Goal: Task Accomplishment & Management: Use online tool/utility

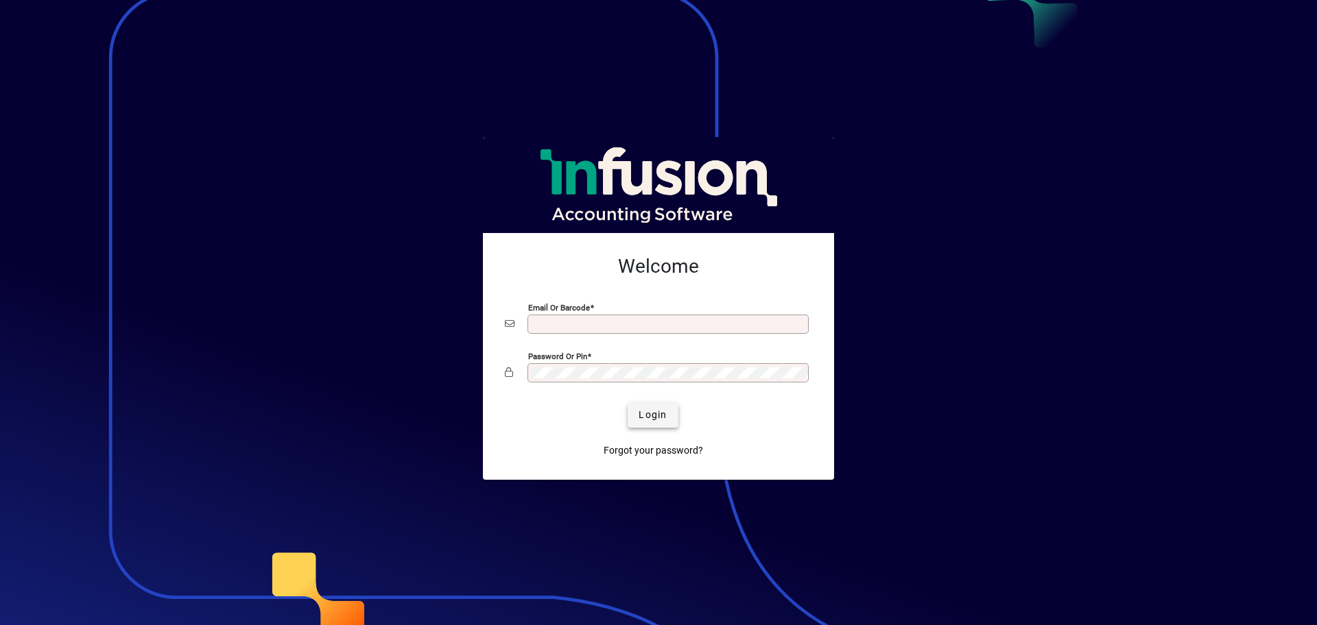
type input "**********"
click at [656, 416] on span "Login" at bounding box center [652, 415] width 28 height 14
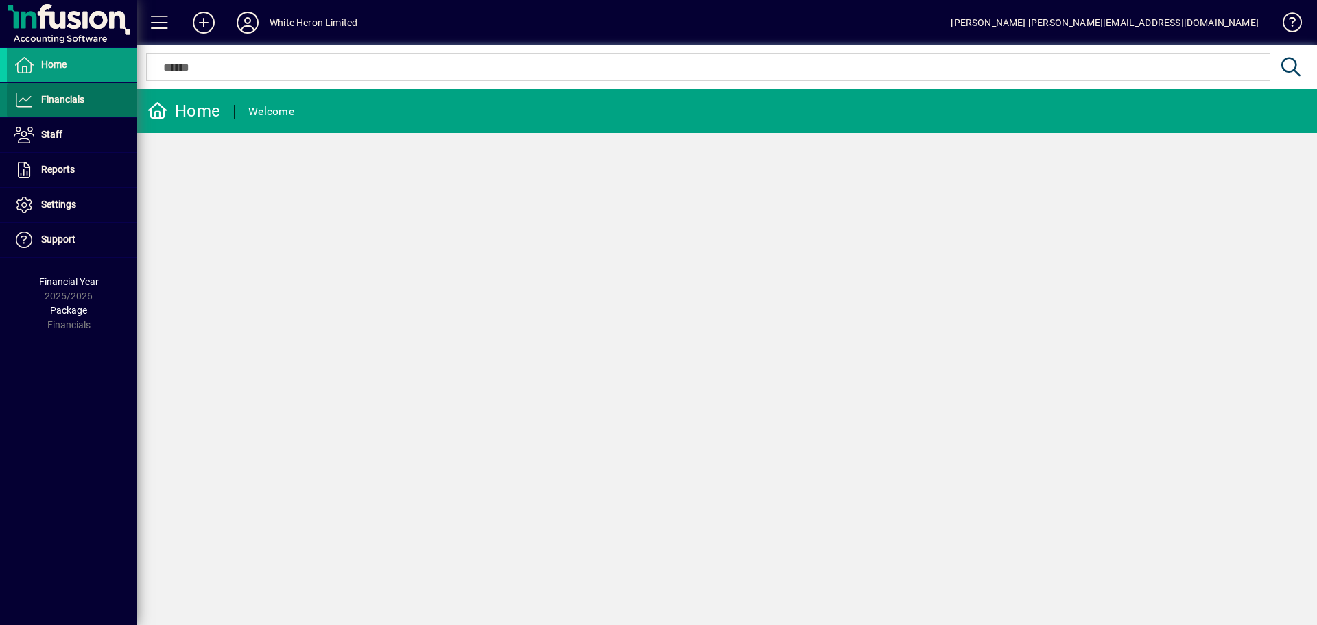
click at [75, 110] on span at bounding box center [72, 100] width 130 height 33
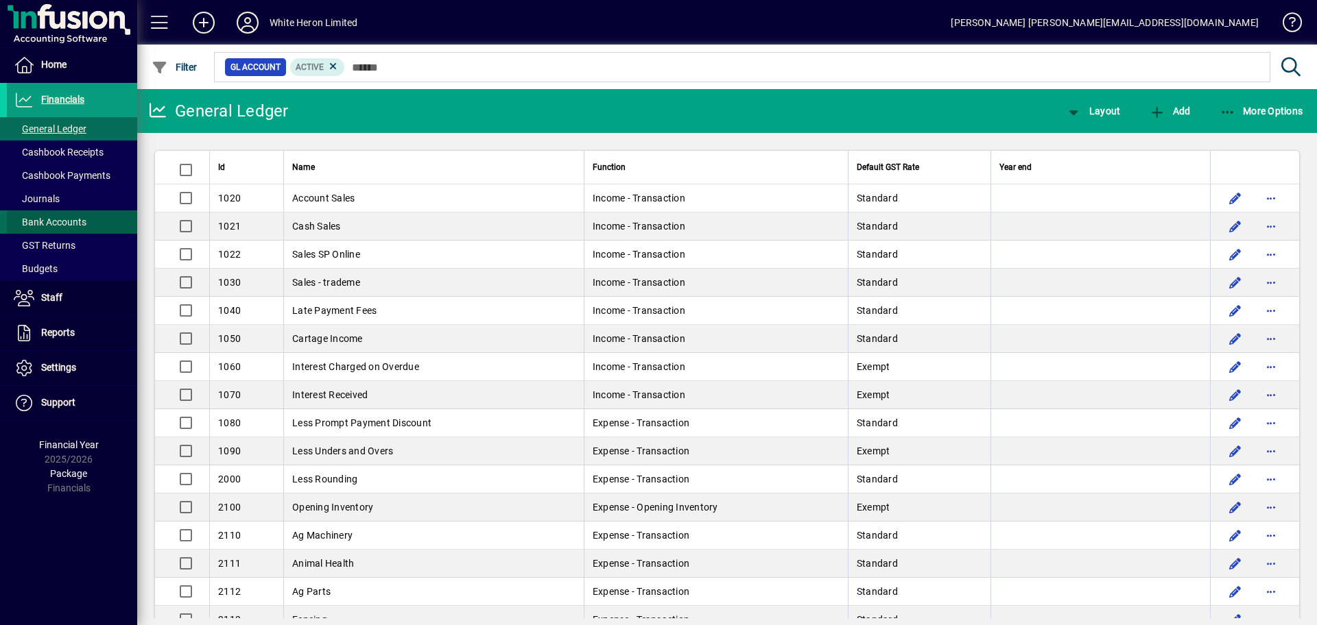
click at [67, 213] on span at bounding box center [72, 222] width 130 height 33
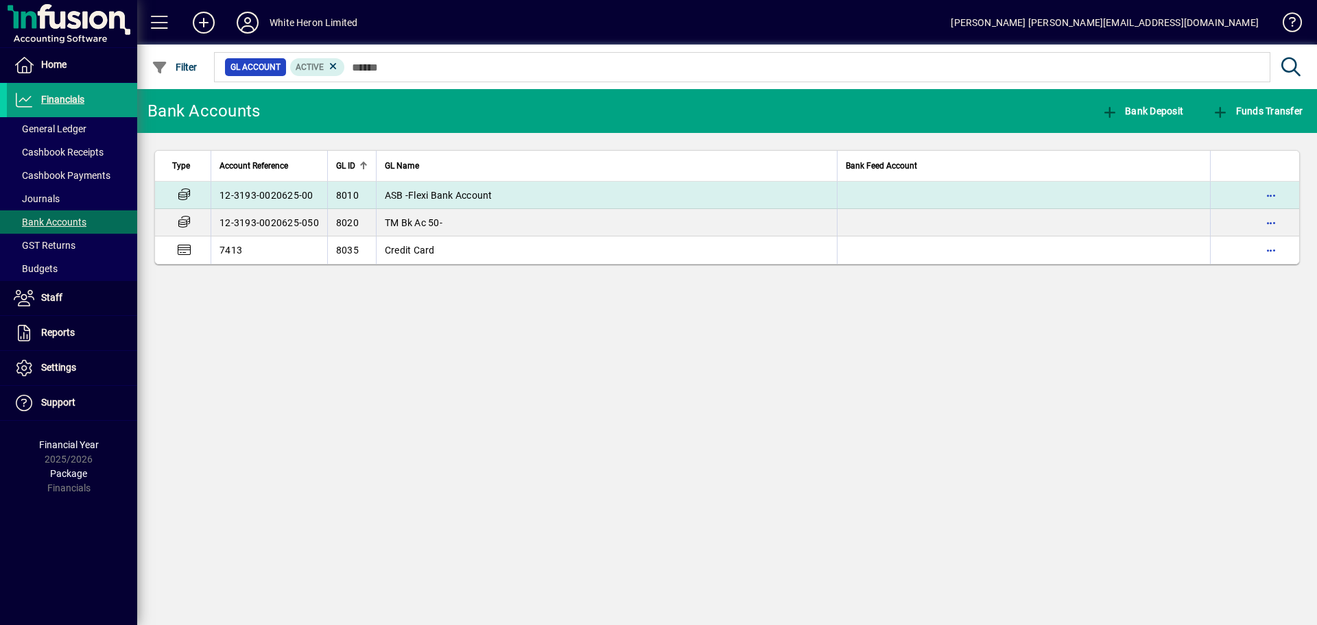
click at [298, 201] on td "12-3193-0020625-00" at bounding box center [269, 195] width 117 height 27
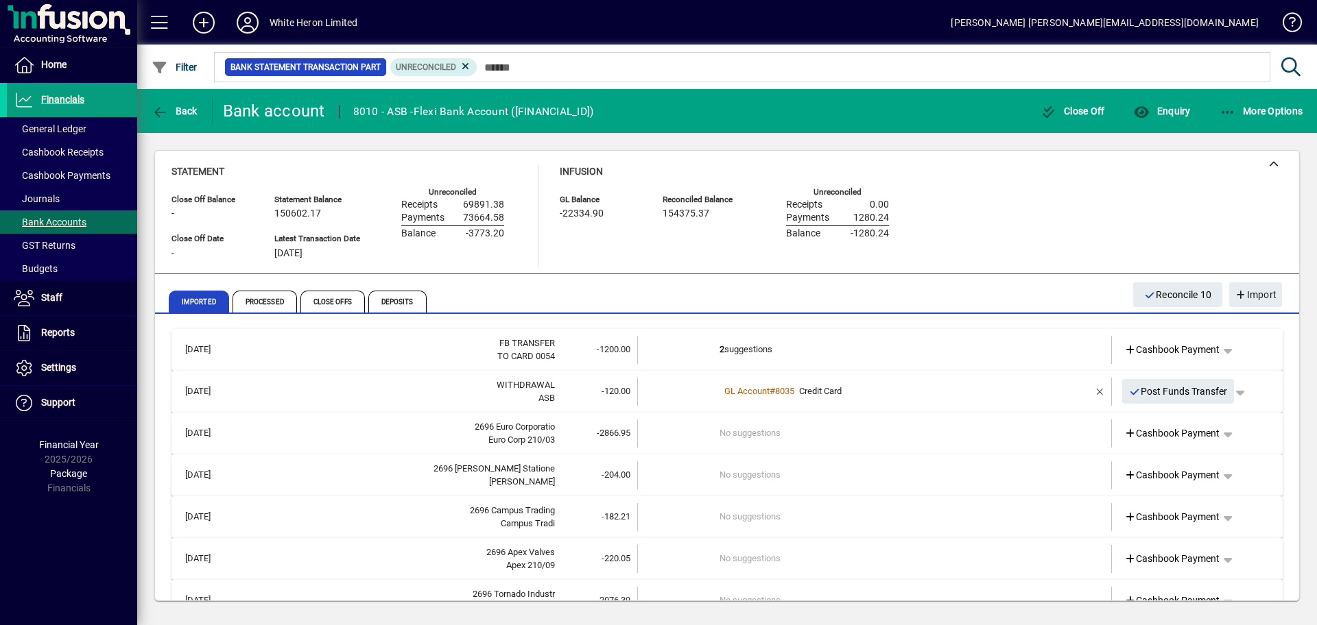
click at [728, 437] on td "No suggestions" at bounding box center [875, 434] width 312 height 28
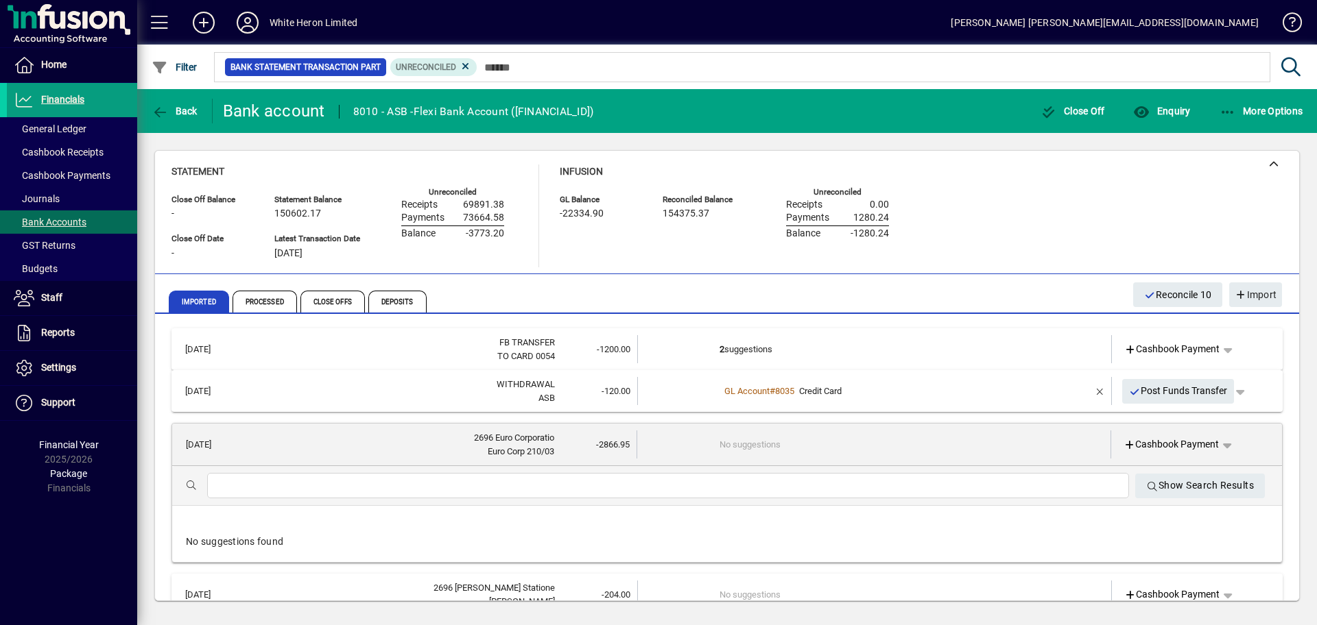
click at [732, 447] on td "No suggestions" at bounding box center [874, 445] width 311 height 28
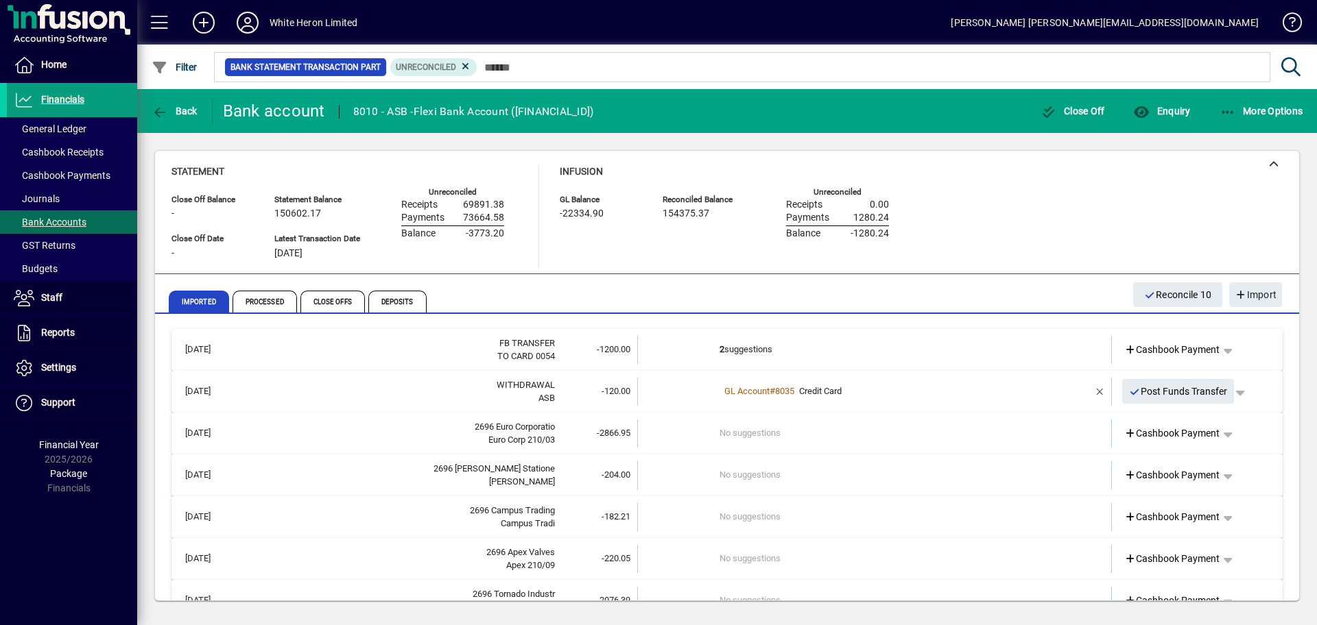
click at [732, 447] on td "No suggestions" at bounding box center [875, 434] width 312 height 28
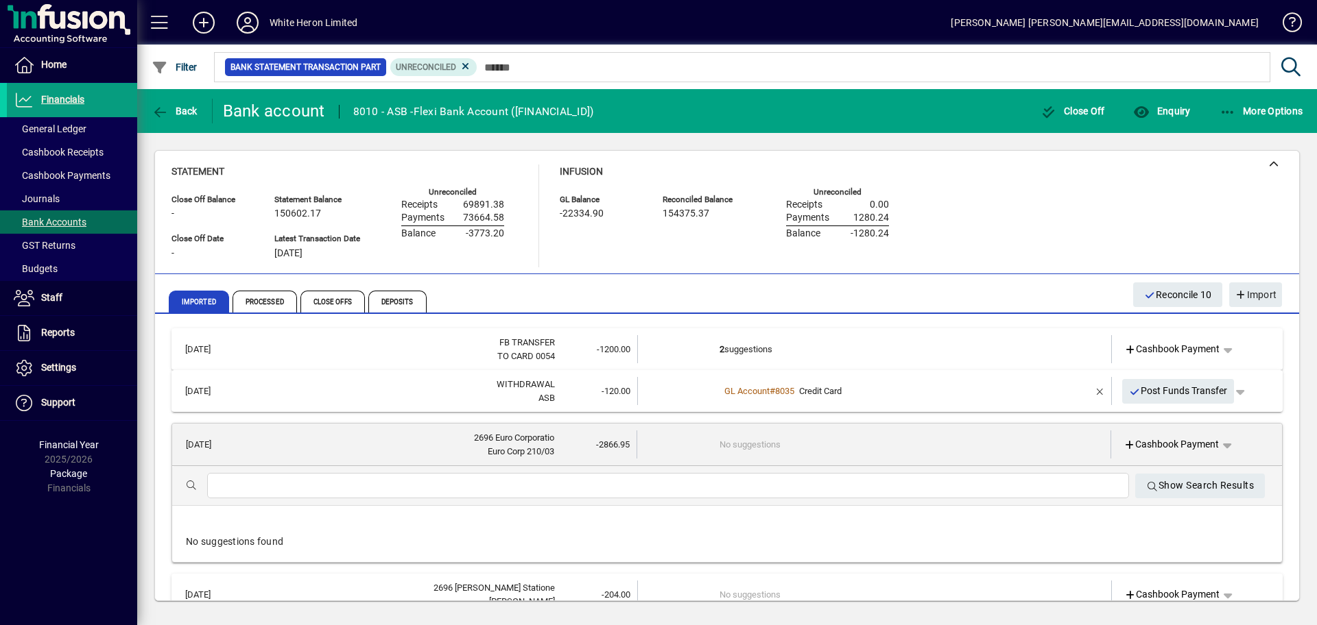
click at [457, 491] on input "text" at bounding box center [668, 486] width 900 height 16
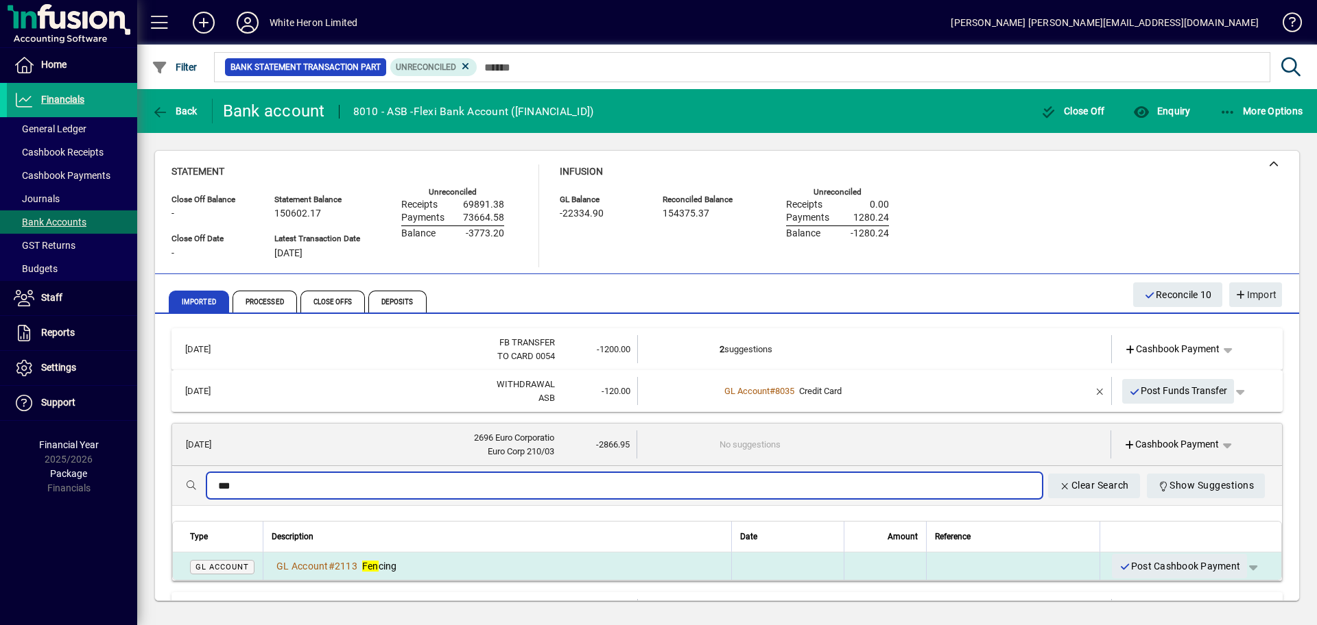
type input "***"
click at [394, 568] on span "Fen cing" at bounding box center [379, 566] width 35 height 11
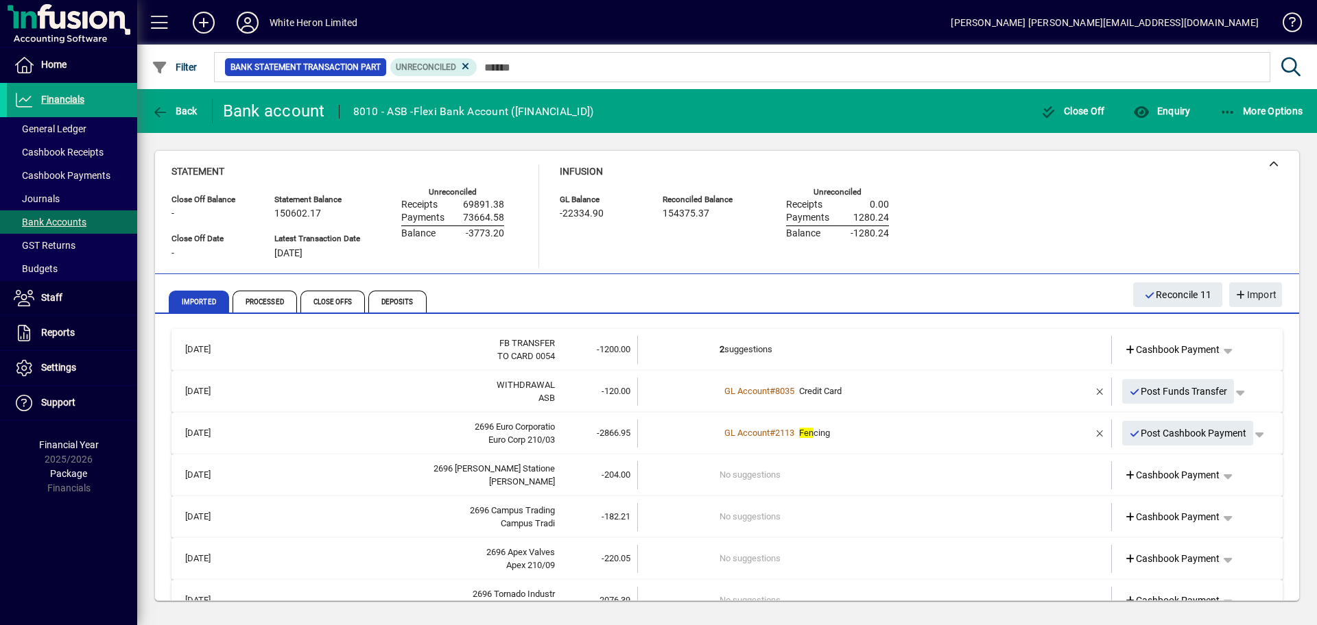
click at [743, 470] on td "No suggestions" at bounding box center [875, 476] width 312 height 28
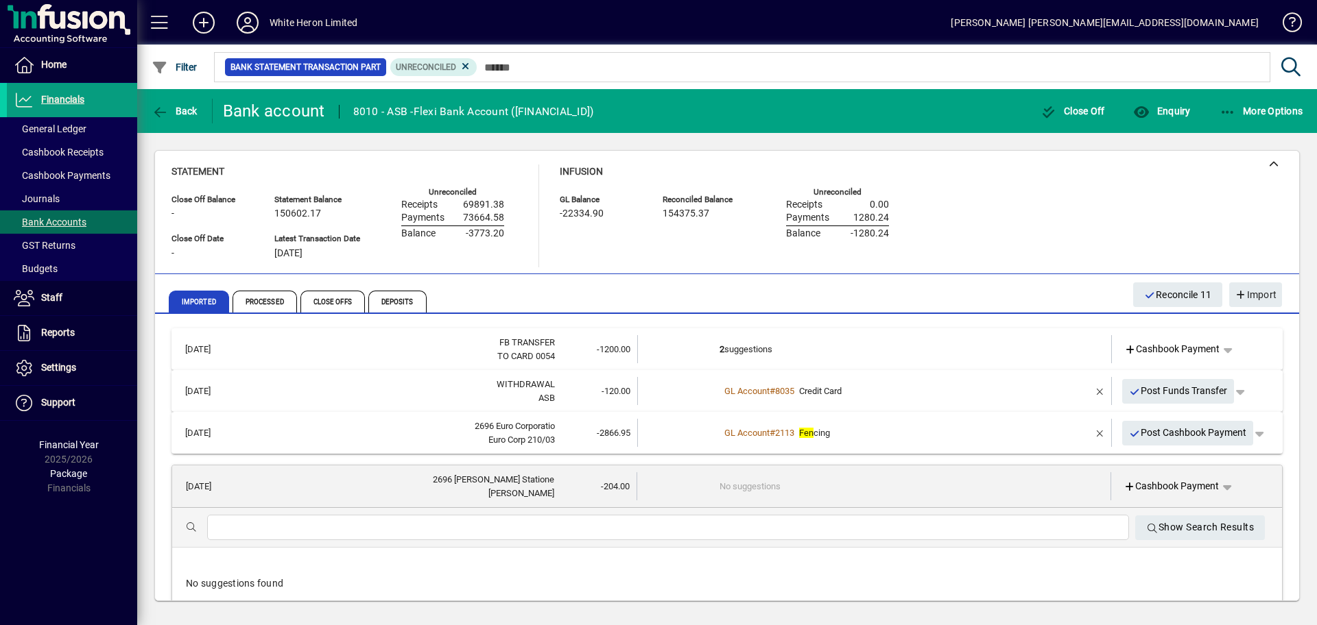
click at [432, 527] on input "text" at bounding box center [668, 528] width 900 height 16
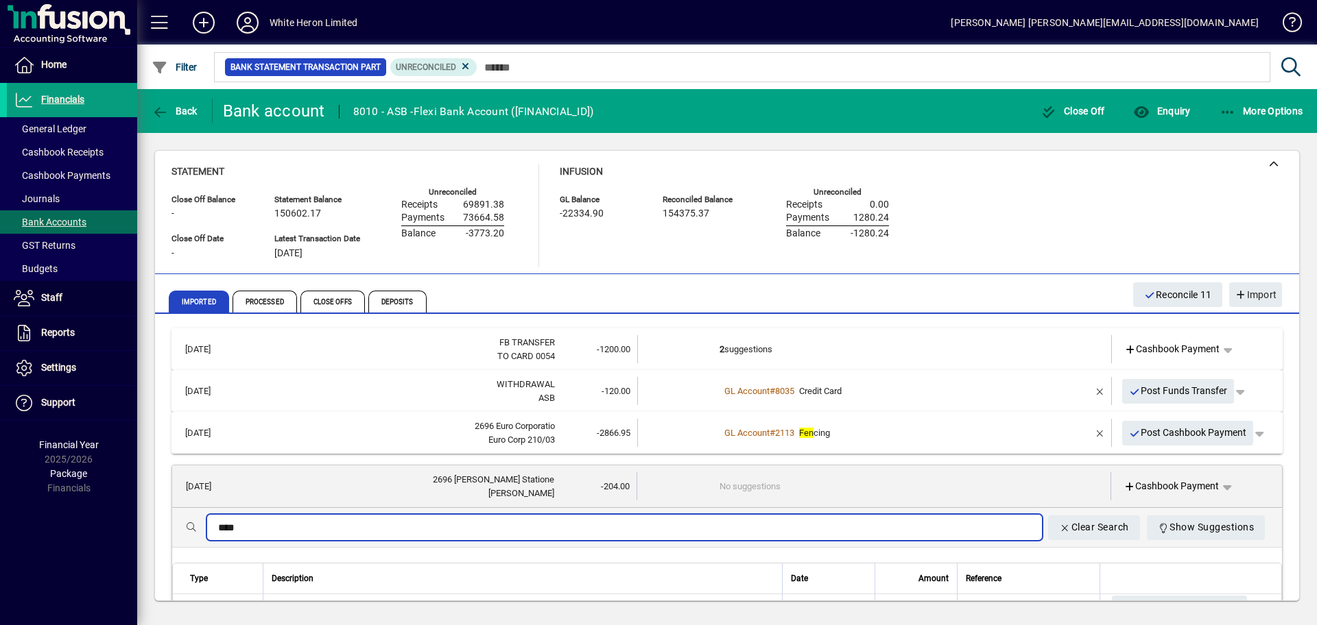
scroll to position [69, 0]
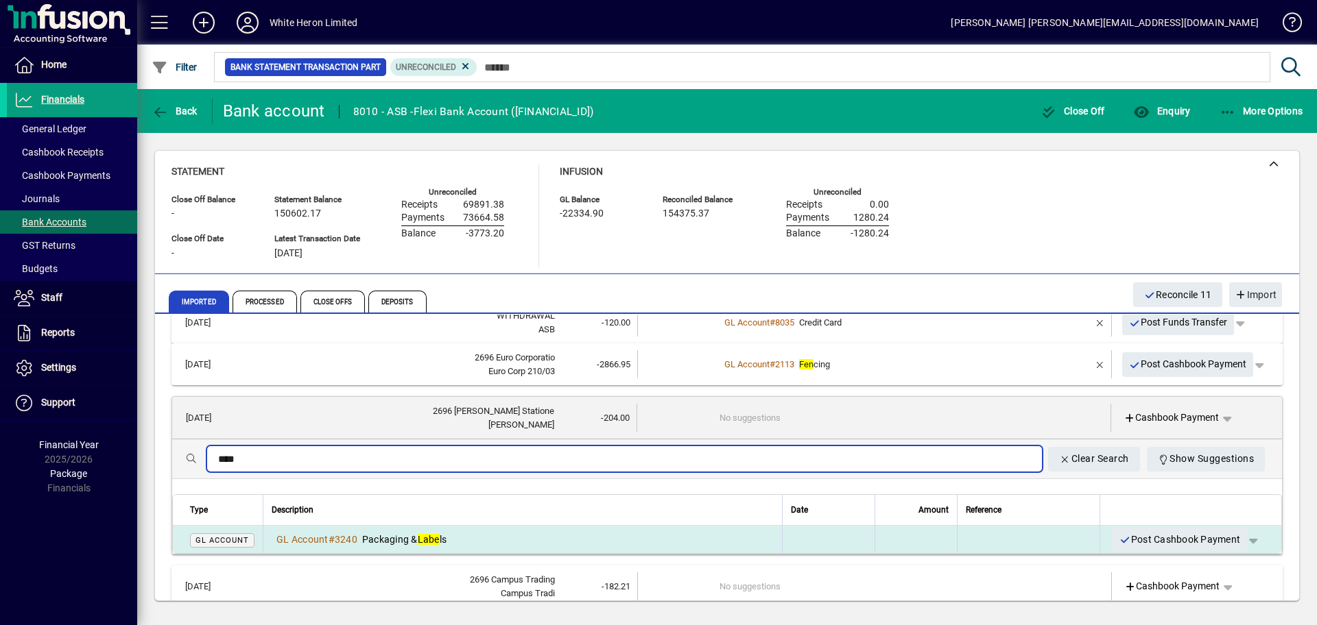
type input "****"
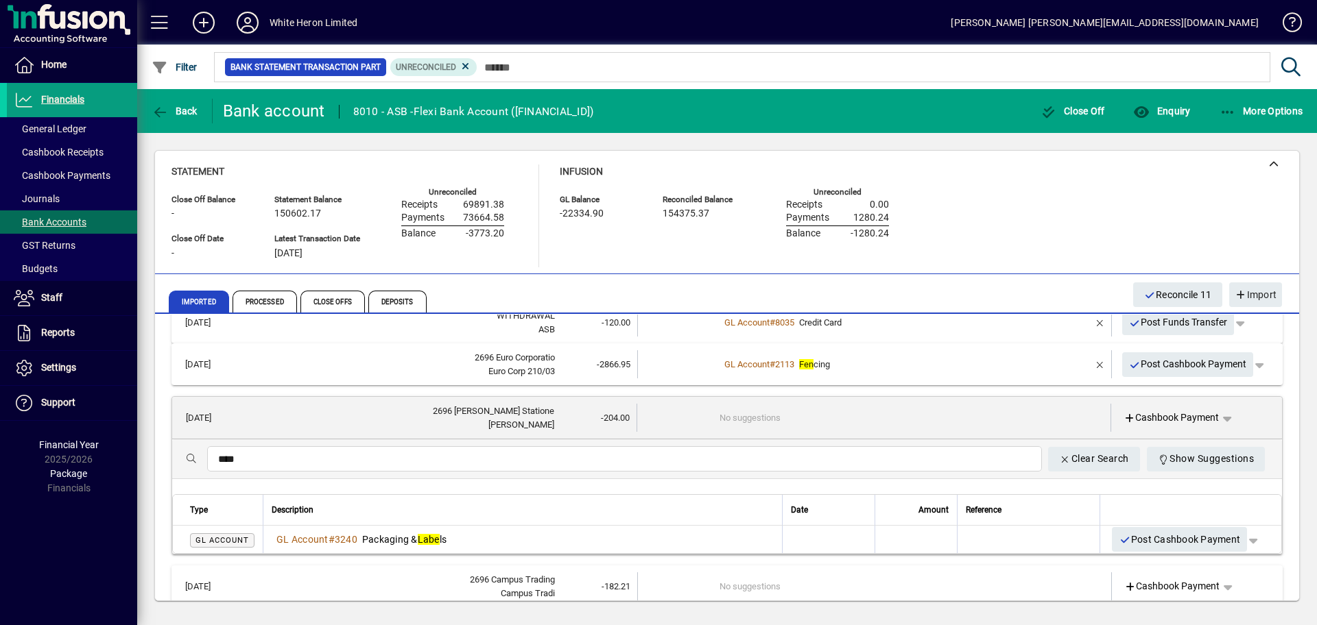
click at [438, 536] on em "Labe" at bounding box center [429, 539] width 22 height 11
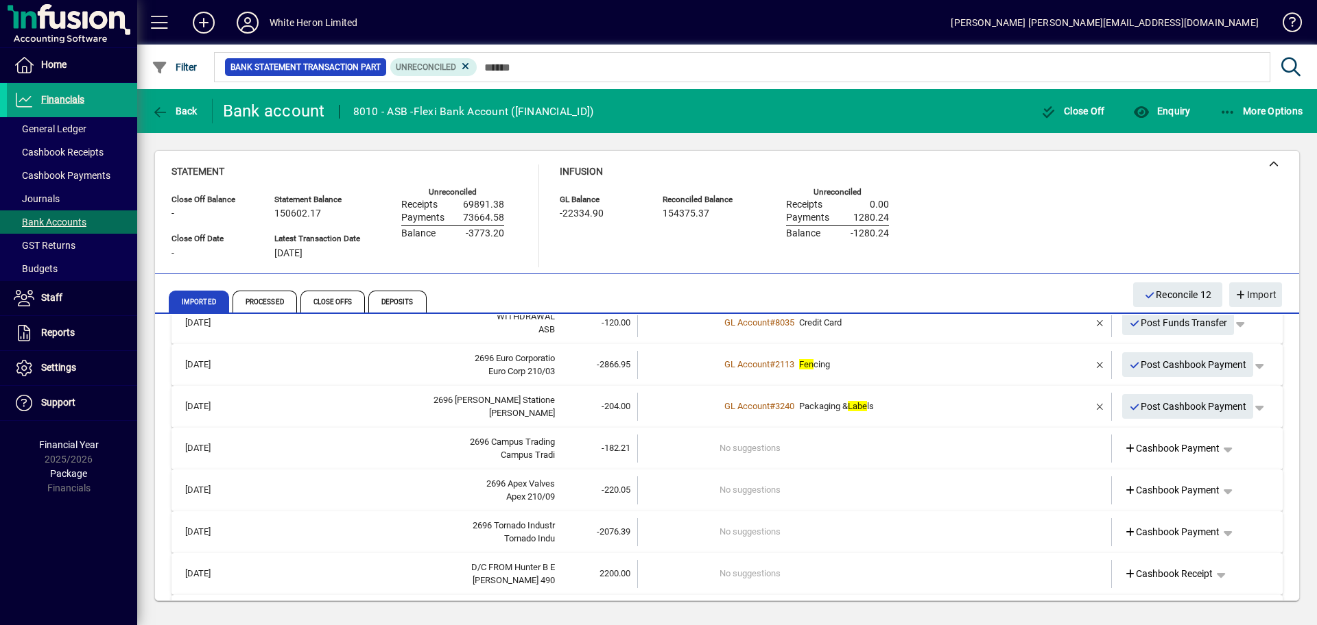
click at [734, 444] on td "No suggestions" at bounding box center [875, 449] width 312 height 28
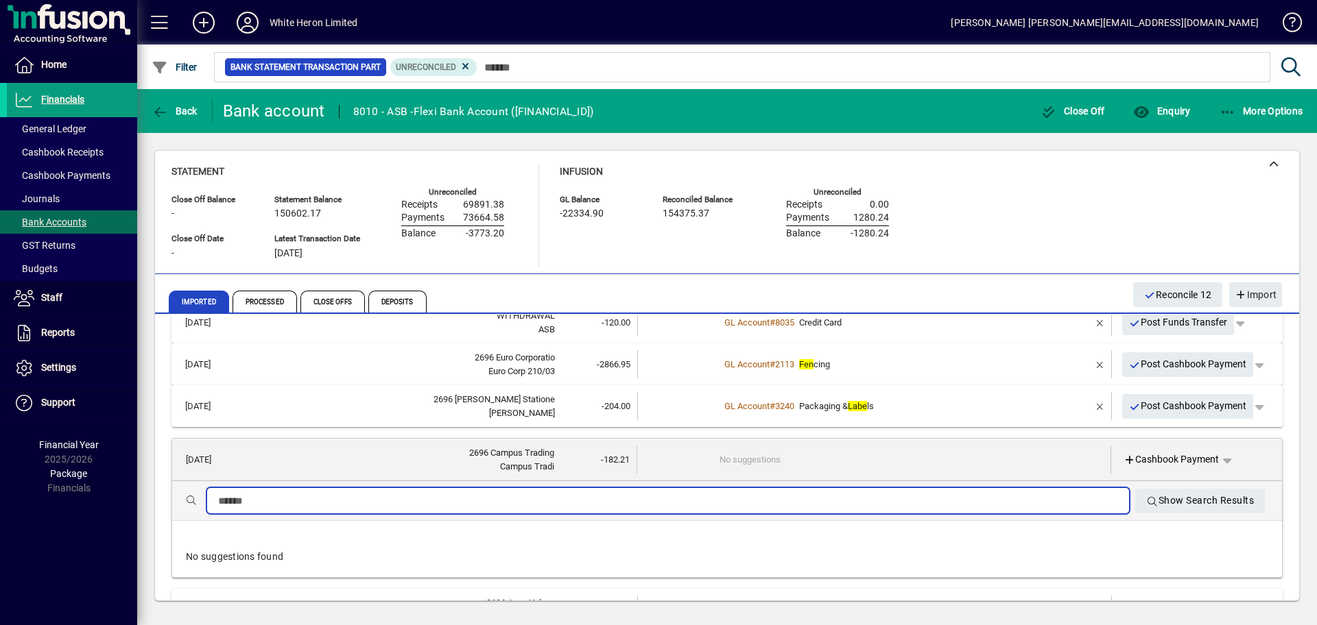
click at [537, 504] on input "text" at bounding box center [668, 501] width 900 height 16
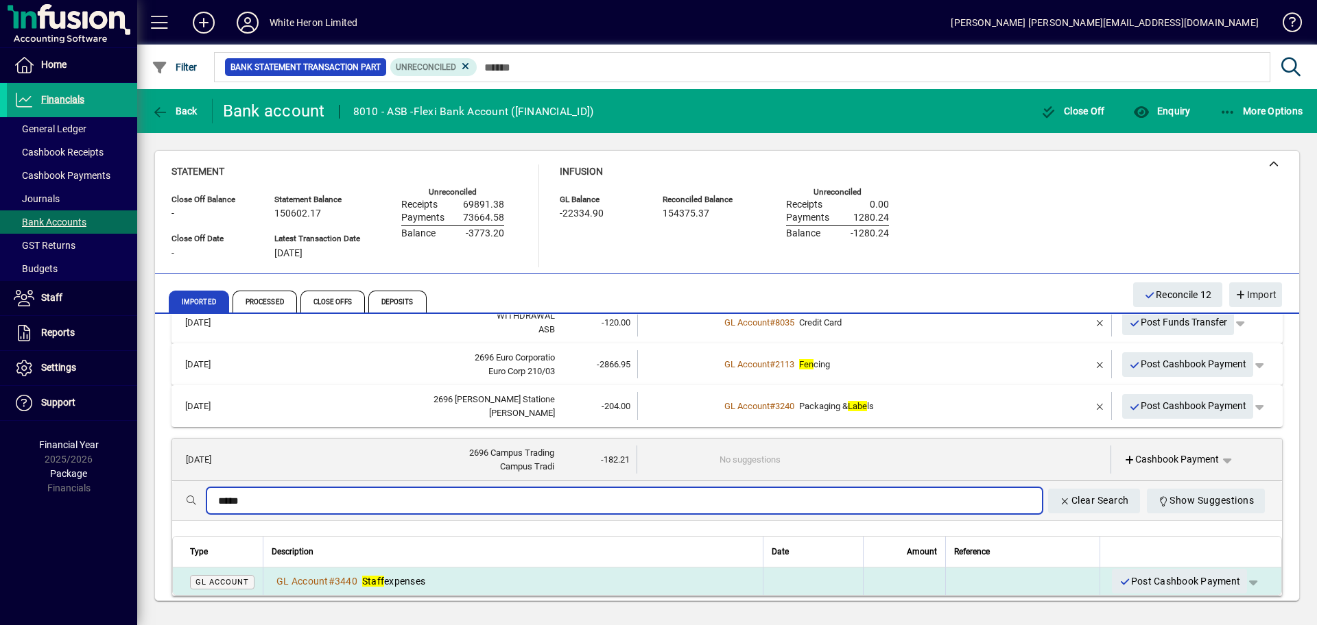
type input "*****"
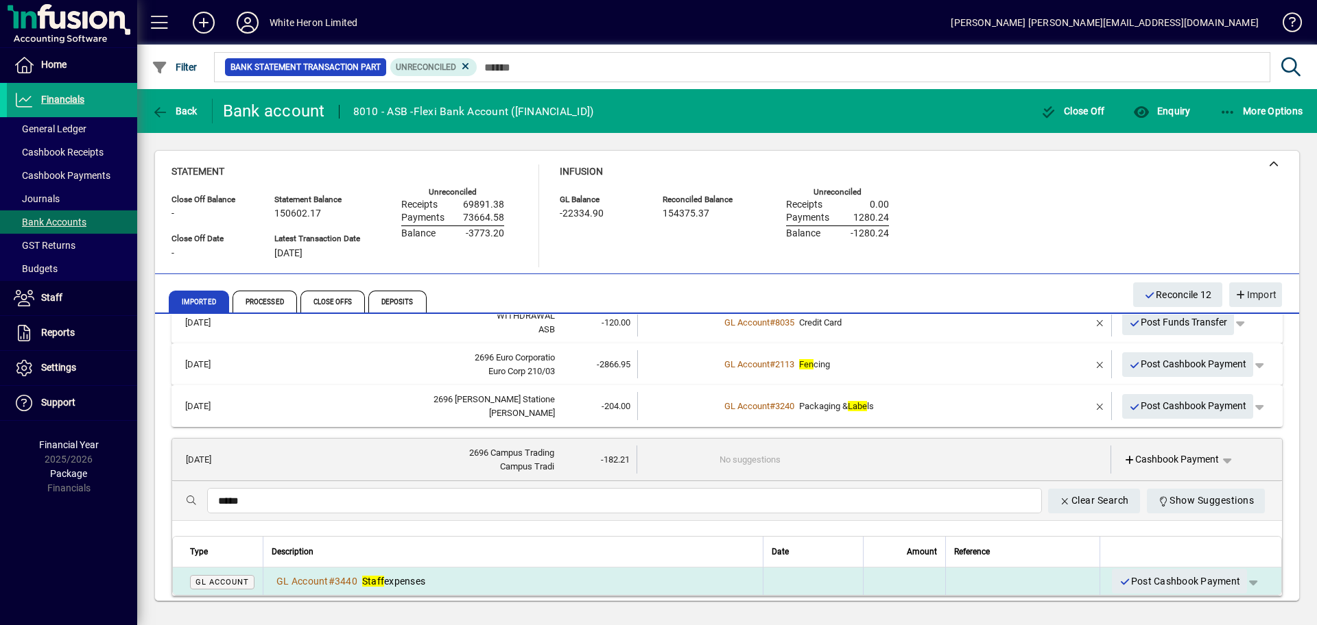
click at [472, 578] on div "GL Account # 3440 Staff expenses" at bounding box center [513, 582] width 483 height 14
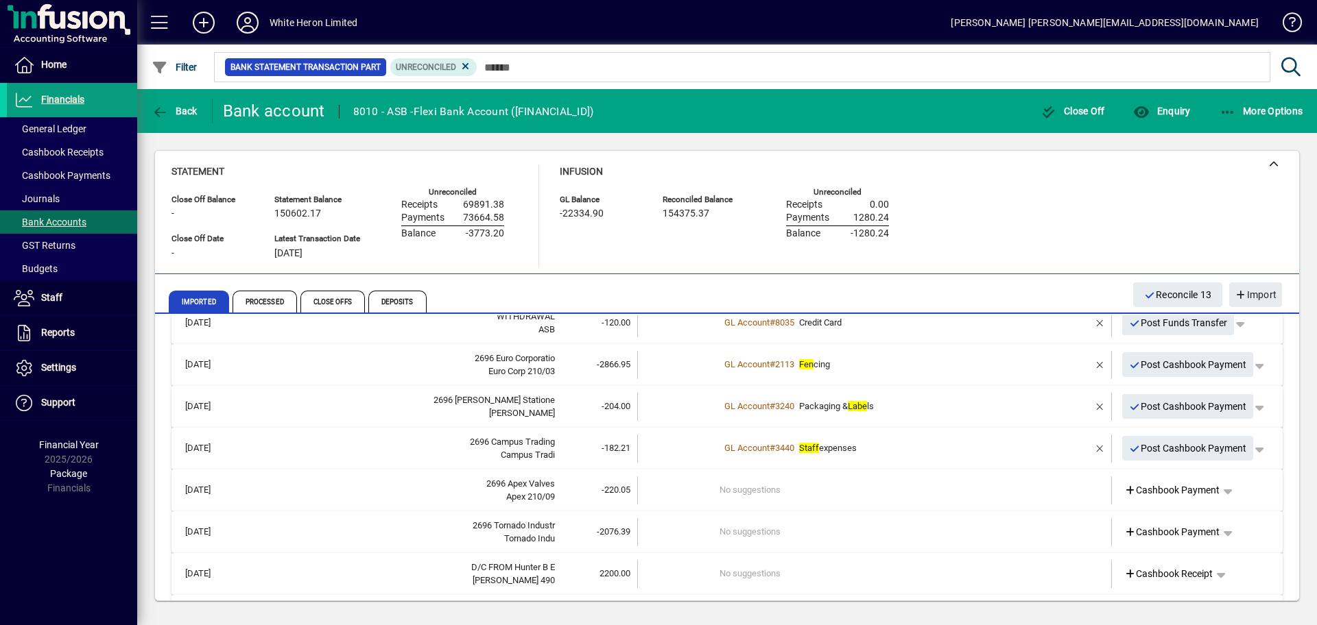
click at [733, 496] on td "No suggestions" at bounding box center [875, 491] width 312 height 28
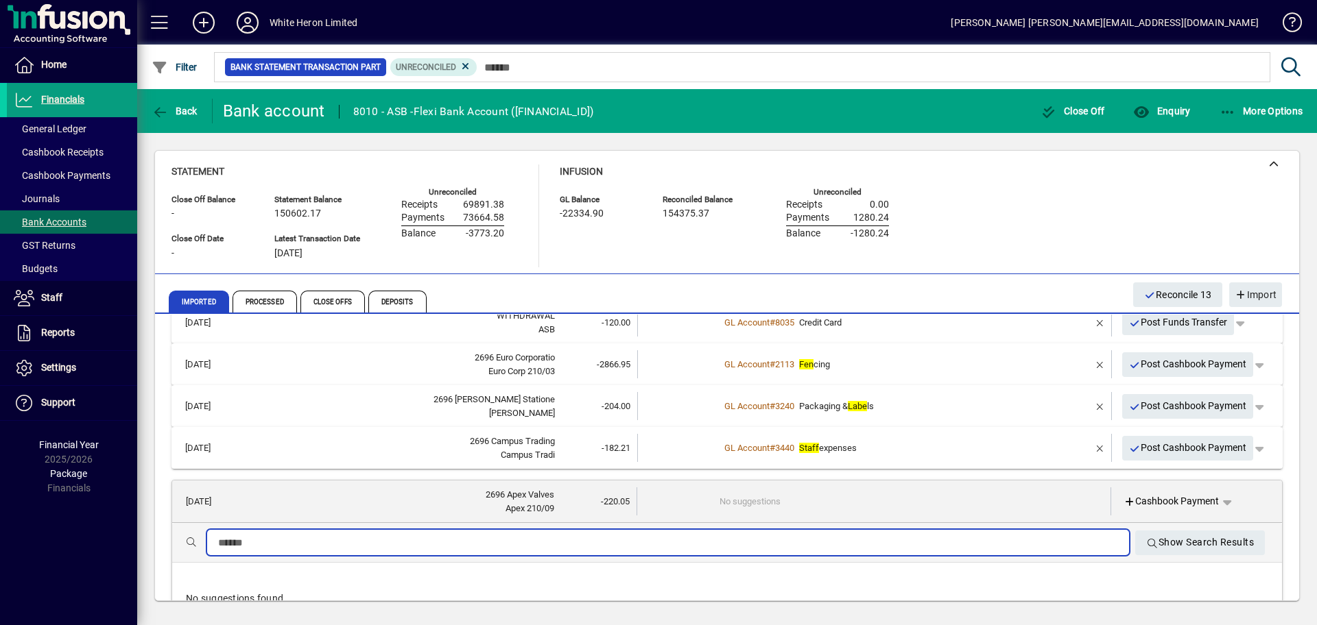
click at [587, 548] on input "text" at bounding box center [668, 543] width 900 height 16
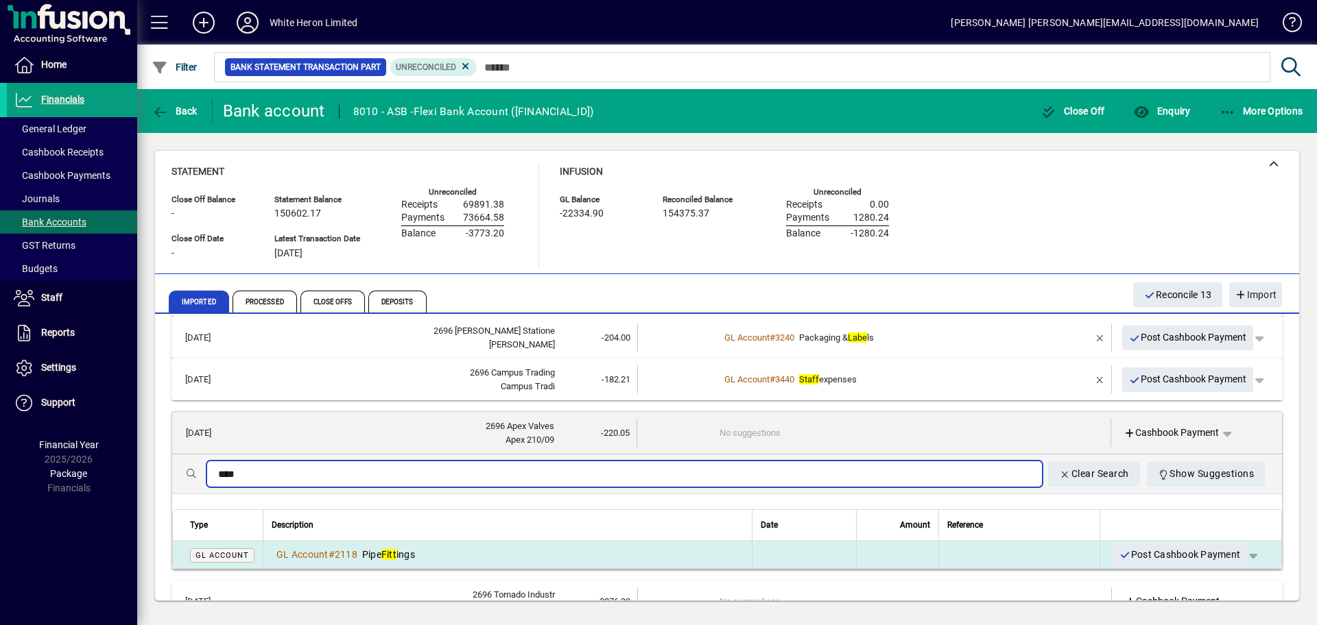
type input "****"
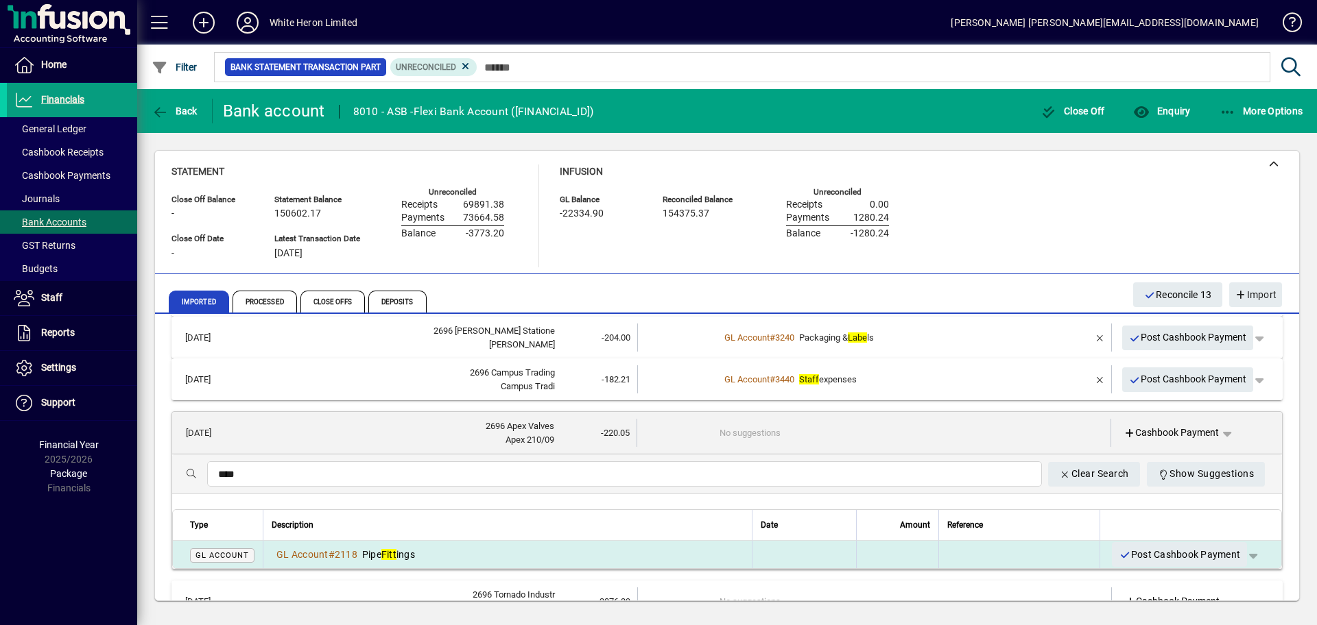
click at [448, 549] on div "GL Account # 2118 Pipe Fitt ings" at bounding box center [508, 555] width 472 height 14
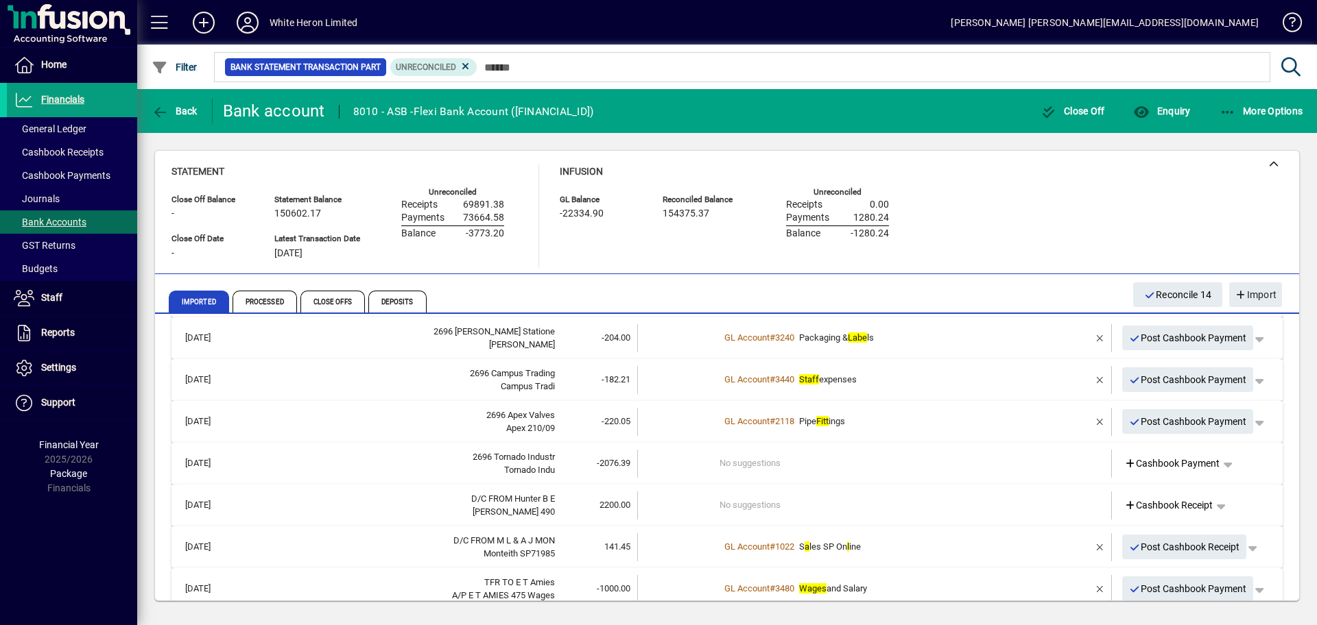
click at [447, 466] on div "Tornado Indu" at bounding box center [399, 471] width 312 height 14
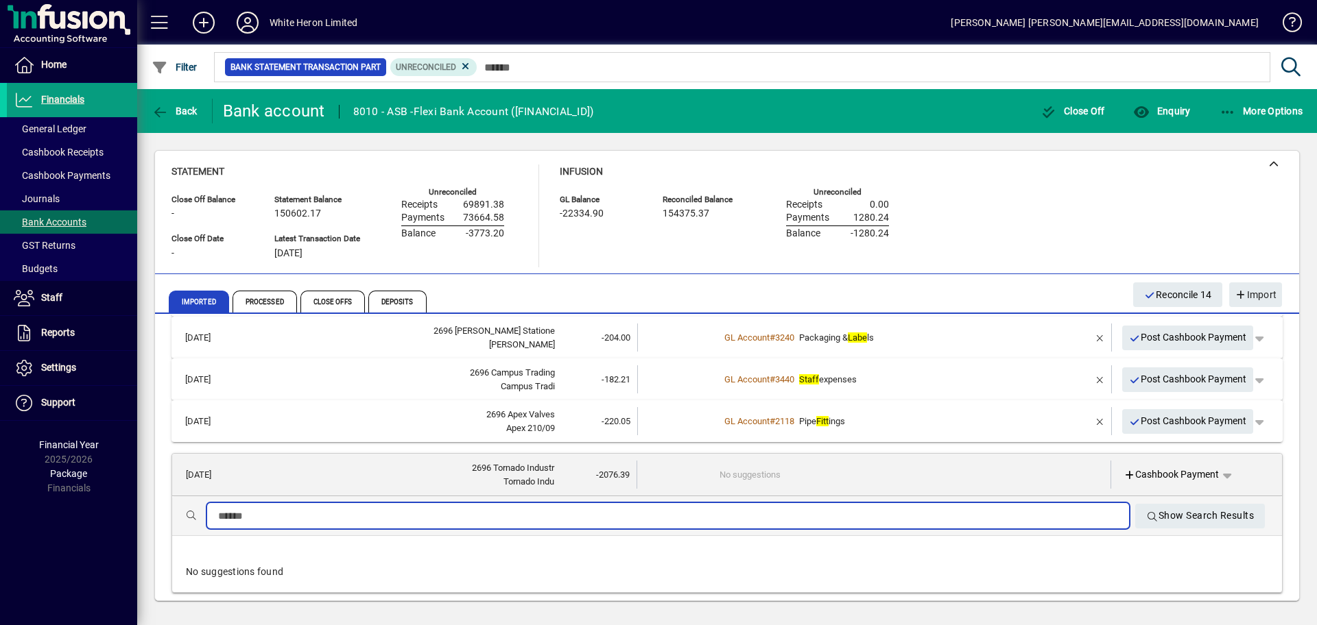
click at [439, 512] on input "text" at bounding box center [668, 516] width 900 height 16
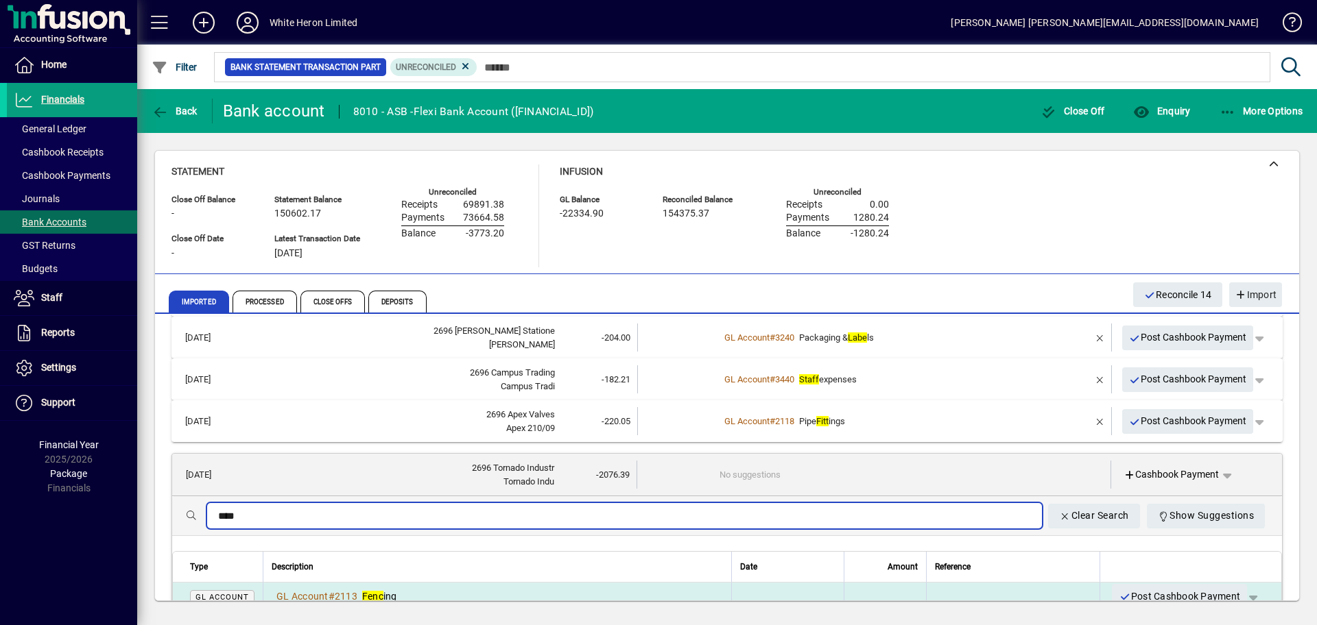
type input "****"
click at [440, 591] on div "GL Account # 2113 Fenc ing" at bounding box center [497, 597] width 451 height 14
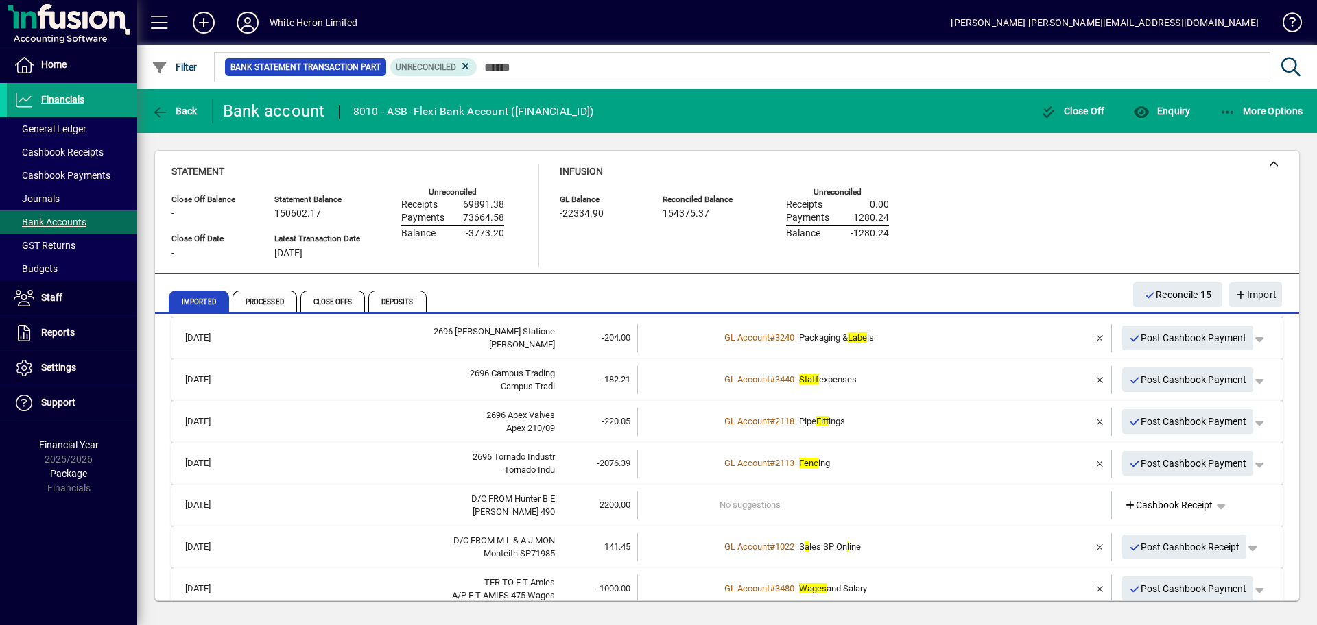
click at [463, 506] on div "A J Hunter 490" at bounding box center [399, 512] width 312 height 14
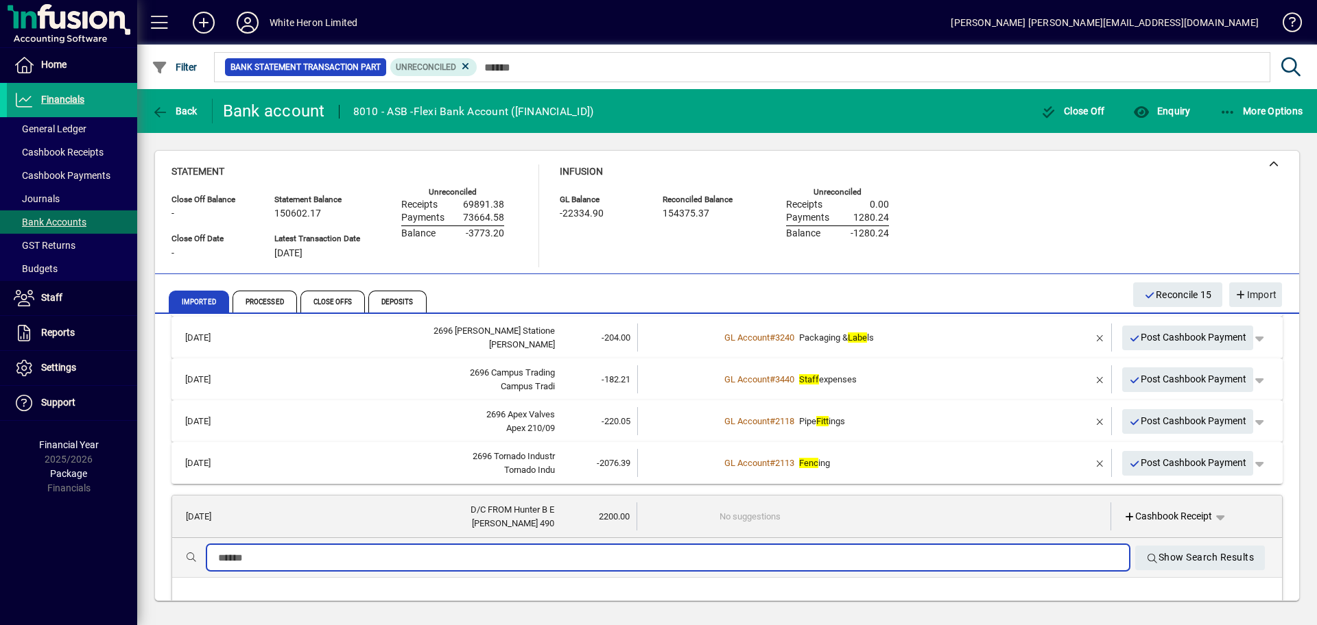
click at [447, 558] on input "text" at bounding box center [668, 558] width 900 height 16
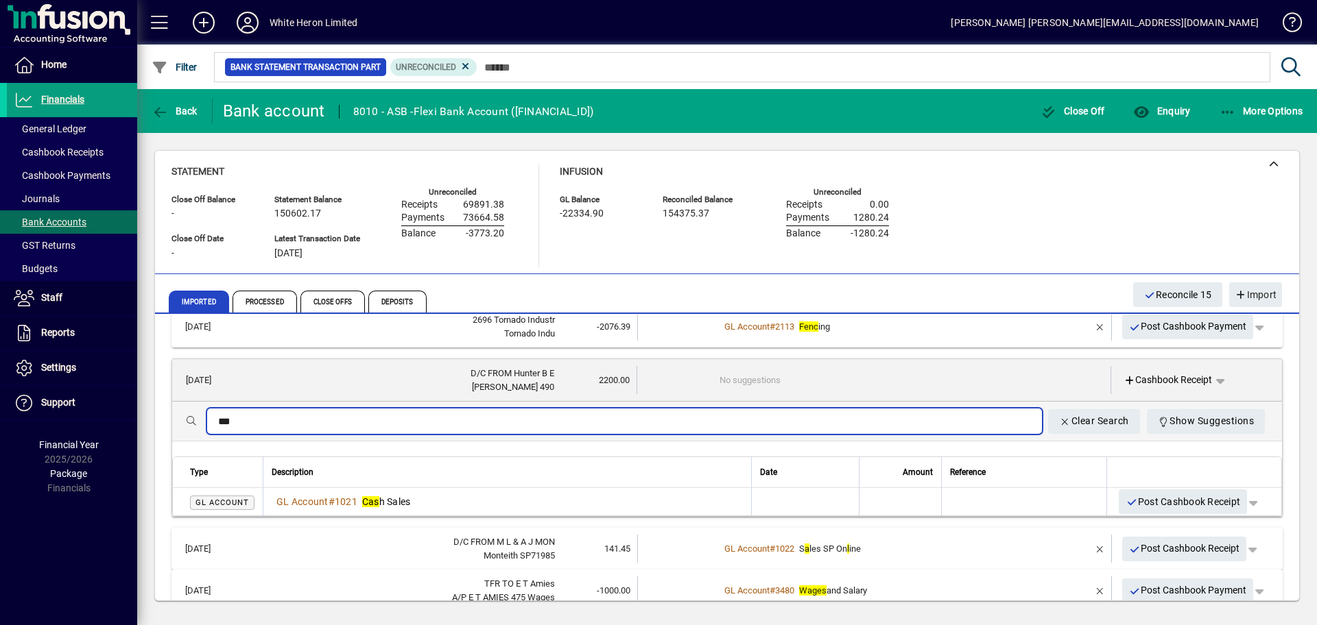
scroll to position [274, 0]
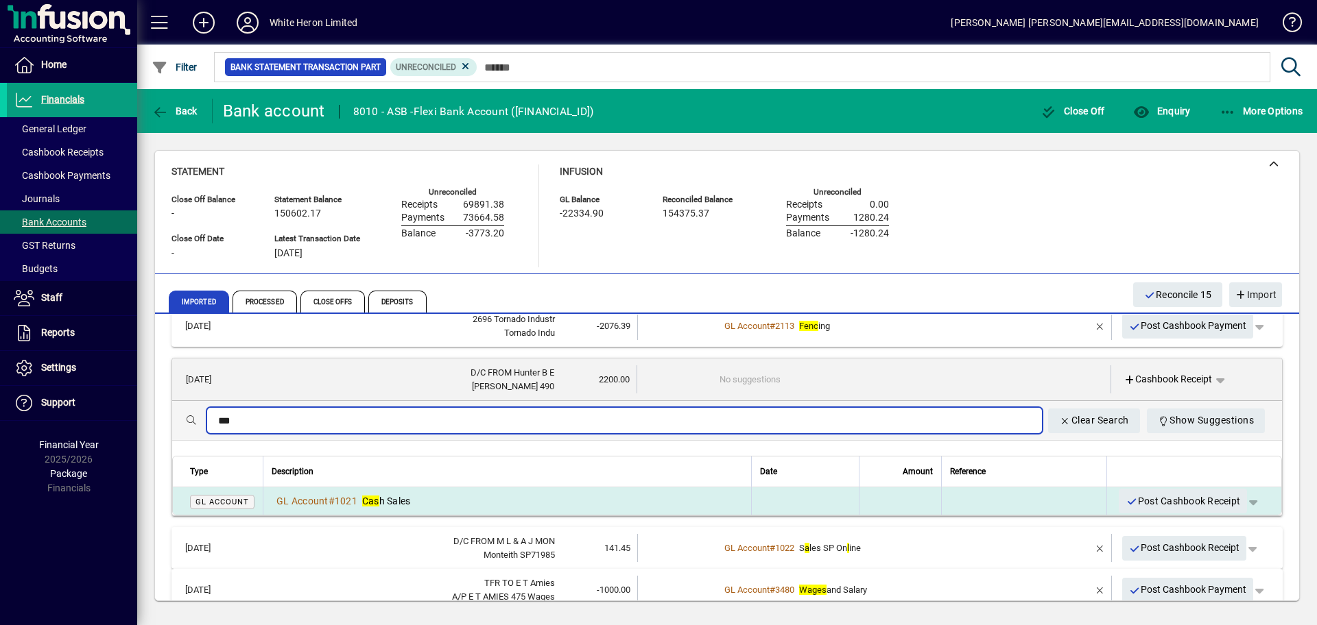
type input "***"
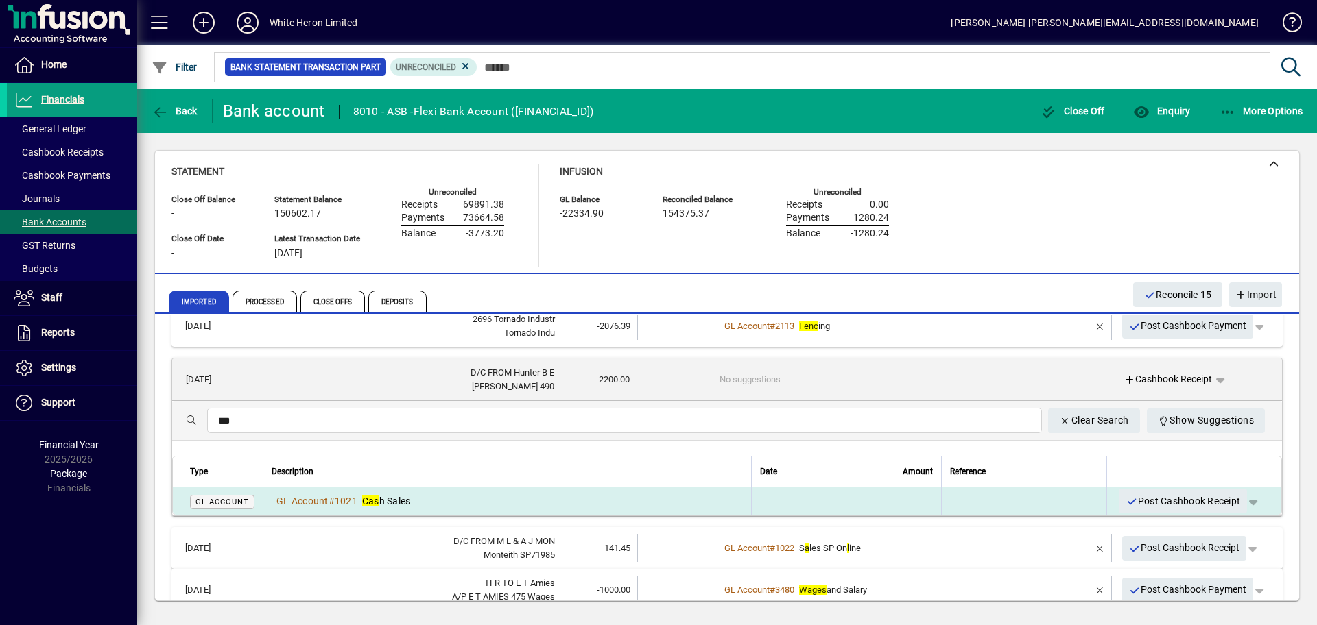
click at [452, 499] on div "GL Account # 1021 Cas h Sales" at bounding box center [507, 501] width 471 height 14
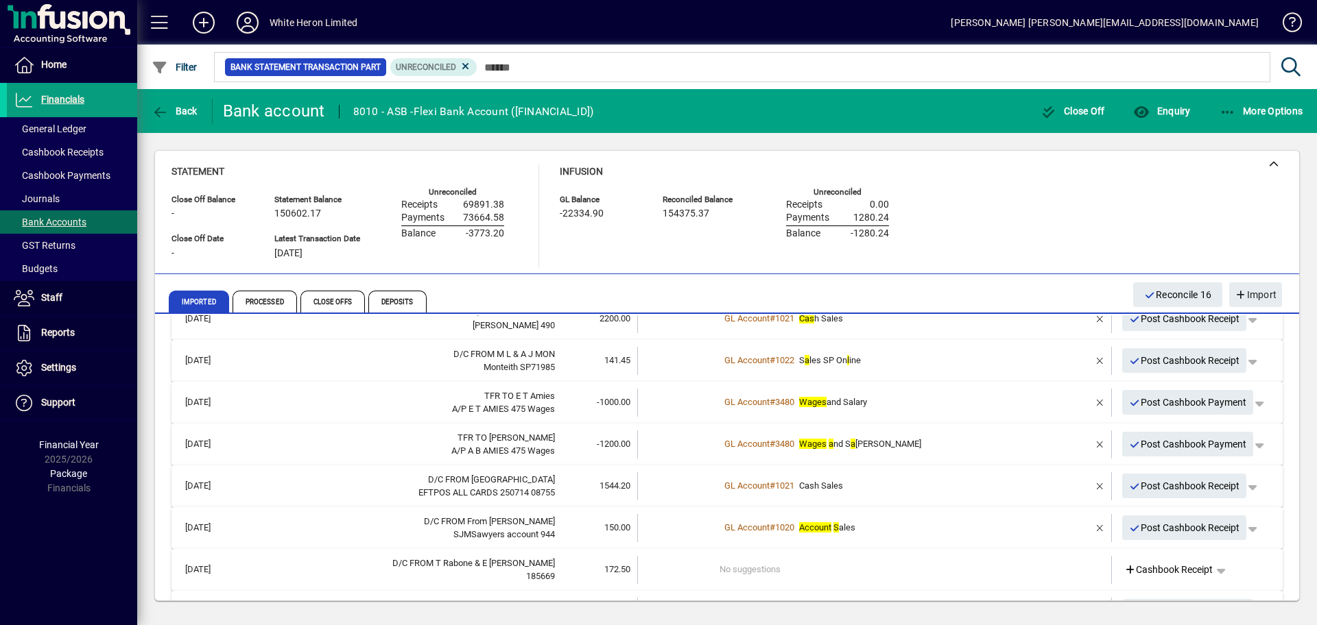
scroll to position [343, 0]
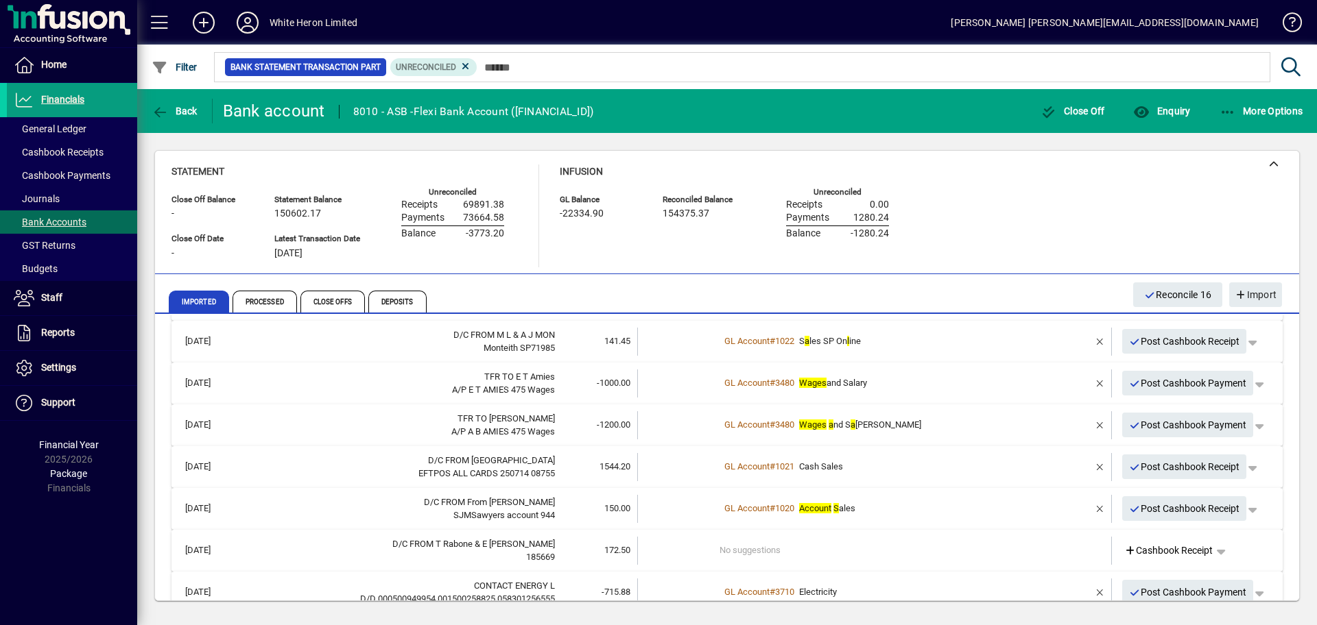
click at [733, 547] on td "No suggestions" at bounding box center [875, 551] width 312 height 28
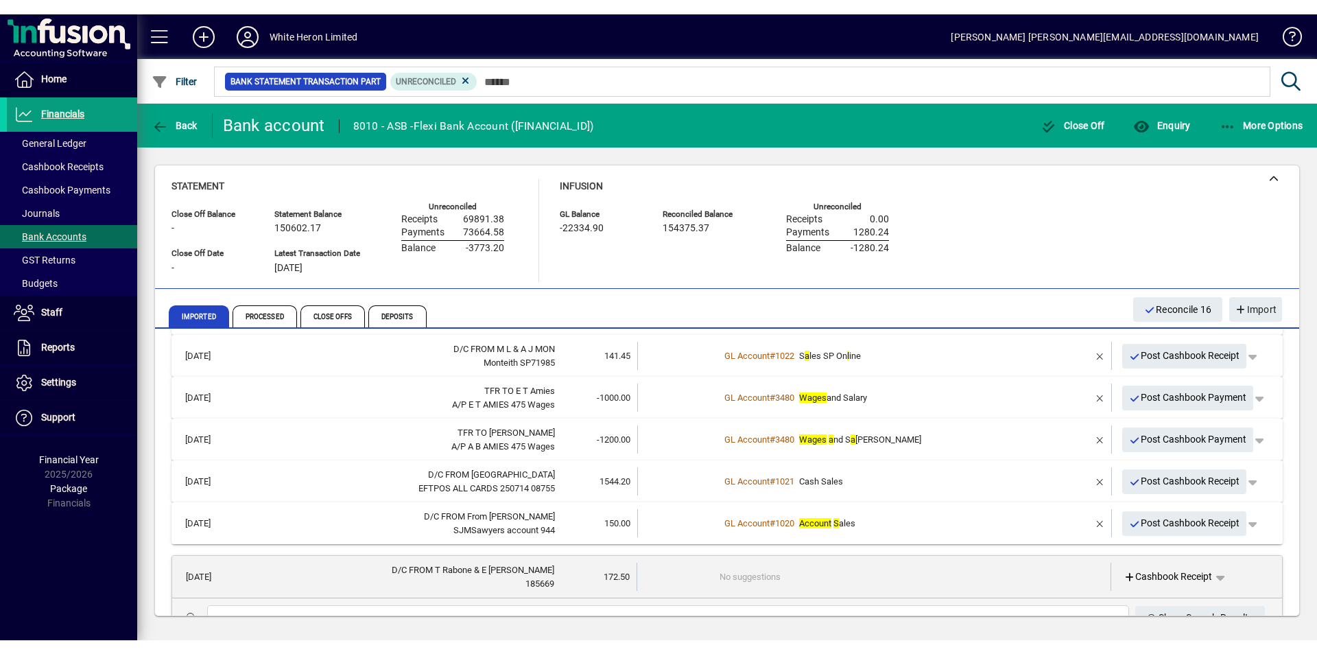
scroll to position [411, 0]
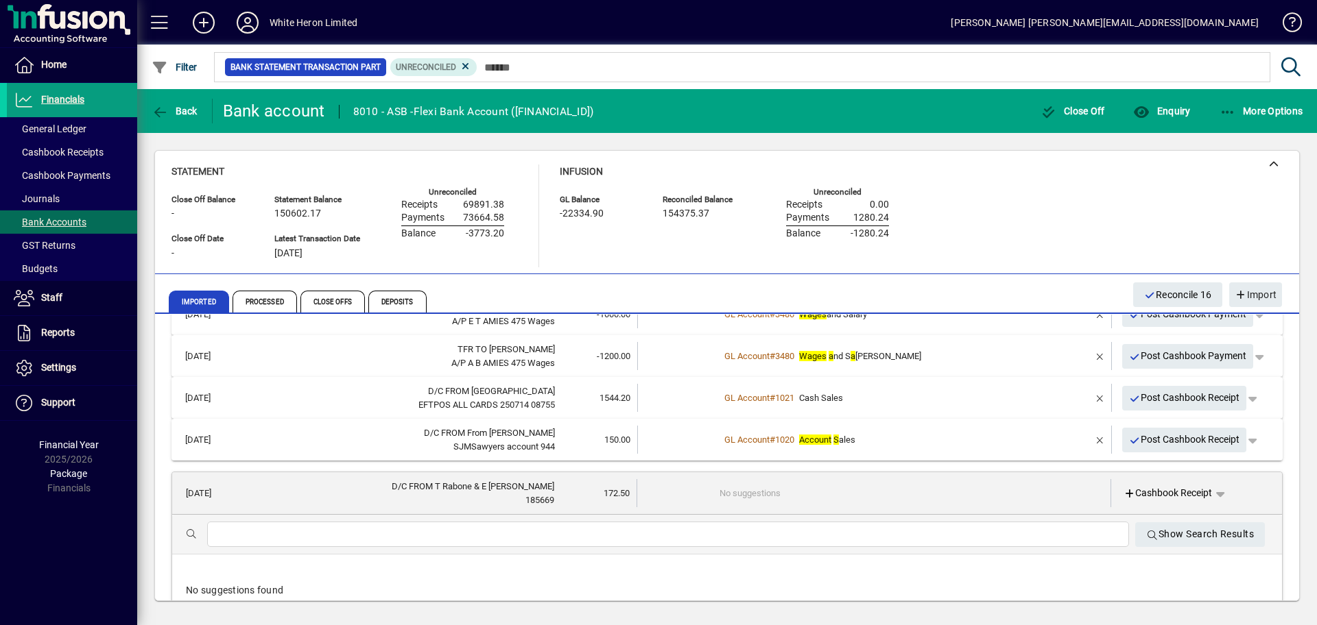
click at [429, 531] on input "text" at bounding box center [668, 535] width 900 height 16
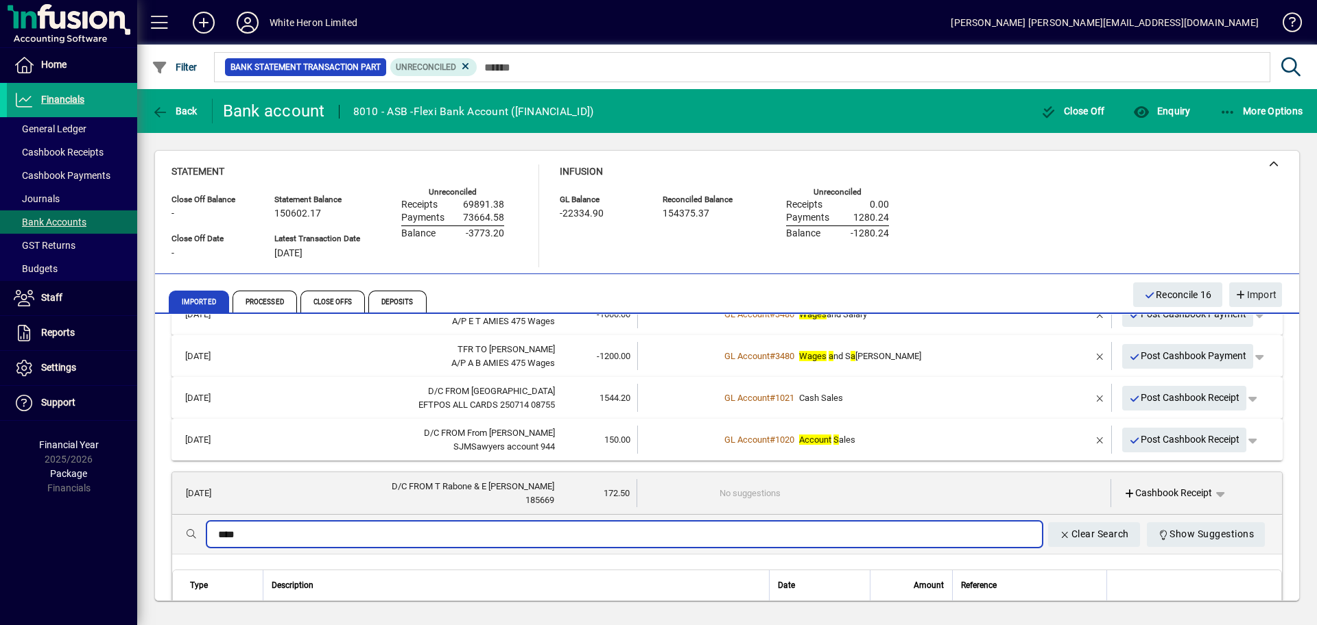
type input "****"
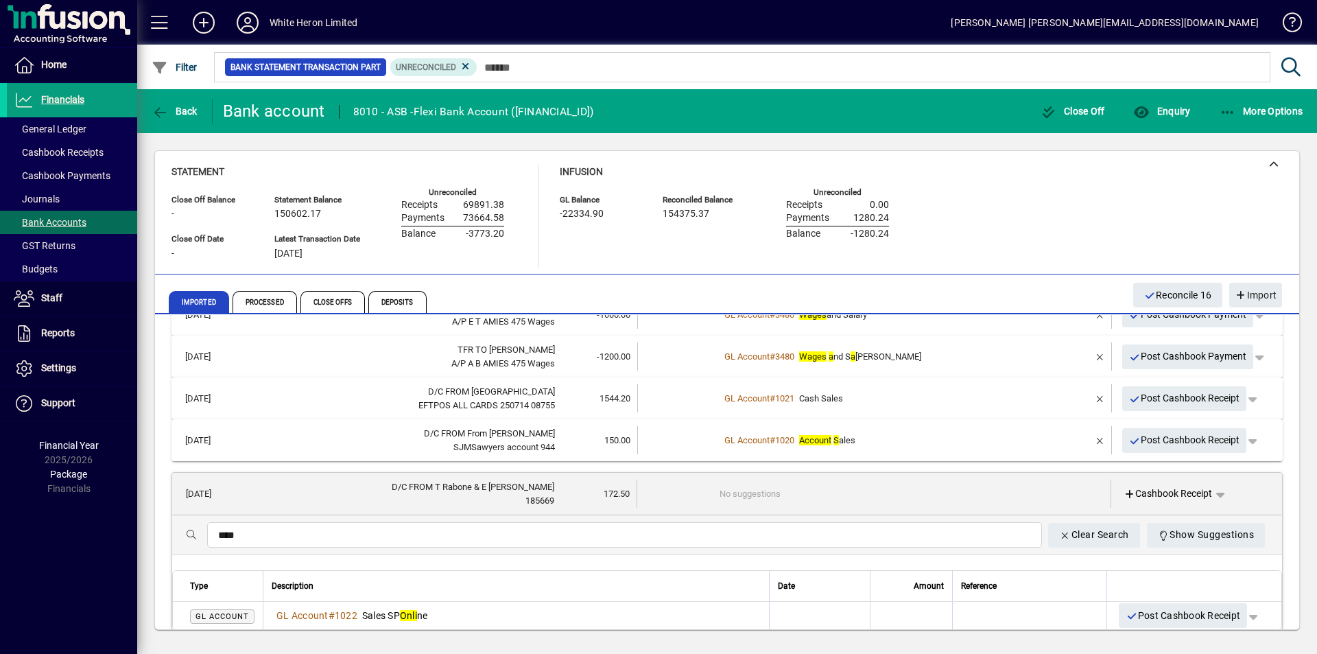
drag, startPoint x: 759, startPoint y: 0, endPoint x: 646, endPoint y: 614, distance: 624.8
click at [646, 615] on div "GL Account # 1022 Sales SP Onli ne" at bounding box center [516, 615] width 489 height 14
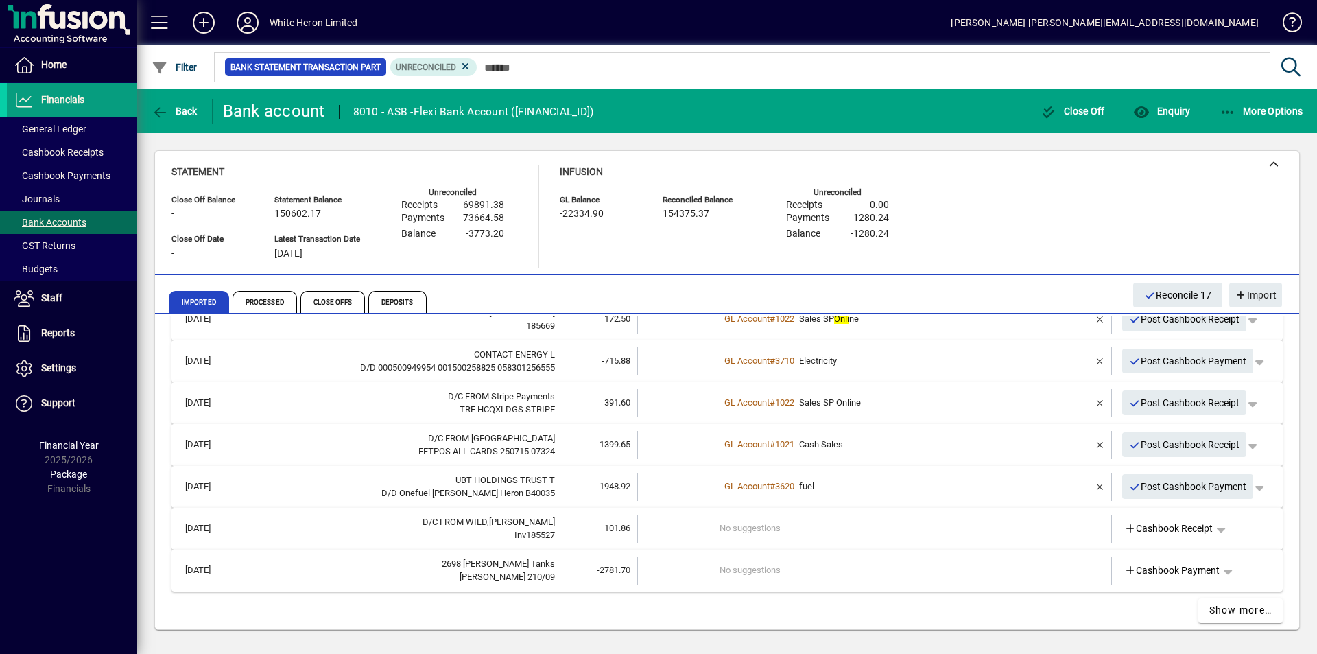
scroll to position [586, 0]
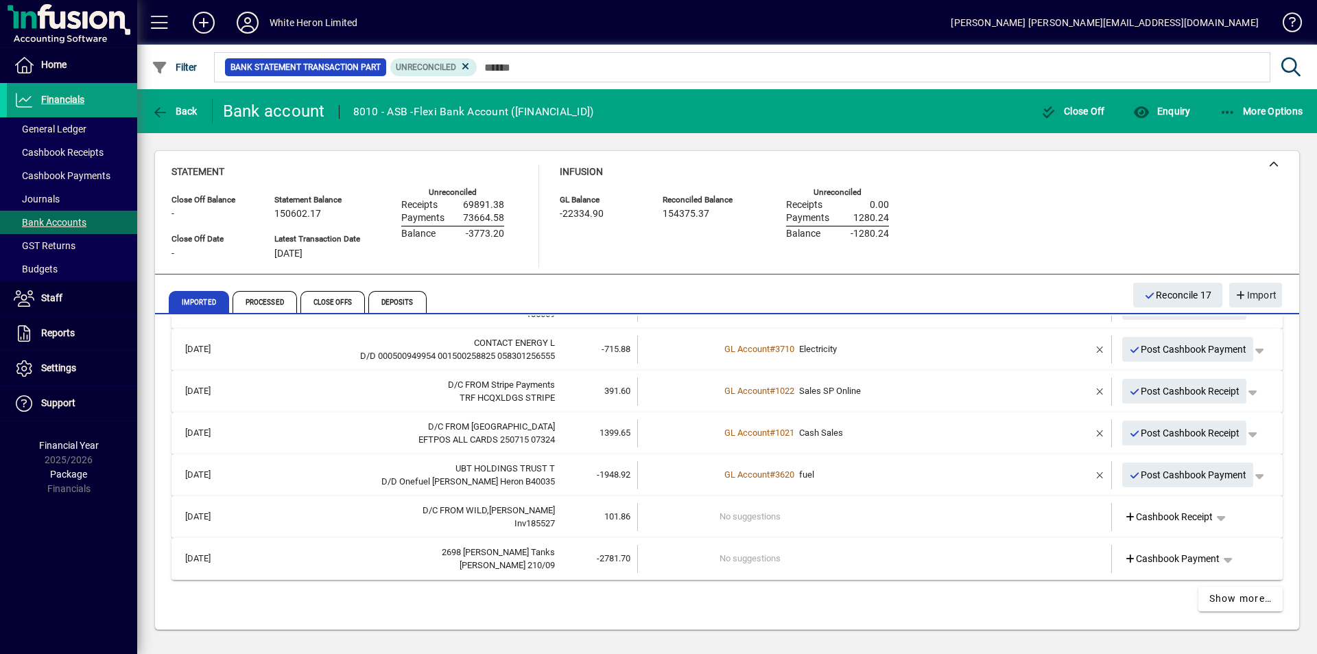
click at [753, 519] on td "No suggestions" at bounding box center [875, 517] width 312 height 28
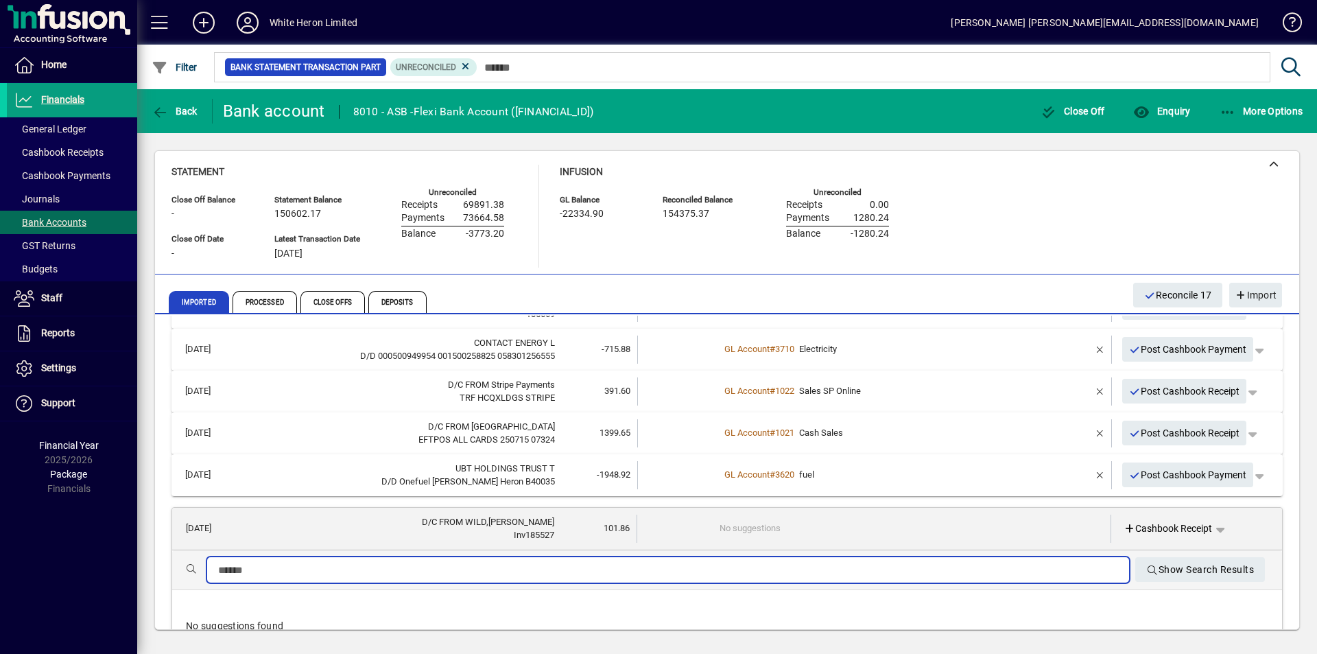
click at [470, 567] on input "text" at bounding box center [668, 570] width 900 height 16
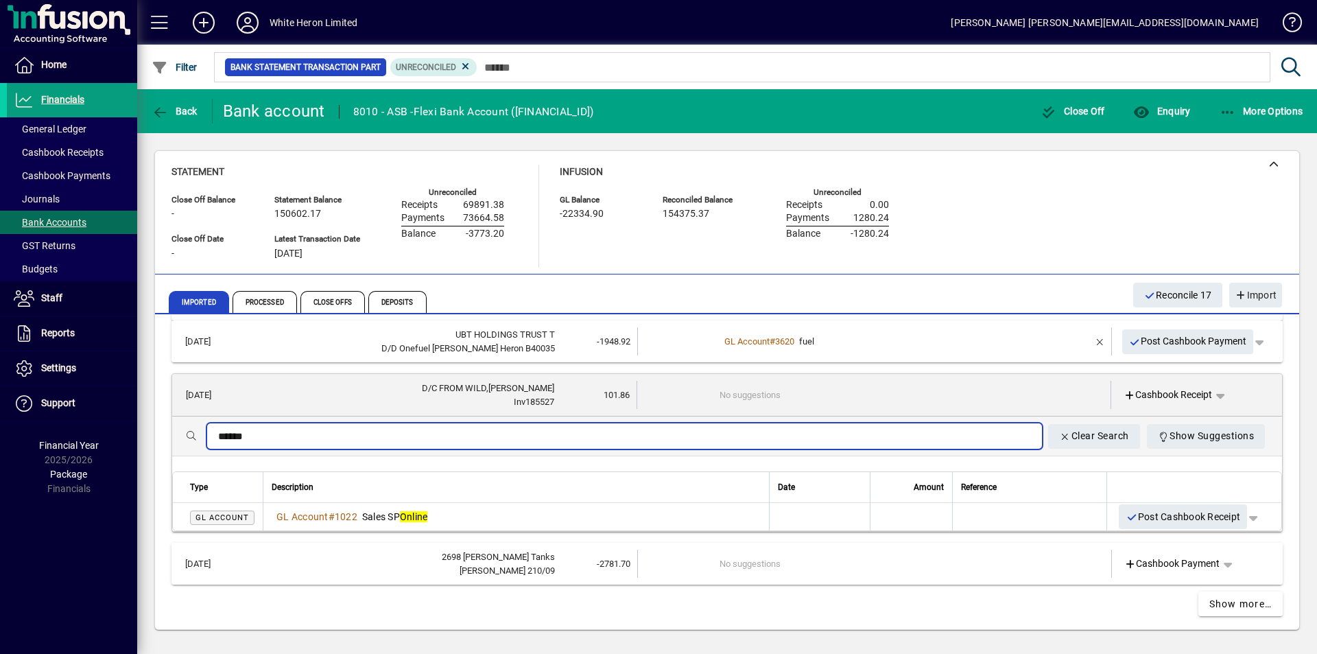
scroll to position [723, 0]
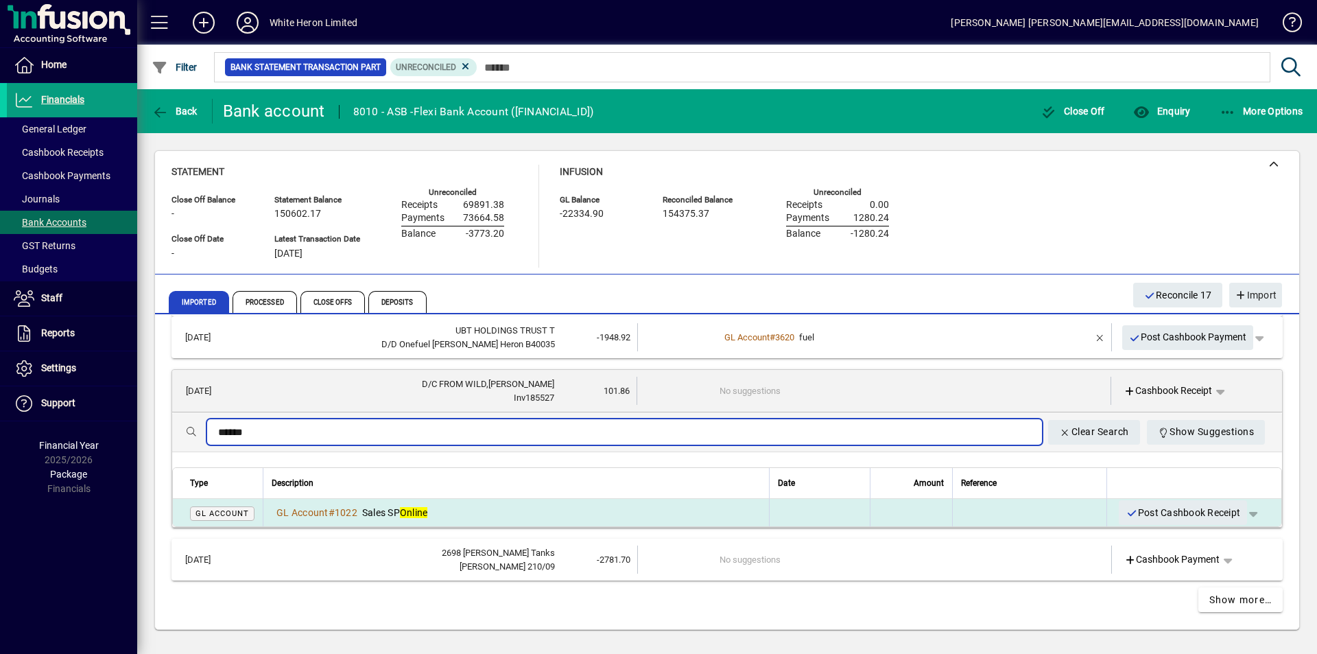
type input "******"
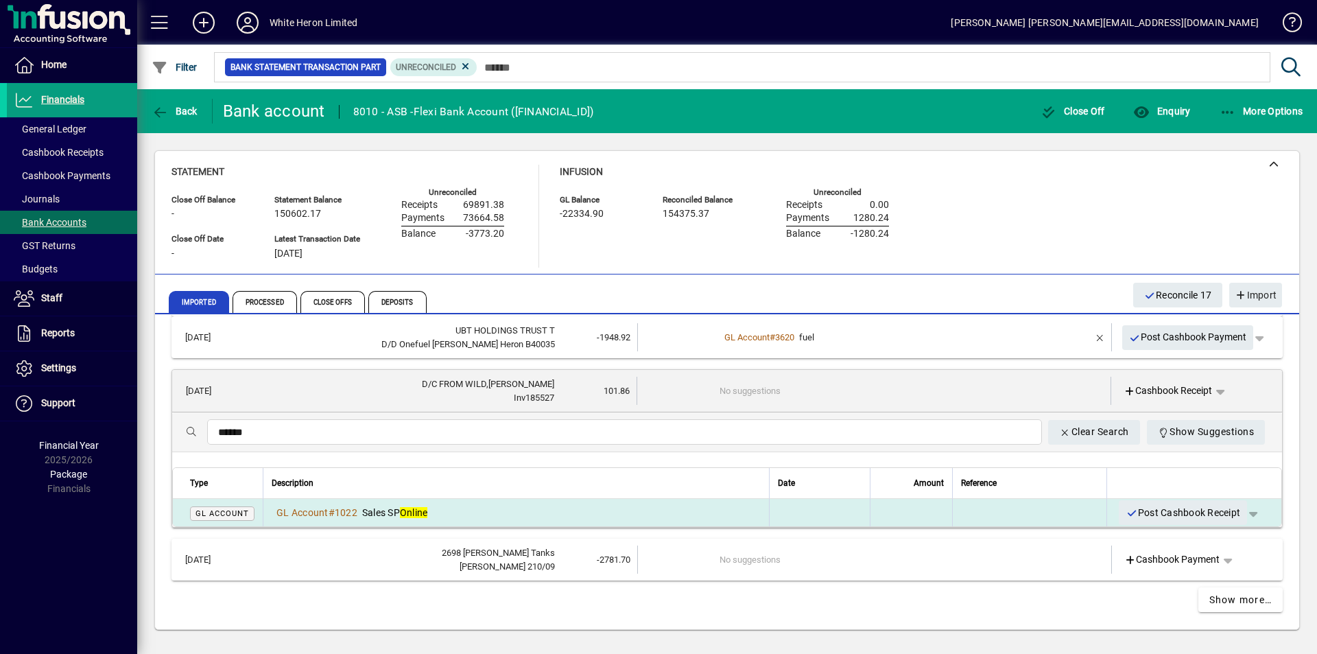
click at [499, 514] on div "GL Account # 1022 Sales SP Online" at bounding box center [516, 512] width 489 height 14
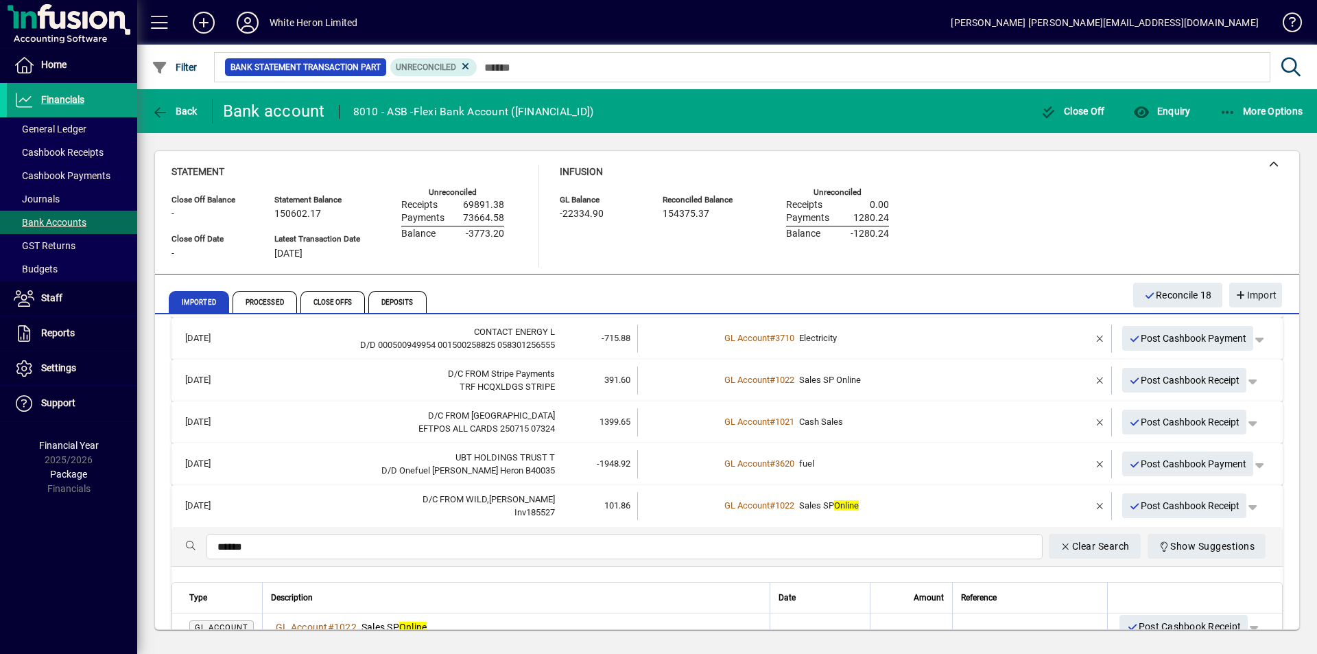
scroll to position [586, 0]
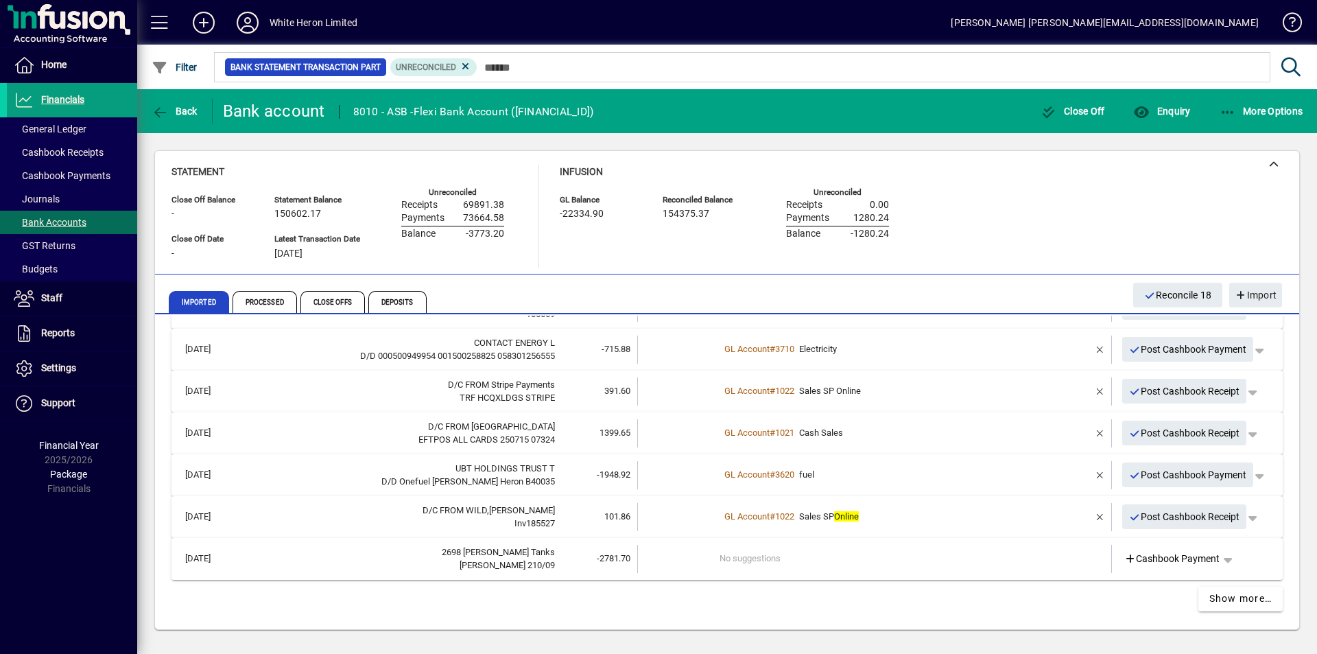
click at [747, 560] on td "No suggestions" at bounding box center [875, 559] width 312 height 28
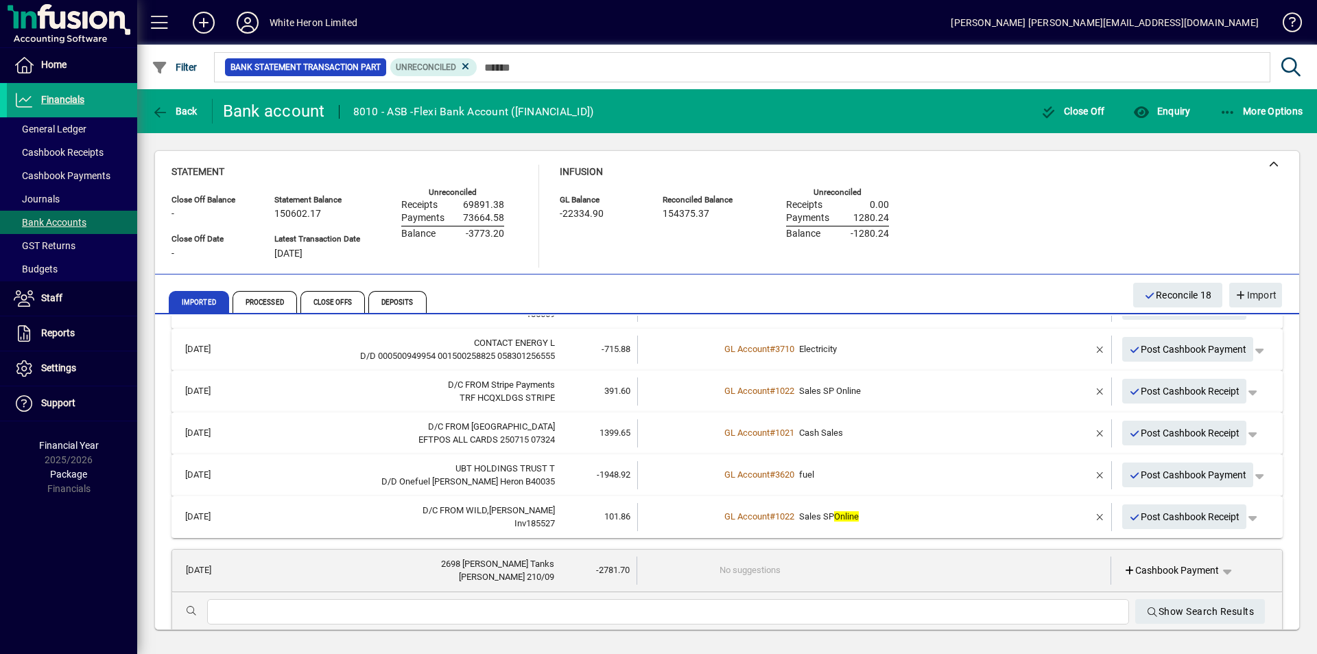
click at [550, 605] on input "text" at bounding box center [668, 611] width 900 height 16
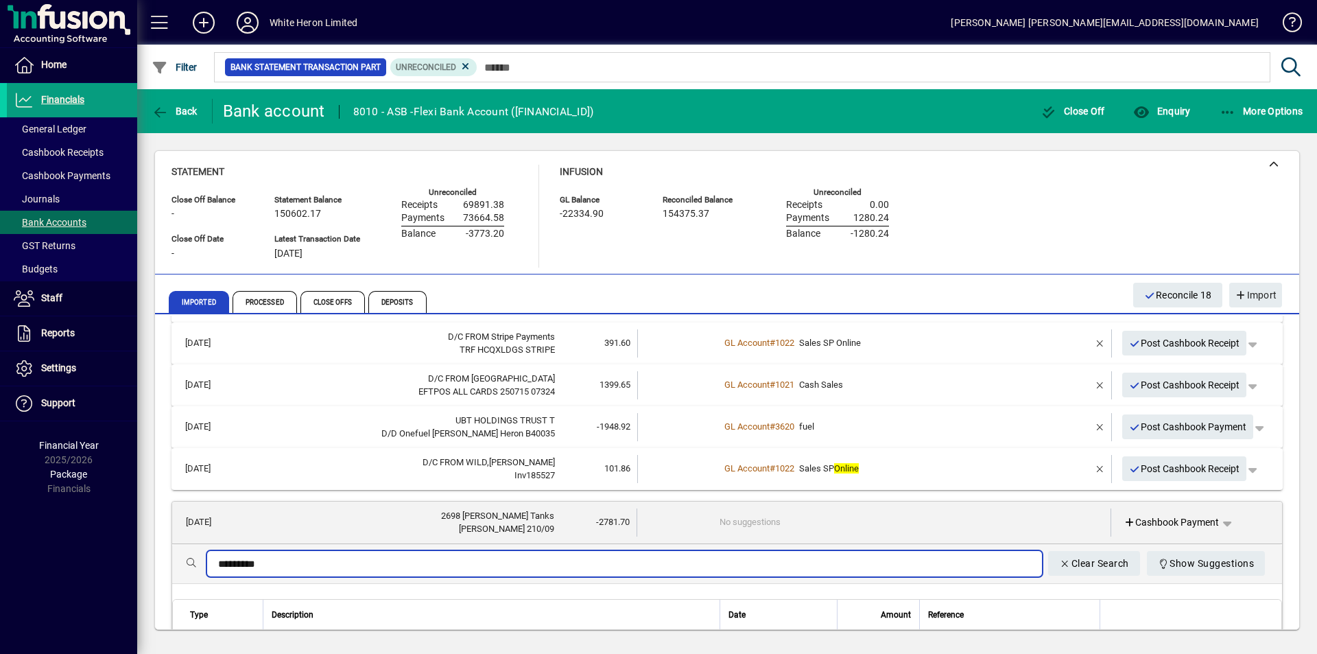
scroll to position [655, 0]
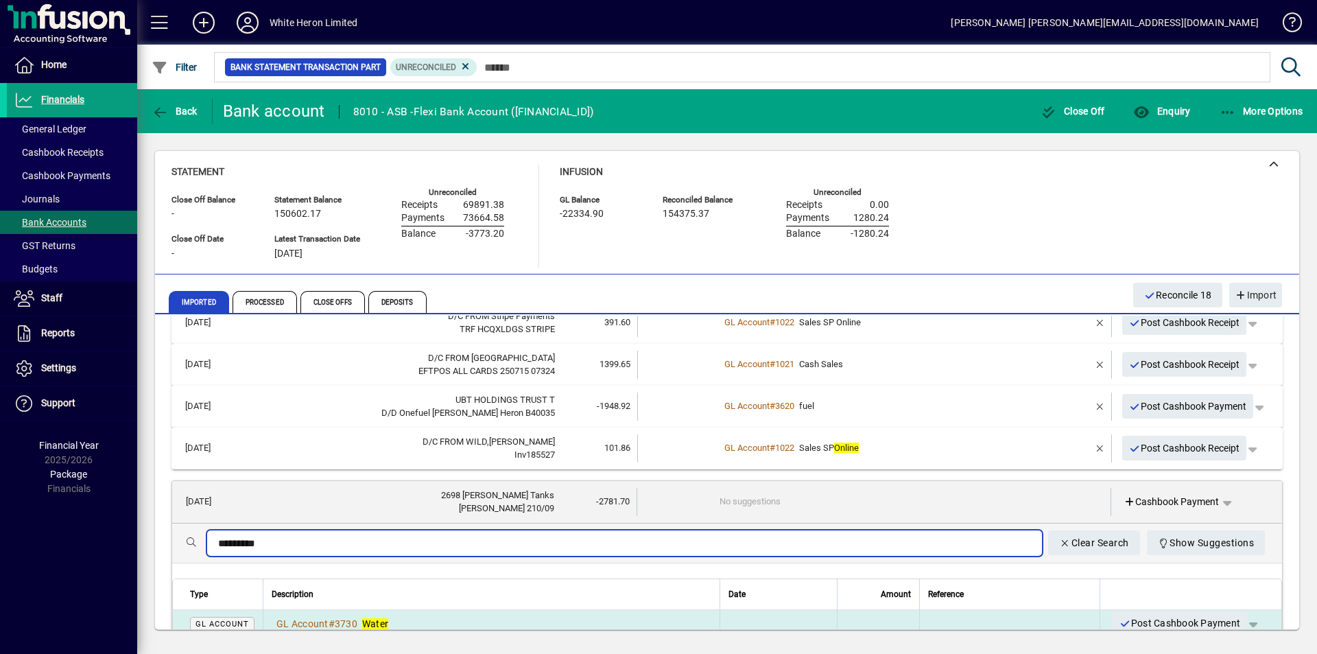
type input "*********"
click at [510, 617] on div "GL Account # 3730 Water" at bounding box center [492, 624] width 440 height 14
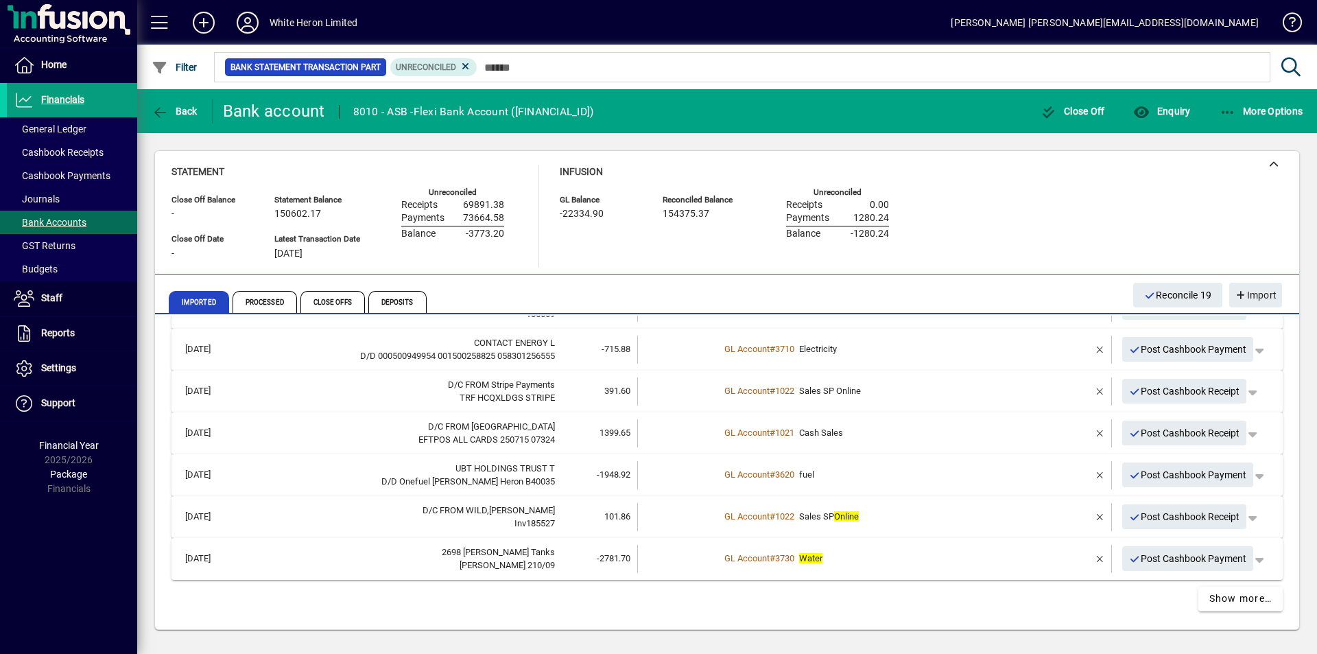
scroll to position [586, 0]
click at [1173, 293] on span "Reconcile 19" at bounding box center [1178, 295] width 68 height 23
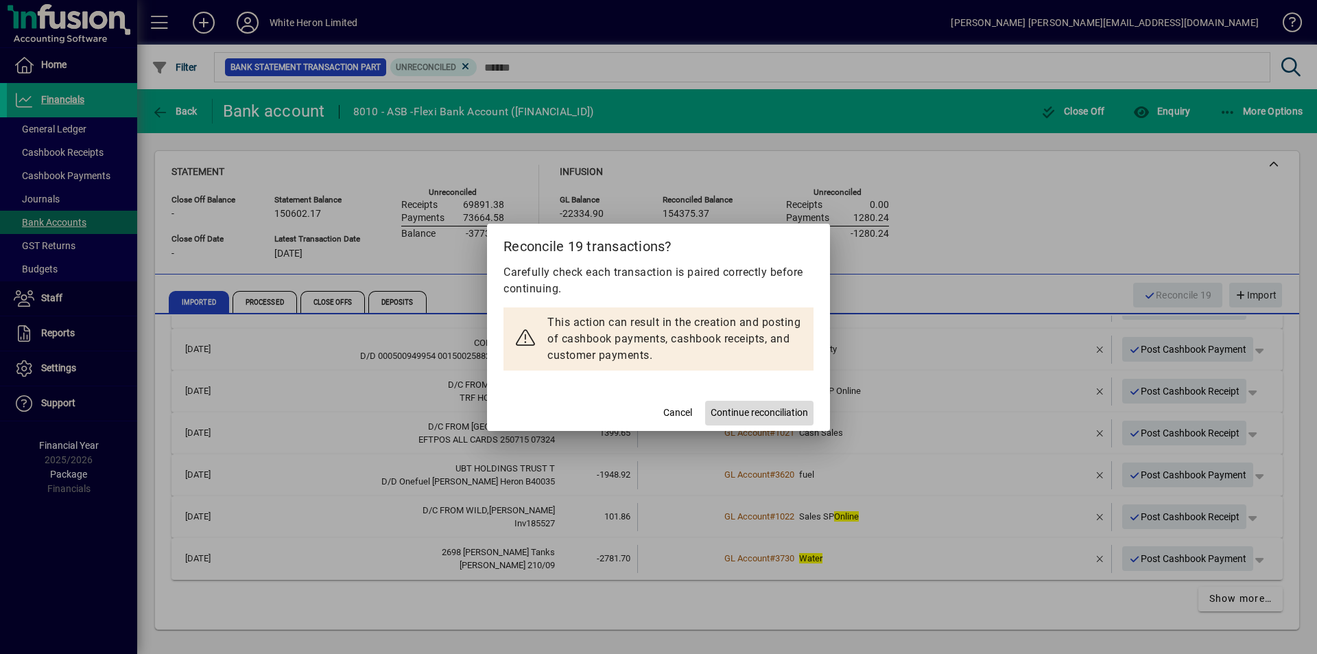
click at [783, 407] on span "Continue reconciliation" at bounding box center [758, 412] width 97 height 14
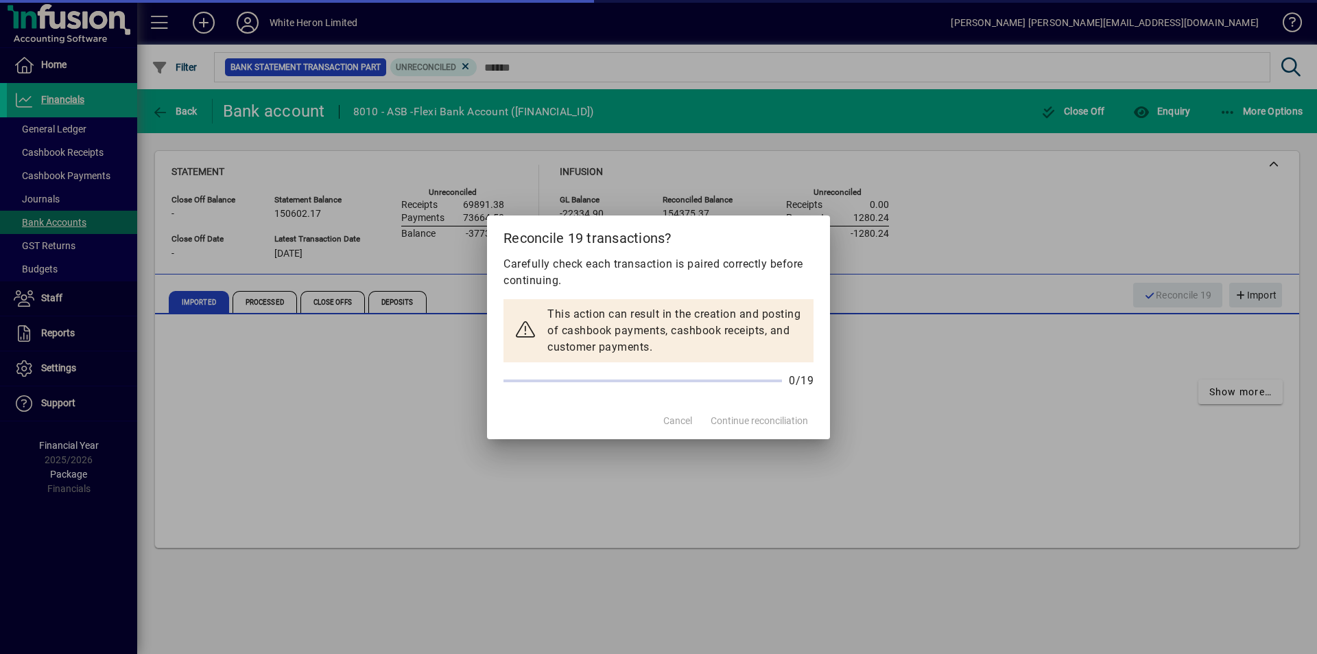
scroll to position [0, 0]
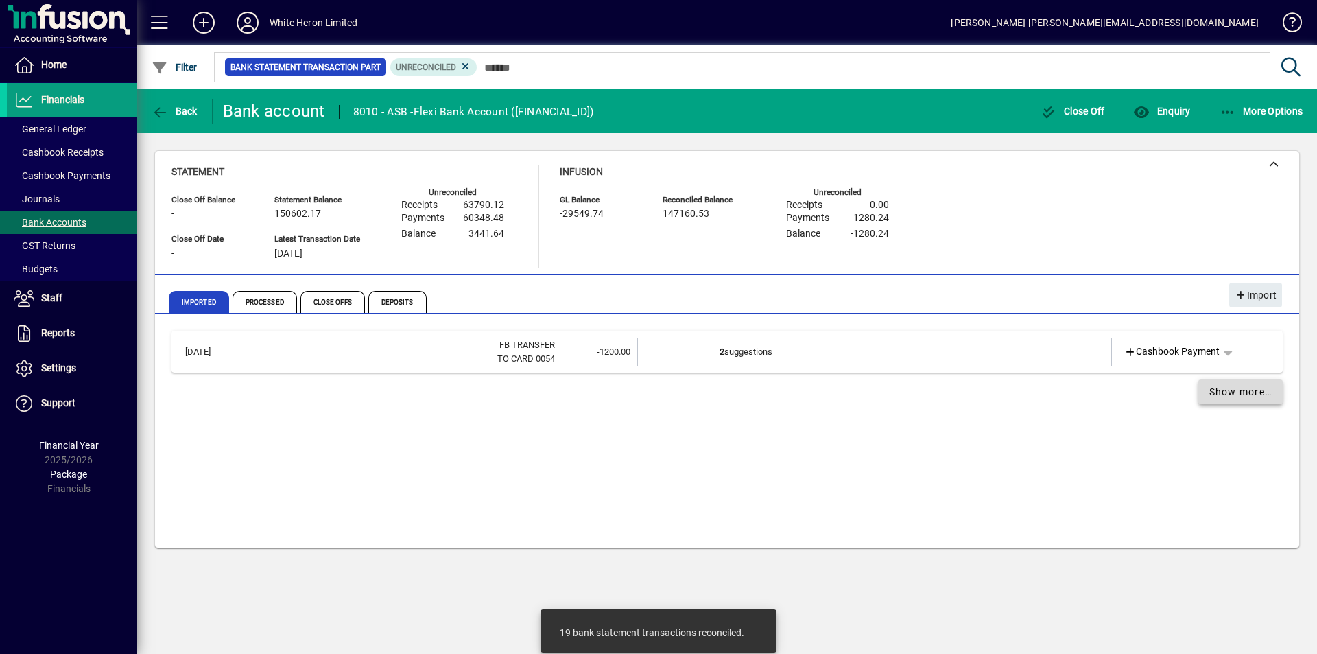
click at [1243, 392] on span "Show more…" at bounding box center [1240, 392] width 63 height 14
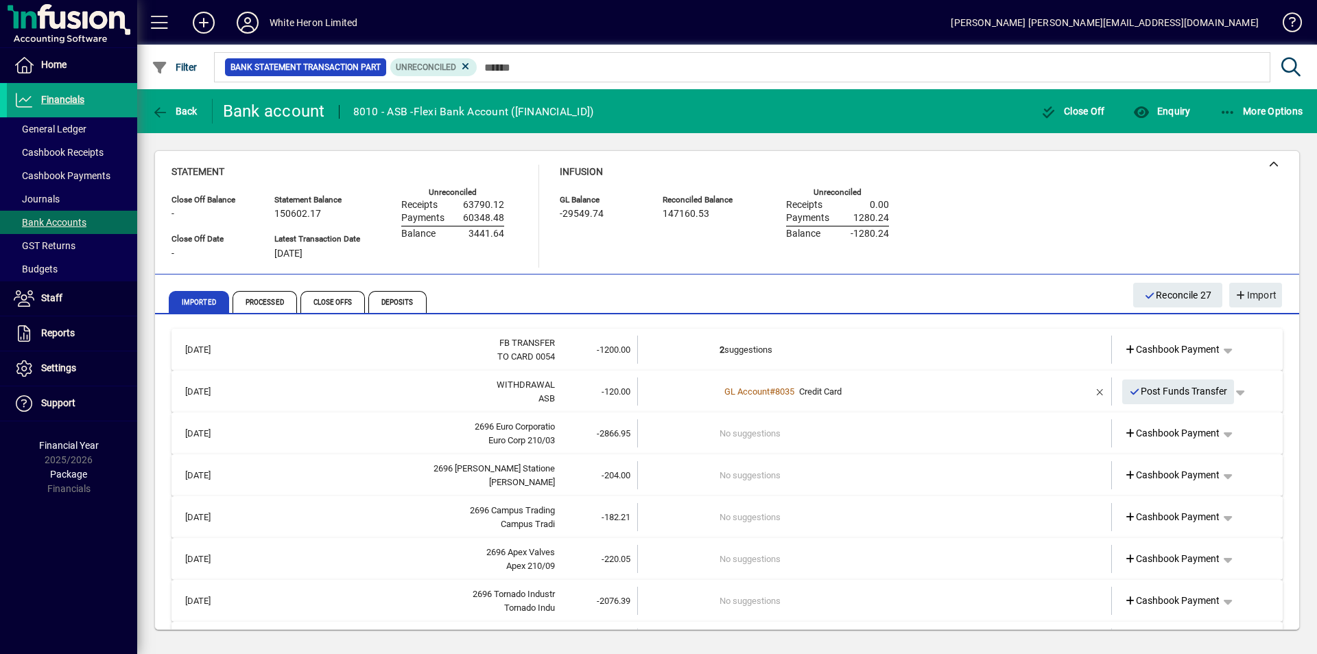
click at [778, 431] on td "No suggestions" at bounding box center [875, 433] width 312 height 28
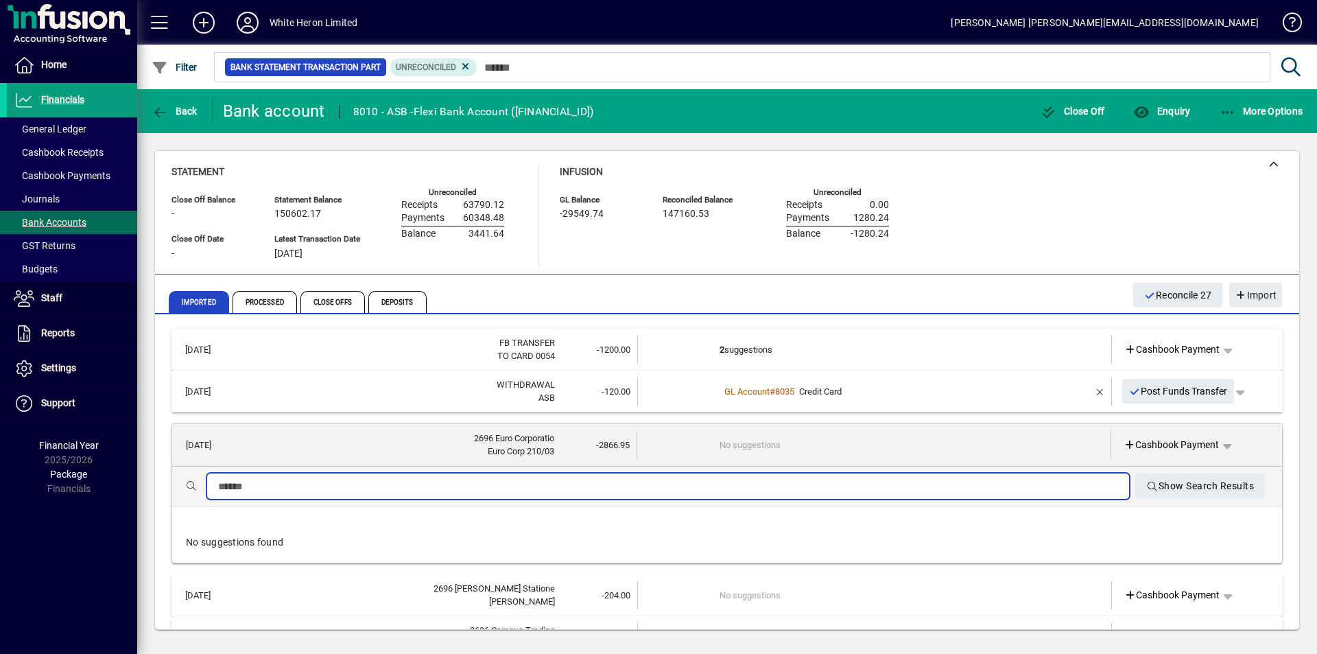
click at [885, 485] on input "text" at bounding box center [668, 486] width 900 height 16
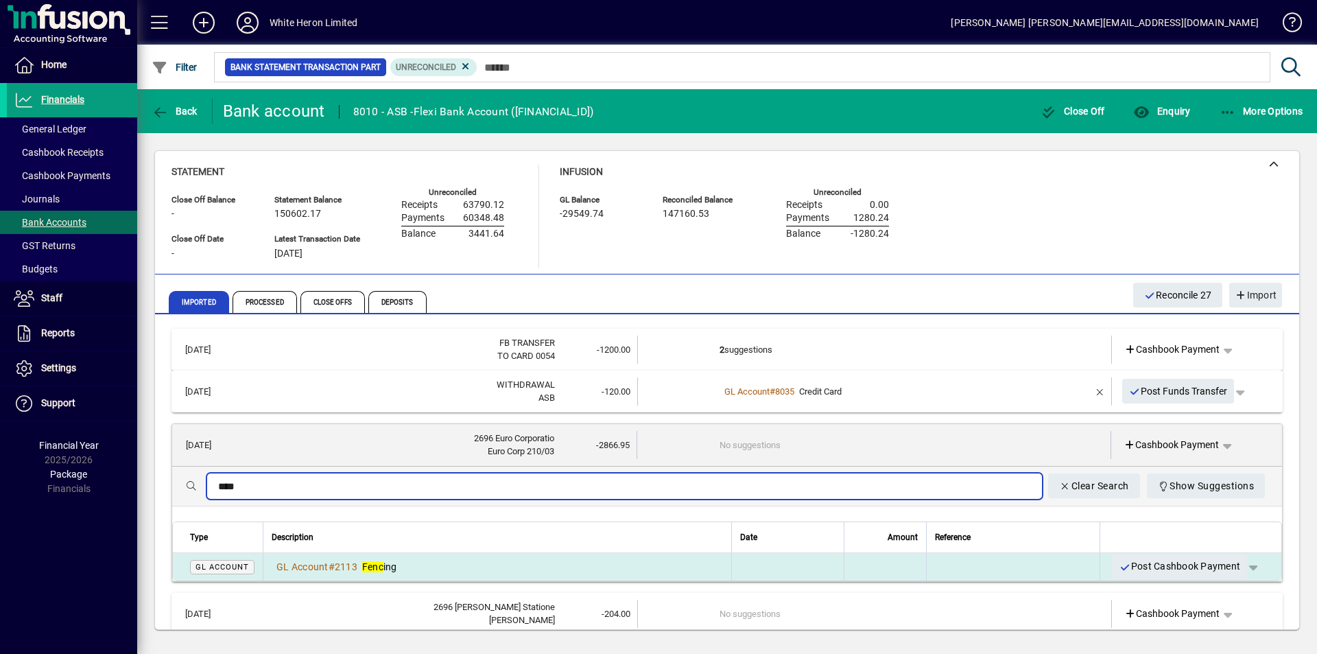
type input "****"
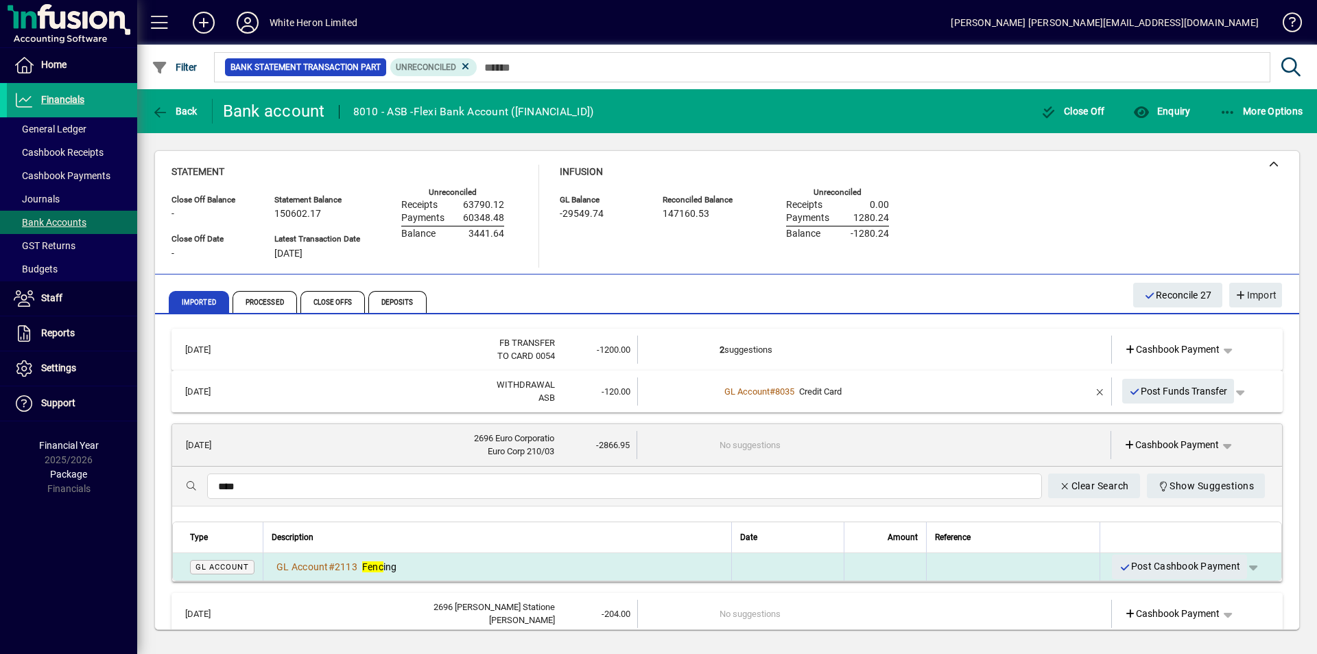
click at [462, 568] on div "GL Account # 2113 Fenc ing" at bounding box center [497, 567] width 451 height 14
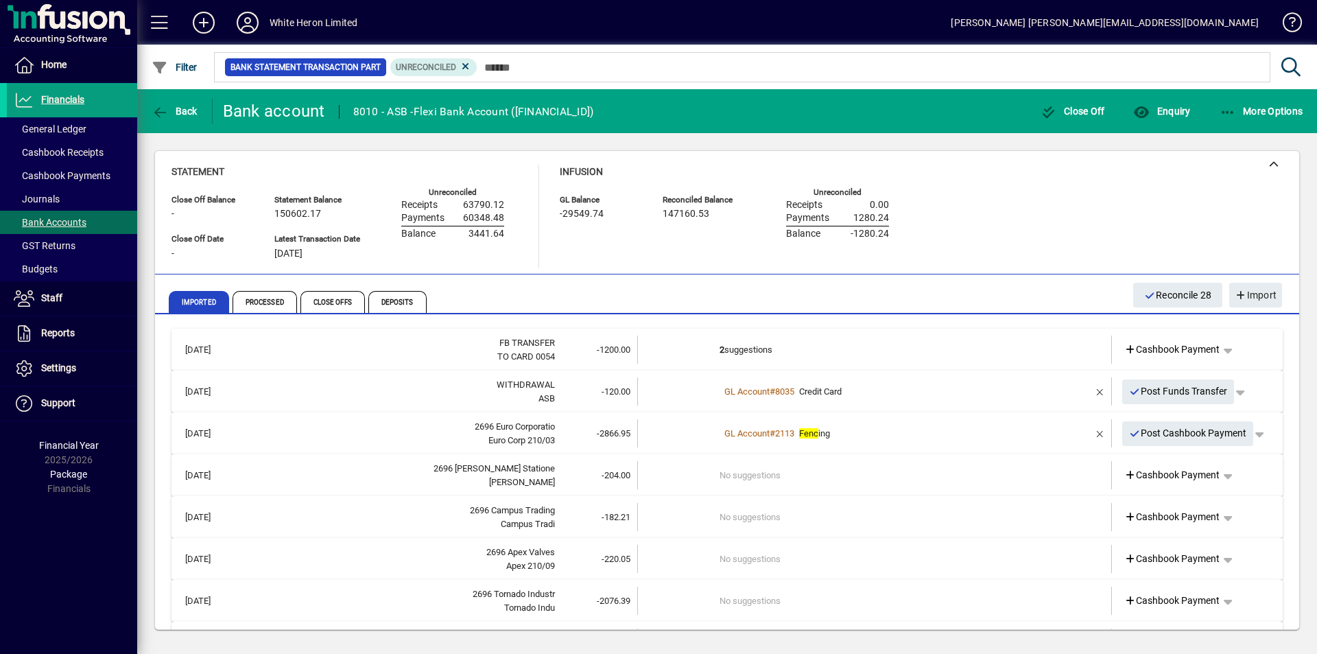
click at [745, 475] on td "No suggestions" at bounding box center [875, 475] width 312 height 28
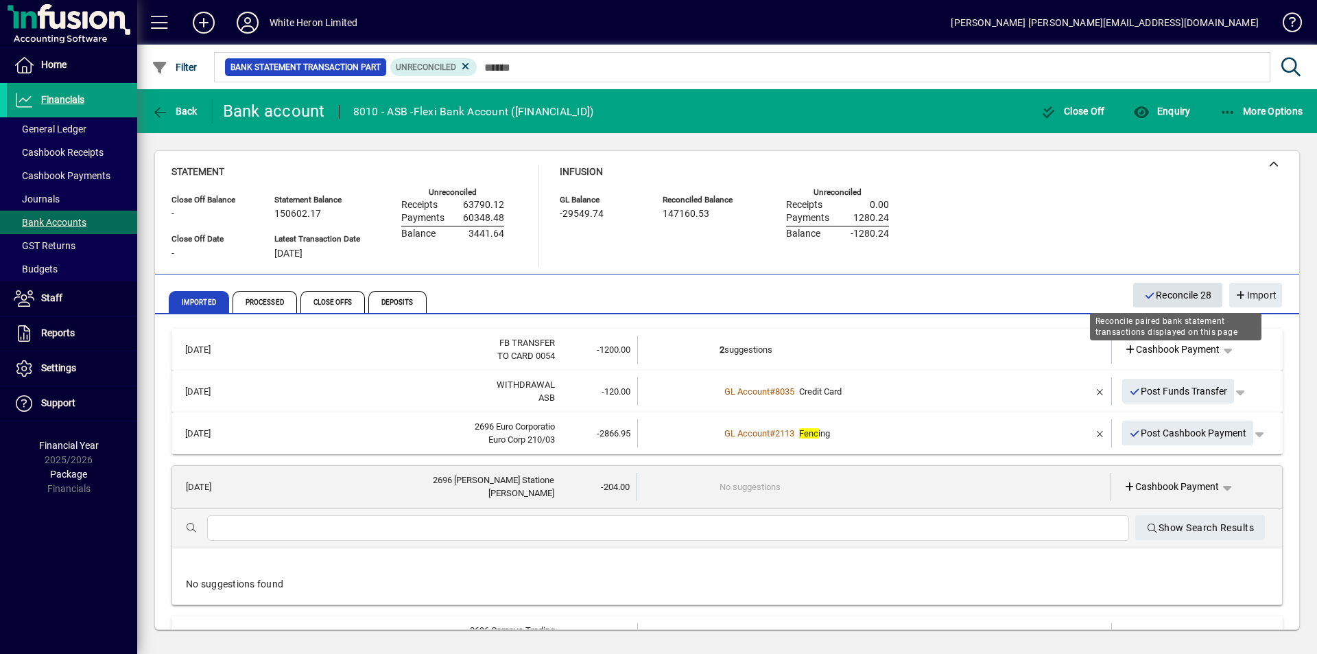
click at [1179, 296] on span "Reconcile 28" at bounding box center [1178, 295] width 68 height 23
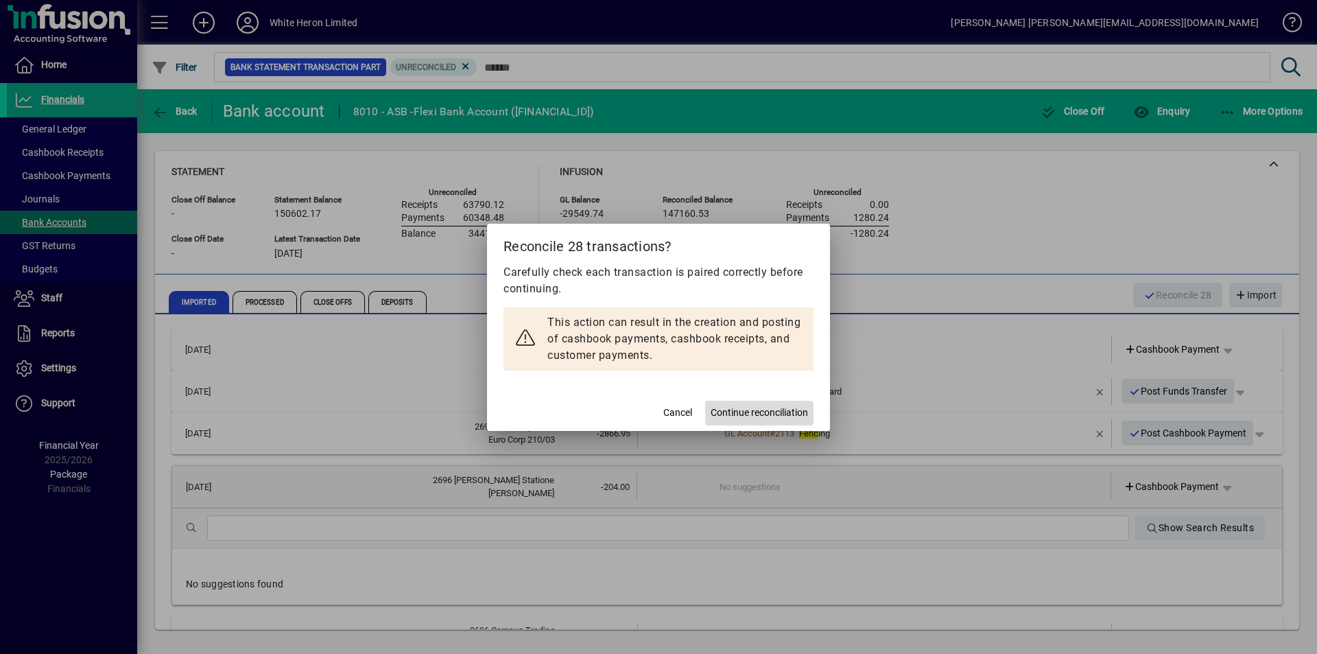
click at [769, 409] on span "Continue reconciliation" at bounding box center [758, 412] width 97 height 14
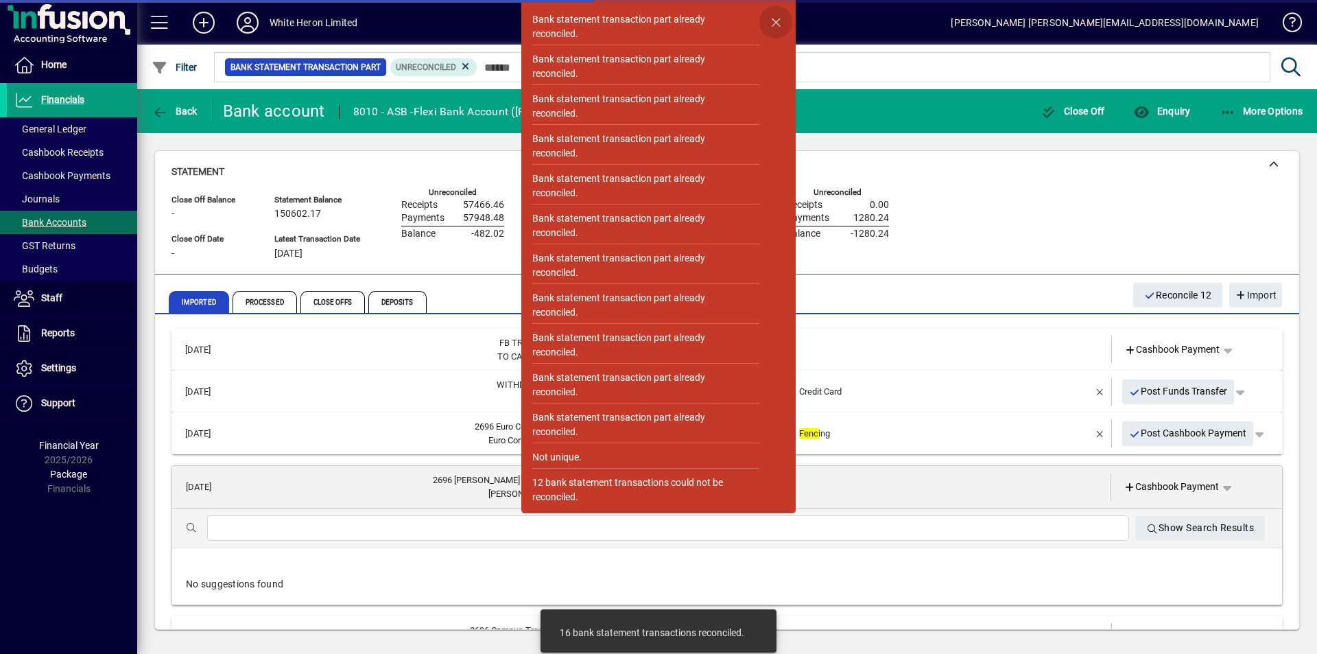
click at [776, 24] on span "button" at bounding box center [775, 21] width 33 height 33
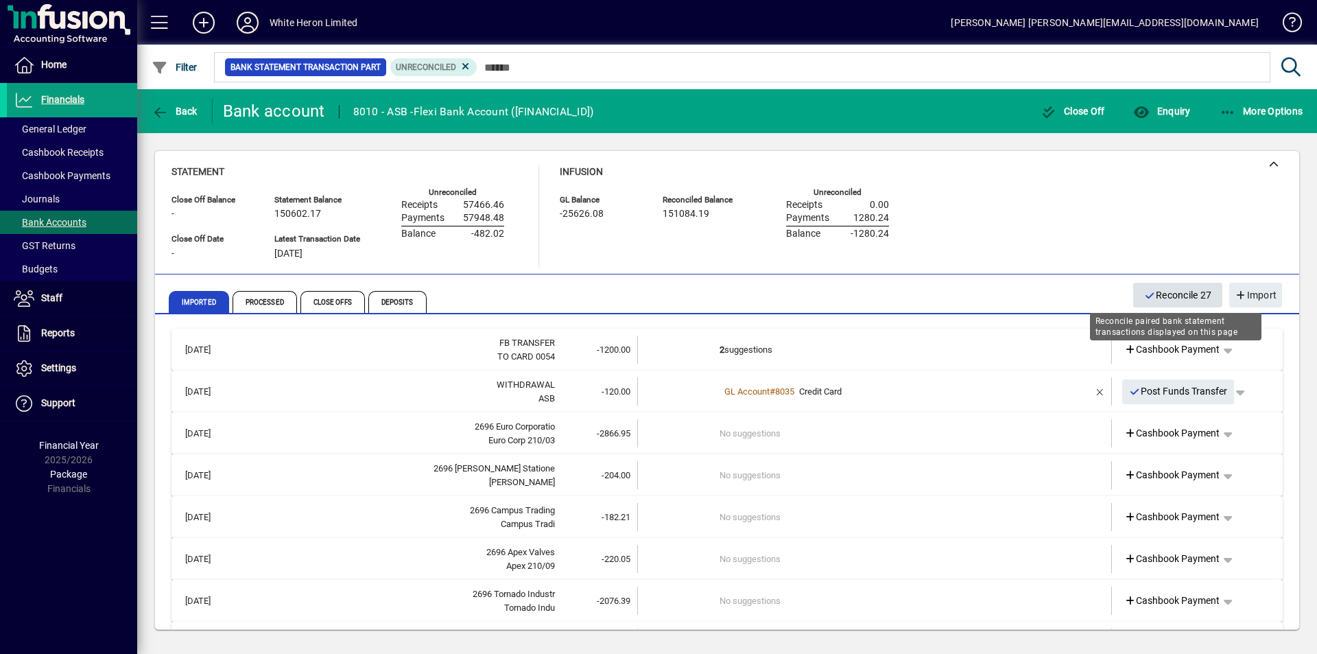
click at [1169, 289] on span "Reconcile 27" at bounding box center [1178, 295] width 68 height 23
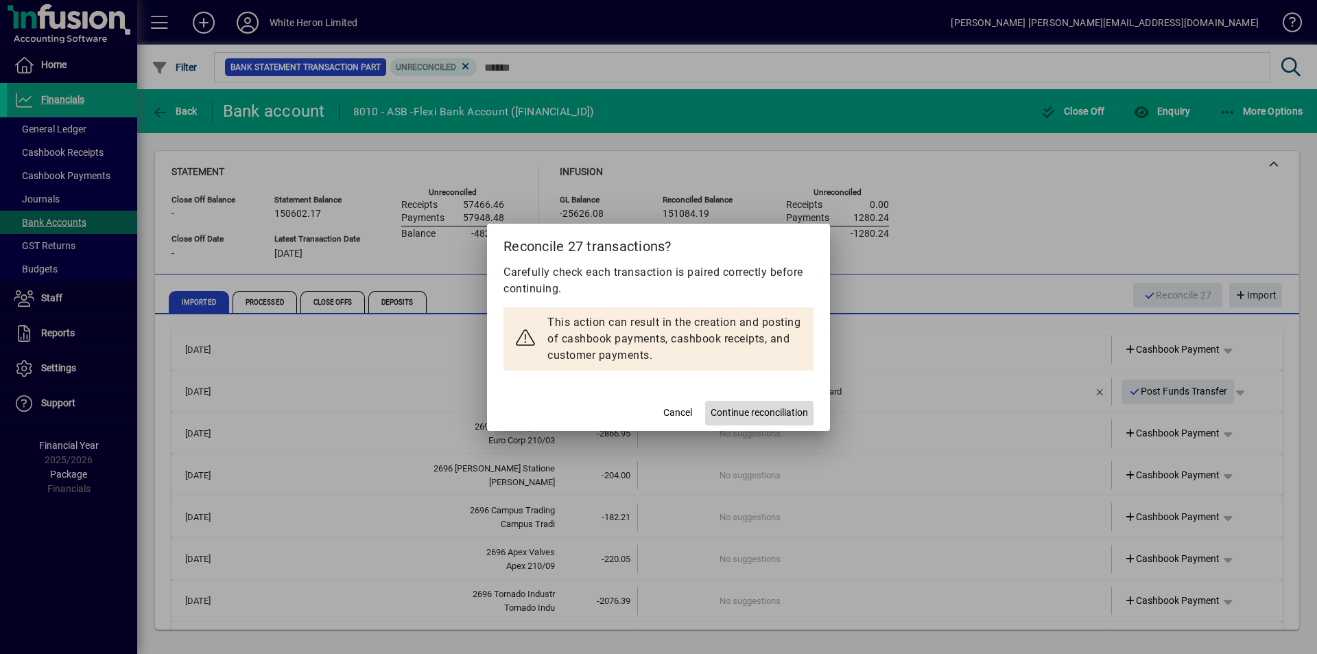
click at [735, 410] on span "Continue reconciliation" at bounding box center [758, 412] width 97 height 14
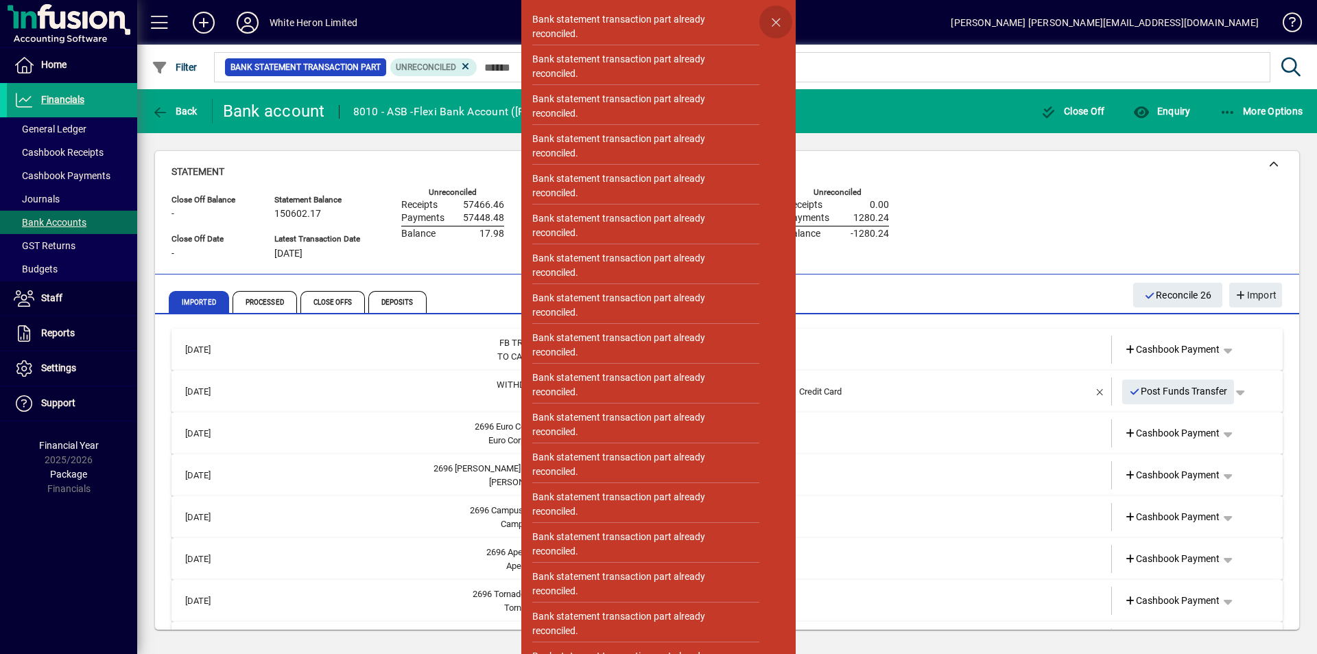
click at [767, 21] on span "button" at bounding box center [775, 21] width 33 height 33
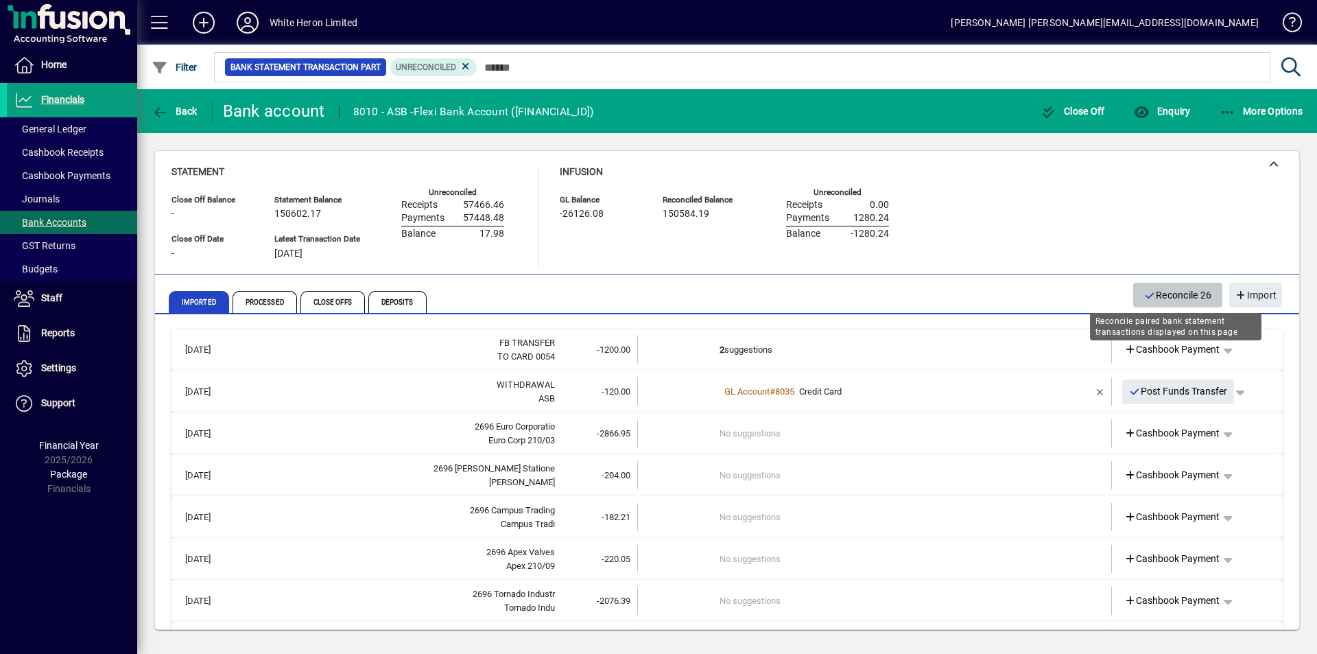
click at [1146, 291] on icon "button" at bounding box center [1150, 296] width 12 height 10
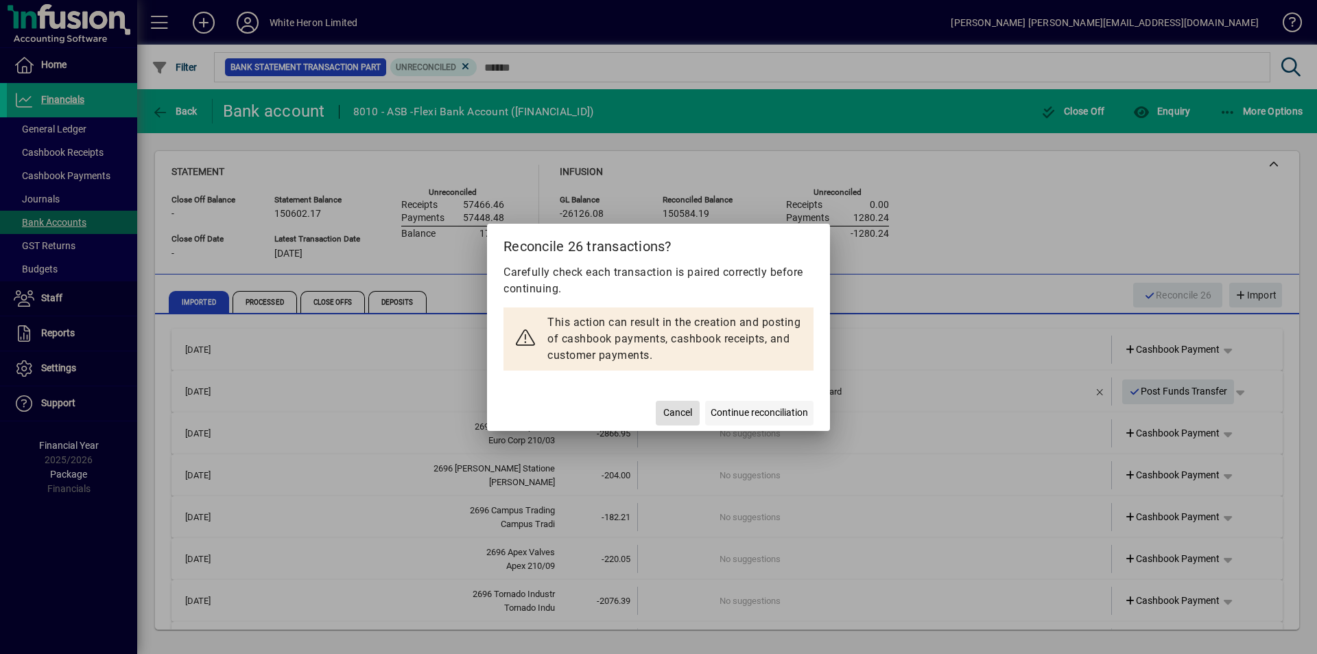
click at [734, 409] on span "Continue reconciliation" at bounding box center [758, 412] width 97 height 14
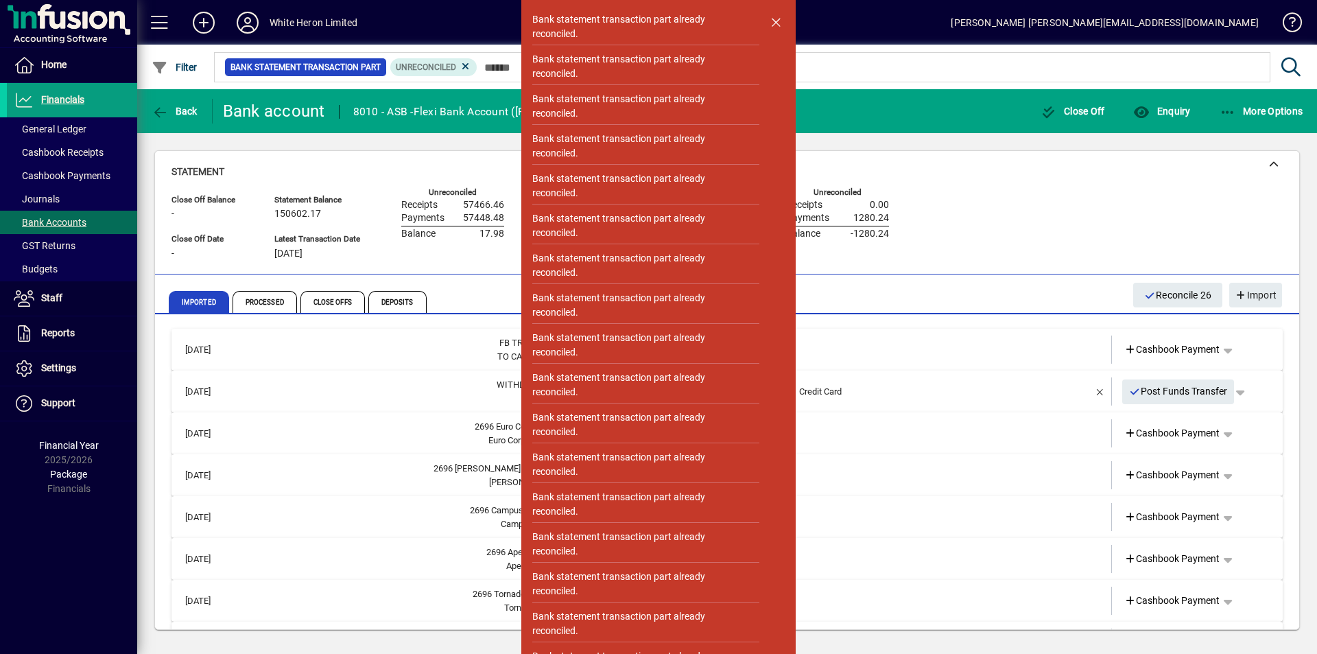
click at [896, 577] on mat-expansion-panel-header "[DATE] 2696 Apex Valves Apex 210/09 -220.05 No suggestions Cashbook Payment" at bounding box center [726, 559] width 1111 height 42
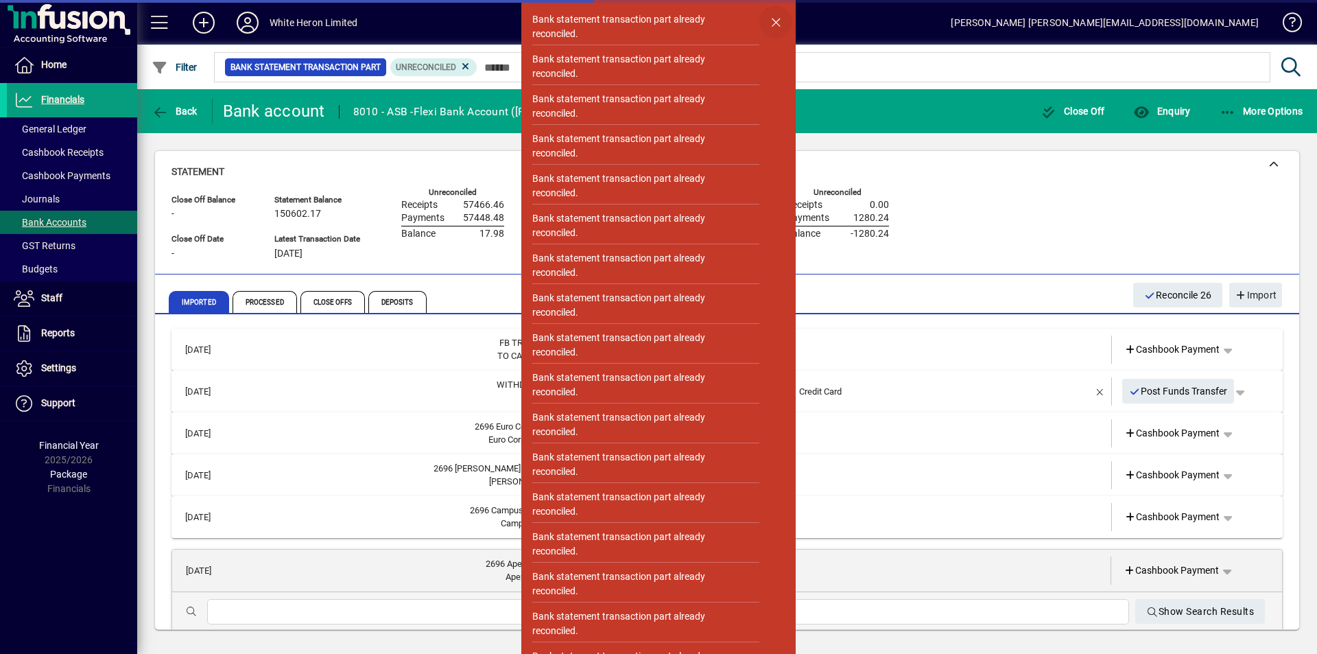
click at [770, 20] on span "button" at bounding box center [775, 21] width 33 height 33
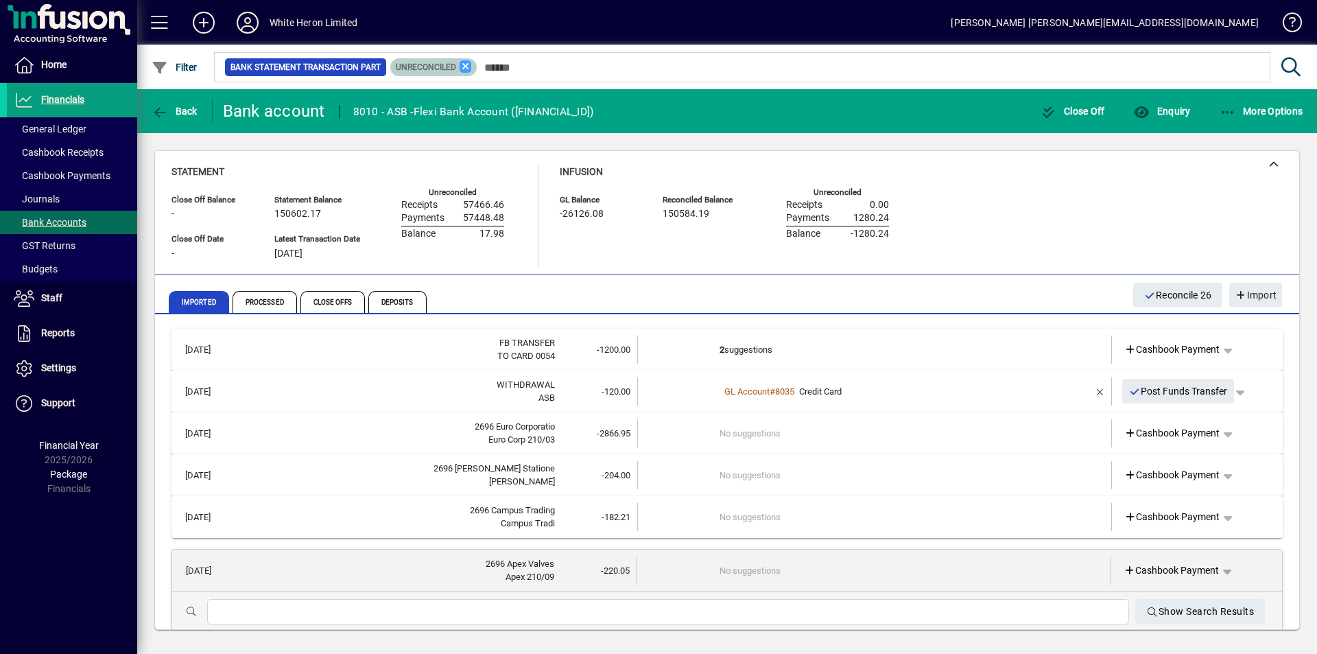
click at [466, 68] on icon at bounding box center [465, 66] width 12 height 12
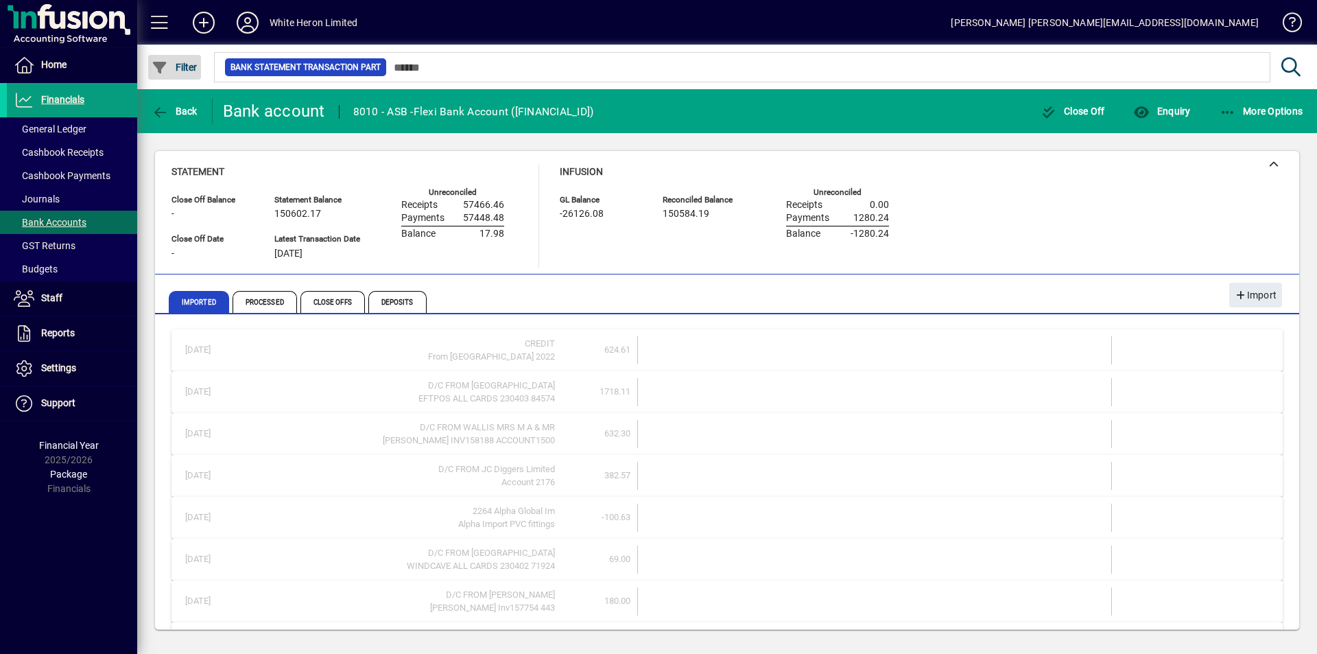
click at [170, 63] on span "Filter" at bounding box center [175, 67] width 46 height 11
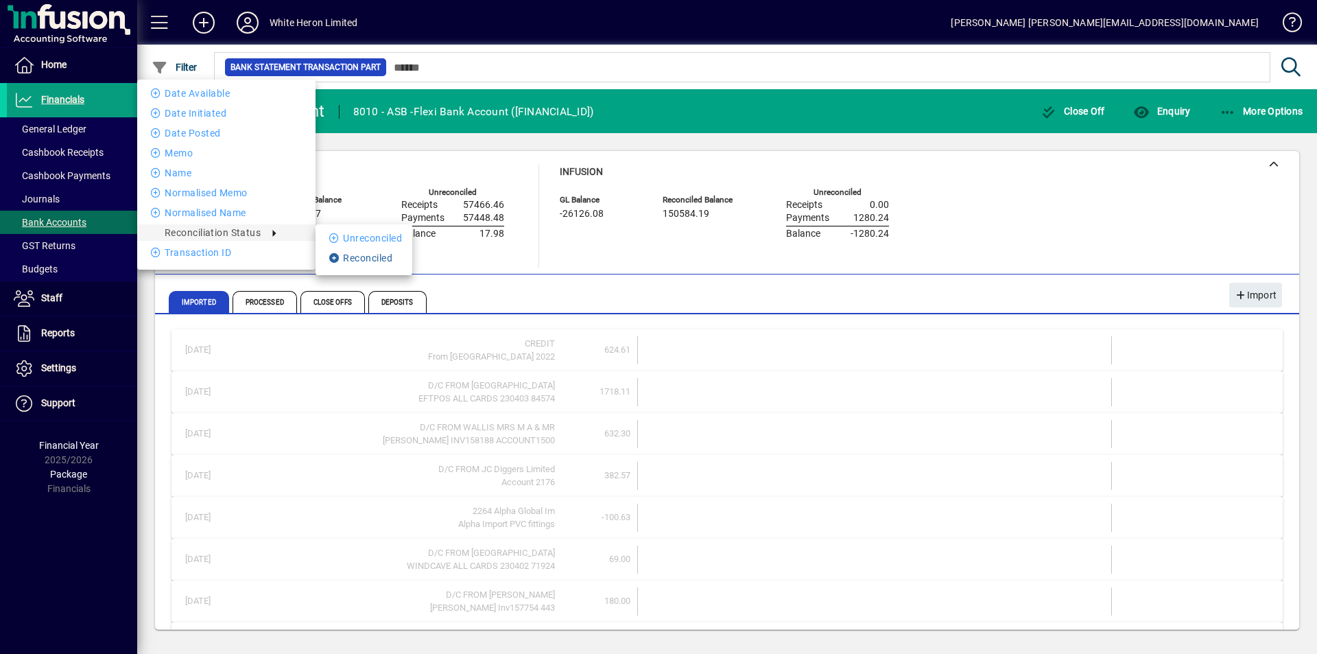
click at [360, 259] on li "Reconciled" at bounding box center [363, 258] width 97 height 16
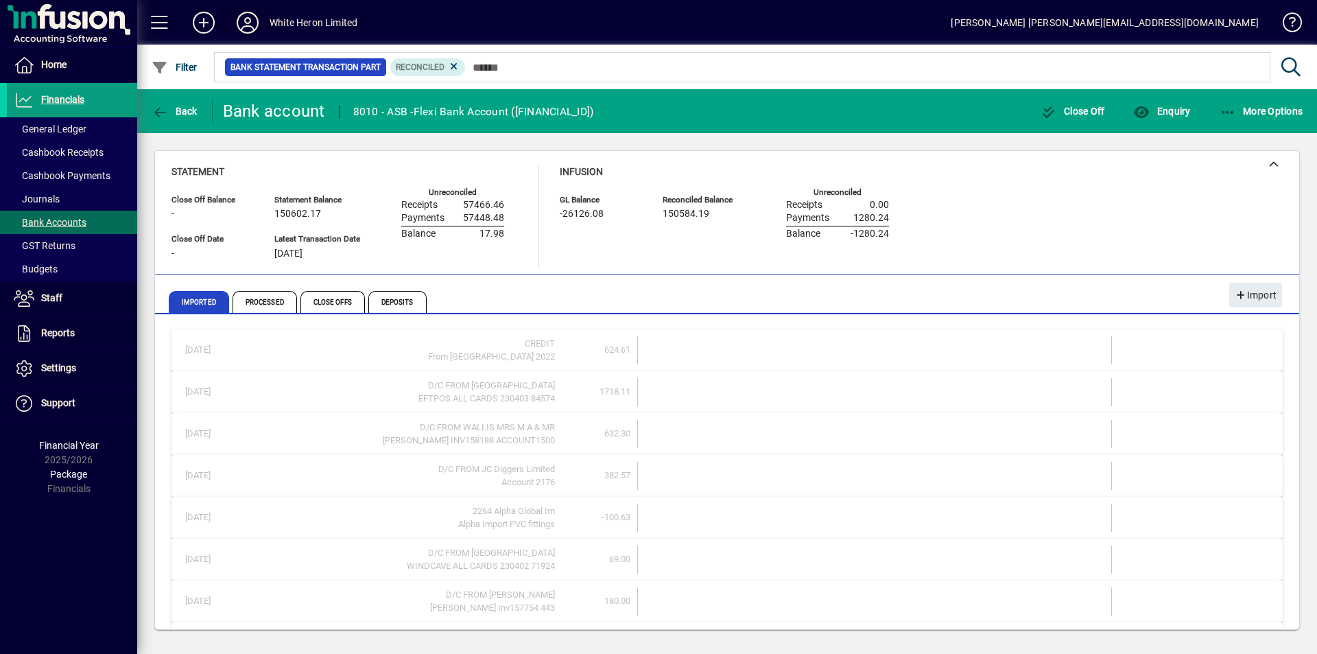
click at [250, 30] on icon at bounding box center [247, 23] width 27 height 22
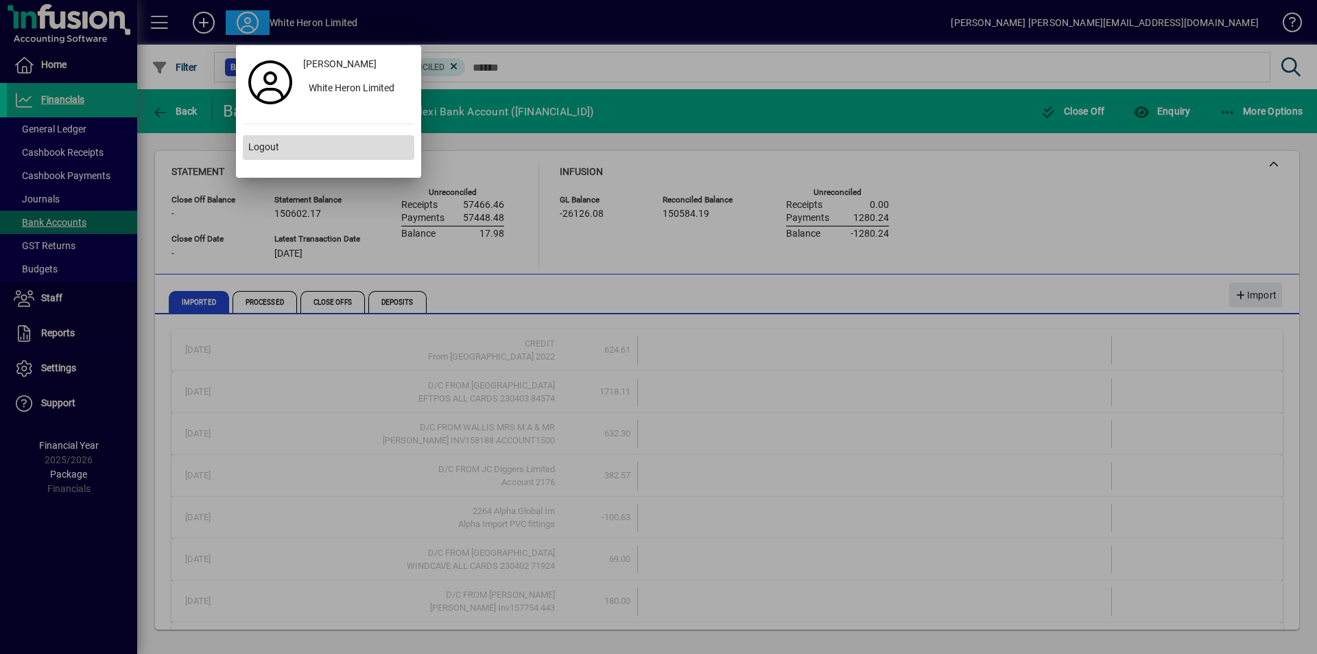
click at [271, 147] on span "Logout" at bounding box center [263, 147] width 31 height 14
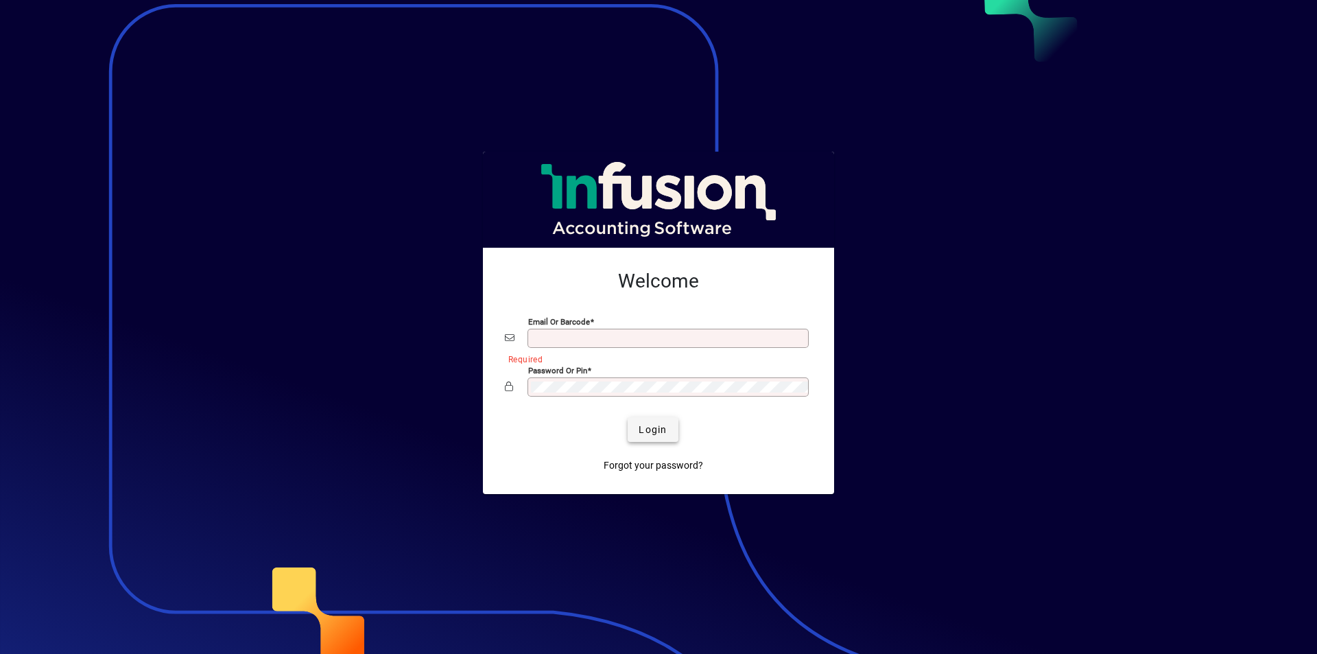
type input "**********"
click at [648, 422] on span "Login" at bounding box center [652, 429] width 28 height 14
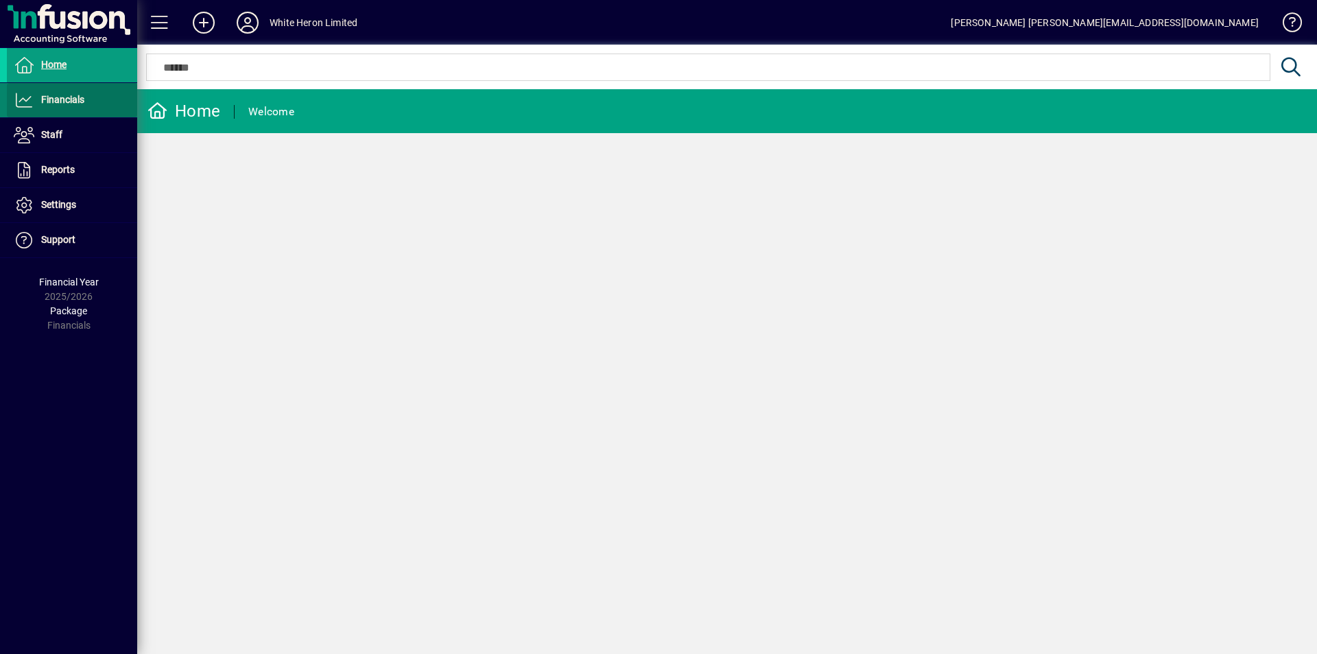
click at [70, 100] on span "Financials" at bounding box center [62, 99] width 43 height 11
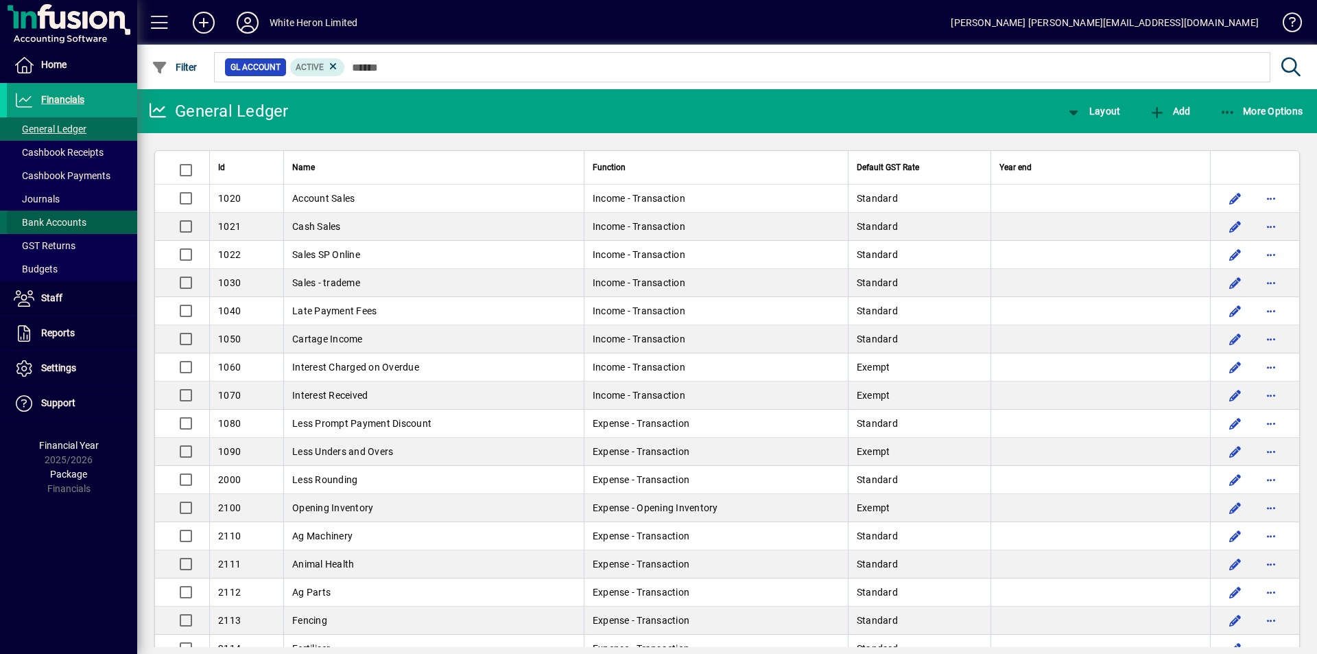
click at [46, 224] on span "Bank Accounts" at bounding box center [50, 222] width 73 height 11
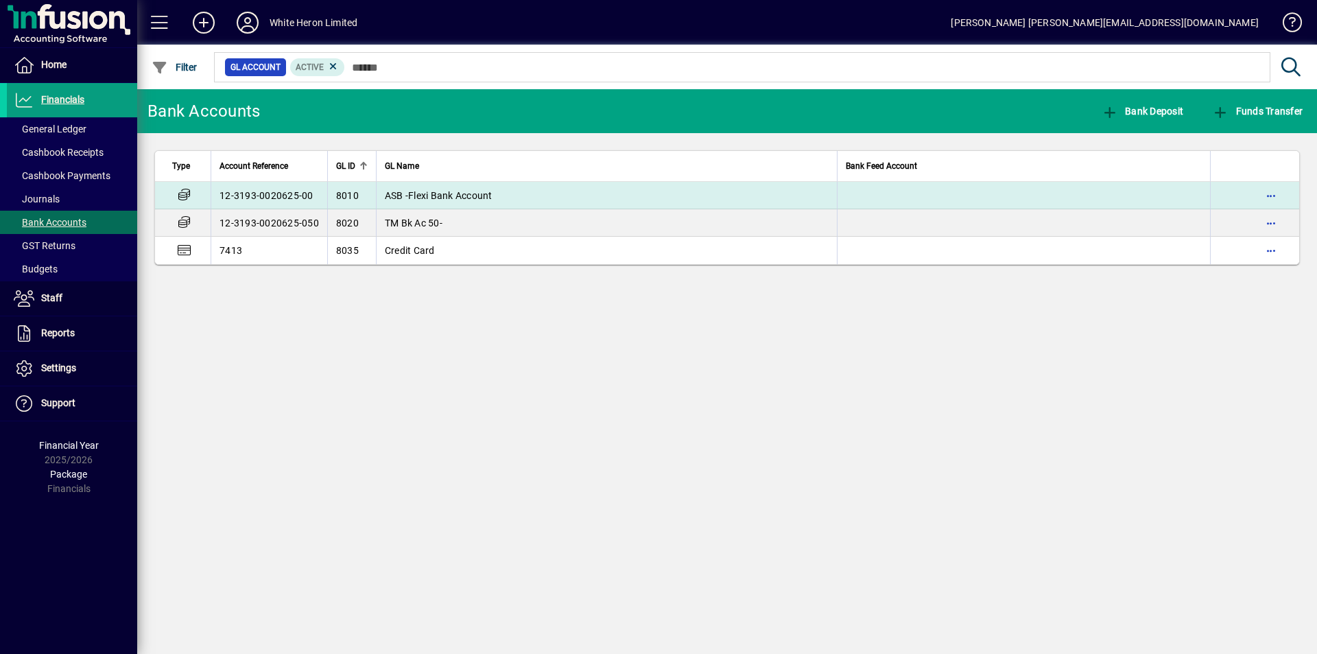
click at [433, 197] on span "ASB -Flexi Bank Account" at bounding box center [439, 195] width 108 height 11
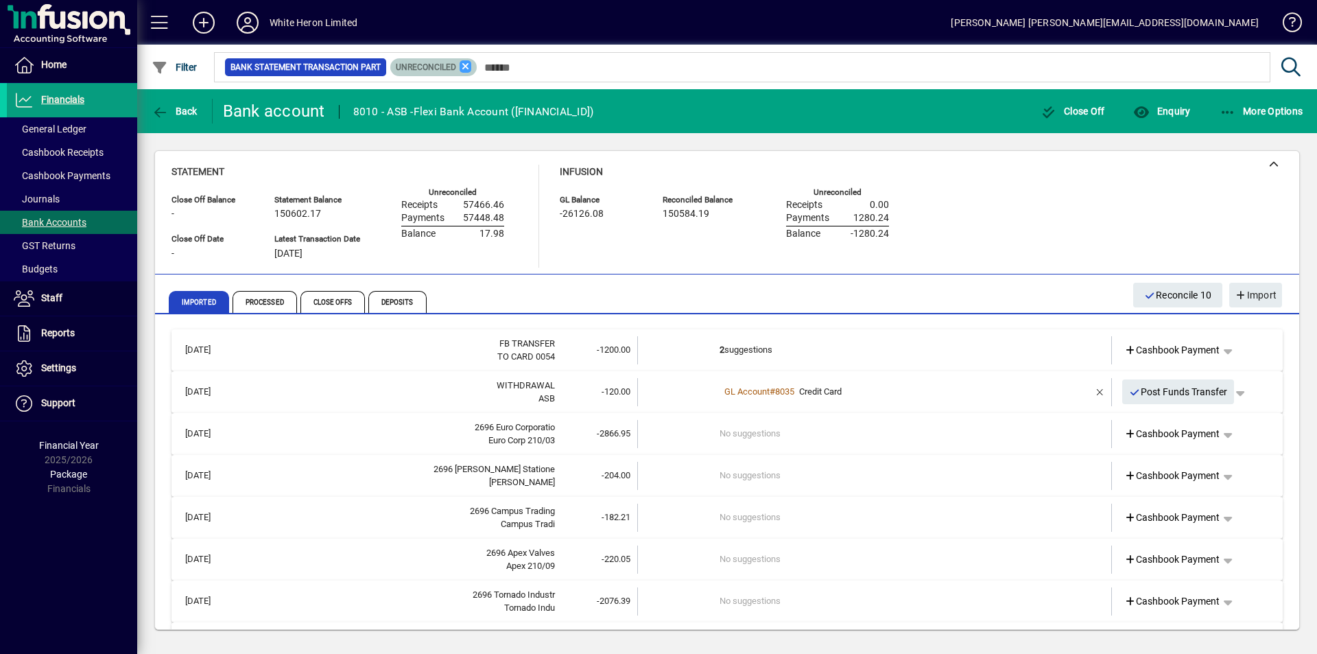
click at [462, 63] on icon at bounding box center [465, 66] width 12 height 12
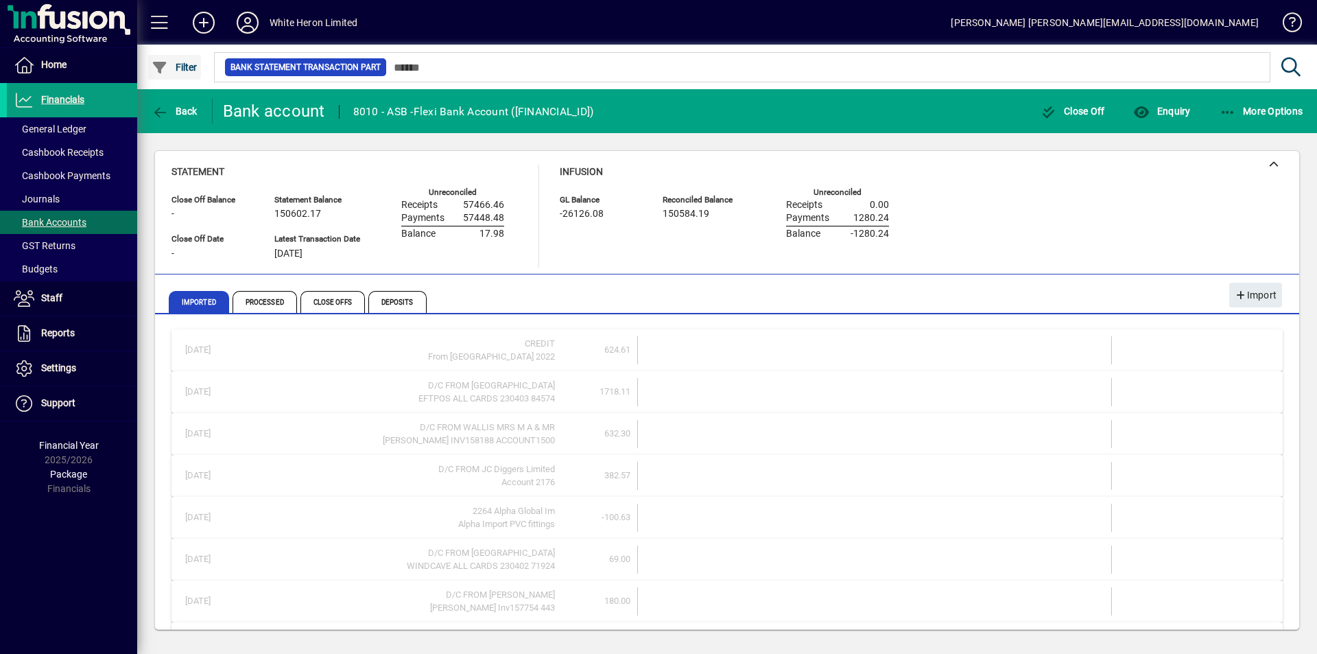
click at [164, 61] on icon "button" at bounding box center [160, 68] width 17 height 14
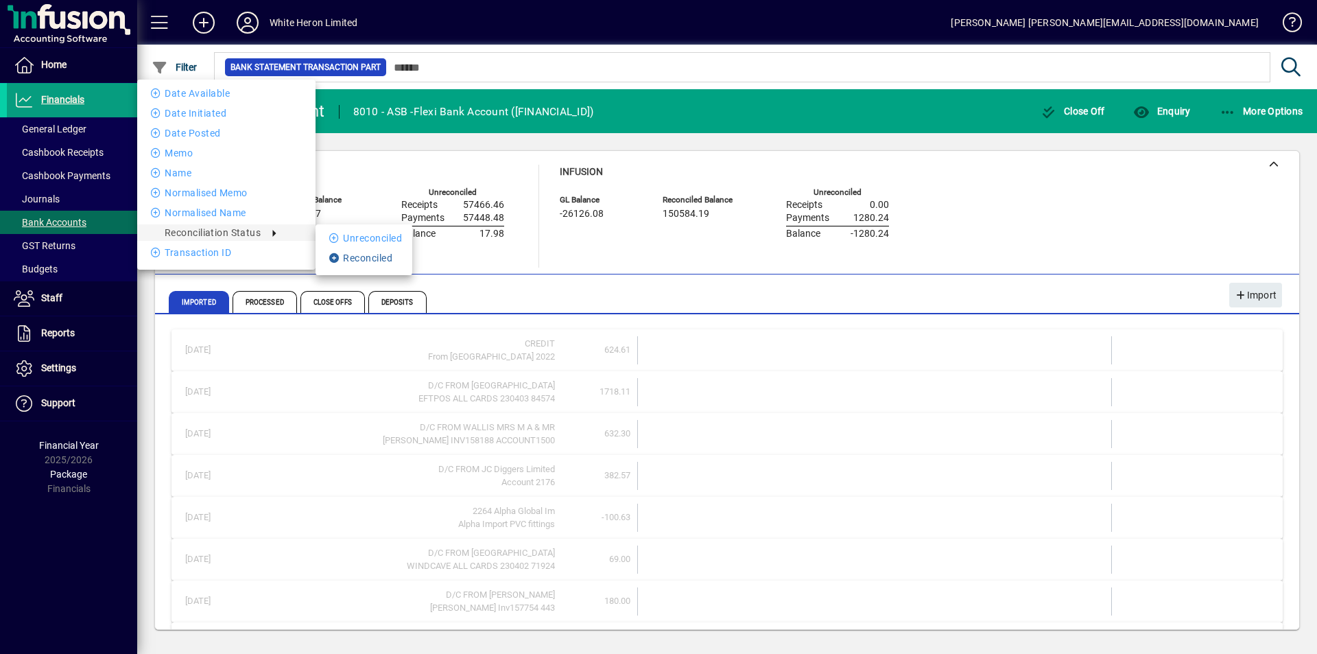
click at [384, 259] on li "Reconciled" at bounding box center [363, 258] width 97 height 16
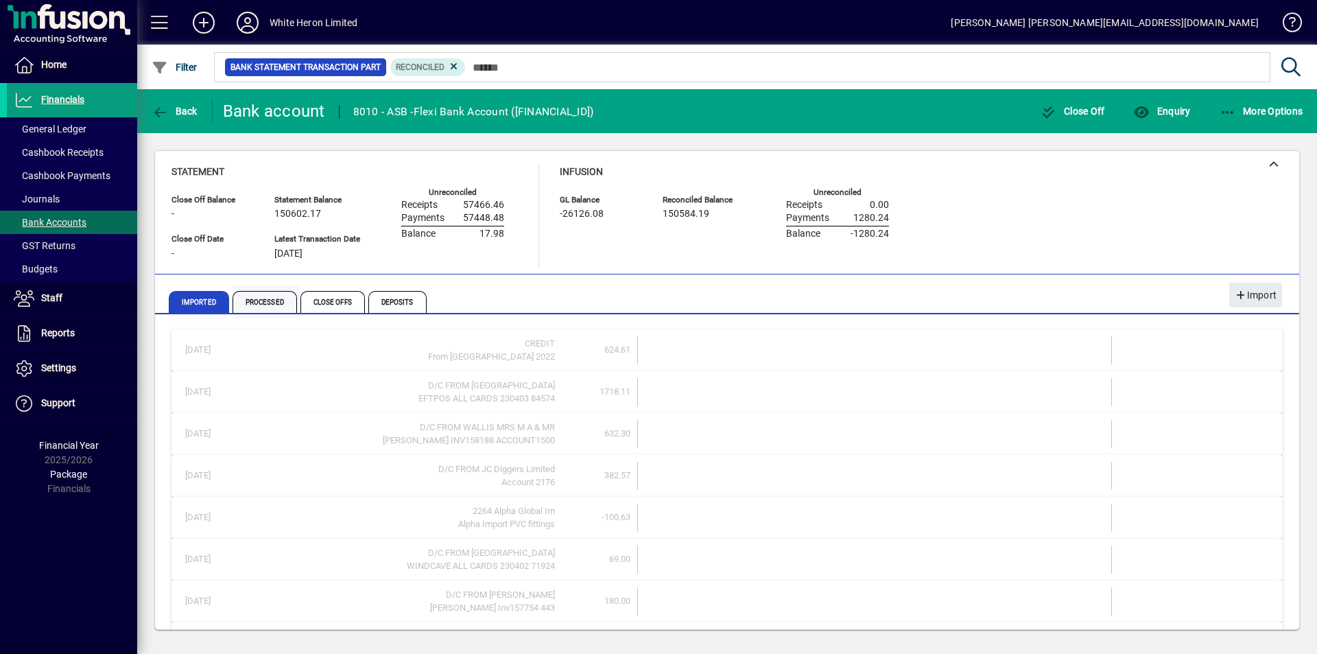
click at [252, 304] on span "Processed" at bounding box center [264, 302] width 64 height 22
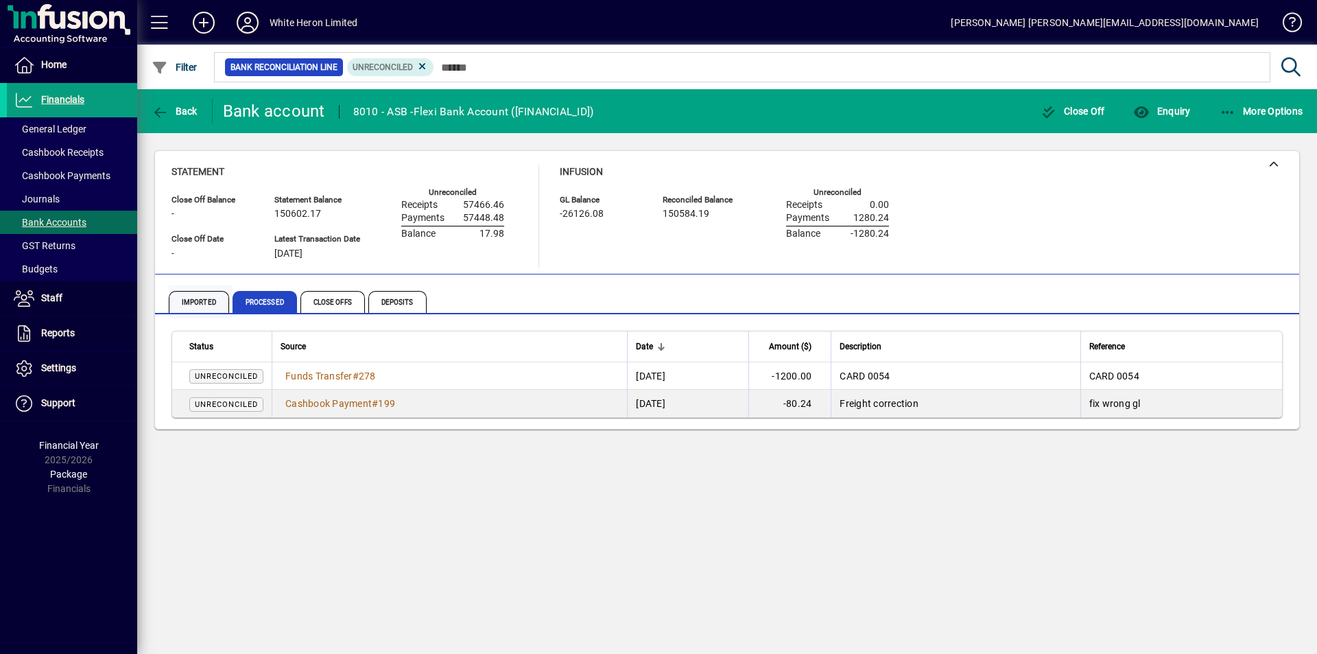
click at [209, 302] on span "Imported" at bounding box center [199, 302] width 60 height 22
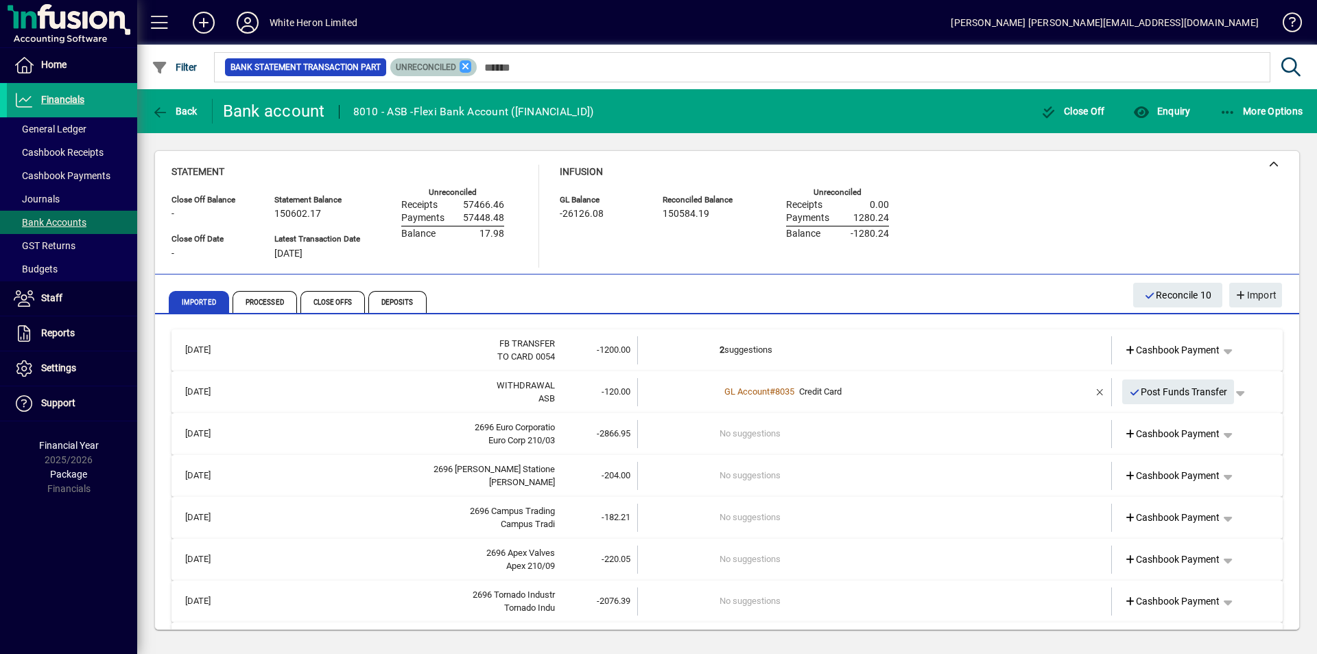
click at [459, 67] on icon at bounding box center [465, 66] width 12 height 12
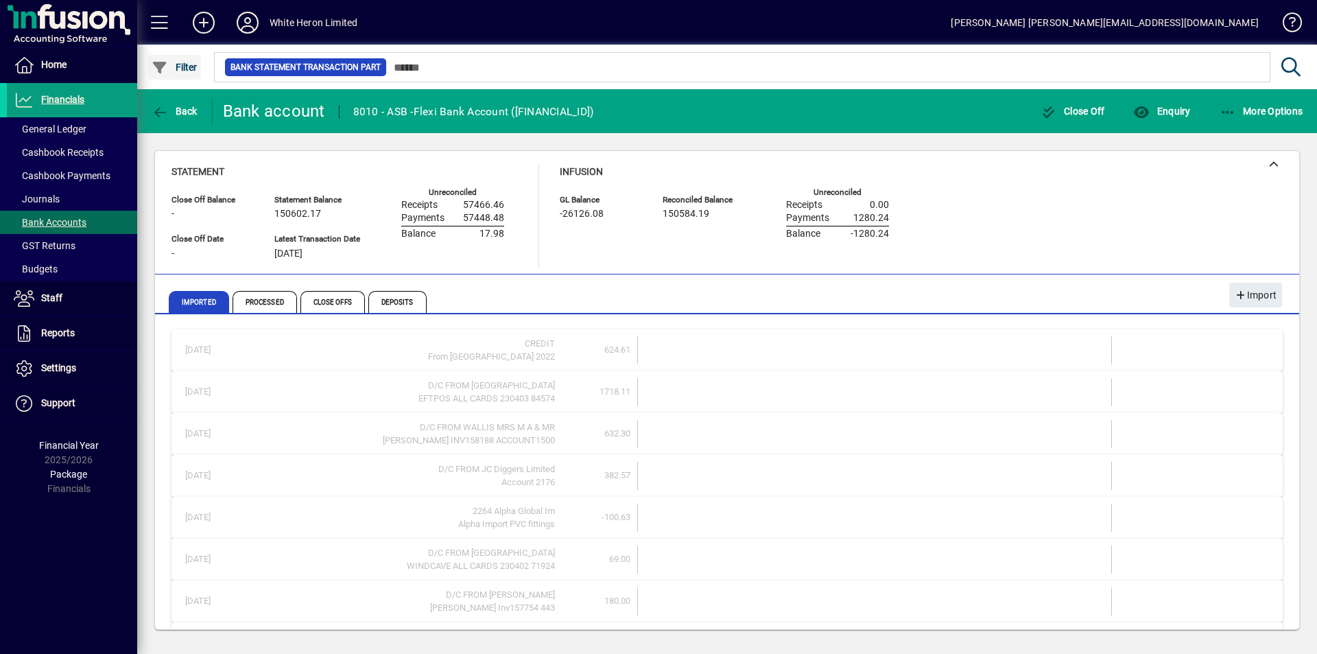
click at [184, 72] on span "Filter" at bounding box center [175, 67] width 46 height 11
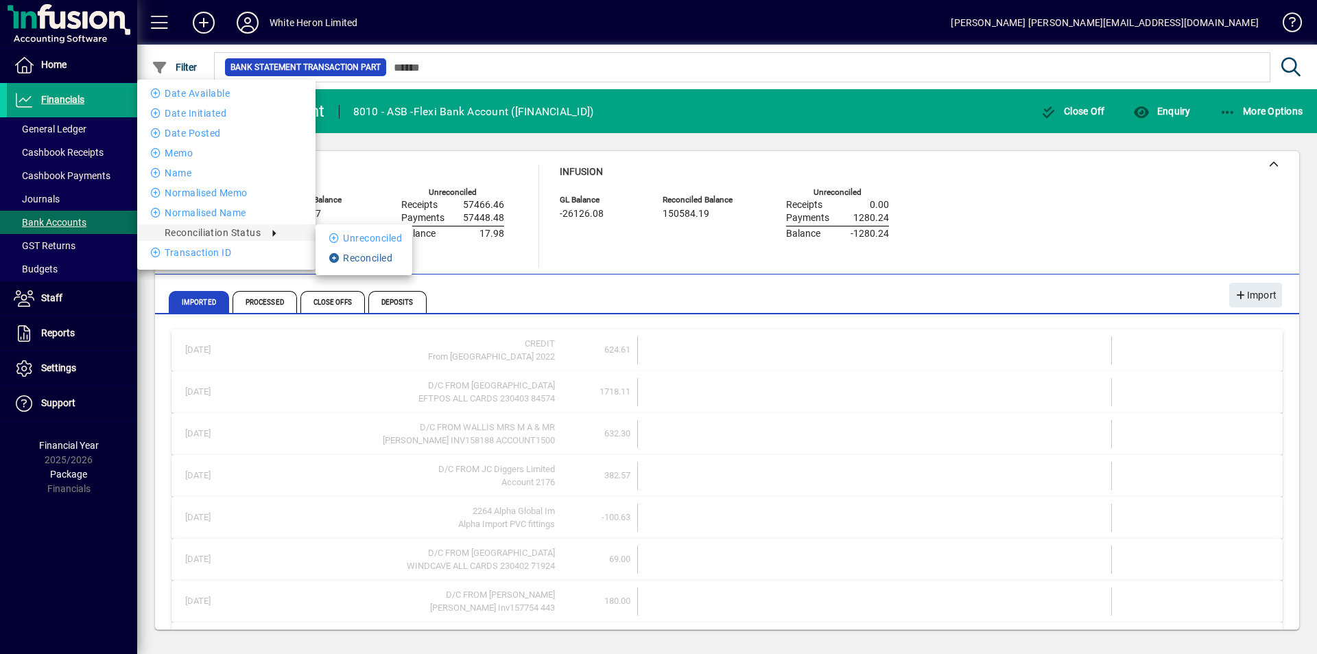
click at [376, 256] on li "Reconciled" at bounding box center [363, 258] width 97 height 16
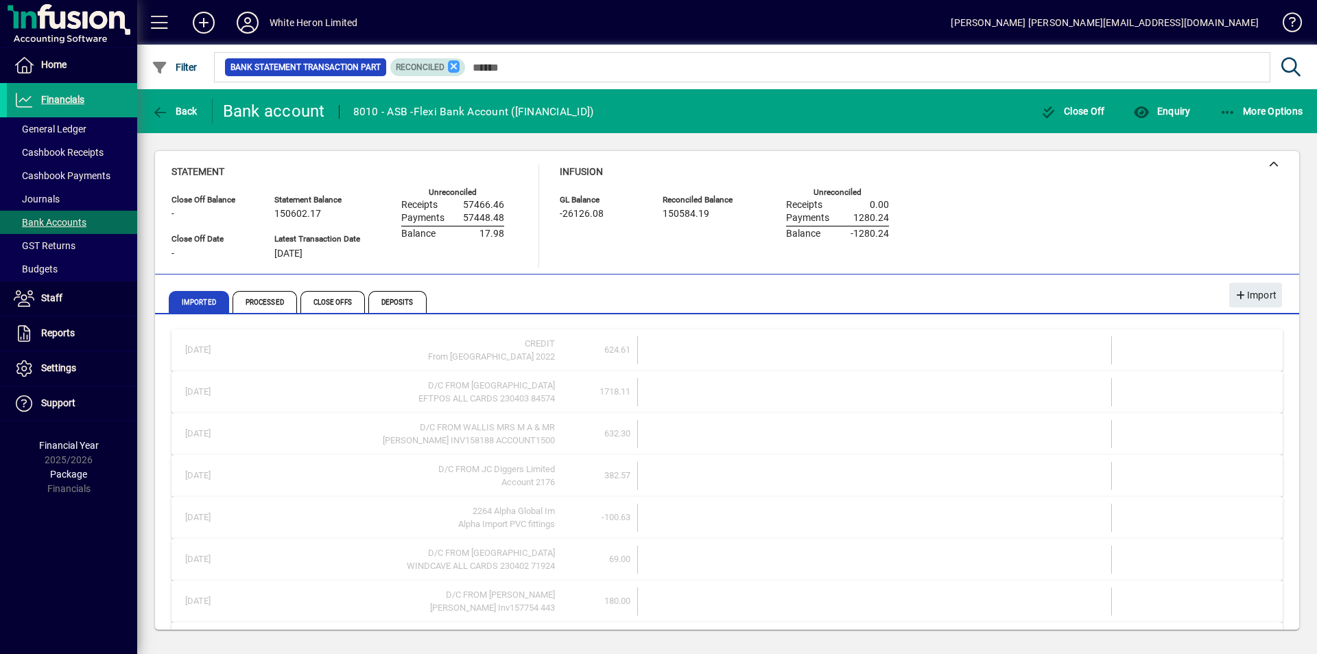
click at [448, 67] on icon at bounding box center [454, 66] width 12 height 12
click at [165, 61] on icon "button" at bounding box center [160, 68] width 17 height 14
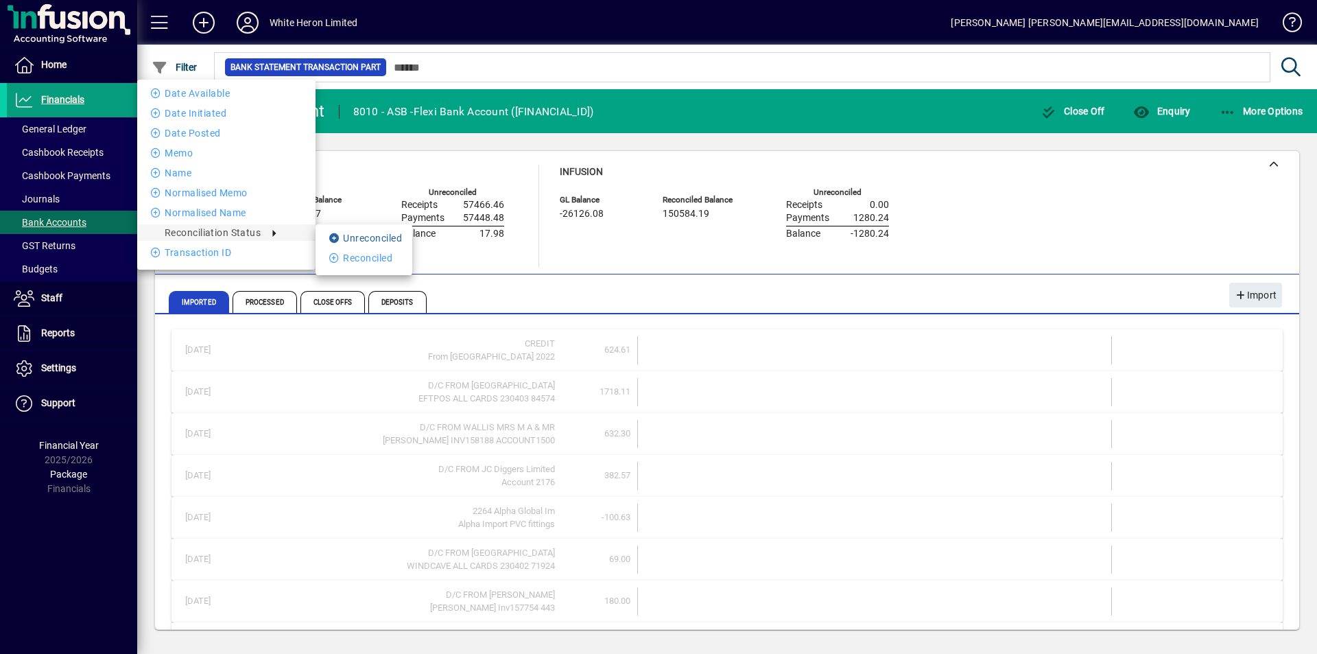
click at [375, 234] on li "Unreconciled" at bounding box center [363, 238] width 97 height 16
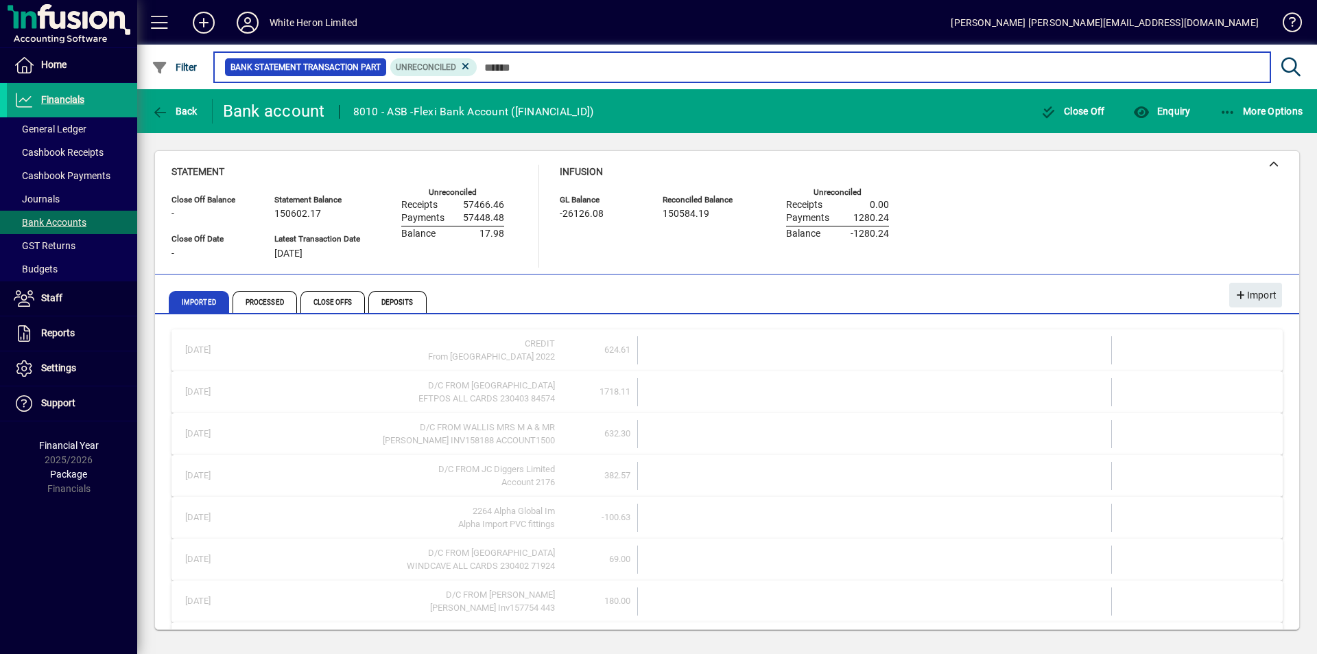
click at [375, 234] on div "Statement Balance 150602.17 Latest Transaction Date [DATE]" at bounding box center [327, 230] width 106 height 82
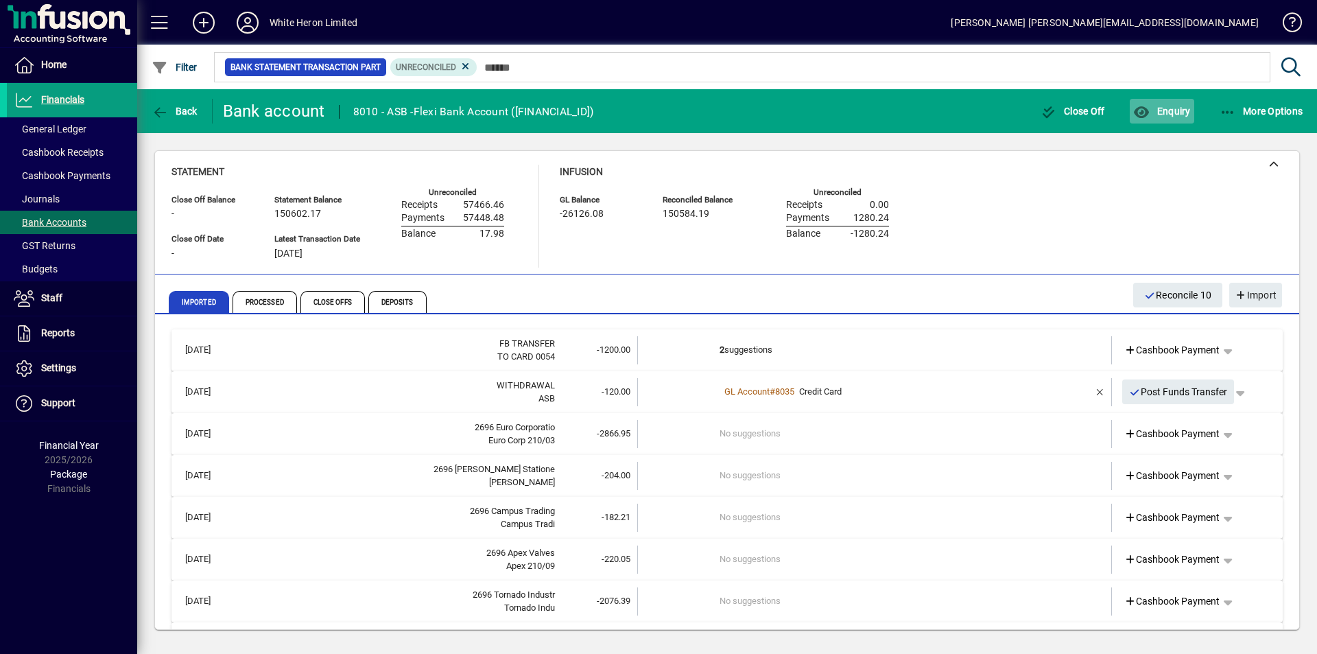
click at [1168, 106] on span "Enquiry" at bounding box center [1161, 111] width 57 height 11
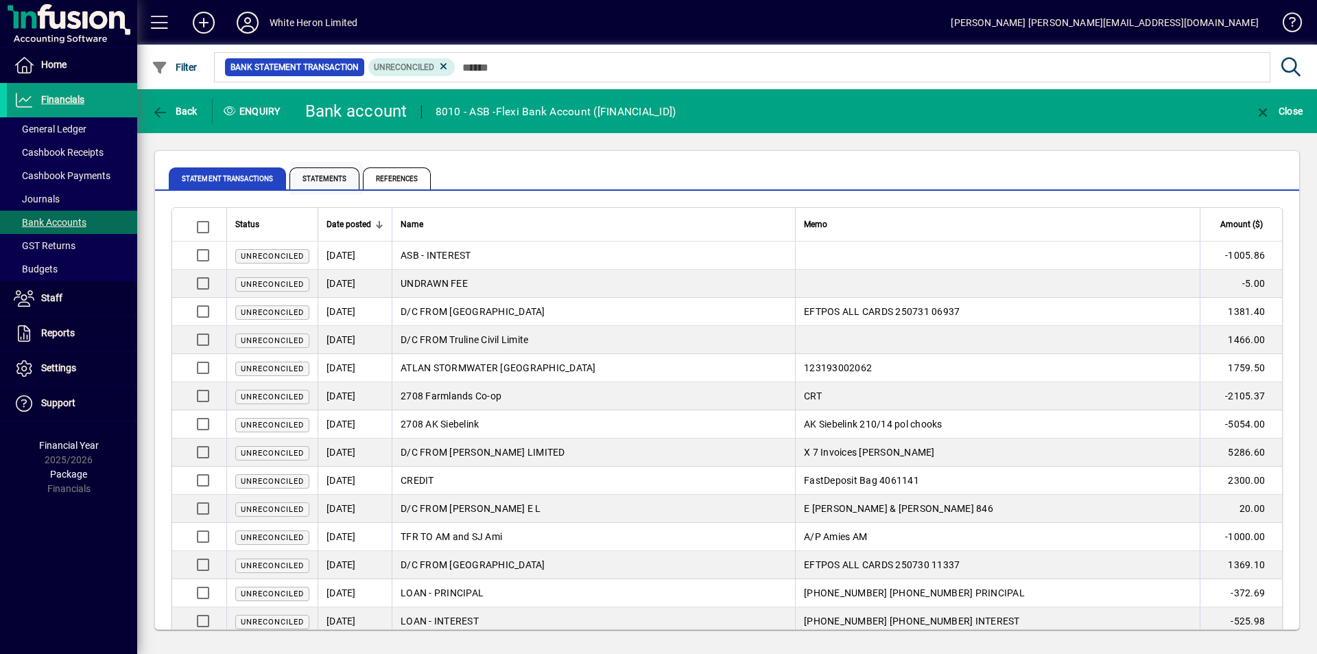
click at [315, 177] on span "Statements" at bounding box center [324, 178] width 70 height 22
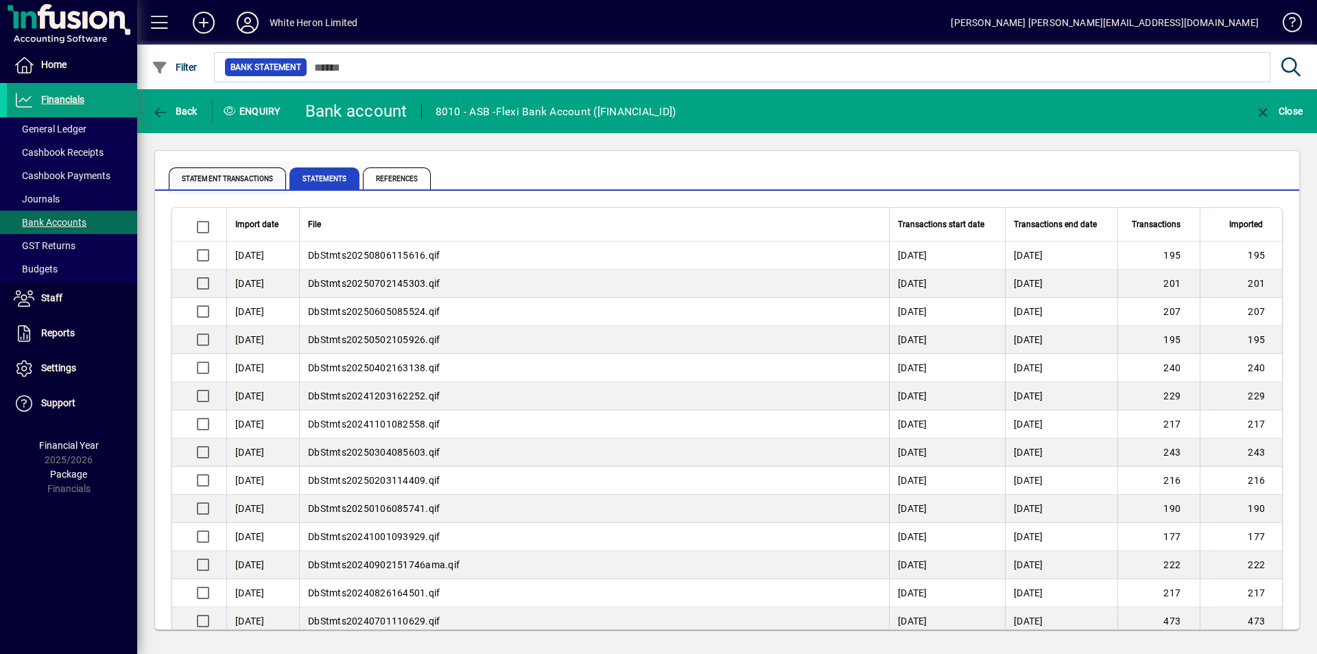
click at [222, 181] on span "Statement Transactions" at bounding box center [227, 178] width 117 height 22
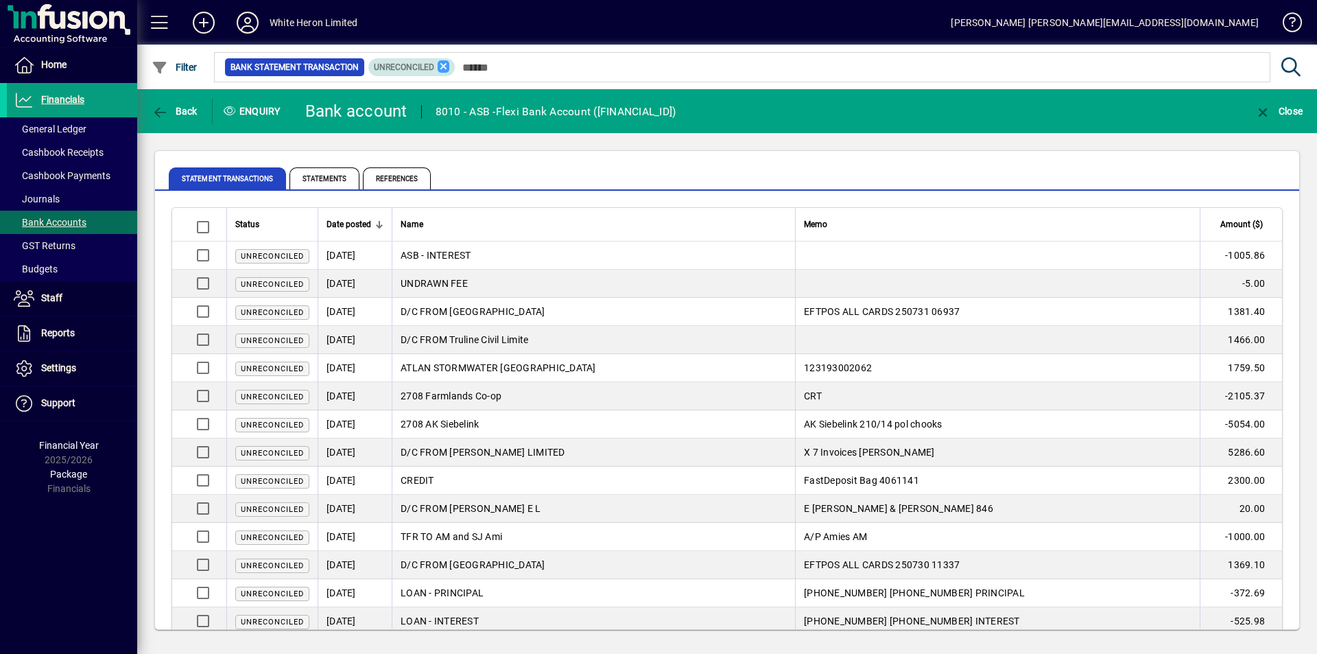
click at [440, 64] on icon at bounding box center [444, 66] width 12 height 12
click at [189, 67] on span "Filter" at bounding box center [175, 67] width 46 height 11
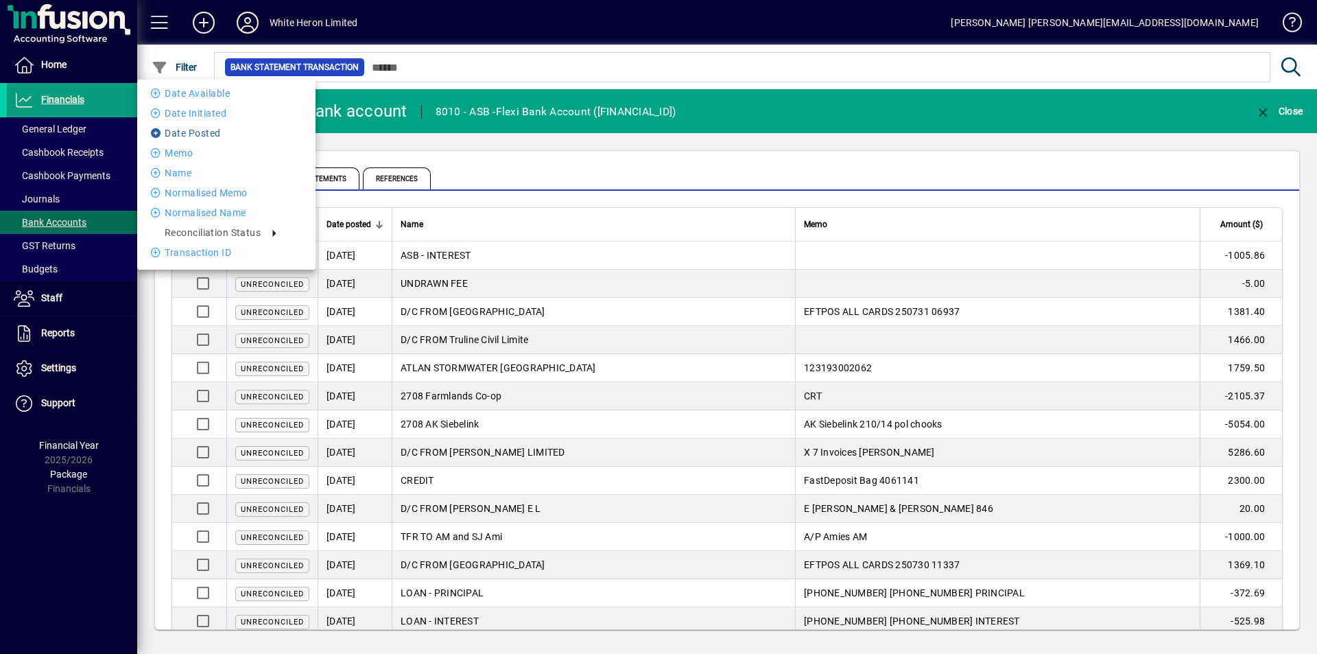
click at [201, 134] on li "Date Posted" at bounding box center [226, 133] width 178 height 16
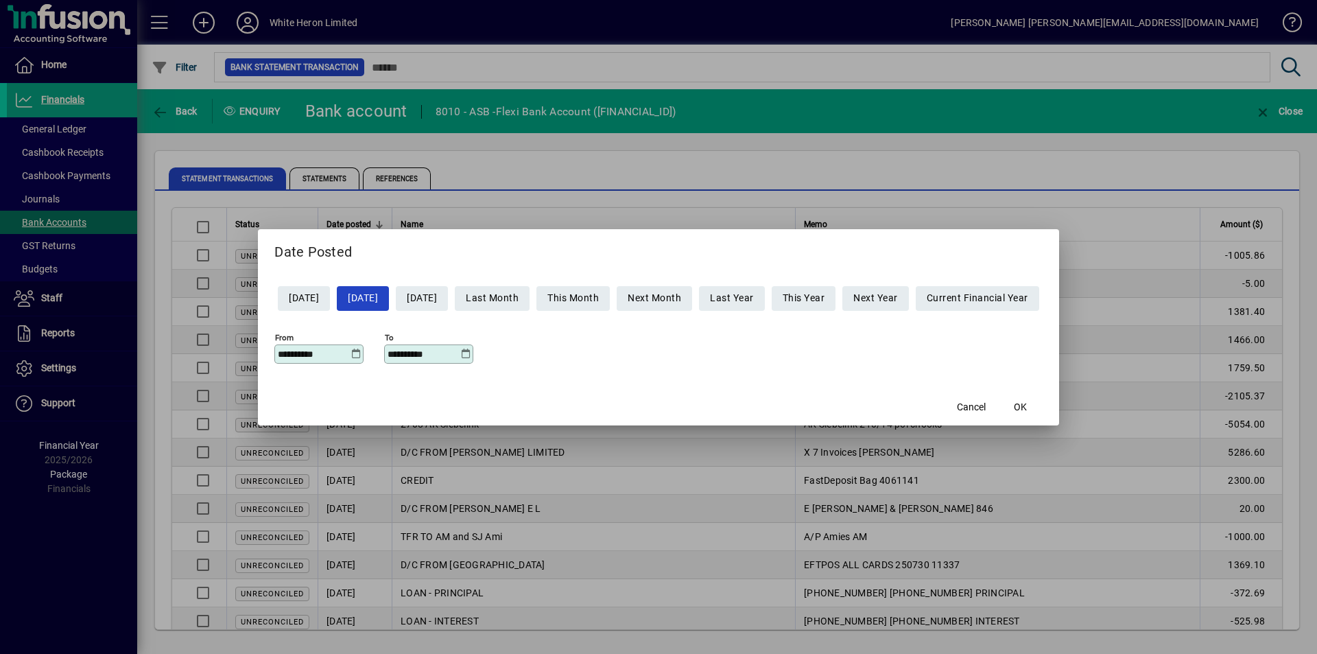
click at [350, 355] on icon at bounding box center [355, 353] width 10 height 11
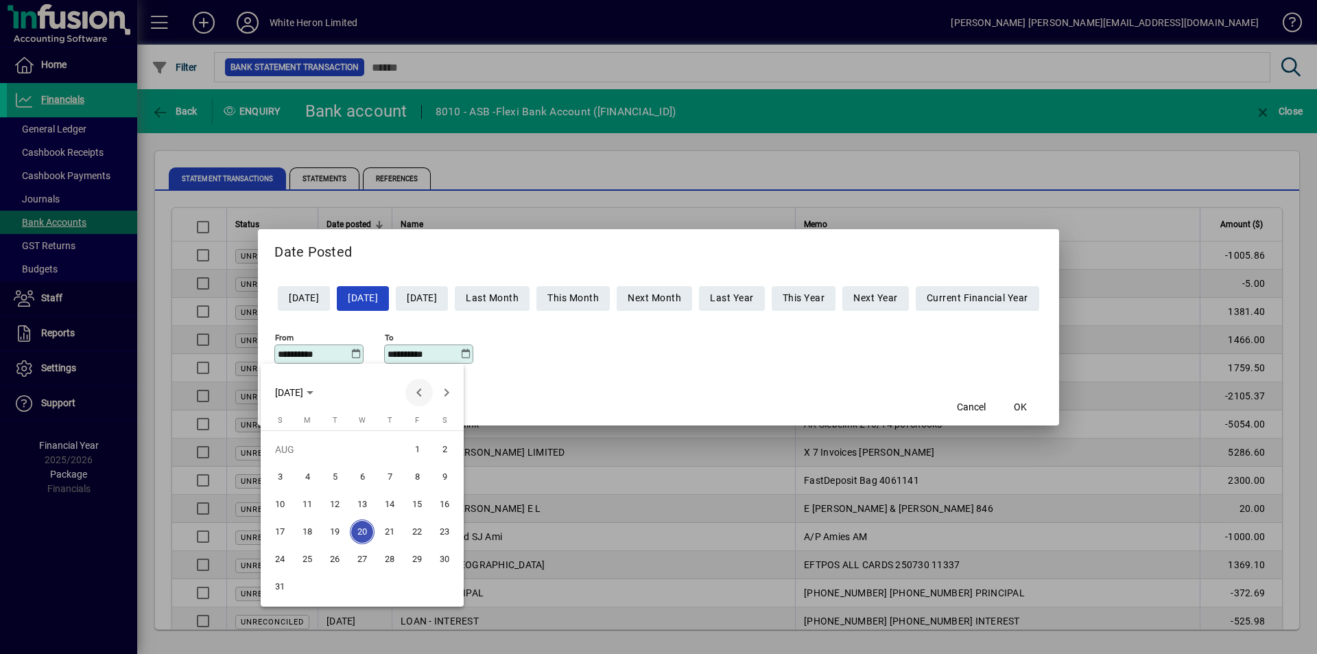
click at [417, 393] on span "Previous month" at bounding box center [418, 392] width 27 height 27
click at [340, 474] on span "1" at bounding box center [334, 476] width 25 height 25
type input "**********"
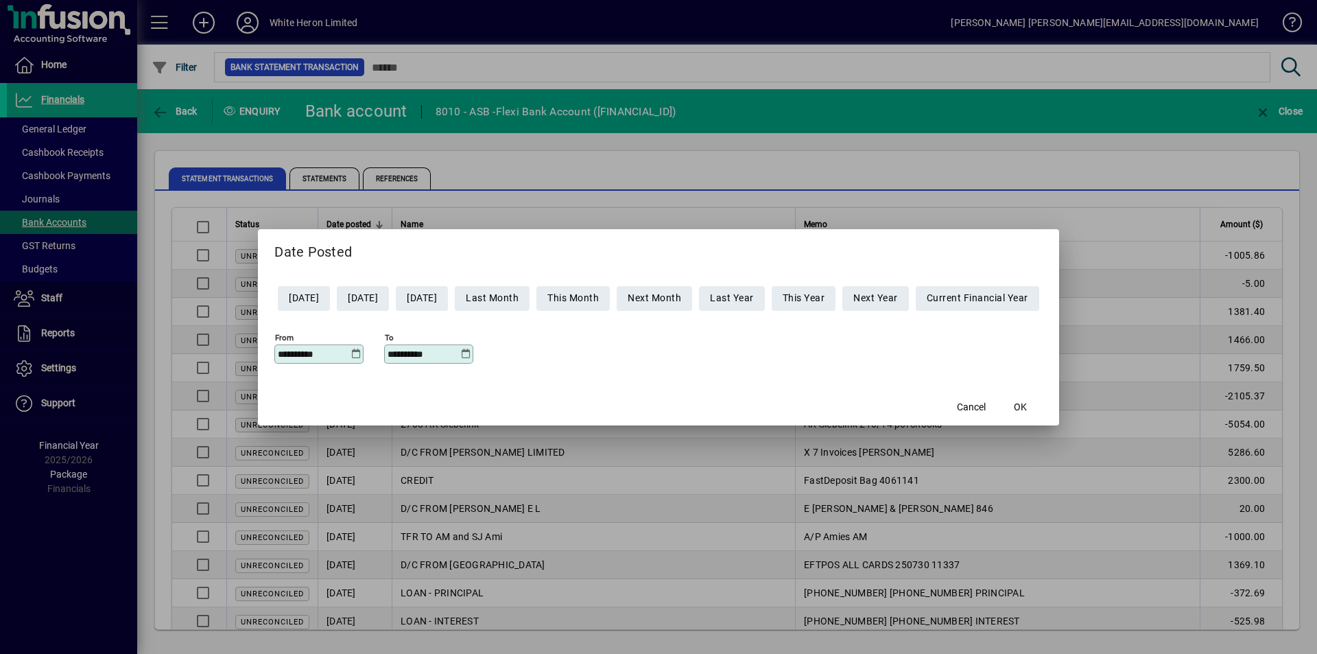
click at [460, 355] on icon at bounding box center [465, 353] width 10 height 11
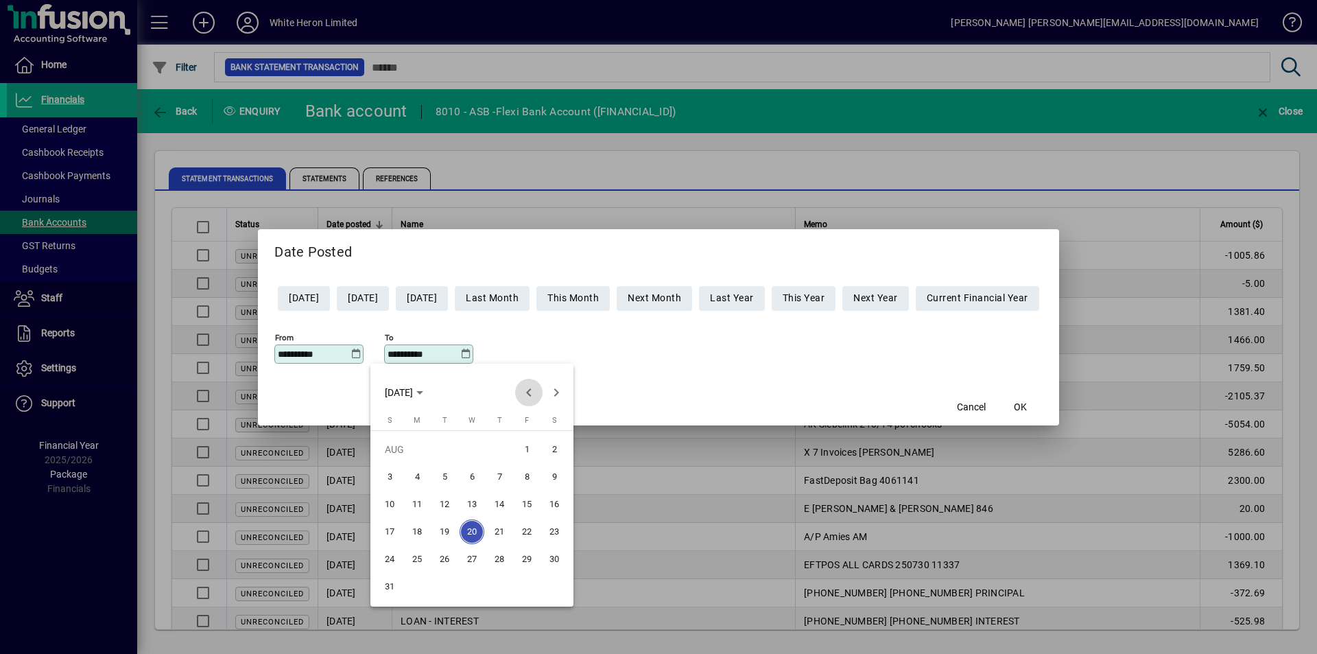
click at [526, 393] on span "Previous month" at bounding box center [528, 392] width 27 height 27
click at [501, 584] on span "31" at bounding box center [499, 586] width 25 height 25
type input "**********"
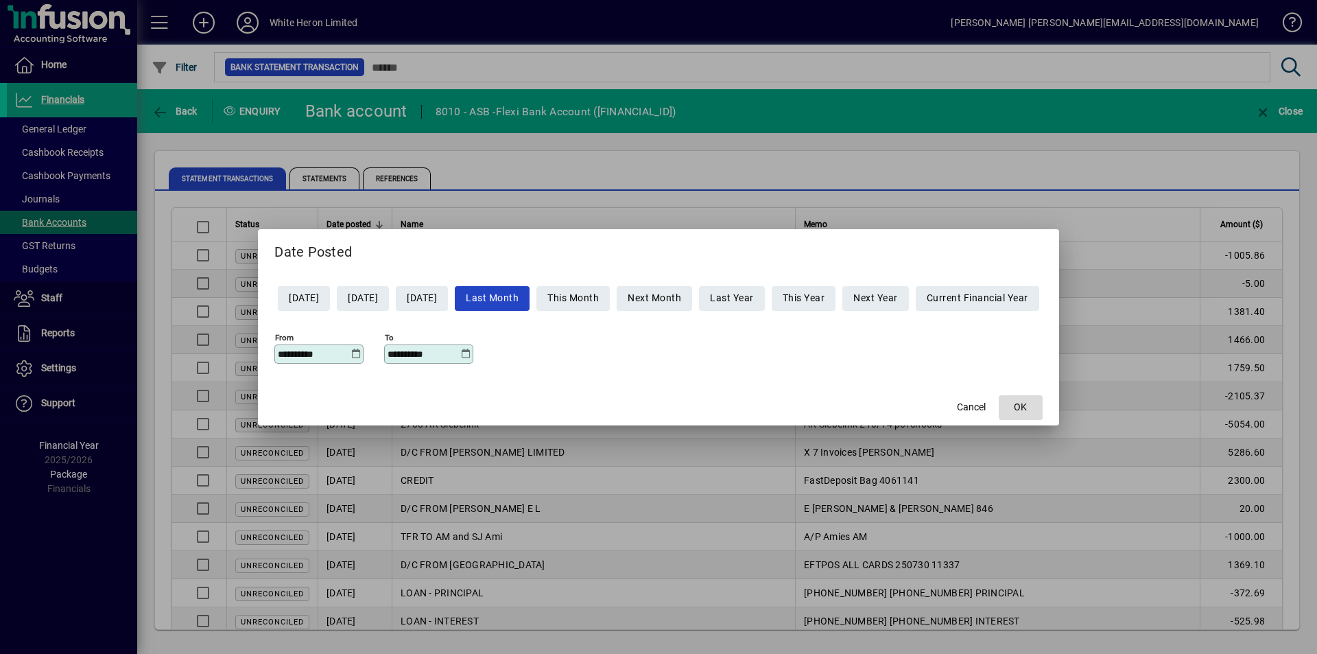
click at [1027, 405] on span "OK" at bounding box center [1020, 407] width 13 height 14
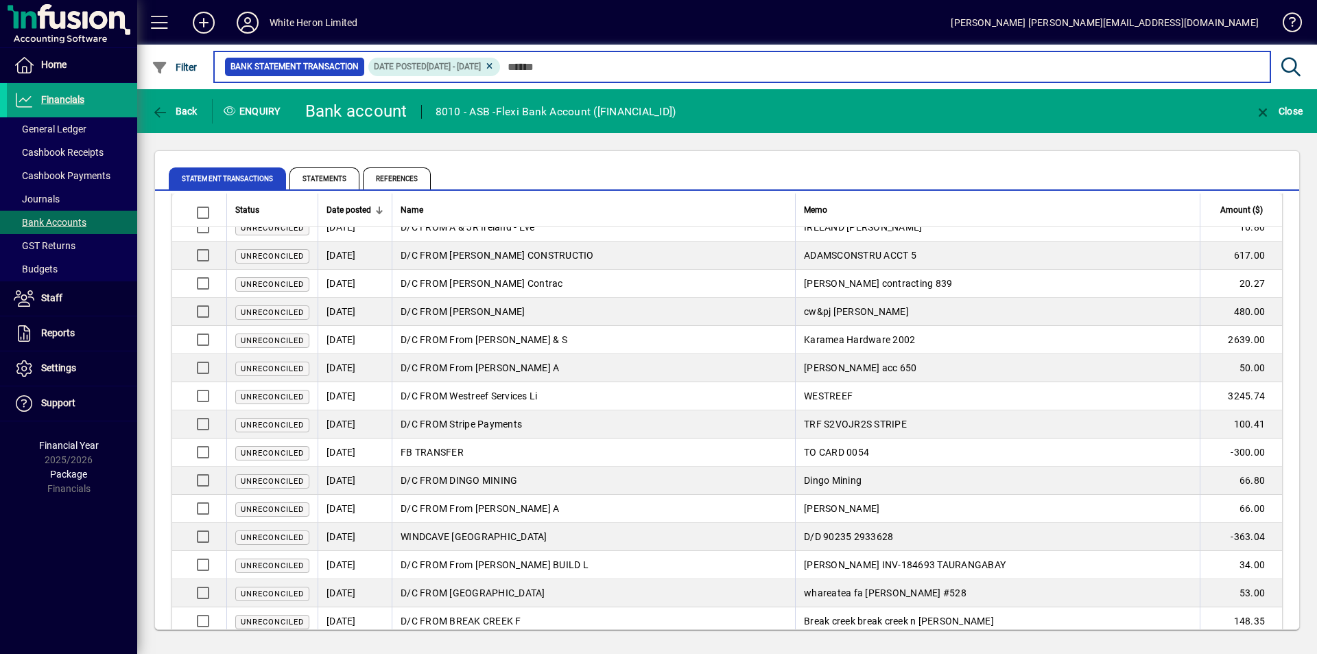
scroll to position [2126, 0]
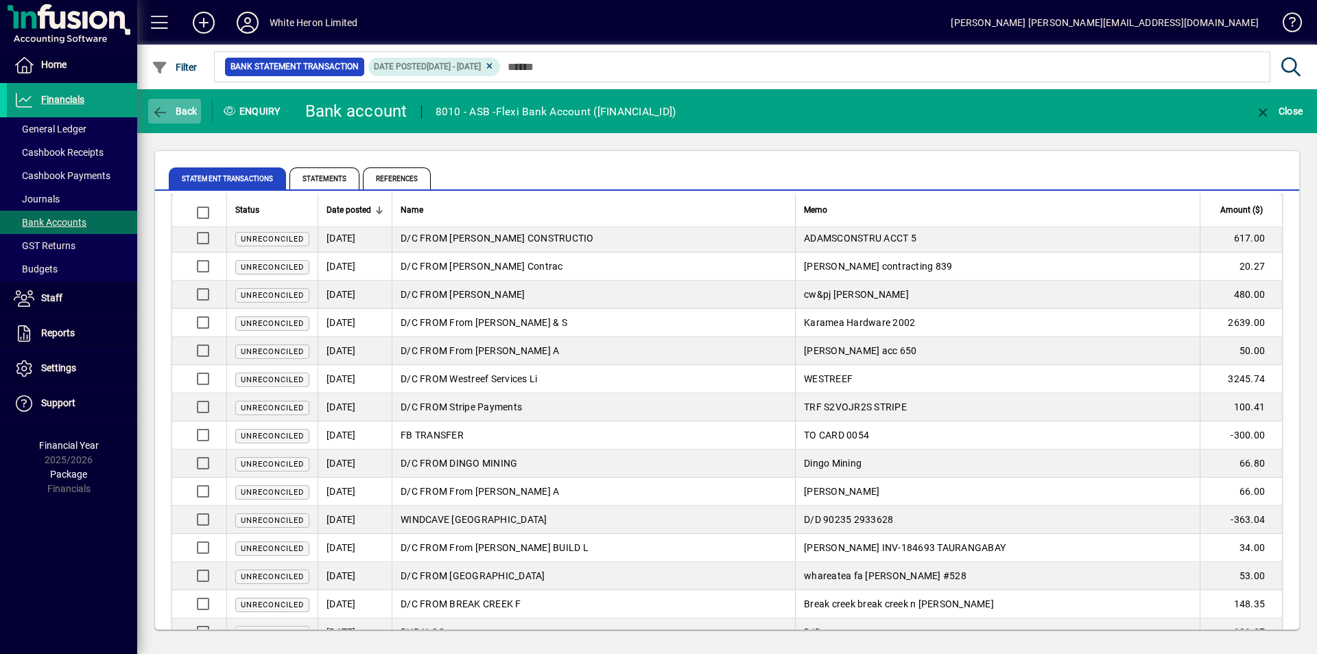
click at [158, 112] on icon "button" at bounding box center [160, 113] width 17 height 14
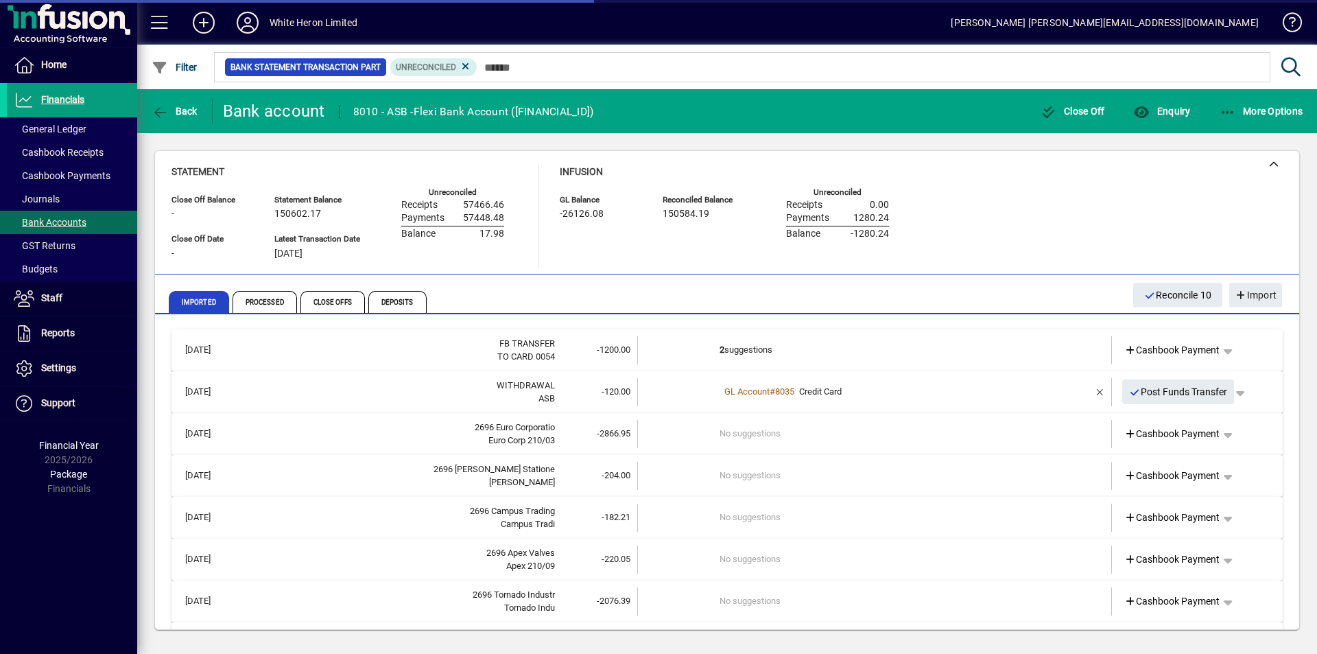
click at [754, 427] on td "No suggestions" at bounding box center [875, 434] width 312 height 28
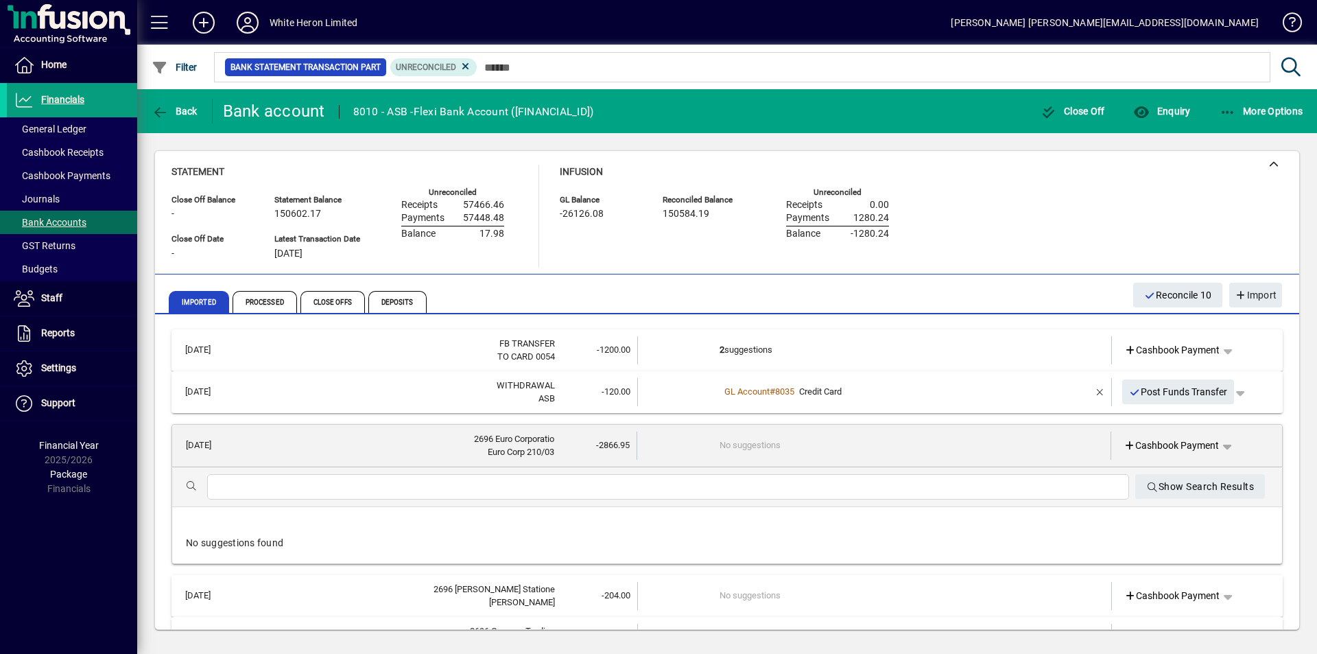
click at [492, 483] on input "text" at bounding box center [668, 487] width 900 height 16
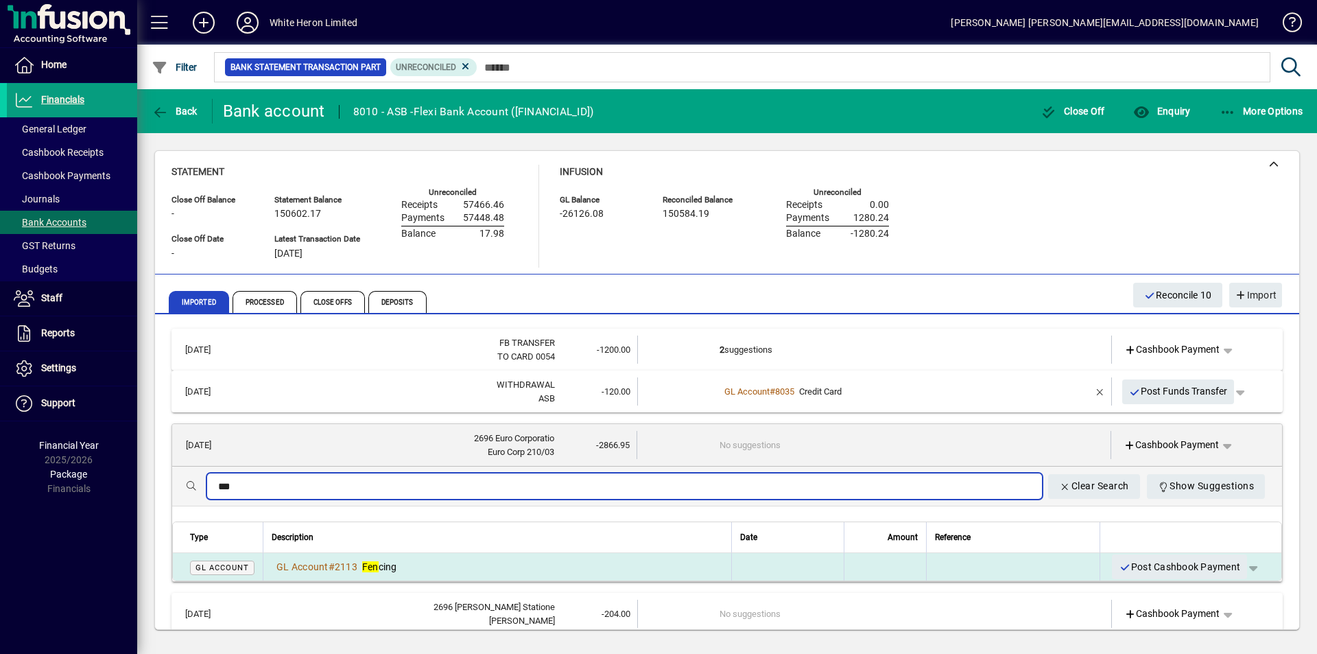
type input "***"
click at [383, 564] on span "Fen cing" at bounding box center [379, 566] width 35 height 11
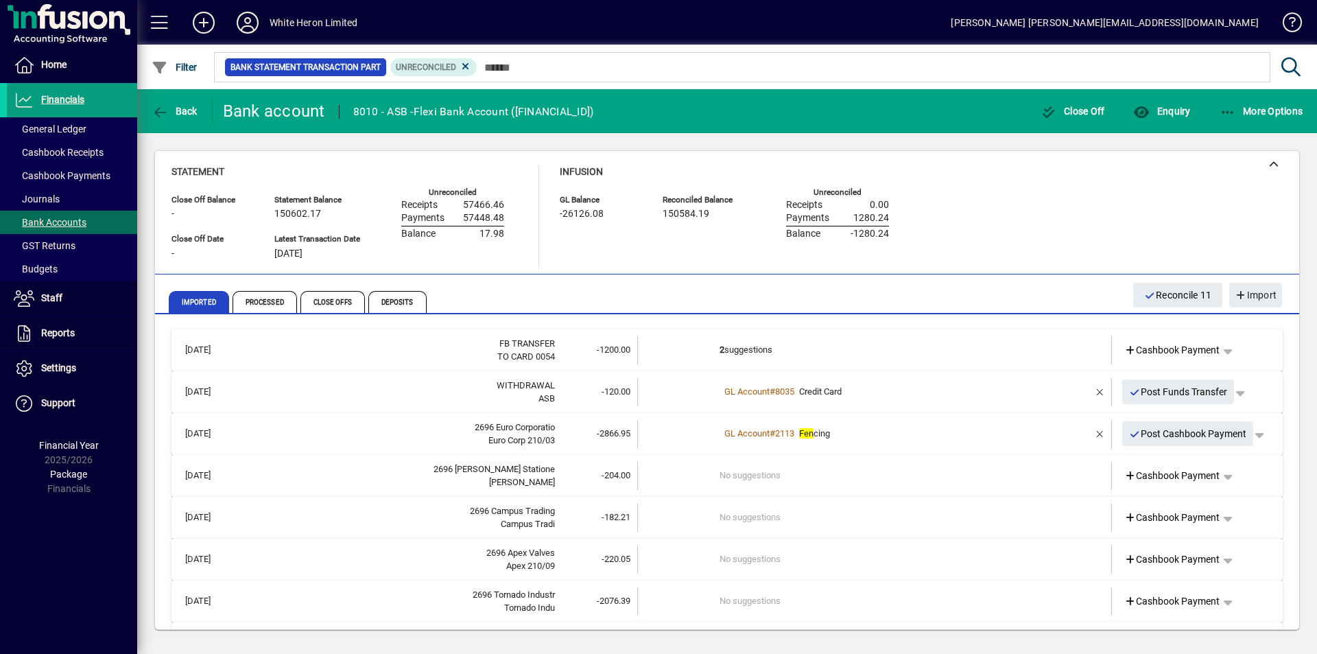
click at [415, 476] on div "[PERSON_NAME]" at bounding box center [399, 482] width 312 height 14
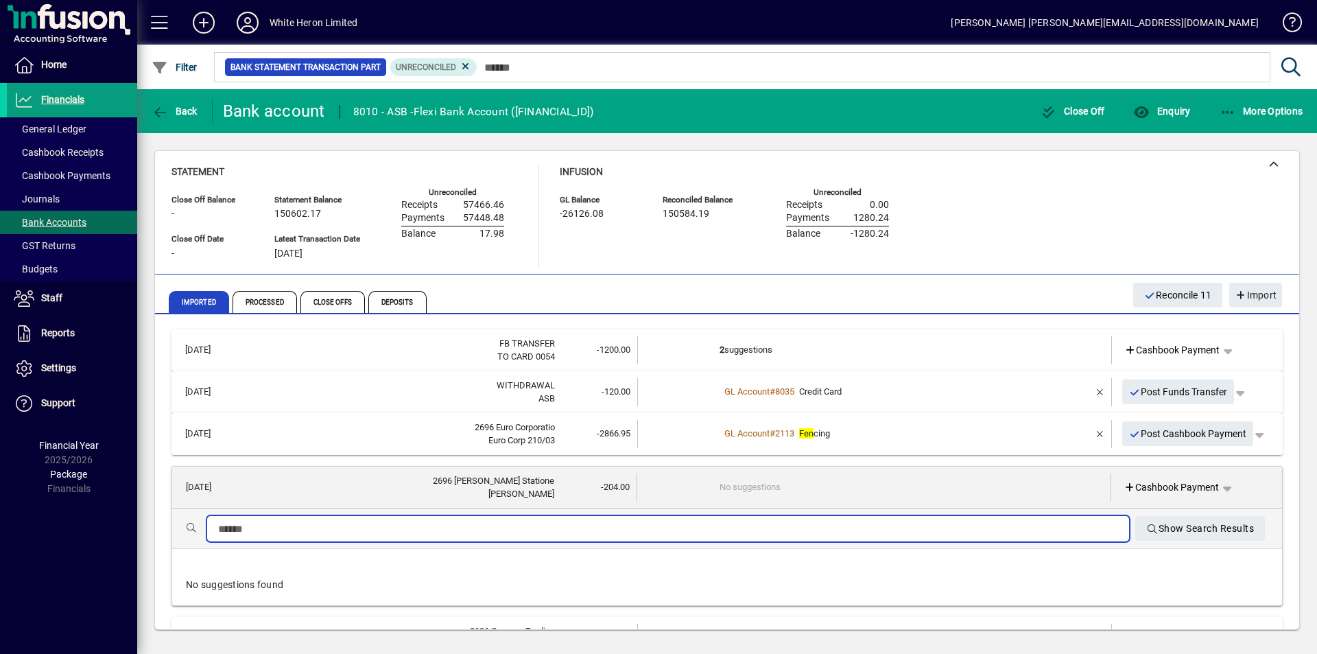
click at [353, 521] on input "text" at bounding box center [668, 529] width 900 height 16
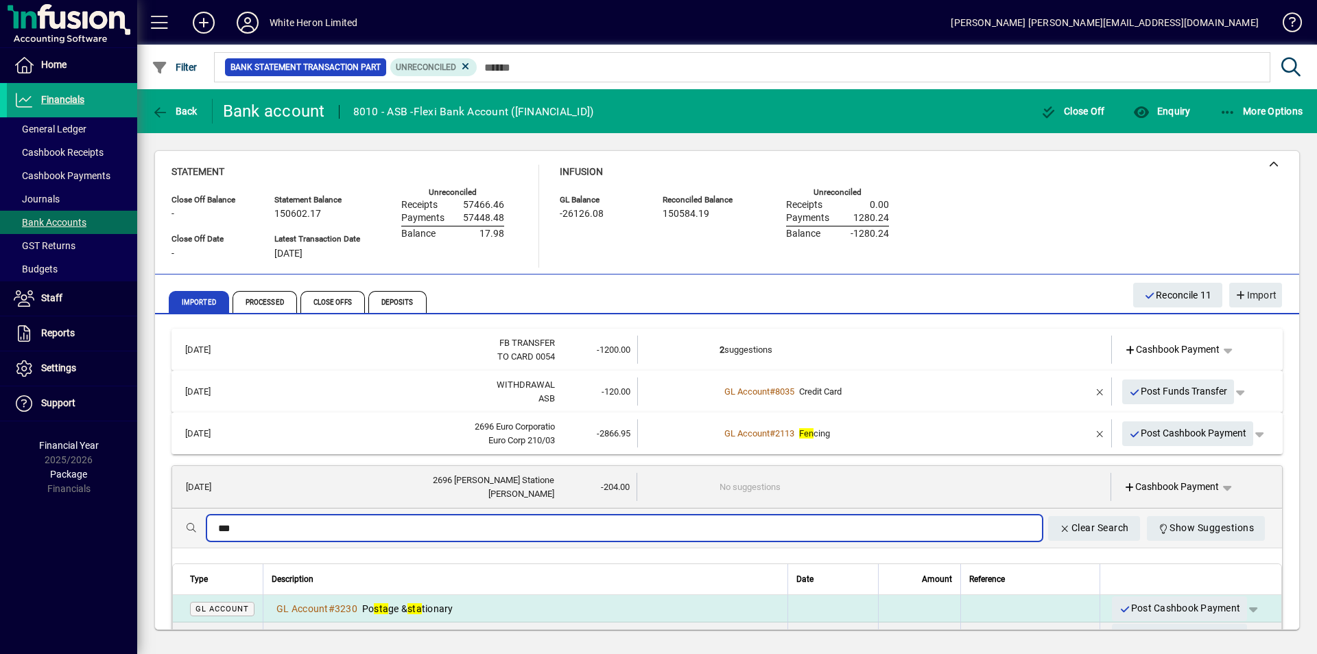
type input "***"
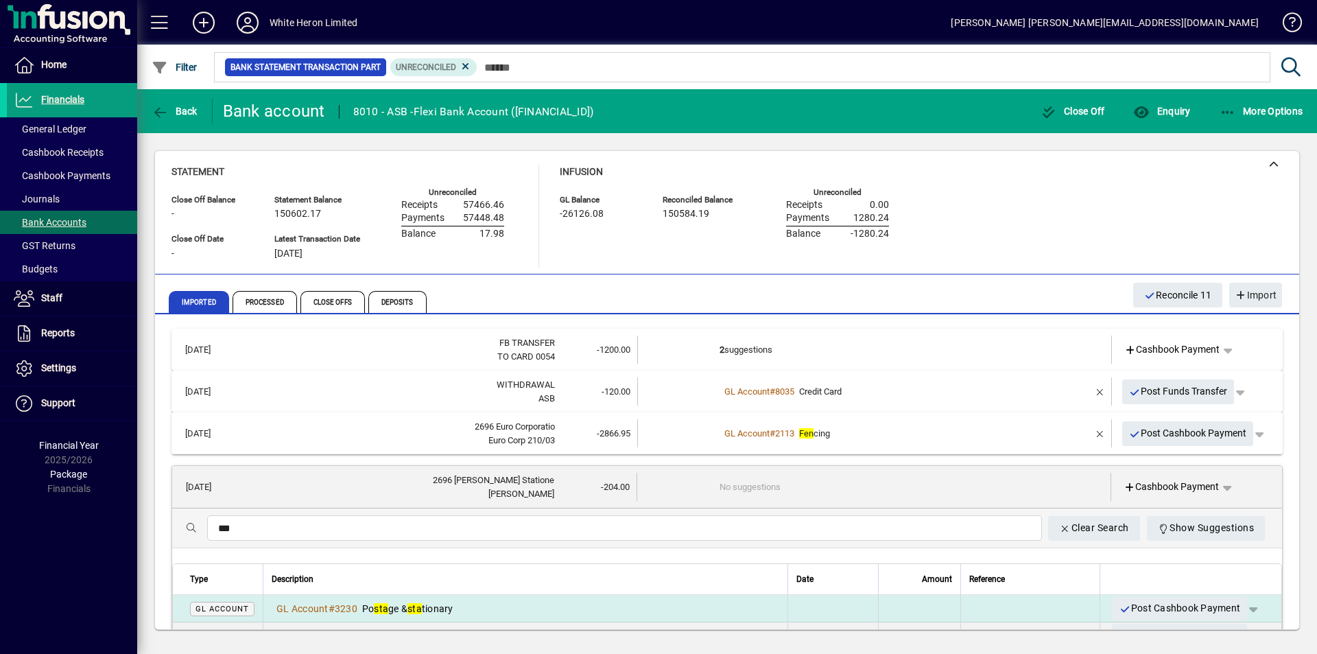
click at [466, 597] on td "GL Account # 3230 Po sta ge & sta tionary" at bounding box center [525, 608] width 525 height 27
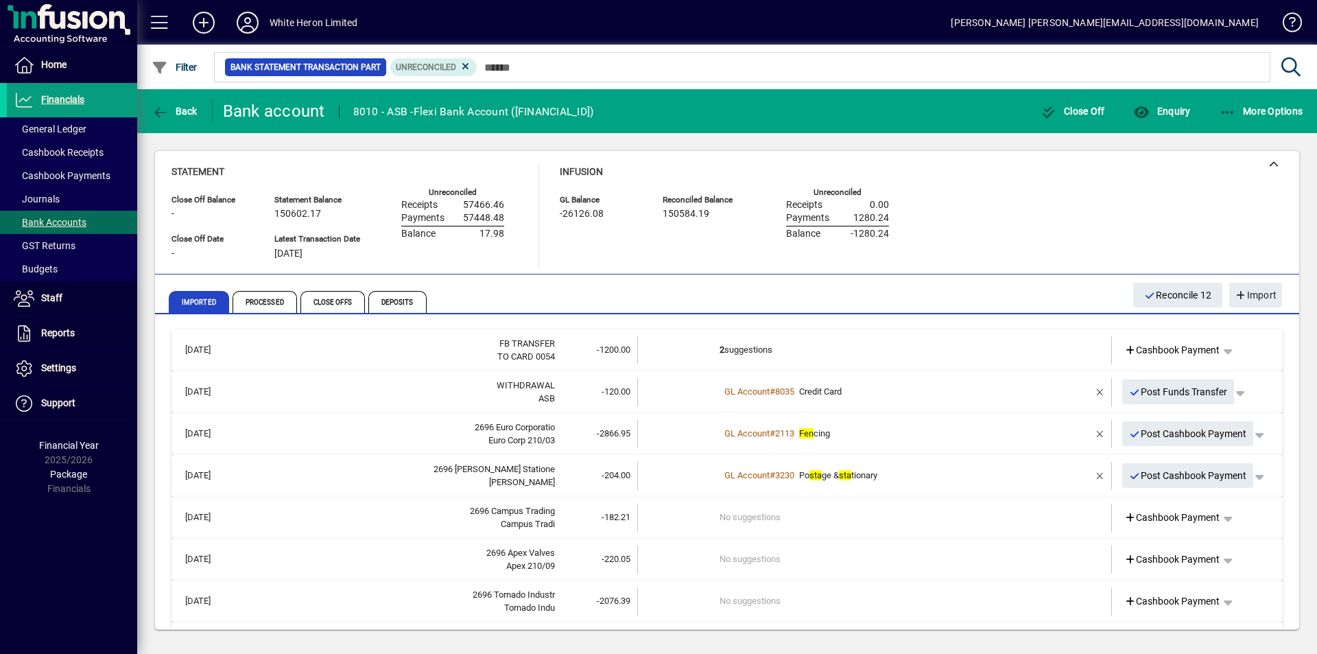
click at [503, 488] on div "[PERSON_NAME]" at bounding box center [399, 482] width 312 height 14
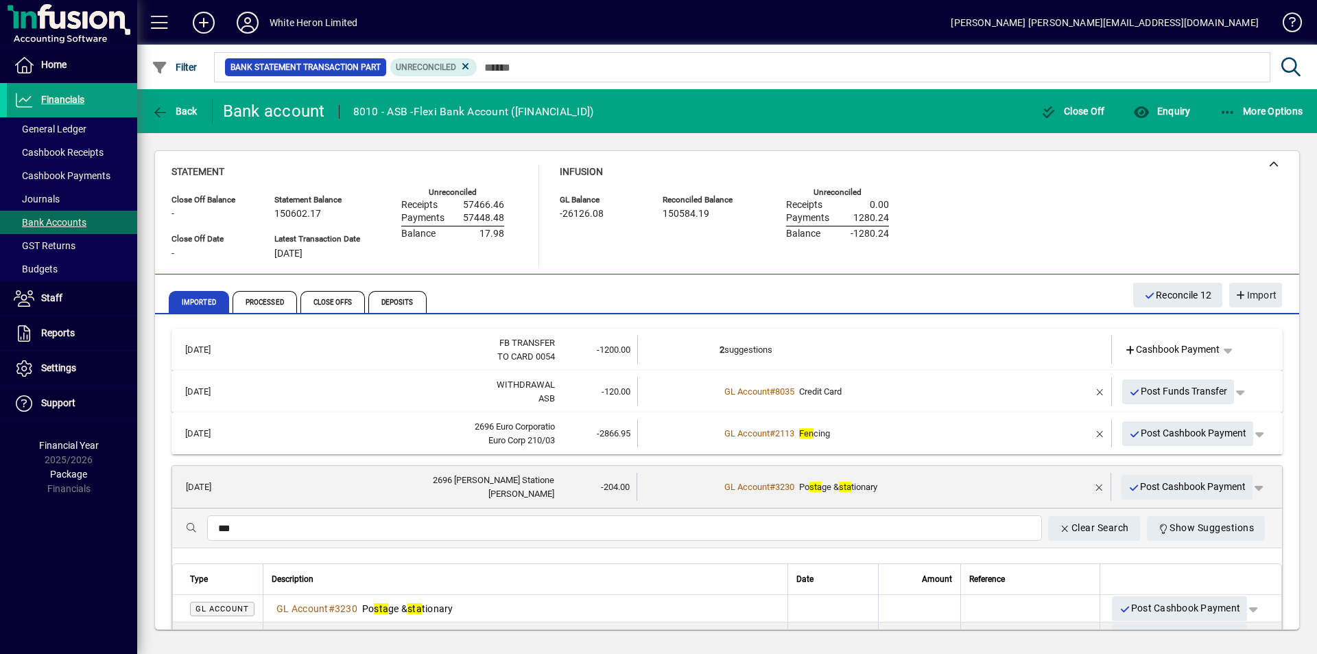
click at [888, 486] on div "GL Account # 3230 Po sta ge & sta tionary" at bounding box center [874, 487] width 311 height 14
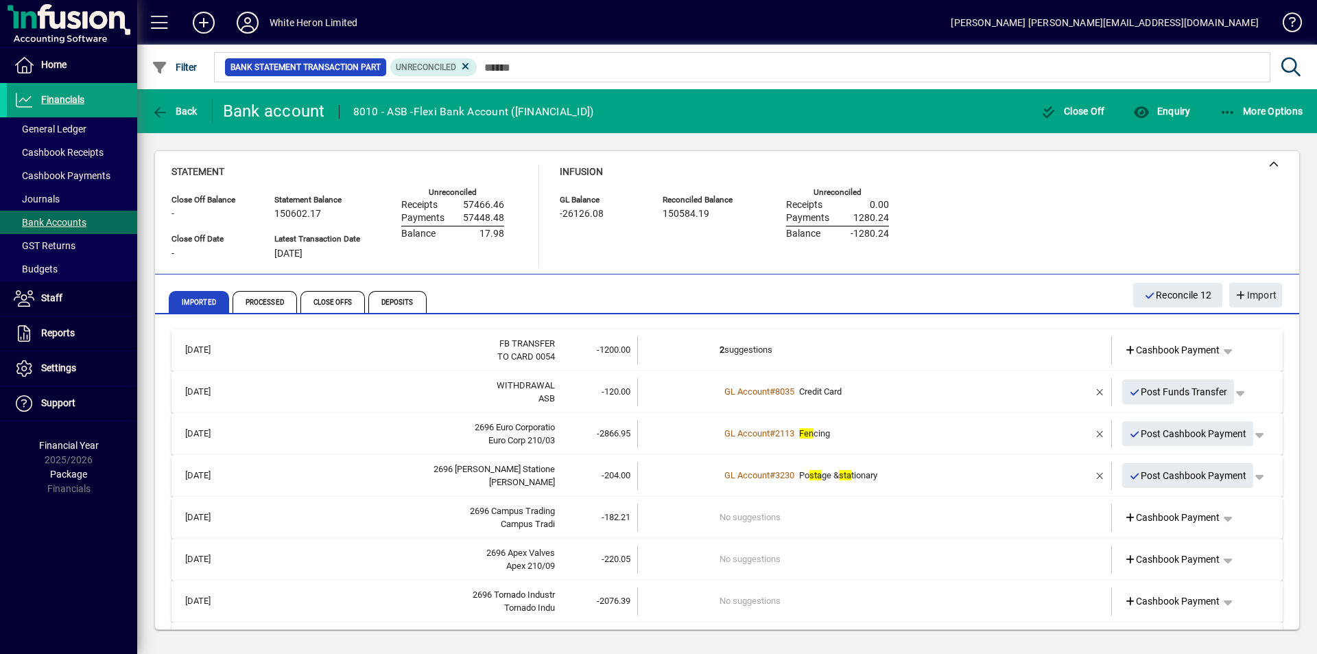
click at [778, 517] on td "No suggestions" at bounding box center [875, 517] width 312 height 28
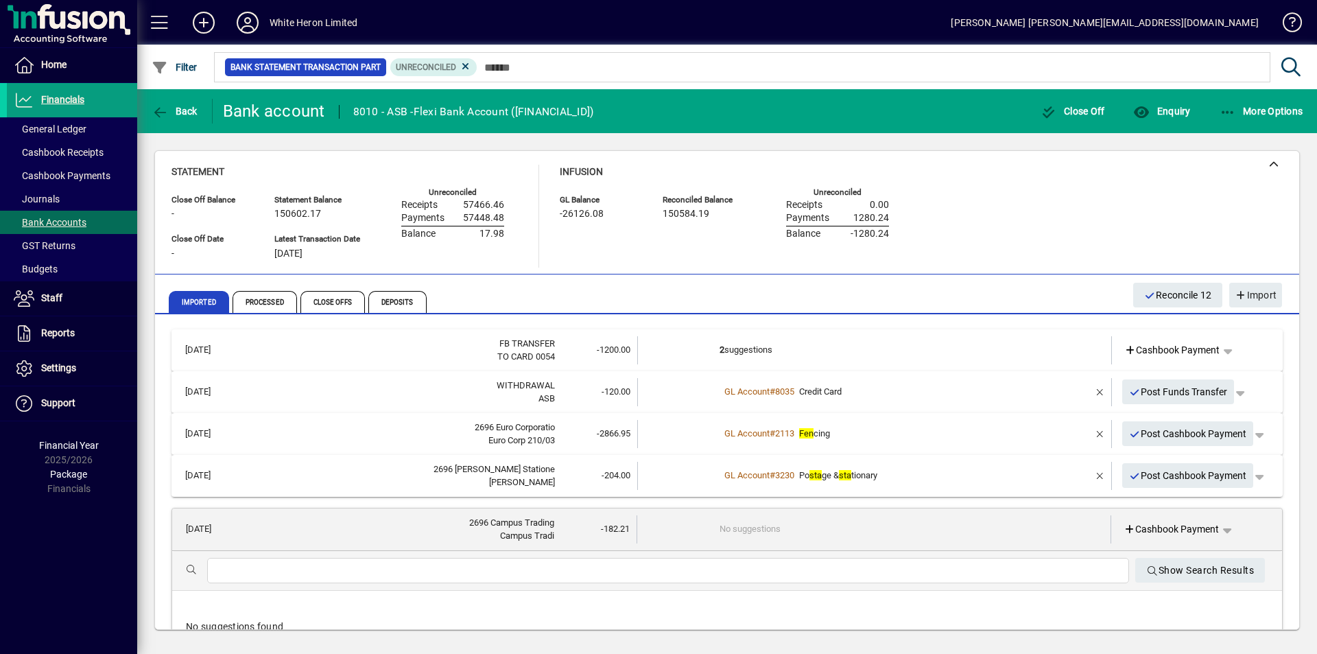
click at [804, 522] on td "No suggestions" at bounding box center [874, 529] width 311 height 28
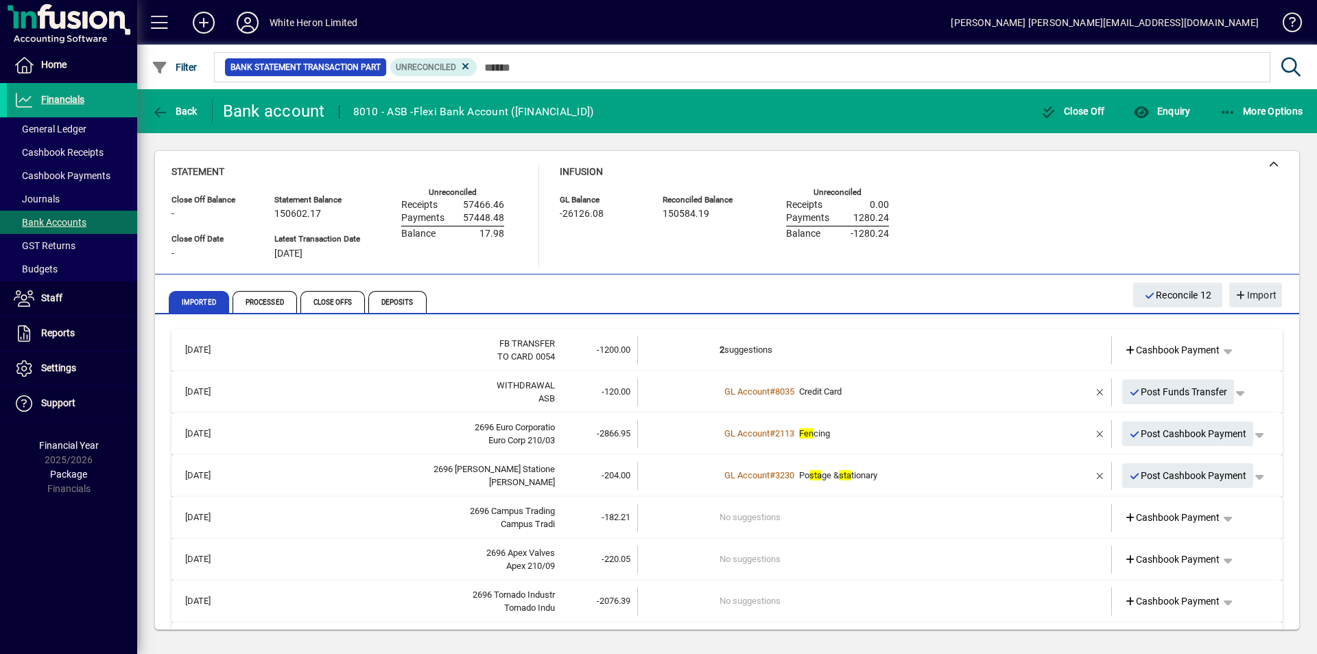
click at [804, 521] on td "No suggestions" at bounding box center [875, 517] width 312 height 28
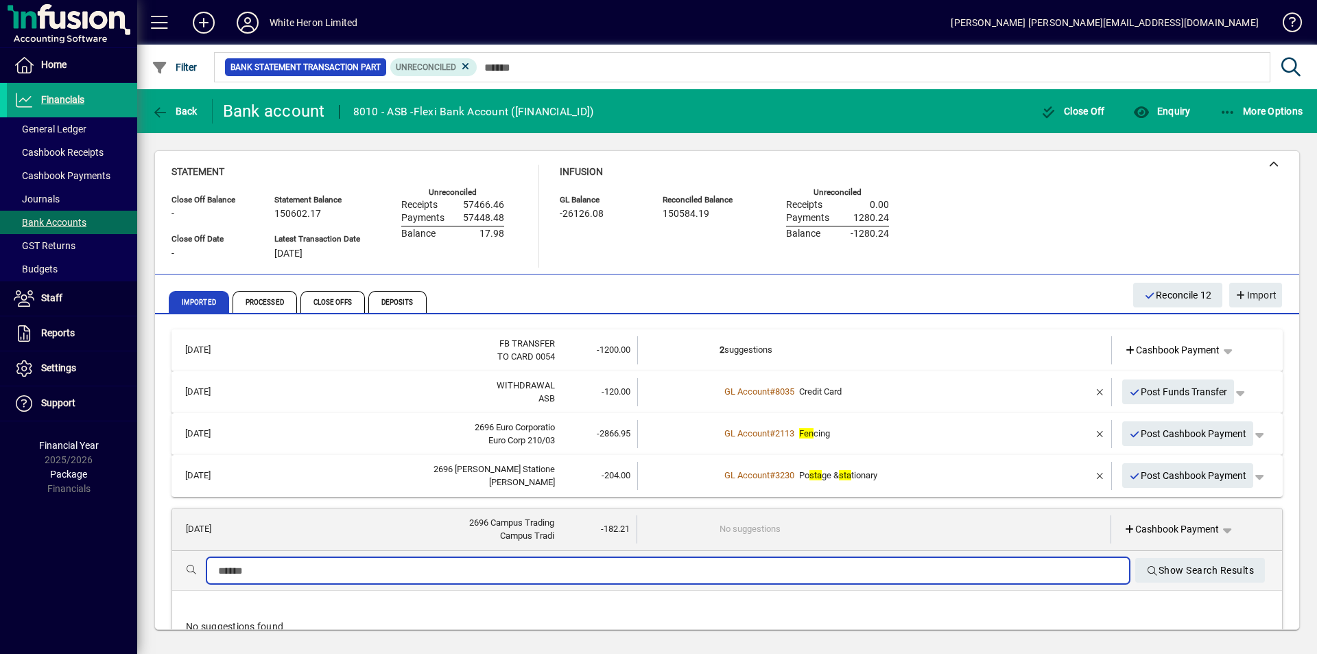
click at [540, 564] on input "text" at bounding box center [668, 570] width 900 height 16
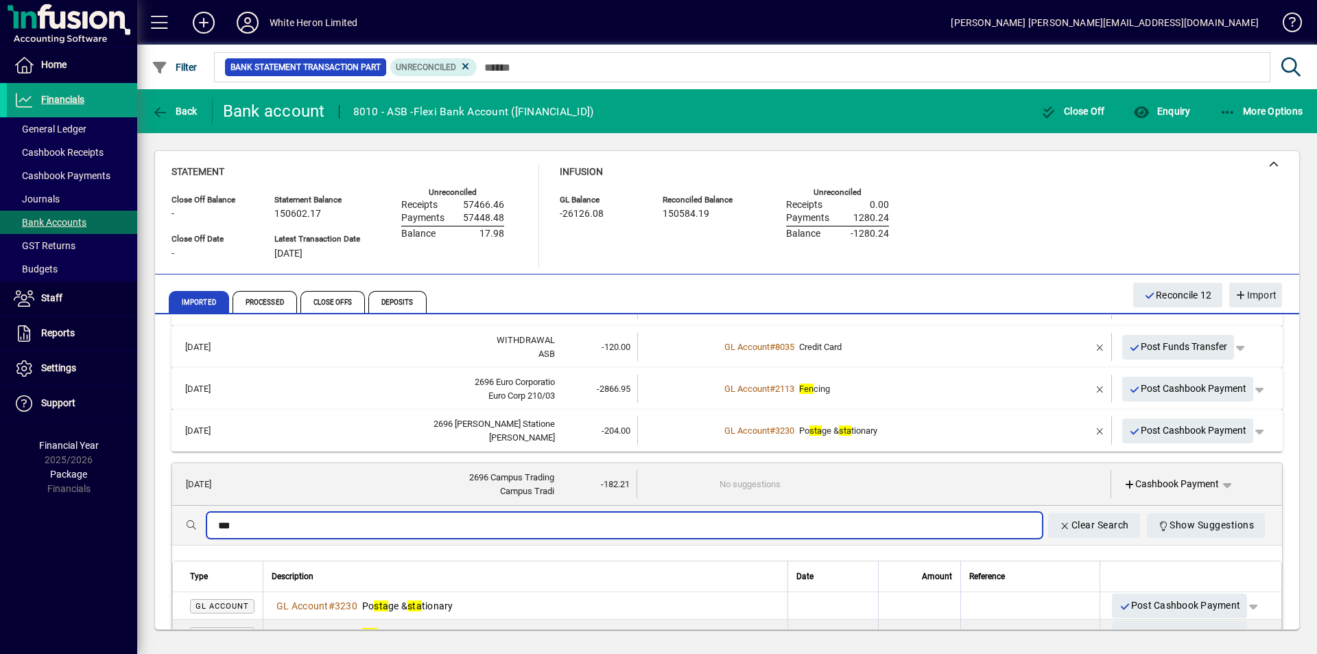
scroll to position [69, 0]
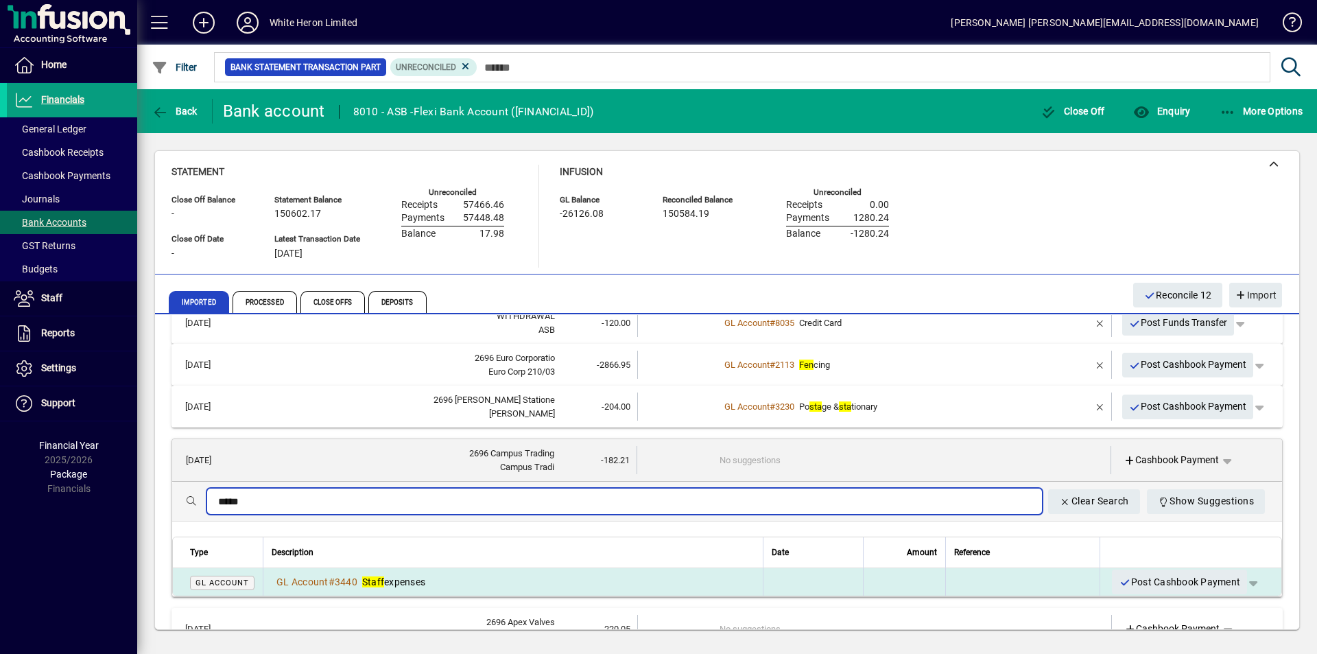
type input "*****"
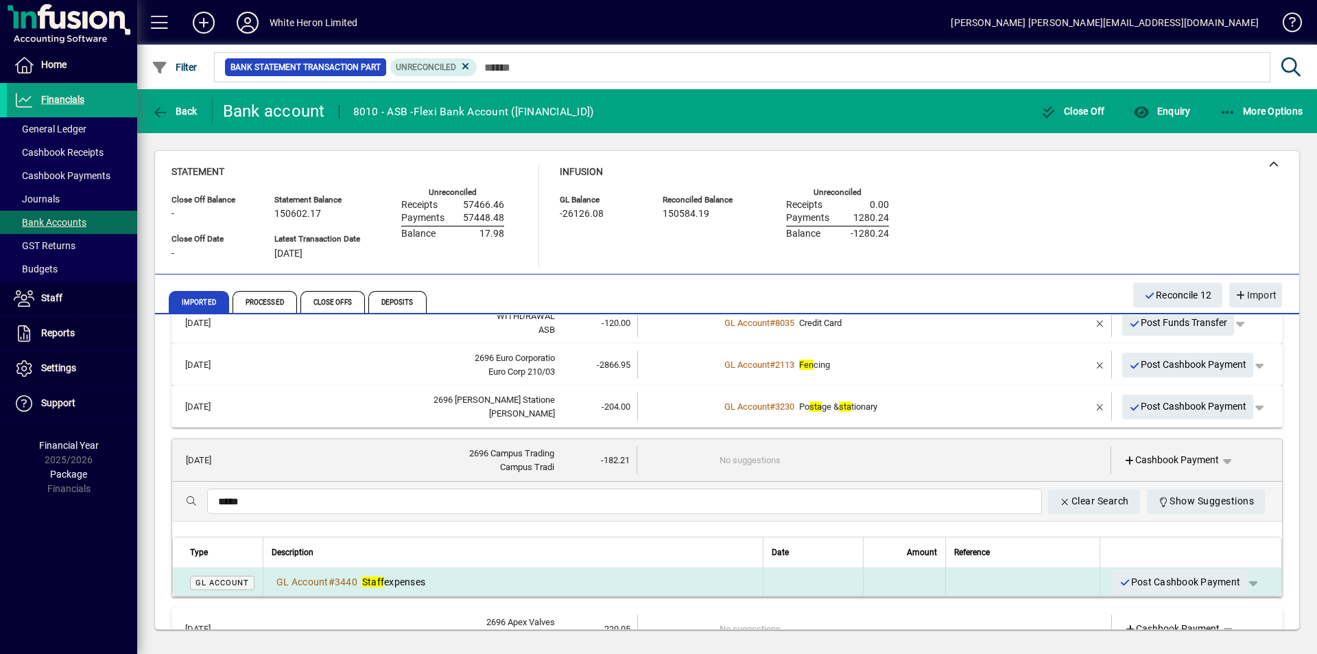
click at [404, 576] on span "Staff expenses" at bounding box center [393, 581] width 63 height 11
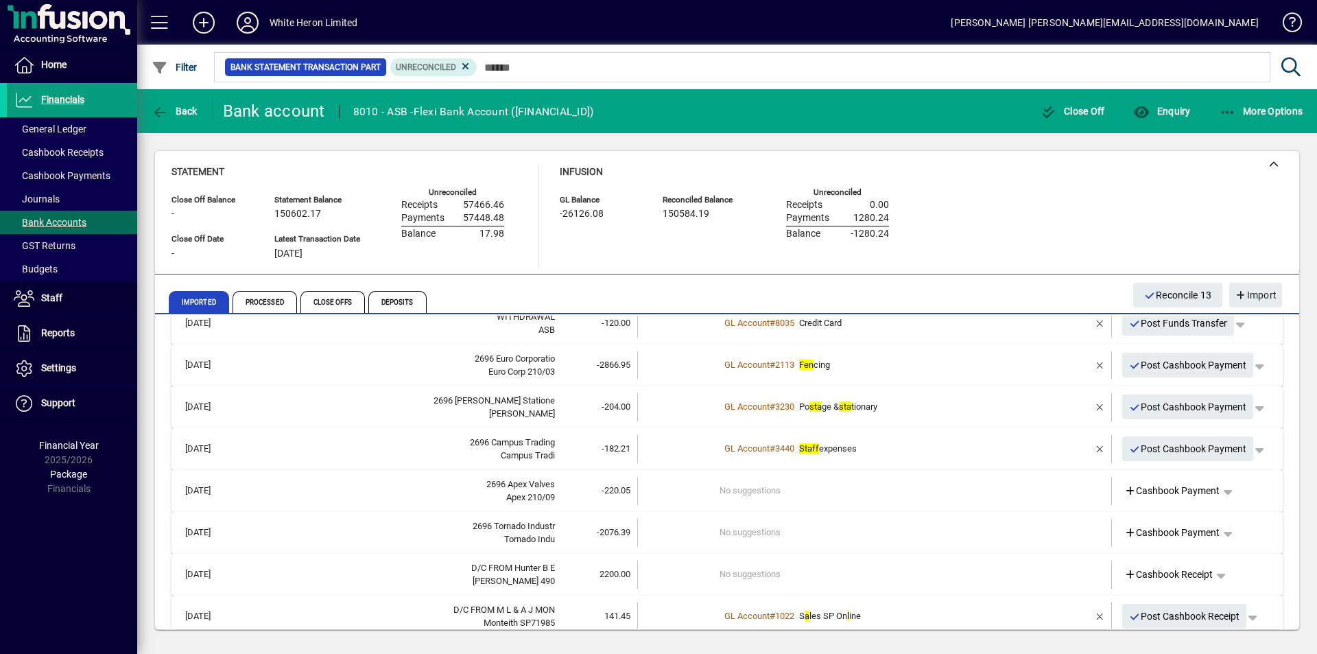
click at [442, 489] on div "2696 Apex Valves" at bounding box center [399, 484] width 312 height 14
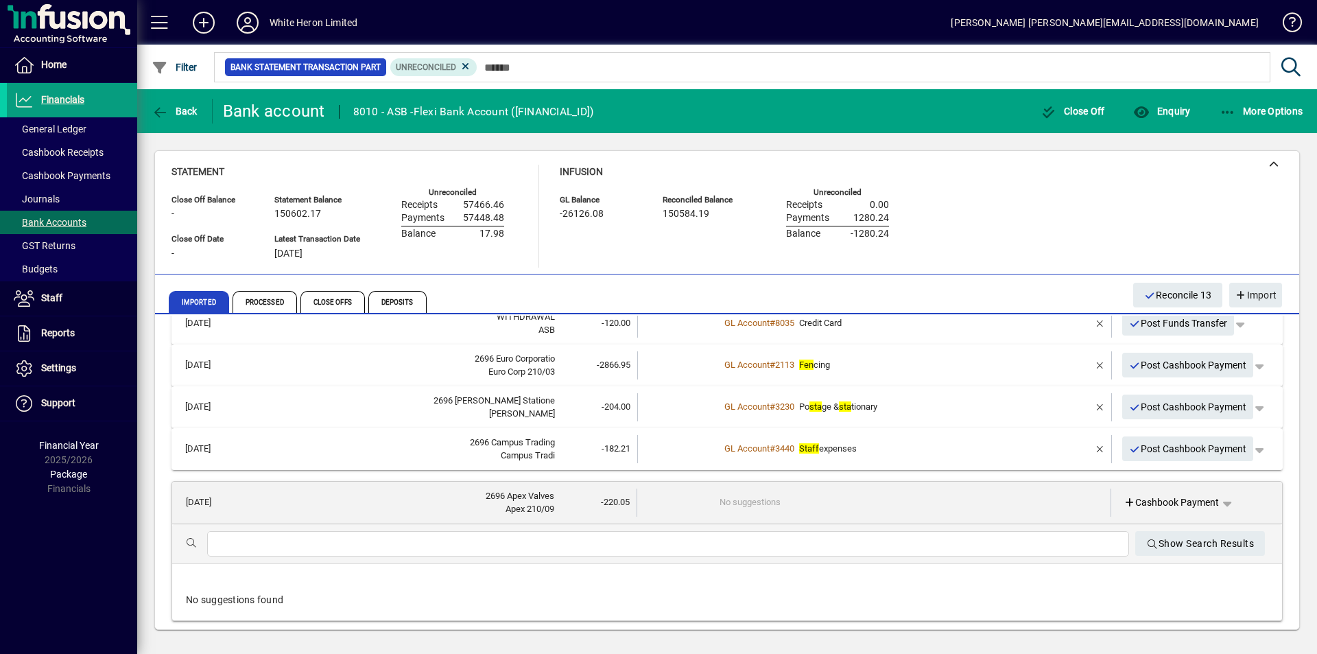
click at [374, 542] on input "text" at bounding box center [668, 544] width 900 height 16
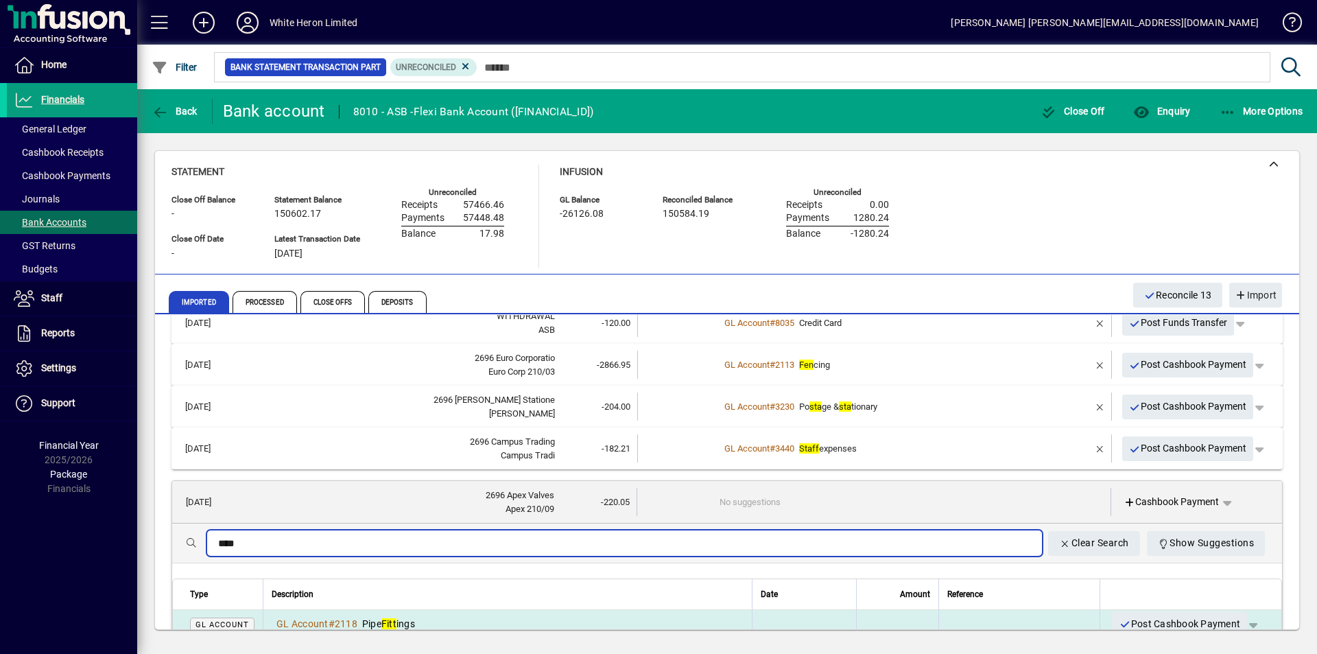
type input "****"
click at [406, 621] on span "Pipe Fitt ings" at bounding box center [388, 623] width 53 height 11
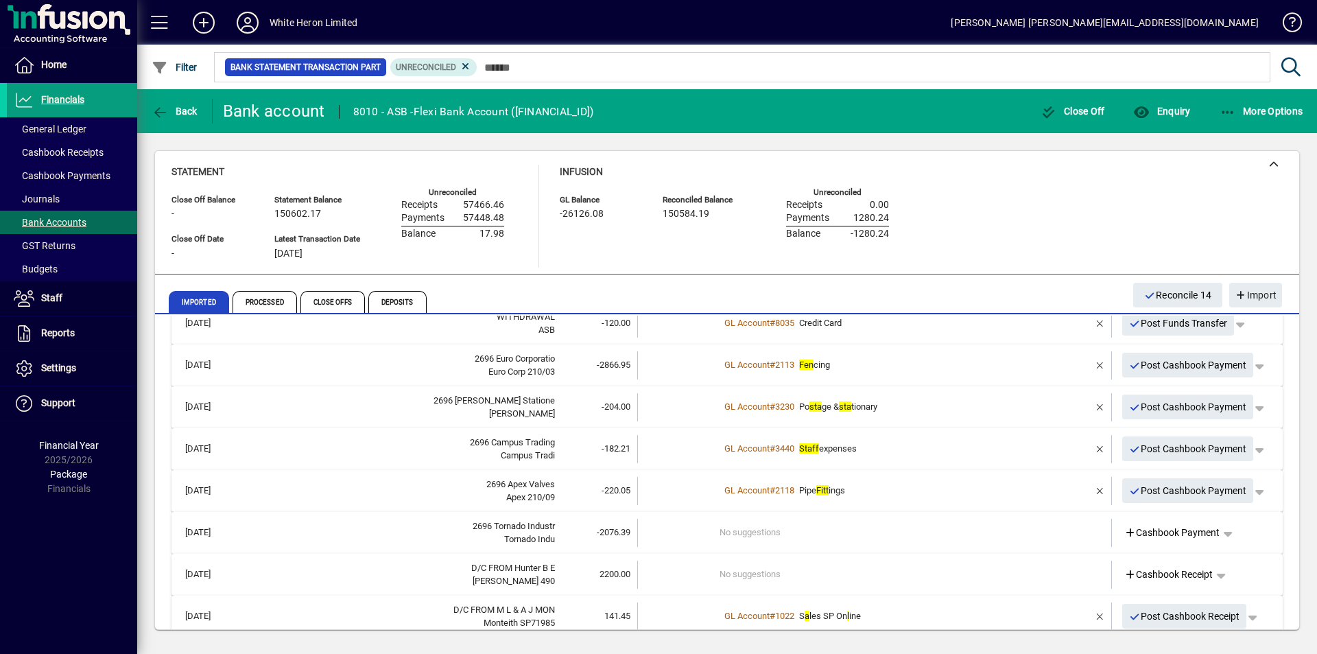
click at [413, 532] on div "Tornado Indu" at bounding box center [399, 539] width 312 height 14
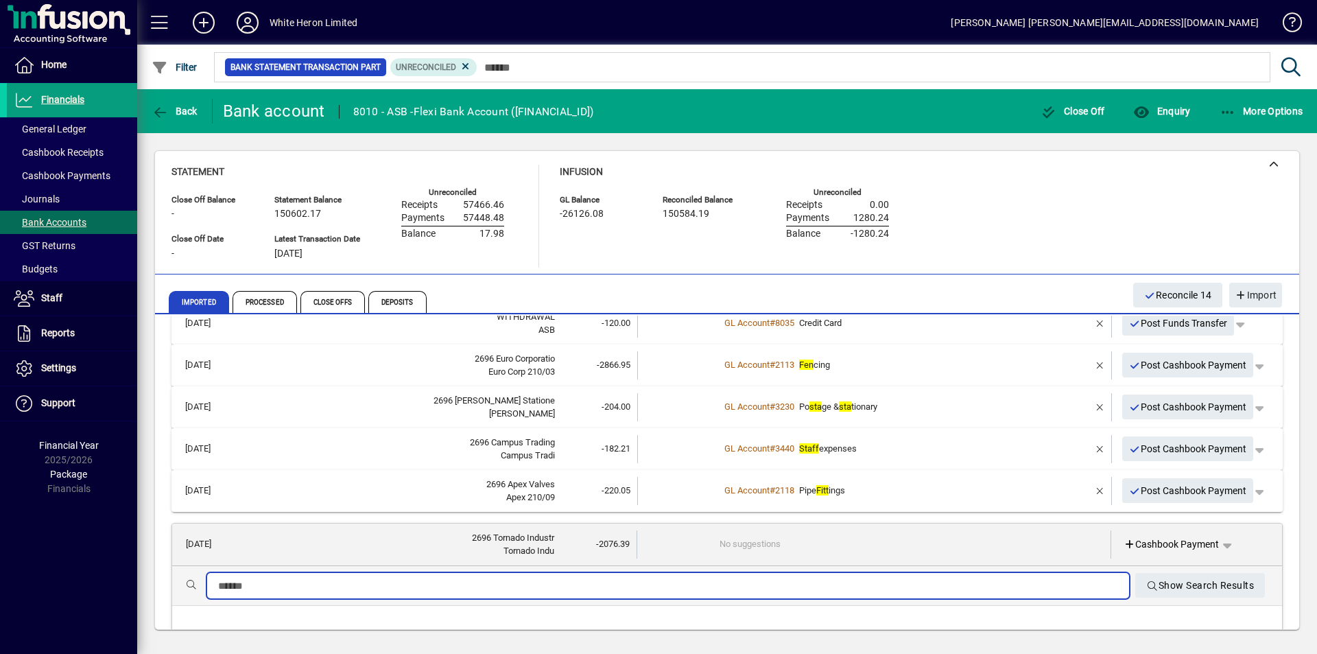
click at [358, 584] on input "text" at bounding box center [668, 585] width 900 height 16
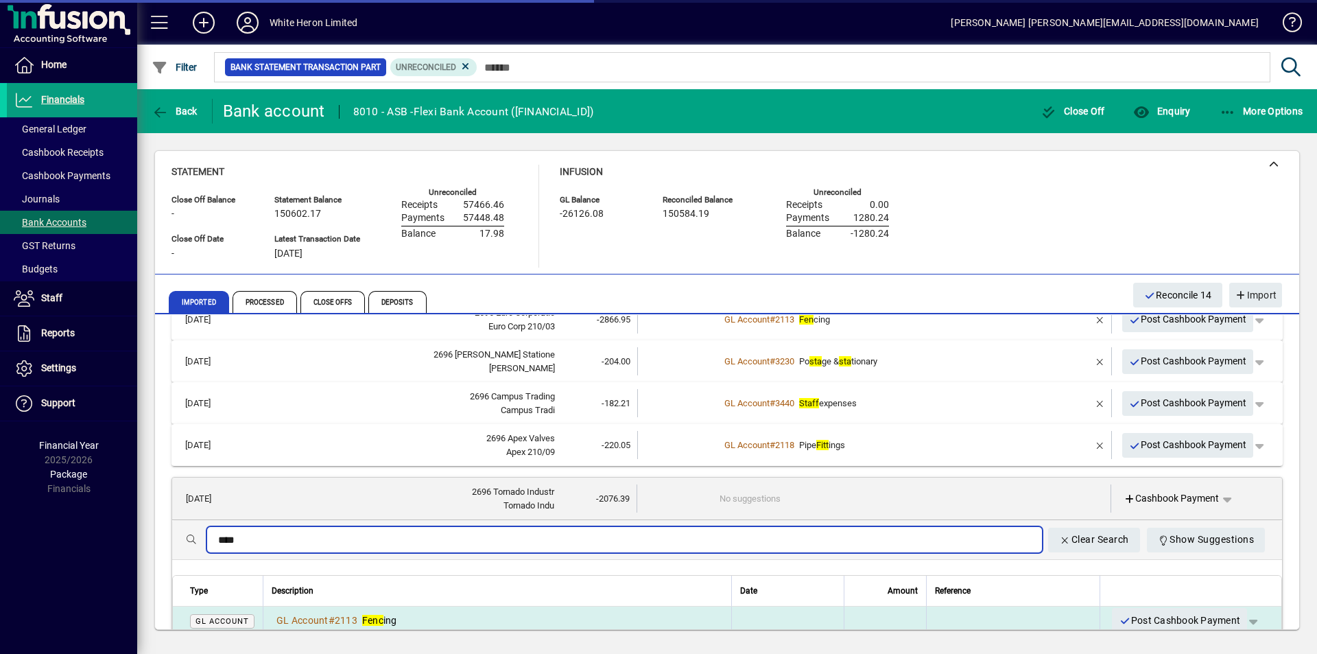
scroll to position [137, 0]
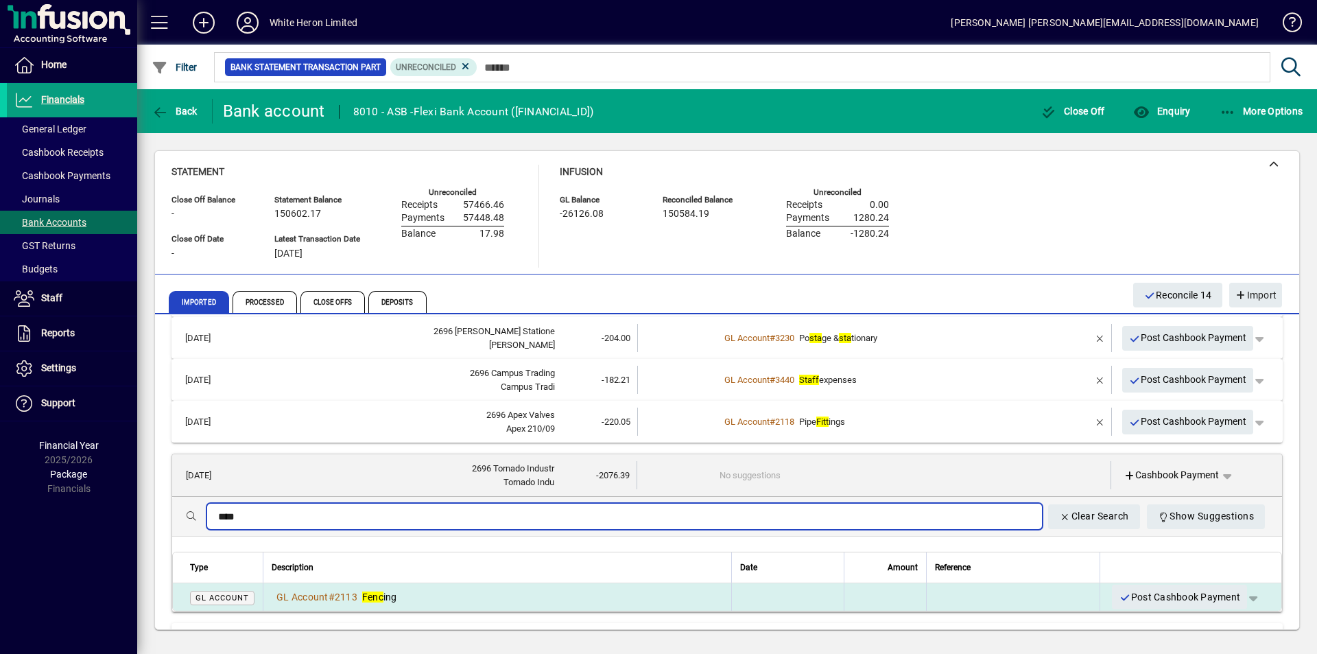
type input "****"
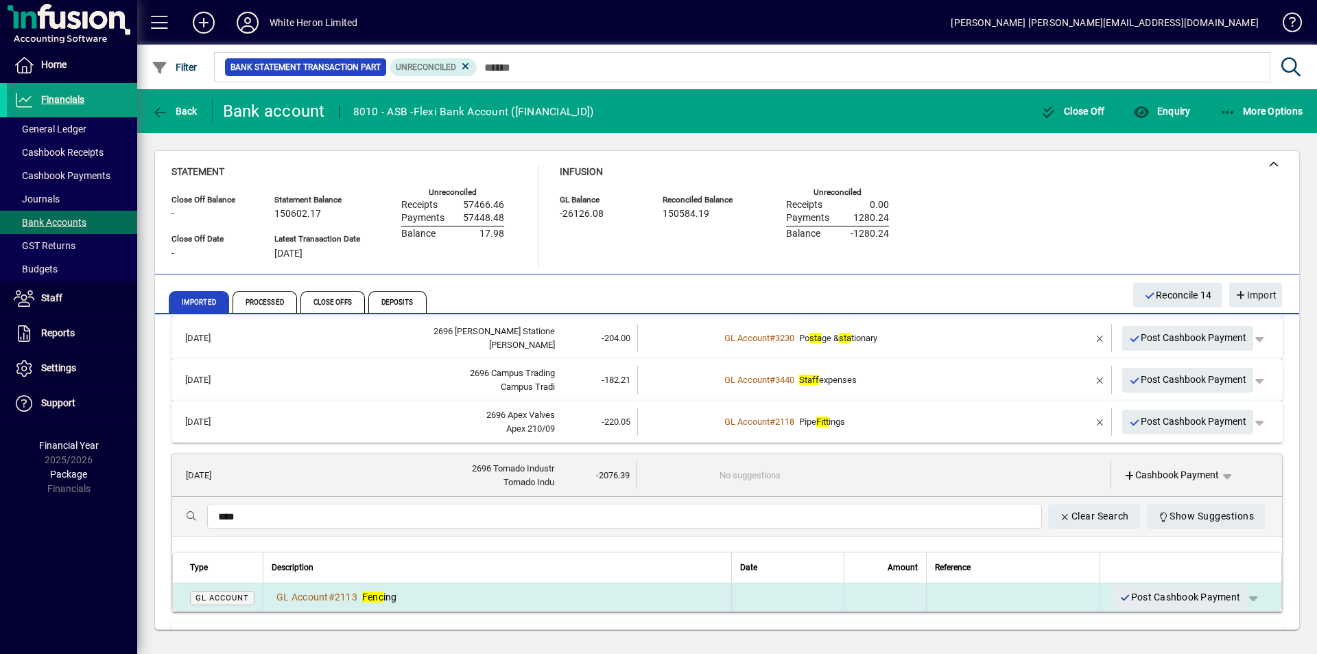
click at [372, 586] on td "GL Account # 2113 Fenc ing" at bounding box center [497, 596] width 468 height 27
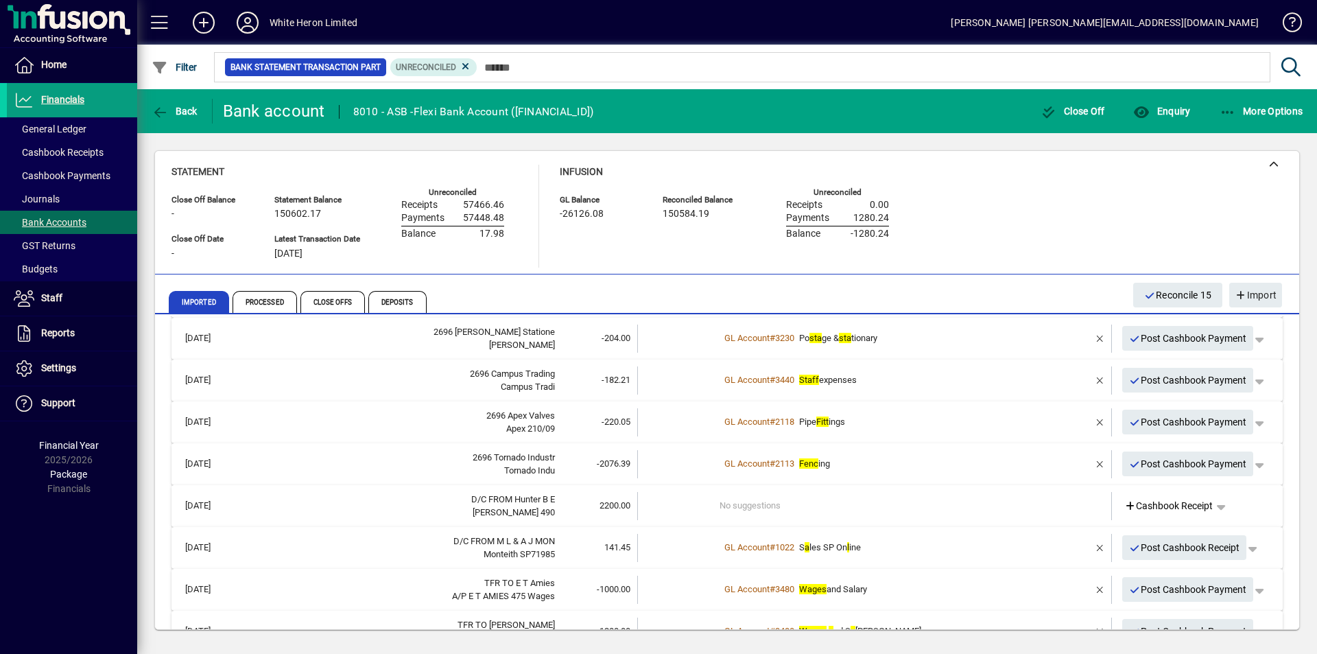
click at [405, 510] on div "[PERSON_NAME] 490" at bounding box center [399, 512] width 312 height 14
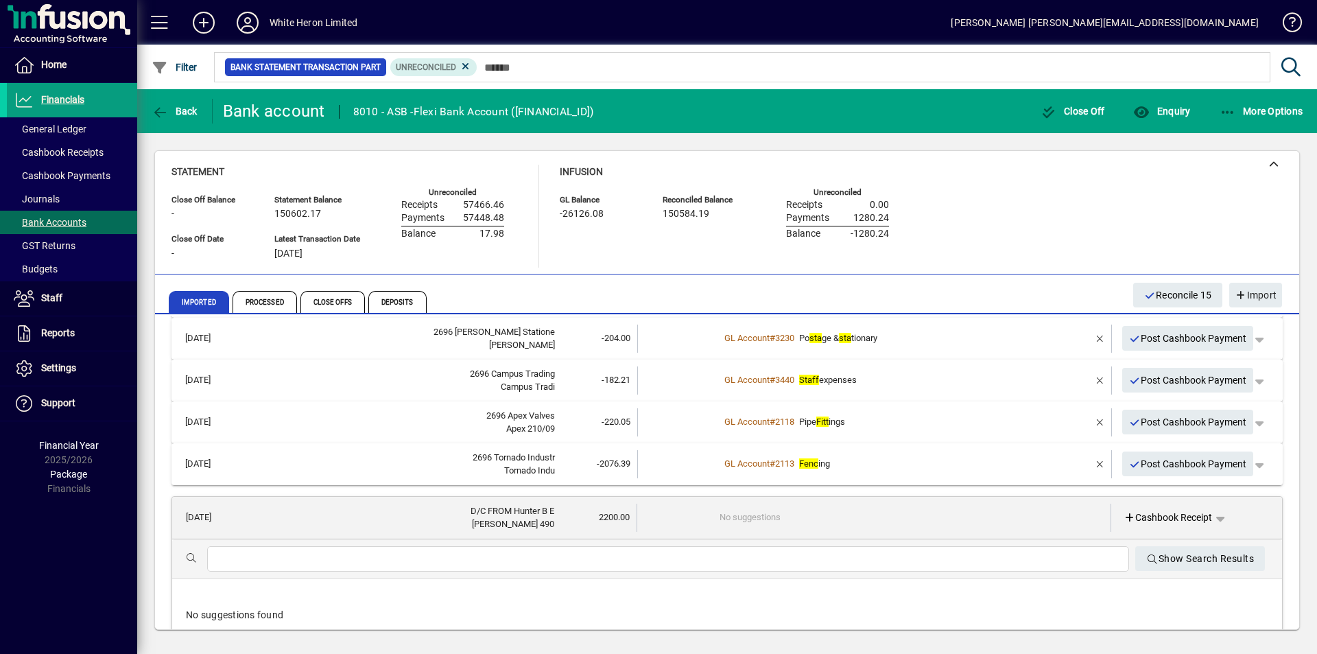
click at [390, 560] on input "text" at bounding box center [668, 559] width 900 height 16
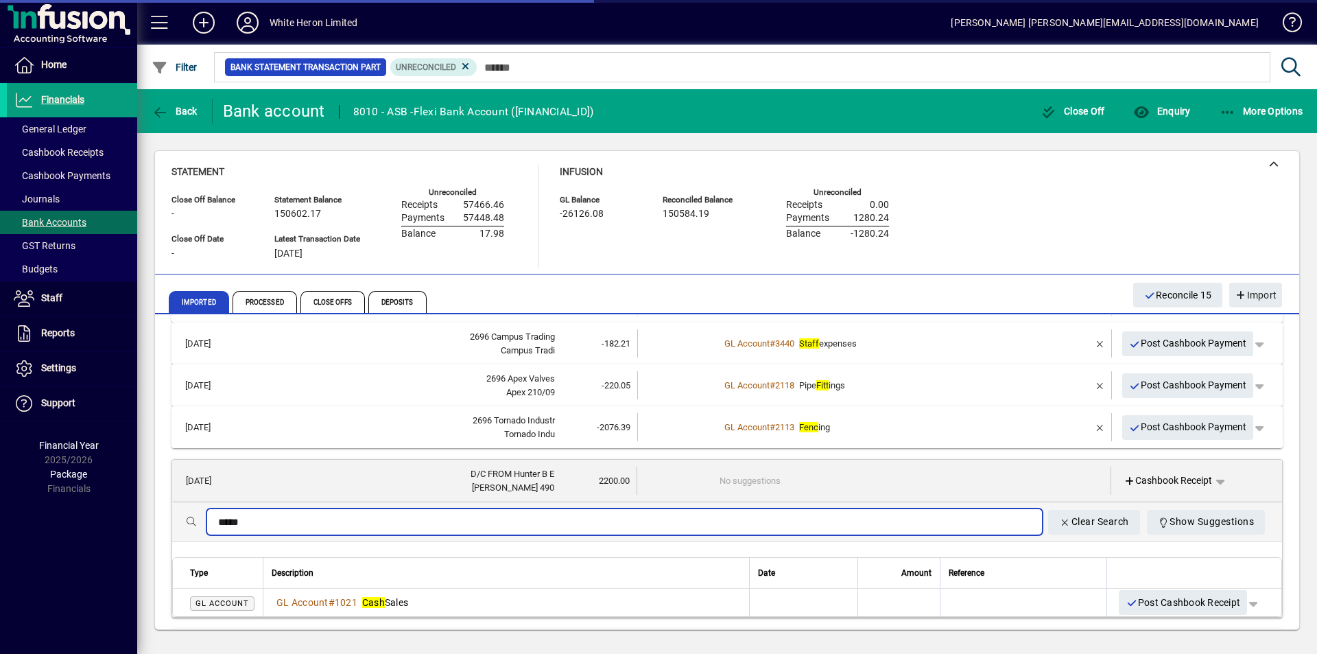
scroll to position [206, 0]
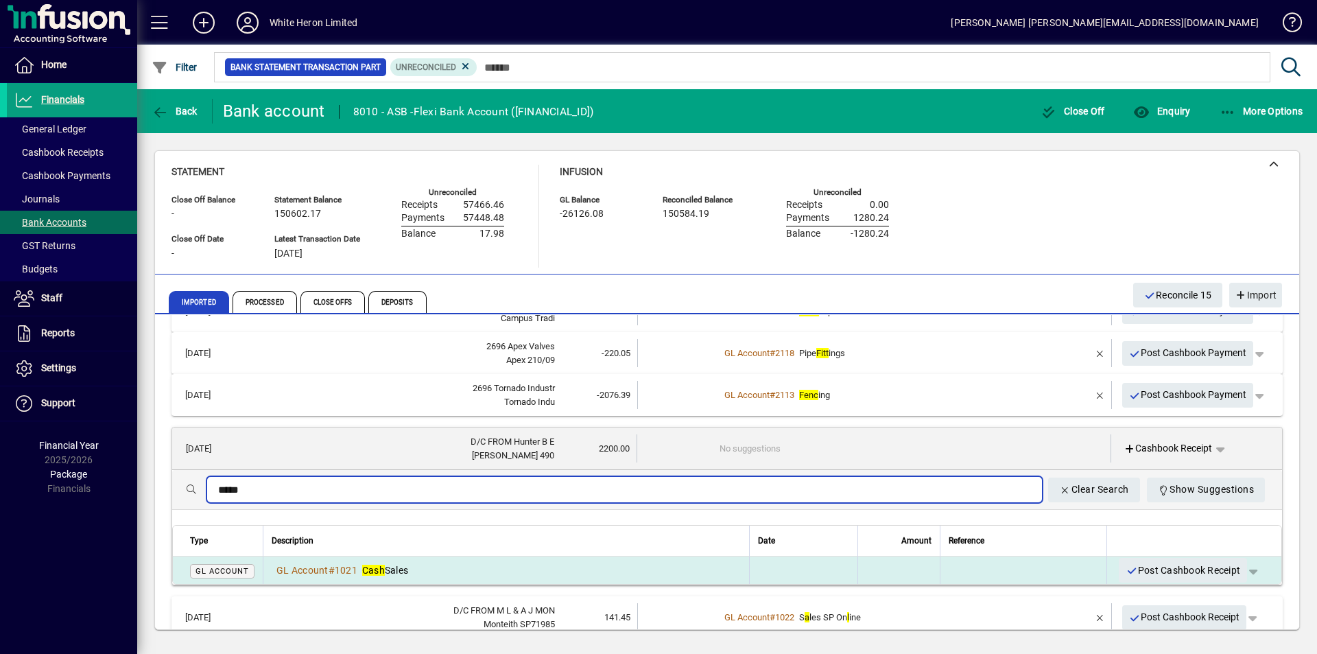
type input "****"
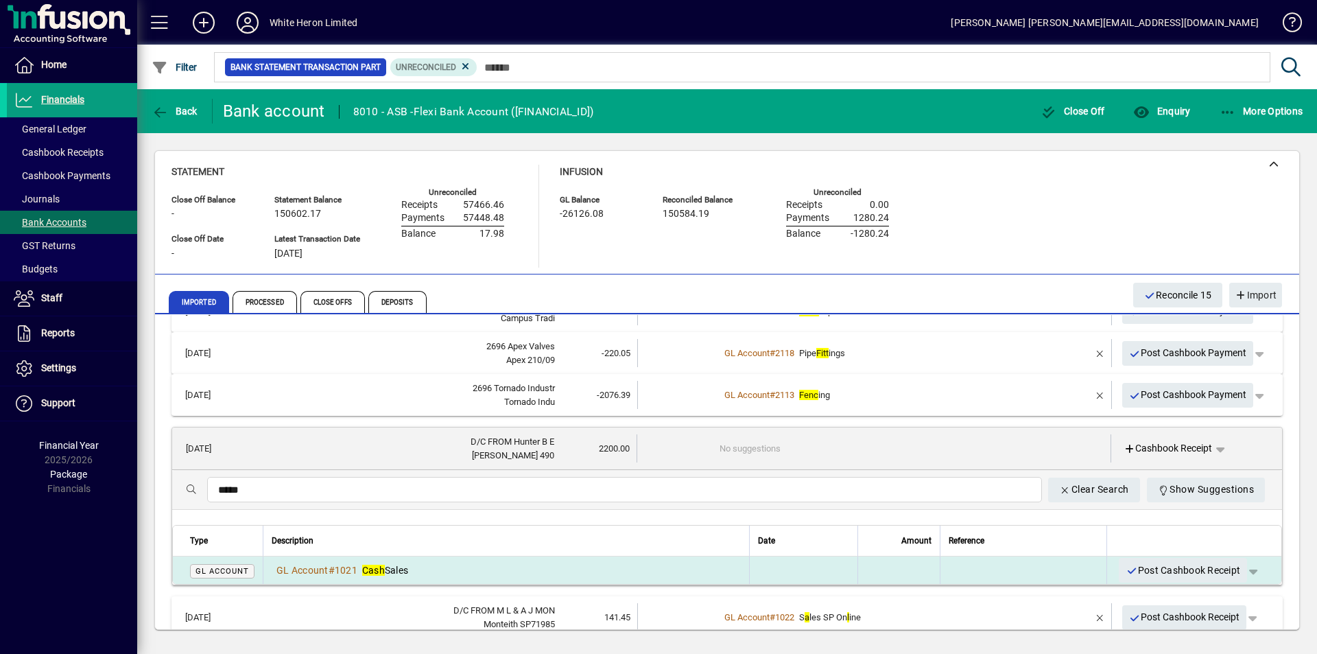
click at [408, 567] on span "Cash Sales" at bounding box center [385, 569] width 46 height 11
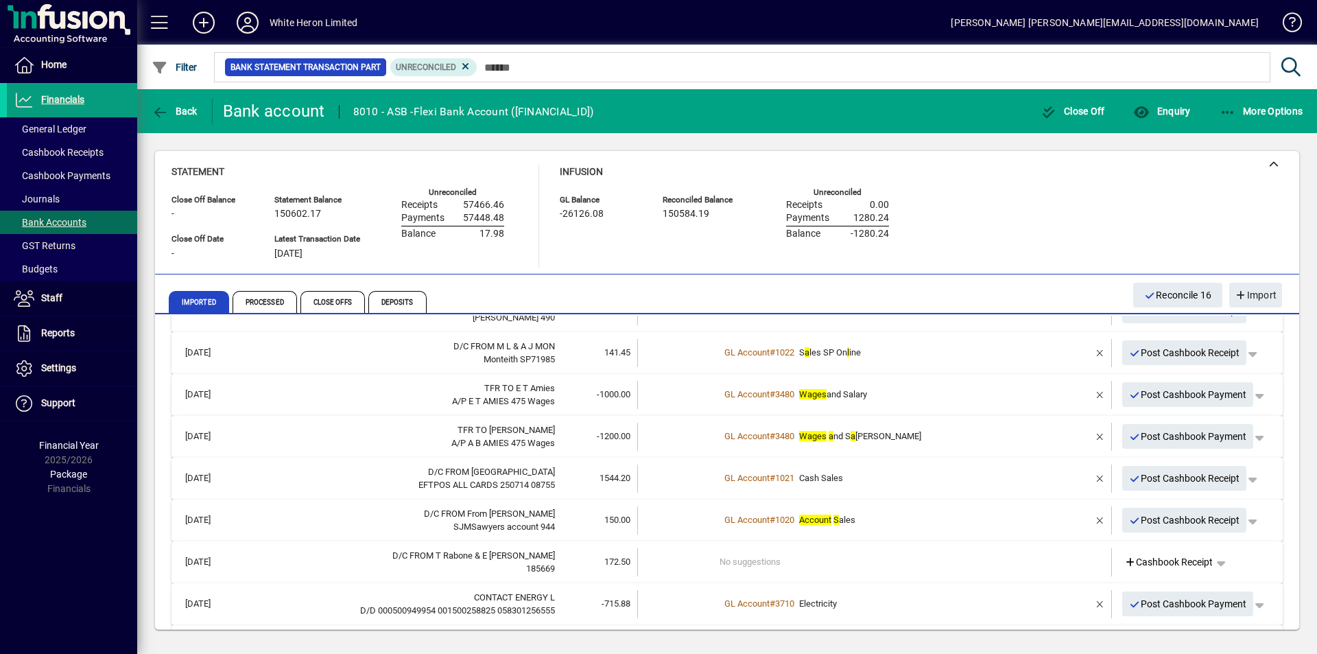
scroll to position [343, 0]
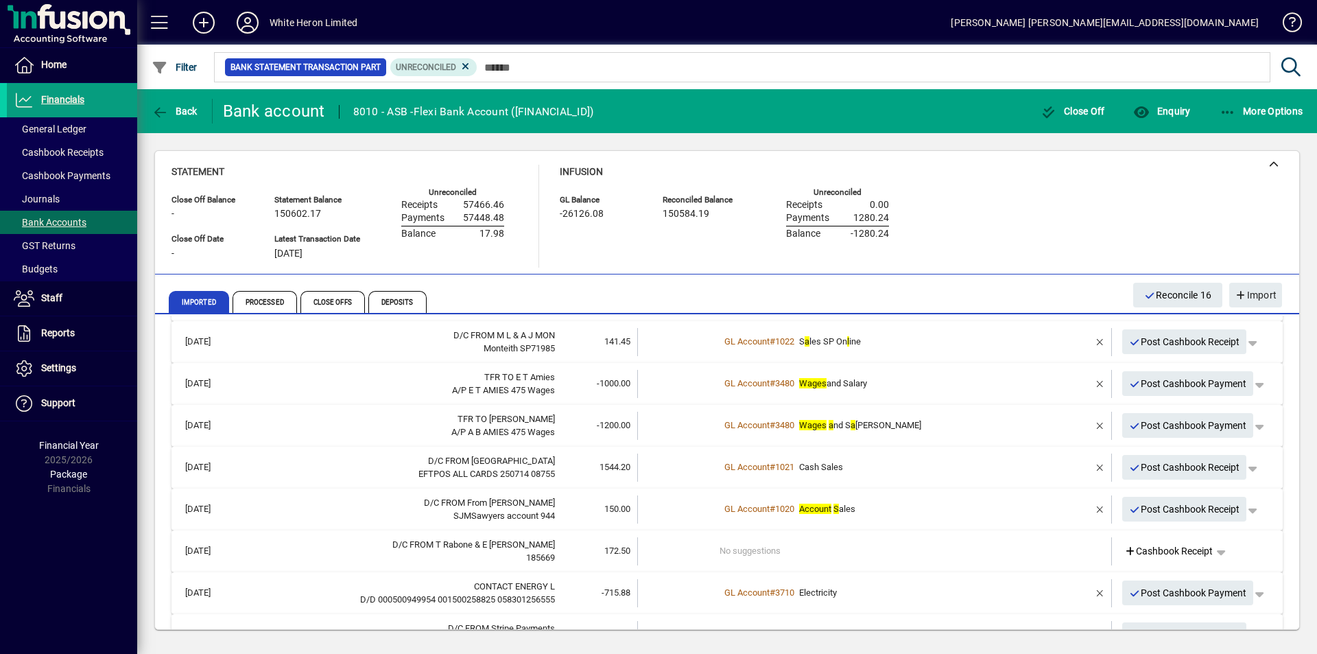
click at [349, 473] on div "EFTPOS ALL CARDS 250714 08755" at bounding box center [399, 474] width 312 height 14
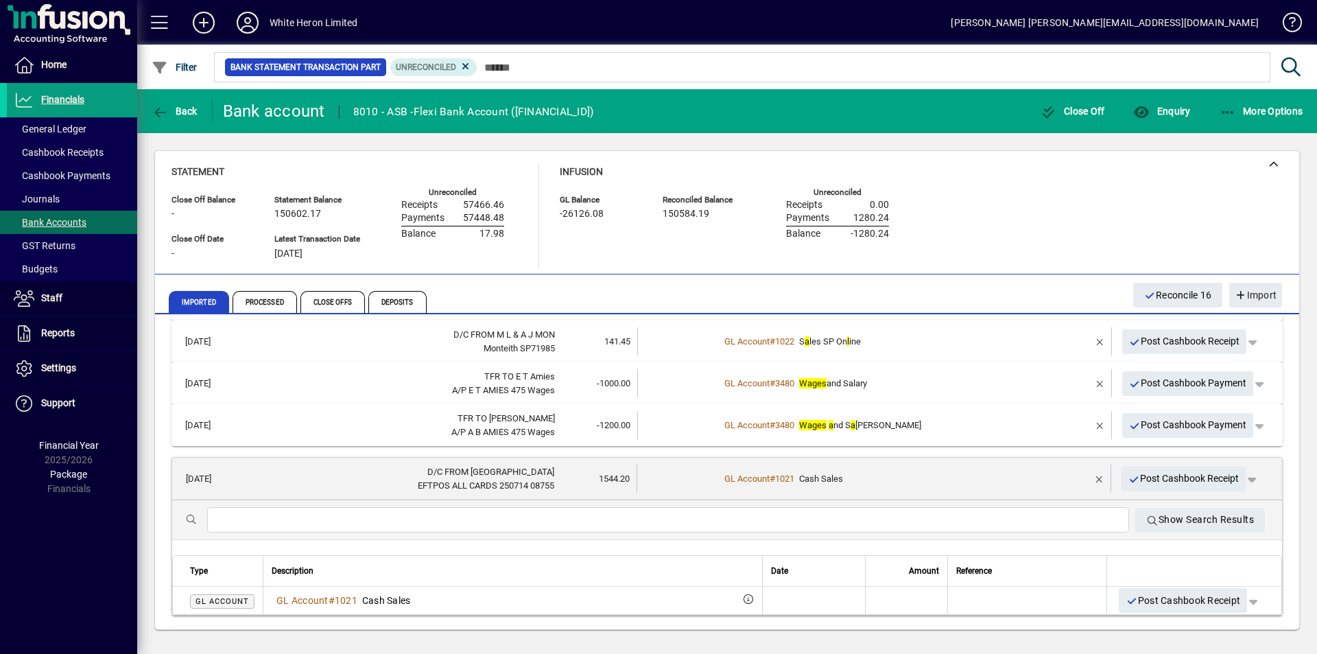
click at [291, 525] on input "text" at bounding box center [668, 520] width 900 height 16
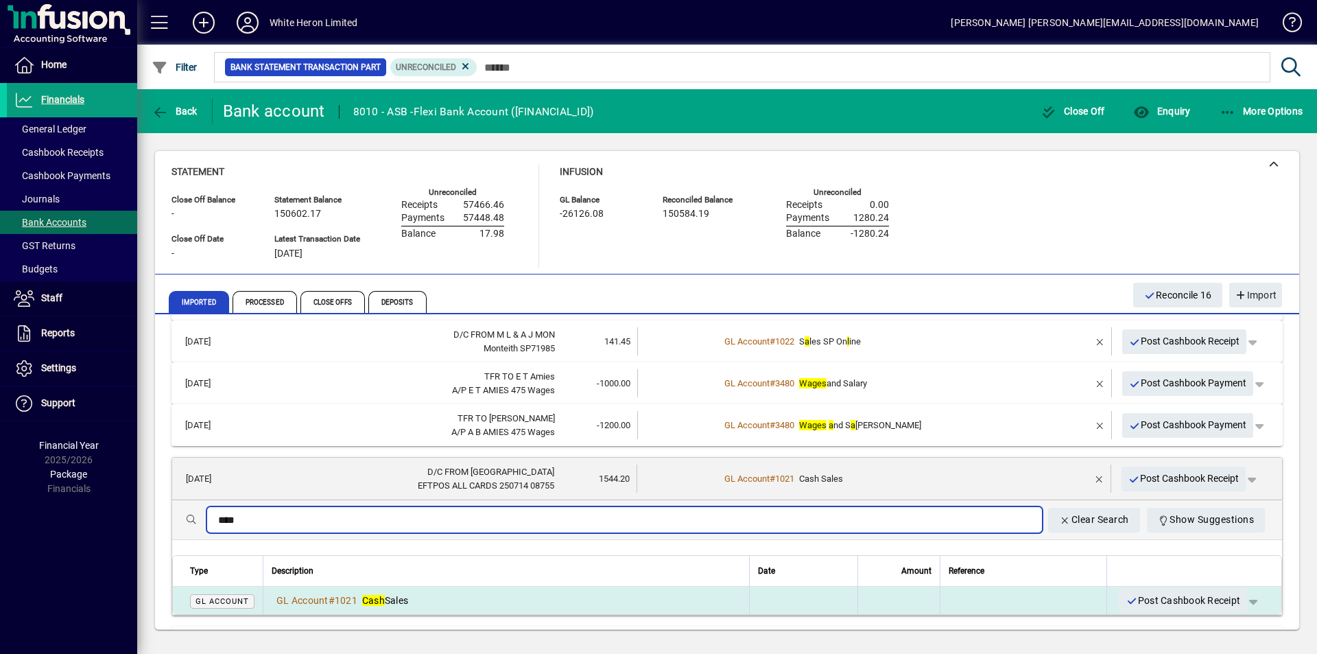
type input "****"
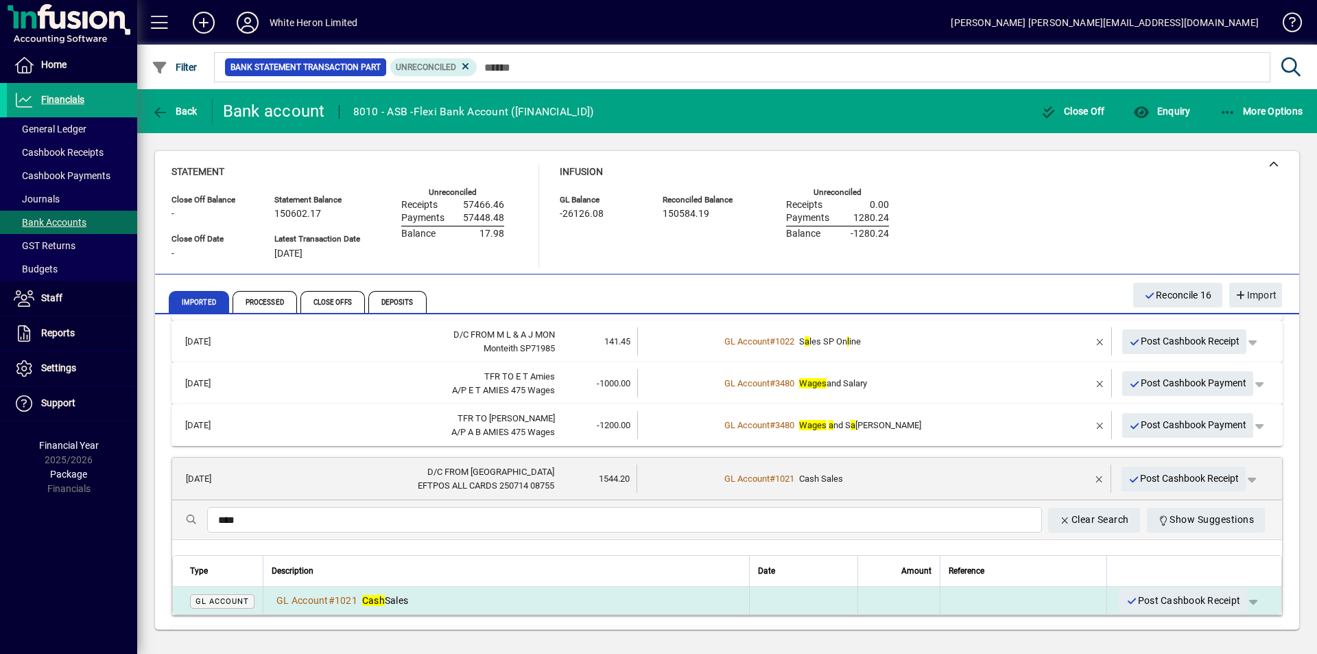
click at [379, 595] on em "Cash" at bounding box center [373, 600] width 23 height 11
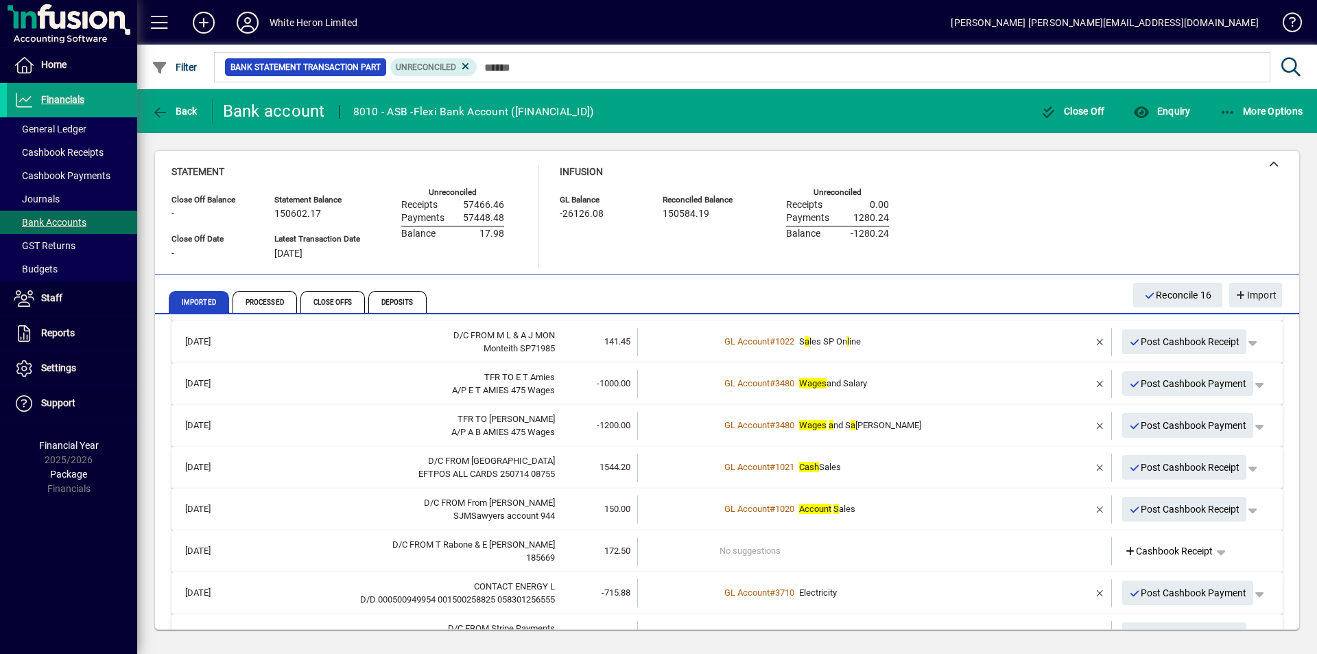
click at [324, 556] on div "185669" at bounding box center [399, 558] width 312 height 14
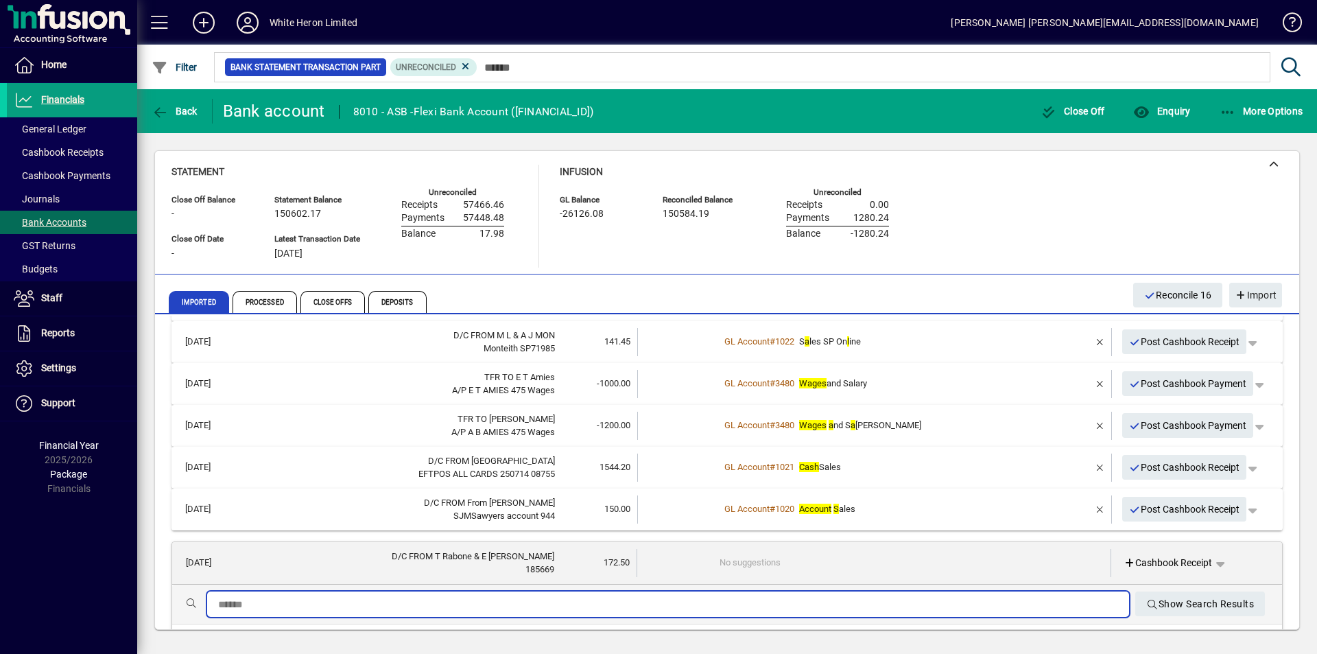
click at [288, 611] on input "text" at bounding box center [668, 604] width 900 height 16
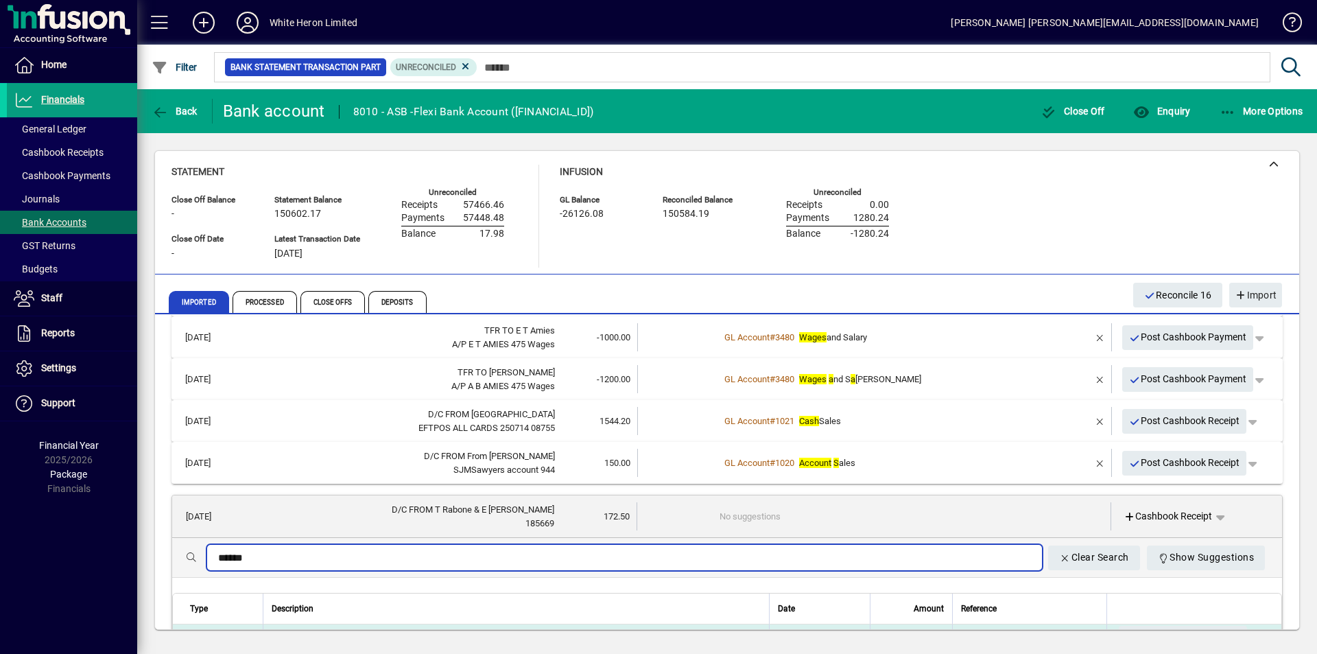
scroll to position [411, 0]
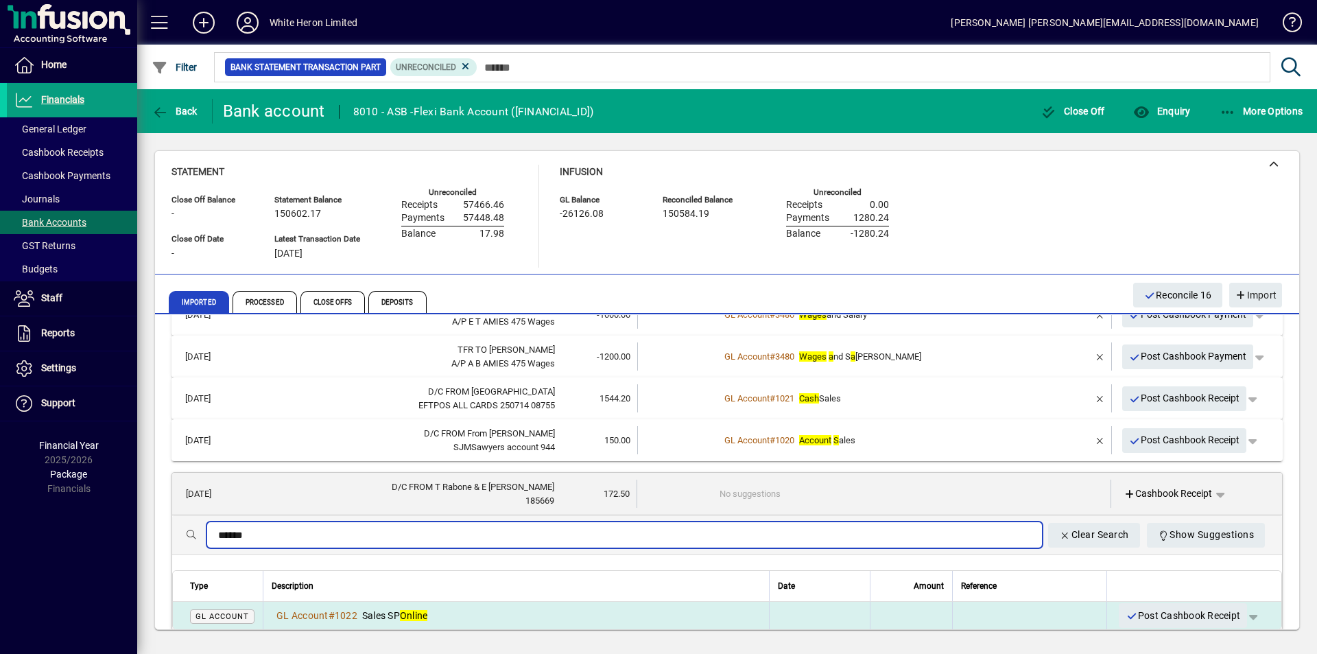
type input "******"
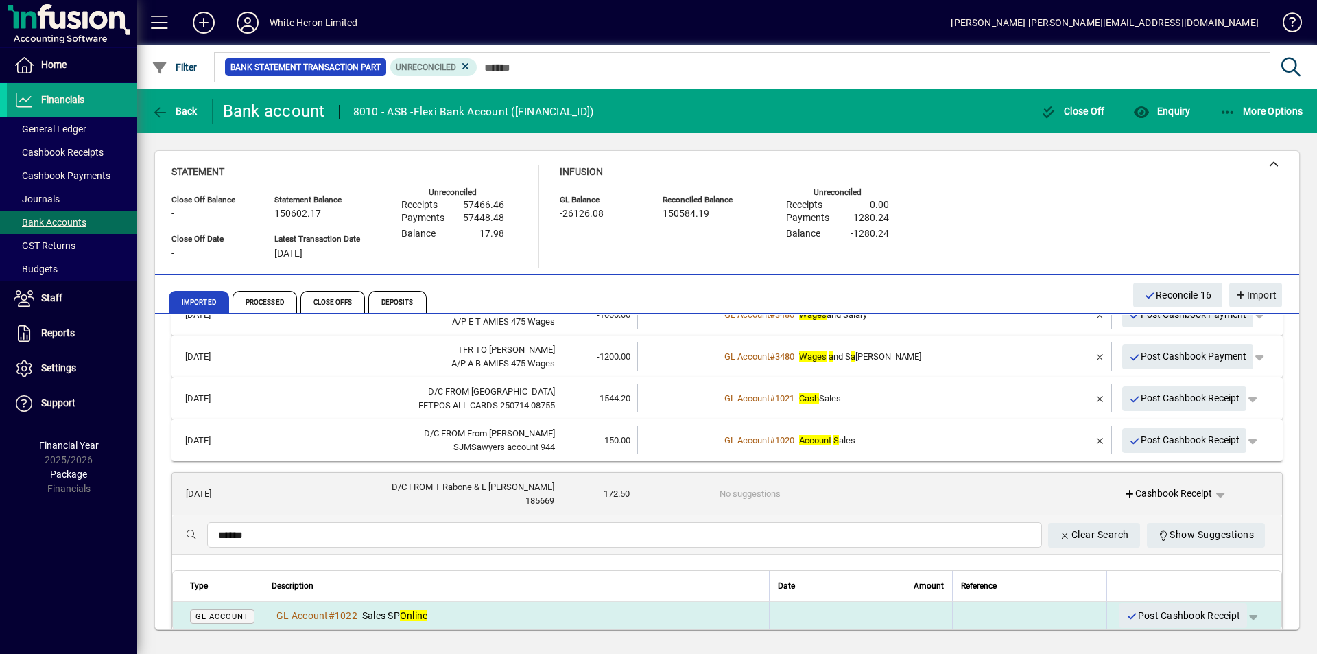
click at [412, 610] on em "Online" at bounding box center [414, 615] width 28 height 11
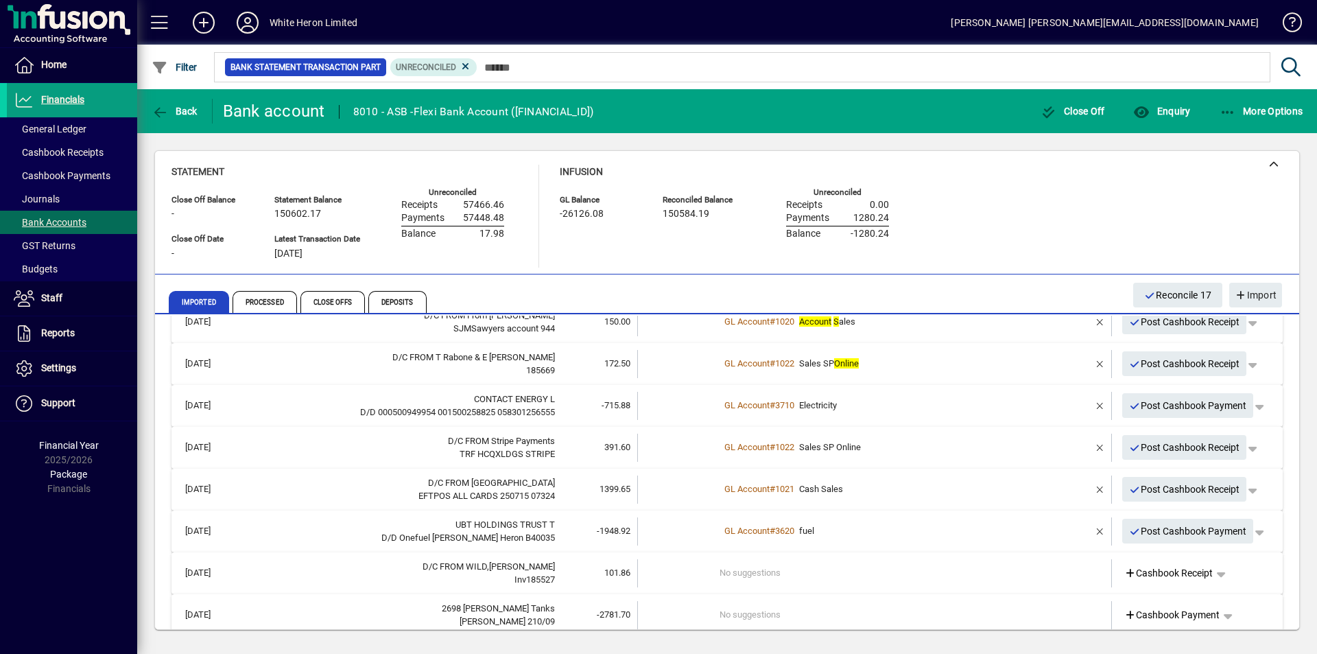
scroll to position [549, 0]
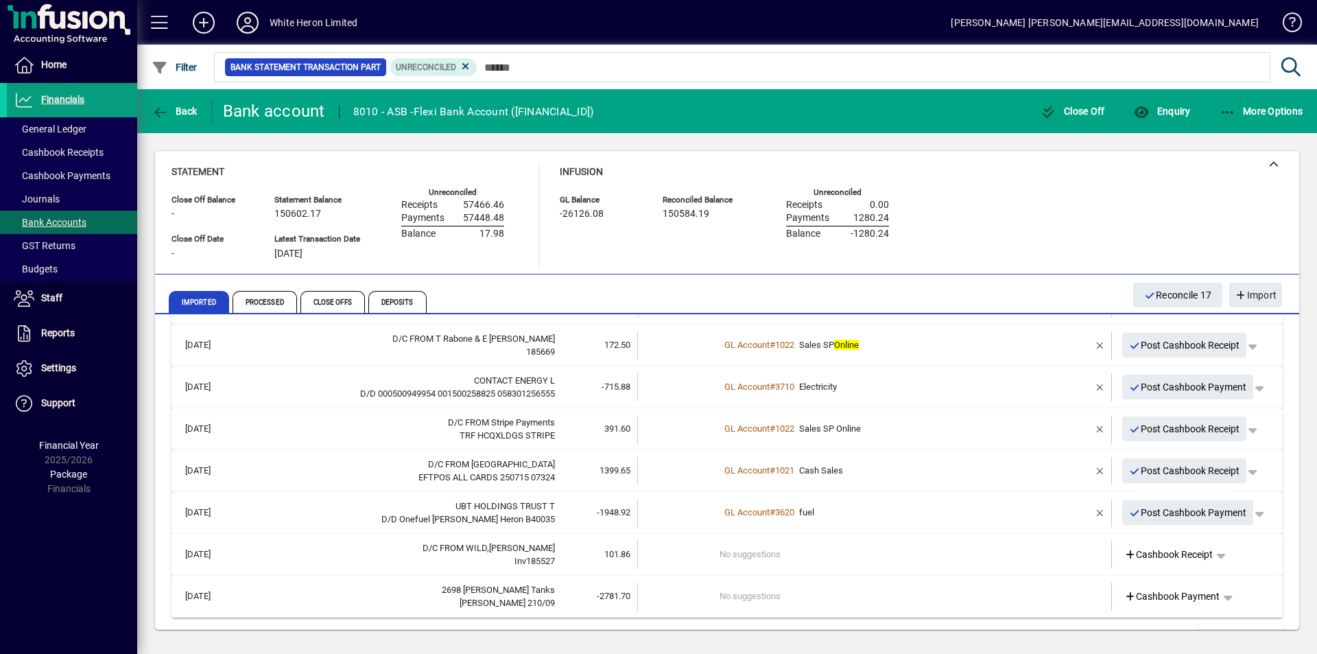
click at [357, 558] on div "Inv185527" at bounding box center [399, 561] width 312 height 14
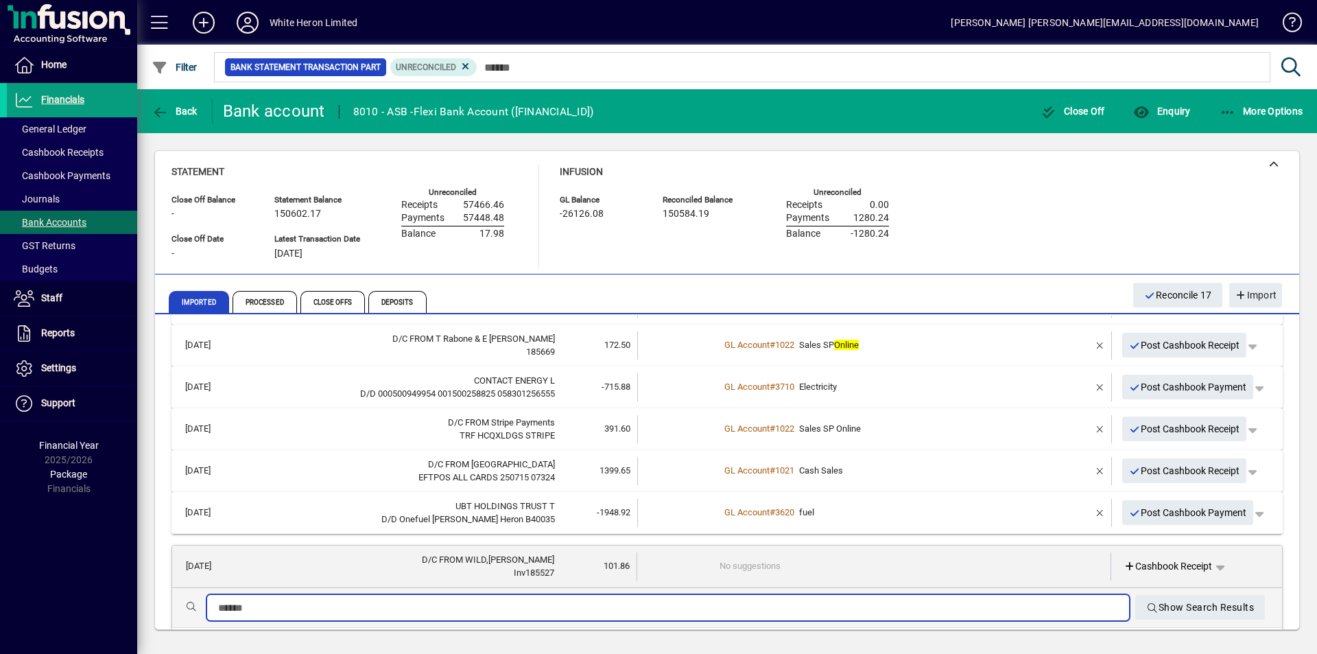
click at [308, 610] on input "text" at bounding box center [668, 607] width 900 height 16
type input "******"
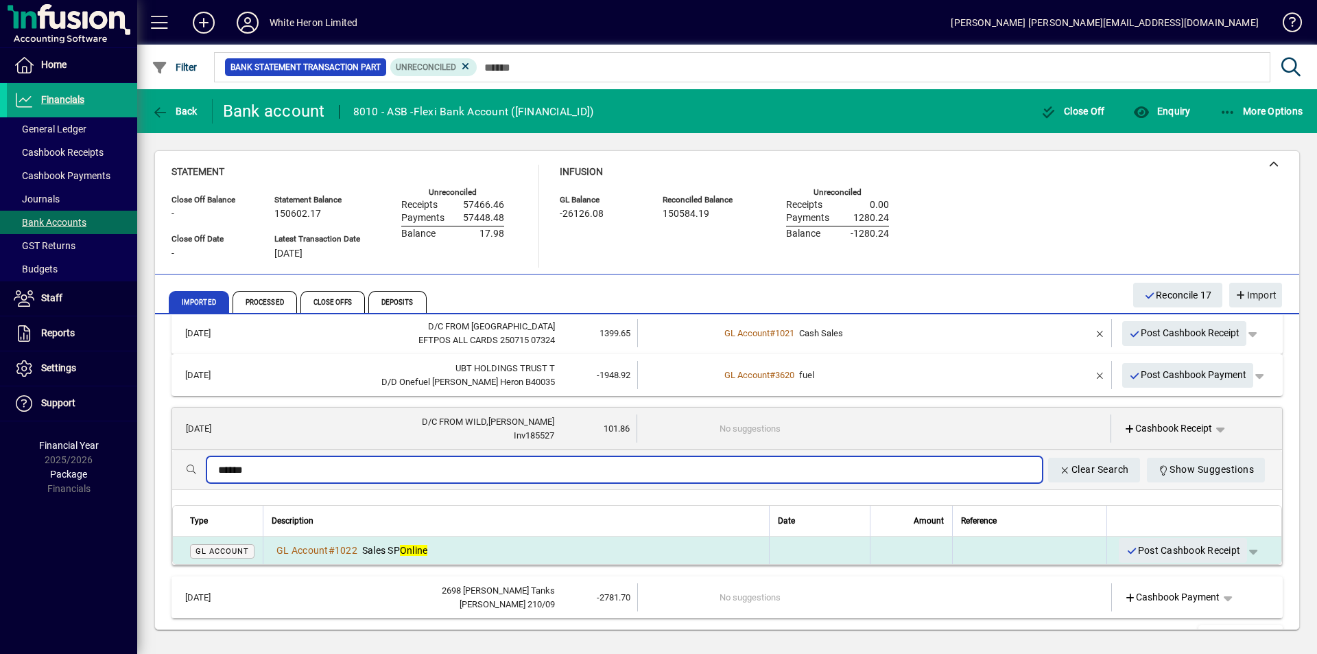
click at [396, 545] on span "Sales SP Online" at bounding box center [395, 550] width 66 height 11
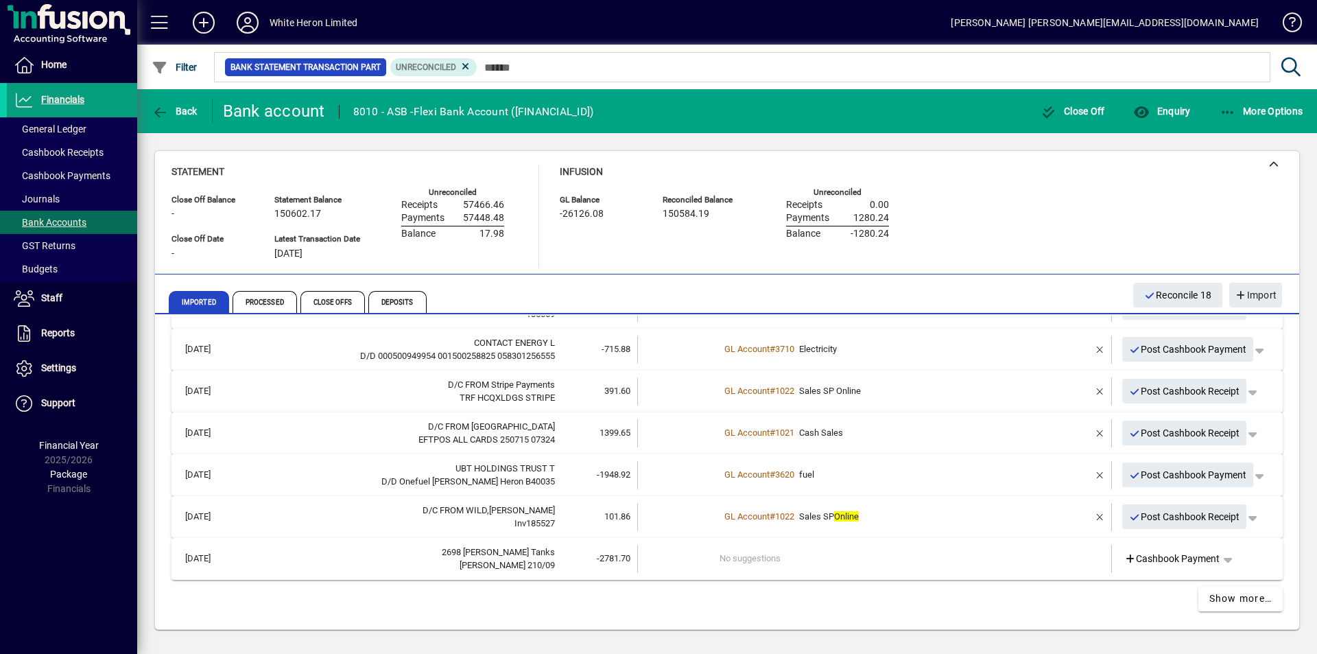
scroll to position [586, 0]
click at [333, 551] on div "2698 [PERSON_NAME] Tanks" at bounding box center [399, 552] width 312 height 14
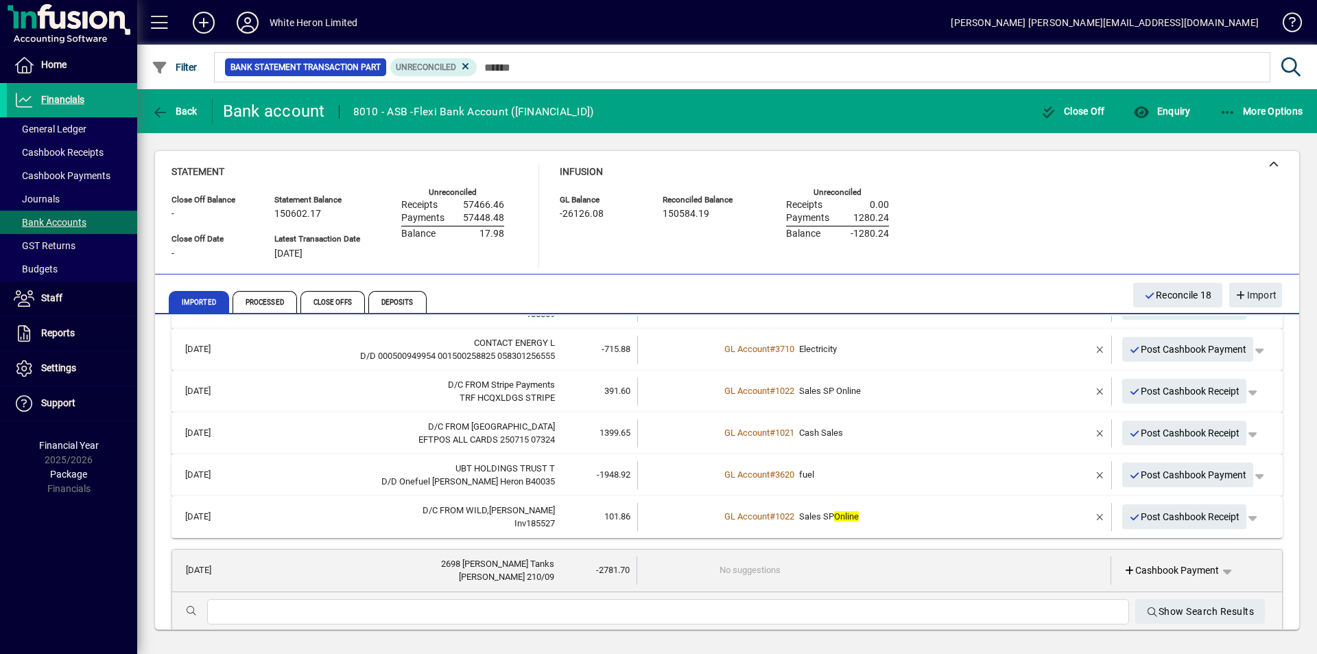
click at [296, 607] on input "text" at bounding box center [668, 611] width 900 height 16
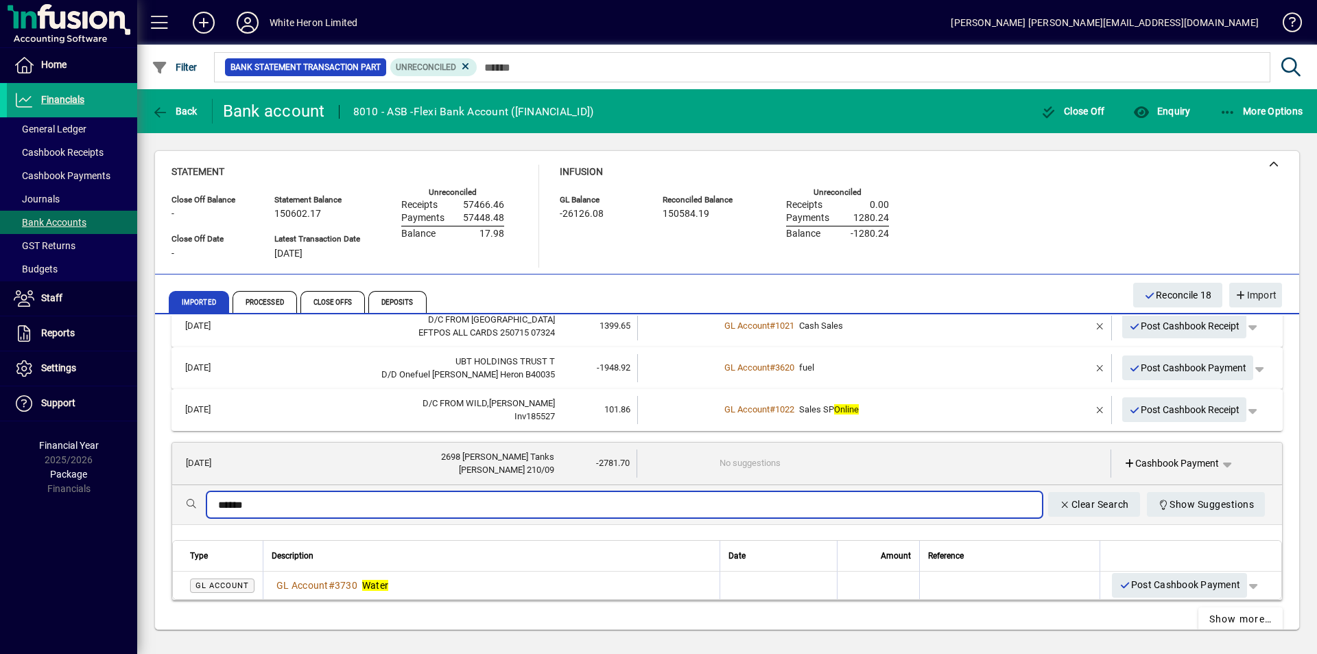
scroll to position [713, 0]
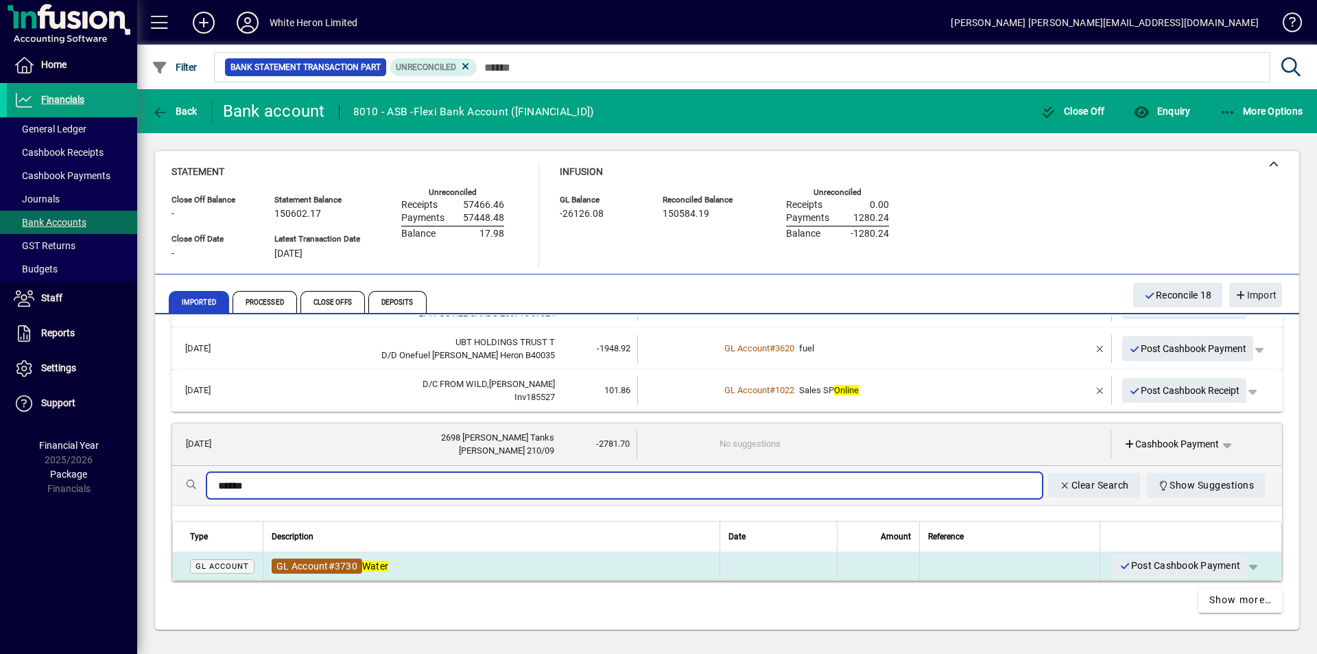
type input "*****"
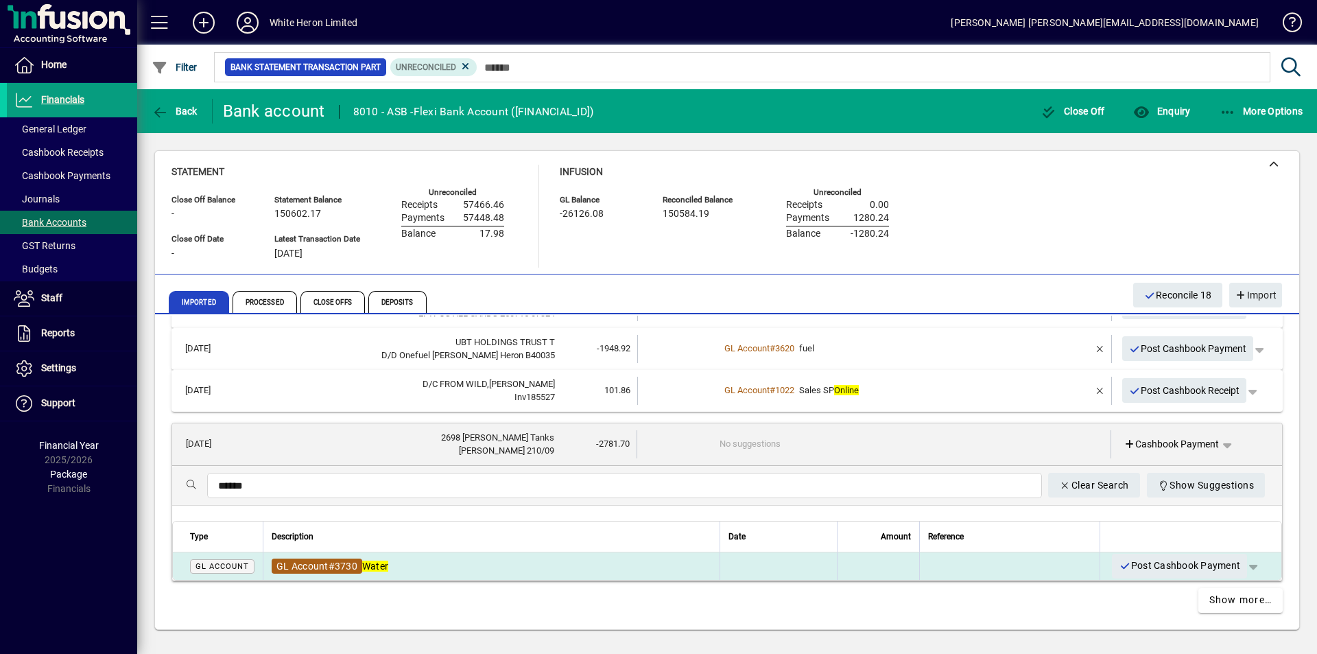
click at [361, 569] on span "GL Account # 3730" at bounding box center [317, 565] width 91 height 15
click at [378, 566] on em "Water" at bounding box center [375, 565] width 26 height 11
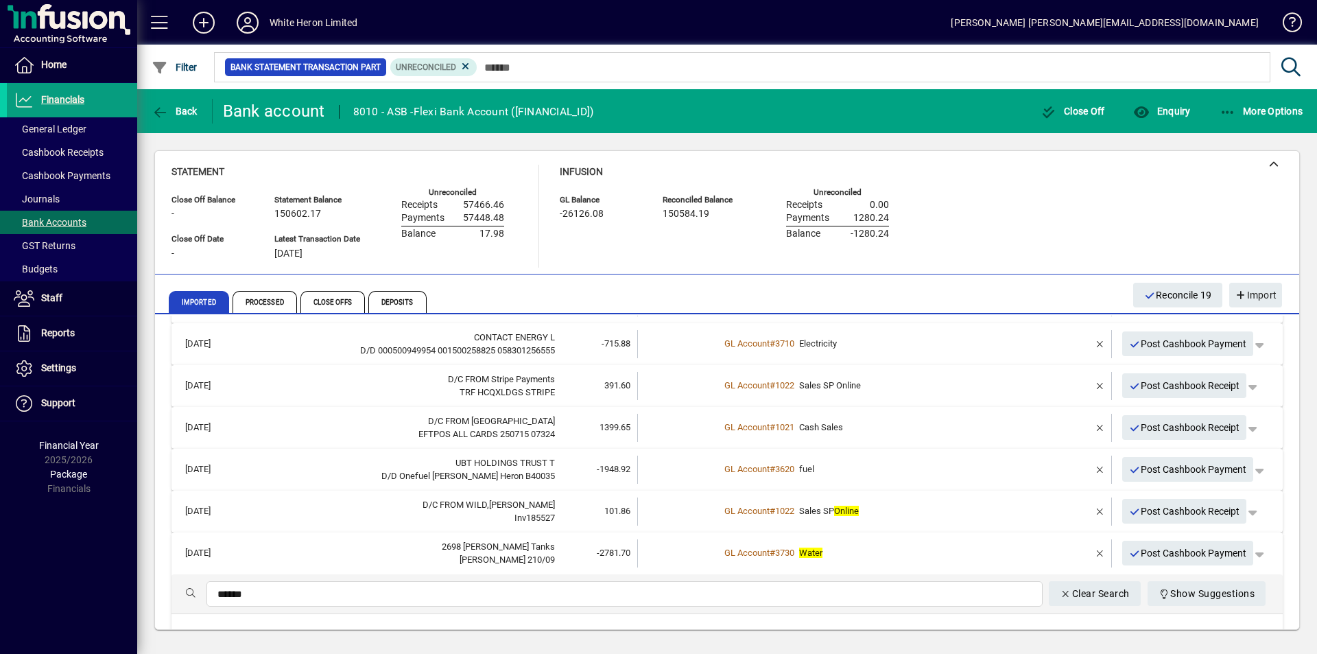
scroll to position [586, 0]
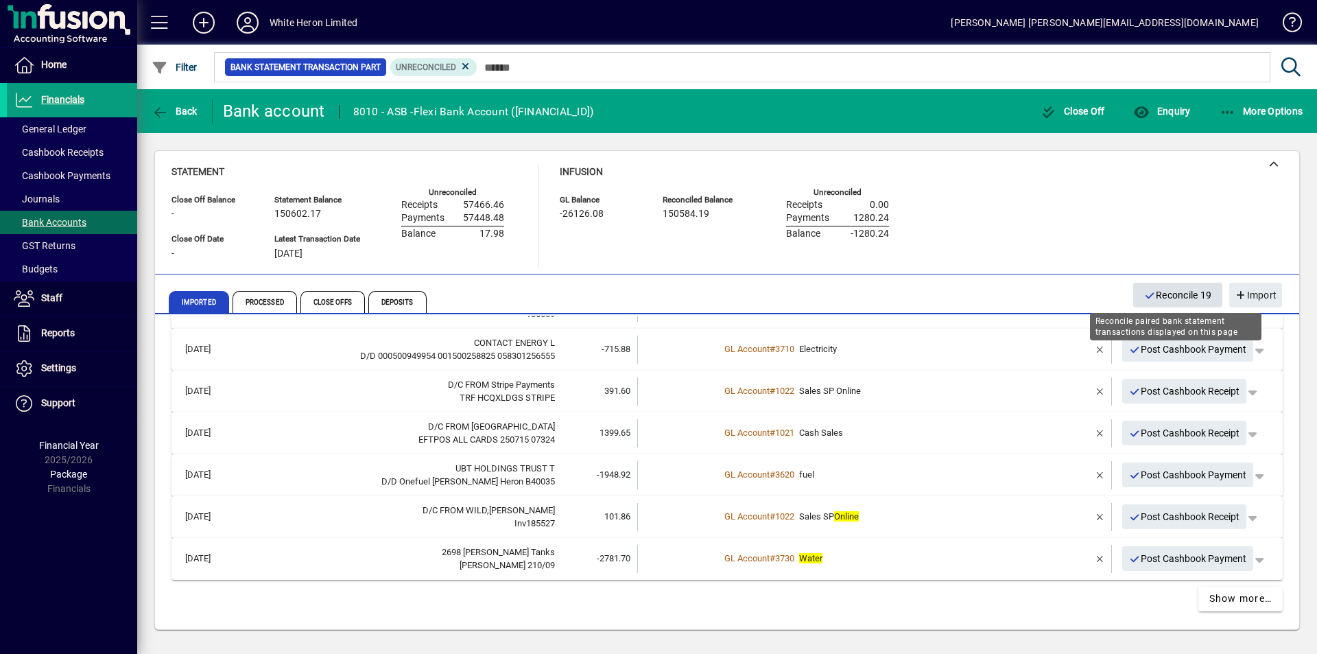
click at [1168, 295] on span "Reconcile 19" at bounding box center [1178, 295] width 68 height 23
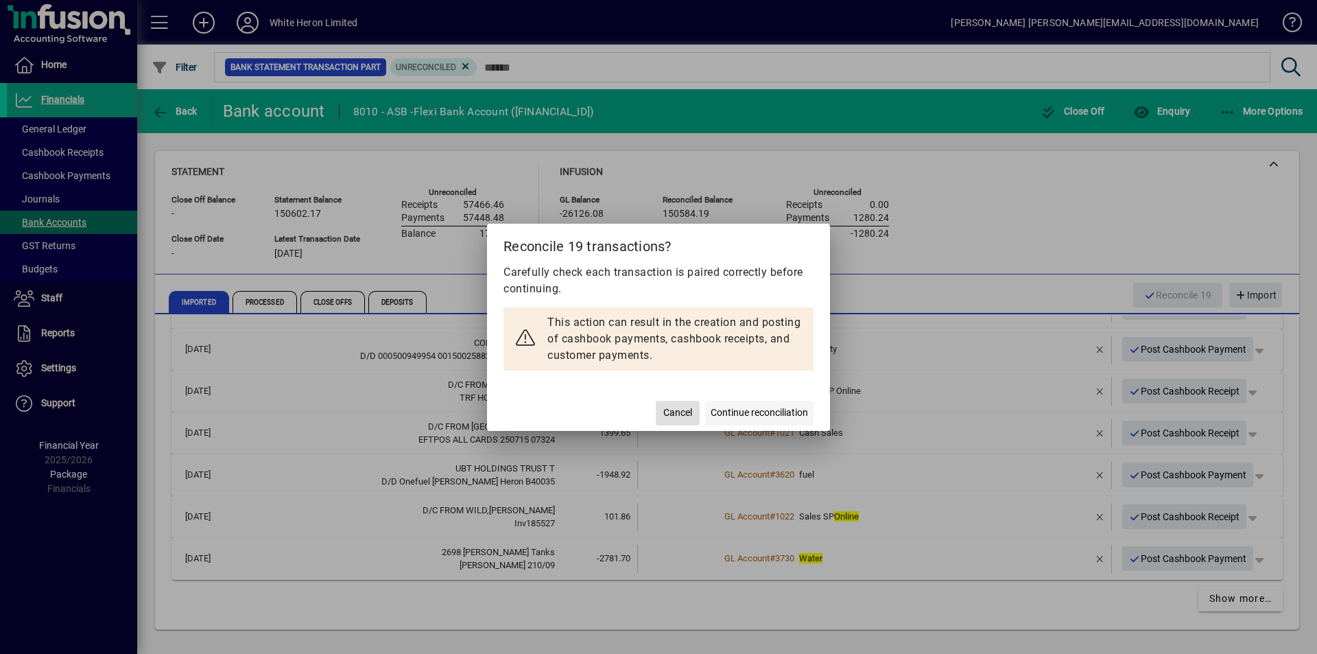
click at [766, 408] on span "Continue reconciliation" at bounding box center [758, 412] width 97 height 14
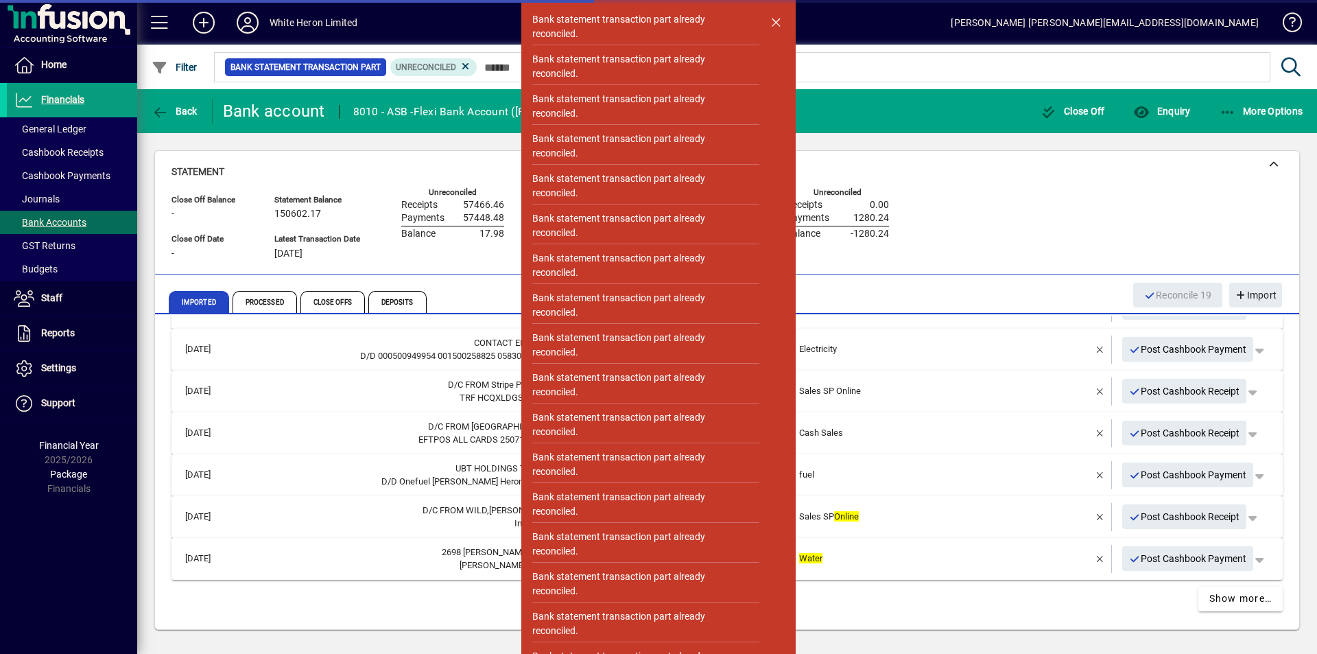
scroll to position [419, 0]
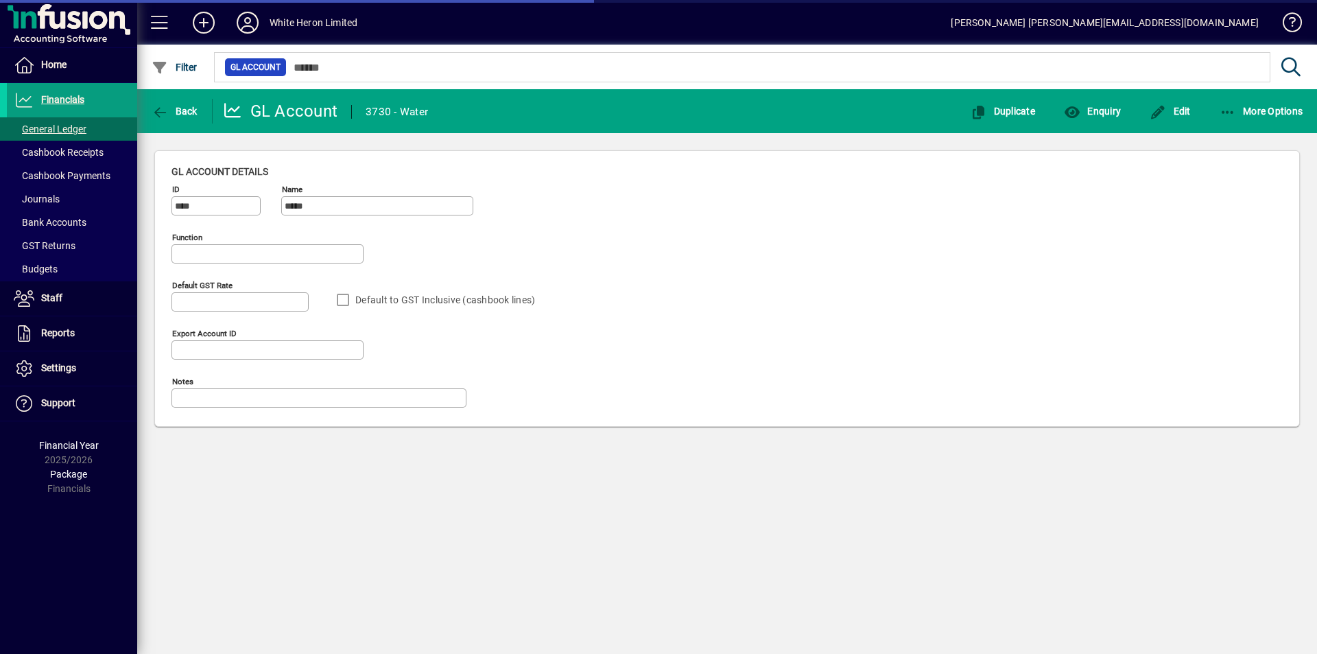
type input "**********"
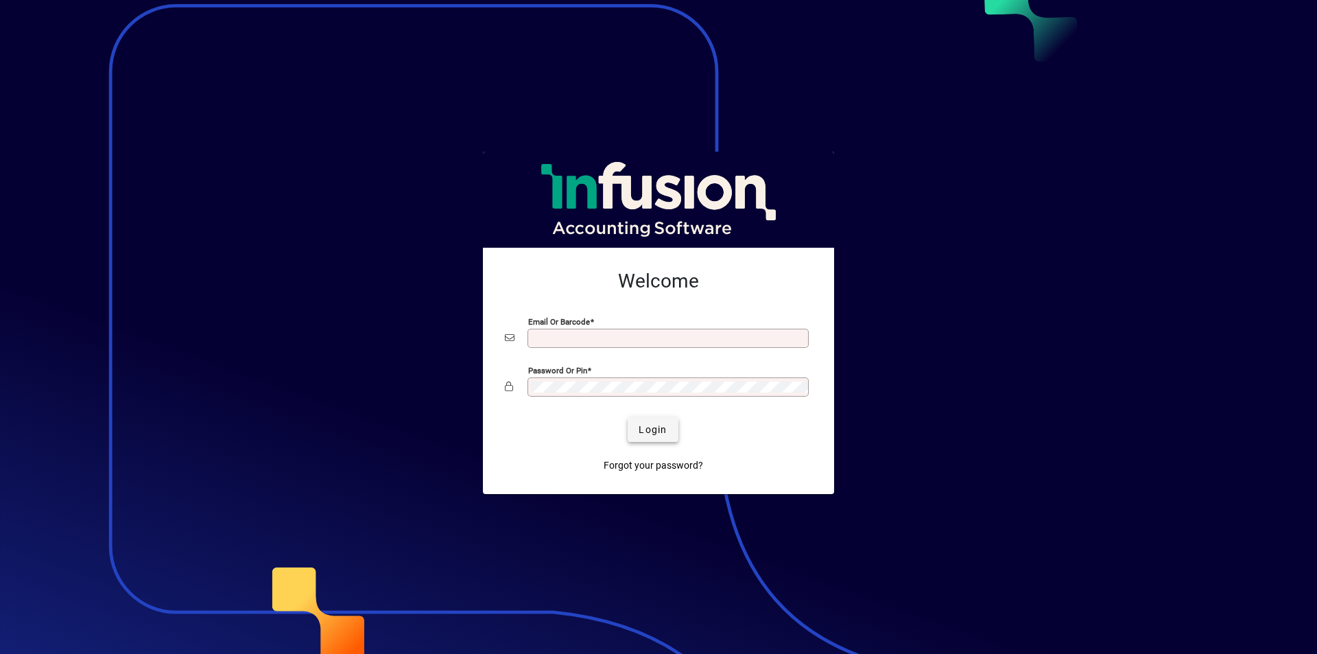
type input "**********"
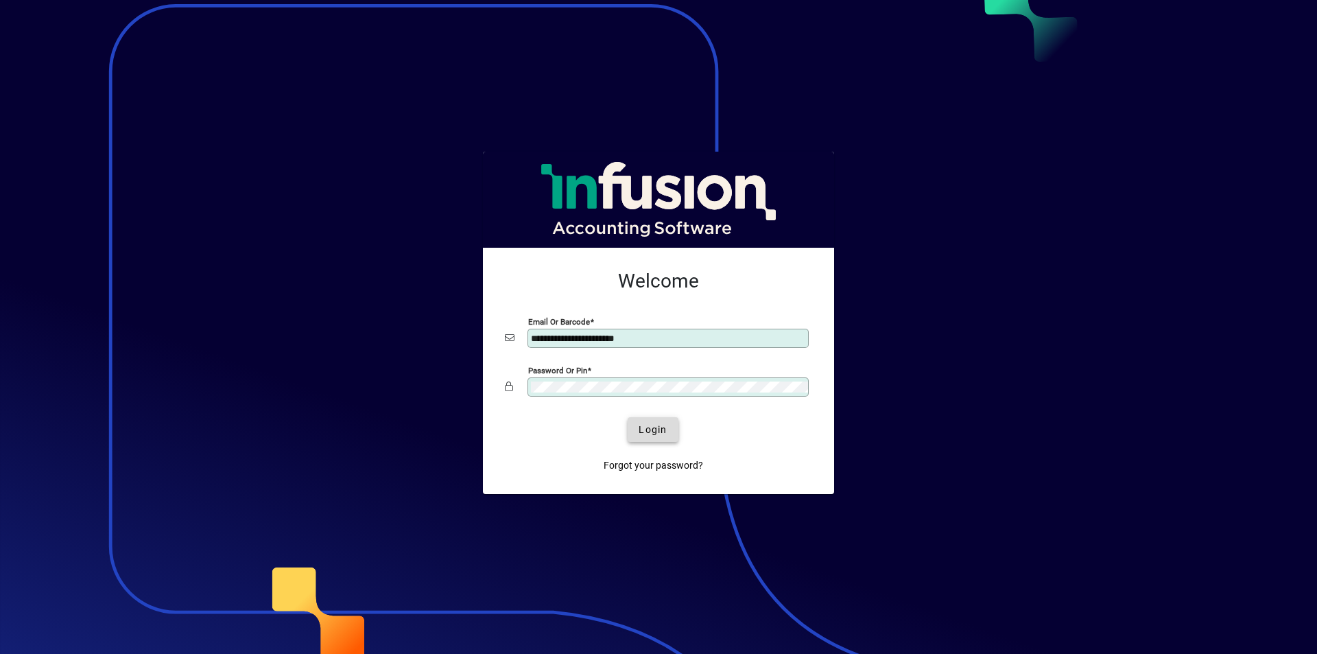
click at [666, 430] on span "Login" at bounding box center [652, 429] width 28 height 14
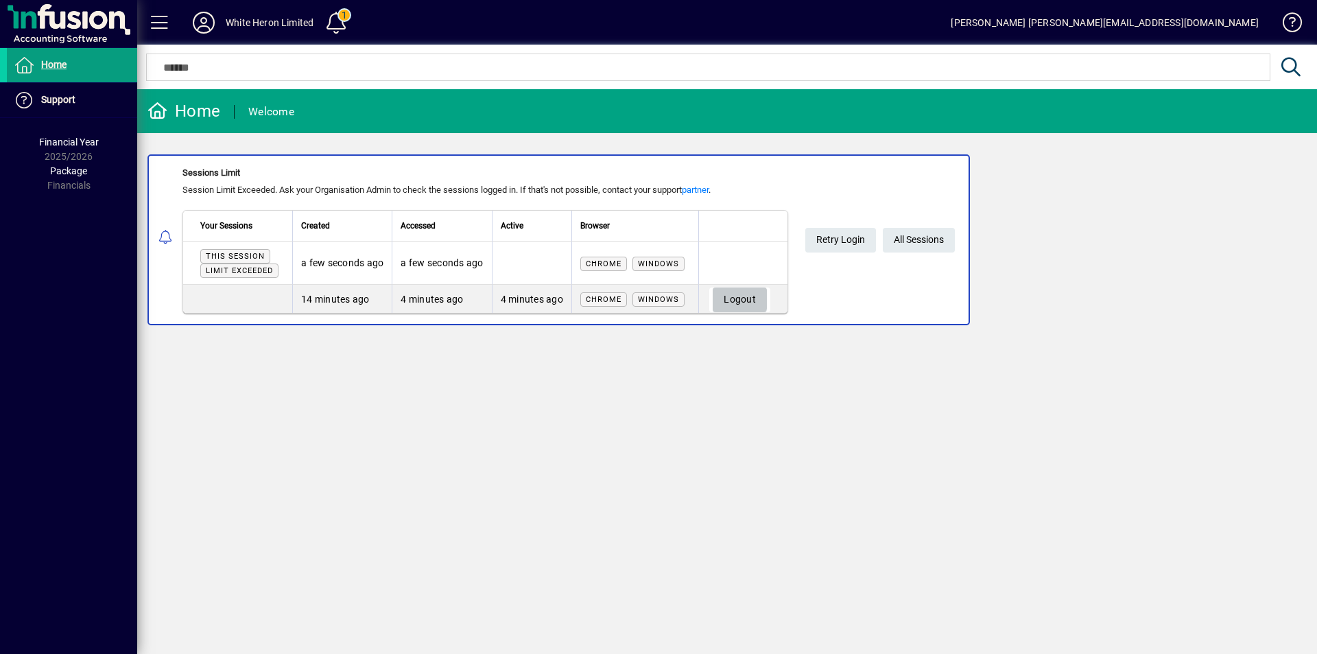
click at [737, 296] on span "Logout" at bounding box center [739, 299] width 32 height 23
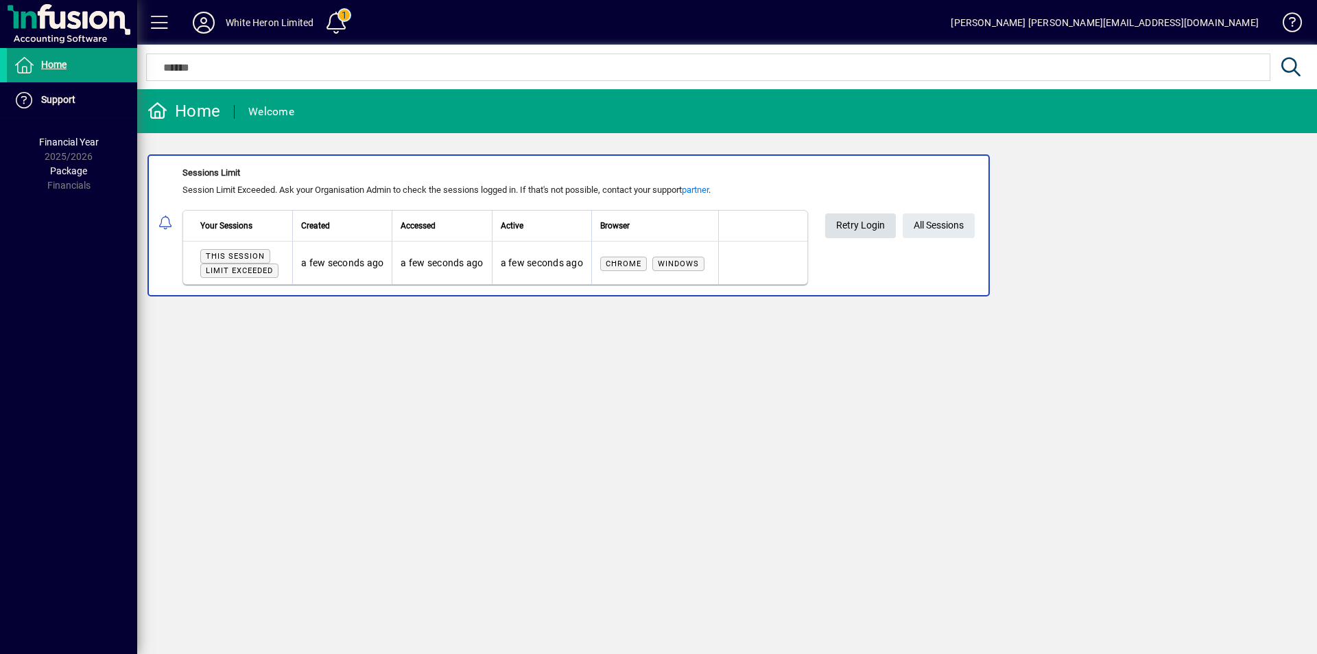
click at [861, 229] on span "Retry Login" at bounding box center [860, 225] width 49 height 23
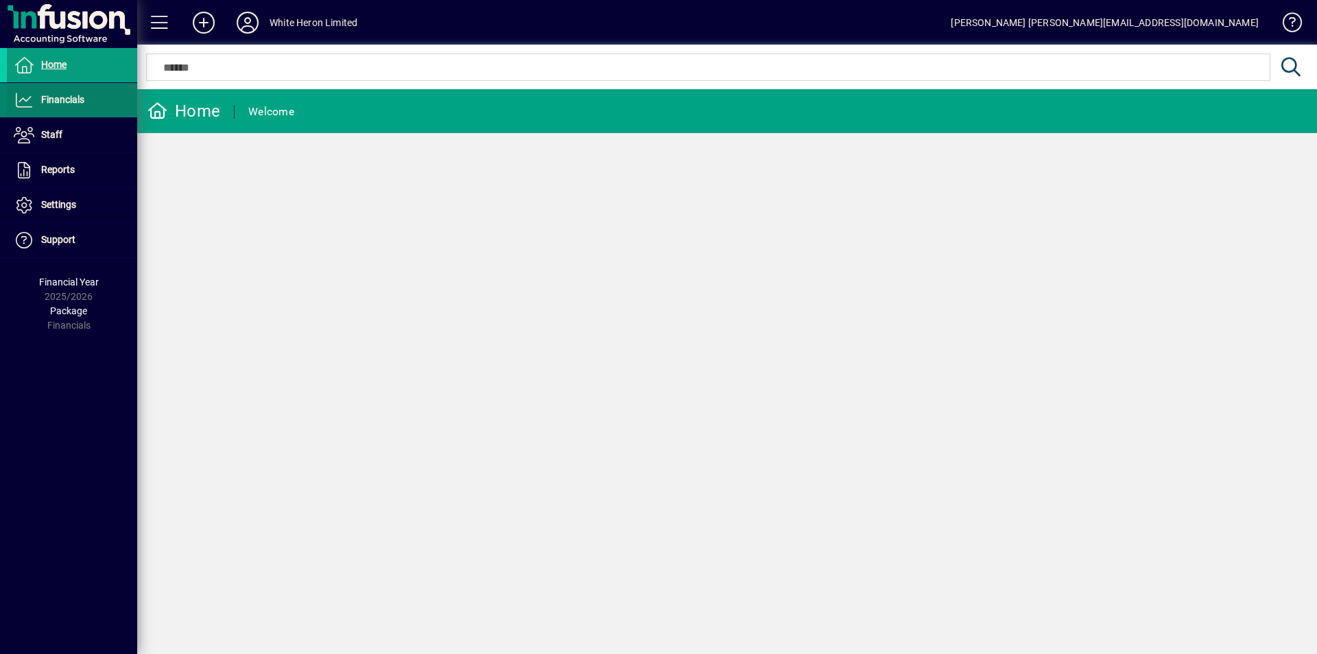
click at [95, 102] on span at bounding box center [72, 100] width 130 height 33
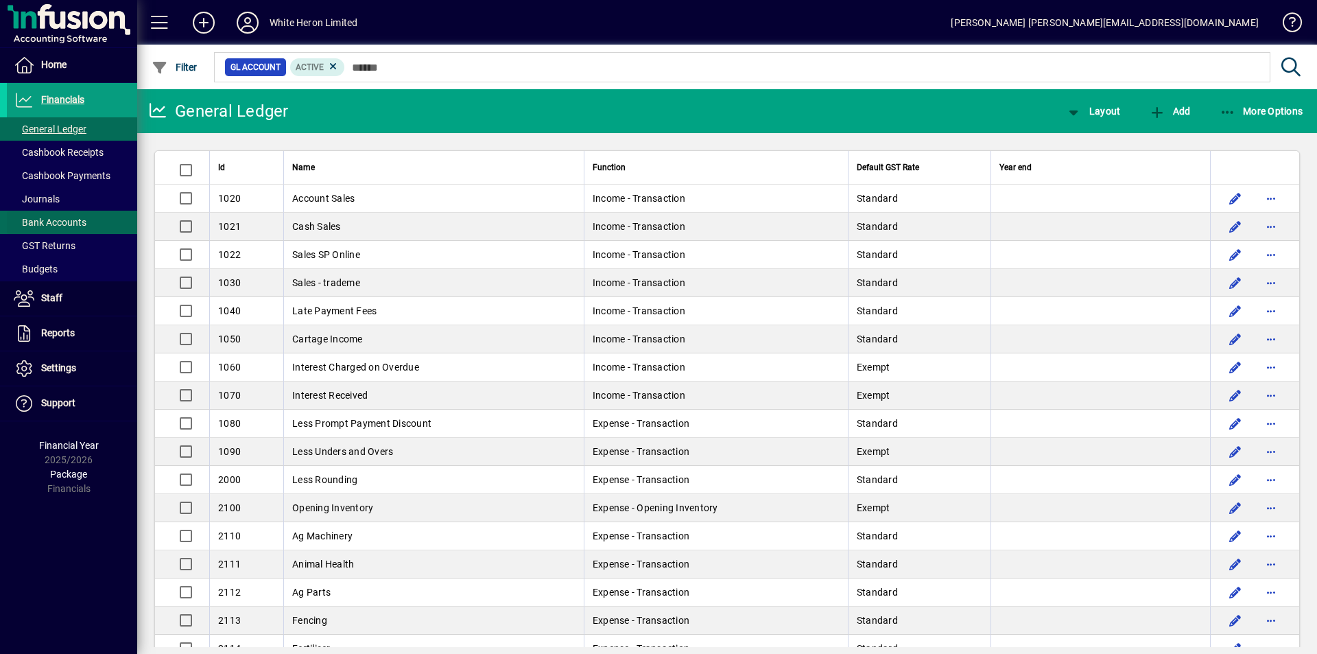
click at [60, 228] on span "Bank Accounts" at bounding box center [47, 222] width 80 height 14
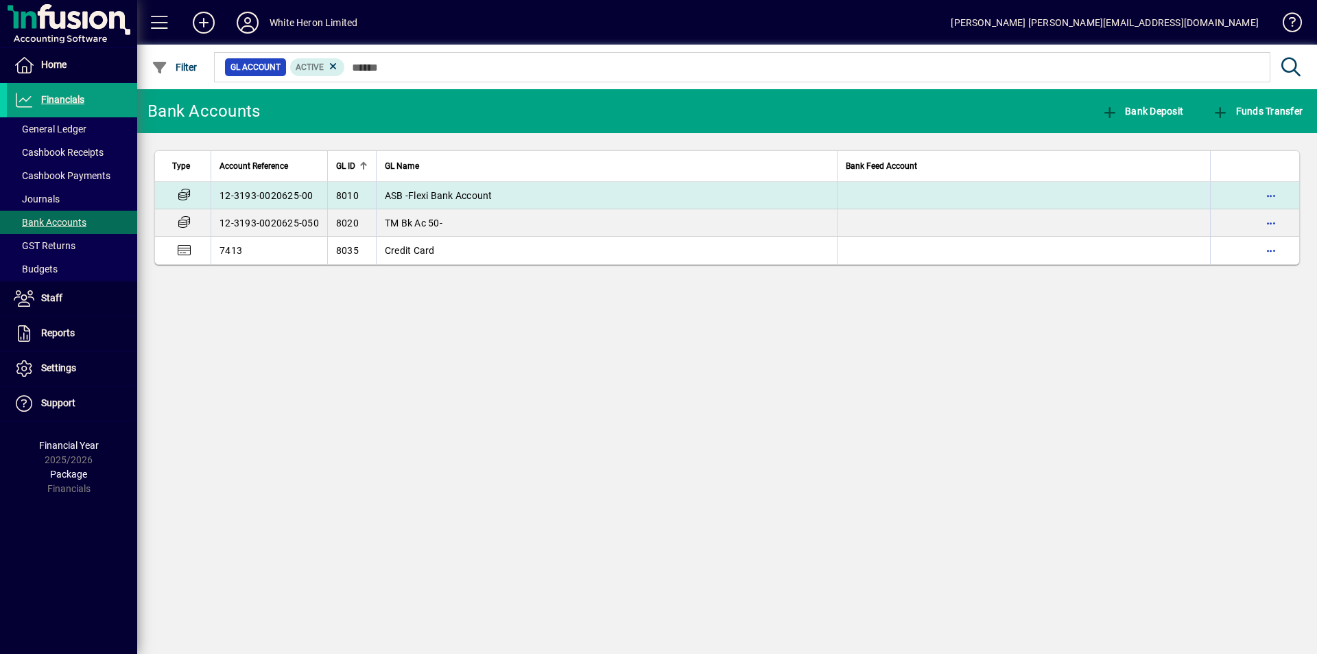
click at [288, 193] on td "12-3193-0020625-00" at bounding box center [269, 195] width 117 height 27
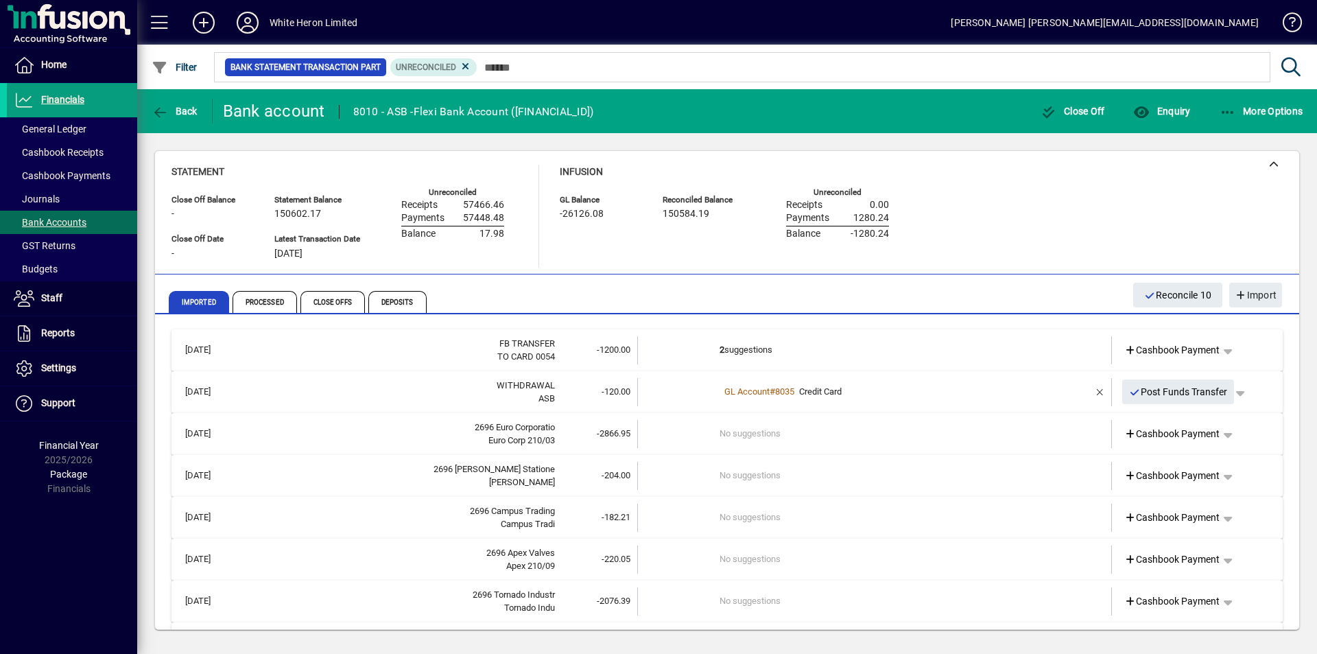
click at [730, 426] on td "No suggestions" at bounding box center [875, 434] width 312 height 28
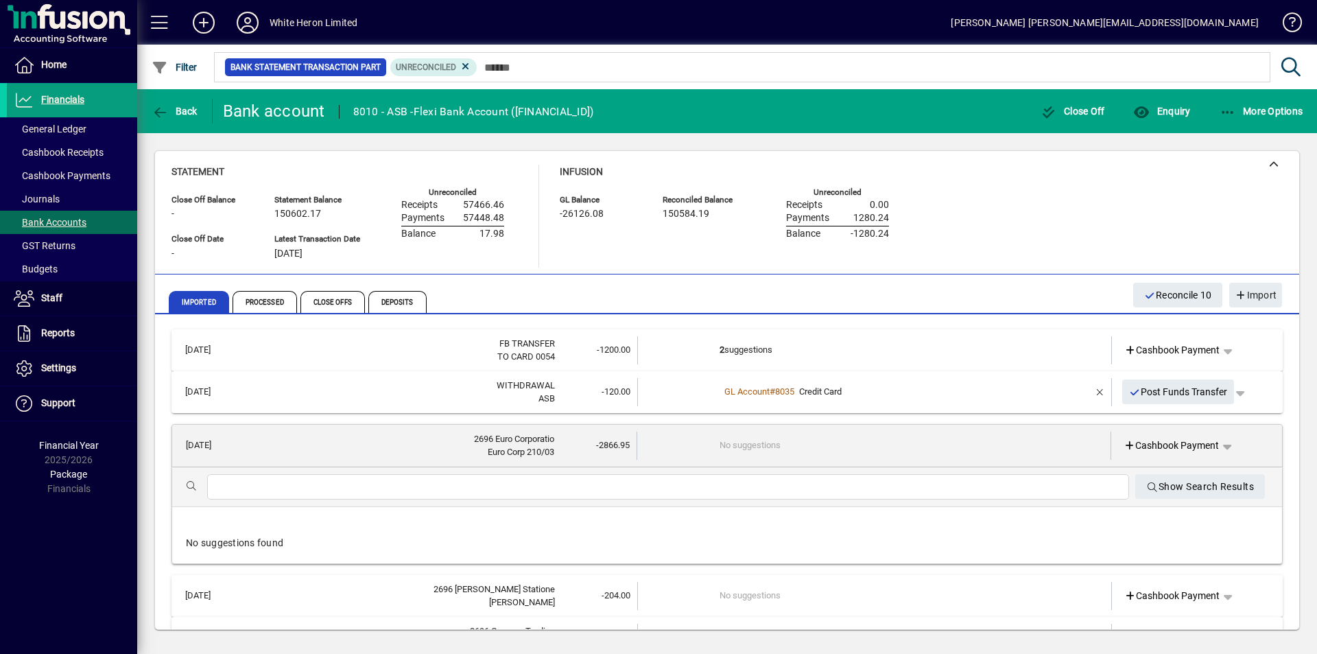
click at [743, 443] on td "No suggestions" at bounding box center [874, 445] width 311 height 28
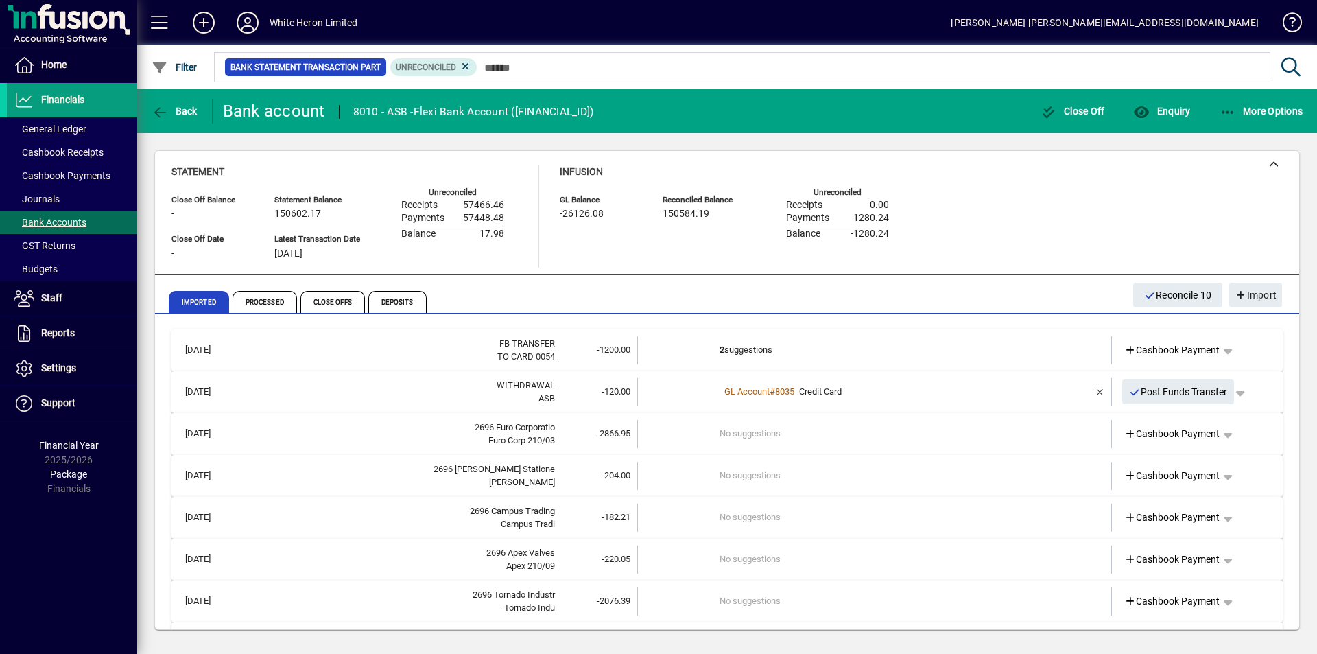
click at [747, 439] on td "No suggestions" at bounding box center [875, 434] width 312 height 28
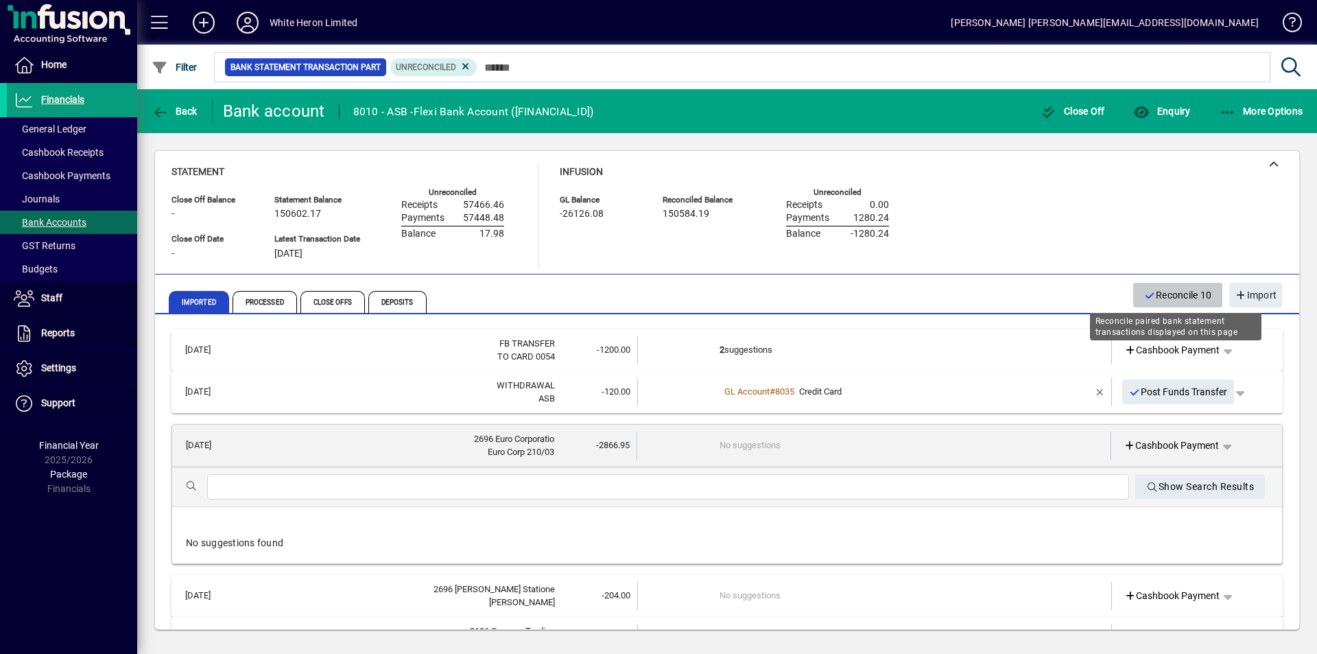
click at [1162, 290] on span "Reconcile 10" at bounding box center [1178, 295] width 68 height 23
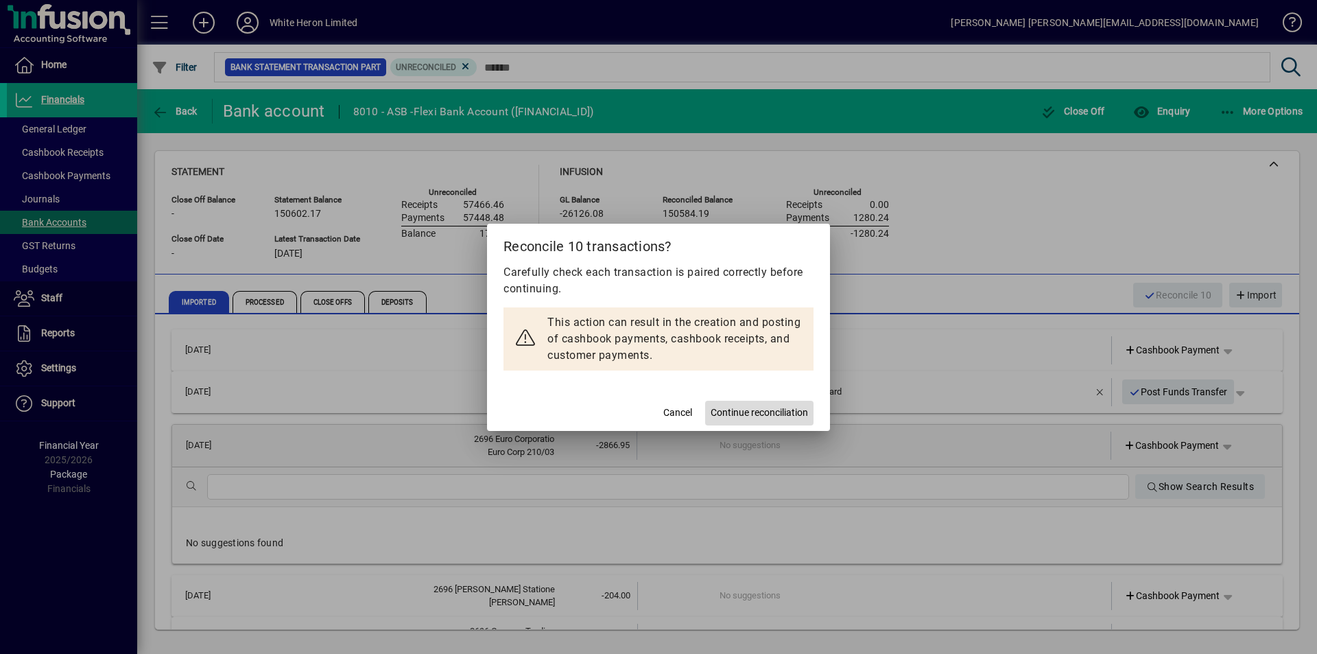
click at [760, 414] on span "Continue reconciliation" at bounding box center [758, 412] width 97 height 14
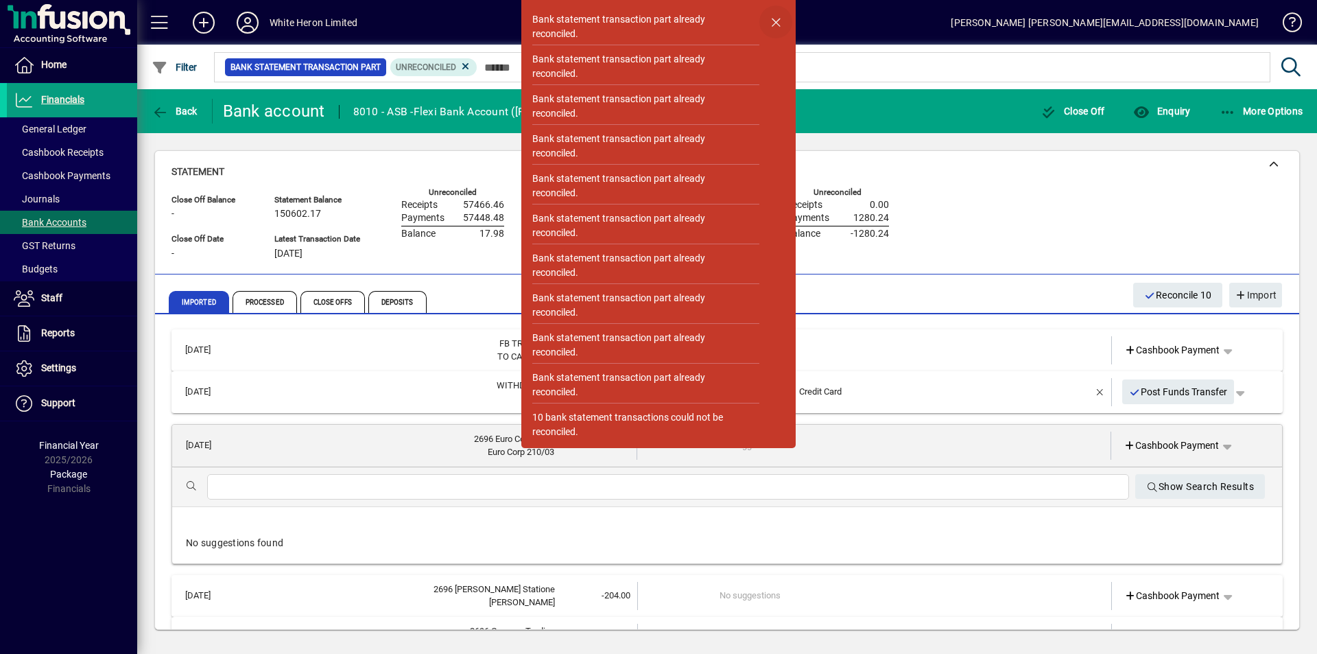
click at [774, 21] on span "button" at bounding box center [775, 21] width 33 height 33
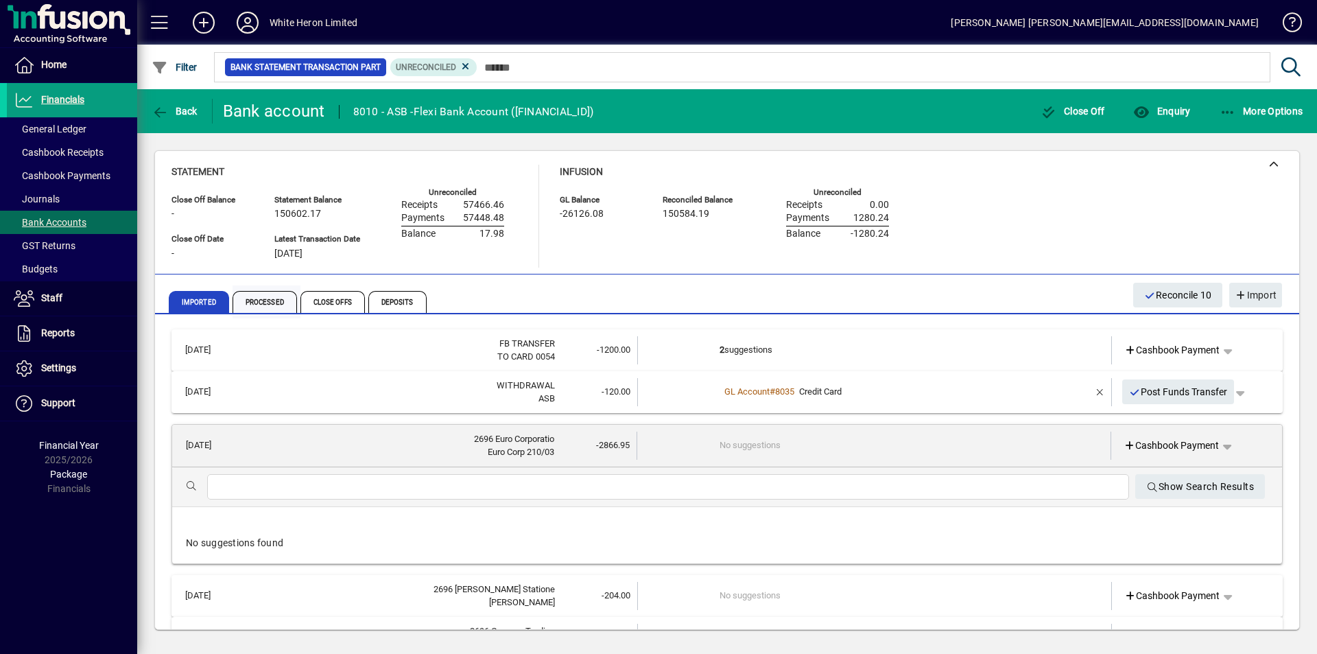
click at [258, 301] on span "Processed" at bounding box center [264, 302] width 64 height 22
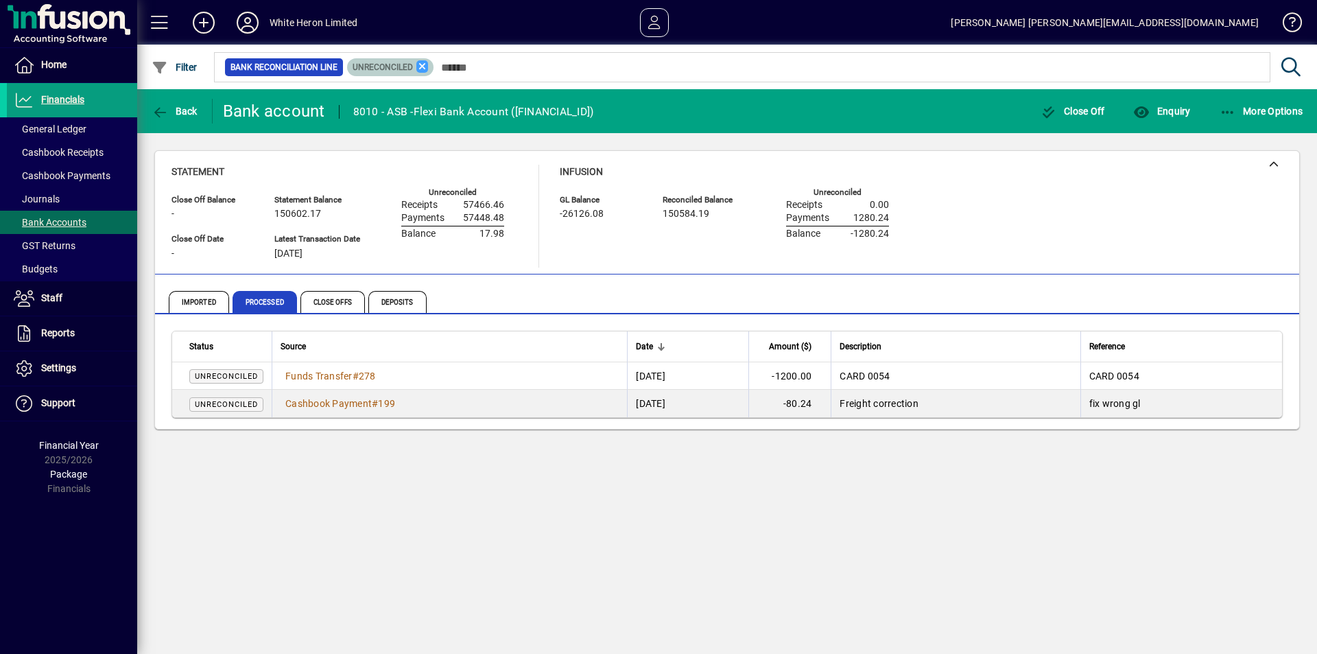
click at [418, 64] on icon at bounding box center [422, 66] width 12 height 12
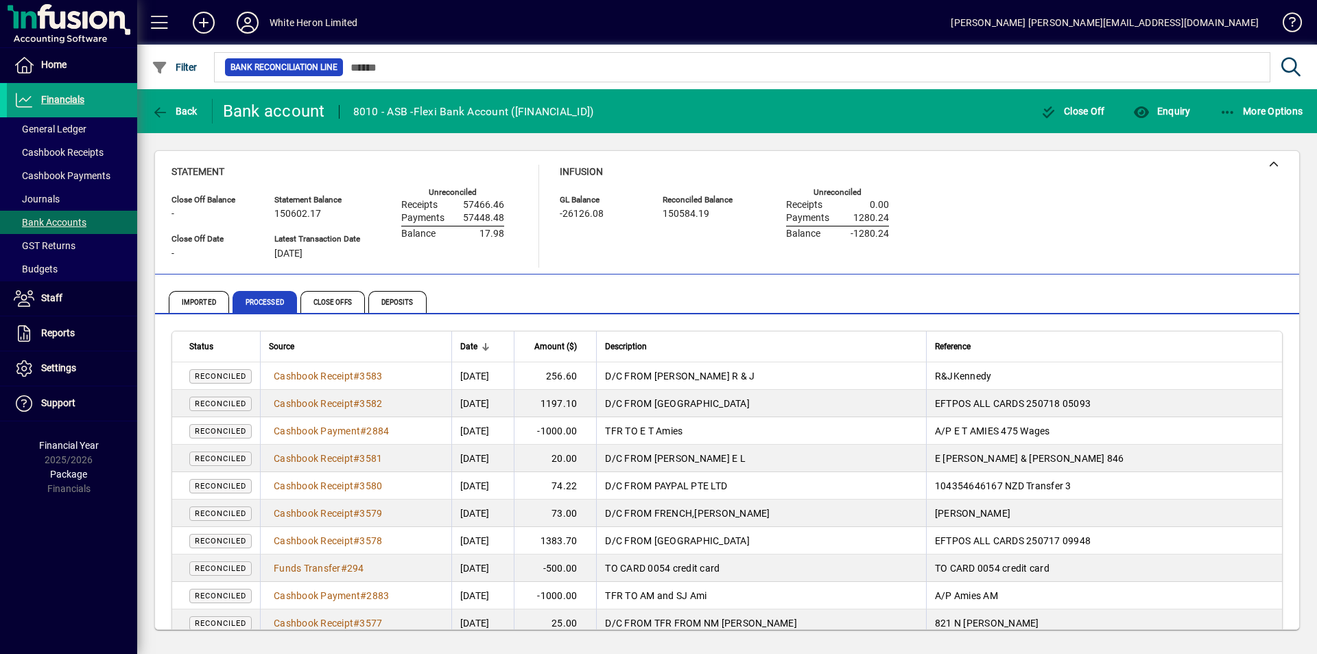
click at [451, 470] on td "Cashbook Receipt # 3581" at bounding box center [355, 457] width 191 height 27
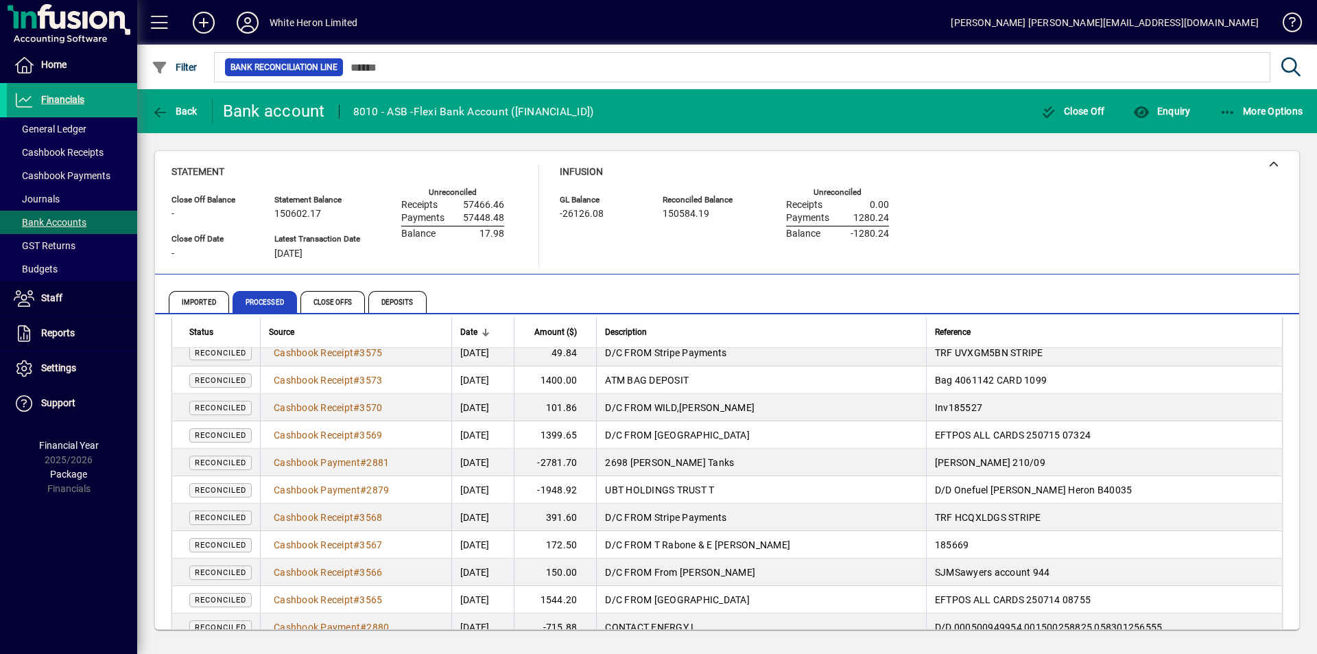
scroll to position [686, 0]
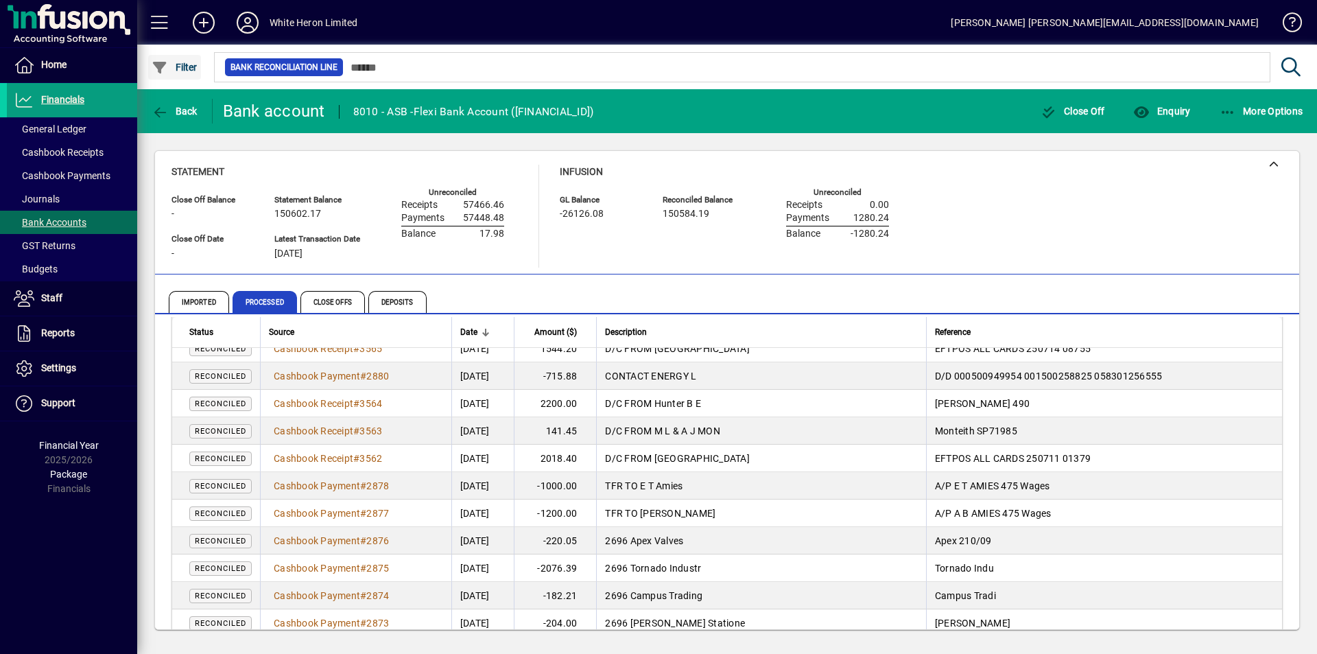
click at [187, 64] on span "Filter" at bounding box center [175, 67] width 46 height 11
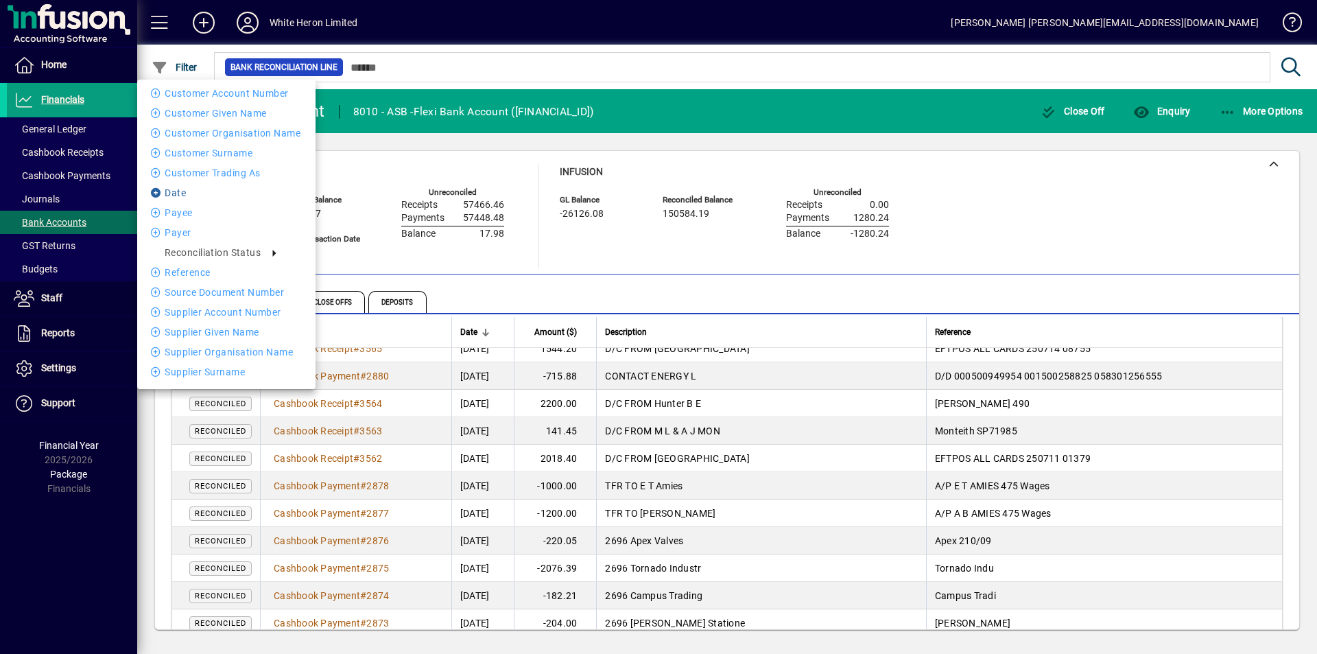
click at [187, 189] on li "Date" at bounding box center [226, 192] width 178 height 16
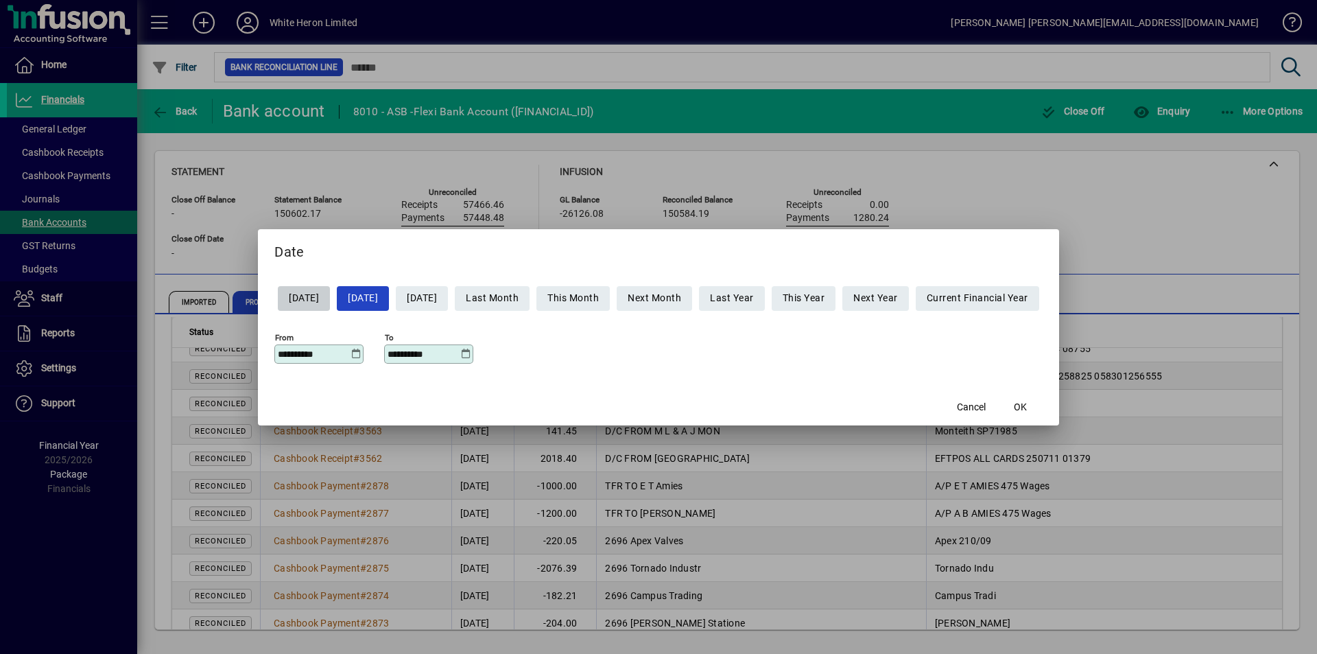
click at [350, 353] on icon at bounding box center [355, 353] width 10 height 11
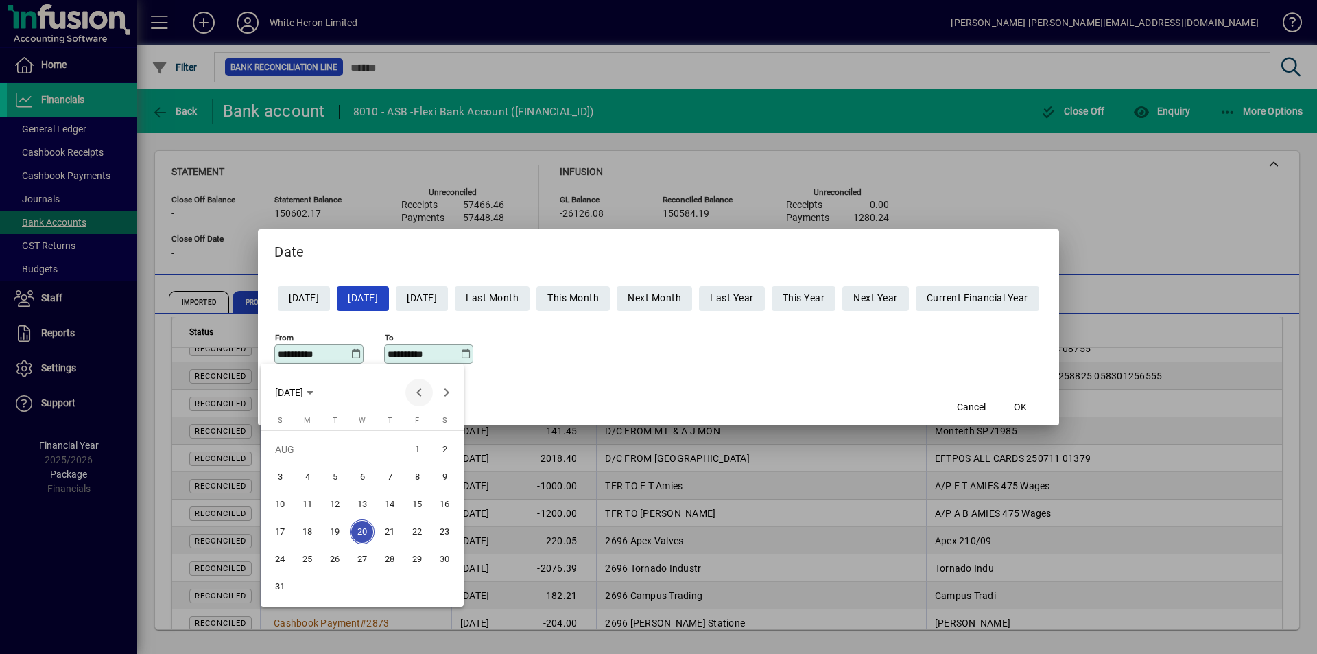
click at [418, 391] on span "Previous month" at bounding box center [418, 392] width 27 height 27
click at [416, 508] on span "11" at bounding box center [417, 504] width 25 height 25
type input "**********"
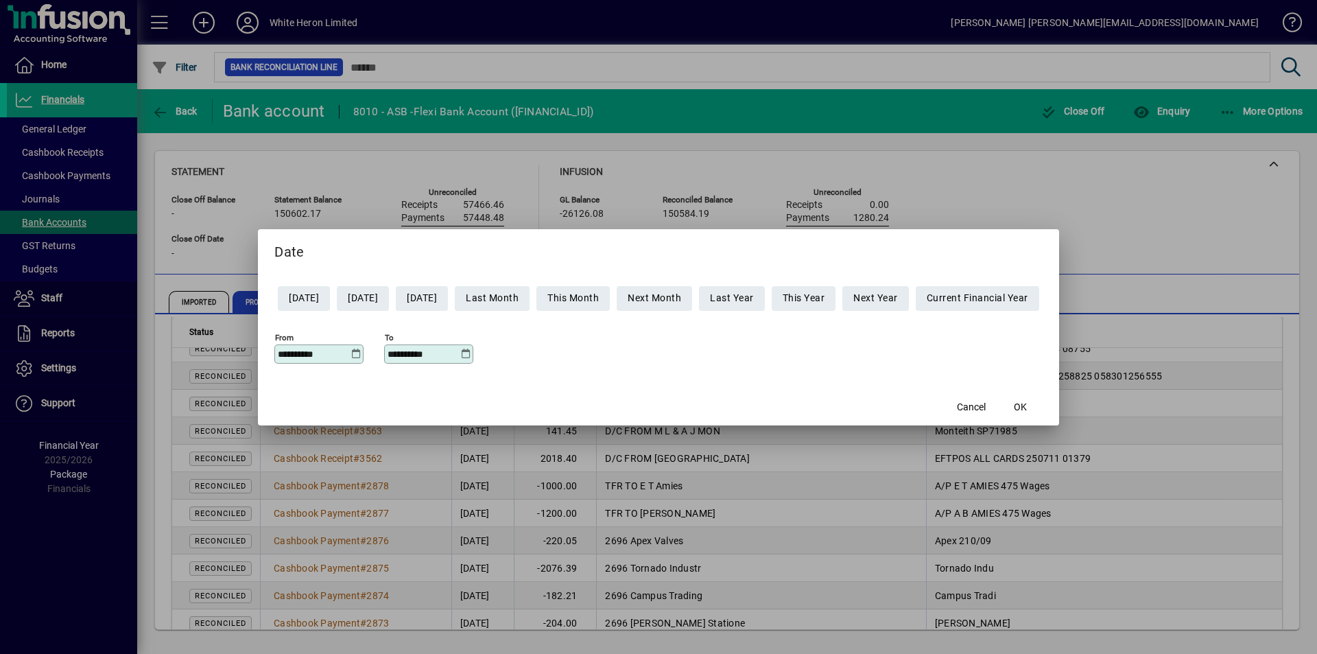
click at [460, 354] on icon at bounding box center [465, 353] width 10 height 11
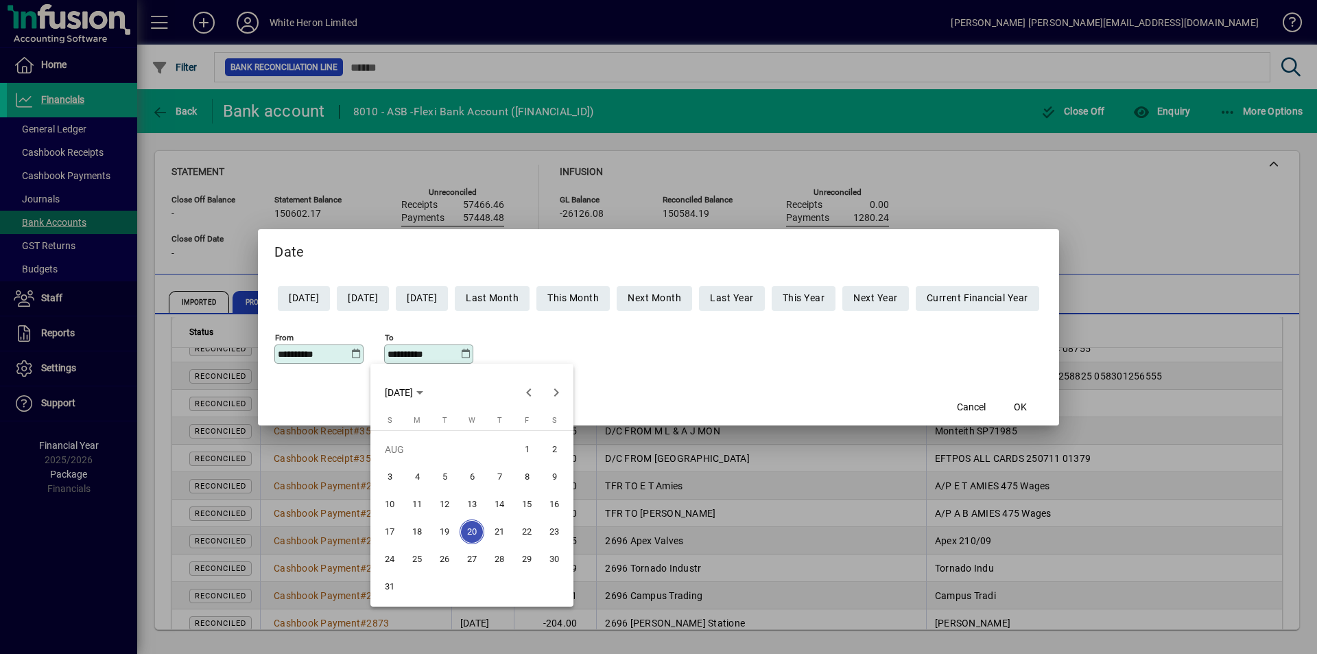
click at [412, 501] on span "11" at bounding box center [417, 504] width 25 height 25
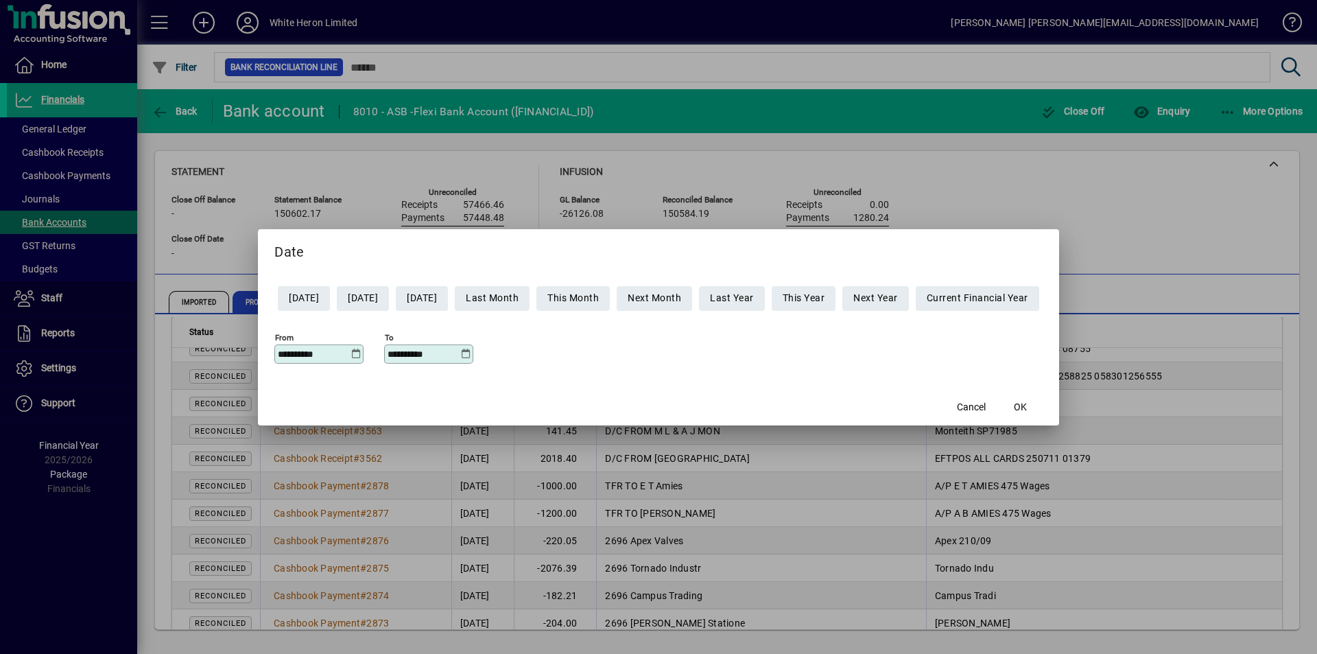
click at [460, 353] on icon at bounding box center [465, 353] width 10 height 11
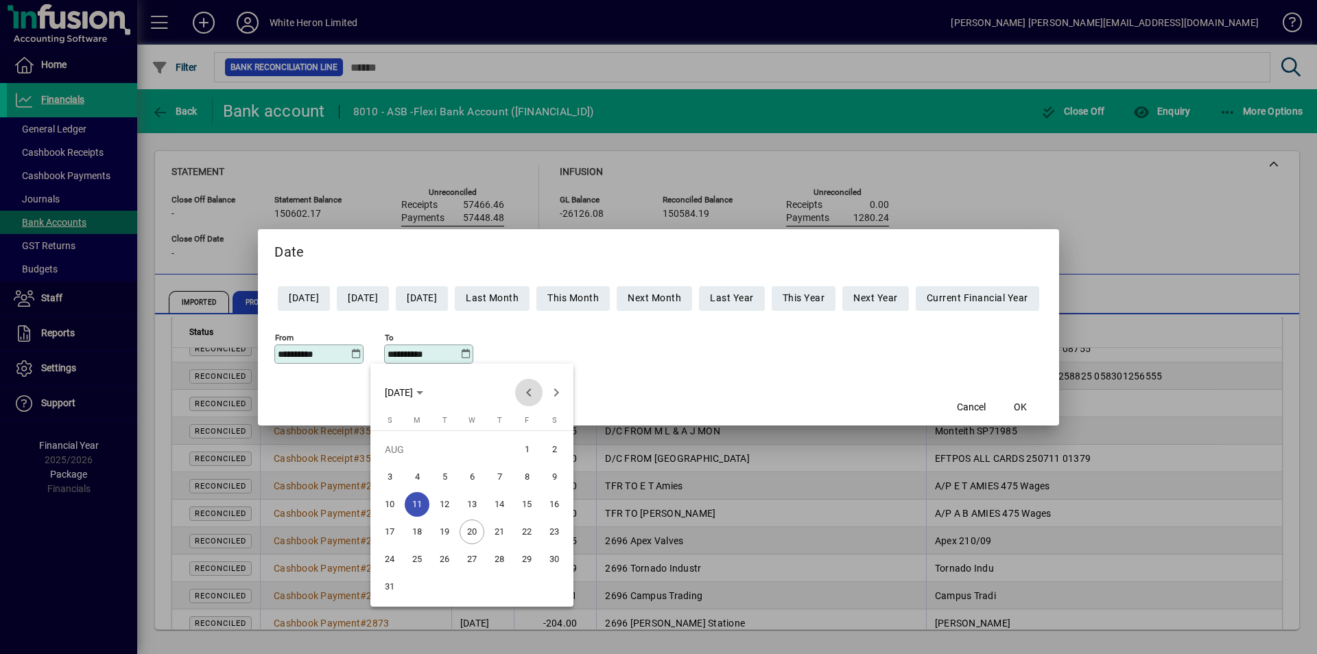
click at [530, 387] on span "Previous month" at bounding box center [528, 392] width 27 height 27
click at [525, 503] on span "11" at bounding box center [526, 504] width 25 height 25
type input "**********"
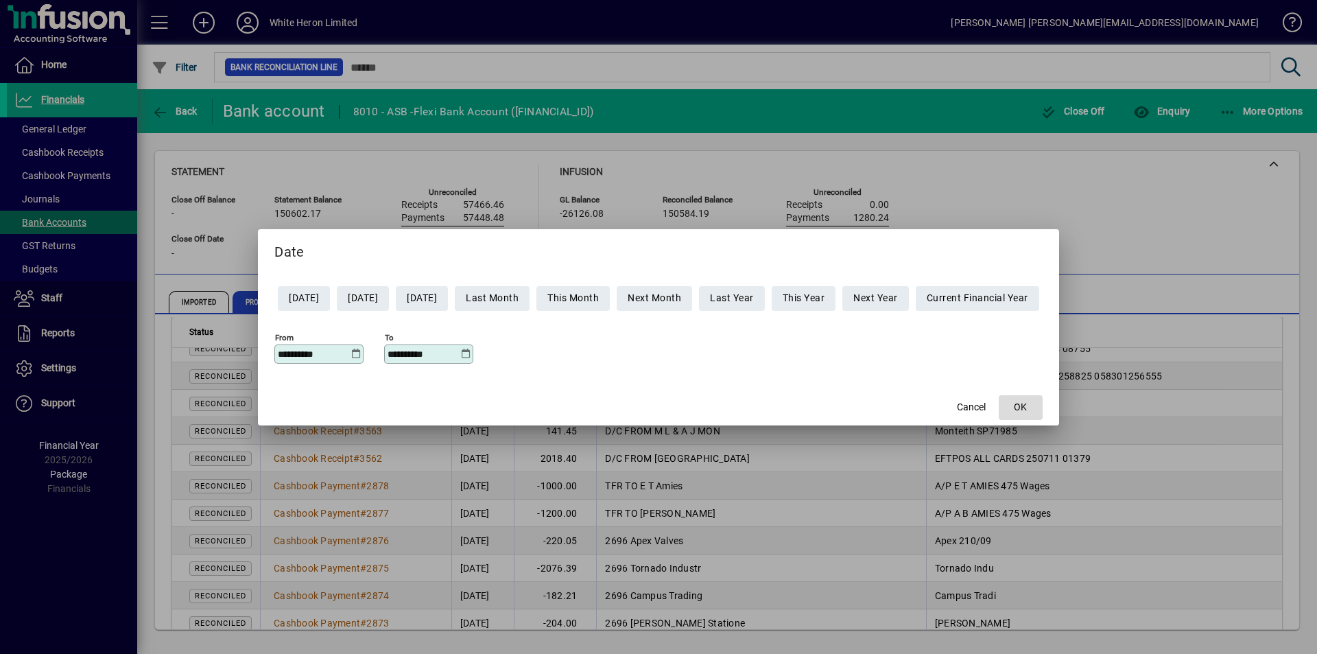
click at [1040, 405] on span "button" at bounding box center [1020, 407] width 44 height 33
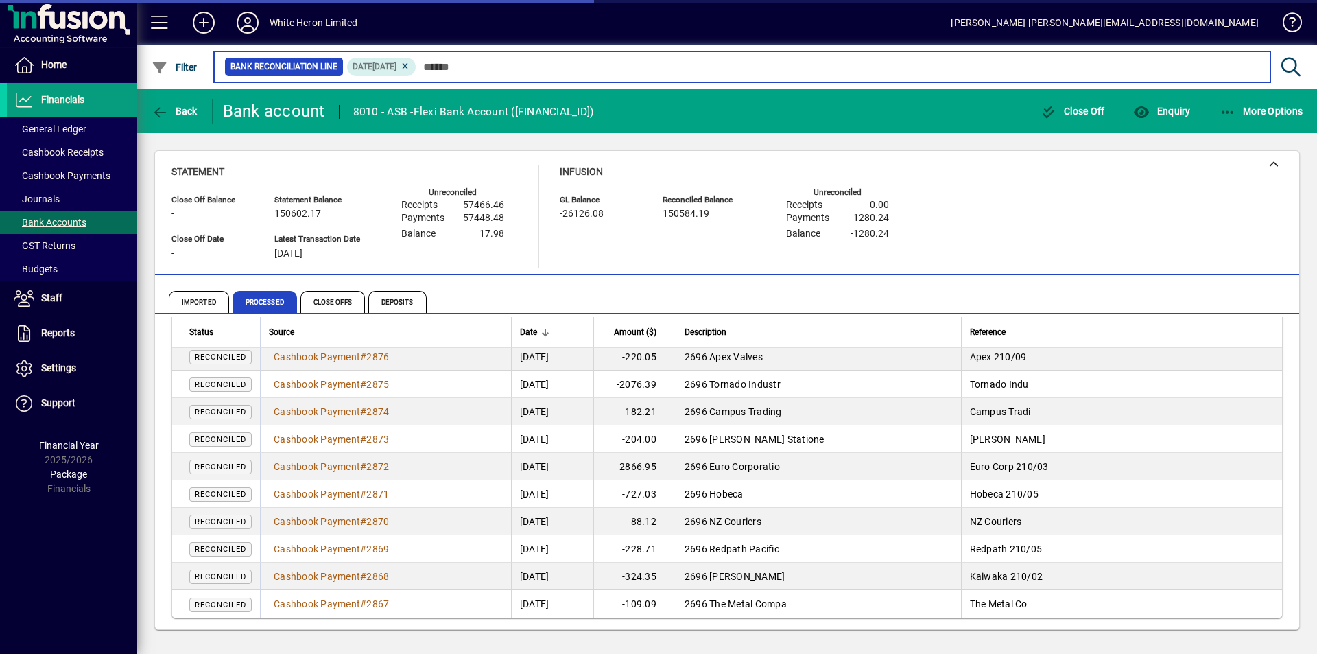
scroll to position [156, 0]
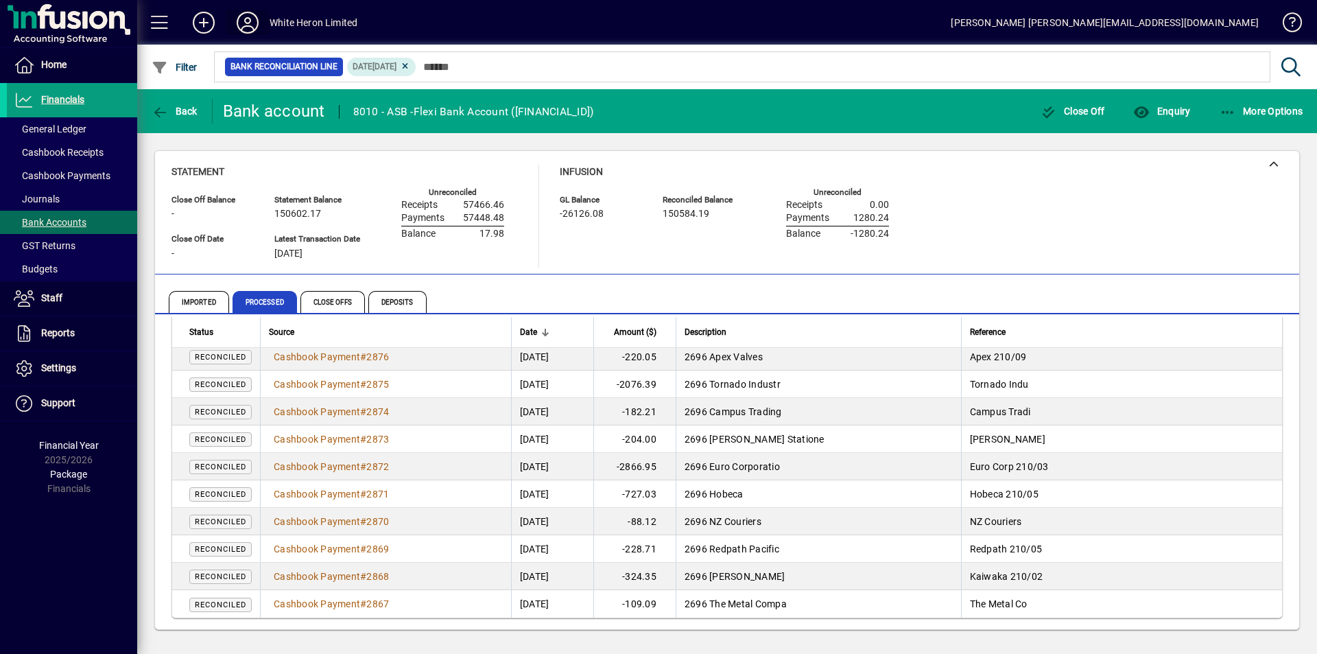
click at [246, 23] on icon at bounding box center [247, 23] width 27 height 22
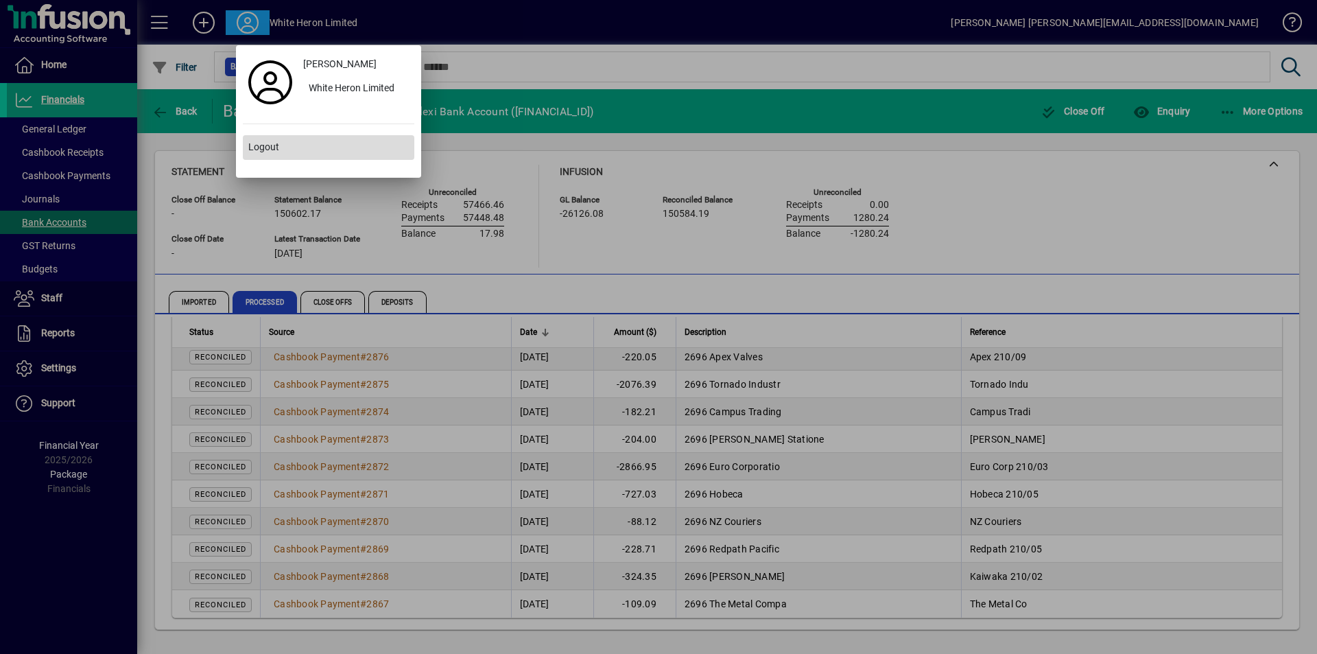
click at [269, 145] on span "Logout" at bounding box center [263, 147] width 31 height 14
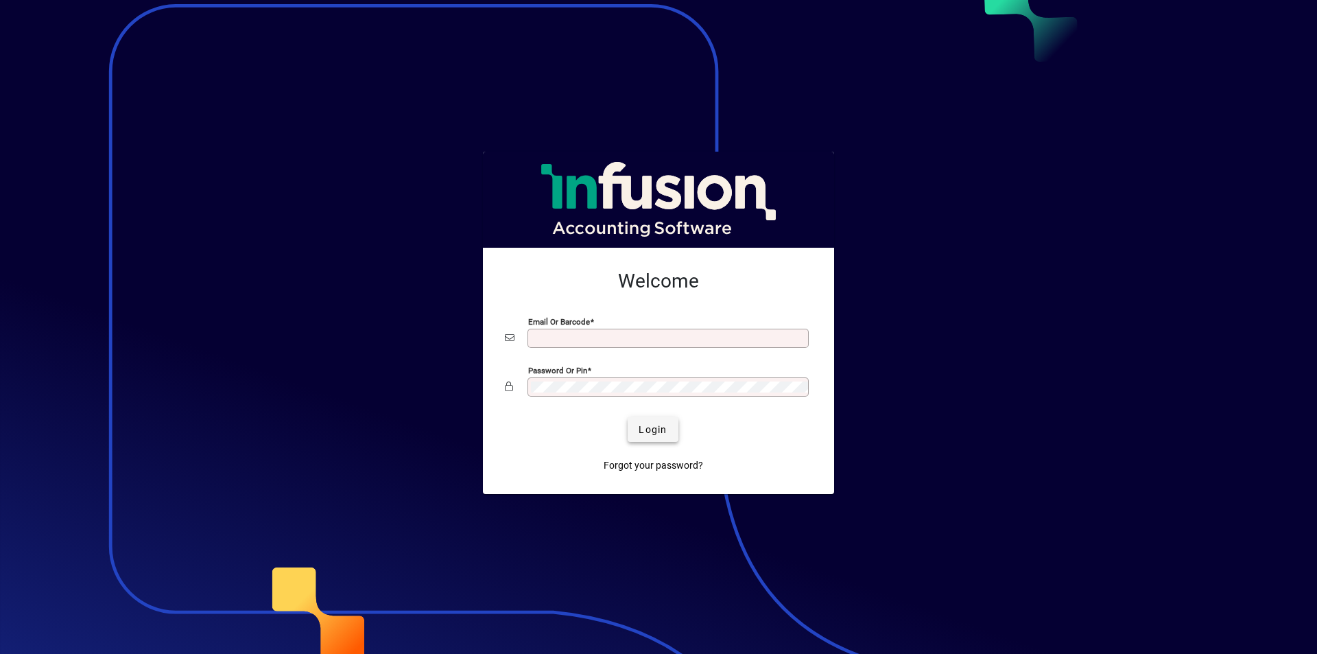
type input "**********"
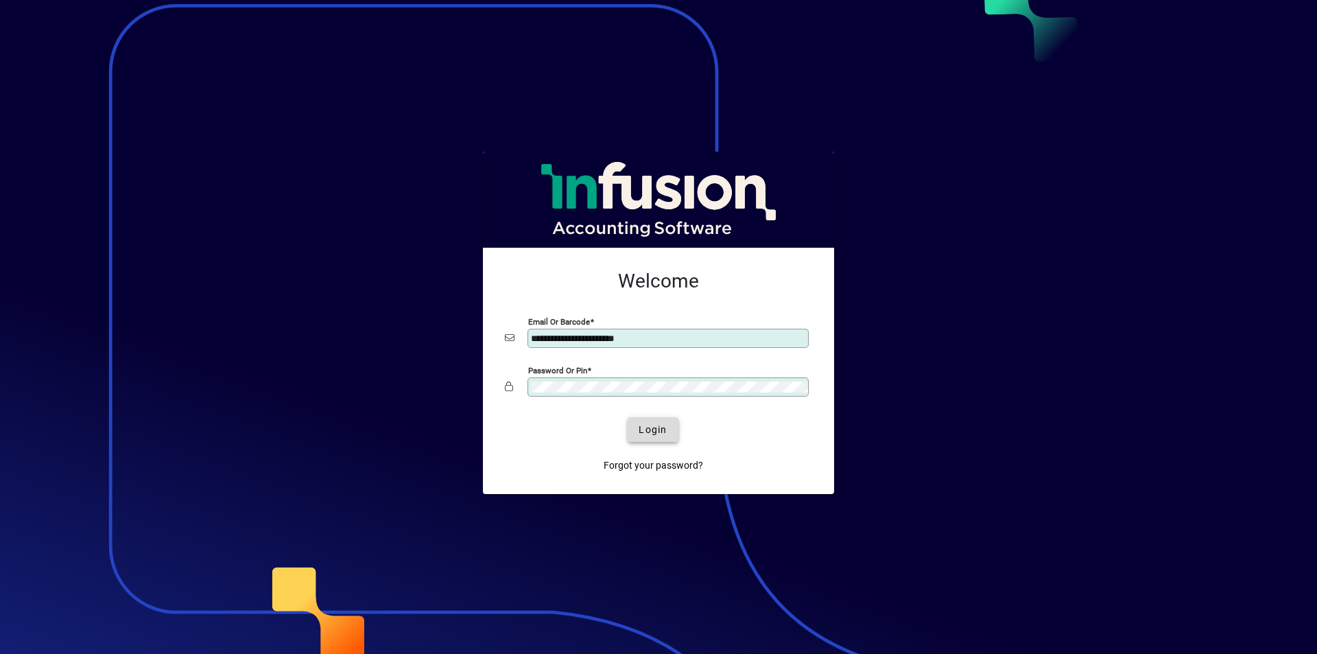
click at [654, 431] on span "Login" at bounding box center [652, 429] width 28 height 14
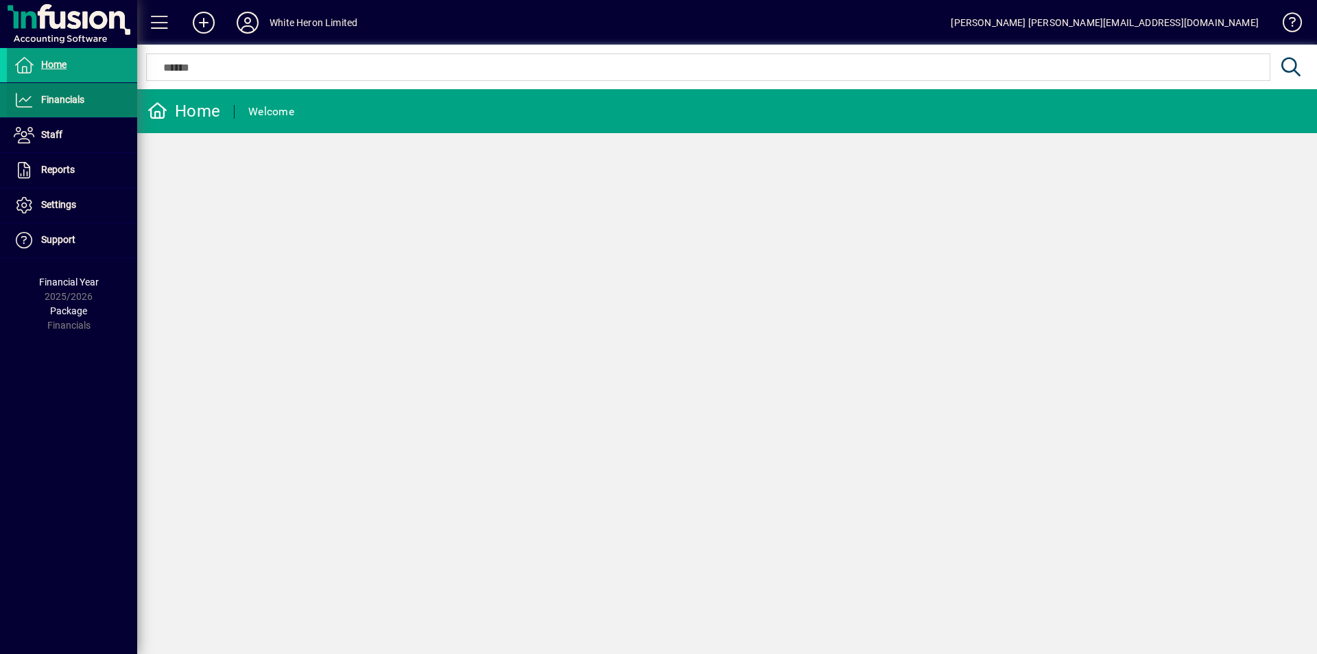
click at [57, 96] on span "Financials" at bounding box center [62, 99] width 43 height 11
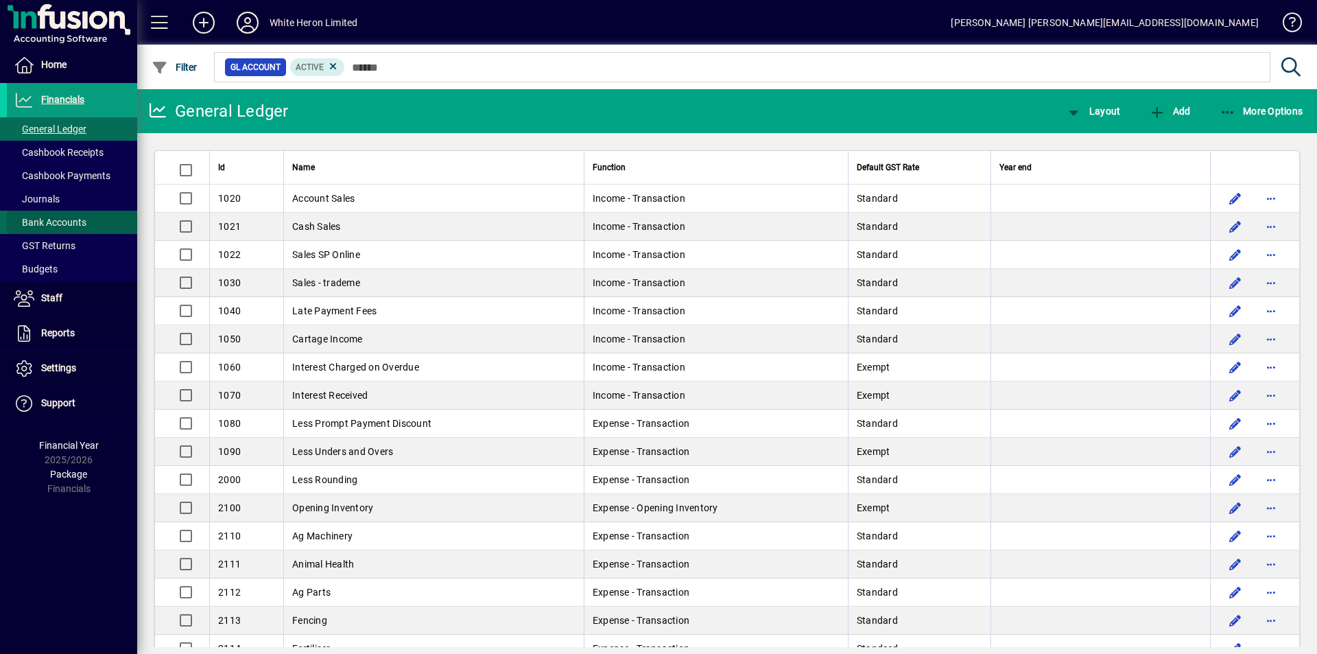
click at [64, 222] on span "Bank Accounts" at bounding box center [50, 222] width 73 height 11
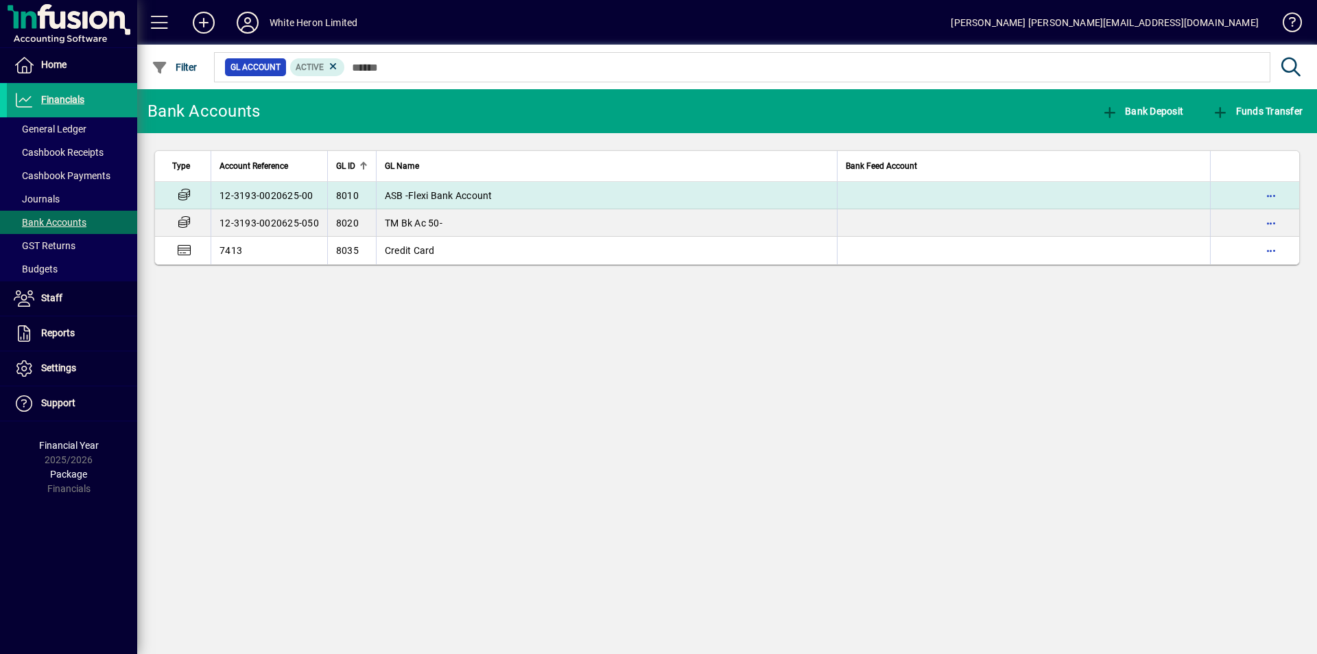
click at [468, 192] on span "ASB -Flexi Bank Account" at bounding box center [439, 195] width 108 height 11
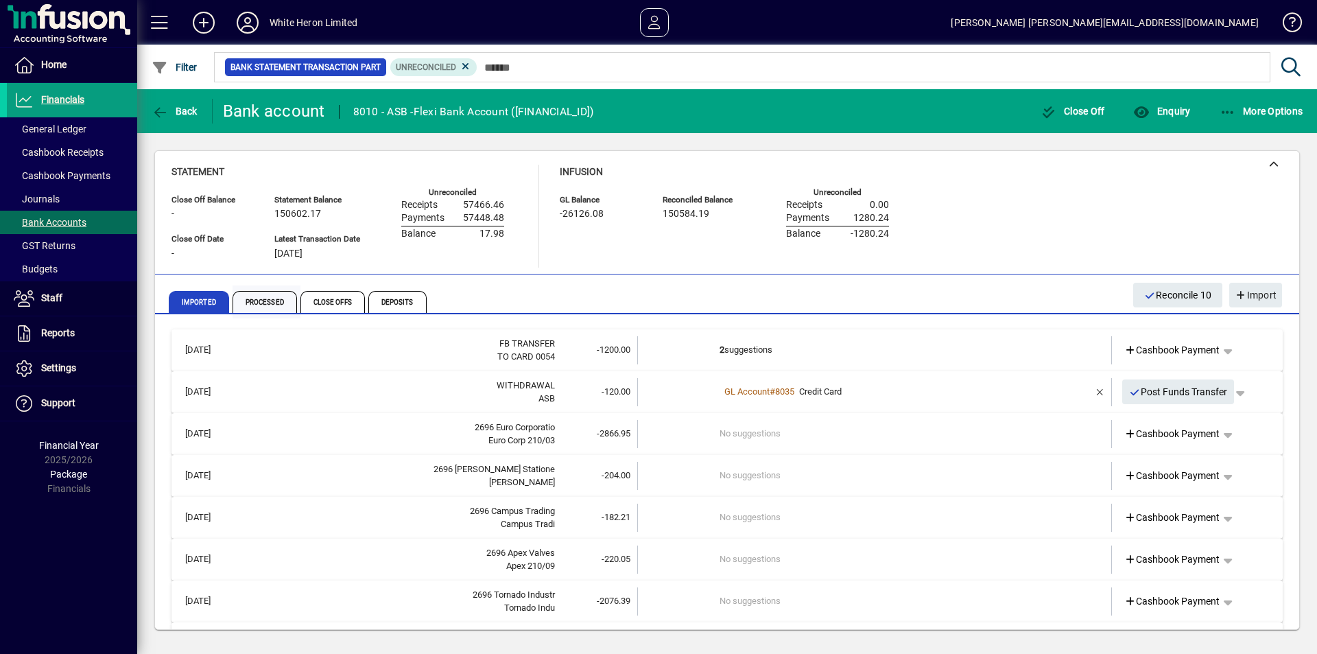
click at [265, 302] on span "Processed" at bounding box center [264, 302] width 64 height 22
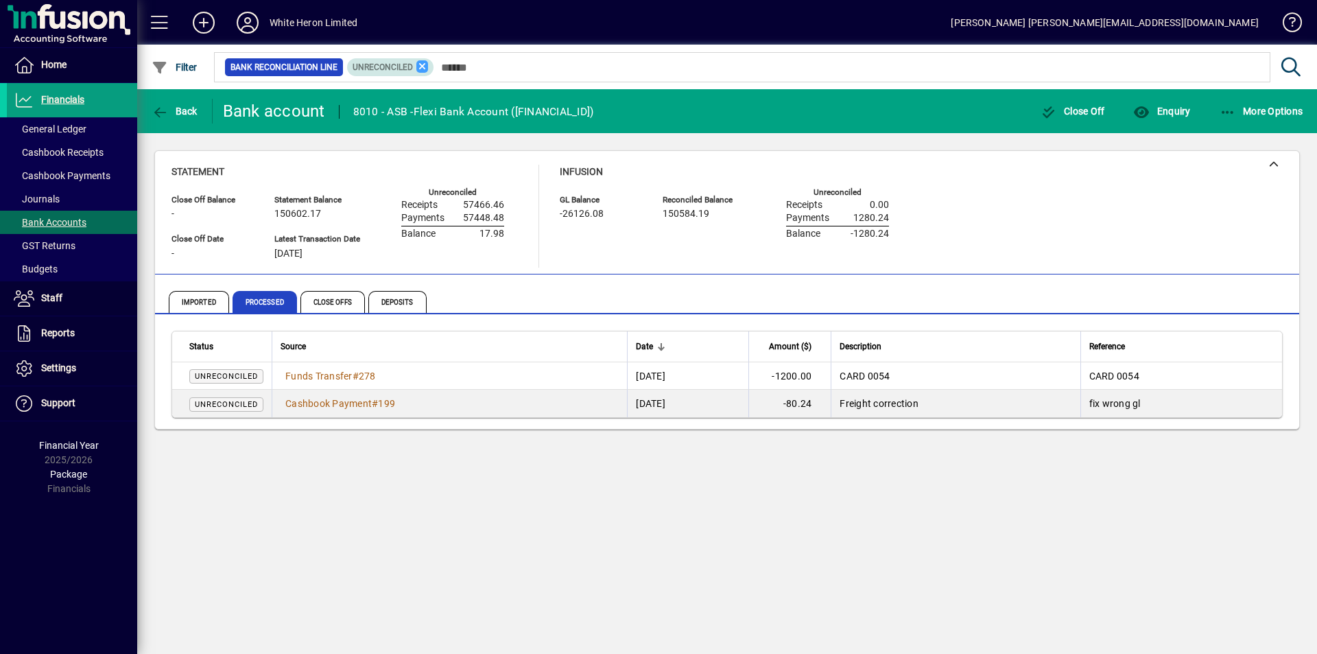
click at [420, 65] on icon at bounding box center [422, 66] width 12 height 12
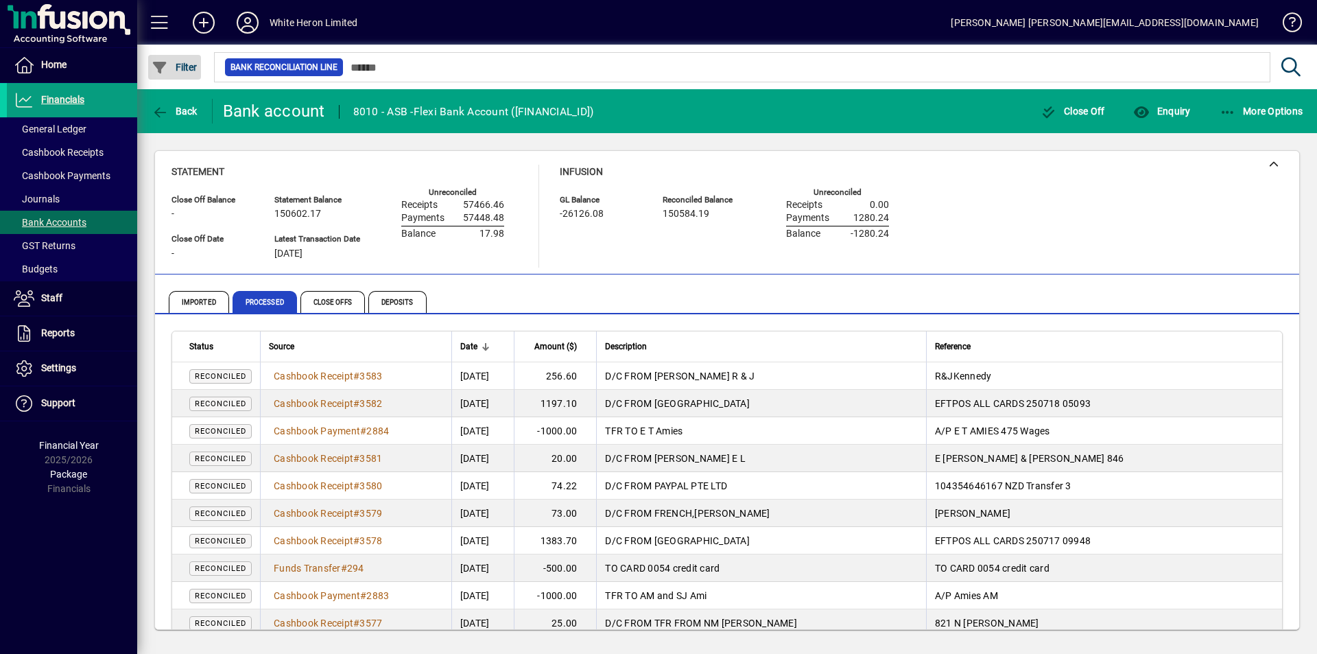
click at [187, 64] on span "Filter" at bounding box center [175, 67] width 46 height 11
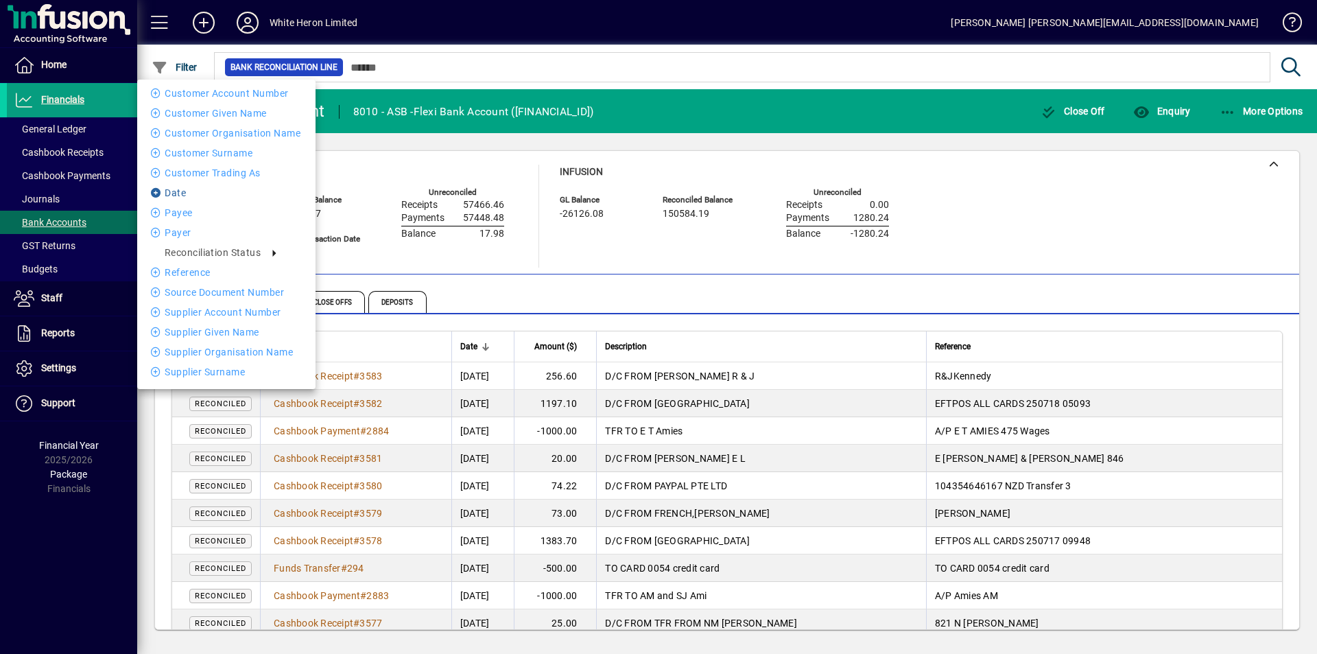
click at [199, 193] on li "Date" at bounding box center [226, 192] width 178 height 16
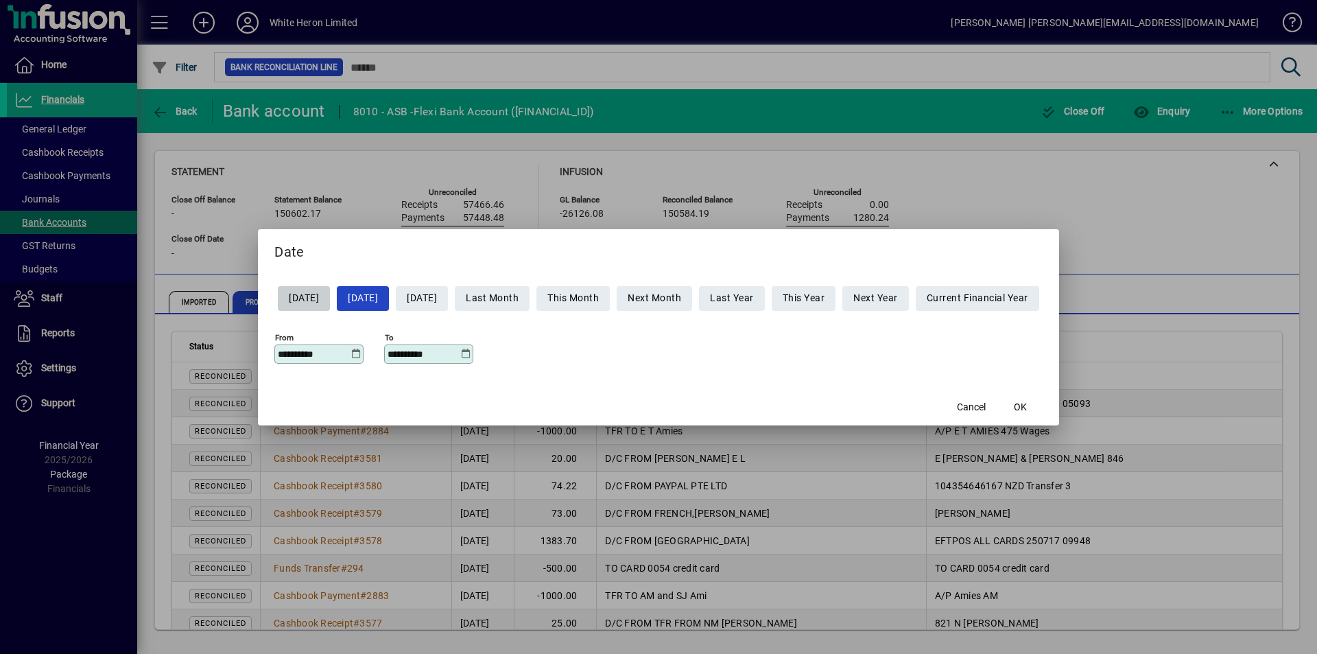
click at [350, 356] on icon at bounding box center [355, 353] width 10 height 11
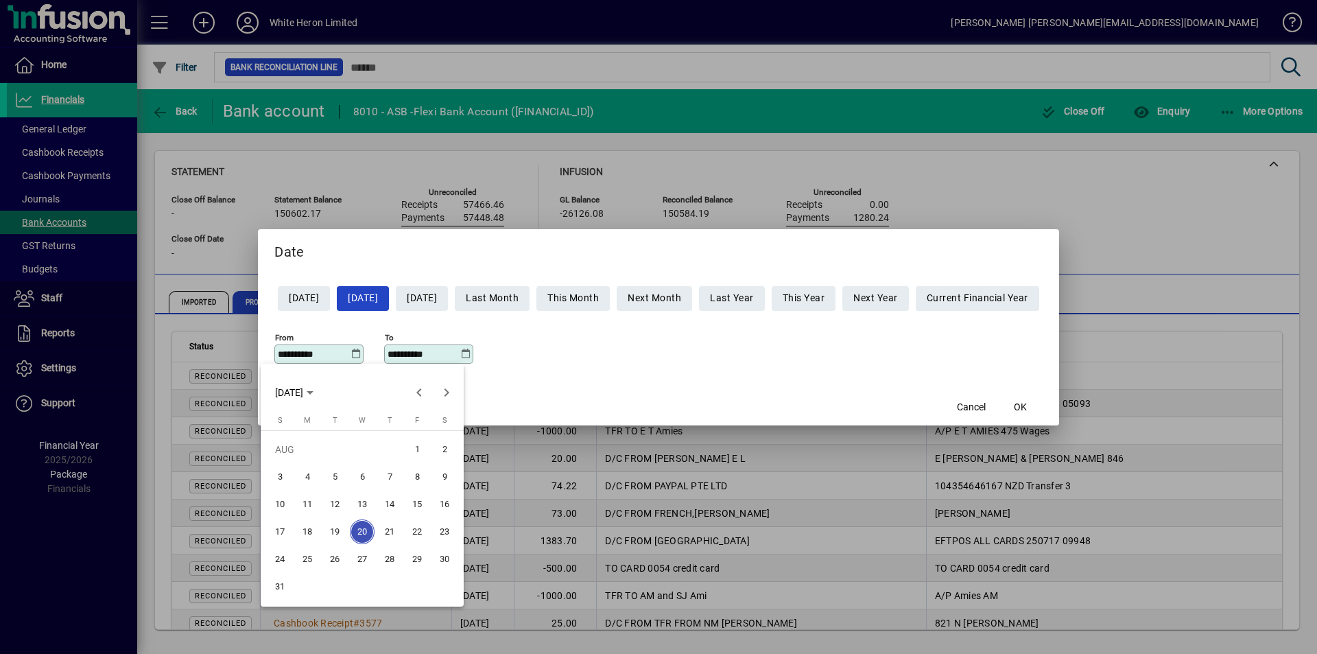
click at [314, 502] on span "11" at bounding box center [307, 504] width 25 height 25
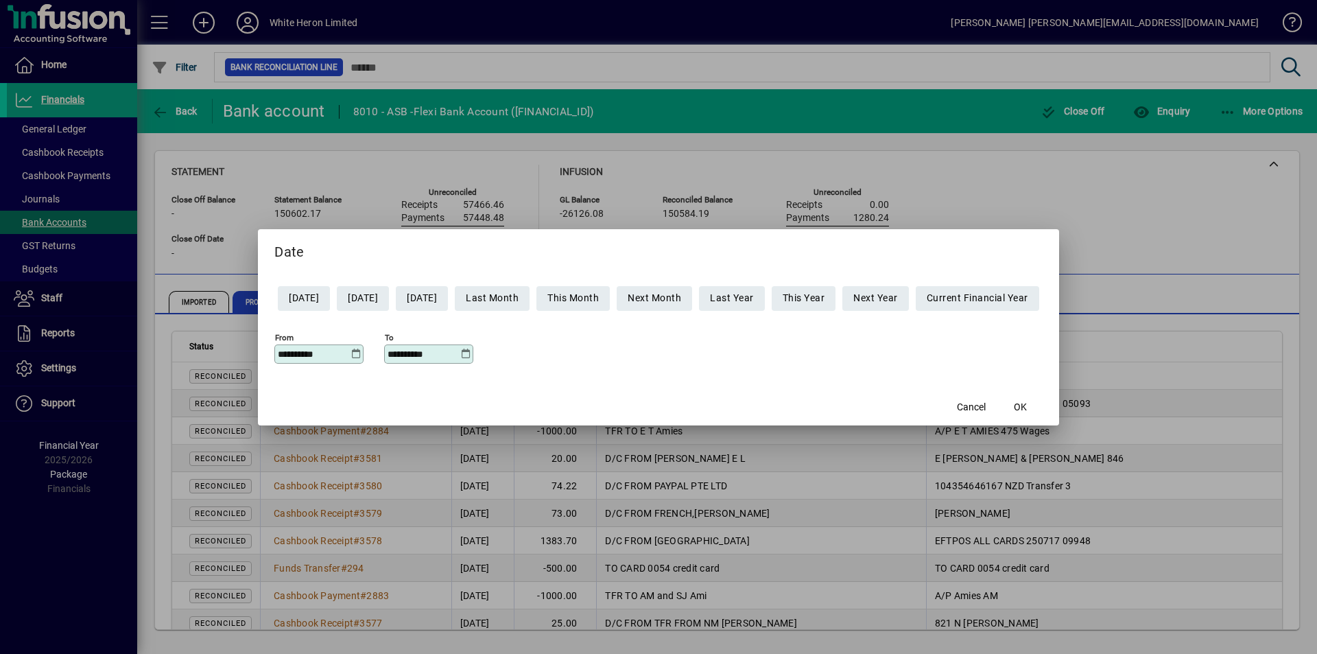
click at [350, 353] on icon at bounding box center [355, 353] width 10 height 11
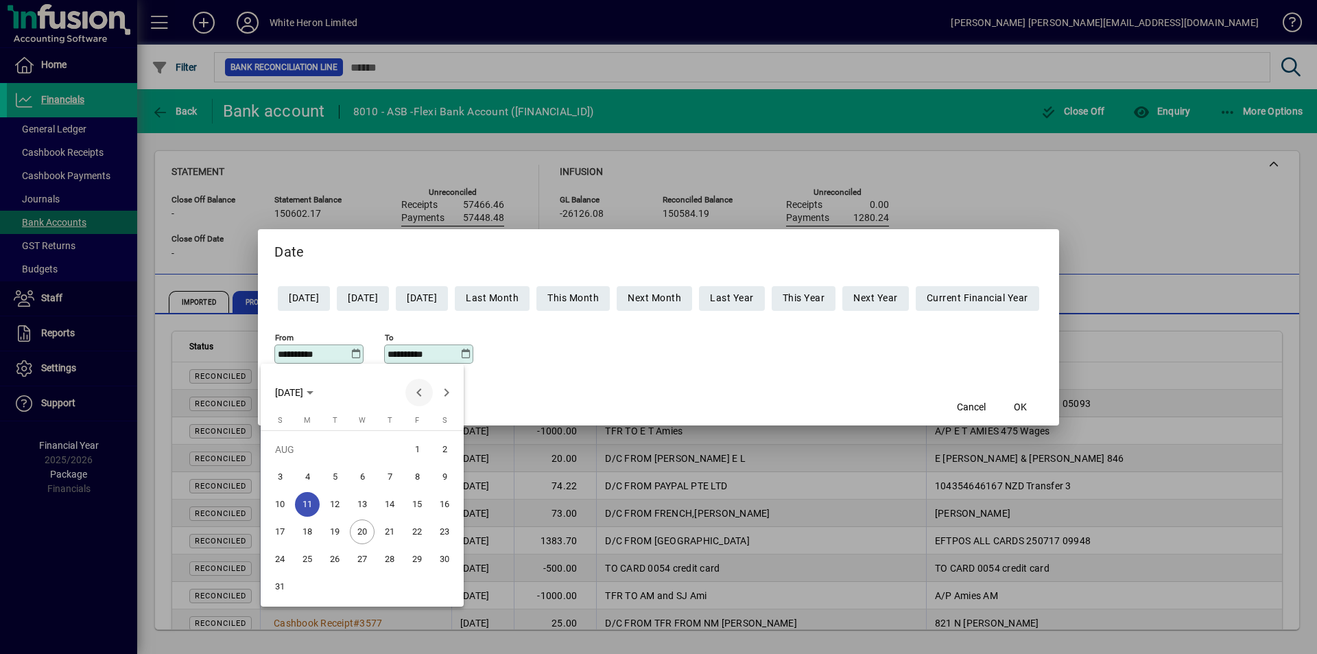
click at [420, 392] on span "Previous month" at bounding box center [418, 392] width 27 height 27
click at [421, 507] on span "11" at bounding box center [417, 504] width 25 height 25
type input "**********"
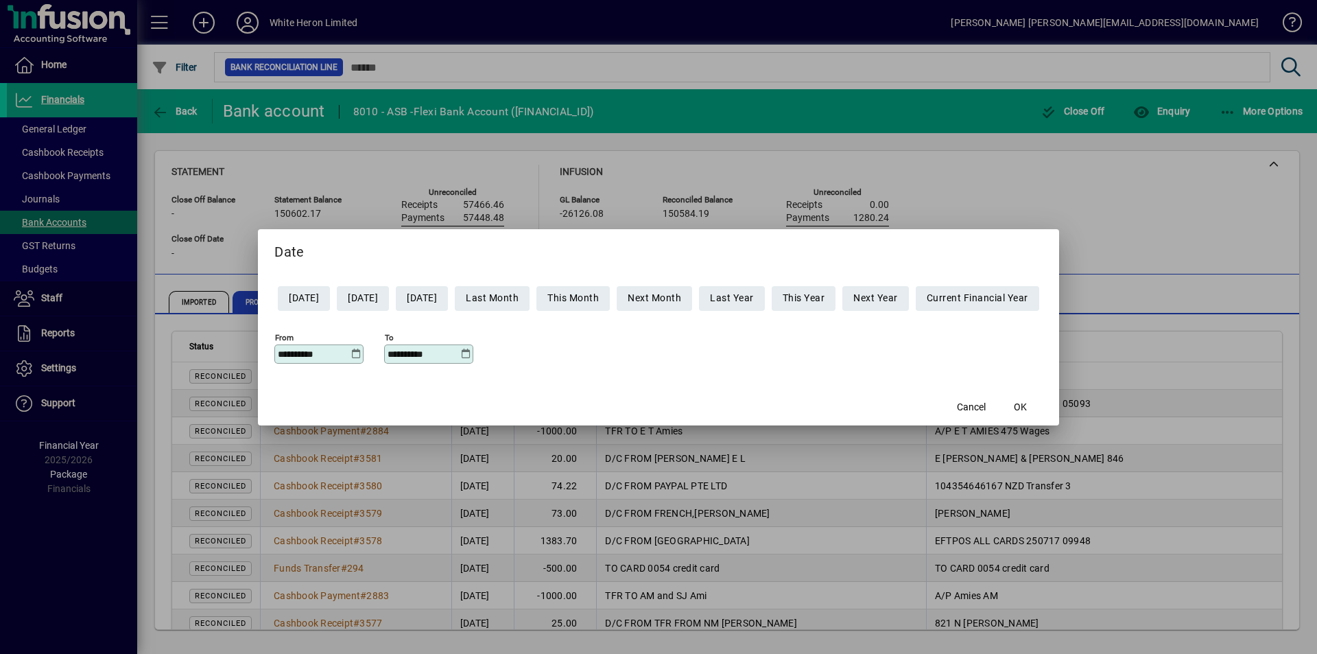
click at [460, 355] on icon at bounding box center [465, 353] width 10 height 11
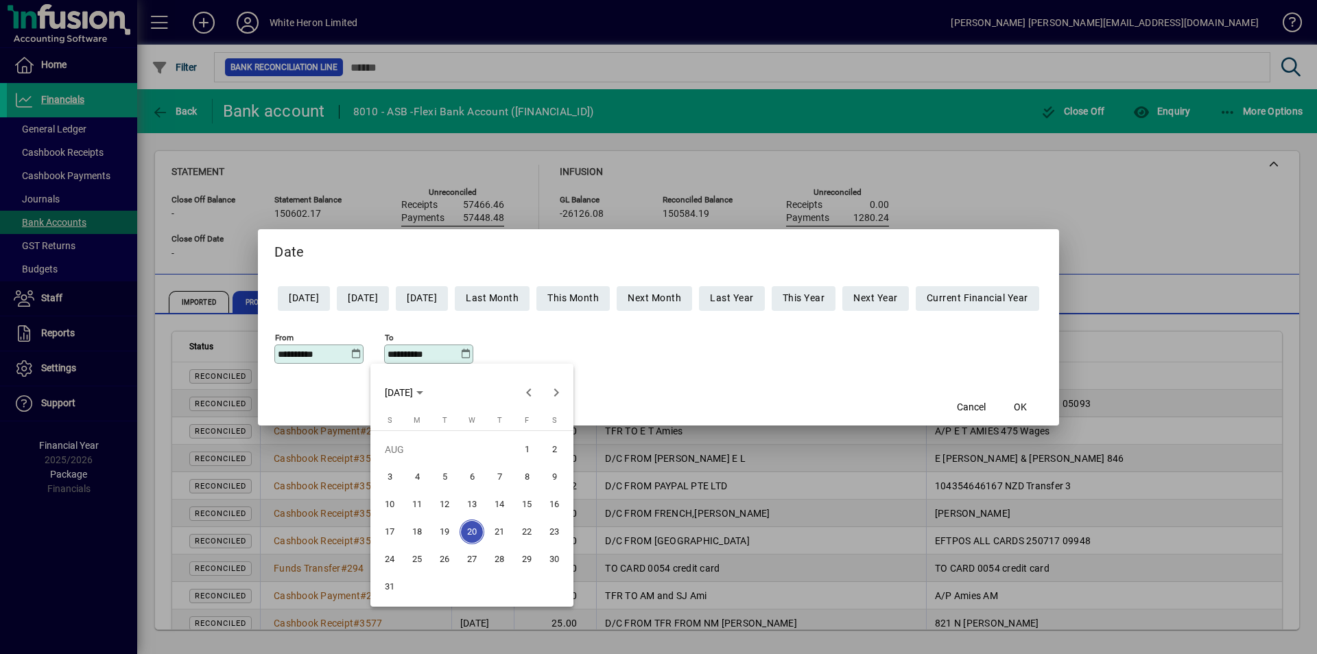
click at [414, 503] on span "11" at bounding box center [417, 504] width 25 height 25
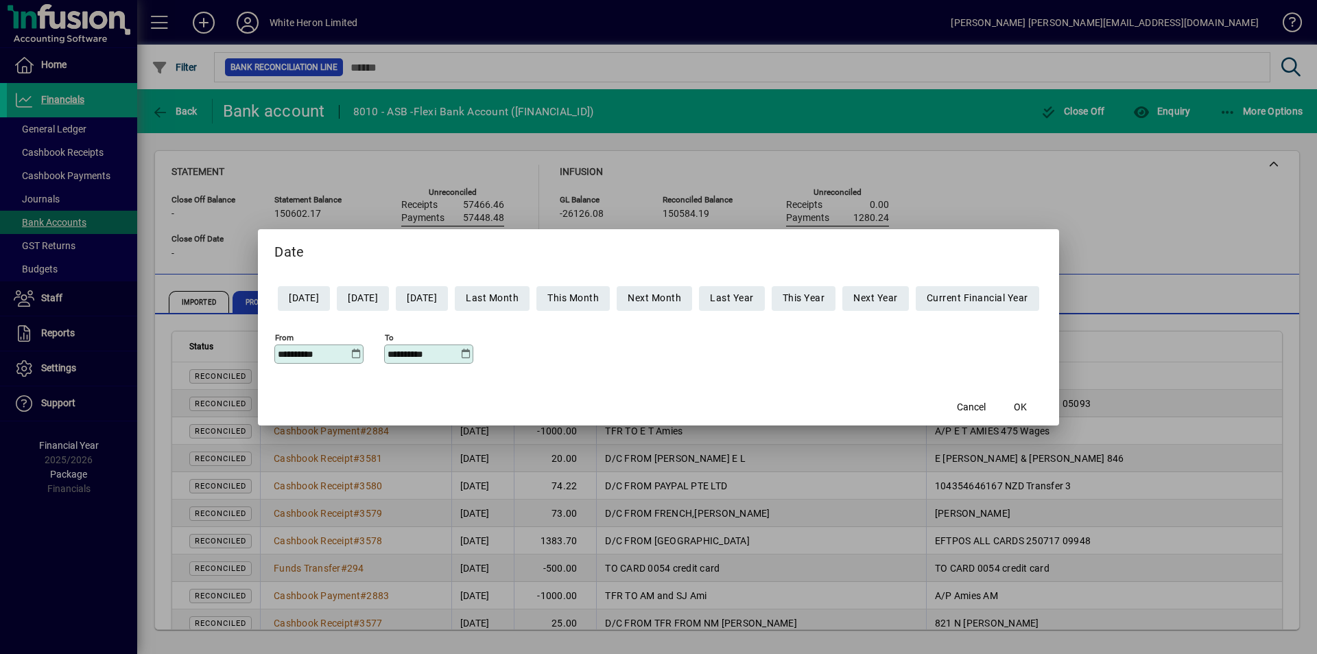
click at [460, 352] on icon at bounding box center [465, 353] width 10 height 11
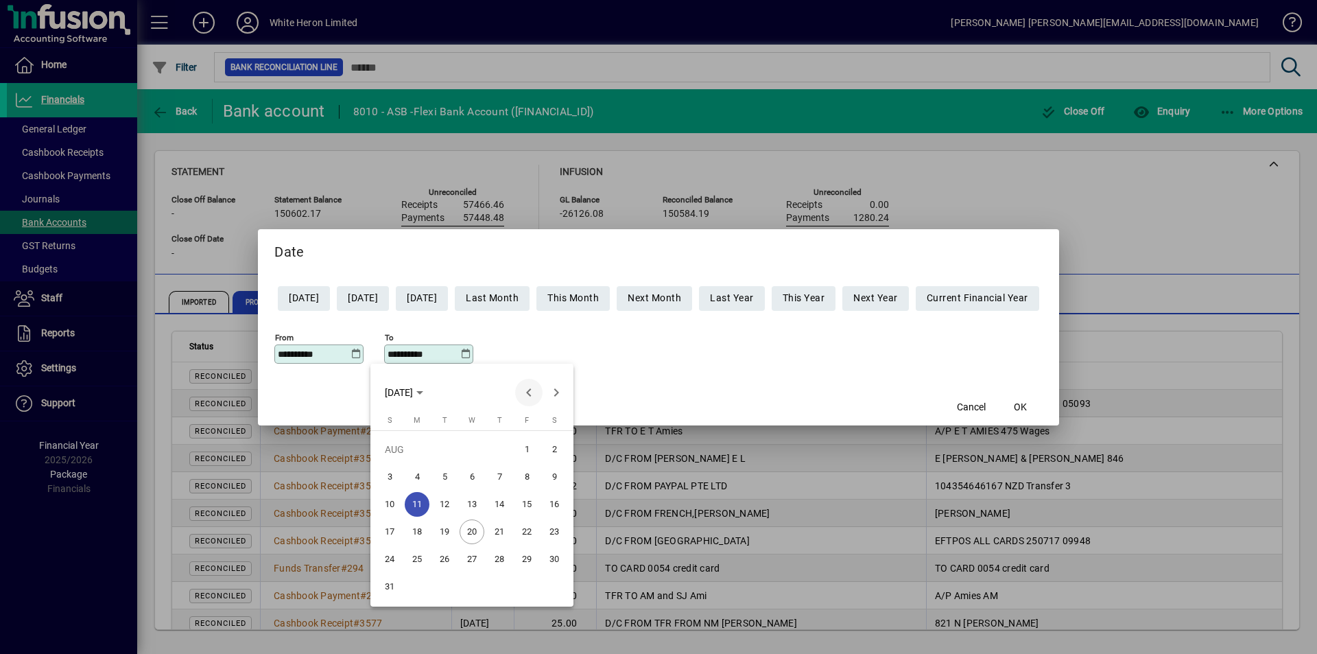
click at [530, 391] on span "Previous month" at bounding box center [528, 392] width 27 height 27
click at [528, 501] on span "11" at bounding box center [526, 504] width 25 height 25
type input "**********"
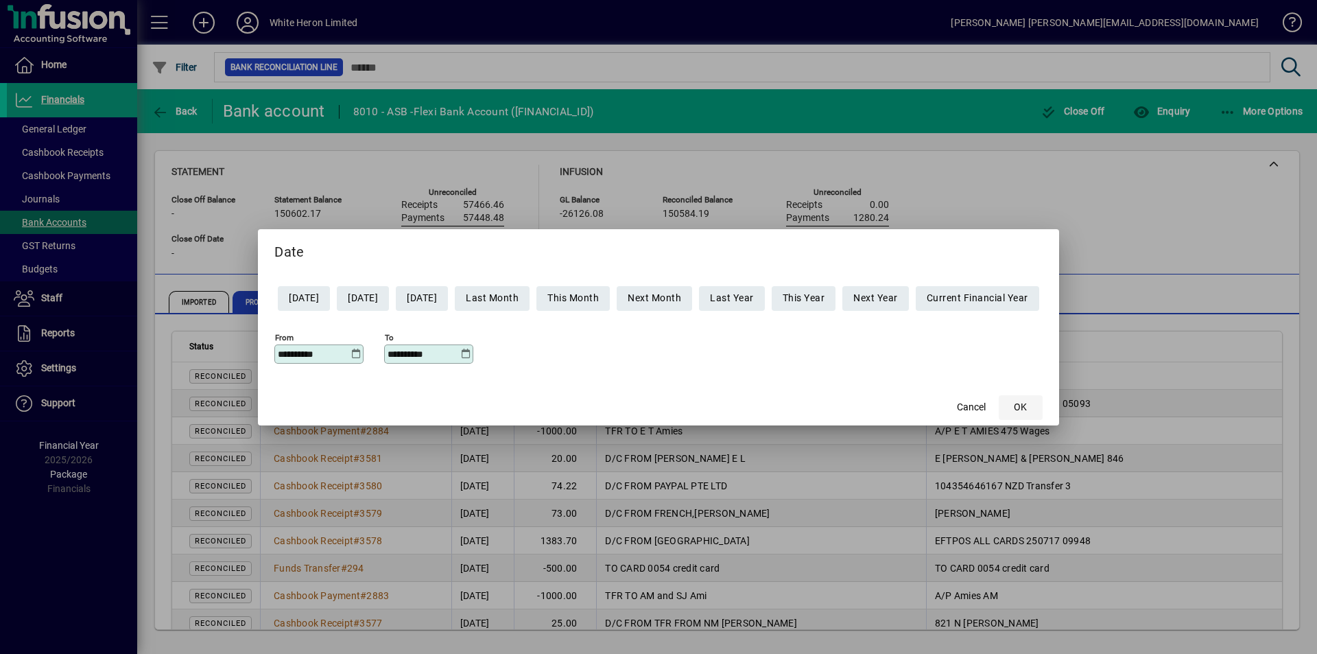
click at [1027, 409] on span "OK" at bounding box center [1020, 407] width 13 height 14
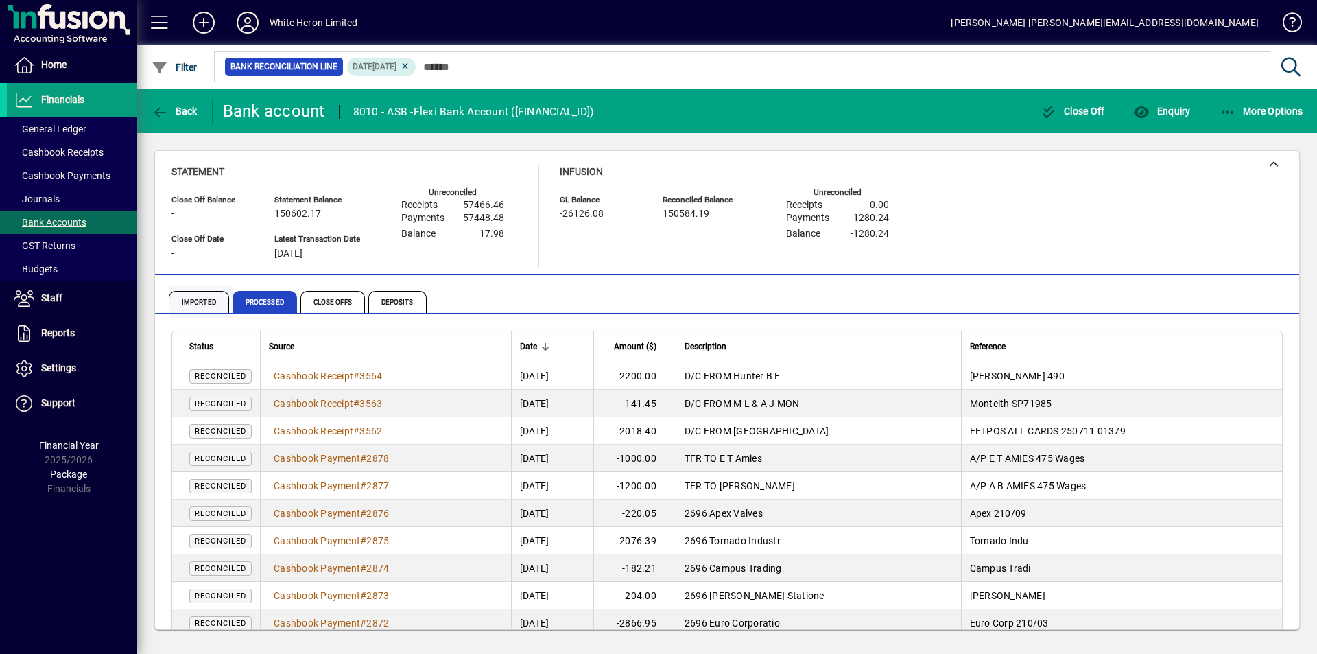
click at [202, 302] on span "Imported" at bounding box center [199, 302] width 60 height 22
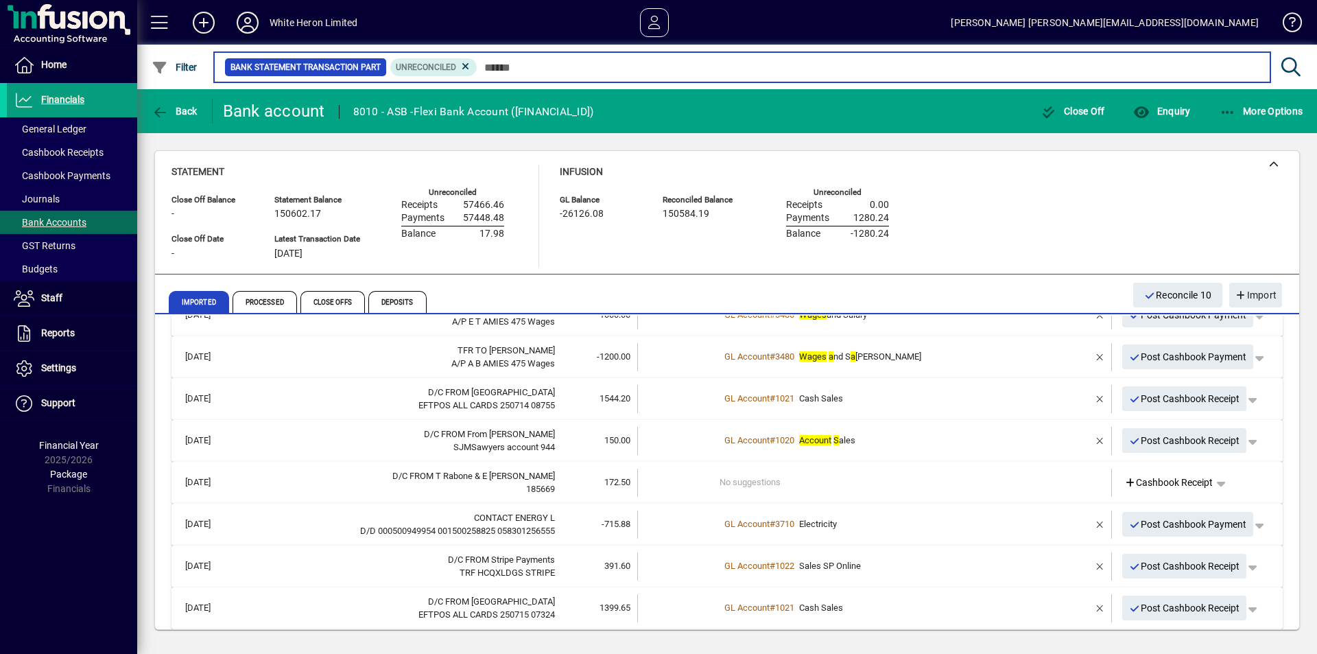
scroll to position [480, 0]
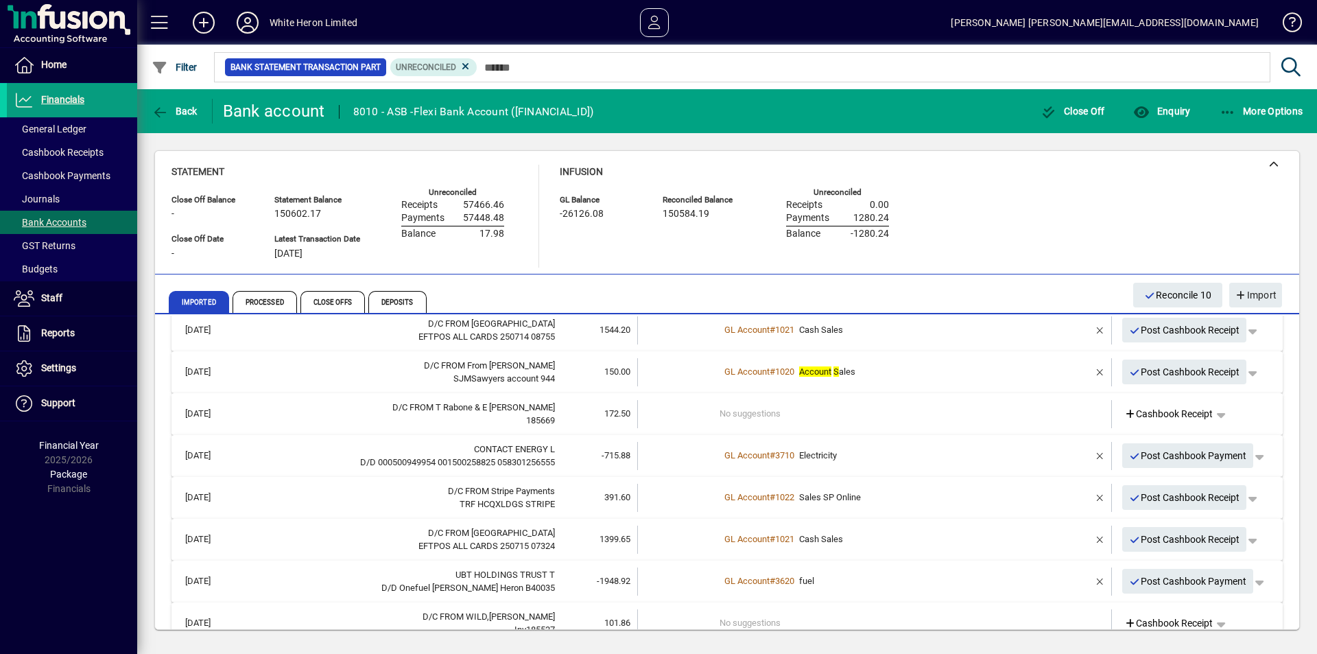
click at [791, 420] on td "No suggestions" at bounding box center [875, 414] width 312 height 28
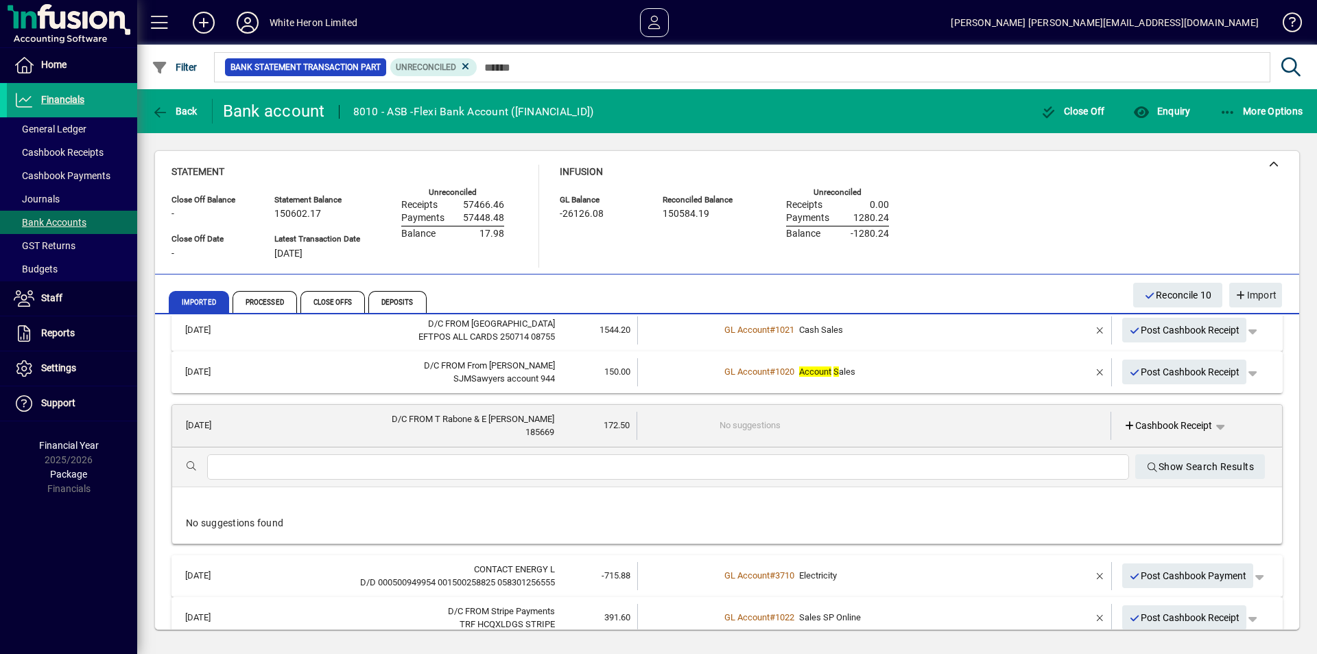
click at [330, 464] on input "text" at bounding box center [668, 467] width 900 height 16
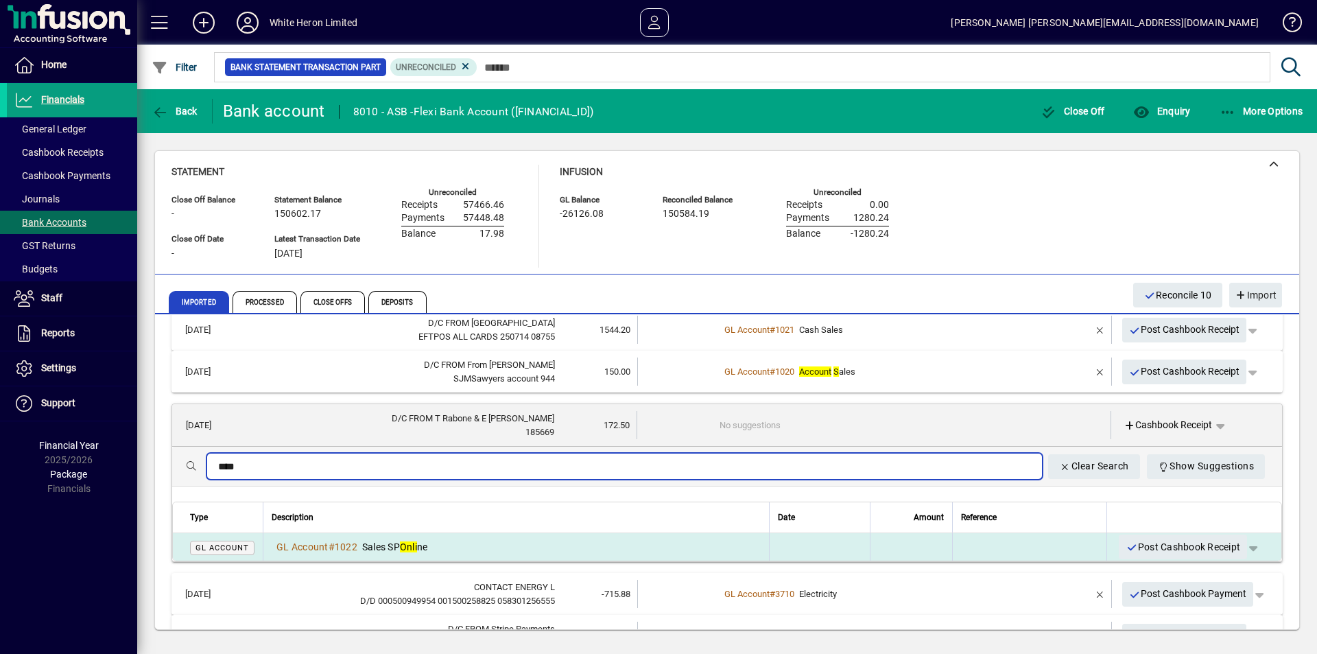
type input "****"
click at [409, 545] on em "Onli" at bounding box center [408, 546] width 17 height 11
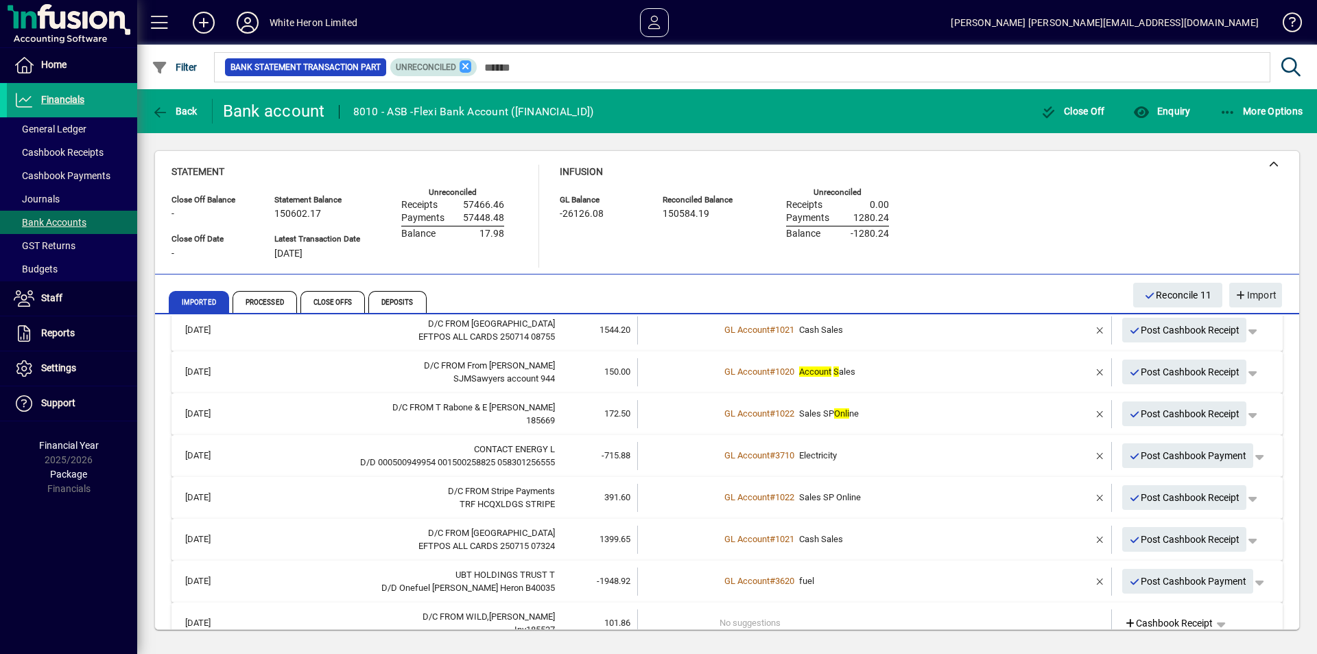
click at [462, 65] on icon at bounding box center [465, 66] width 12 height 12
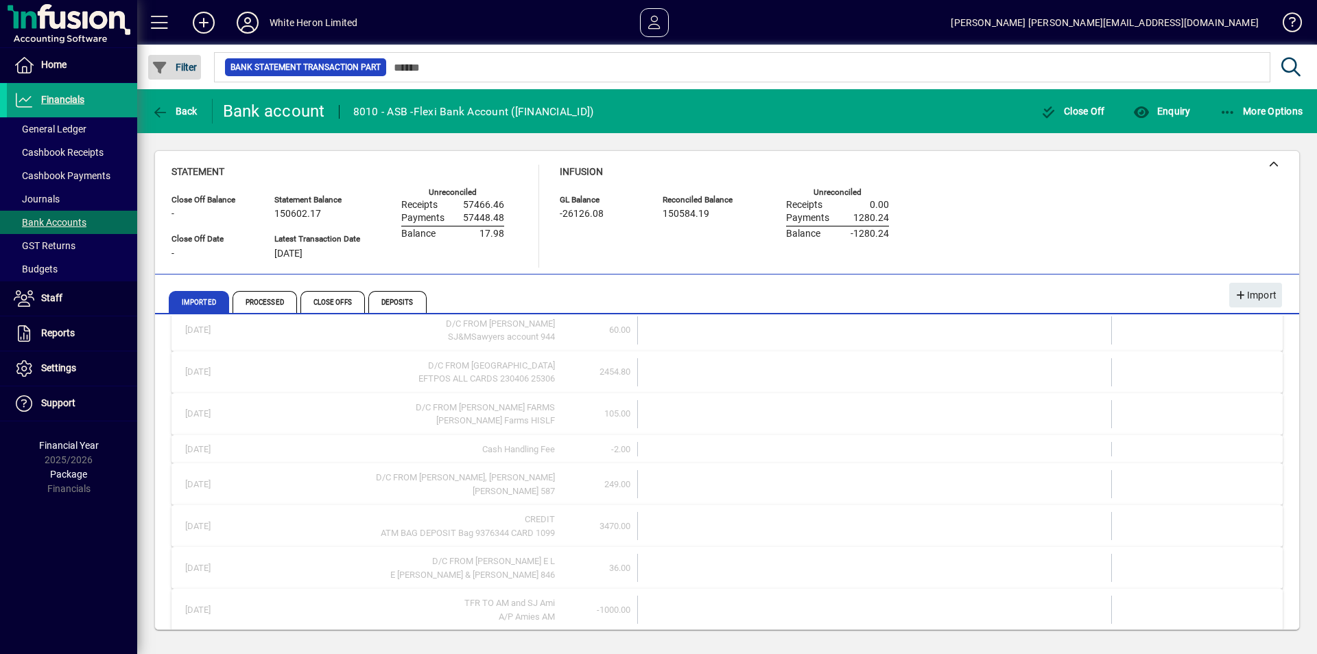
click at [183, 67] on span "Filter" at bounding box center [175, 67] width 46 height 11
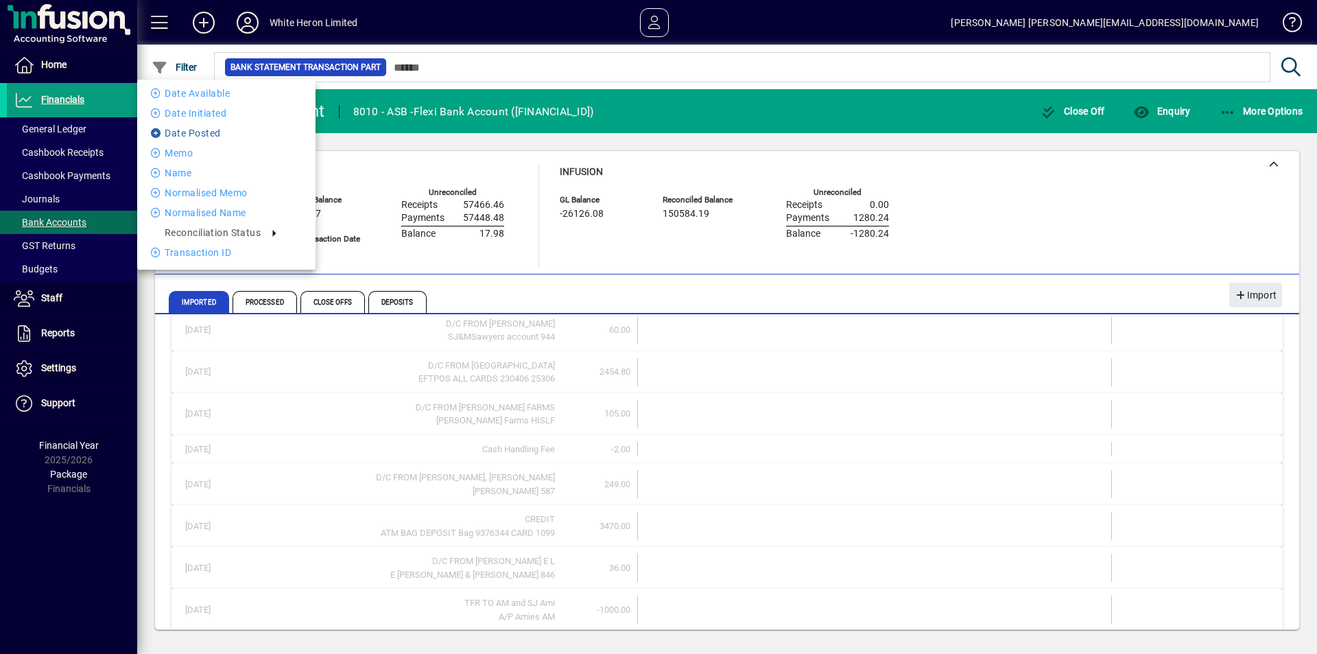
click at [196, 130] on li "Date Posted" at bounding box center [226, 133] width 178 height 16
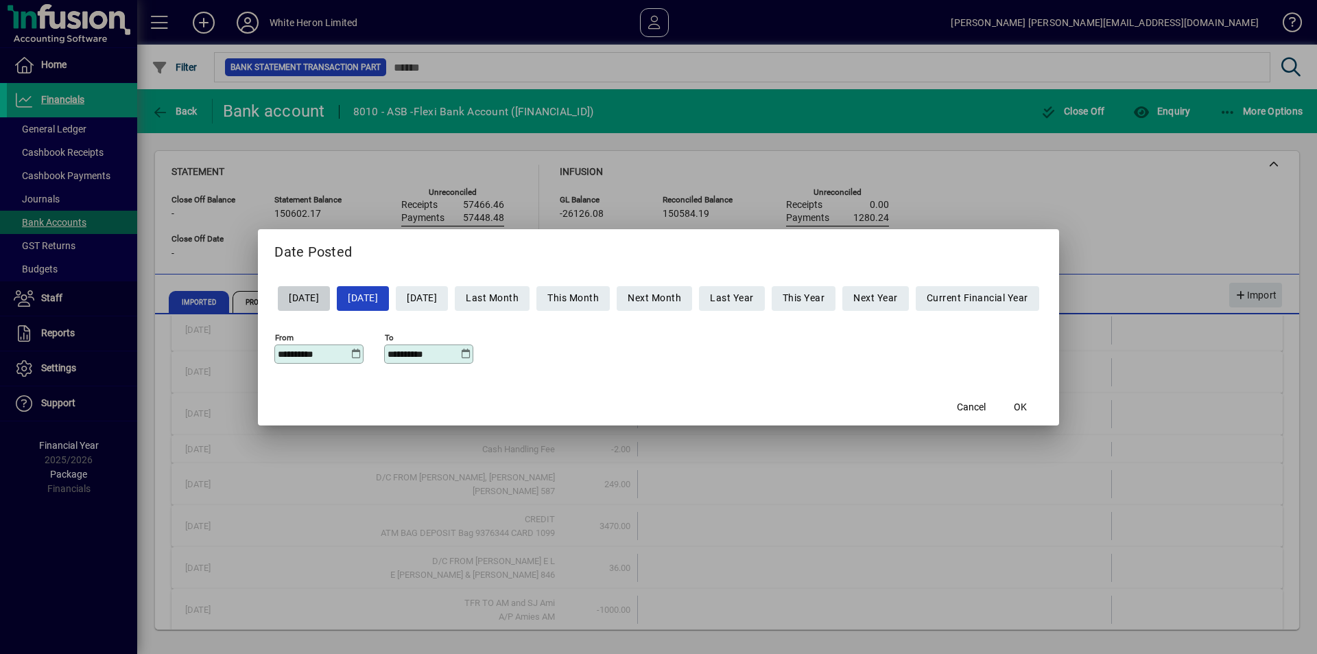
click at [350, 352] on icon at bounding box center [355, 353] width 10 height 11
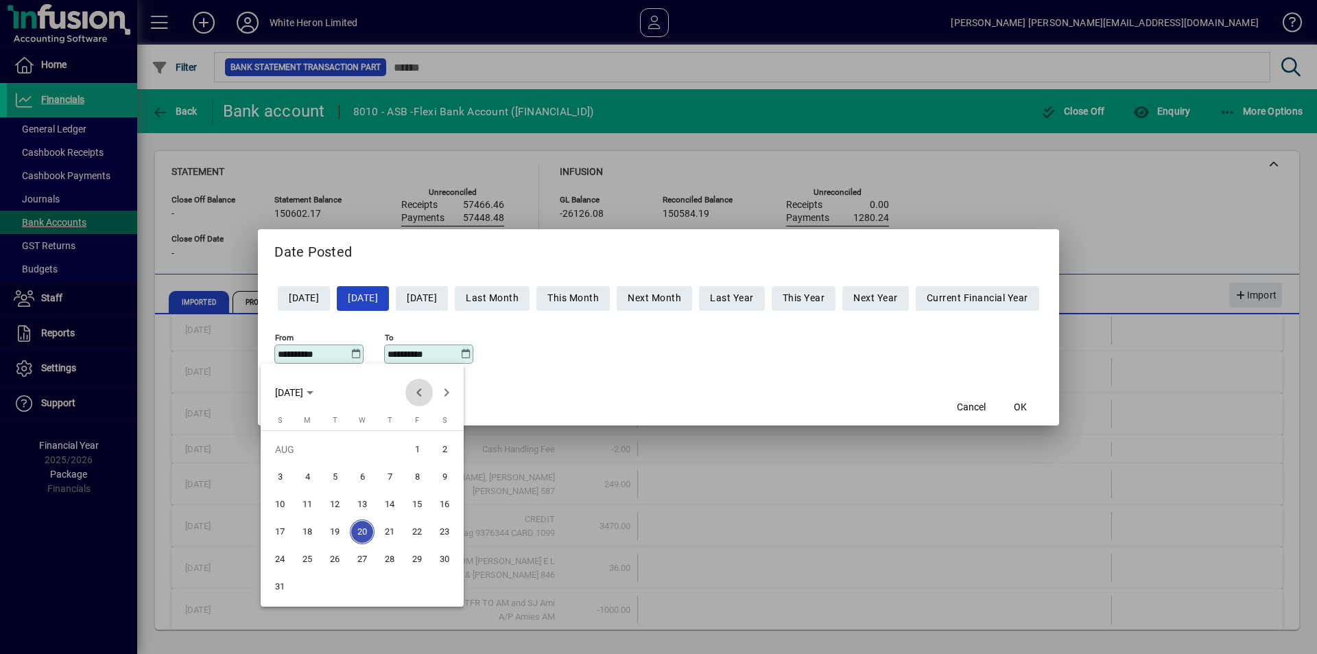
click at [420, 392] on span "Previous month" at bounding box center [418, 392] width 27 height 27
click at [335, 481] on span "1" at bounding box center [334, 476] width 25 height 25
type input "**********"
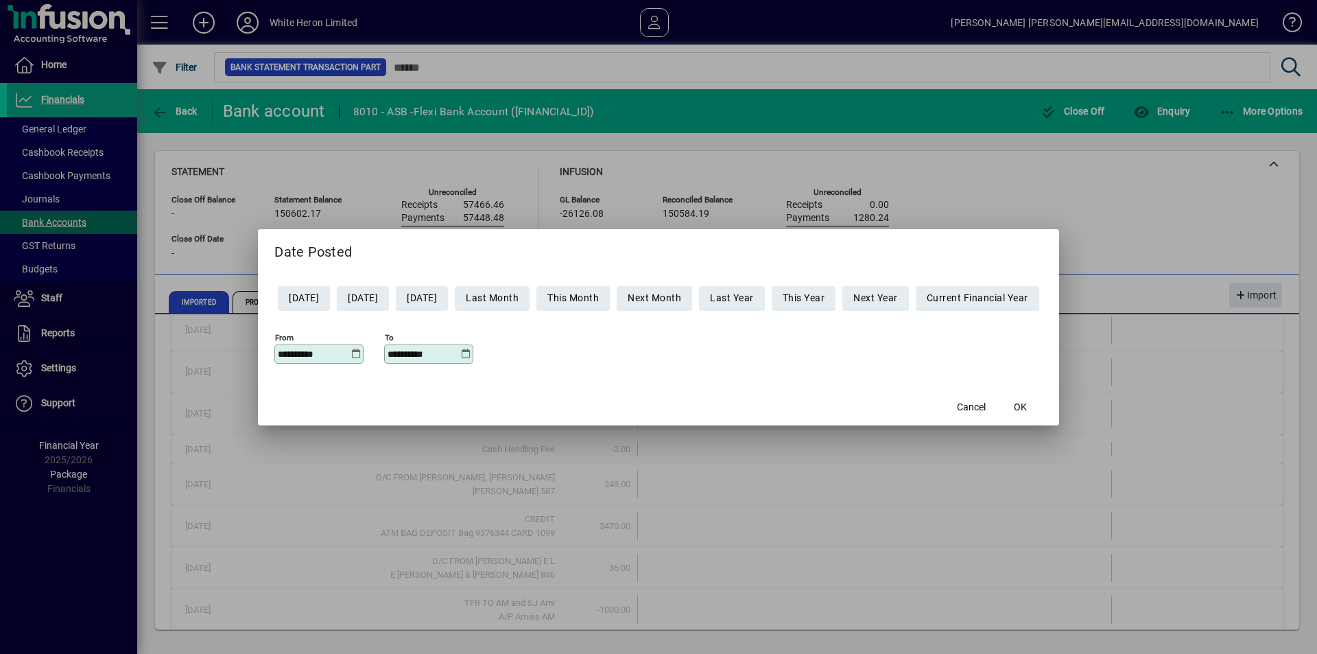
click at [460, 350] on icon at bounding box center [465, 353] width 10 height 11
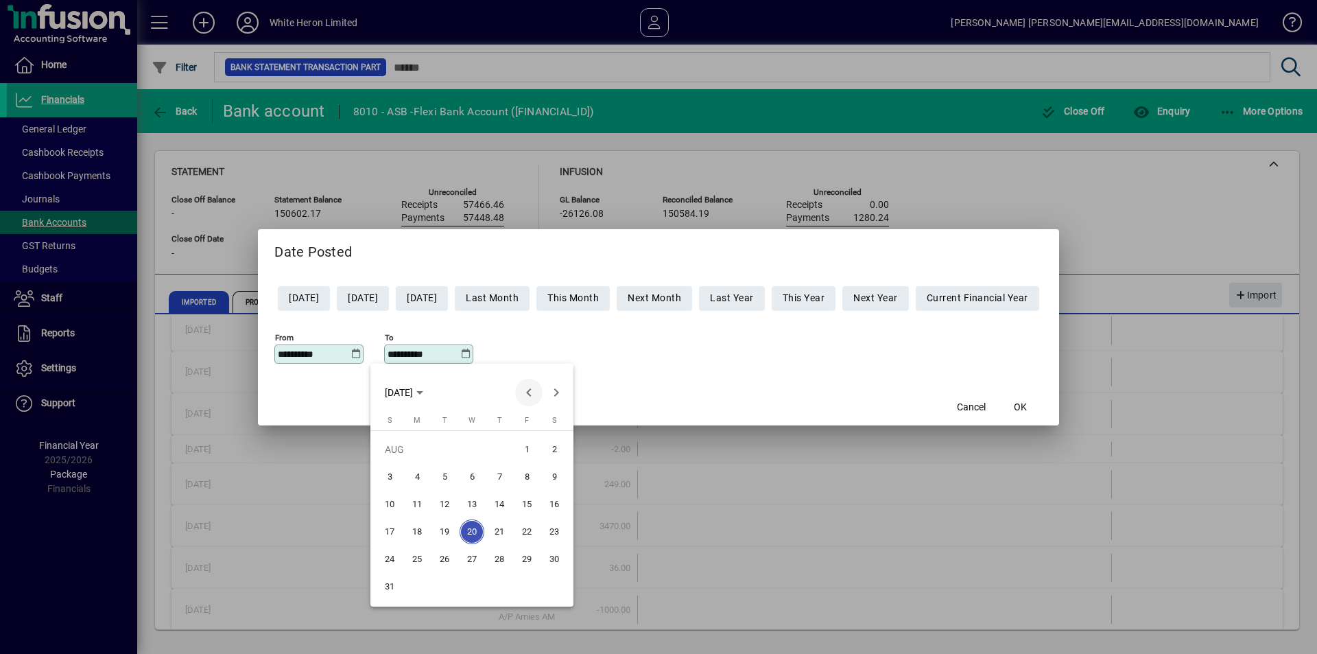
click at [528, 392] on span "Previous month" at bounding box center [528, 392] width 27 height 27
click at [500, 586] on span "31" at bounding box center [499, 586] width 25 height 25
type input "**********"
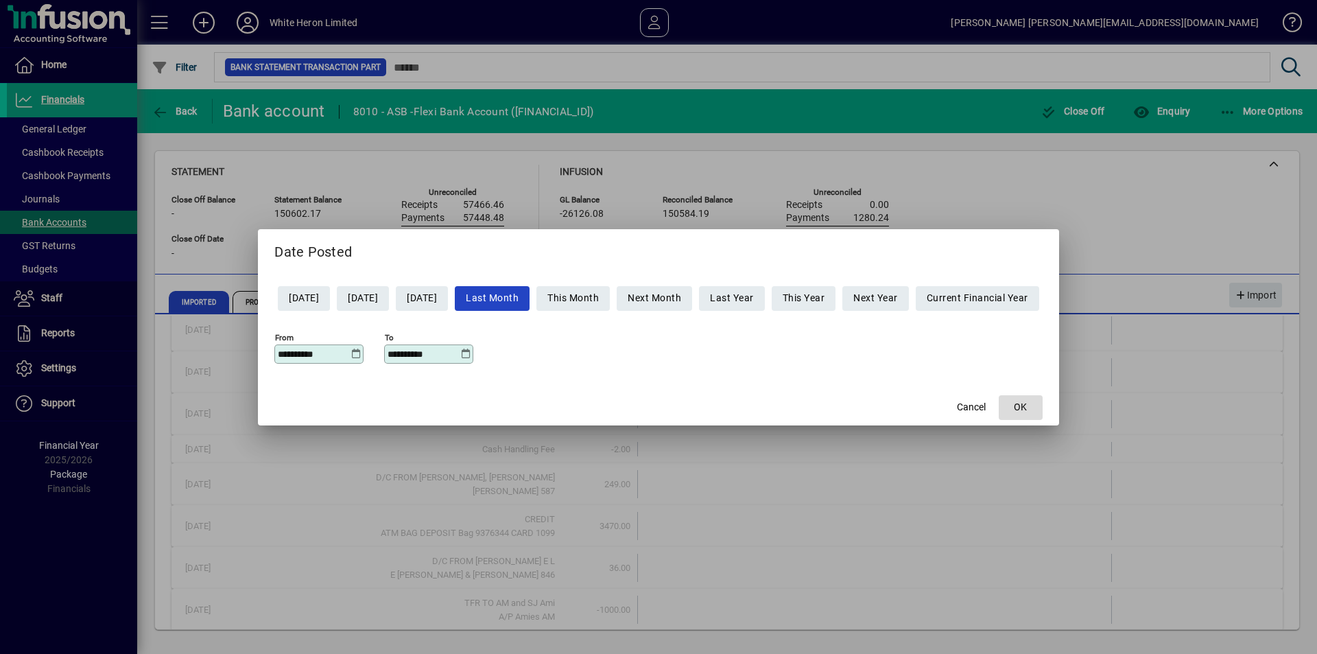
click at [1027, 405] on span "OK" at bounding box center [1020, 407] width 13 height 14
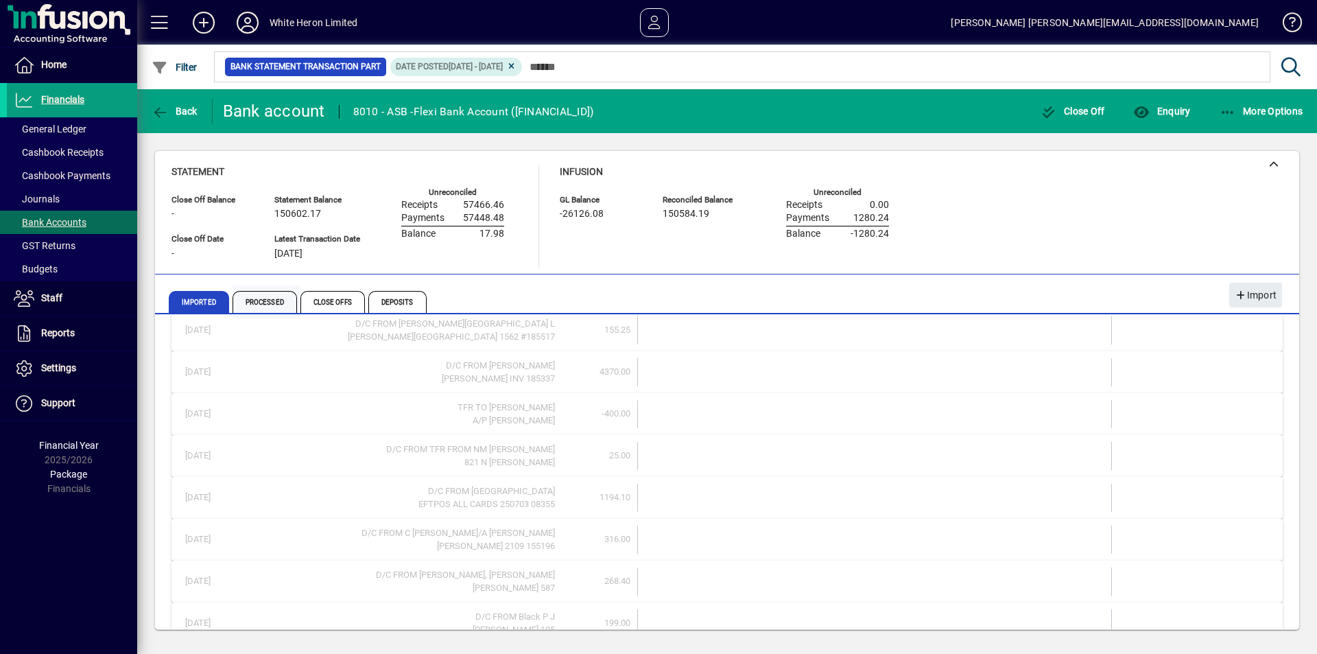
click at [265, 301] on span "Processed" at bounding box center [264, 302] width 64 height 22
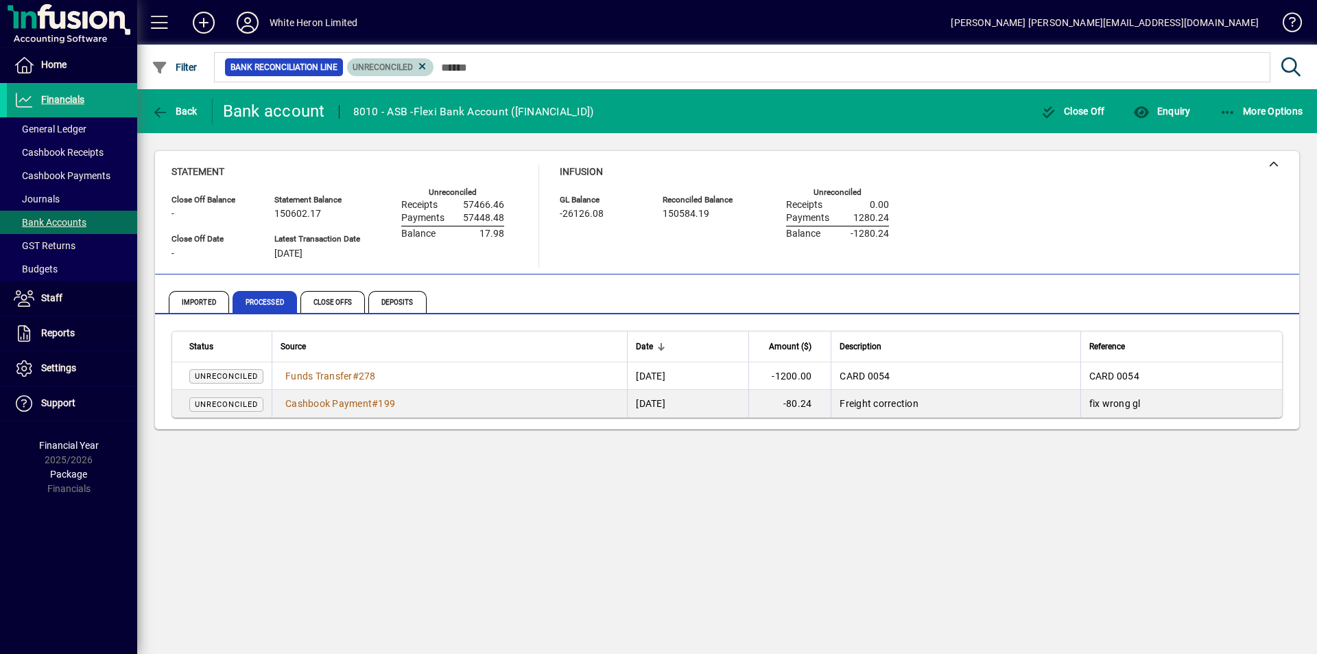
click at [427, 63] on icon at bounding box center [422, 66] width 12 height 12
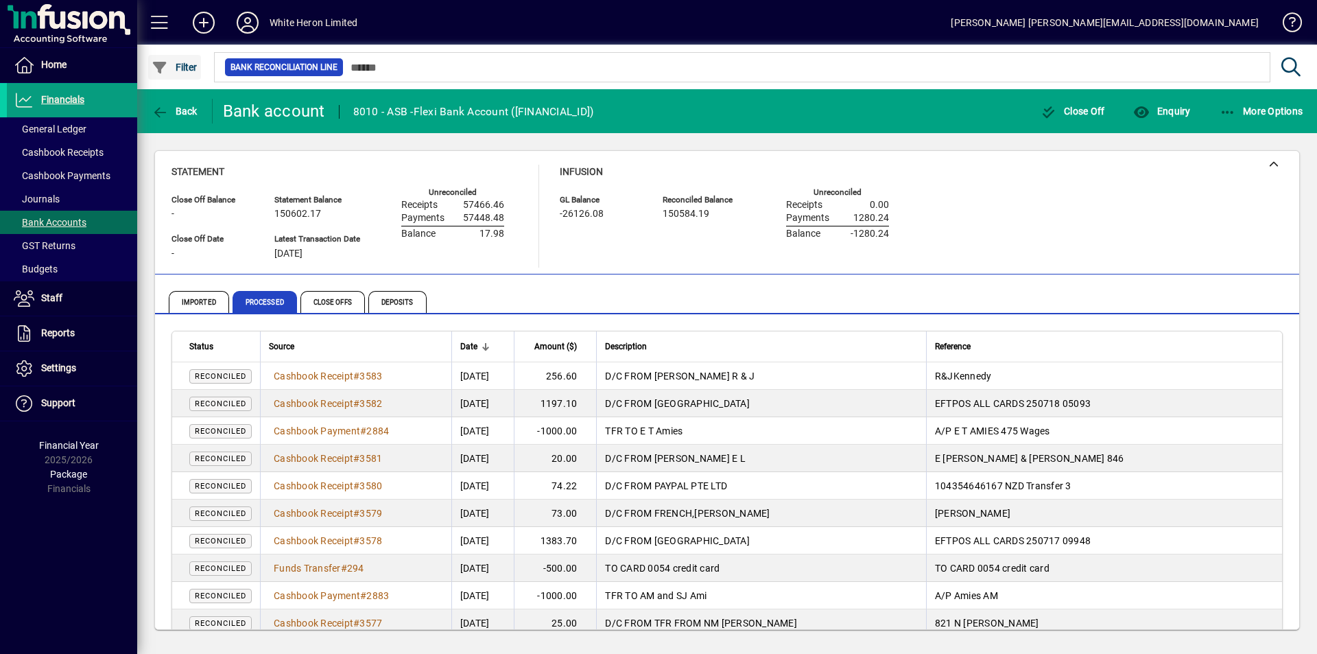
click at [184, 69] on span "Filter" at bounding box center [175, 67] width 46 height 11
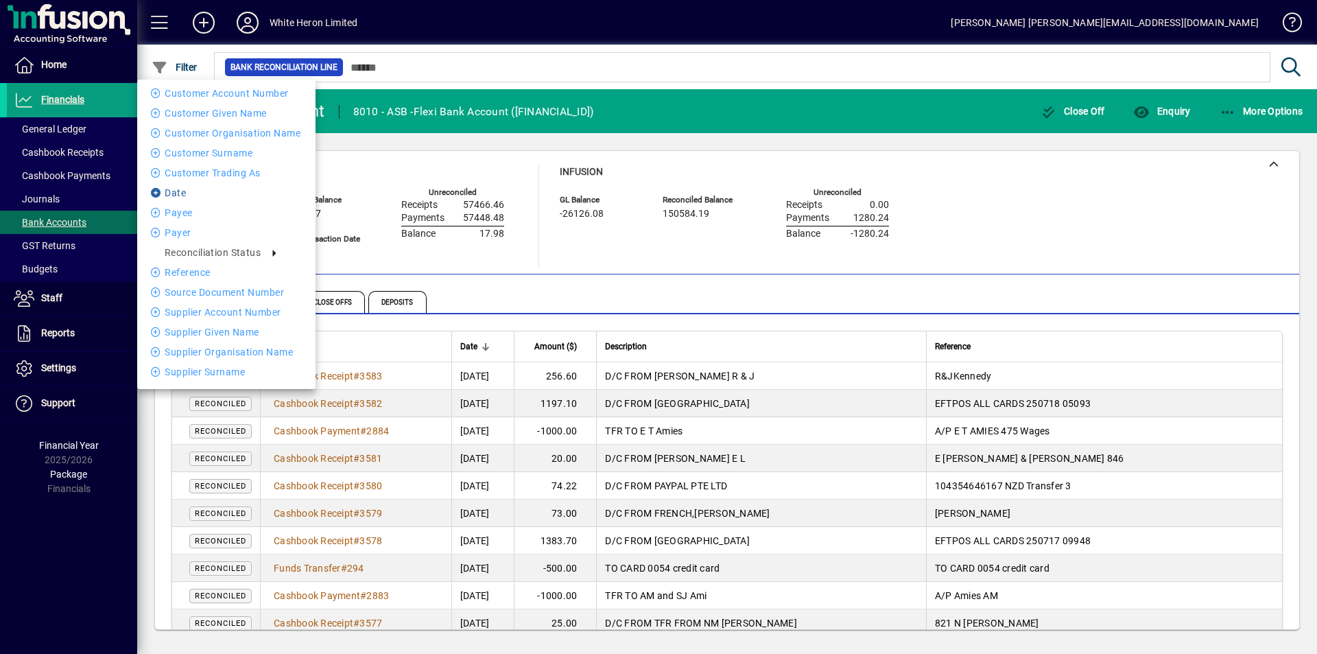
click at [184, 191] on li "Date" at bounding box center [226, 192] width 178 height 16
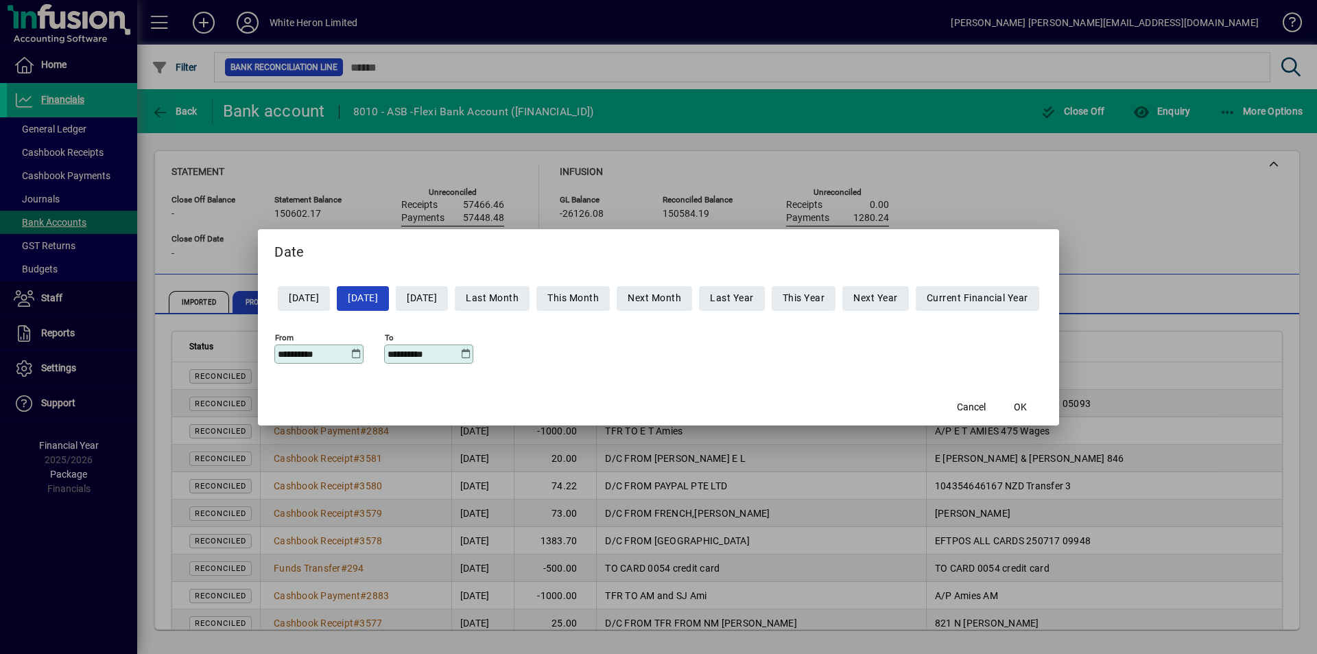
click at [350, 353] on icon at bounding box center [355, 353] width 10 height 11
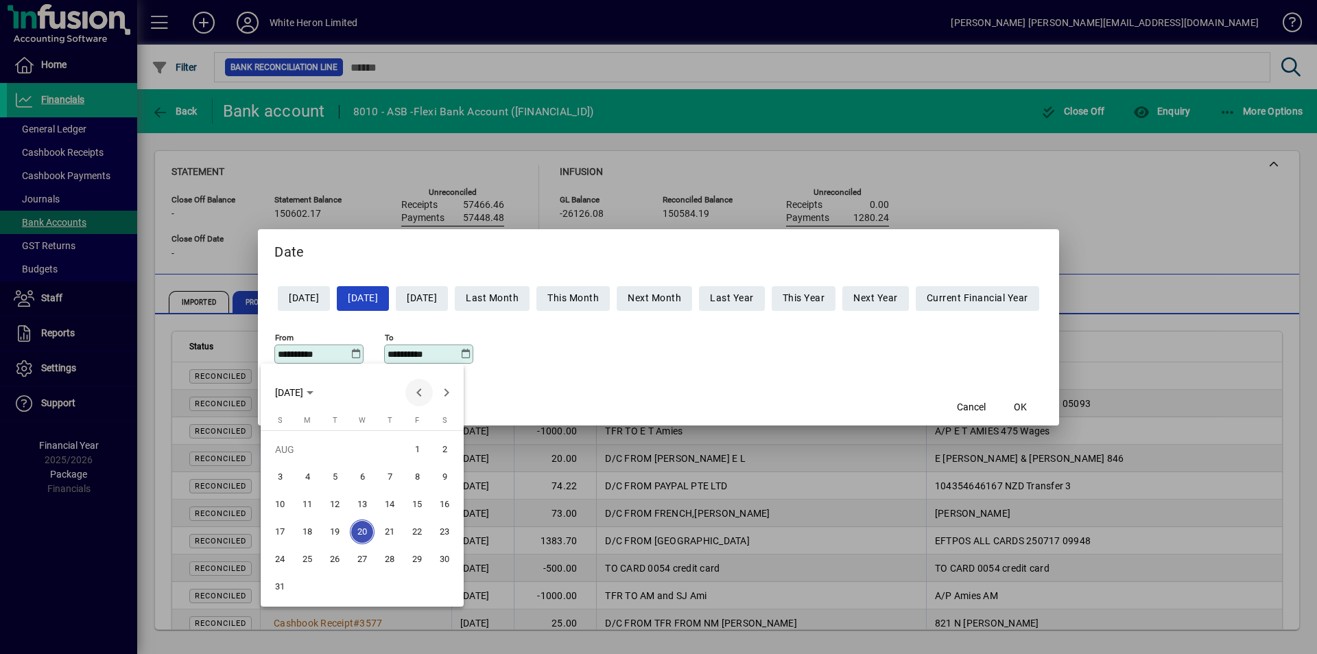
click at [421, 383] on span "Previous month" at bounding box center [418, 392] width 27 height 27
click at [339, 475] on span "1" at bounding box center [334, 476] width 25 height 25
type input "**********"
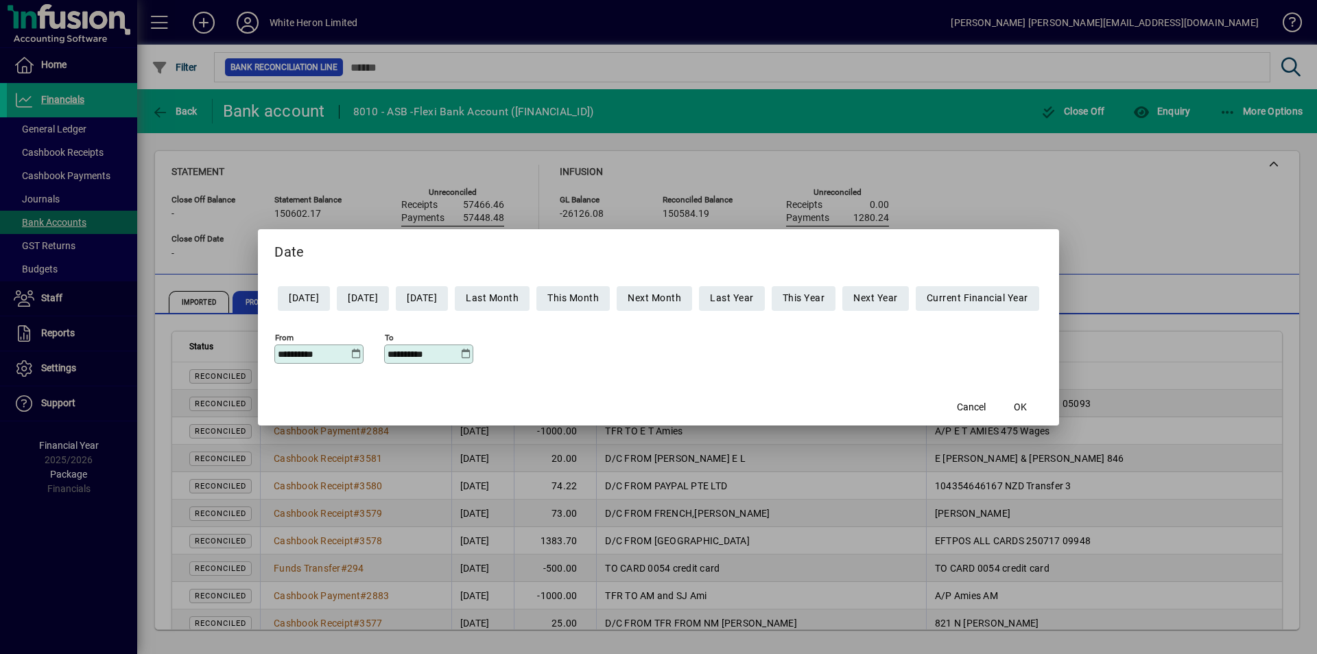
click at [460, 353] on icon at bounding box center [465, 353] width 10 height 11
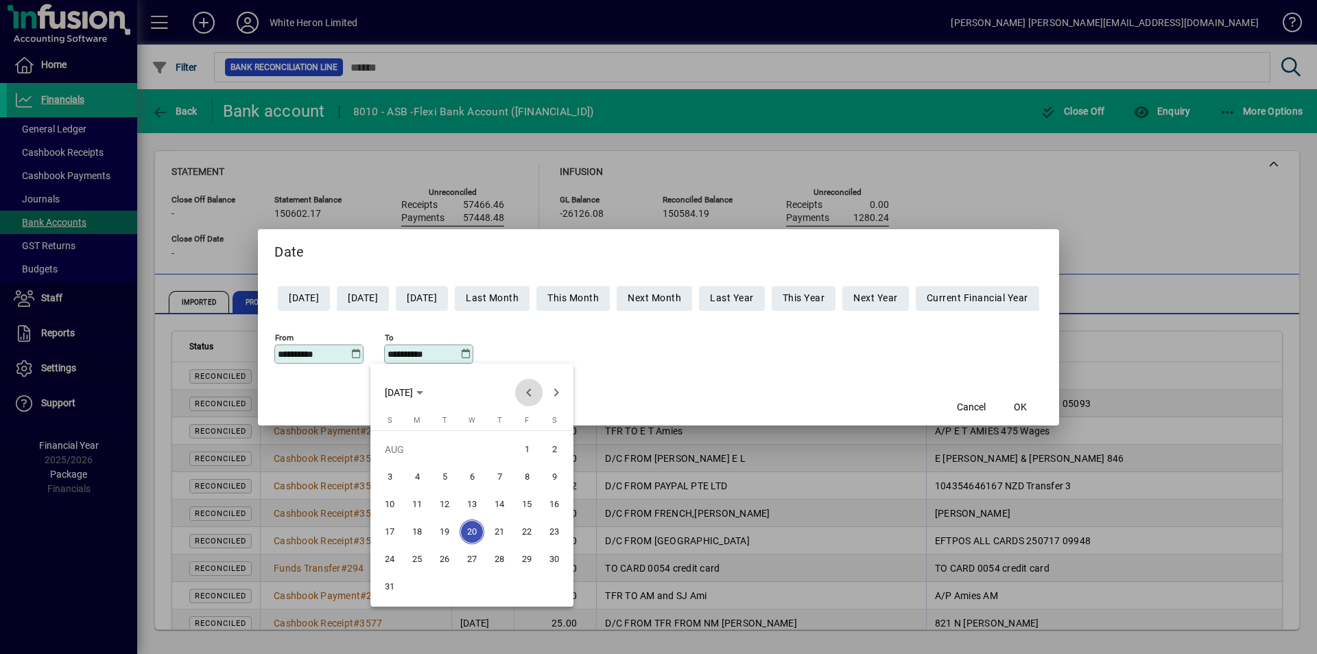
click at [528, 391] on span "Previous month" at bounding box center [528, 392] width 27 height 27
click at [495, 586] on span "31" at bounding box center [499, 586] width 25 height 25
type input "**********"
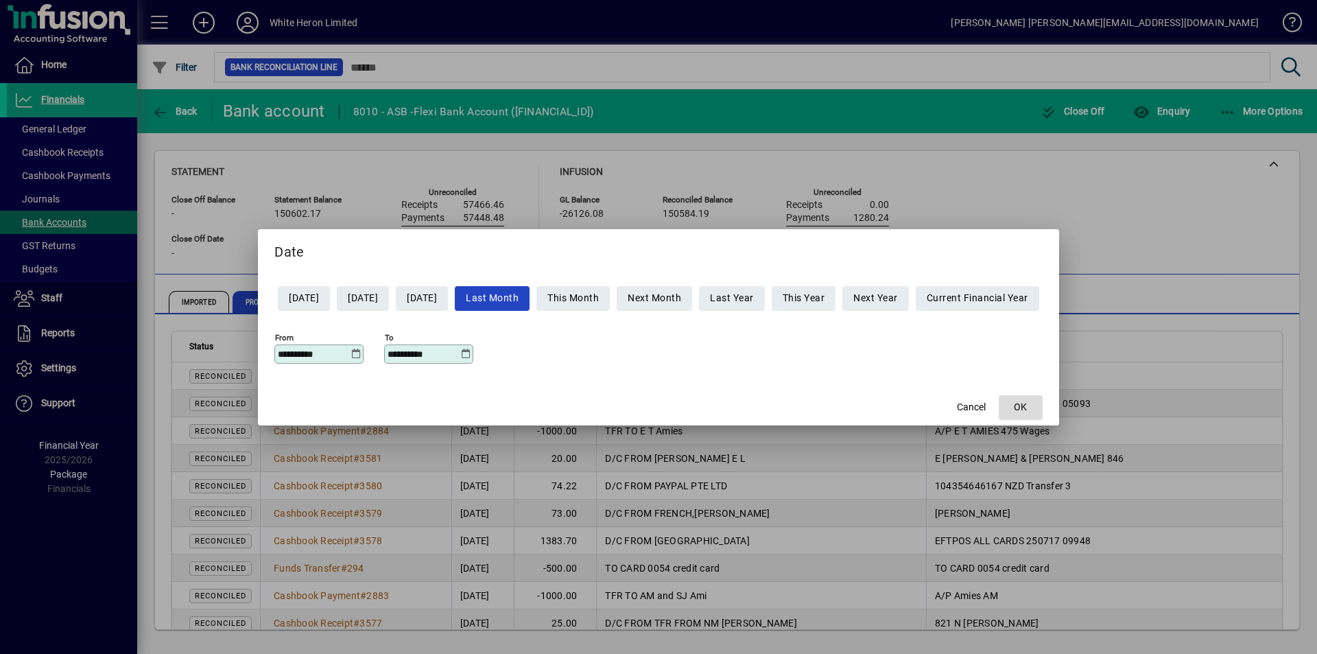
click at [1027, 409] on span "OK" at bounding box center [1020, 407] width 13 height 14
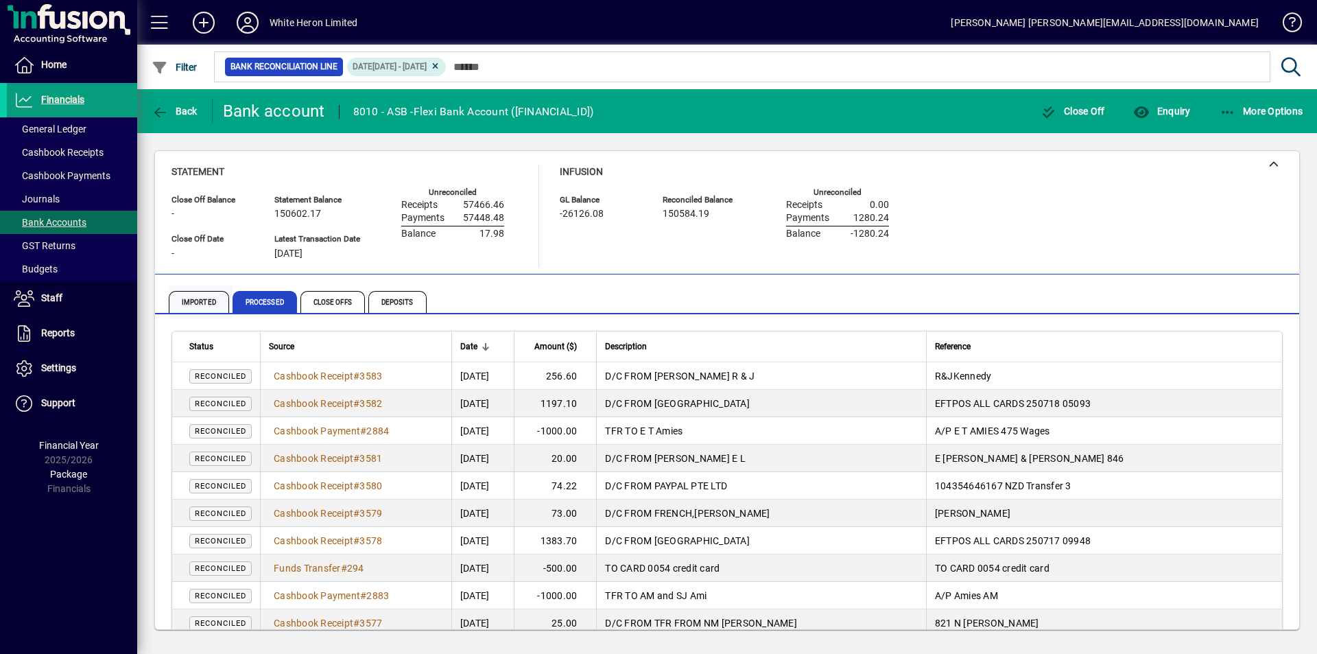
click at [194, 300] on span "Imported" at bounding box center [199, 302] width 60 height 22
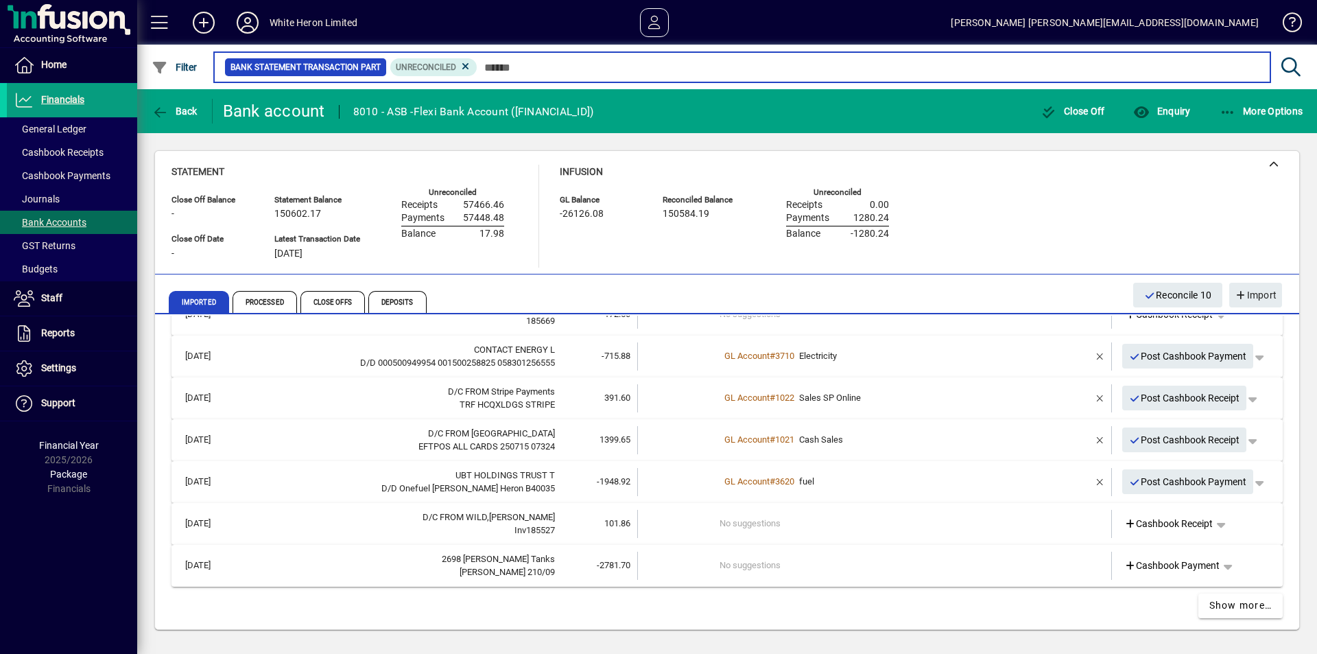
scroll to position [586, 0]
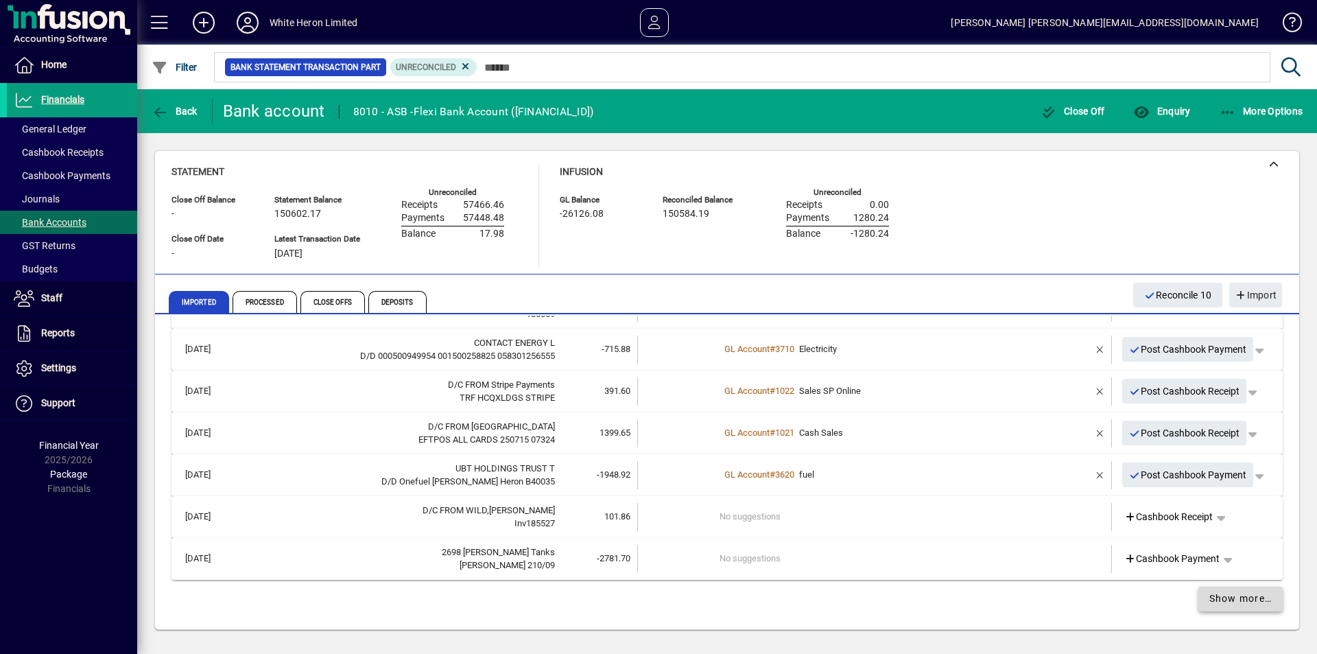
click at [1228, 601] on span "Show more…" at bounding box center [1240, 598] width 63 height 14
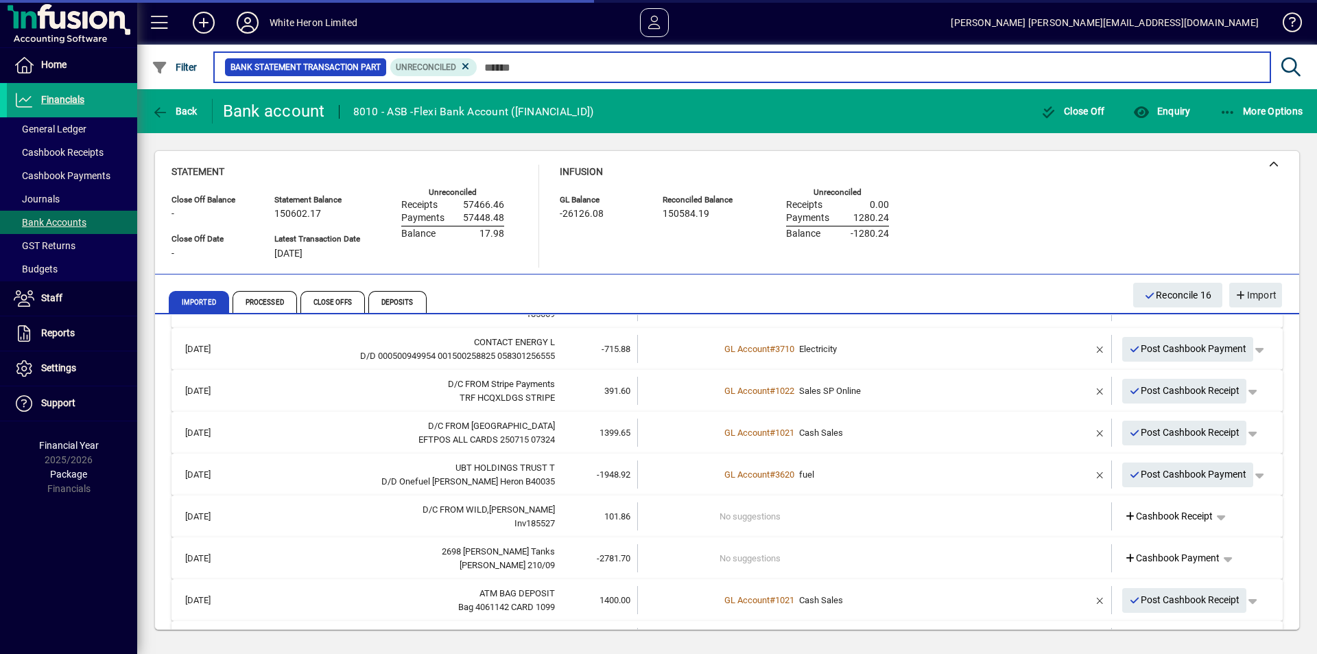
scroll to position [1422, 0]
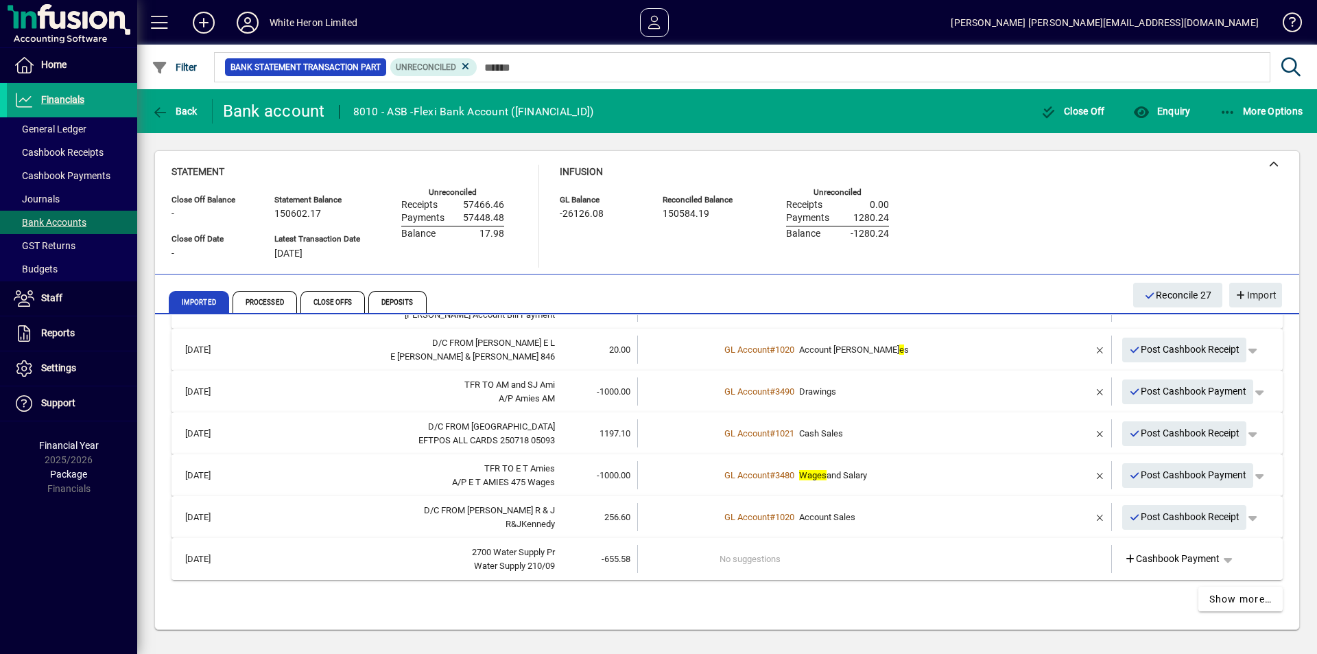
click at [756, 554] on td "No suggestions" at bounding box center [875, 559] width 312 height 28
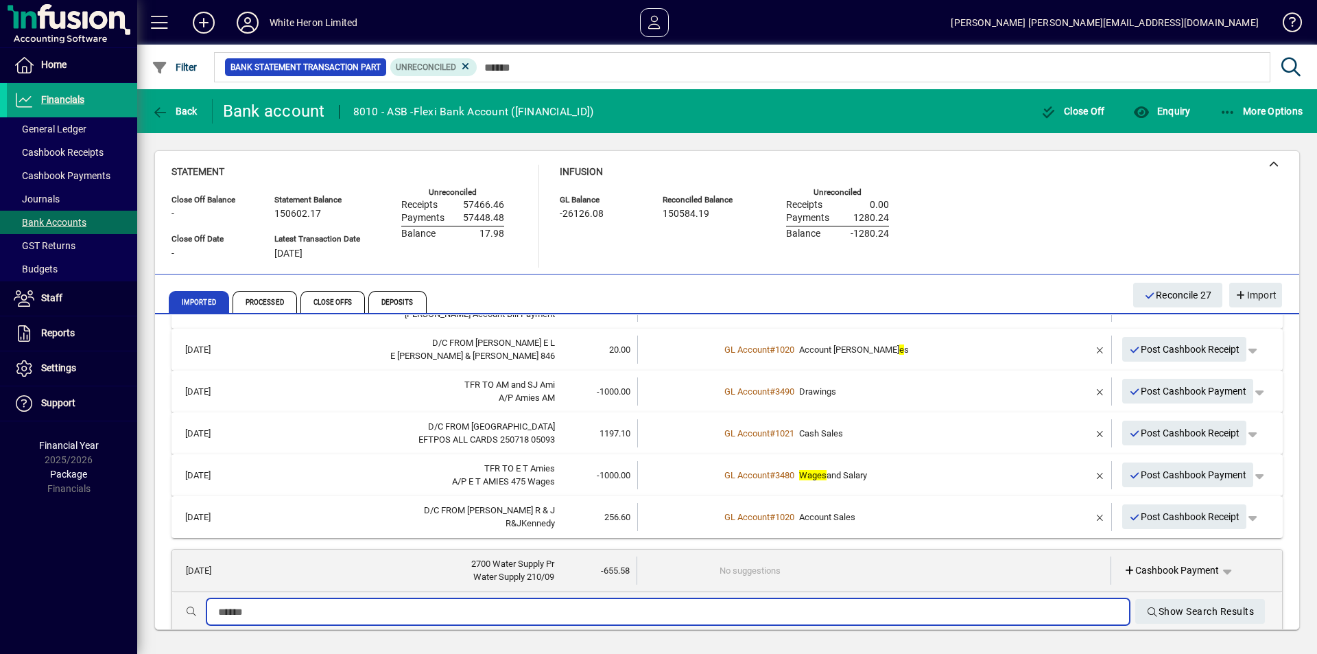
click at [373, 611] on input "text" at bounding box center [668, 611] width 900 height 16
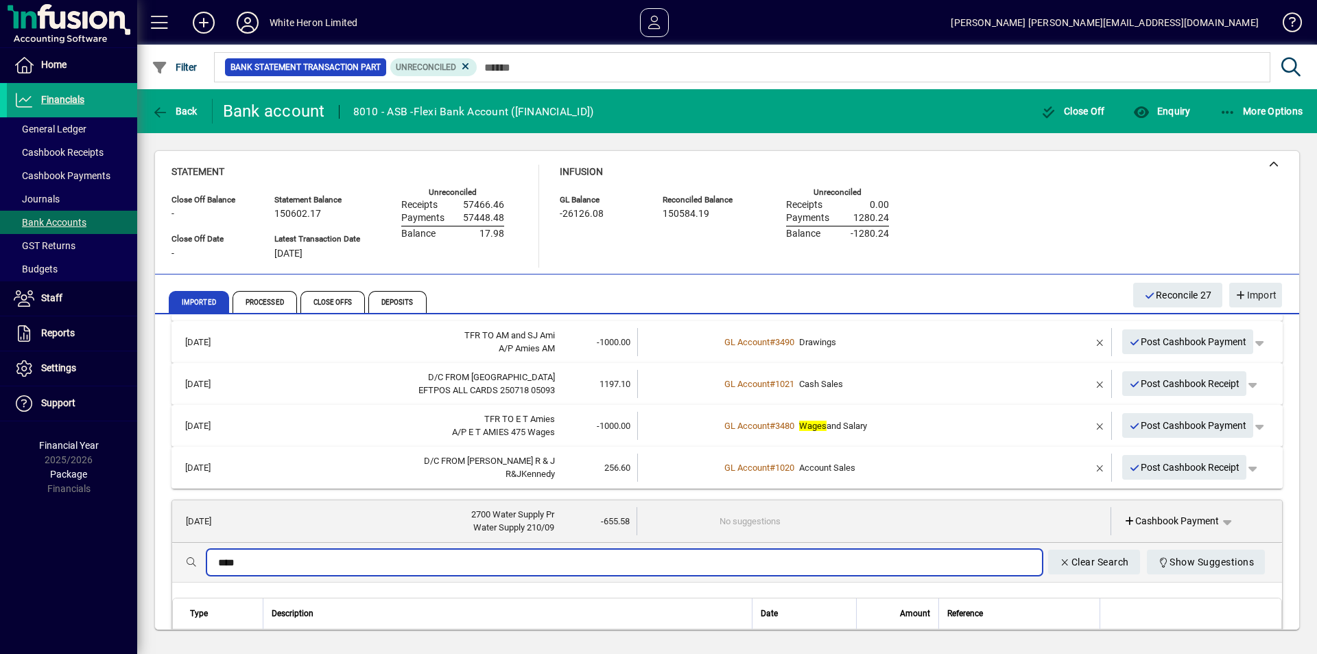
scroll to position [1491, 0]
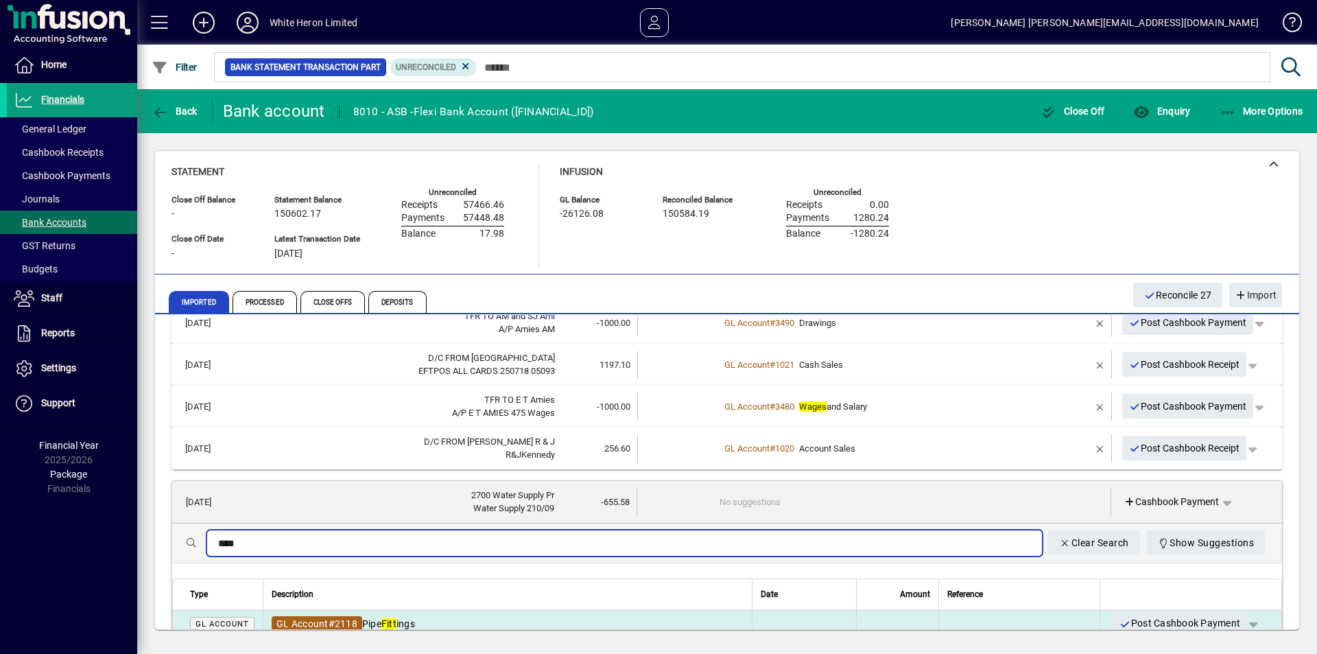
type input "****"
click at [361, 616] on span "GL Account # 2118" at bounding box center [317, 623] width 91 height 15
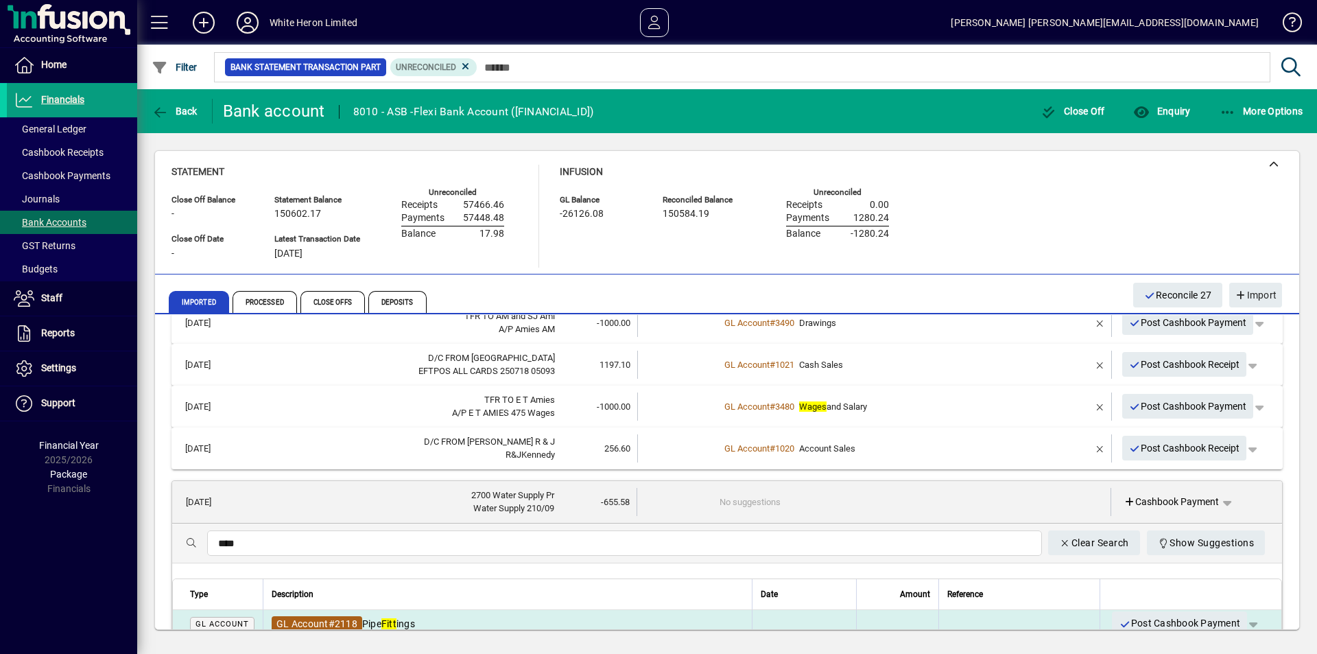
click at [346, 618] on span "2118" at bounding box center [346, 623] width 23 height 11
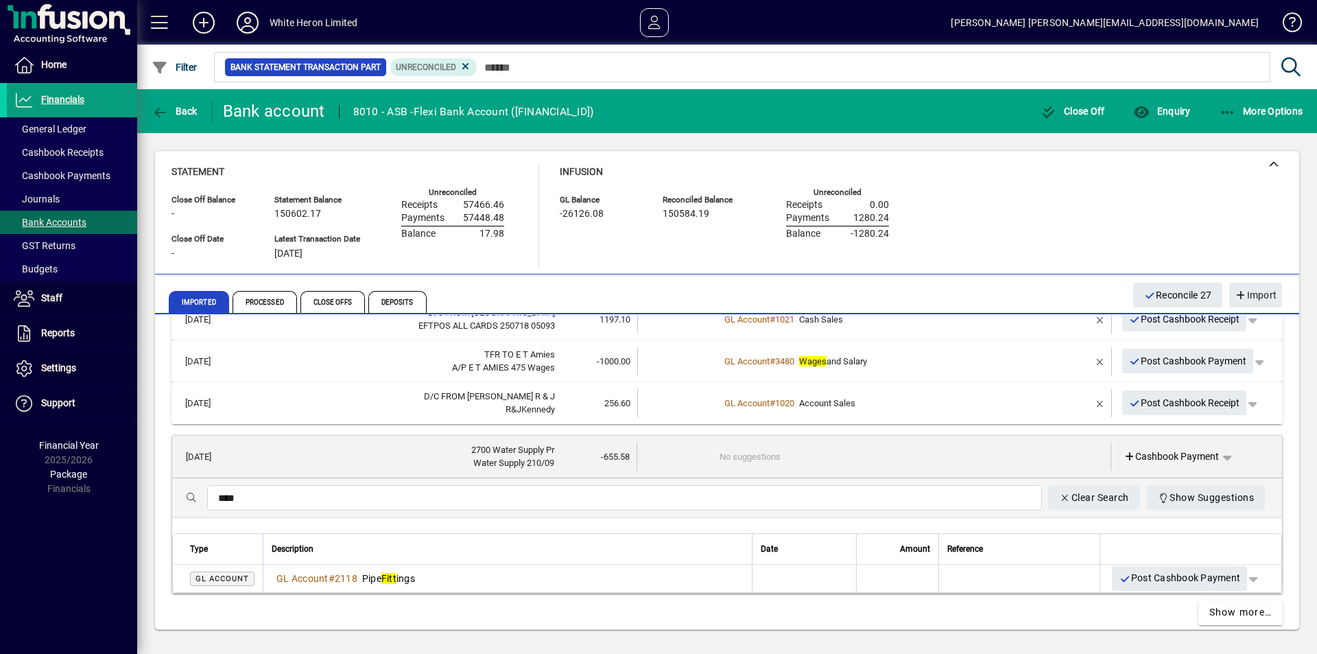
scroll to position [1549, 0]
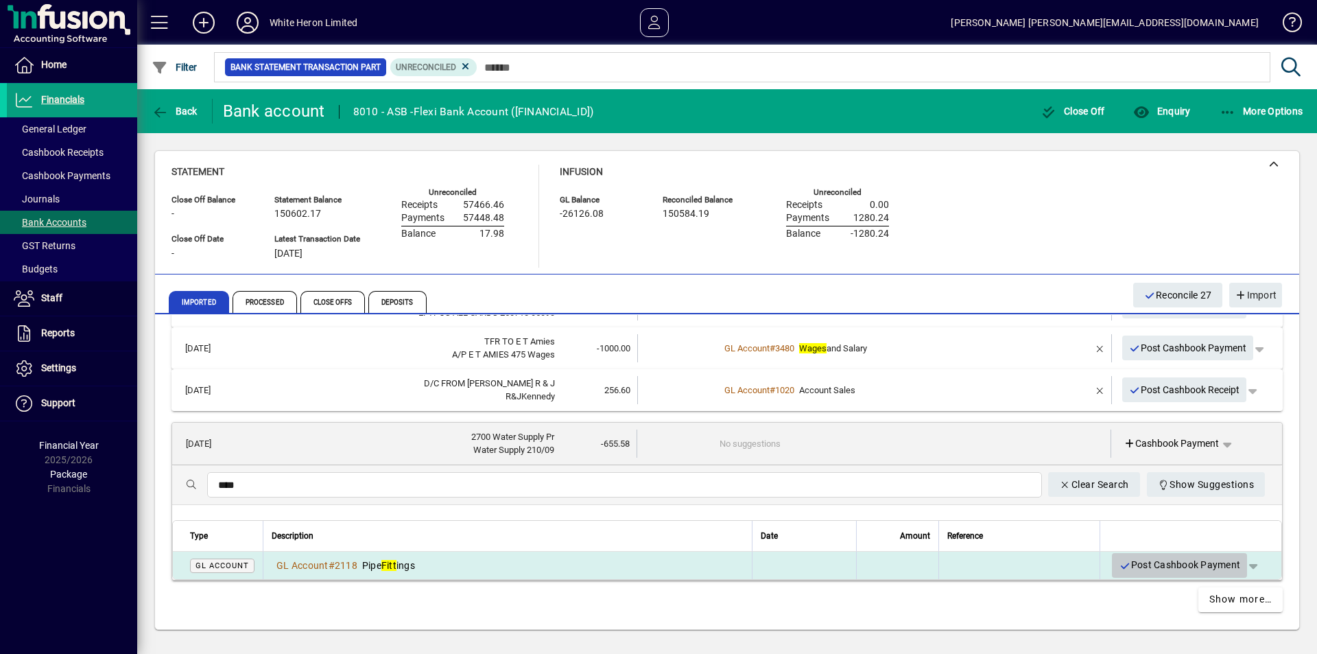
click at [1142, 563] on span "Post Cashbook Payment" at bounding box center [1179, 564] width 121 height 23
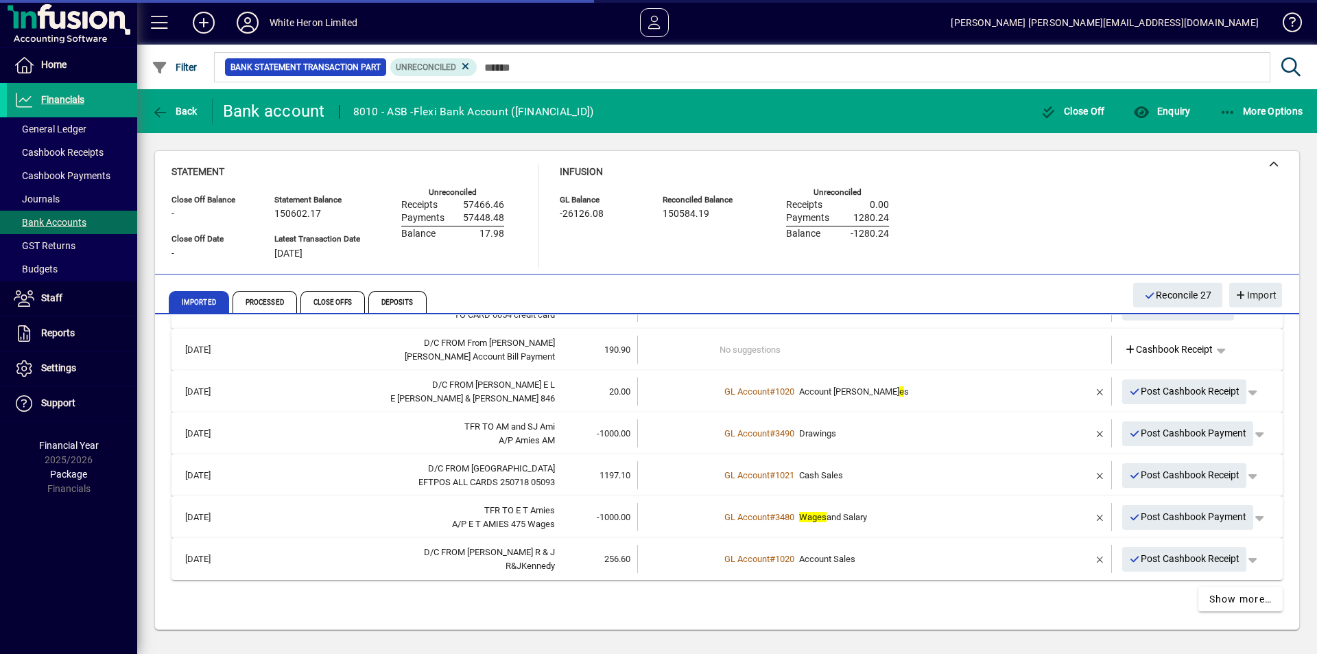
scroll to position [1380, 0]
click at [1216, 598] on span "Show more…" at bounding box center [1240, 599] width 63 height 14
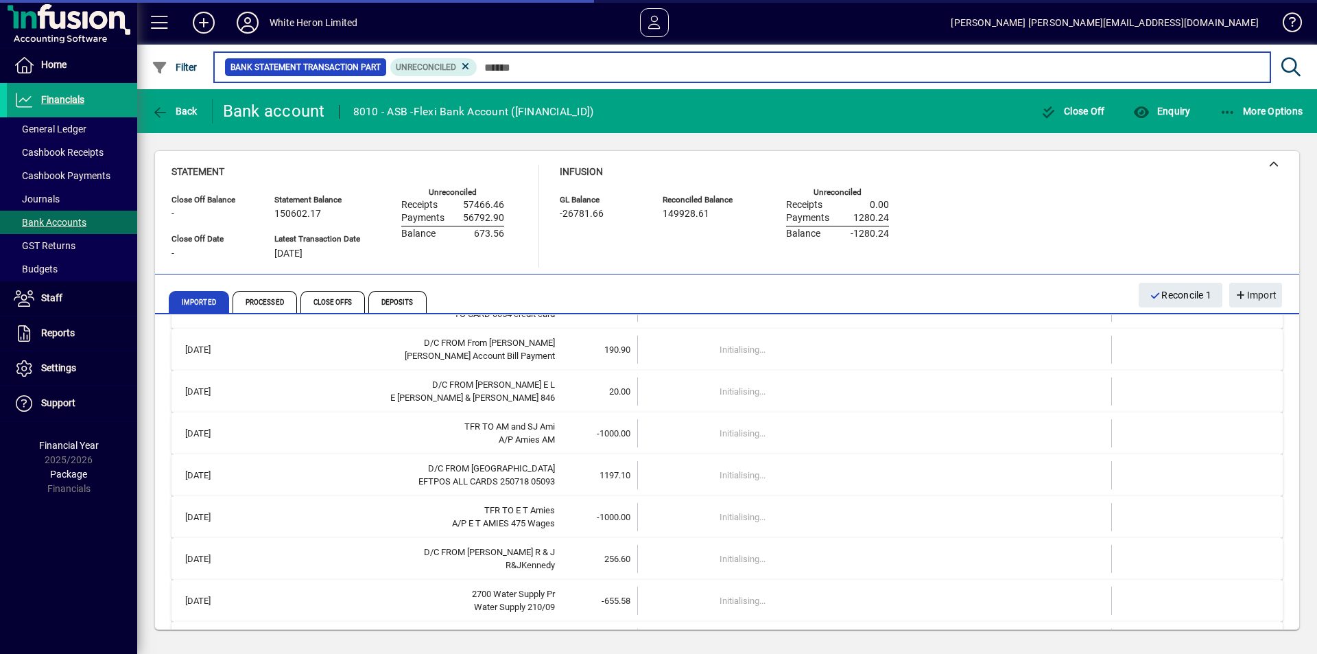
scroll to position [2259, 0]
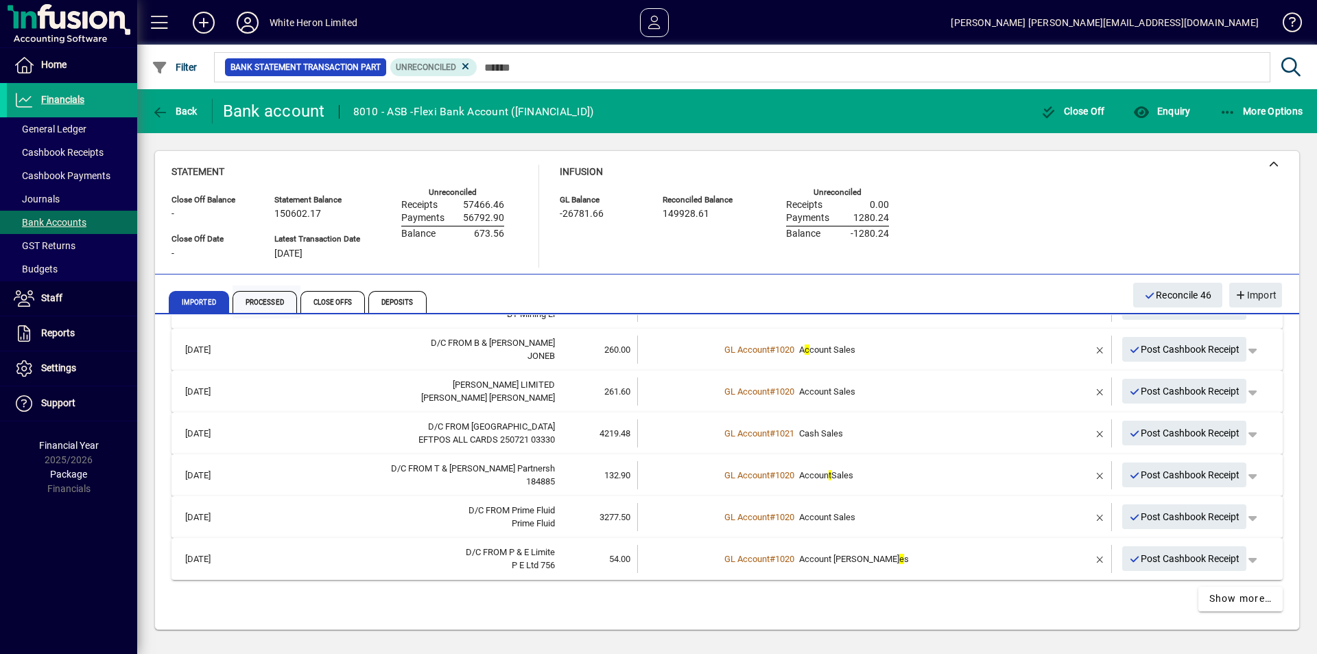
click at [269, 304] on span "Processed" at bounding box center [264, 302] width 64 height 22
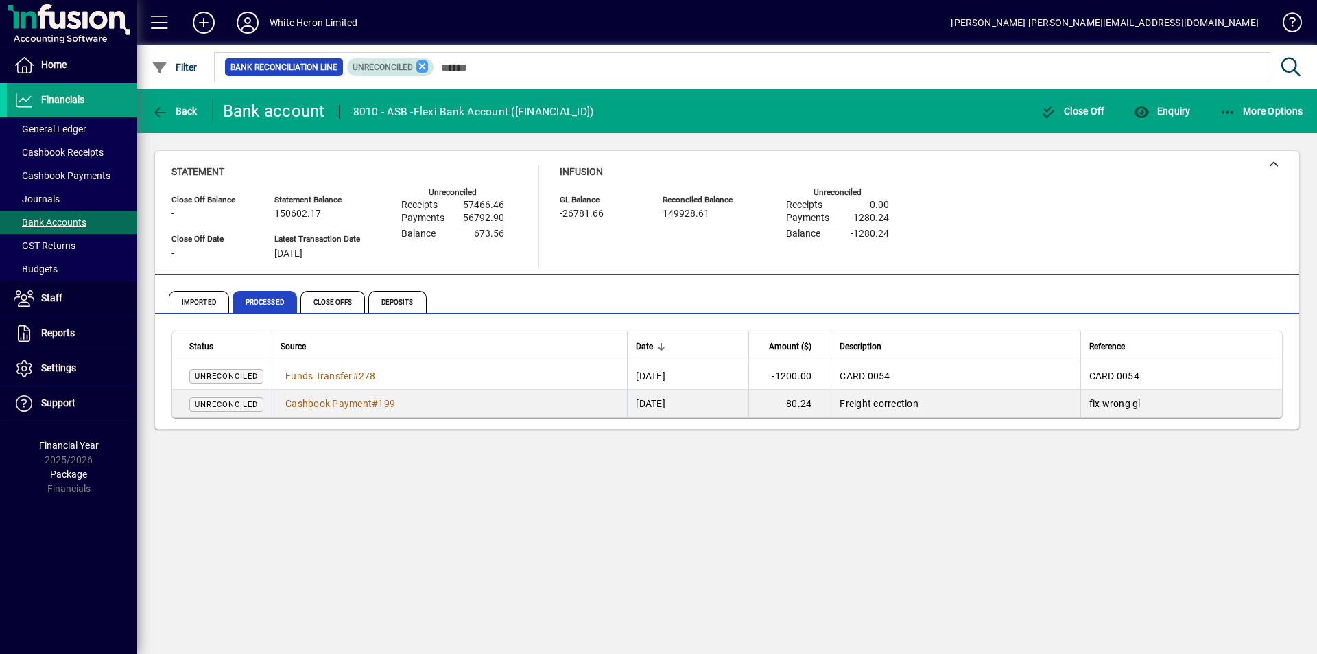
click at [425, 67] on icon at bounding box center [422, 66] width 12 height 12
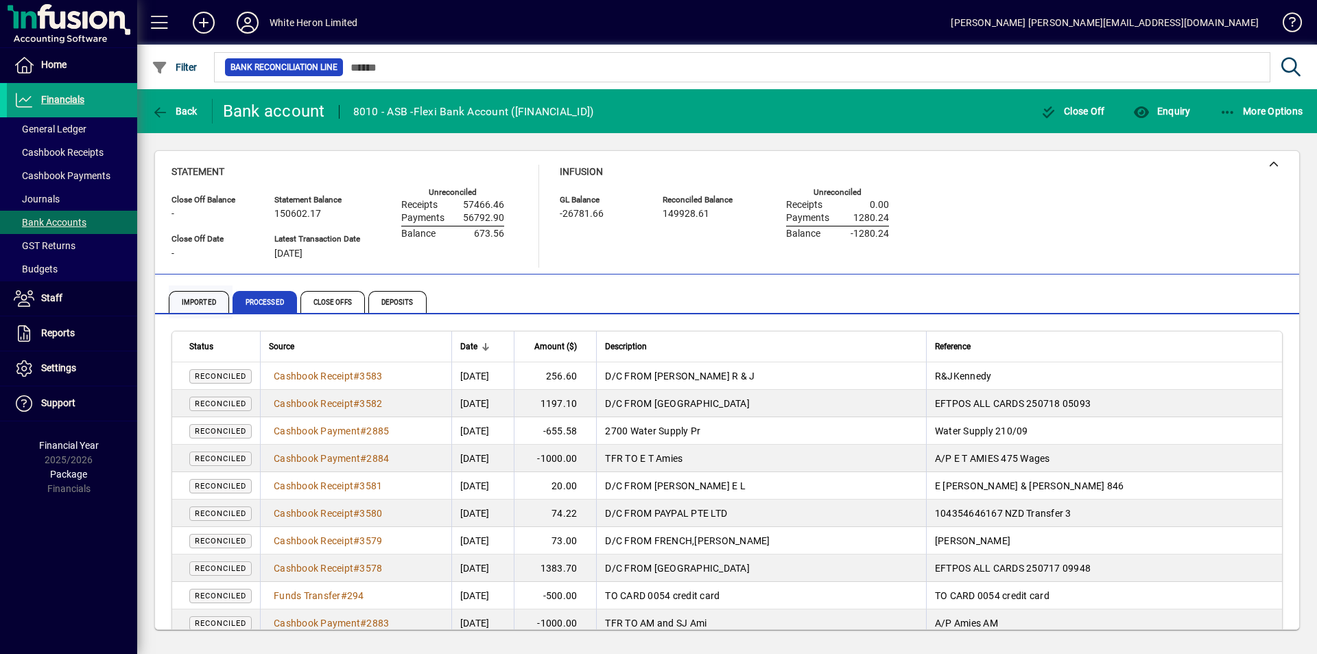
click at [200, 301] on span "Imported" at bounding box center [199, 302] width 60 height 22
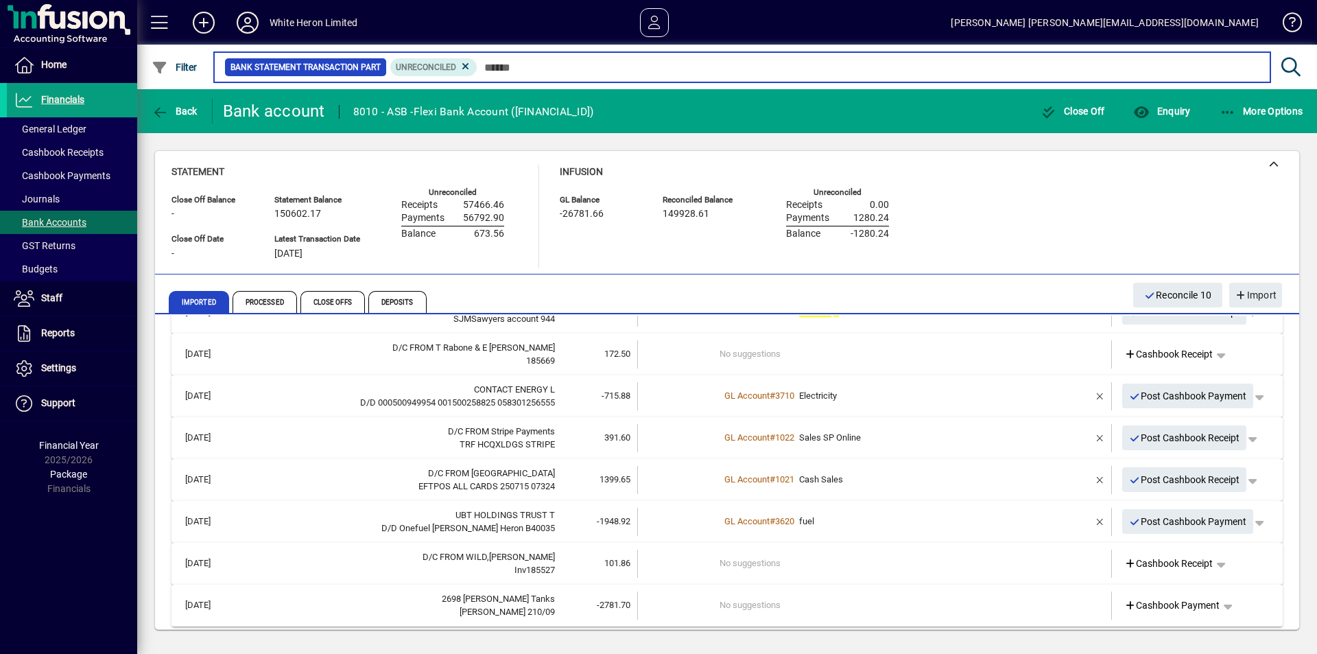
scroll to position [586, 0]
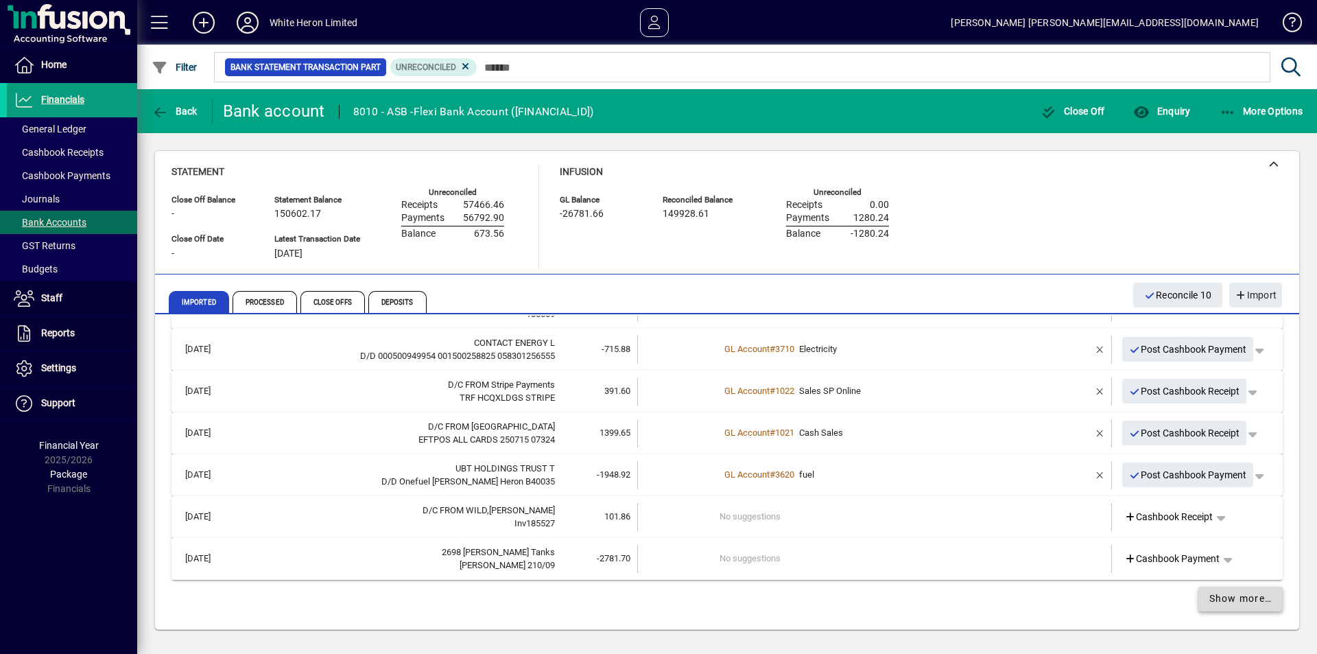
click at [1232, 598] on span "Show more…" at bounding box center [1240, 598] width 63 height 14
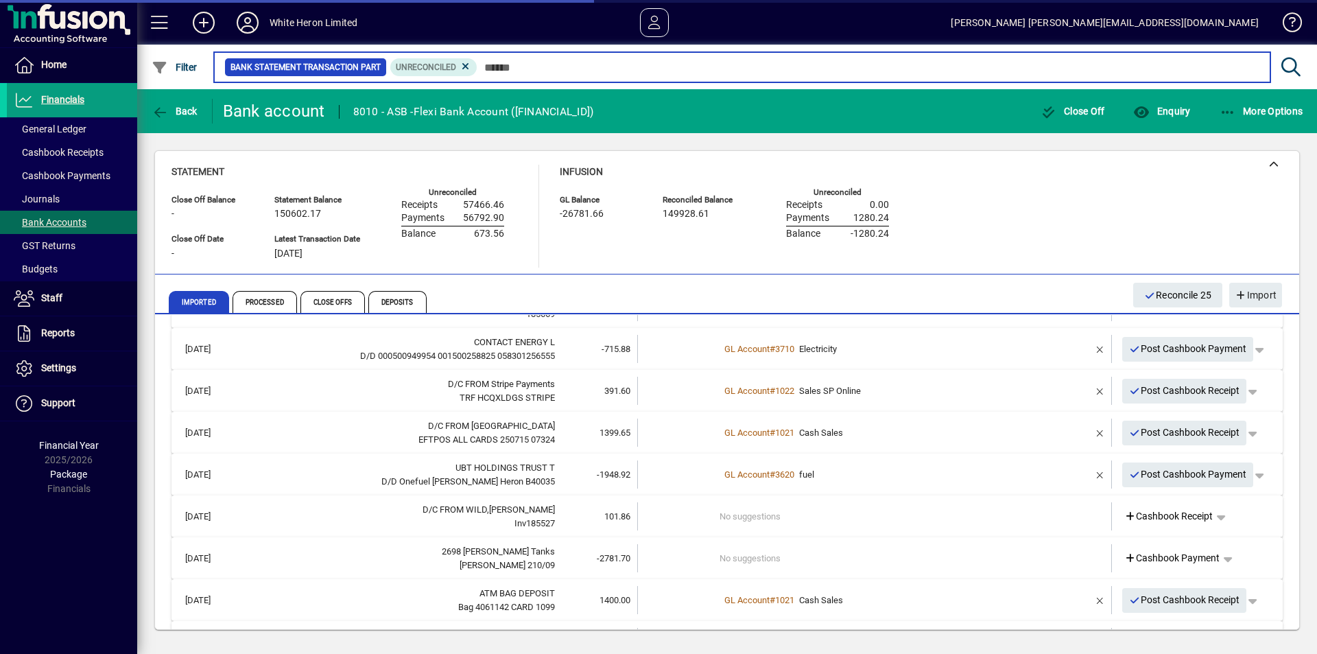
scroll to position [1422, 0]
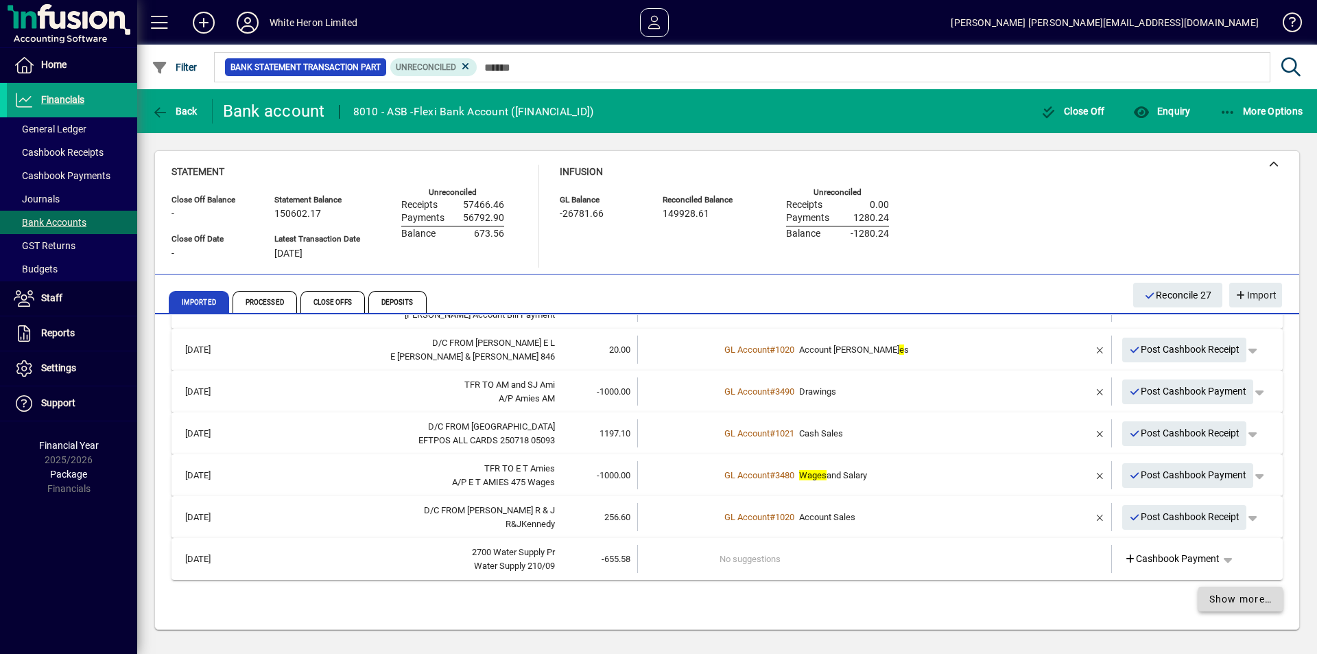
click at [1215, 599] on span "Show more…" at bounding box center [1240, 599] width 63 height 14
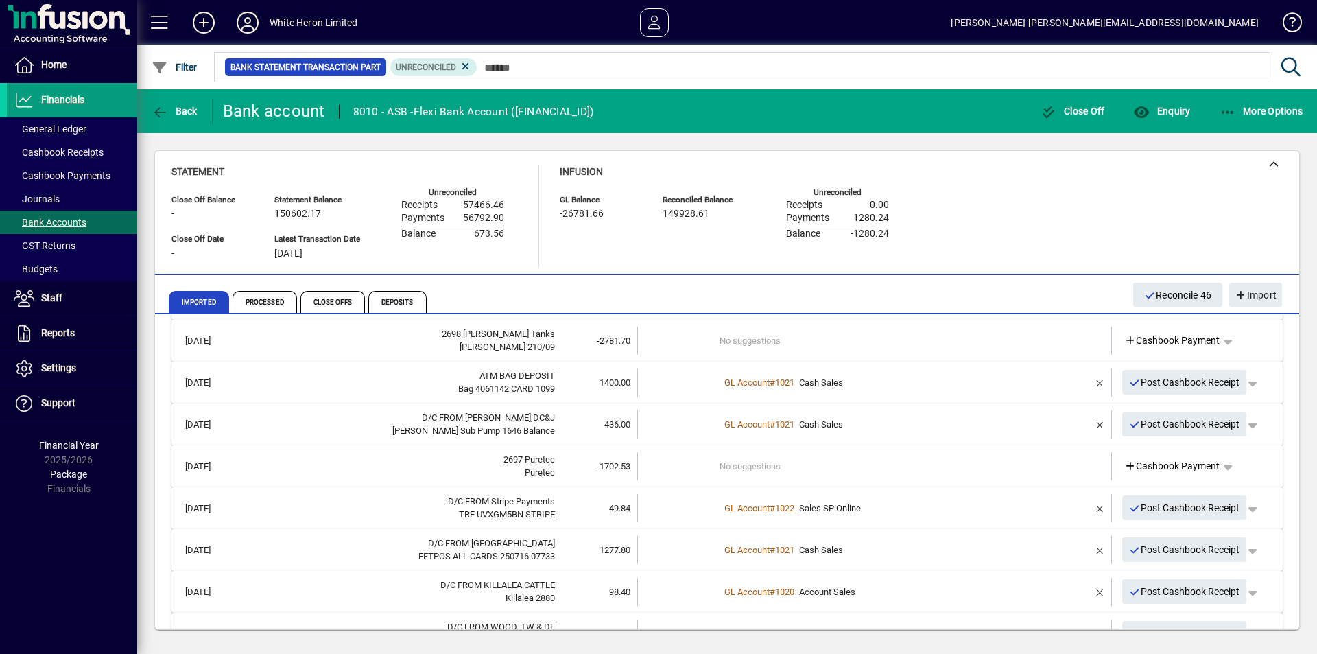
scroll to position [819, 0]
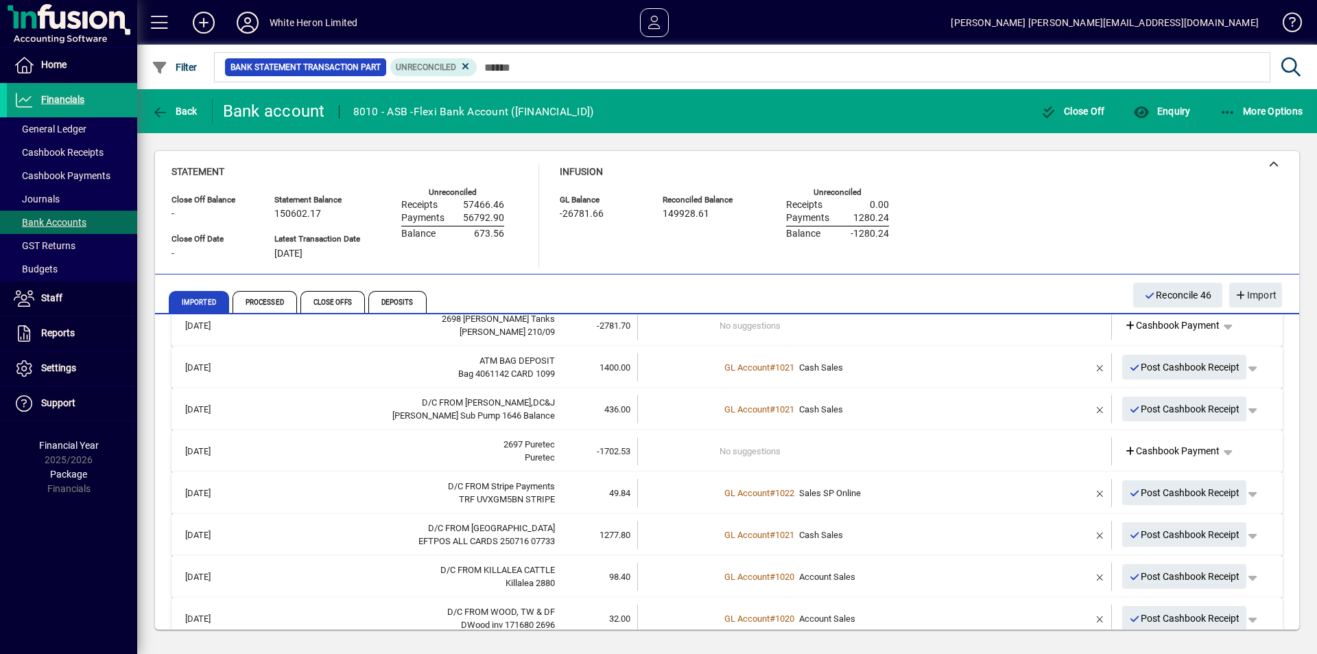
click at [745, 448] on td "No suggestions" at bounding box center [875, 451] width 312 height 28
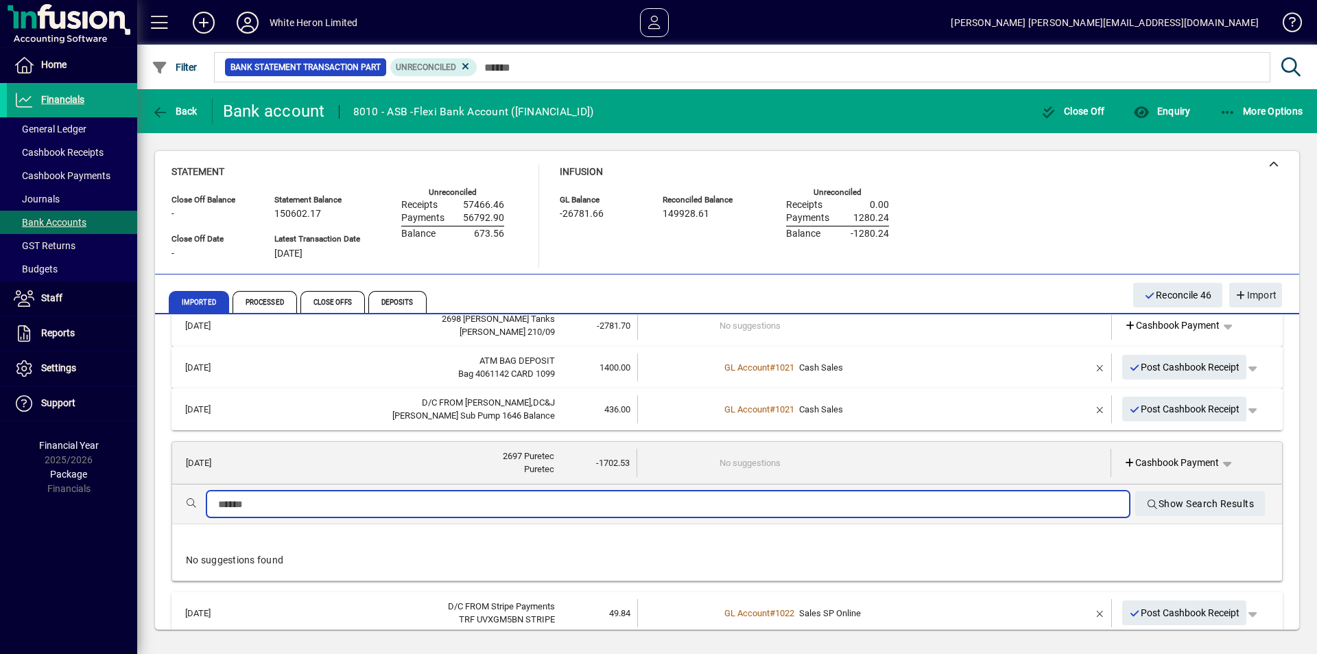
click at [378, 499] on input "text" at bounding box center [668, 504] width 900 height 16
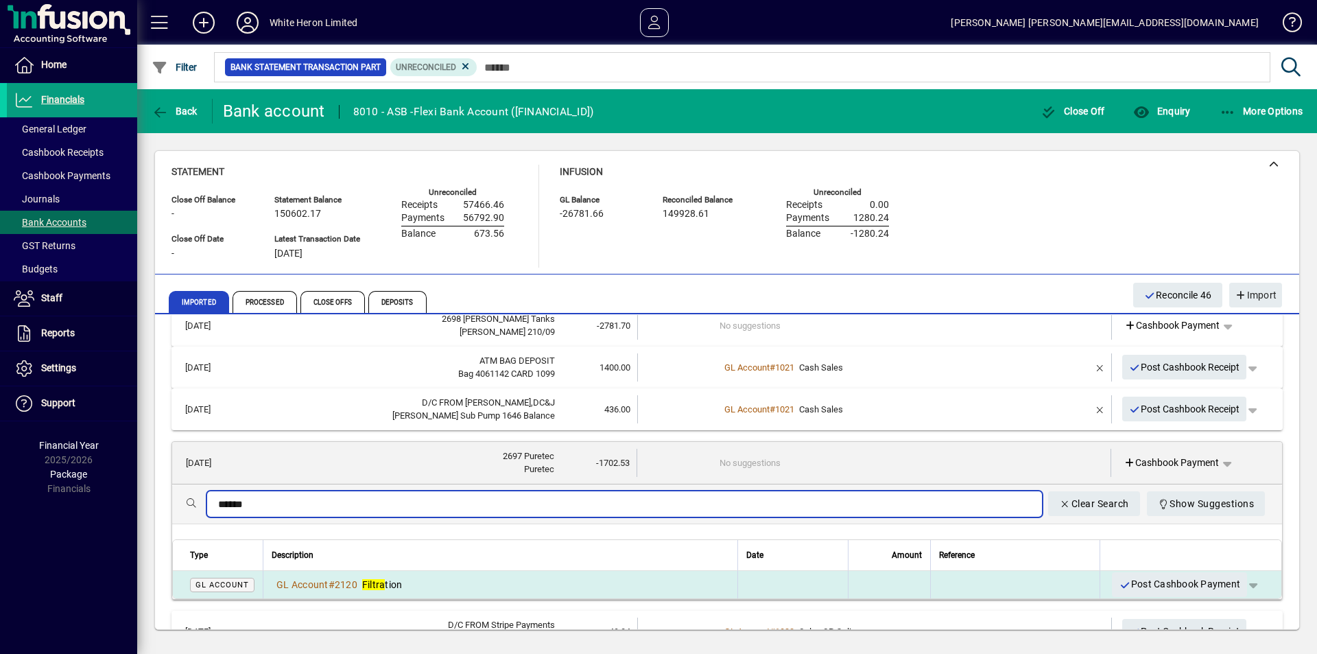
type input "******"
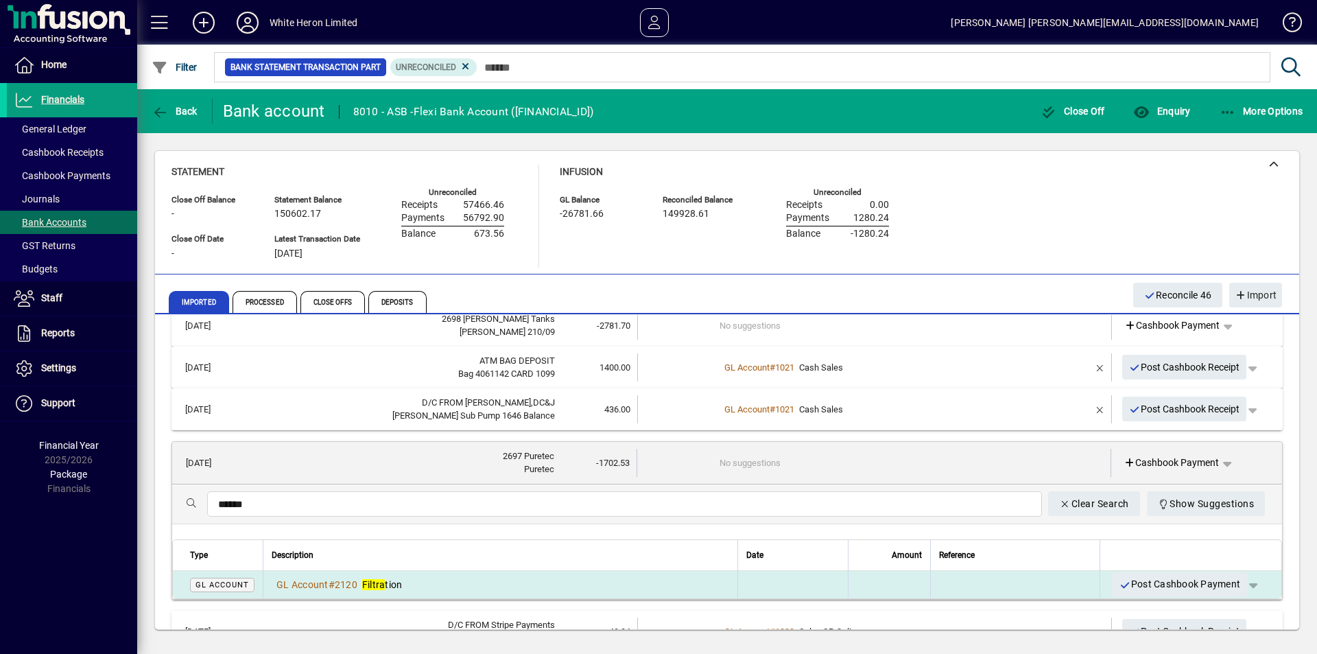
click at [397, 579] on span "Filtra tion" at bounding box center [382, 584] width 40 height 11
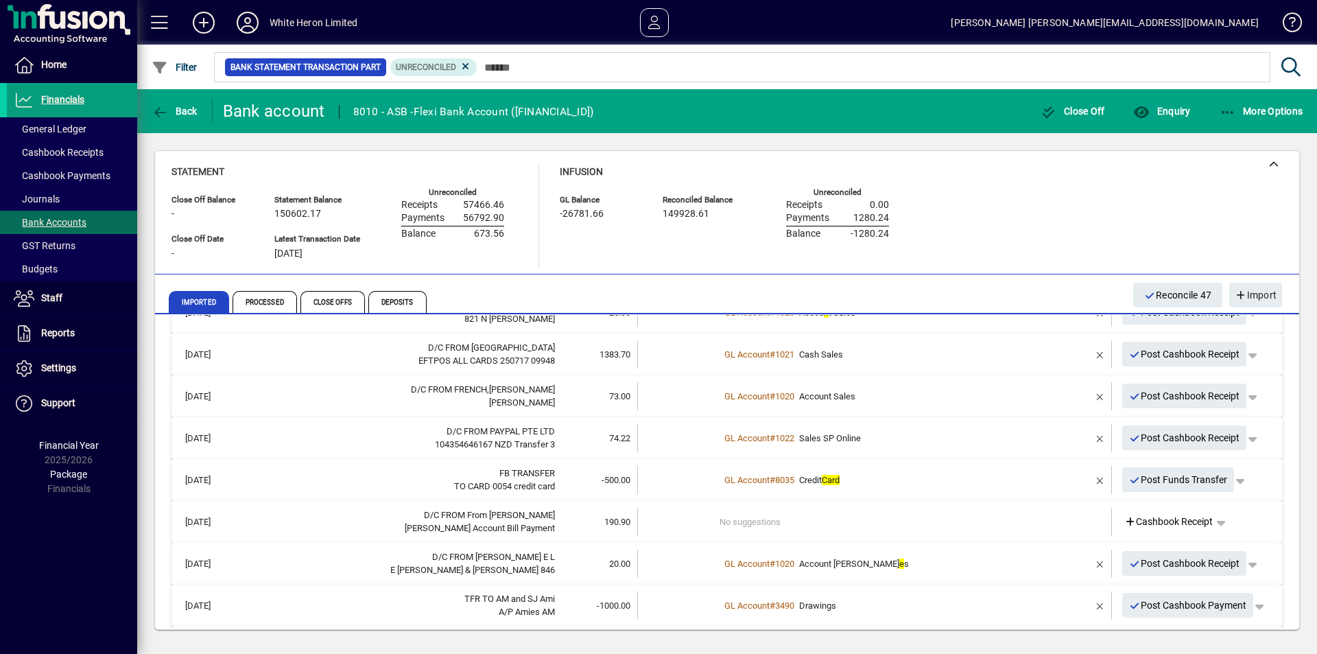
scroll to position [1230, 0]
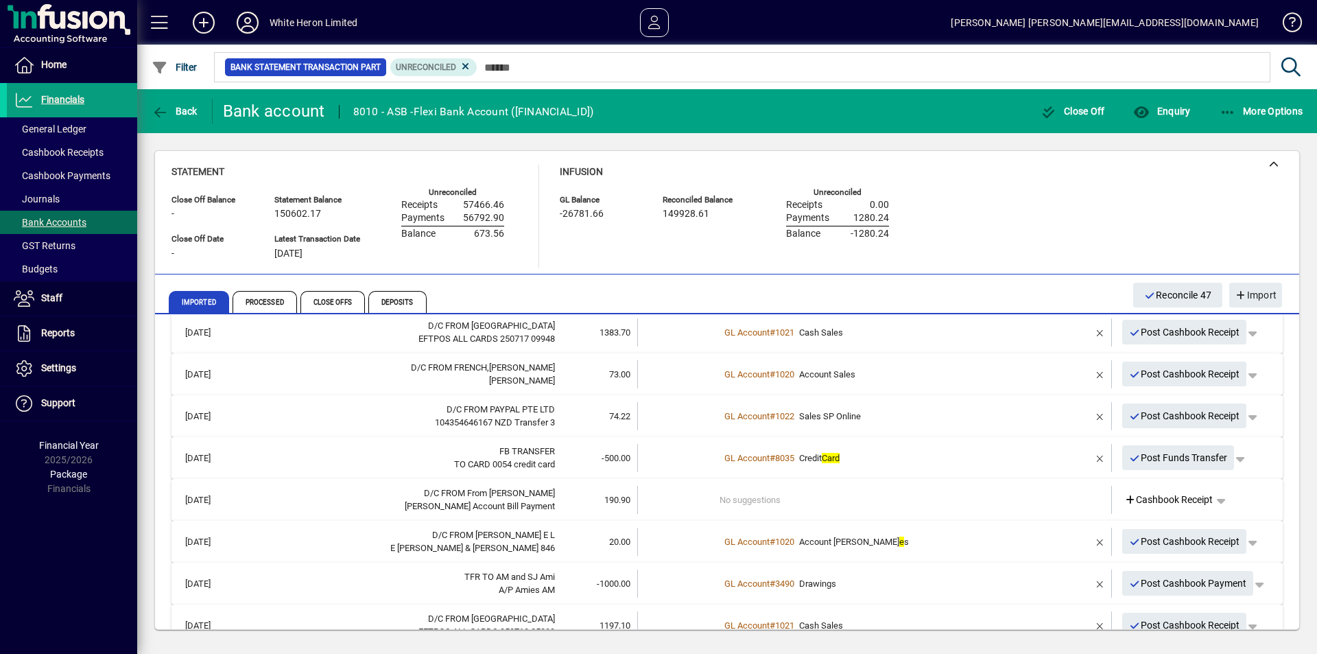
click at [763, 501] on td "No suggestions" at bounding box center [875, 500] width 312 height 28
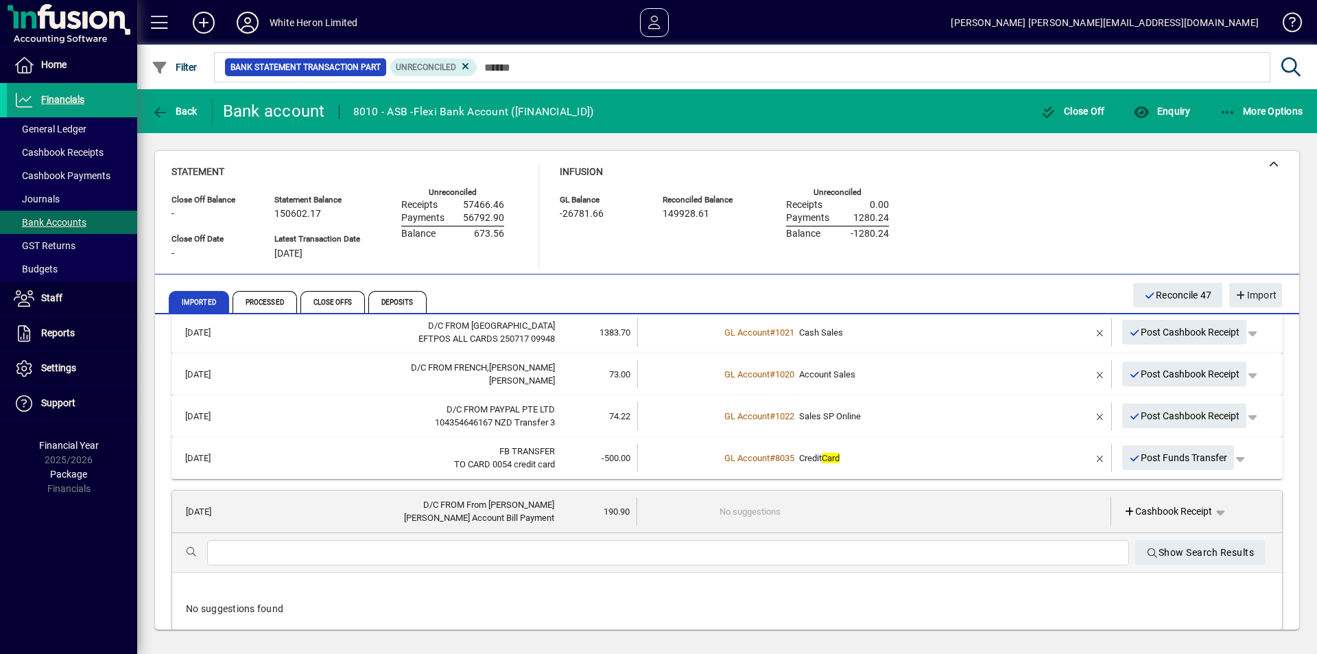
click at [346, 549] on input "text" at bounding box center [668, 553] width 900 height 16
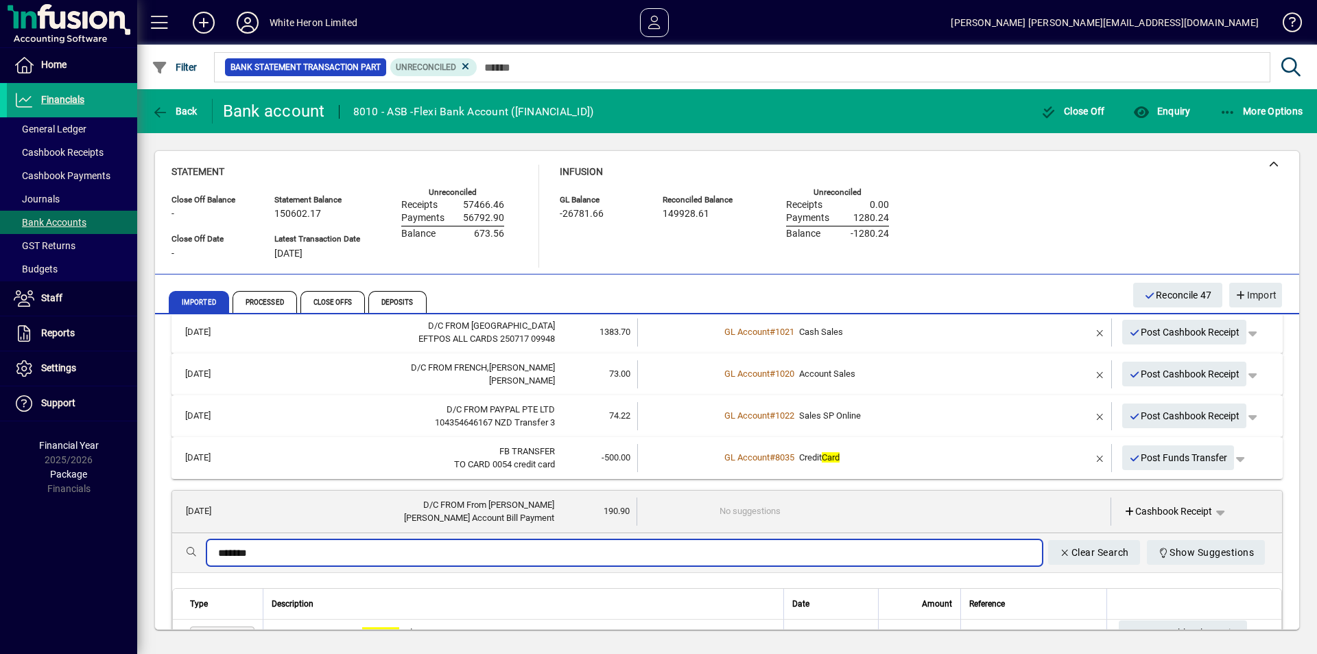
scroll to position [1299, 0]
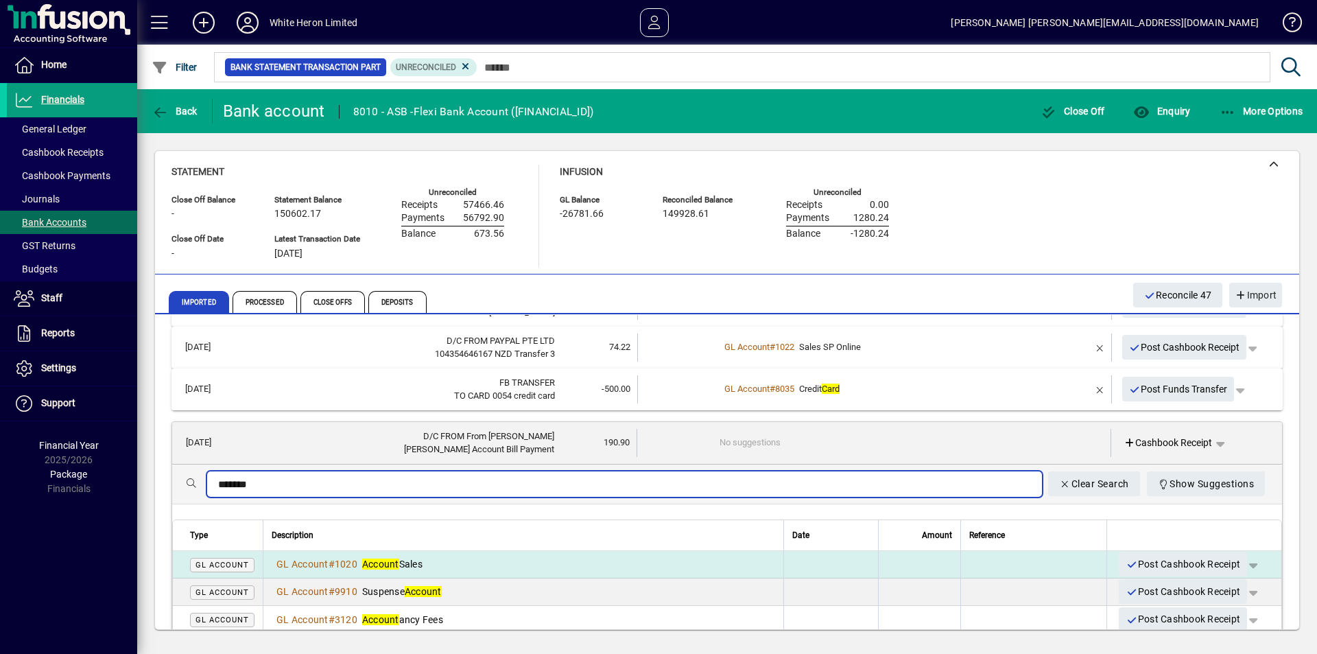
type input "*******"
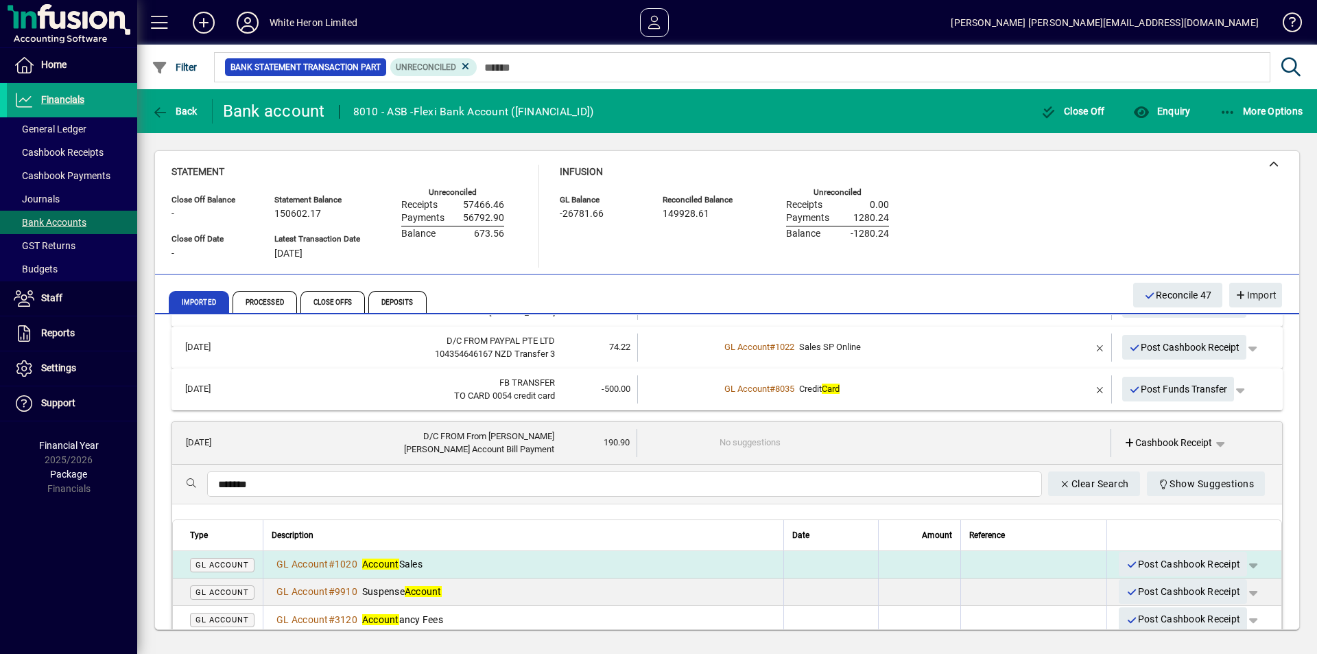
click at [431, 562] on div "GL Account # 1020 Account Sales" at bounding box center [523, 564] width 503 height 14
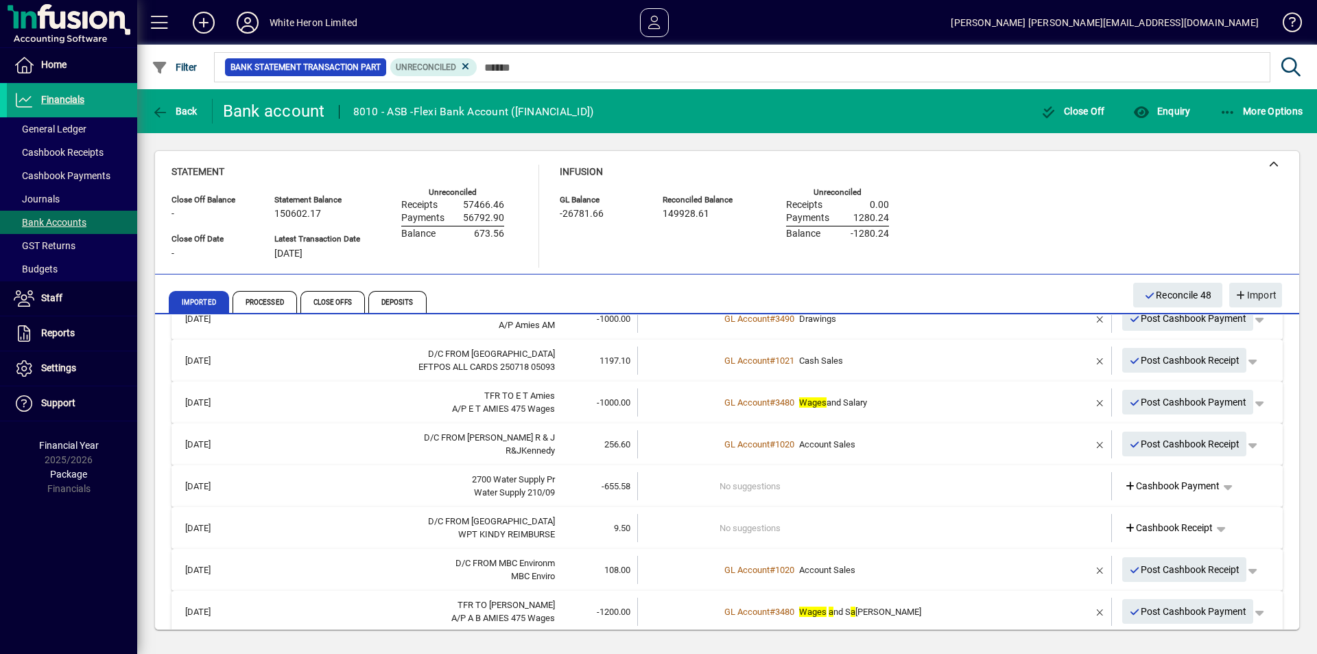
scroll to position [1505, 0]
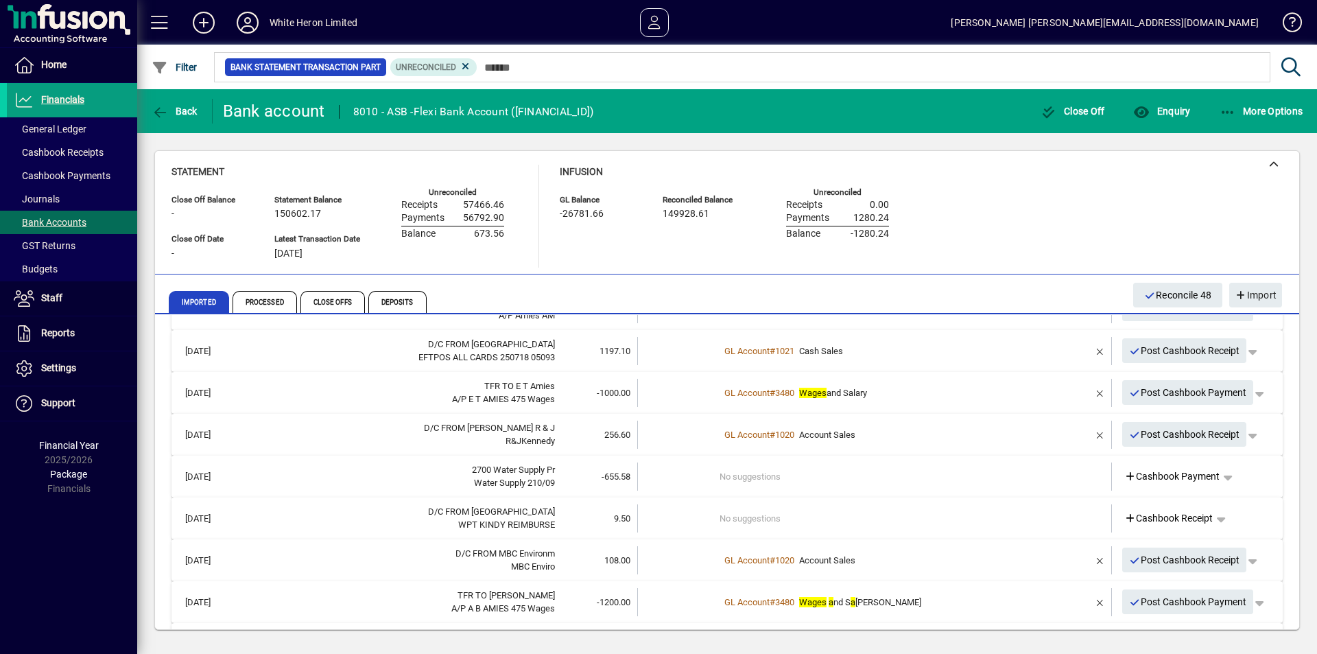
click at [757, 479] on td "No suggestions" at bounding box center [875, 476] width 312 height 28
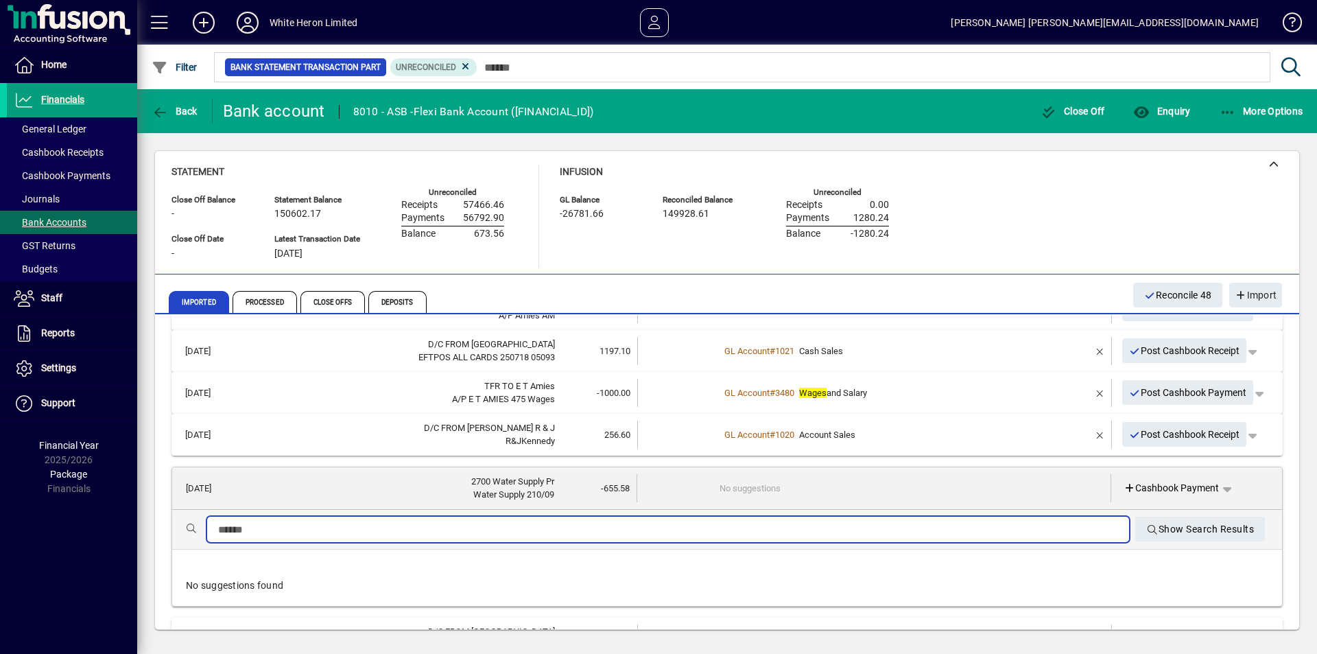
click at [466, 525] on input "text" at bounding box center [668, 529] width 900 height 16
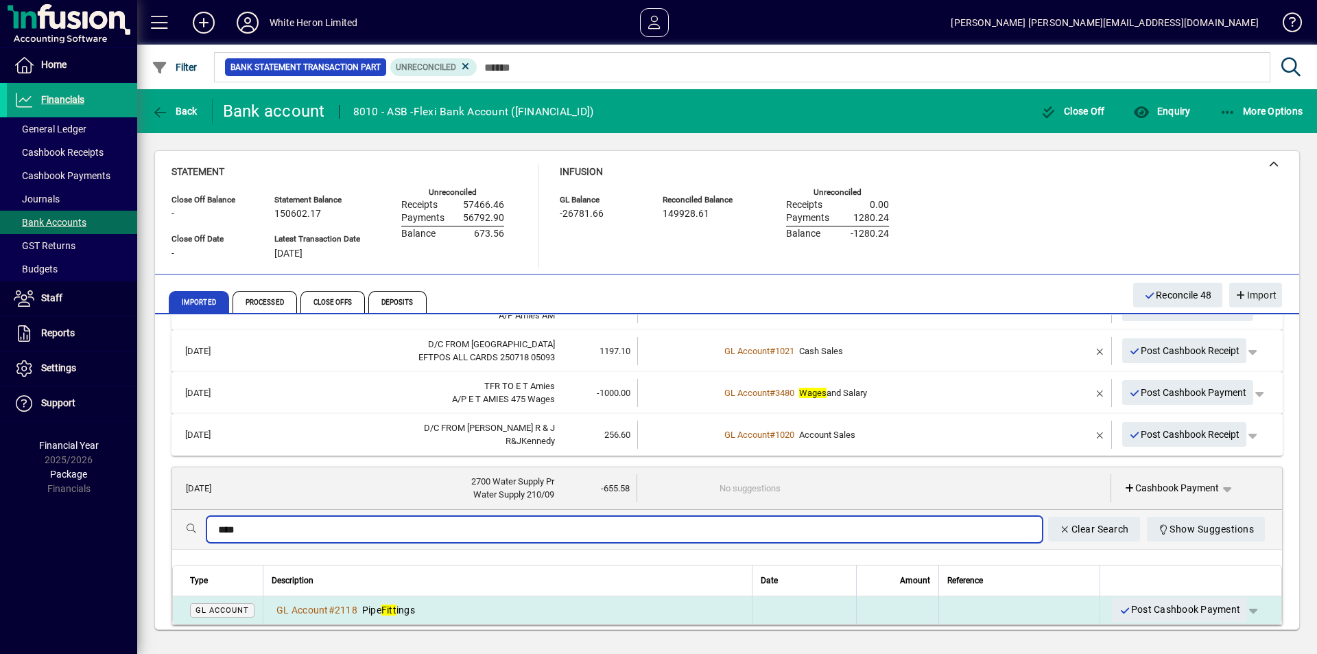
type input "****"
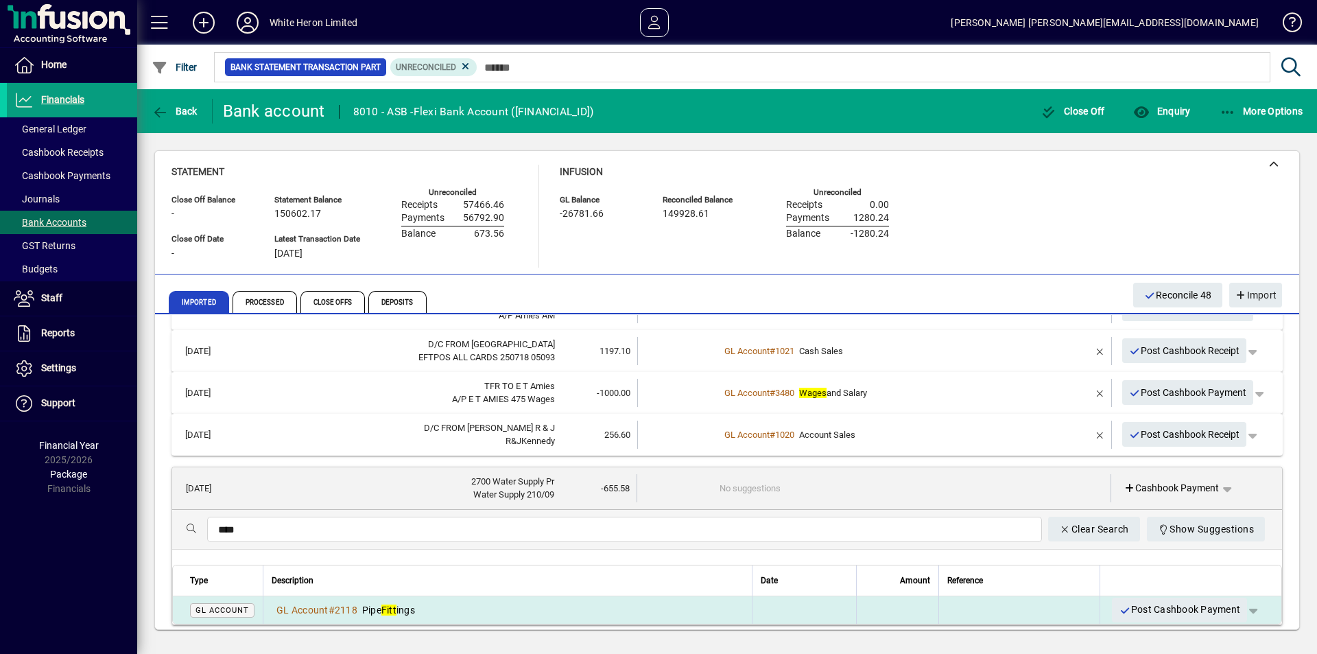
click at [411, 604] on span "Pipe Fitt ings" at bounding box center [388, 609] width 53 height 11
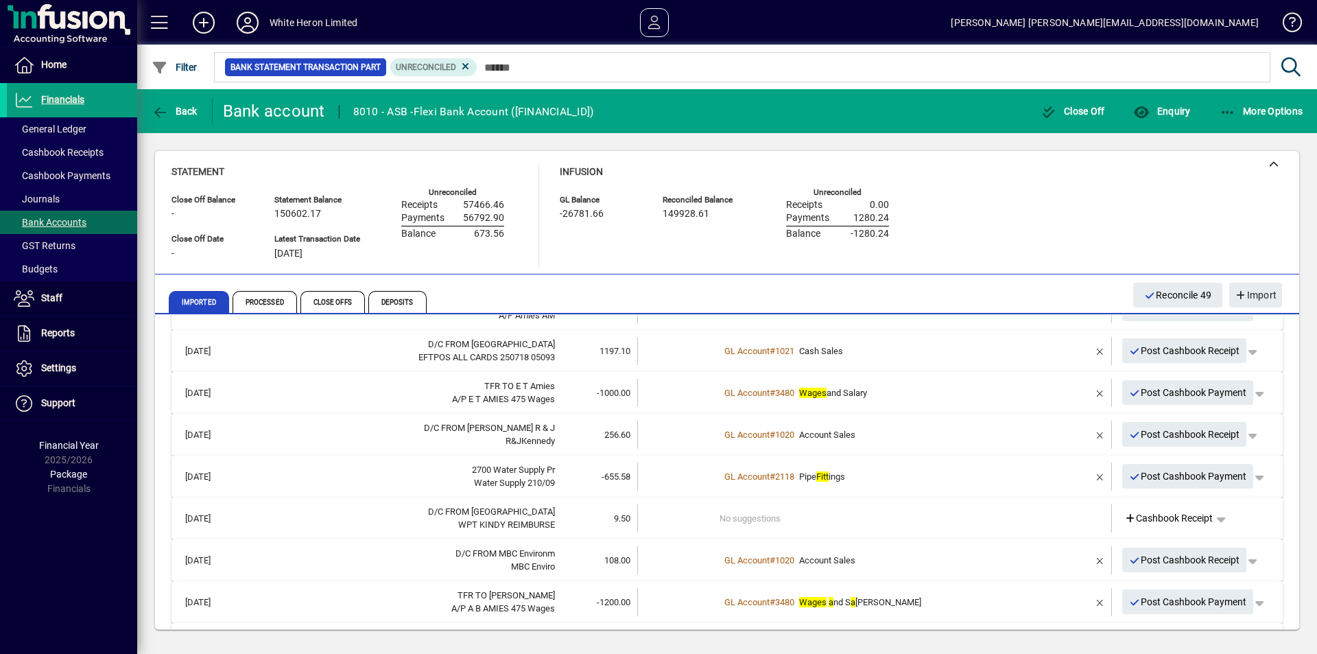
click at [793, 518] on td "No suggestions" at bounding box center [875, 518] width 312 height 28
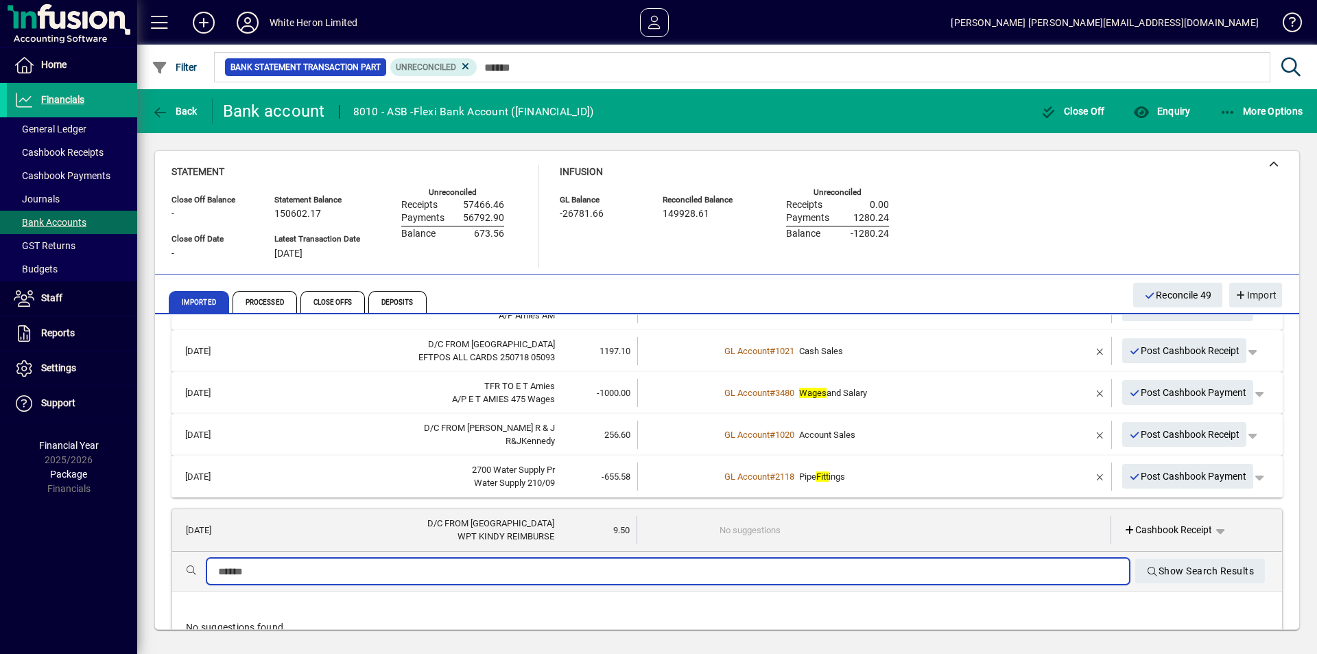
click at [269, 570] on input "text" at bounding box center [668, 571] width 900 height 16
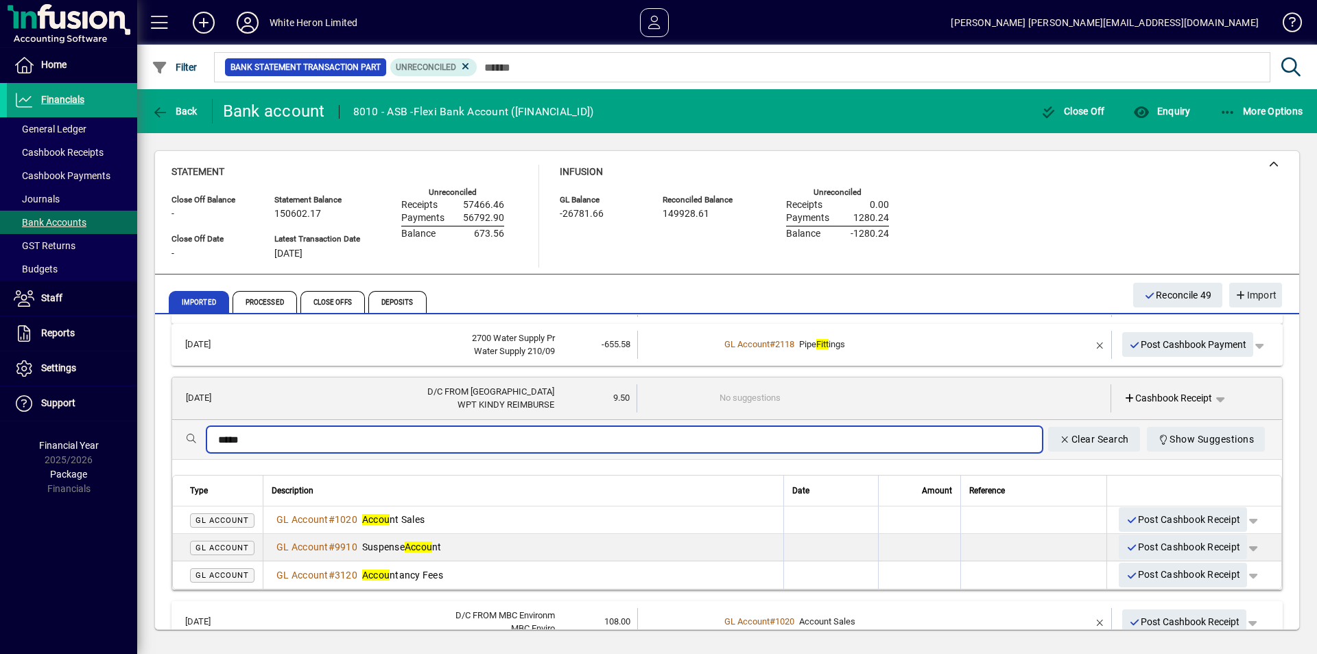
scroll to position [1642, 0]
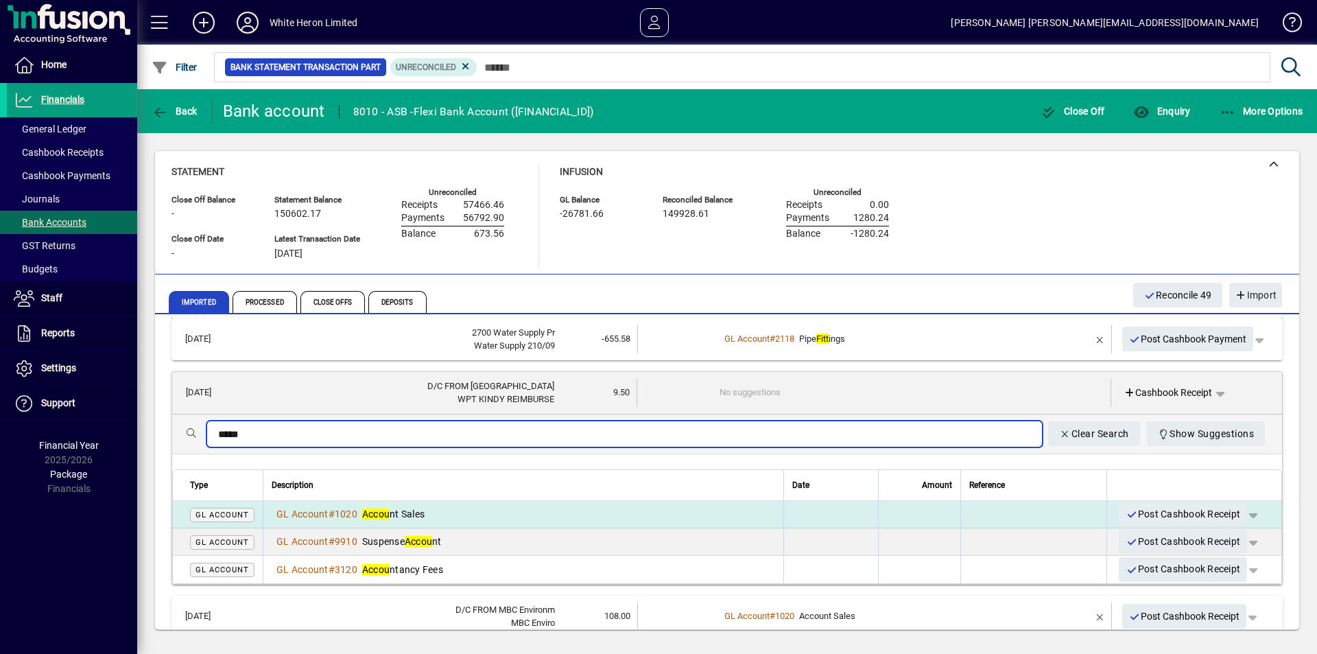
type input "*****"
click at [429, 513] on div "GL Account # 1020 Accou nt Sales" at bounding box center [523, 514] width 503 height 14
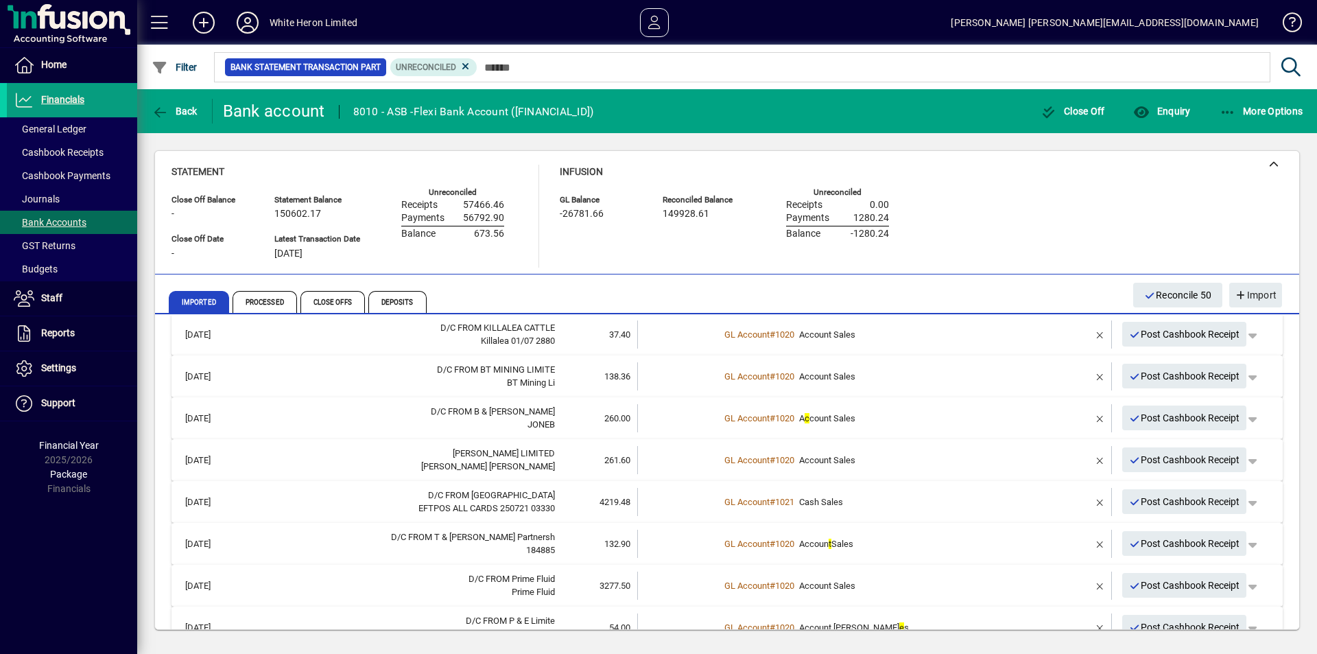
scroll to position [2259, 0]
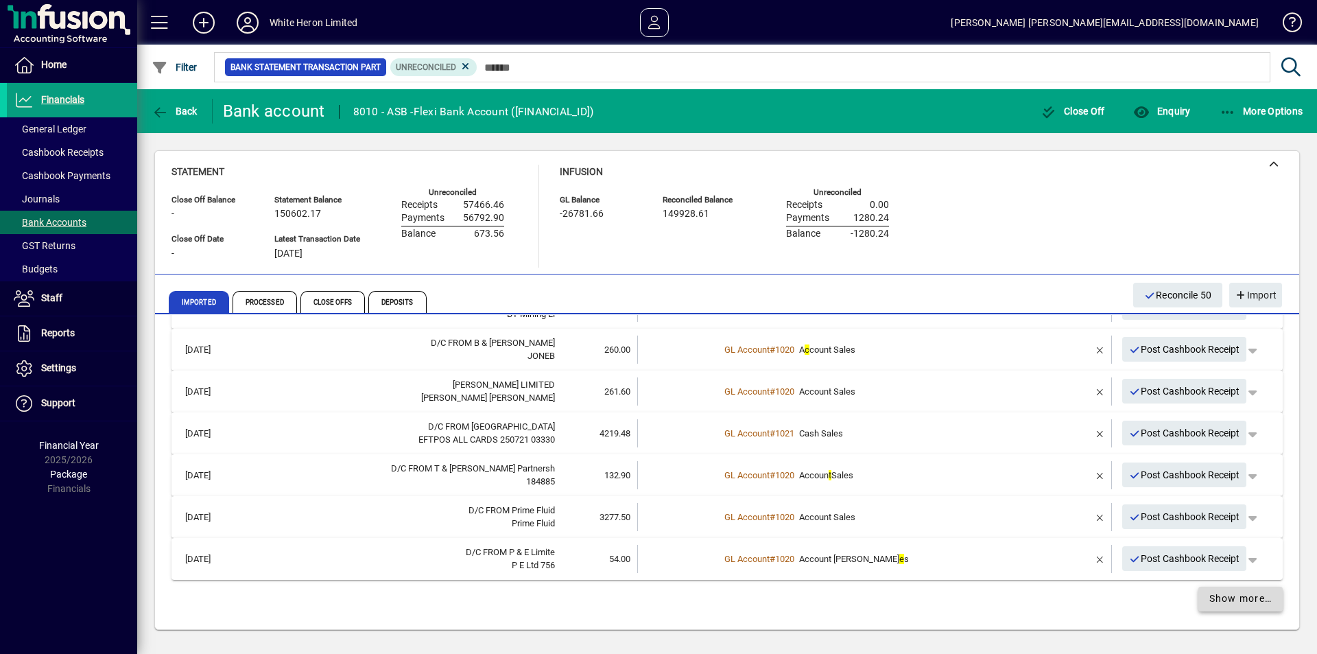
click at [1215, 594] on span "Show more…" at bounding box center [1240, 598] width 63 height 14
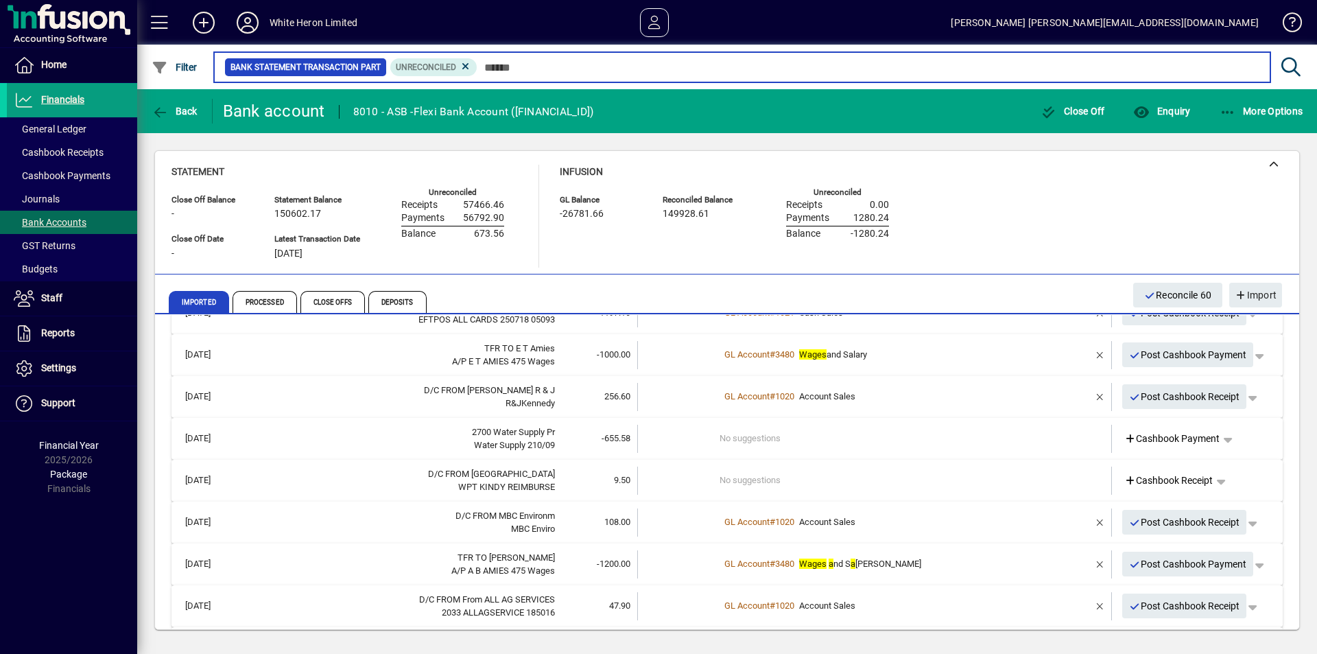
scroll to position [1518, 0]
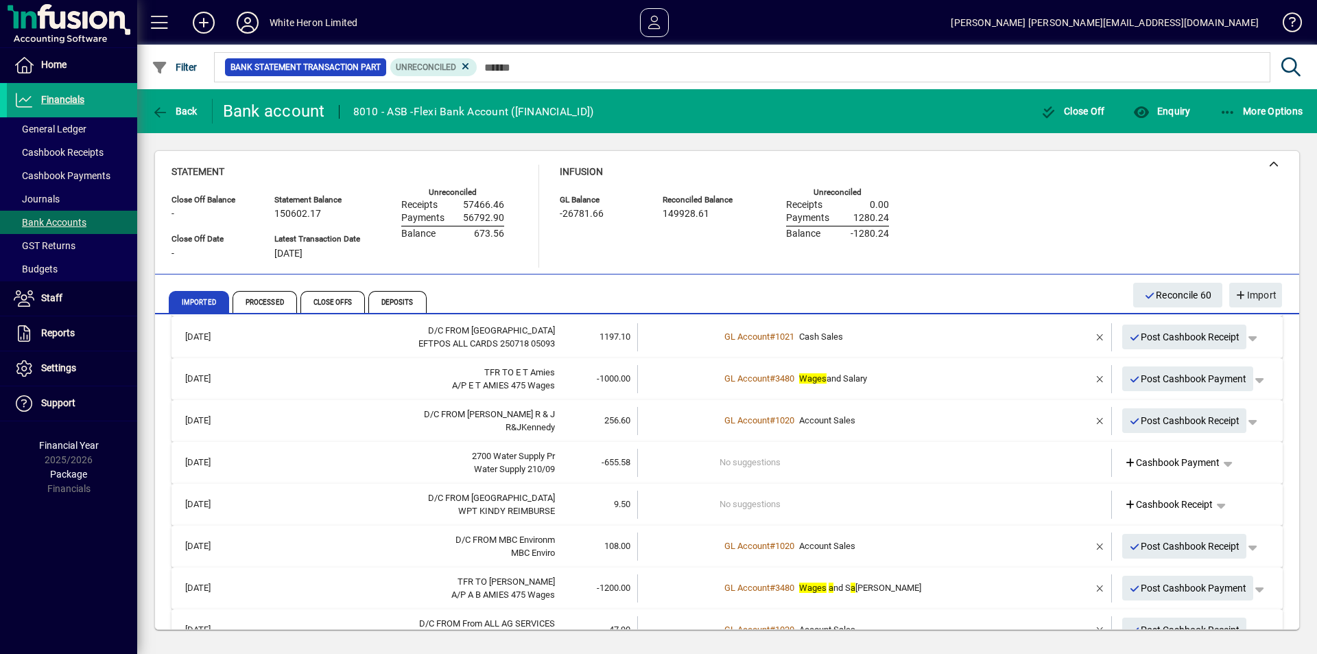
click at [756, 457] on td "No suggestions" at bounding box center [875, 462] width 312 height 28
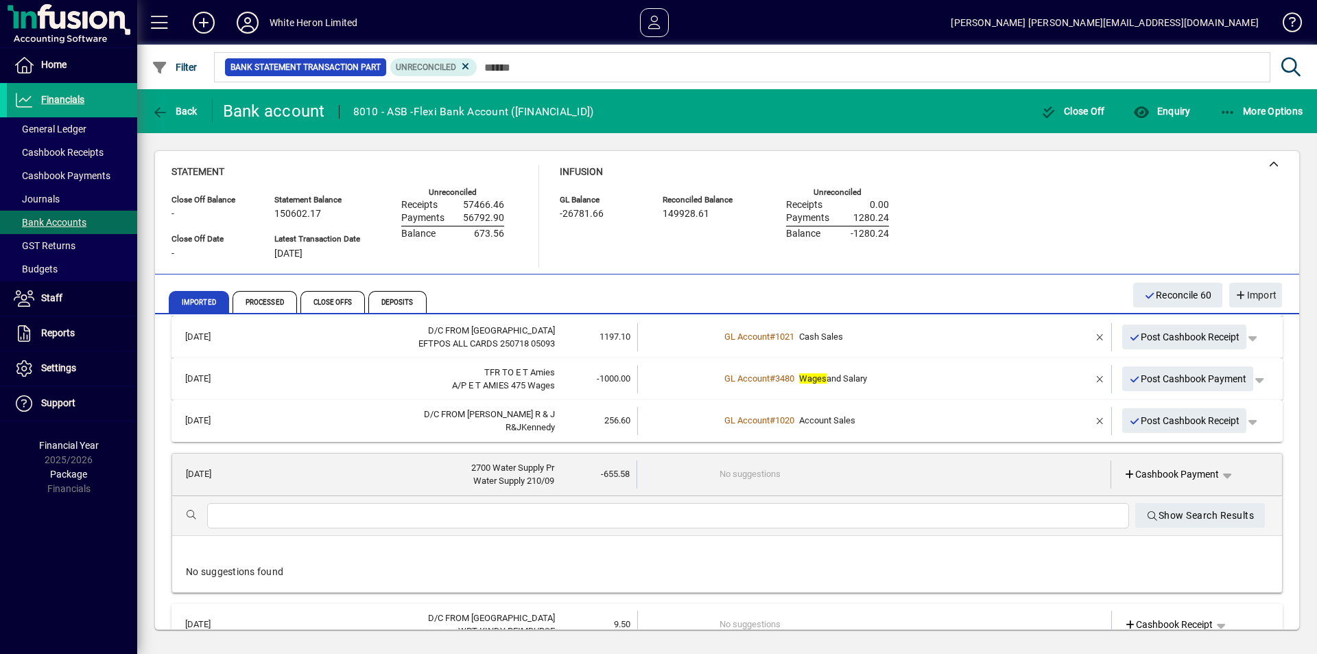
click at [384, 518] on input "text" at bounding box center [668, 515] width 900 height 16
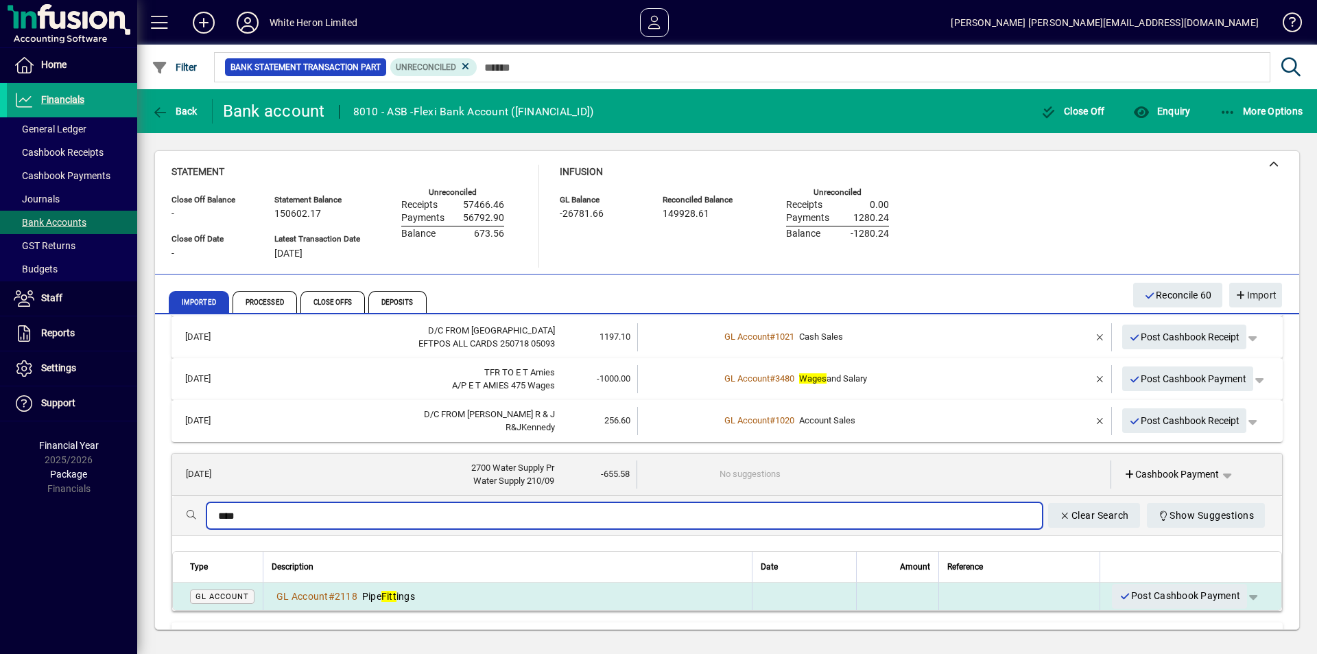
type input "****"
click at [396, 595] on em "Fitt" at bounding box center [388, 595] width 15 height 11
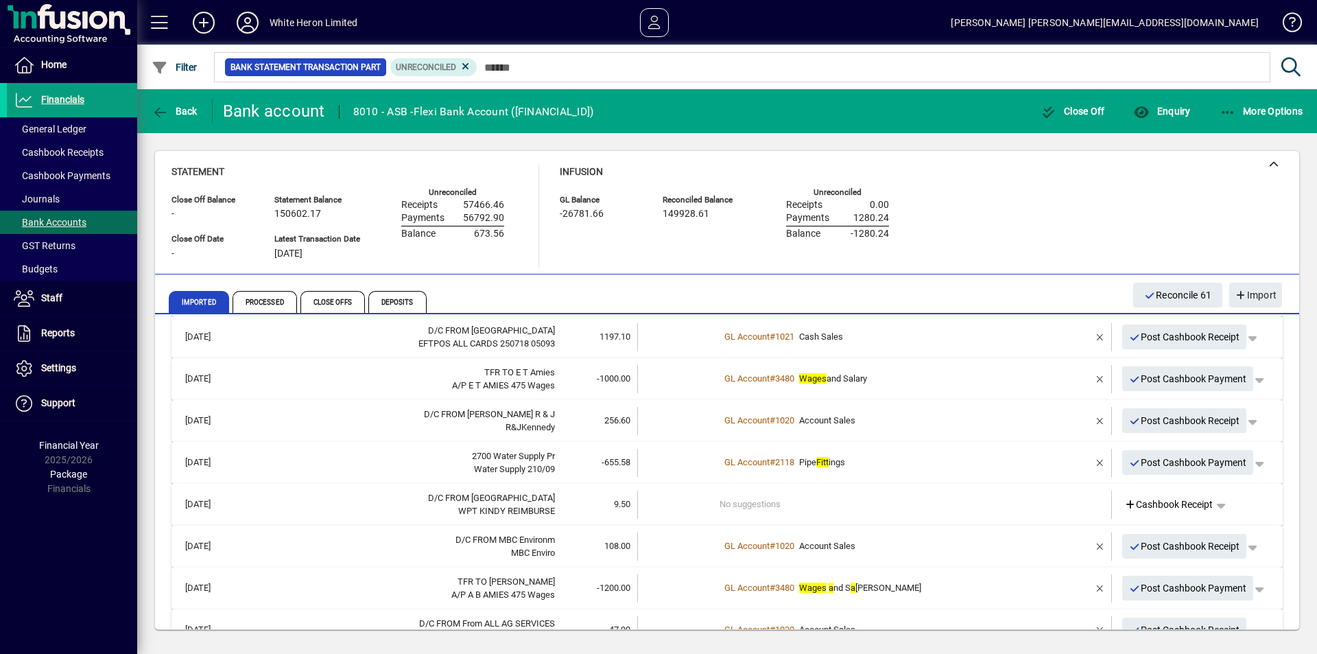
click at [778, 503] on td "No suggestions" at bounding box center [875, 504] width 312 height 28
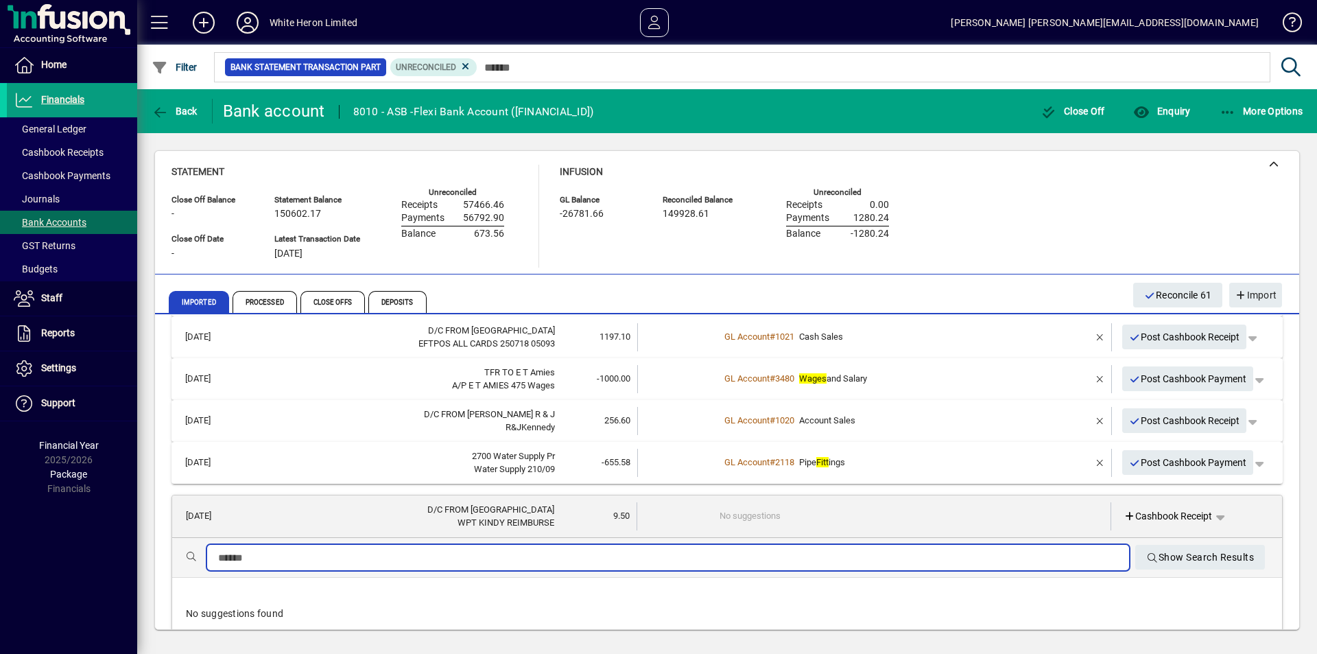
click at [299, 557] on input "text" at bounding box center [668, 557] width 900 height 16
type input "*******"
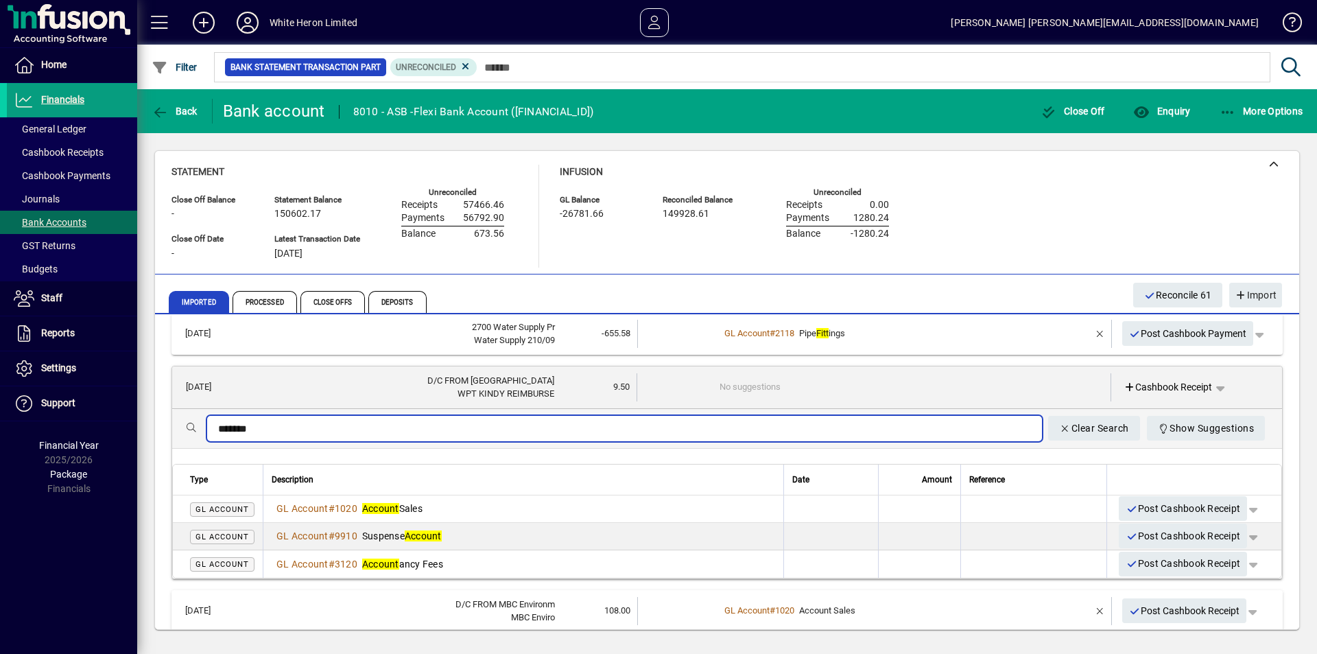
scroll to position [1724, 0]
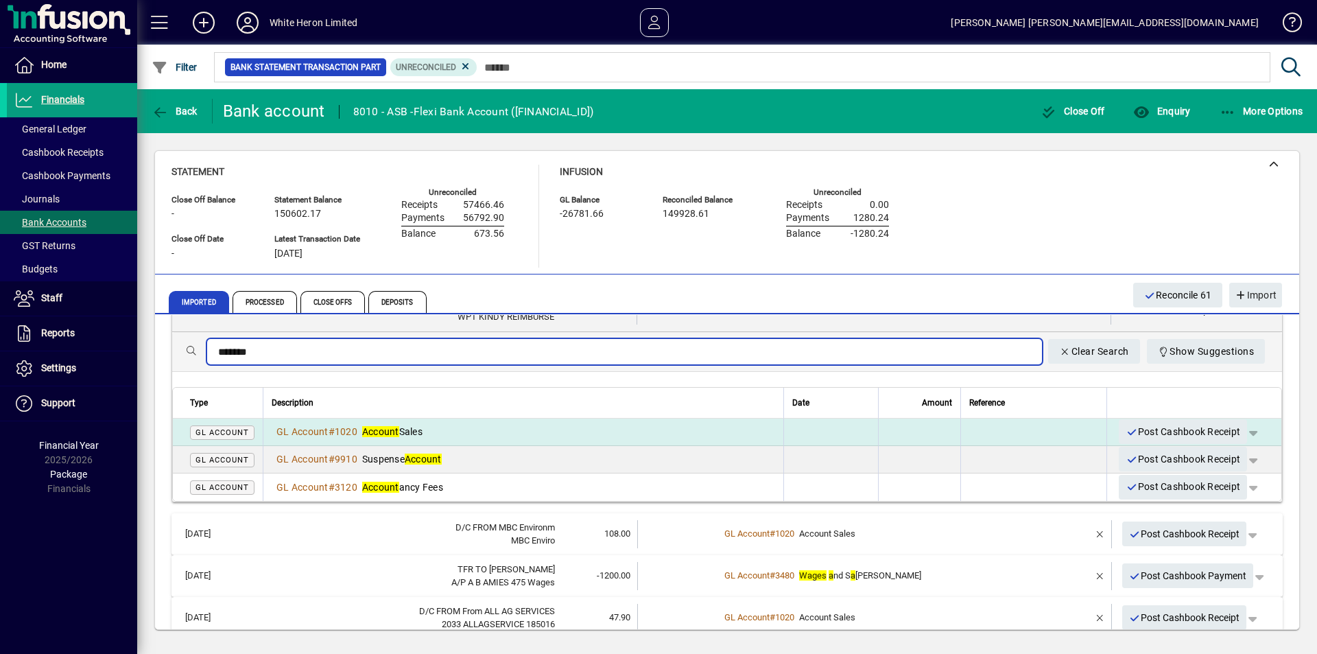
click at [407, 431] on span "Account Sales" at bounding box center [392, 431] width 60 height 11
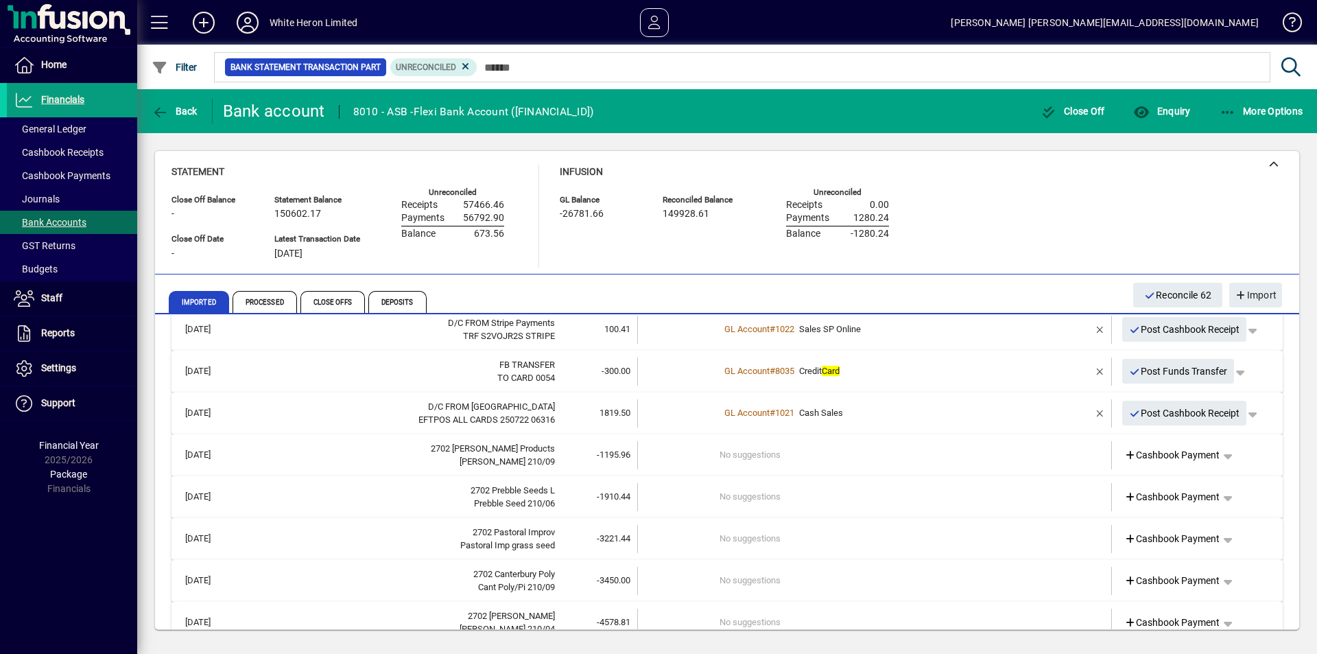
scroll to position [2889, 0]
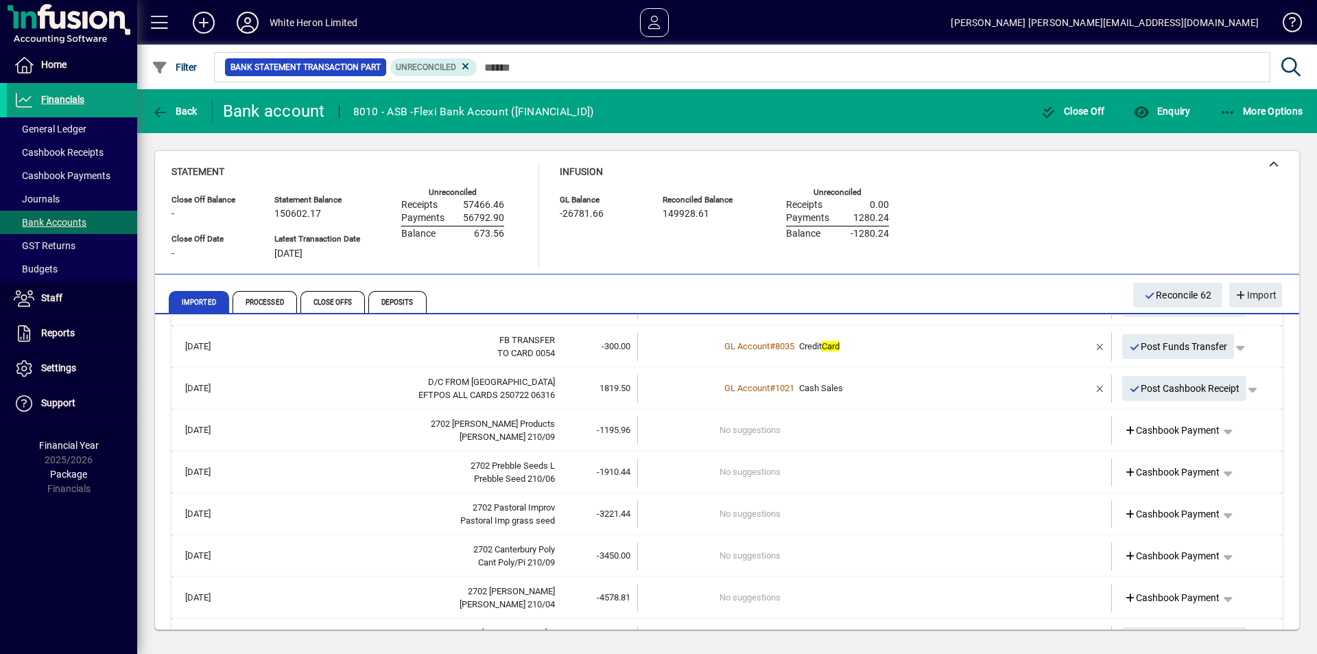
click at [797, 431] on td "No suggestions" at bounding box center [875, 430] width 312 height 28
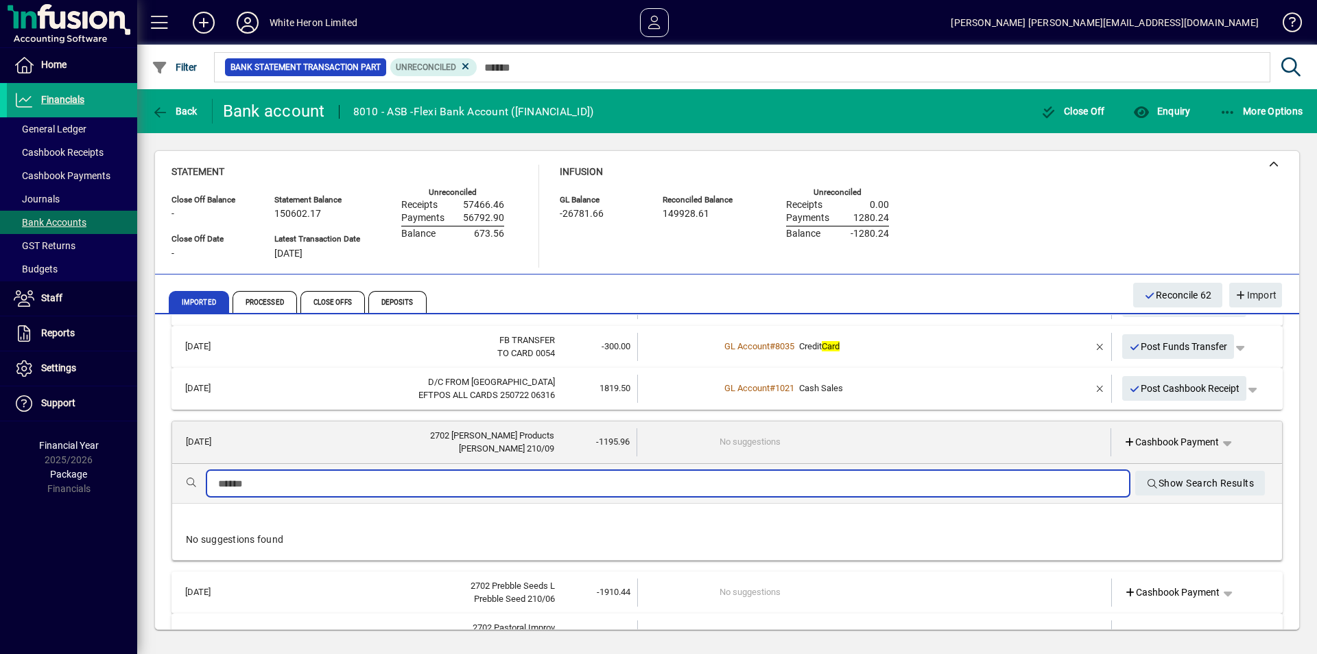
click at [360, 481] on input "text" at bounding box center [668, 483] width 900 height 16
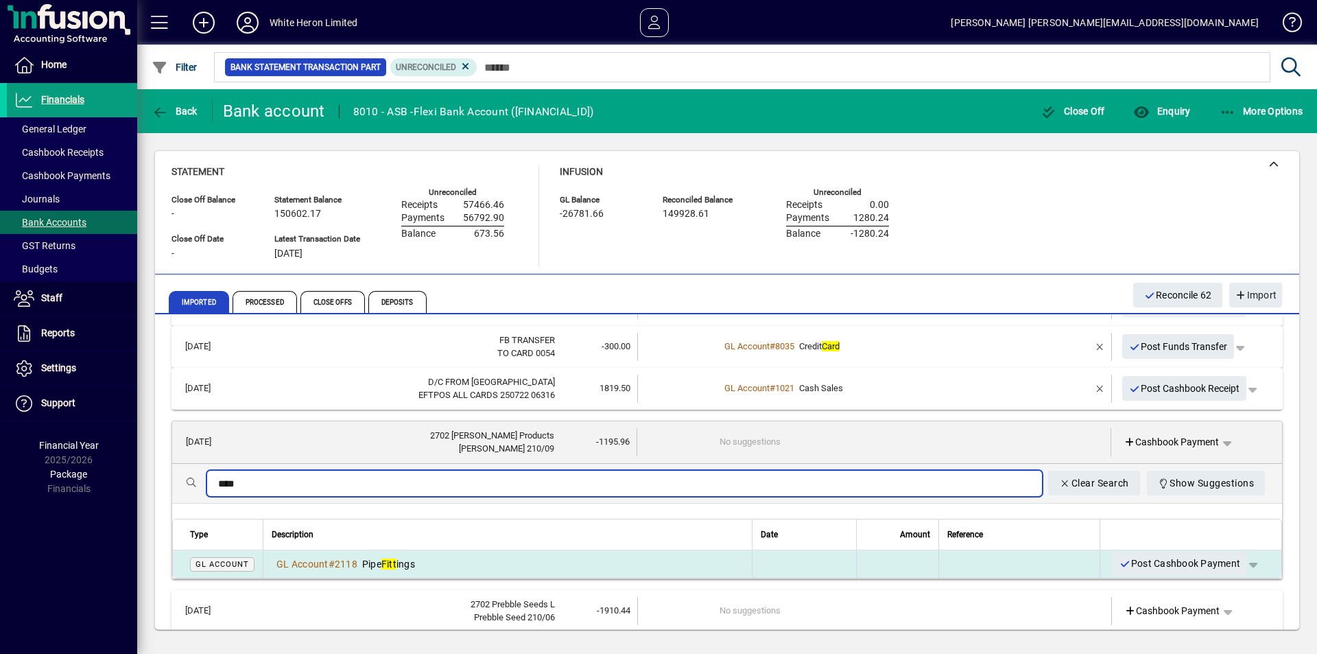
type input "****"
click at [396, 560] on em "Fitt" at bounding box center [388, 563] width 15 height 11
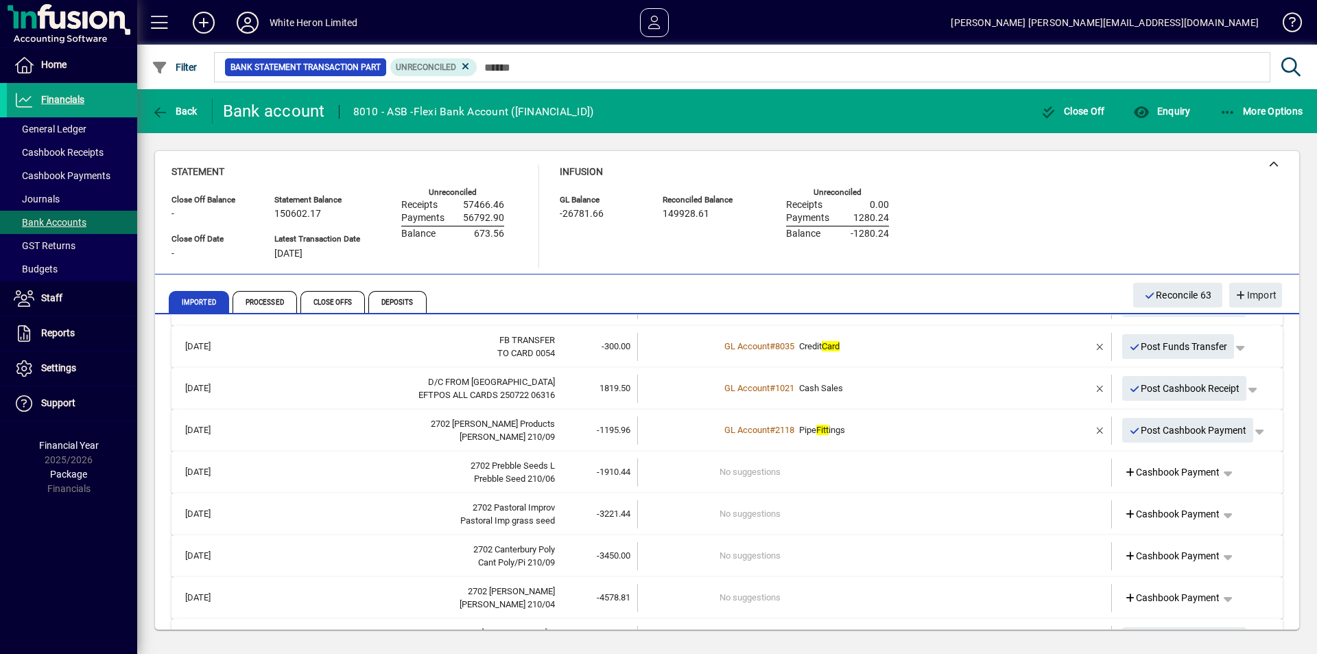
click at [763, 470] on td "No suggestions" at bounding box center [875, 472] width 312 height 28
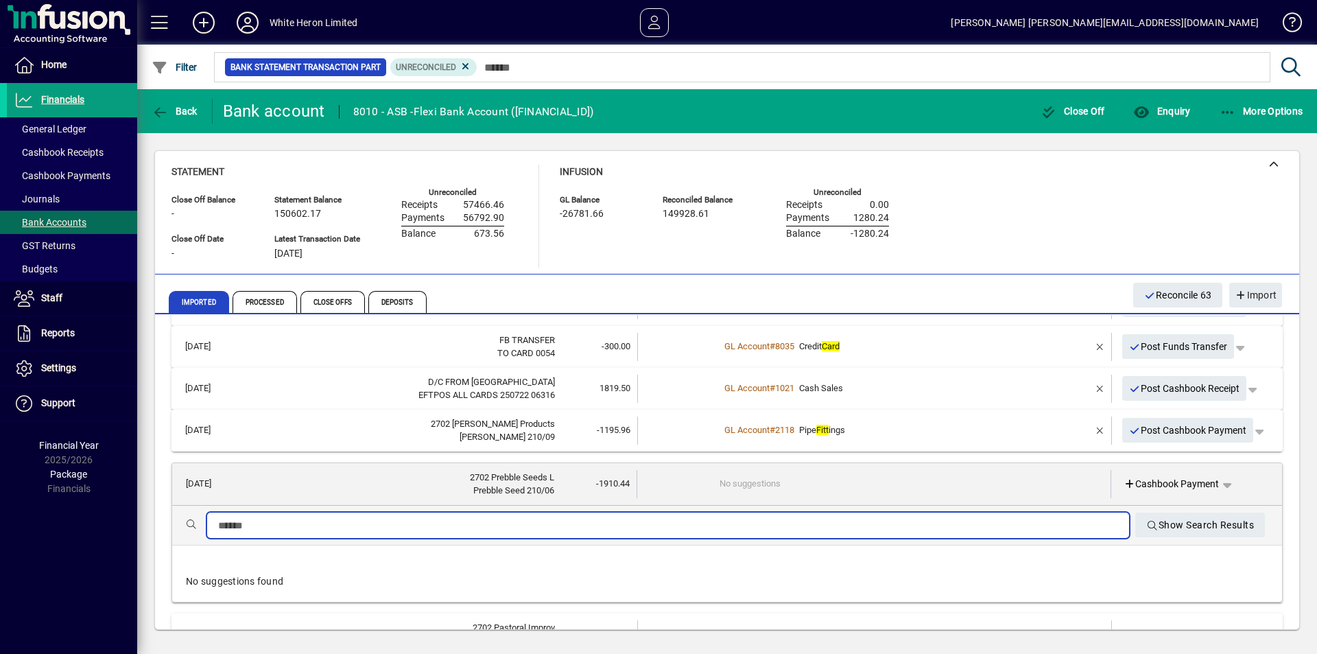
click at [440, 523] on input "text" at bounding box center [668, 525] width 900 height 16
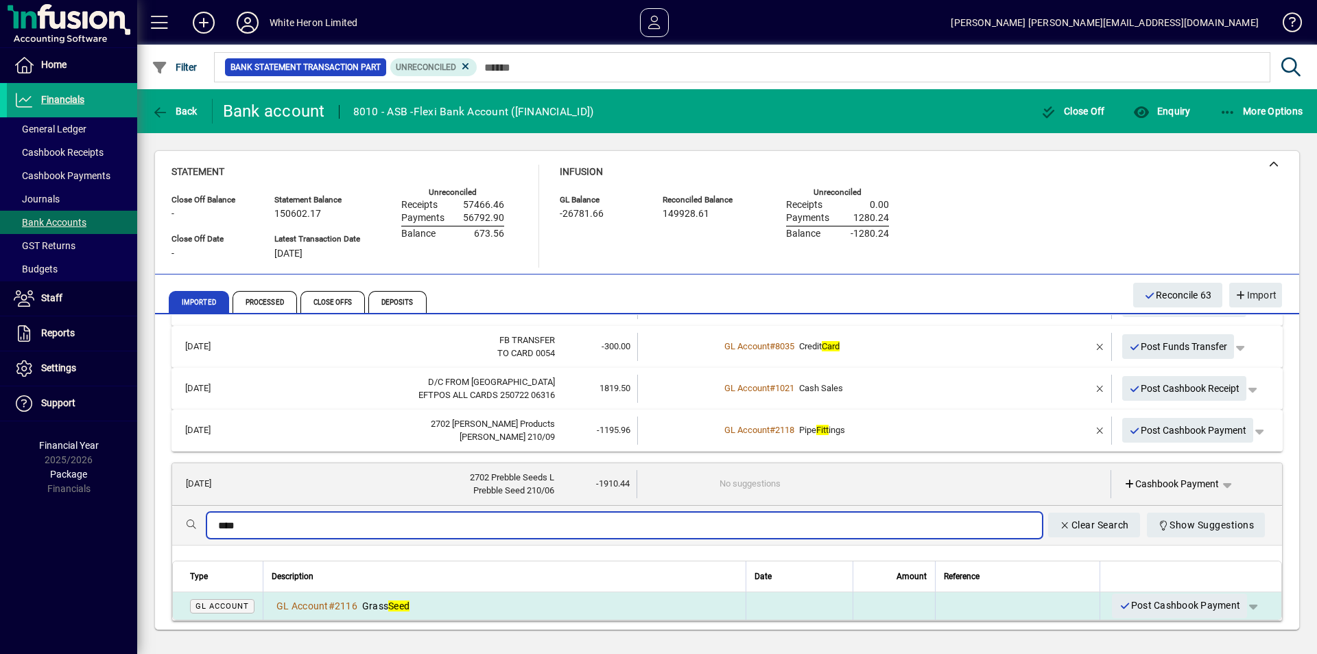
type input "****"
click at [418, 600] on div "GL Account # 2116 Grass Seed" at bounding box center [505, 606] width 466 height 14
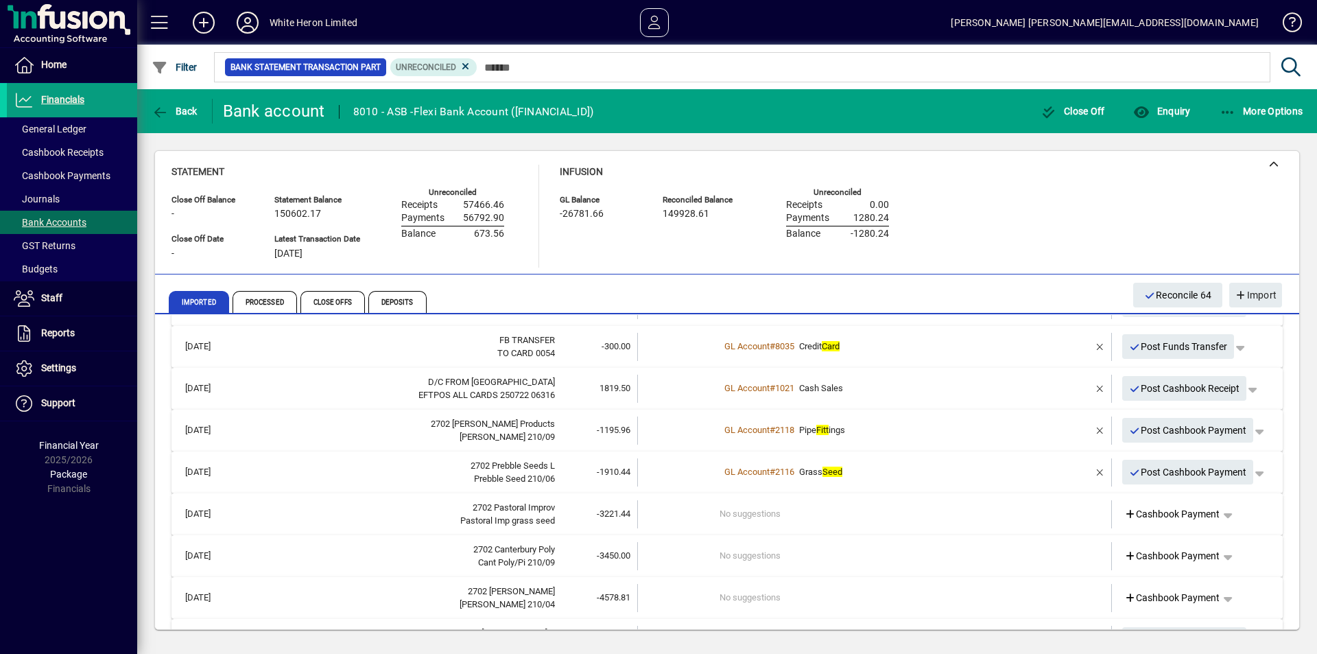
click at [795, 514] on td "No suggestions" at bounding box center [875, 514] width 312 height 28
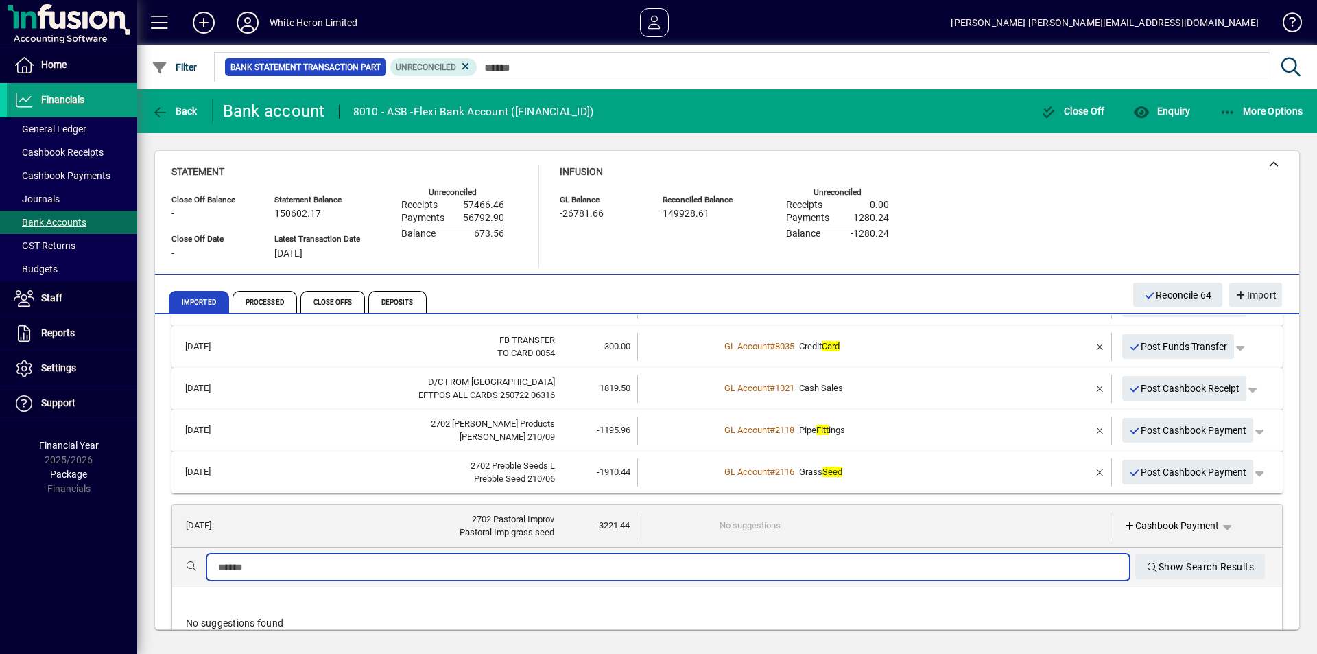
click at [348, 567] on input "text" at bounding box center [668, 567] width 900 height 16
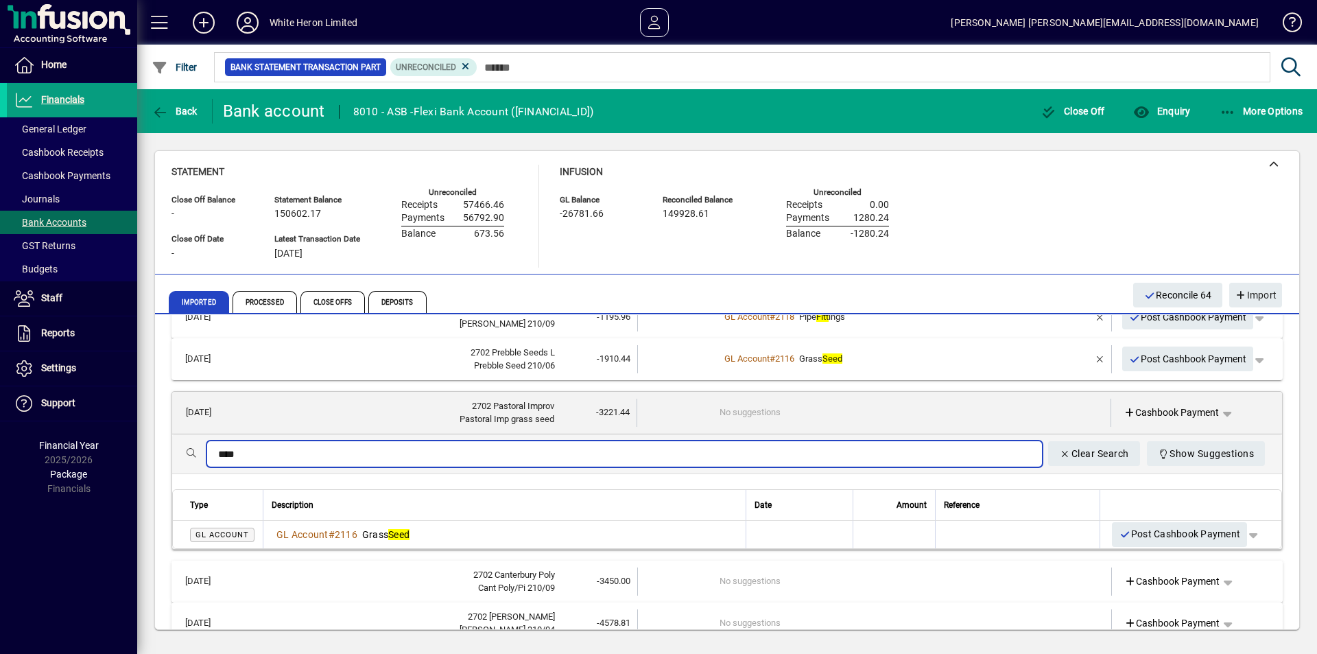
scroll to position [3026, 0]
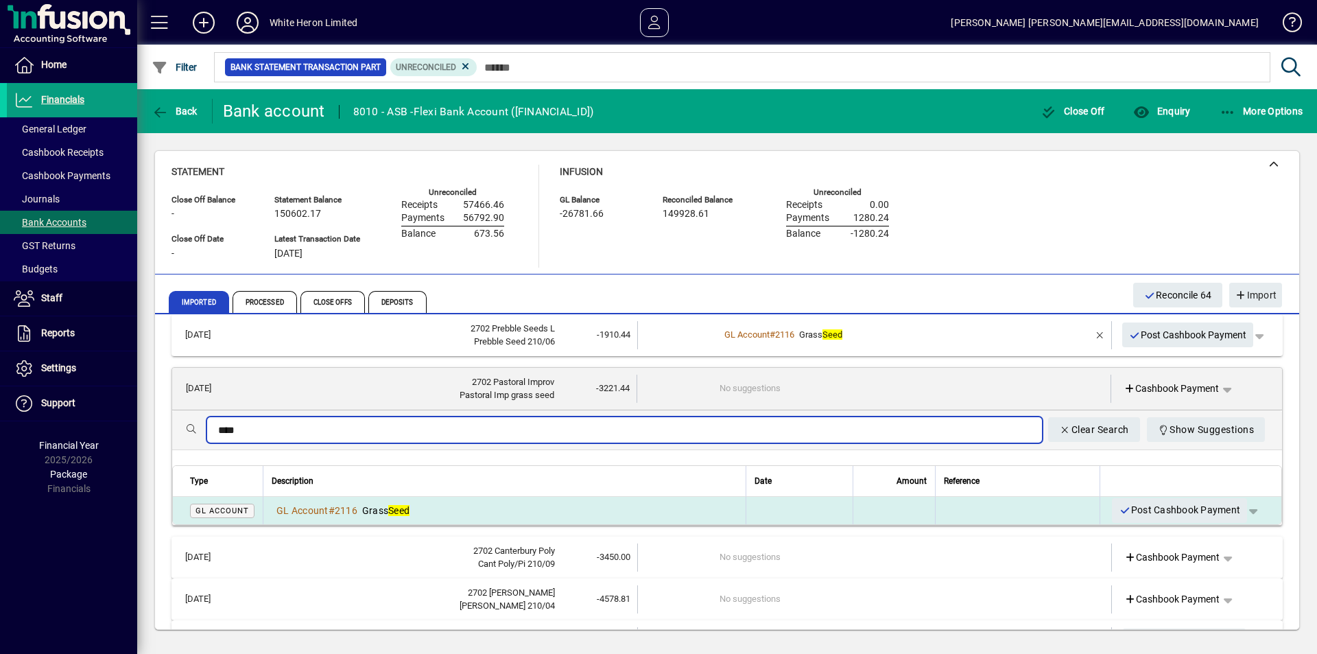
type input "****"
click at [392, 511] on em "Seed" at bounding box center [398, 510] width 21 height 11
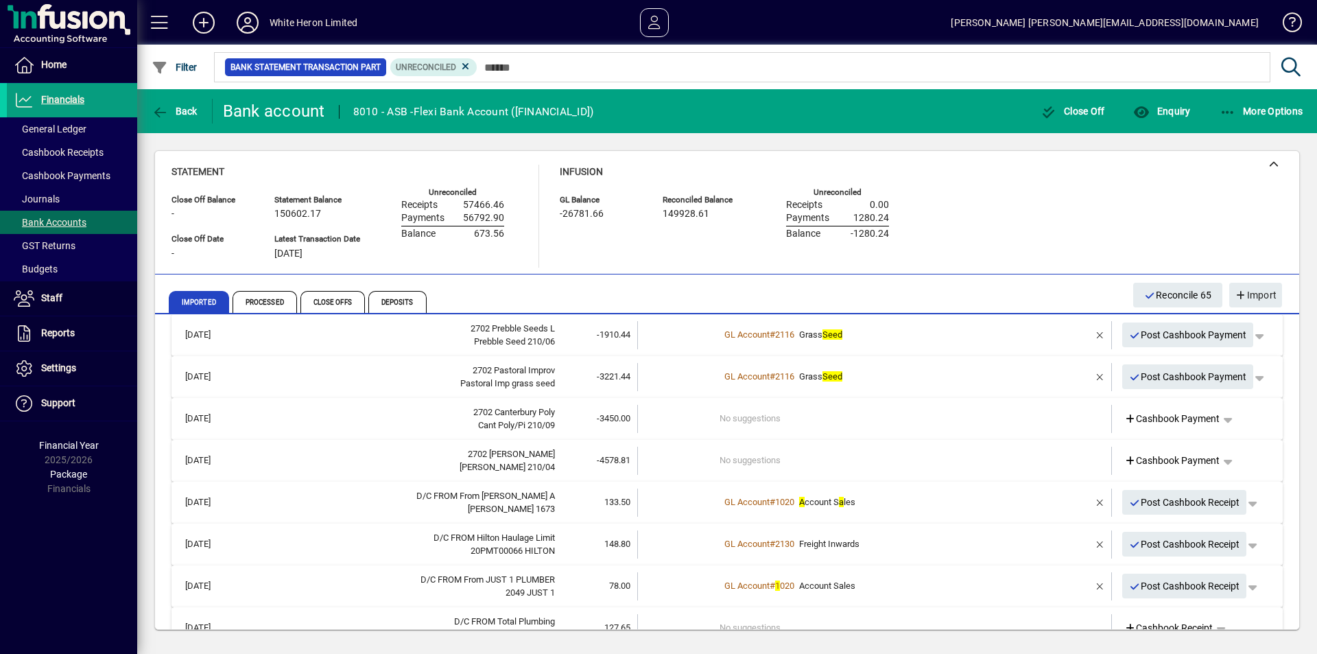
click at [416, 426] on div "Cant Poly/Pi 210/09" at bounding box center [399, 425] width 312 height 14
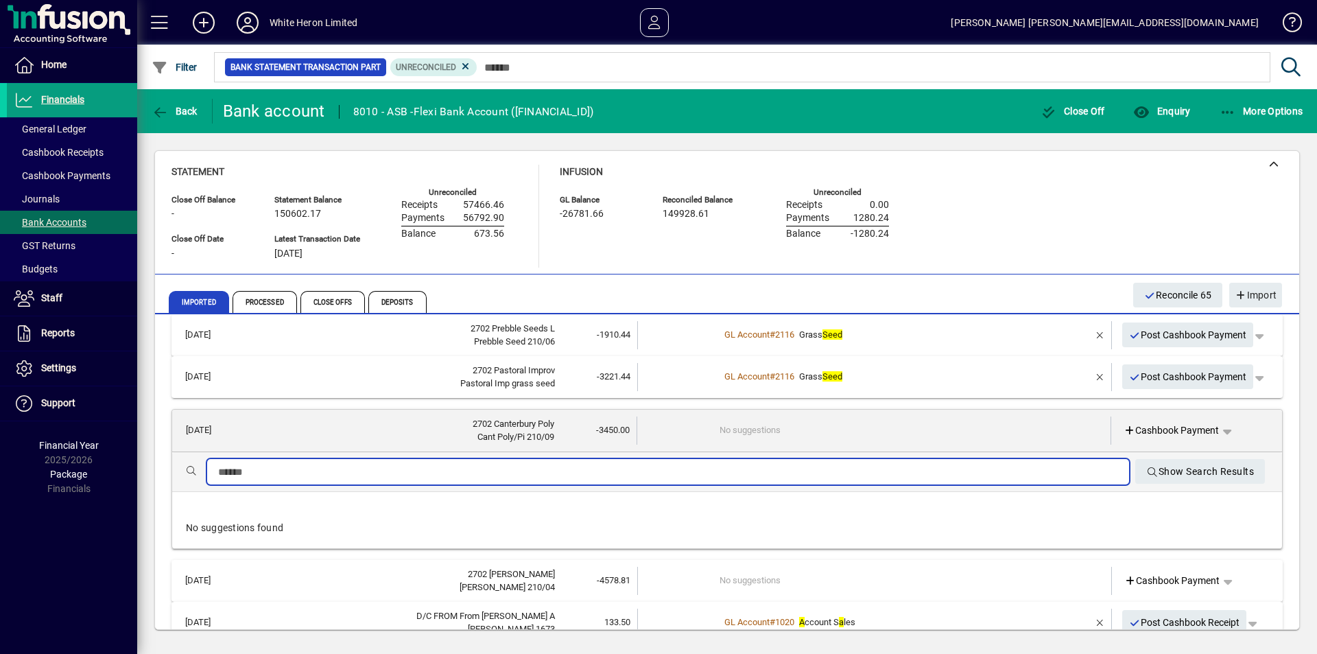
click at [306, 478] on input "text" at bounding box center [668, 472] width 900 height 16
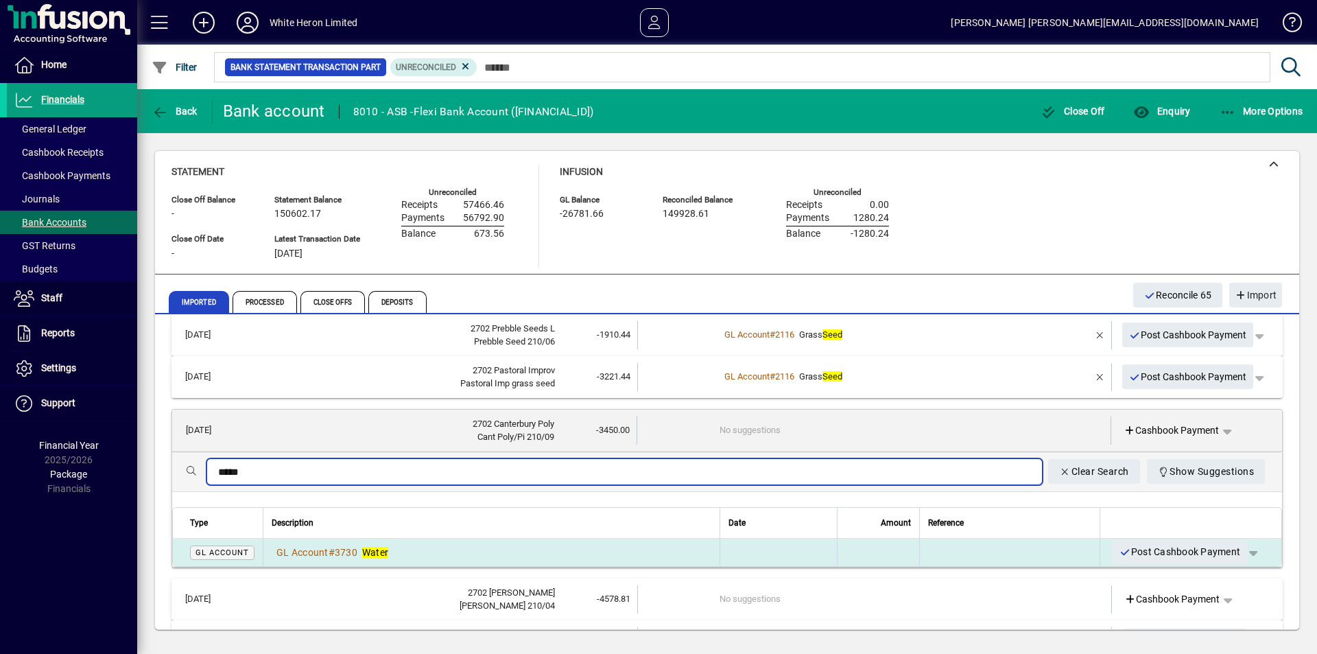
type input "*****"
click at [414, 551] on div "GL Account # 3730 Water" at bounding box center [492, 552] width 440 height 14
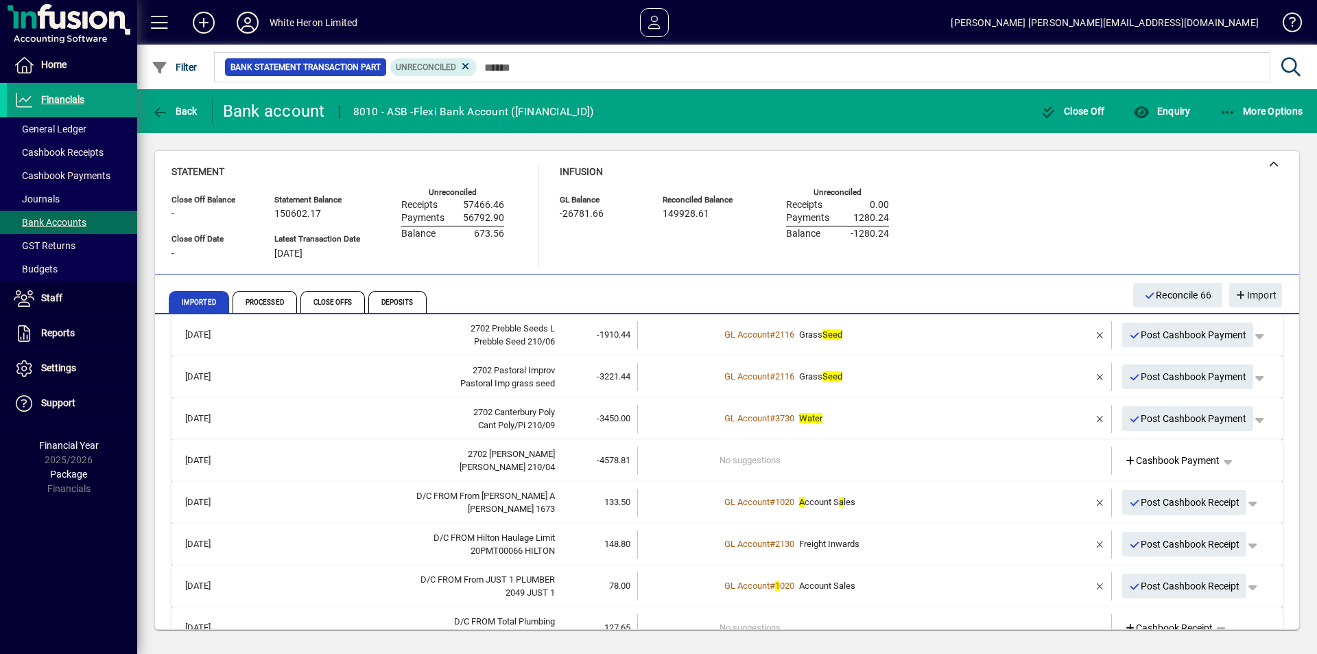
click at [444, 463] on div "Ballance 210/04" at bounding box center [399, 467] width 312 height 14
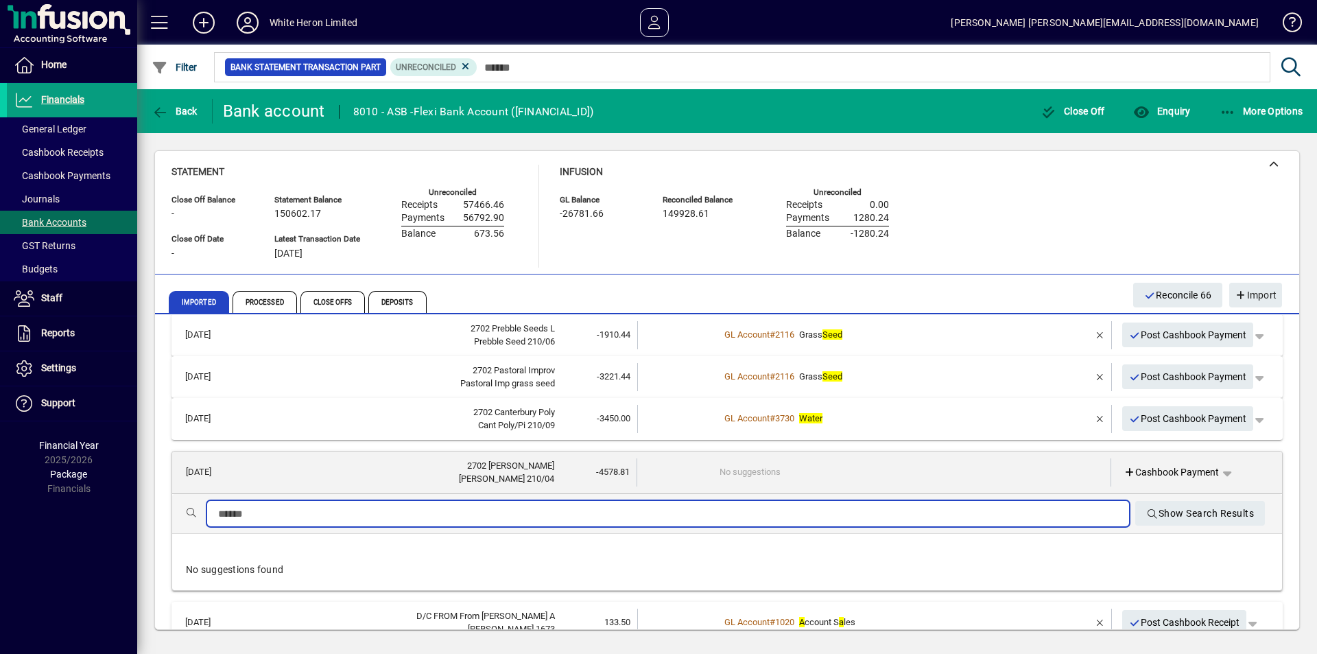
click at [319, 513] on input "text" at bounding box center [668, 513] width 900 height 16
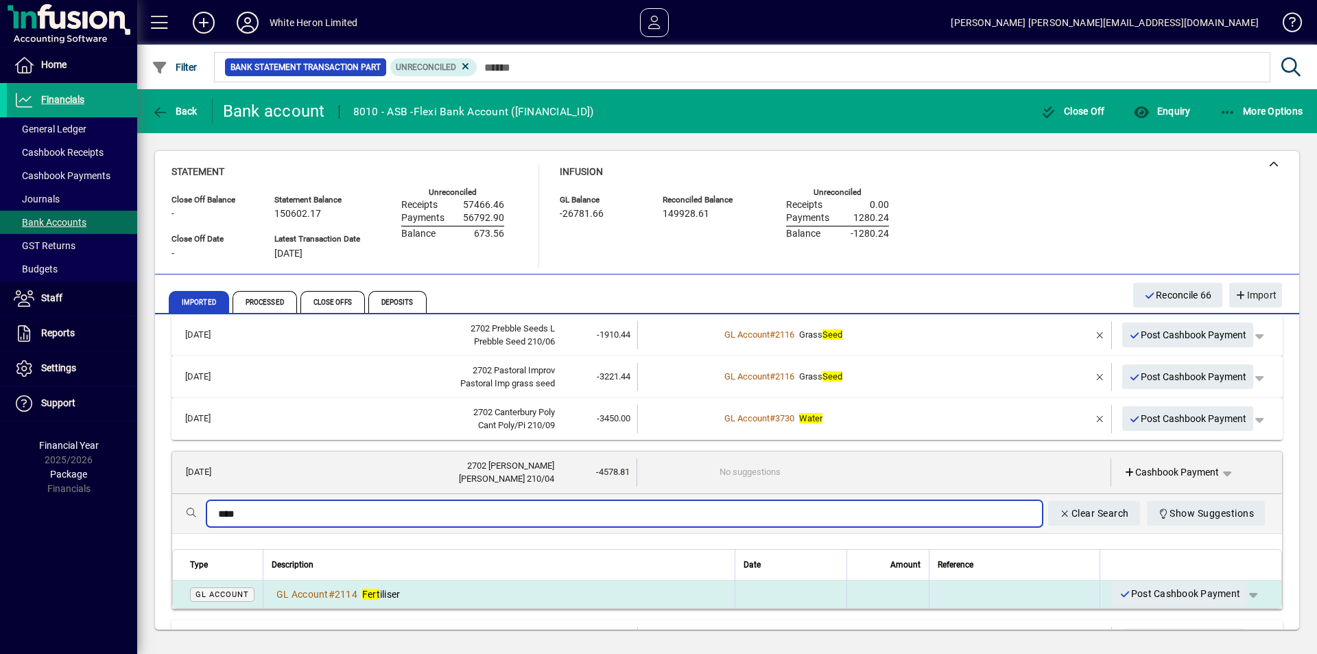
type input "****"
click at [383, 600] on td "GL Account # 2114 Fert iliser" at bounding box center [499, 593] width 472 height 27
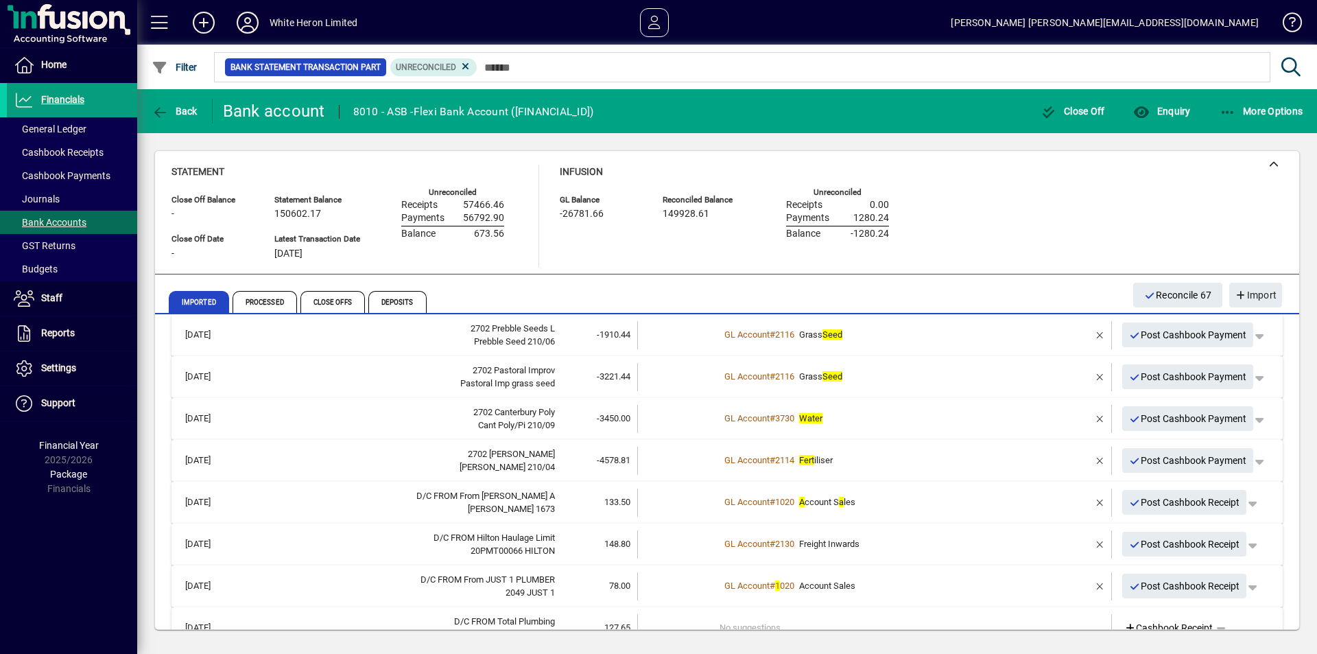
scroll to position [3096, 0]
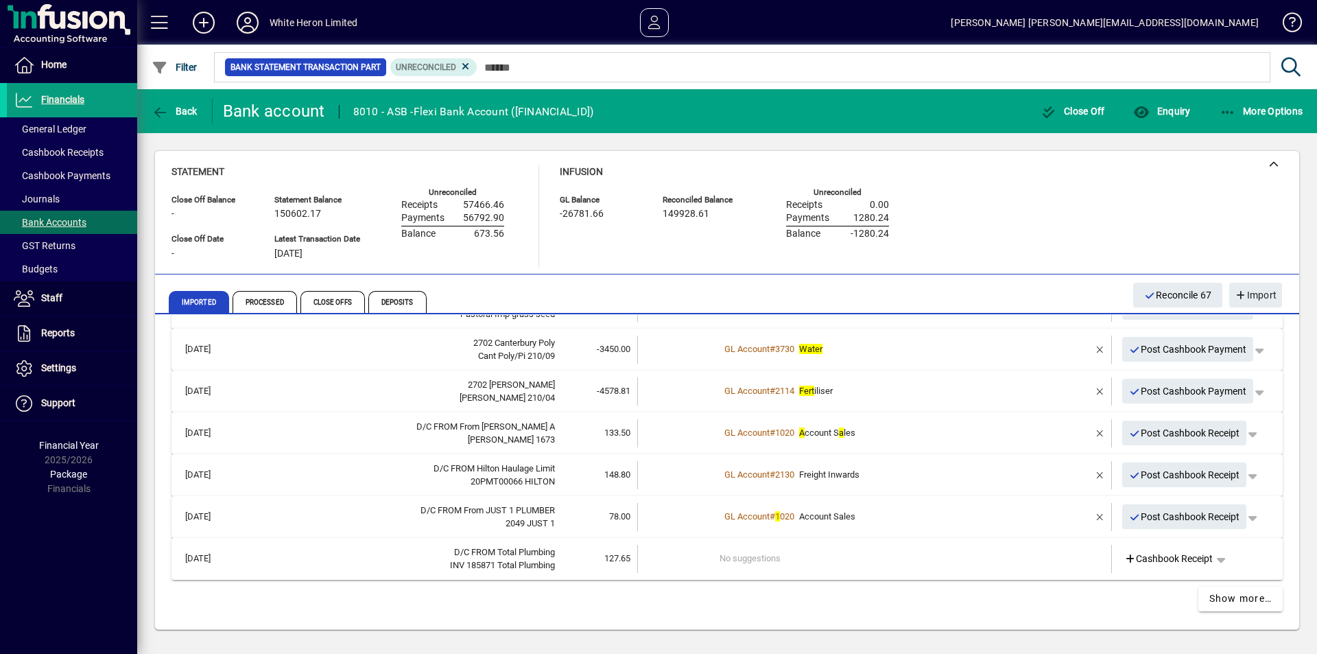
click at [737, 561] on td "No suggestions" at bounding box center [875, 559] width 312 height 28
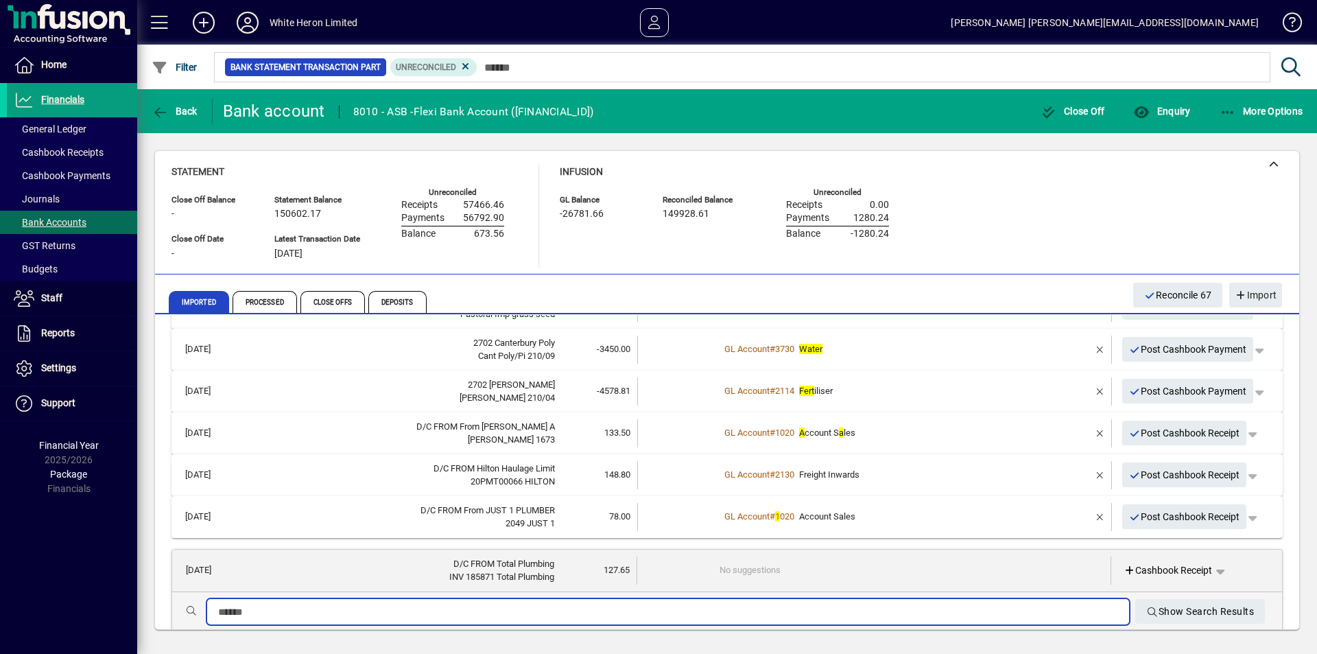
click at [395, 607] on input "text" at bounding box center [668, 611] width 900 height 16
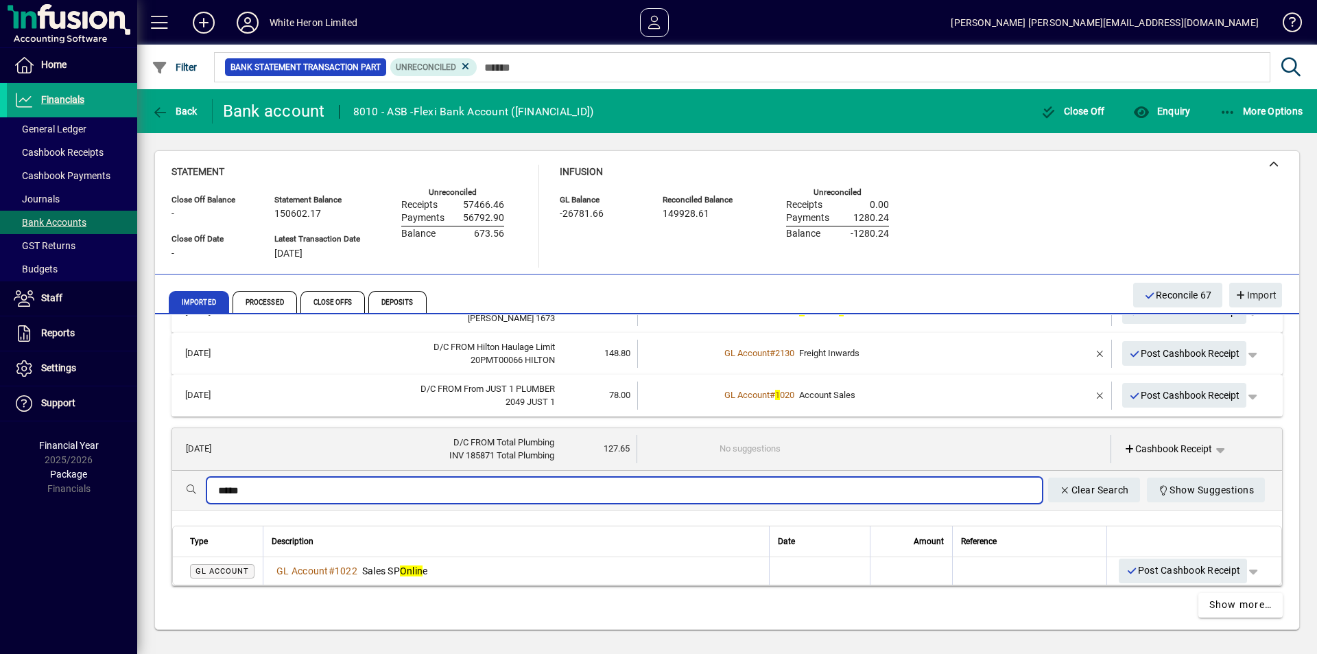
scroll to position [3222, 0]
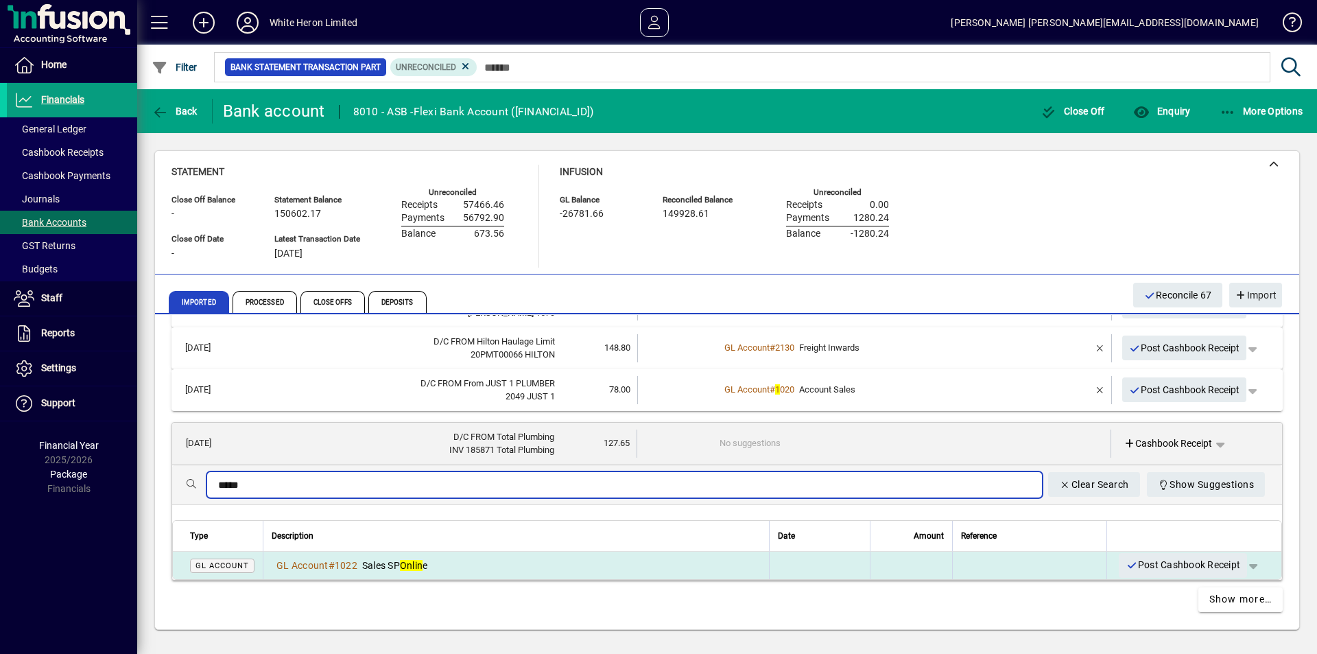
type input "*****"
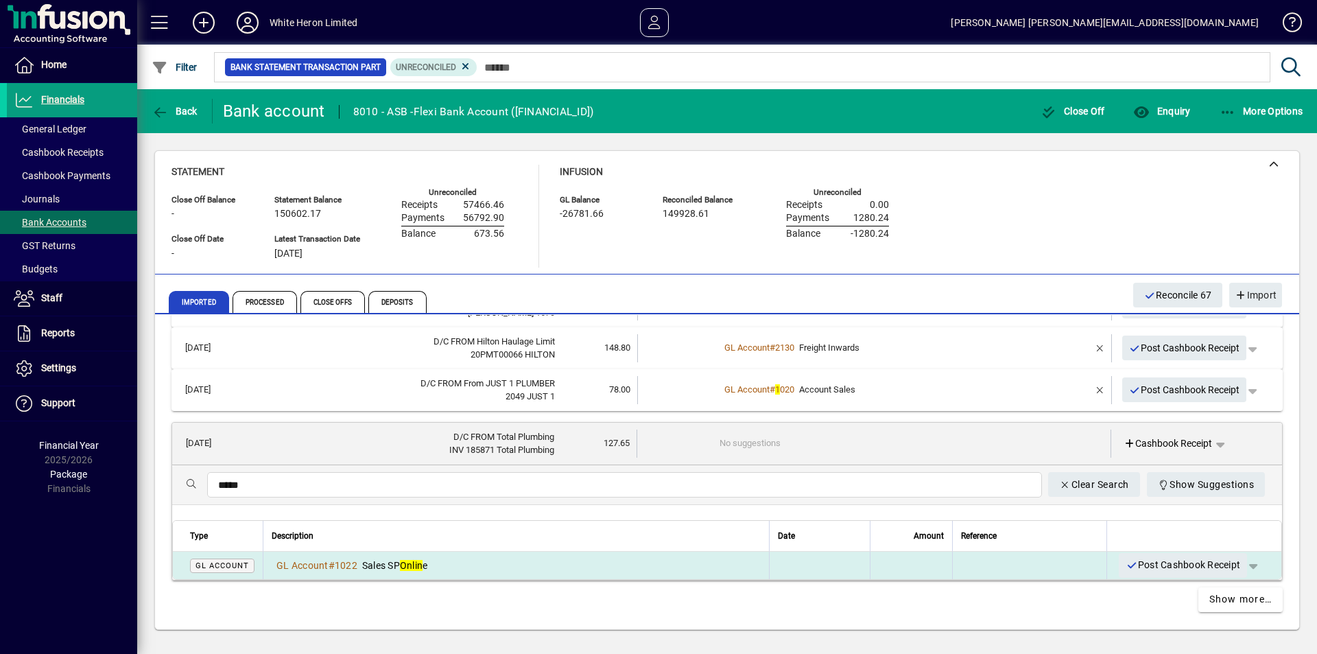
click at [443, 562] on div "GL Account # 1022 Sales SP Onlin e" at bounding box center [516, 565] width 489 height 14
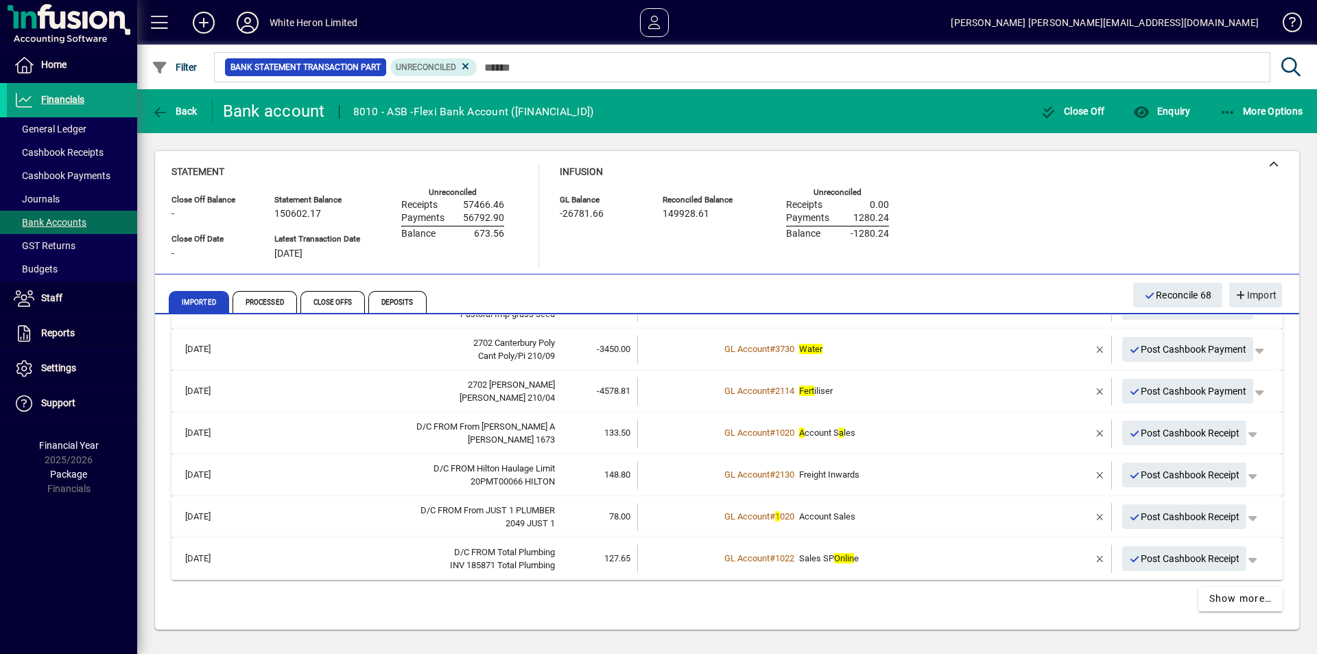
scroll to position [3096, 0]
click at [1209, 599] on span "Show more…" at bounding box center [1240, 598] width 63 height 14
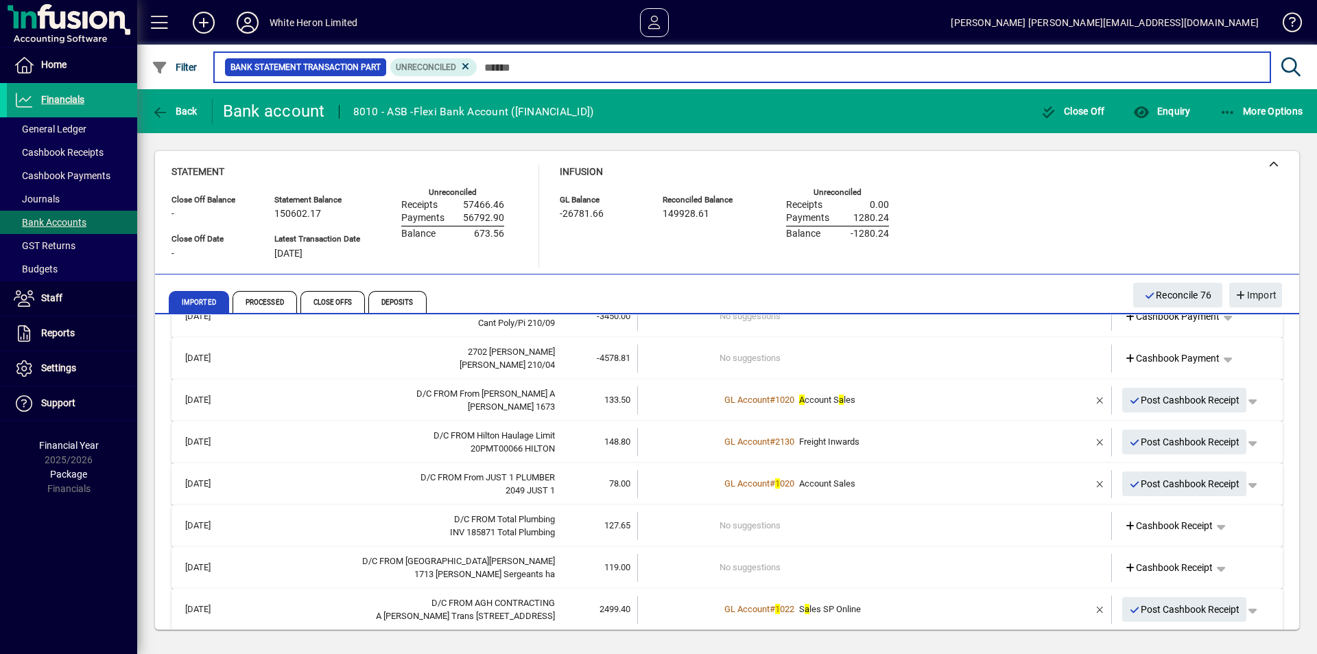
scroll to position [3178, 0]
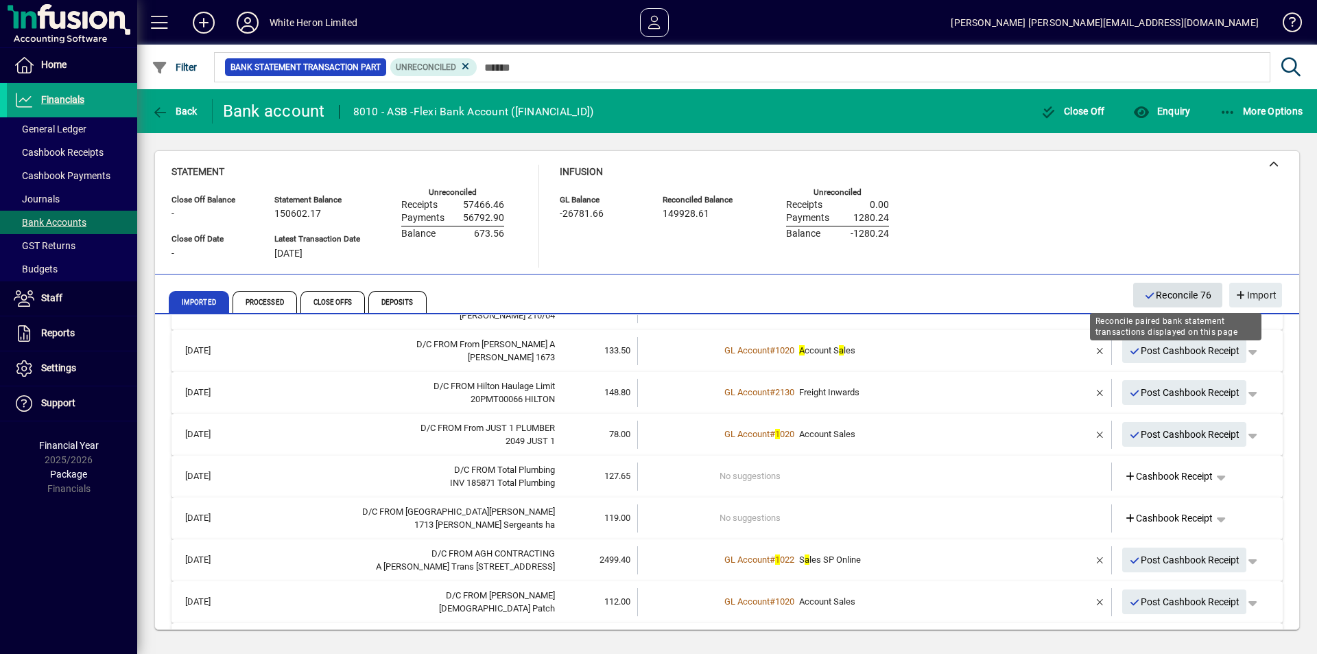
click at [1155, 292] on span "Reconcile 76" at bounding box center [1178, 295] width 68 height 23
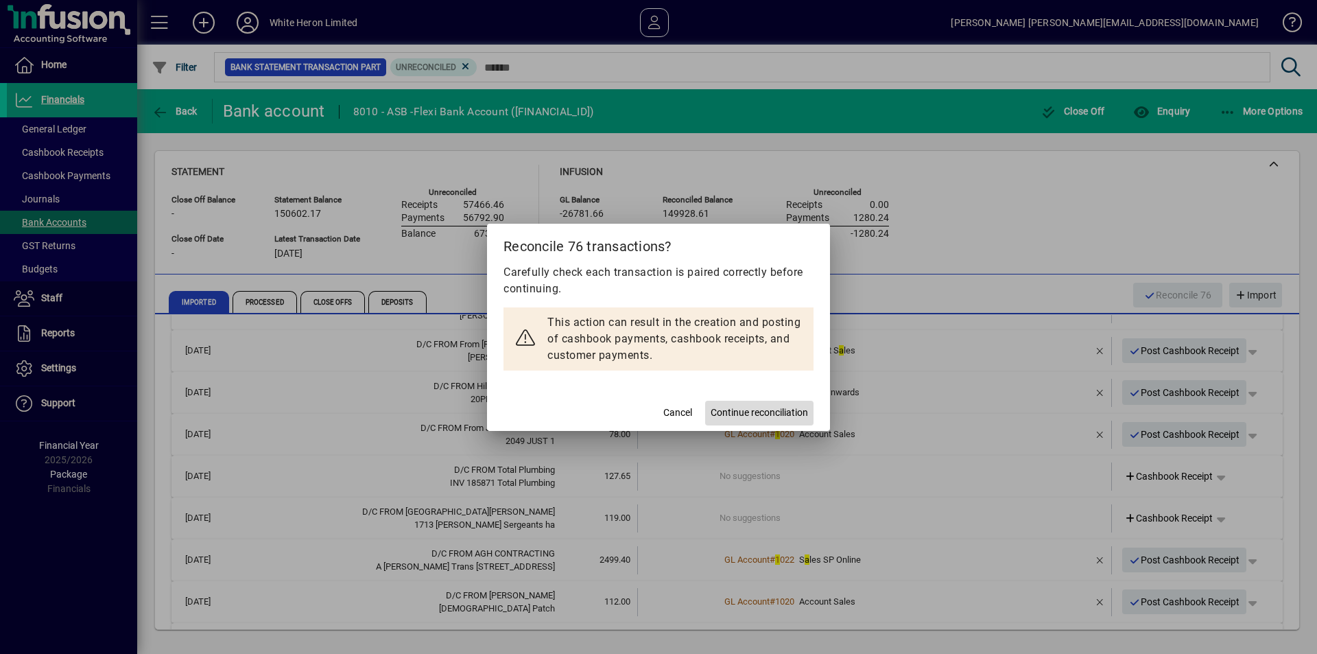
click at [776, 411] on span "Continue reconciliation" at bounding box center [758, 412] width 97 height 14
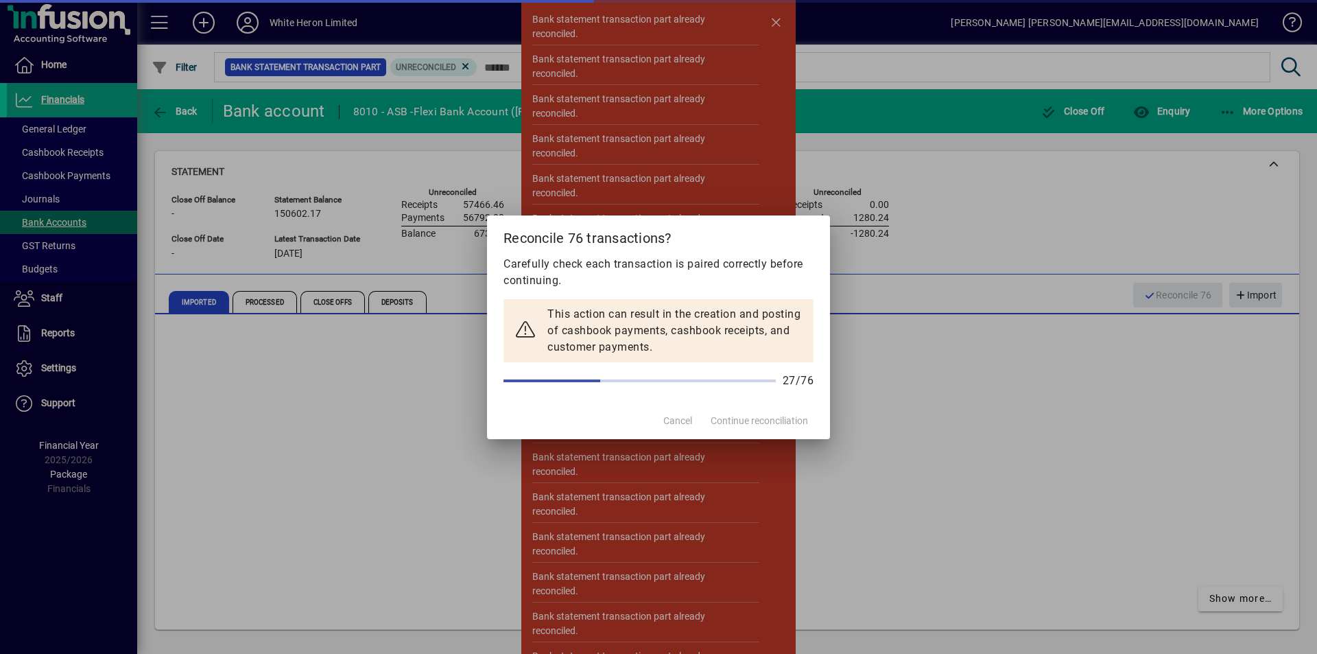
scroll to position [1882, 0]
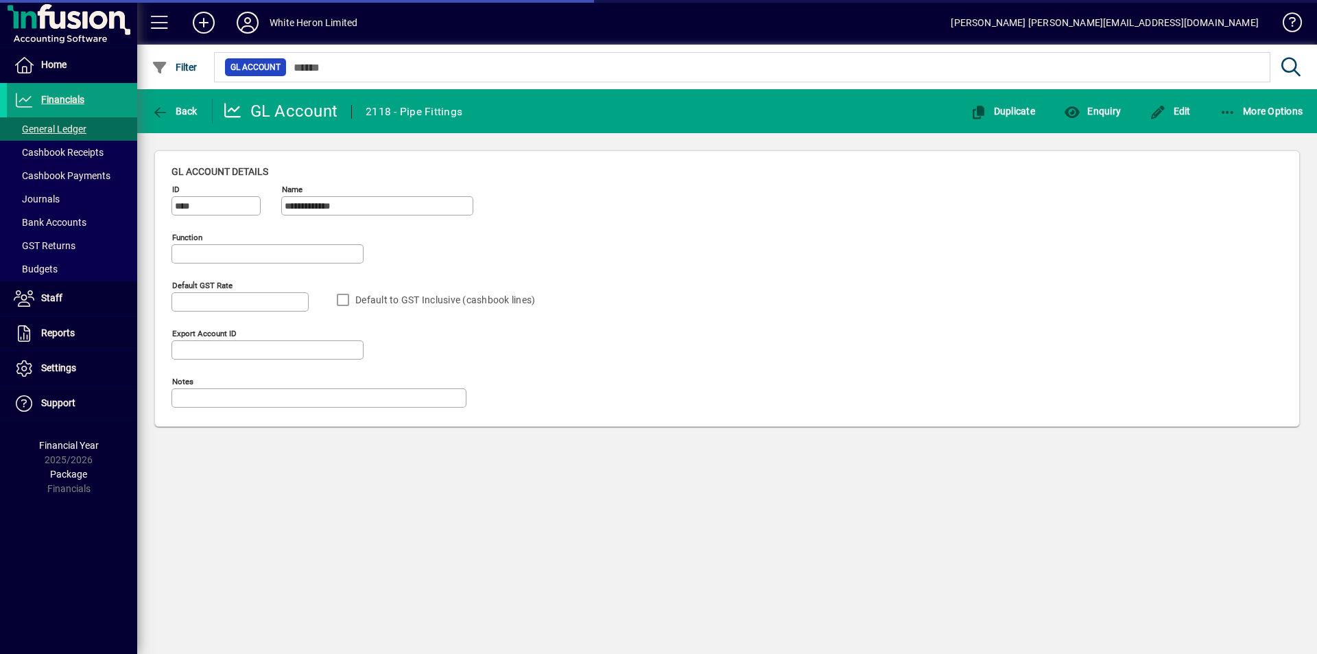
type input "**********"
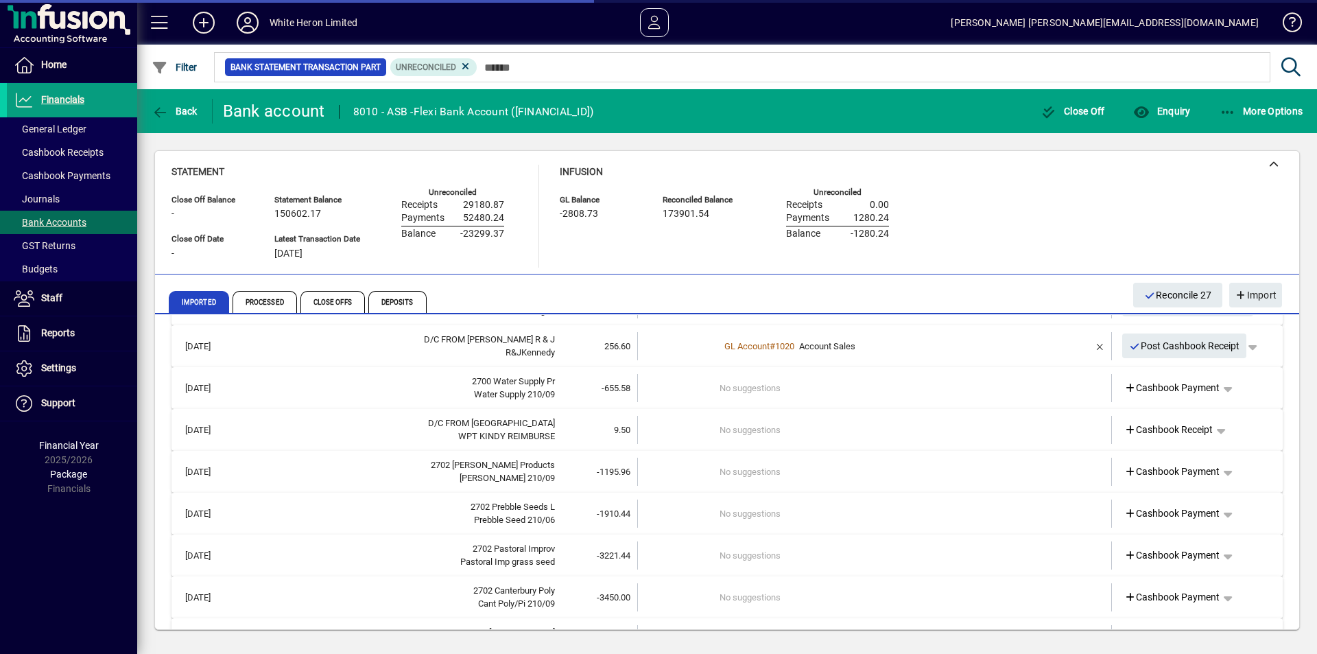
scroll to position [1540, 0]
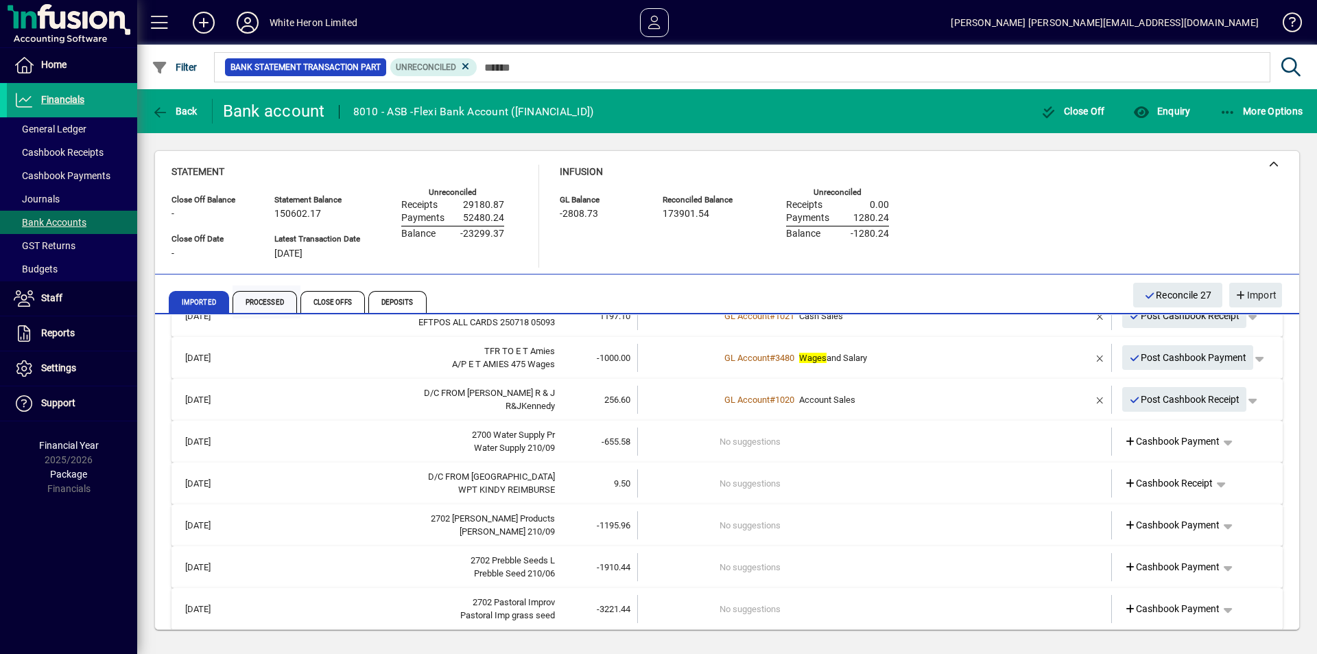
click at [279, 304] on span "Processed" at bounding box center [264, 302] width 64 height 22
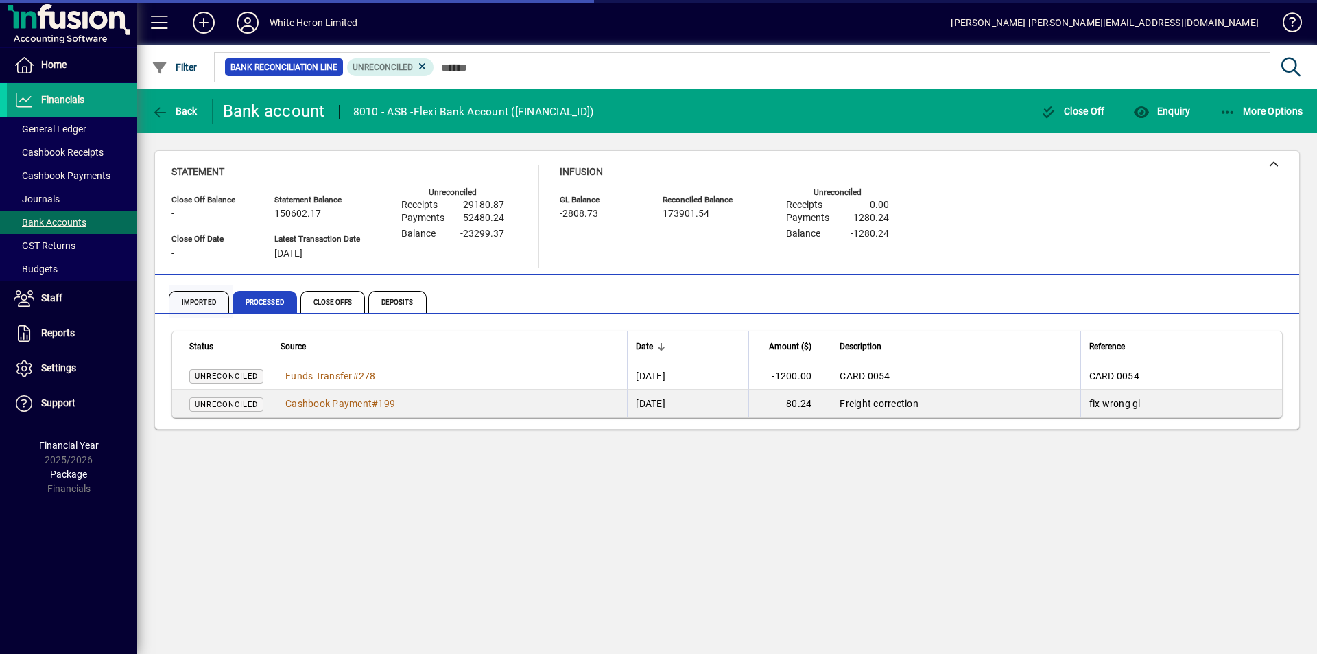
click at [202, 298] on span "Imported" at bounding box center [199, 302] width 60 height 22
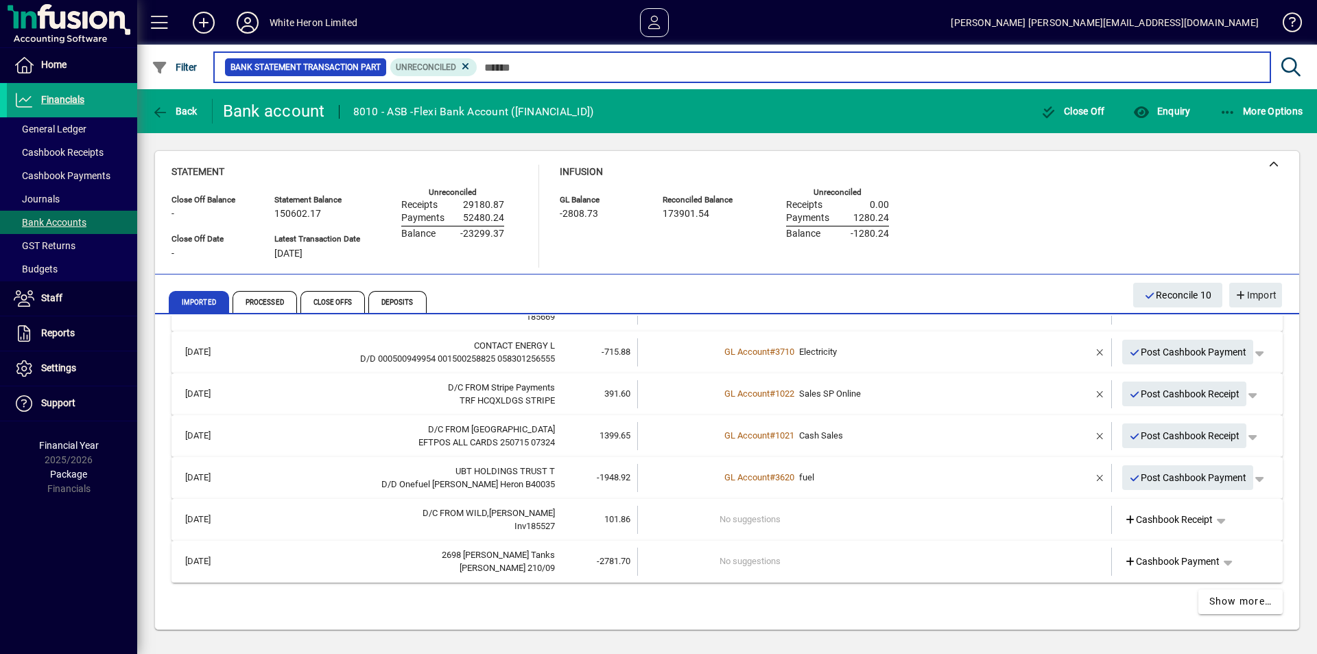
scroll to position [586, 0]
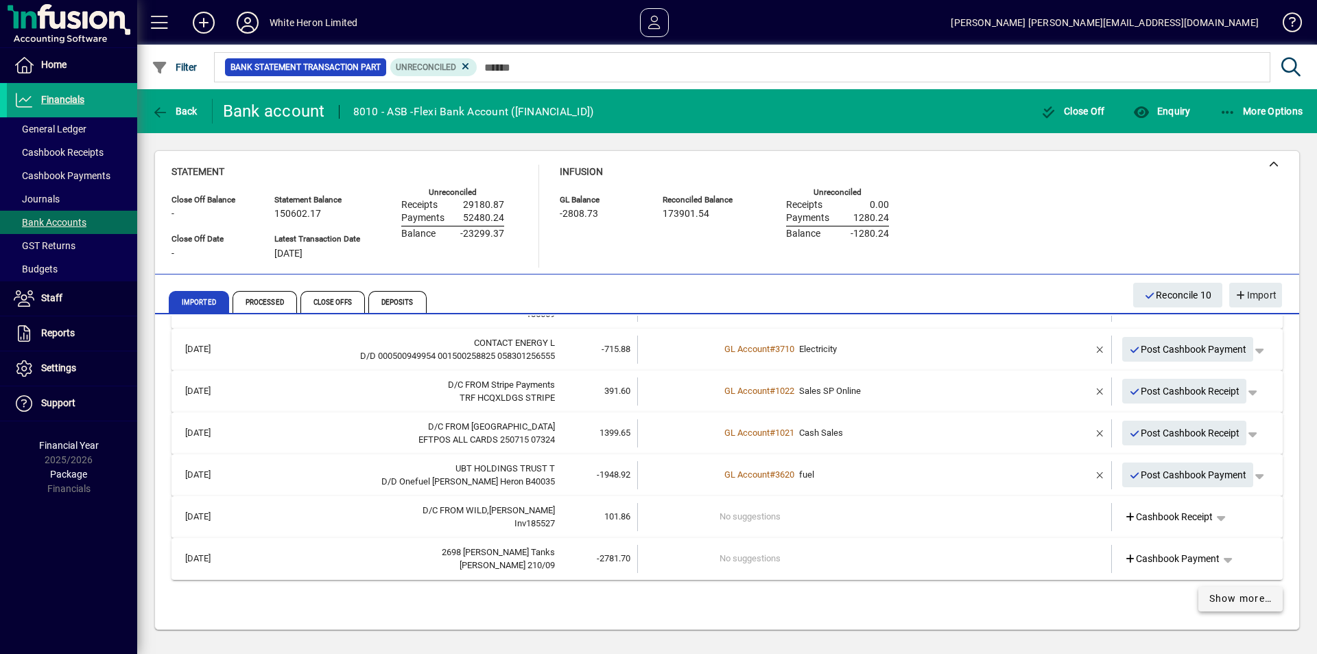
click at [1232, 597] on span "Show more…" at bounding box center [1240, 598] width 63 height 14
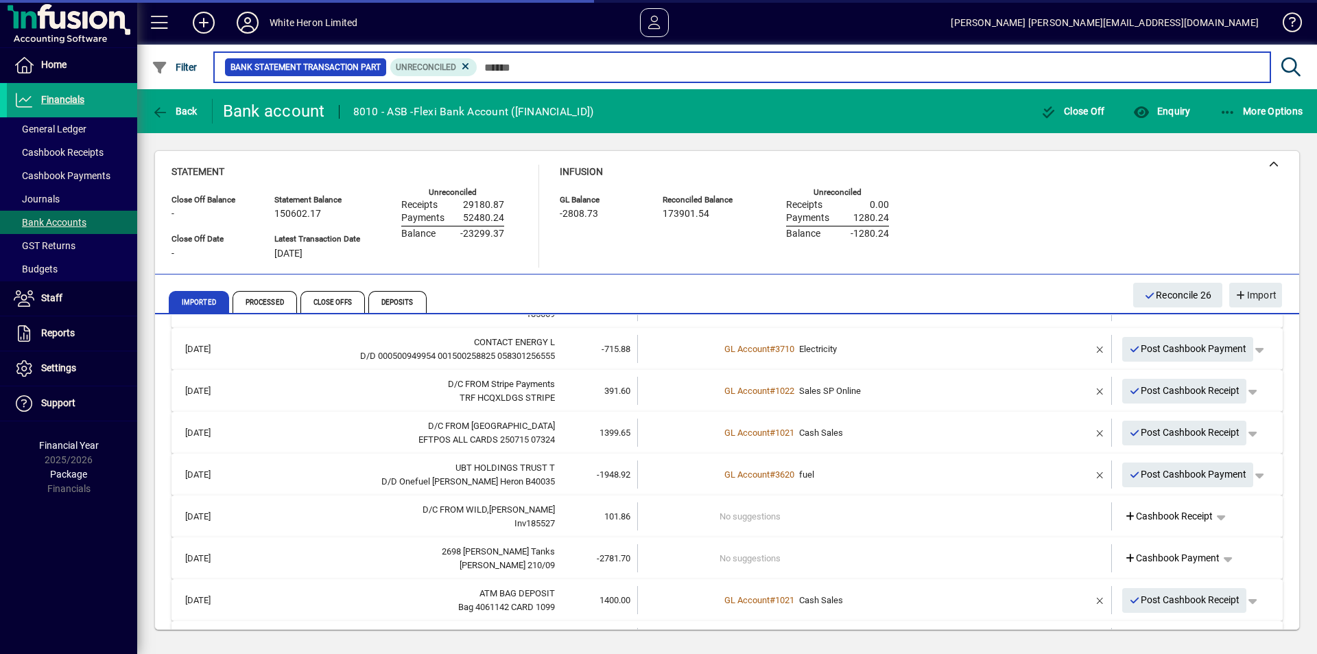
scroll to position [1422, 0]
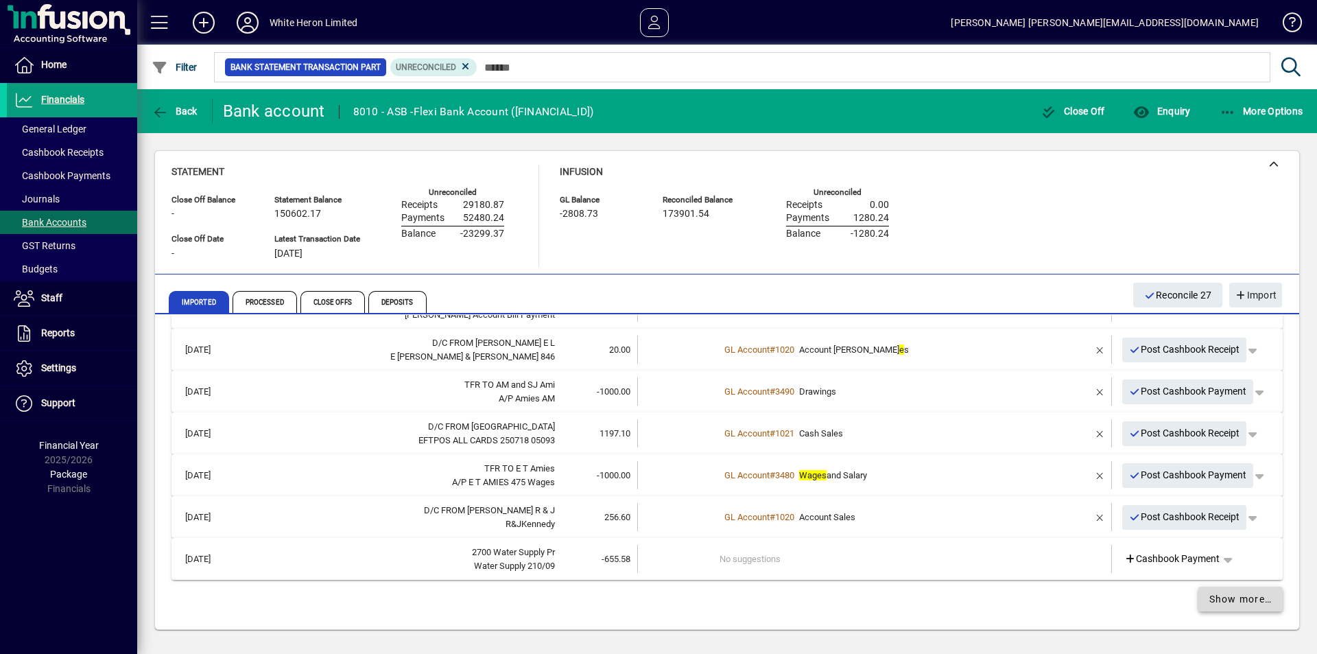
click at [1217, 595] on span "Show more…" at bounding box center [1240, 599] width 63 height 14
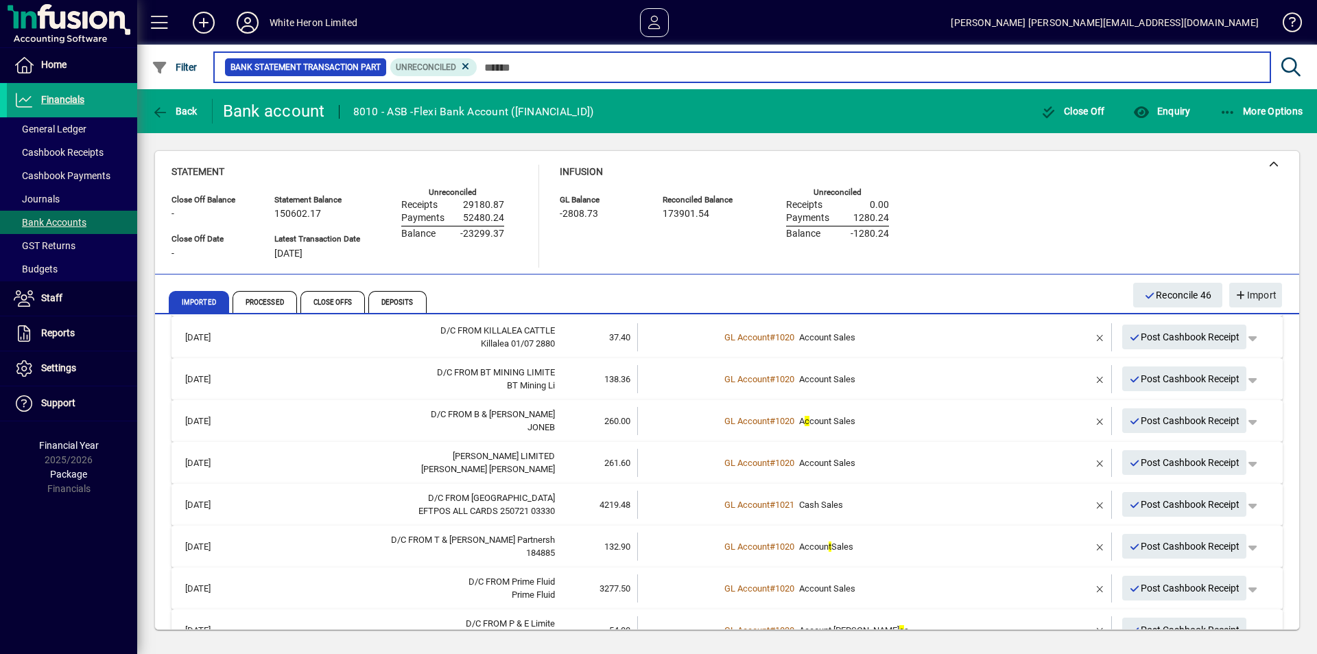
scroll to position [2259, 0]
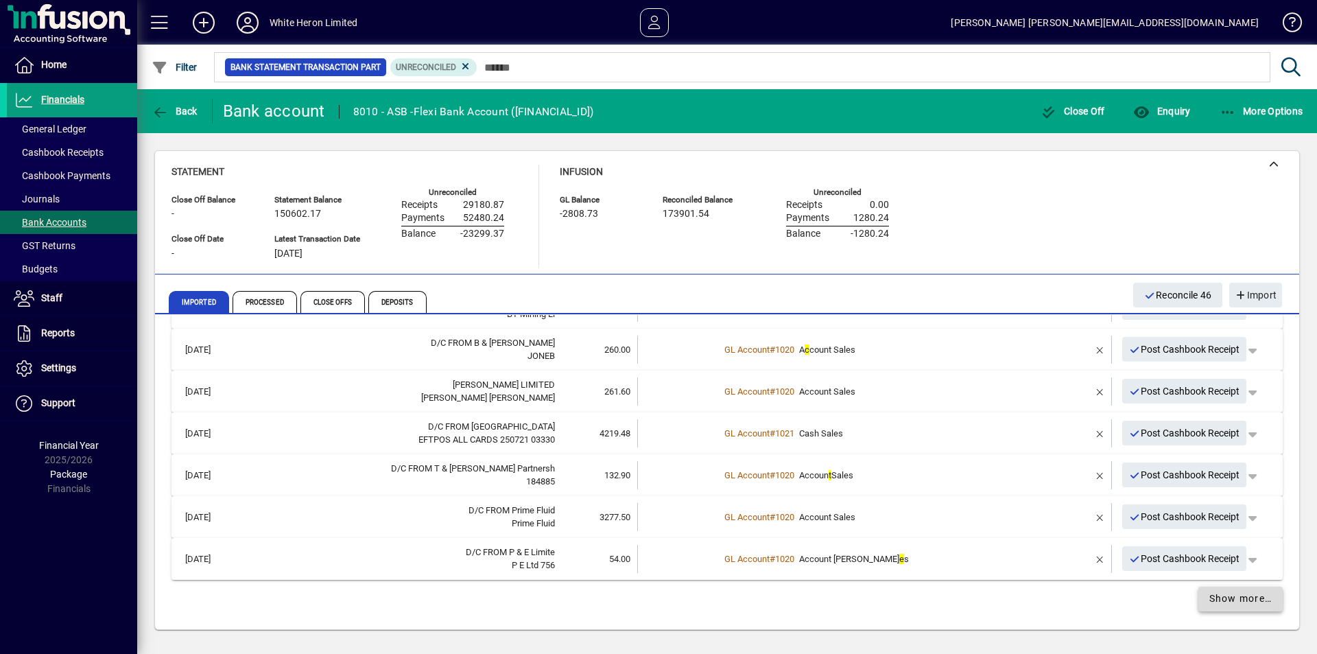
click at [1209, 592] on span "Show more…" at bounding box center [1240, 598] width 63 height 14
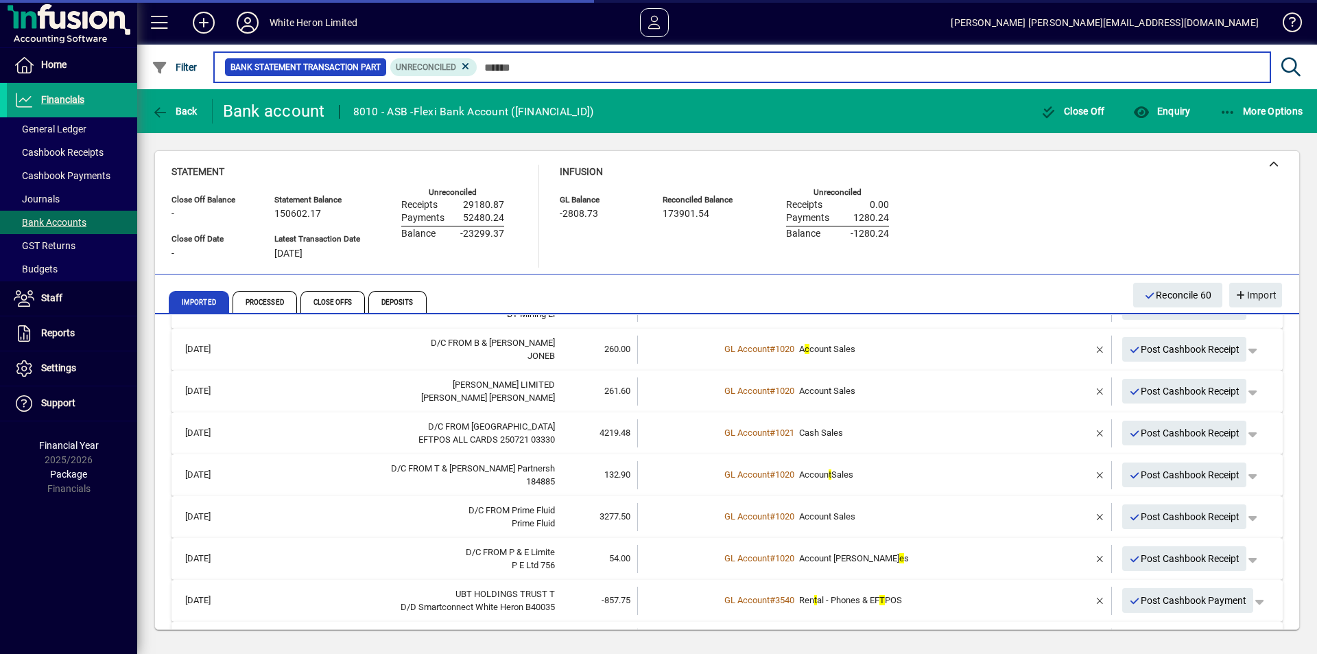
scroll to position [3096, 0]
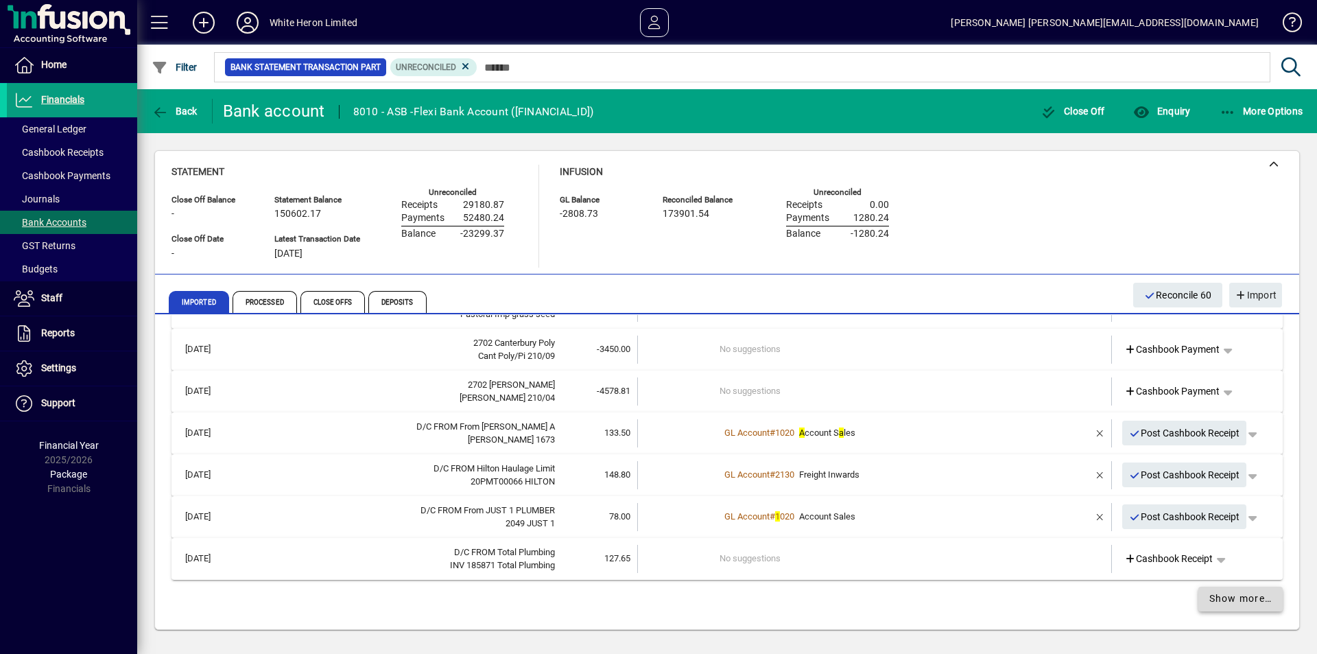
click at [1209, 605] on span "Show more…" at bounding box center [1240, 598] width 63 height 14
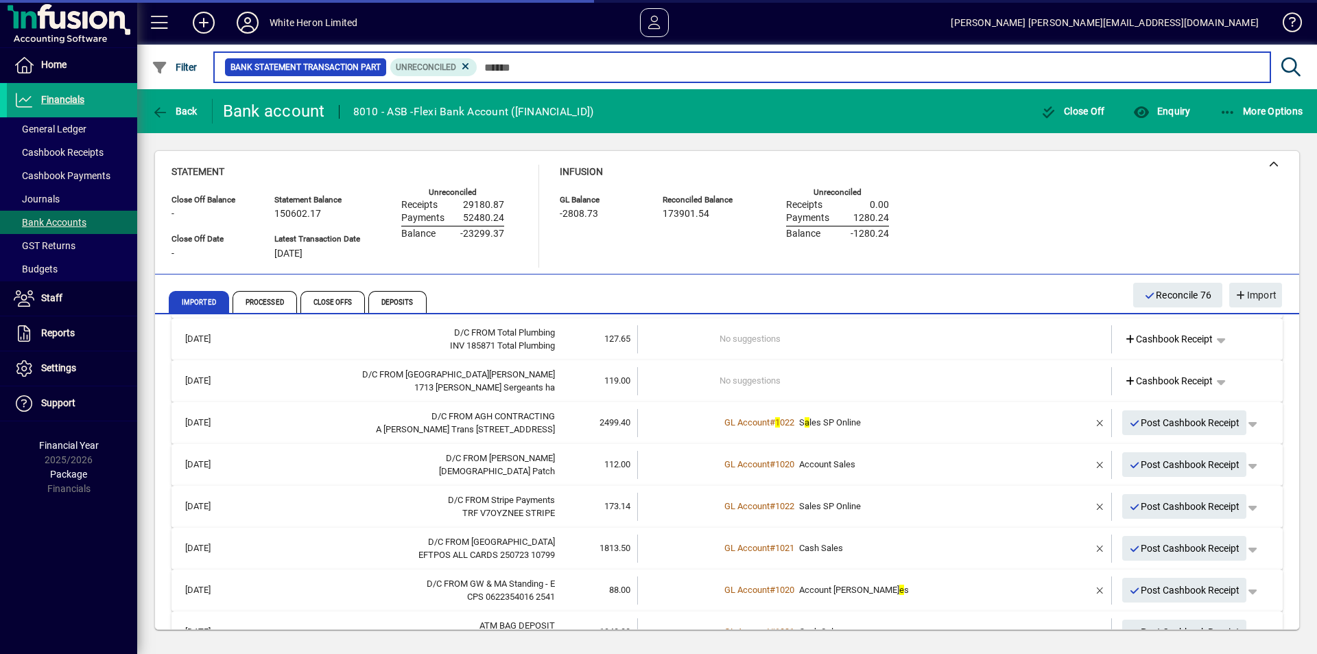
scroll to position [3178, 0]
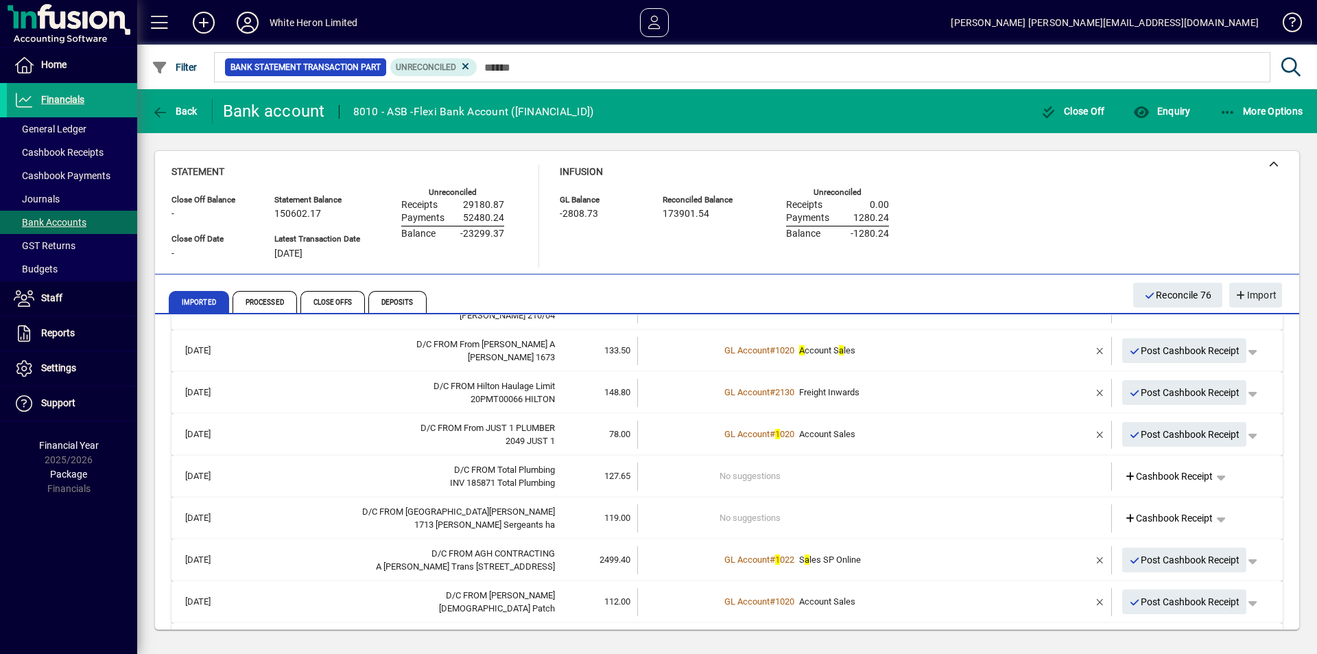
click at [758, 517] on td "No suggestions" at bounding box center [875, 518] width 312 height 28
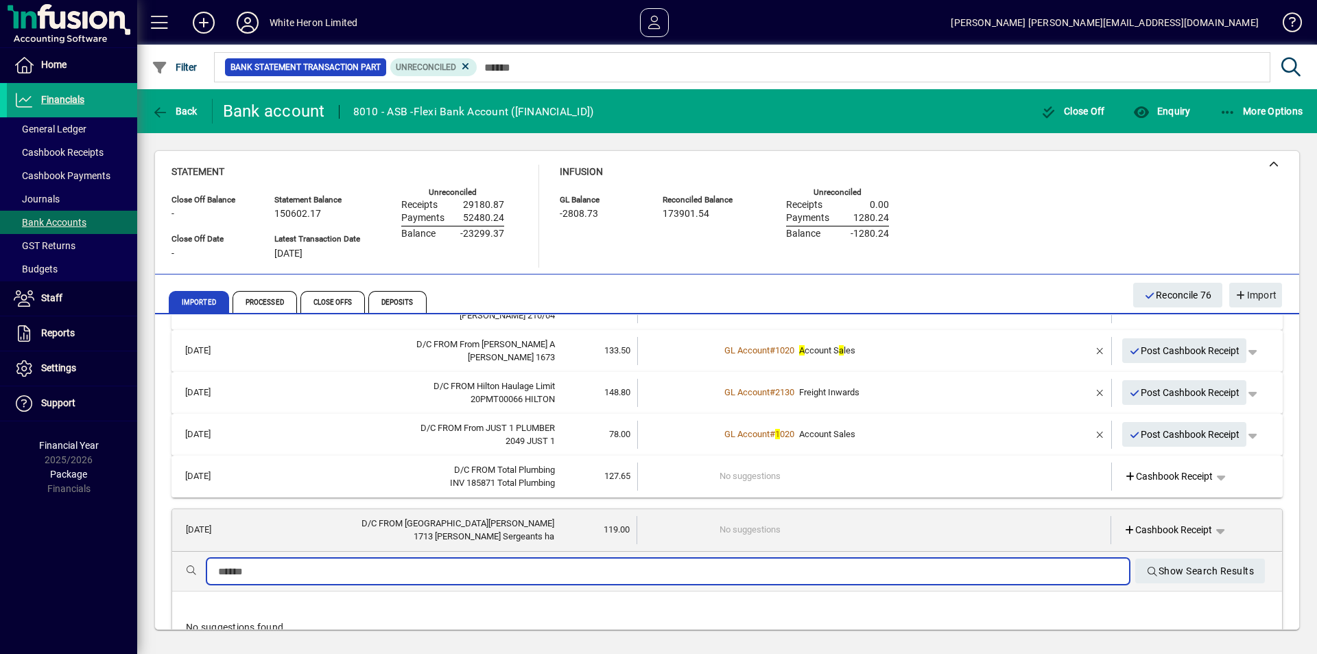
click at [355, 577] on input "text" at bounding box center [668, 571] width 900 height 16
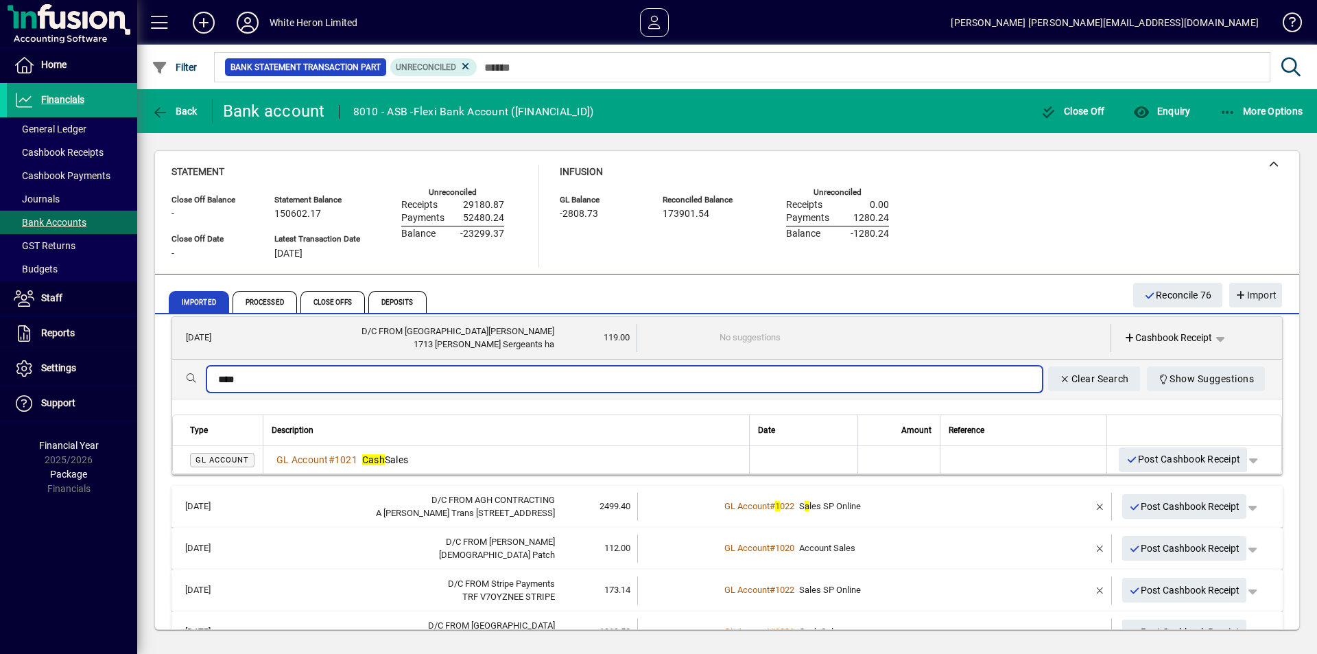
scroll to position [3384, 0]
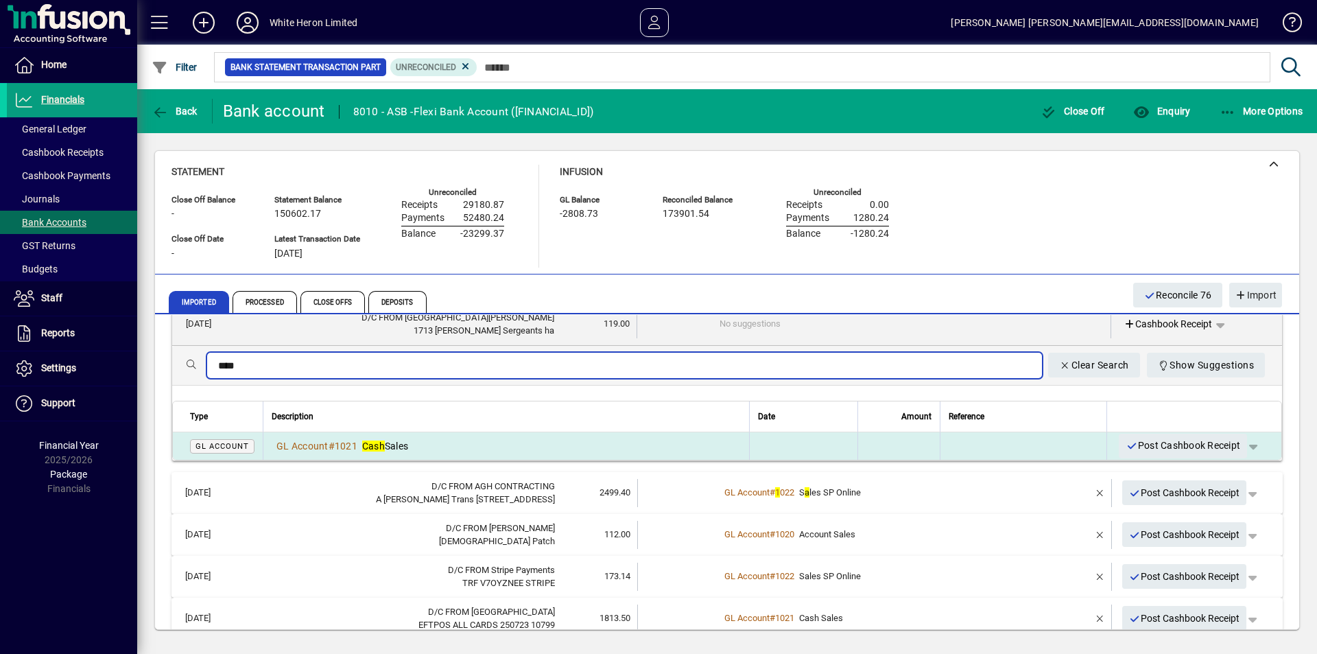
type input "****"
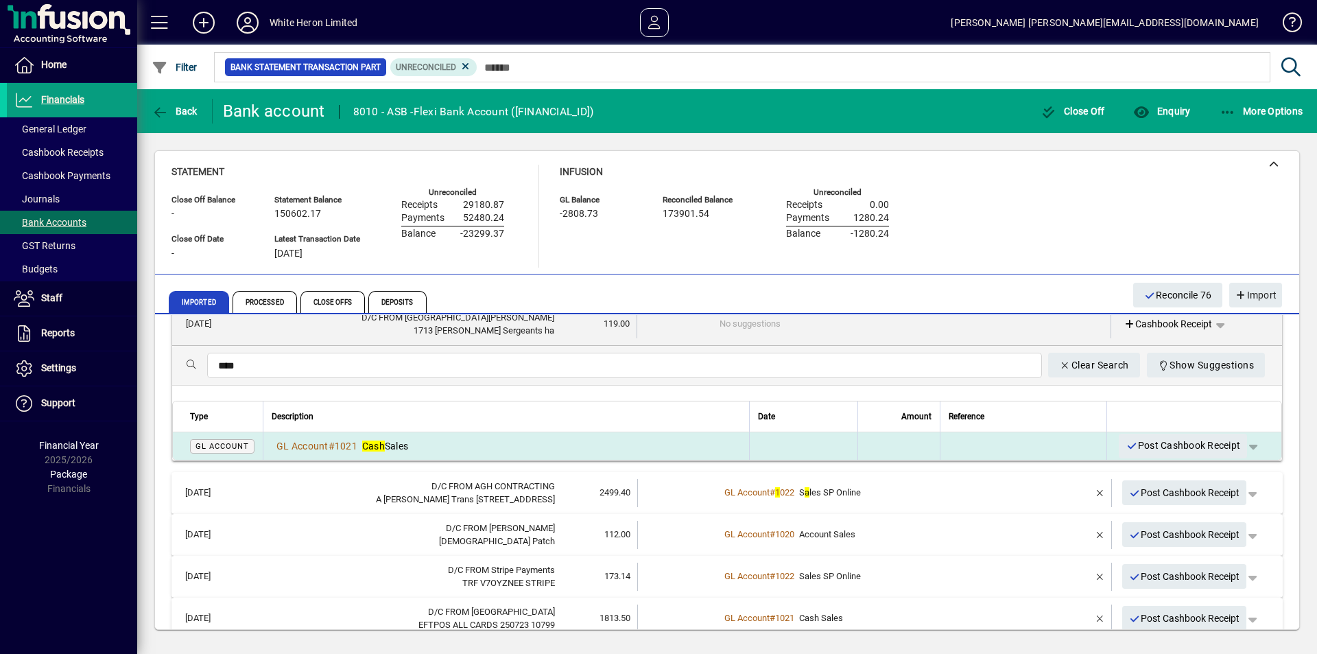
click at [414, 441] on div "GL Account # 1021 Cash Sales" at bounding box center [506, 446] width 469 height 14
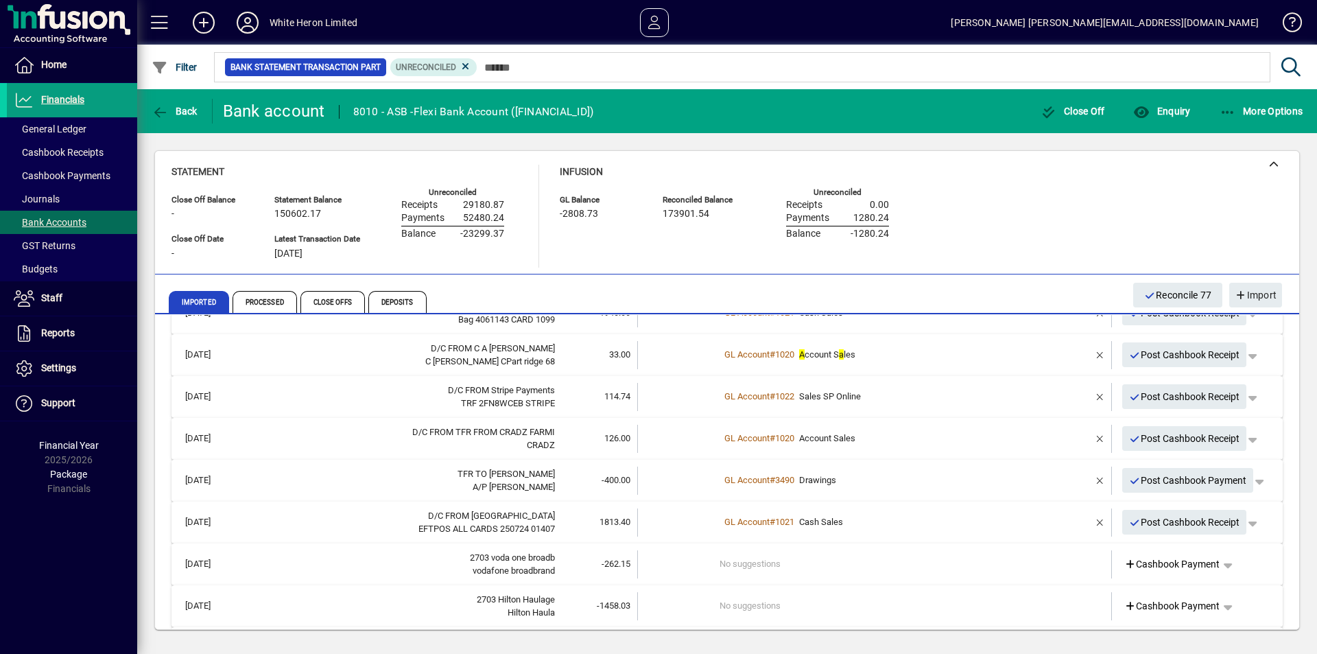
scroll to position [3657, 0]
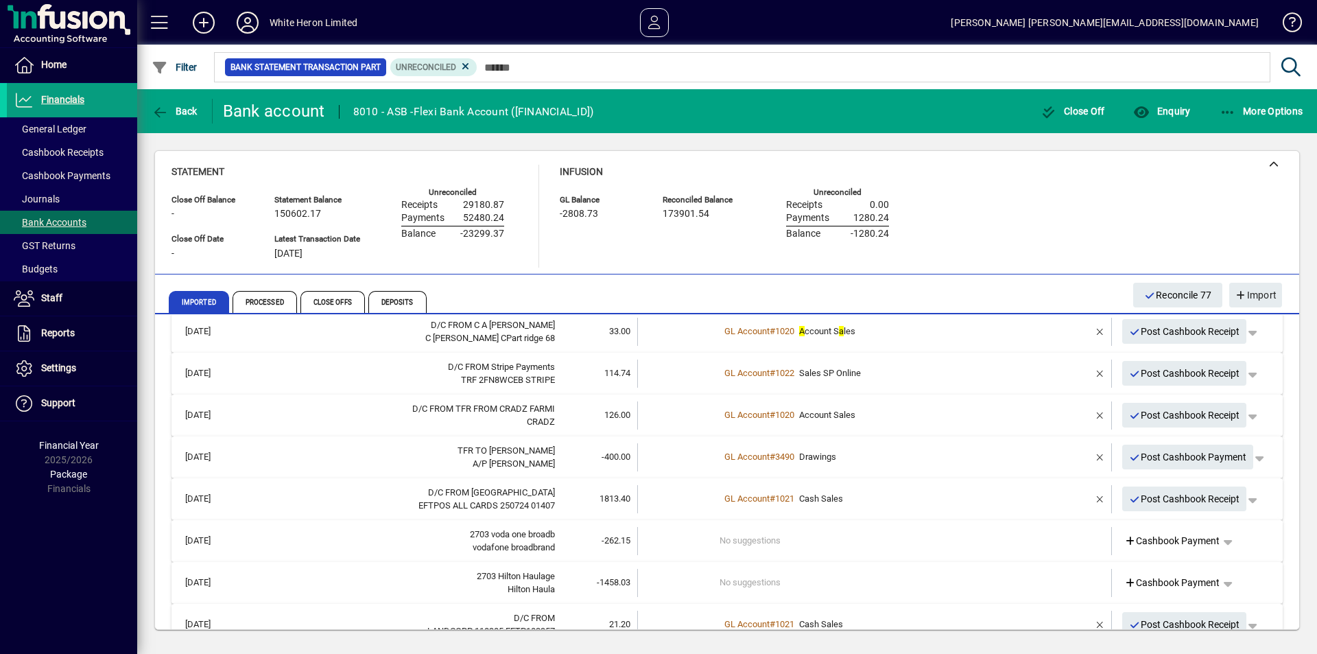
click at [746, 541] on td "No suggestions" at bounding box center [875, 541] width 312 height 28
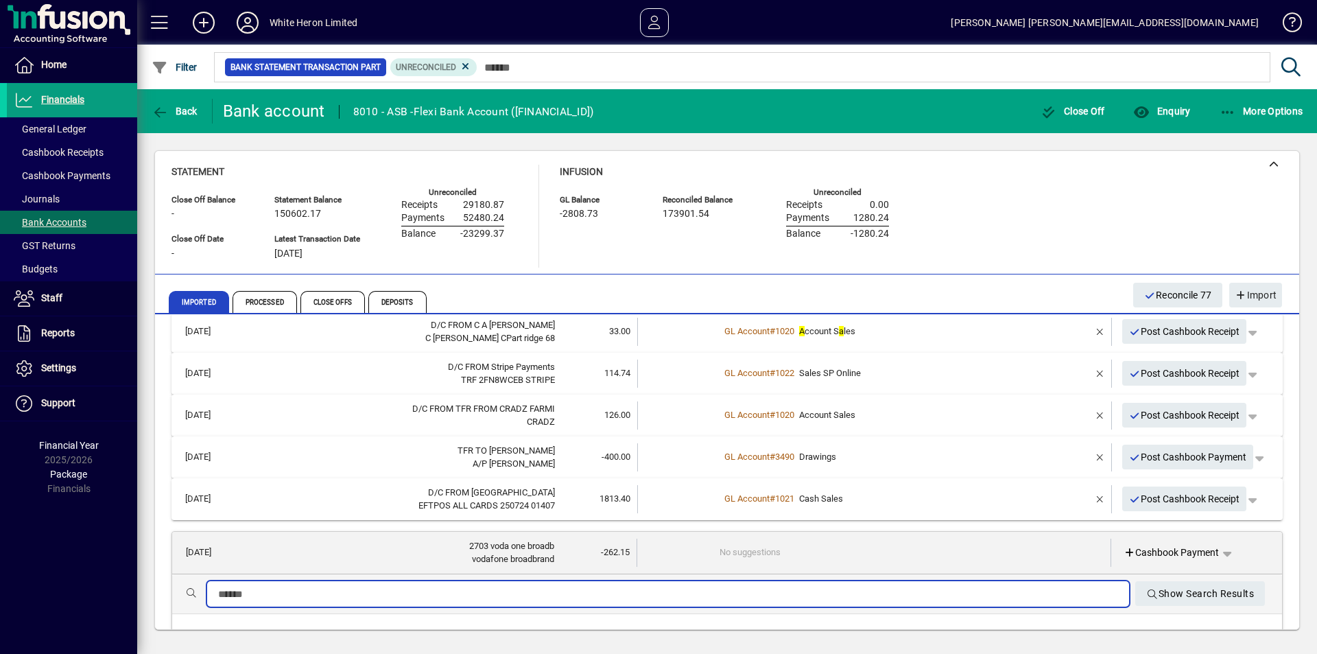
click at [319, 599] on input "text" at bounding box center [668, 594] width 900 height 16
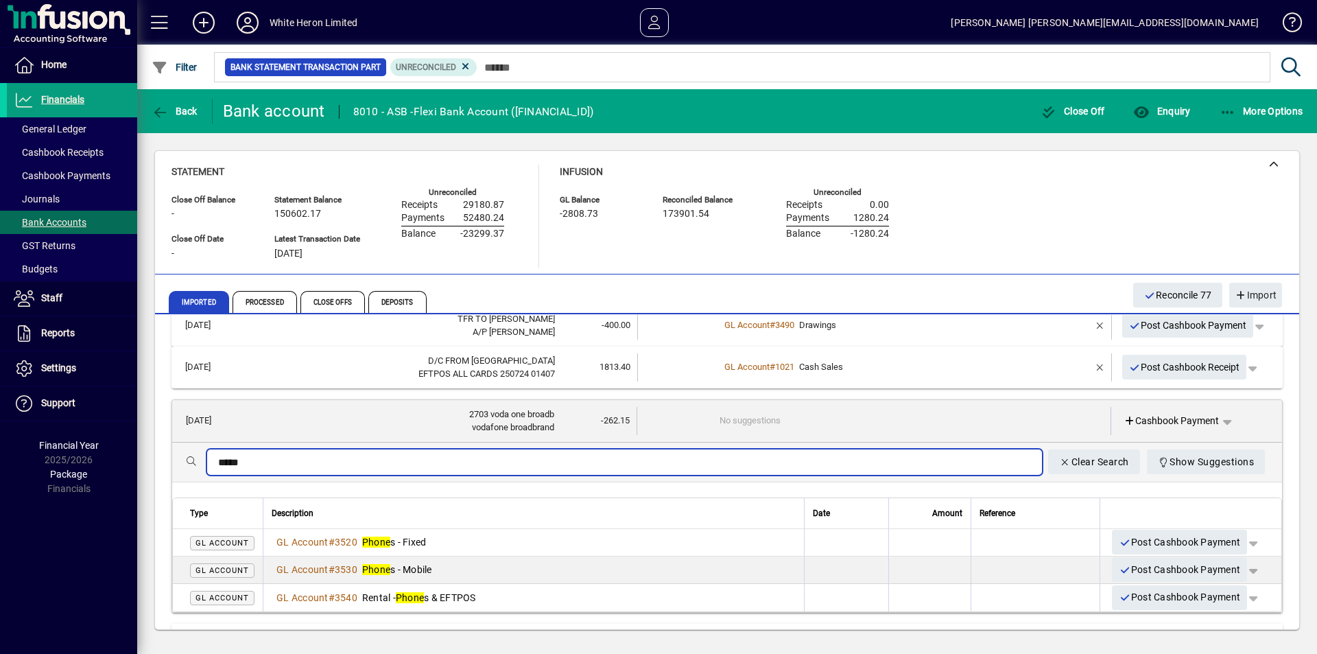
scroll to position [3794, 0]
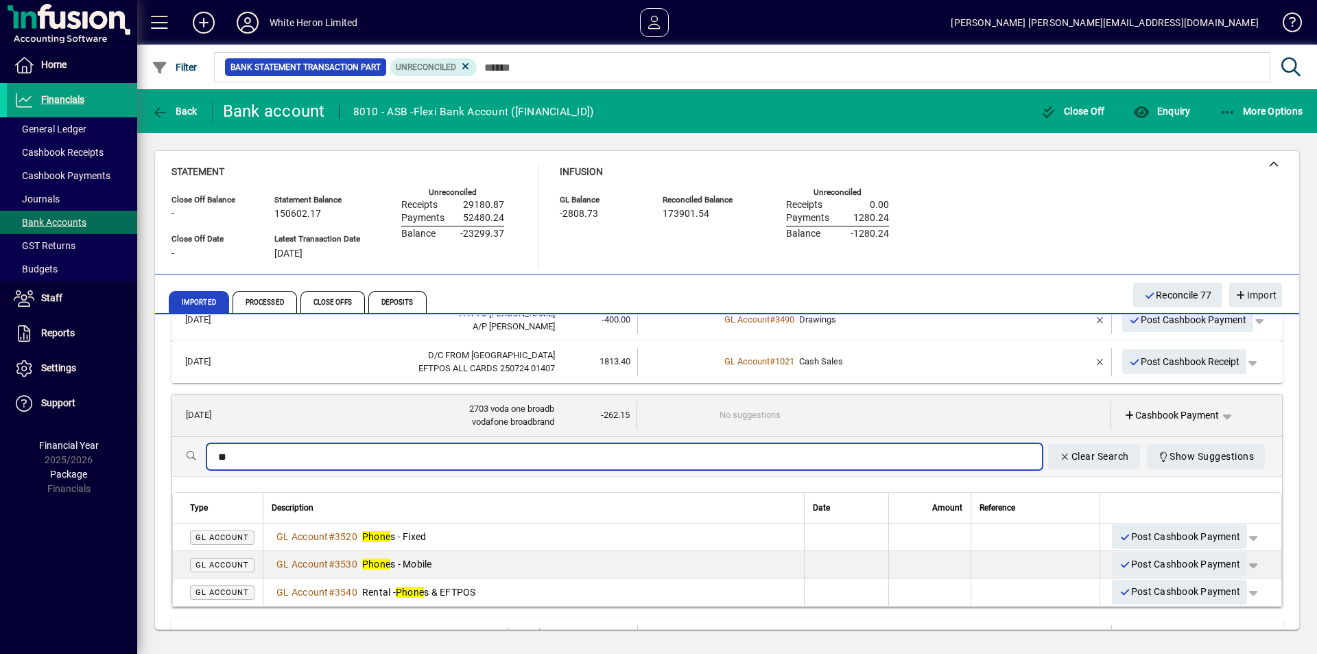
type input "*"
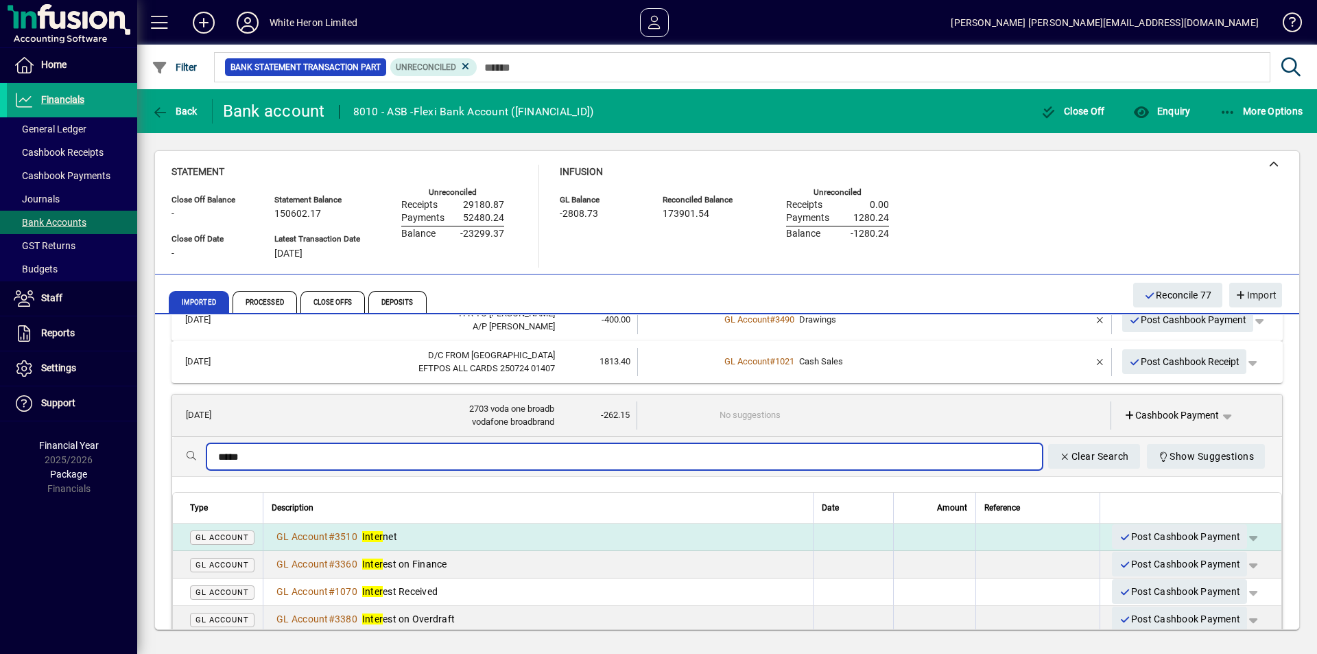
type input "*****"
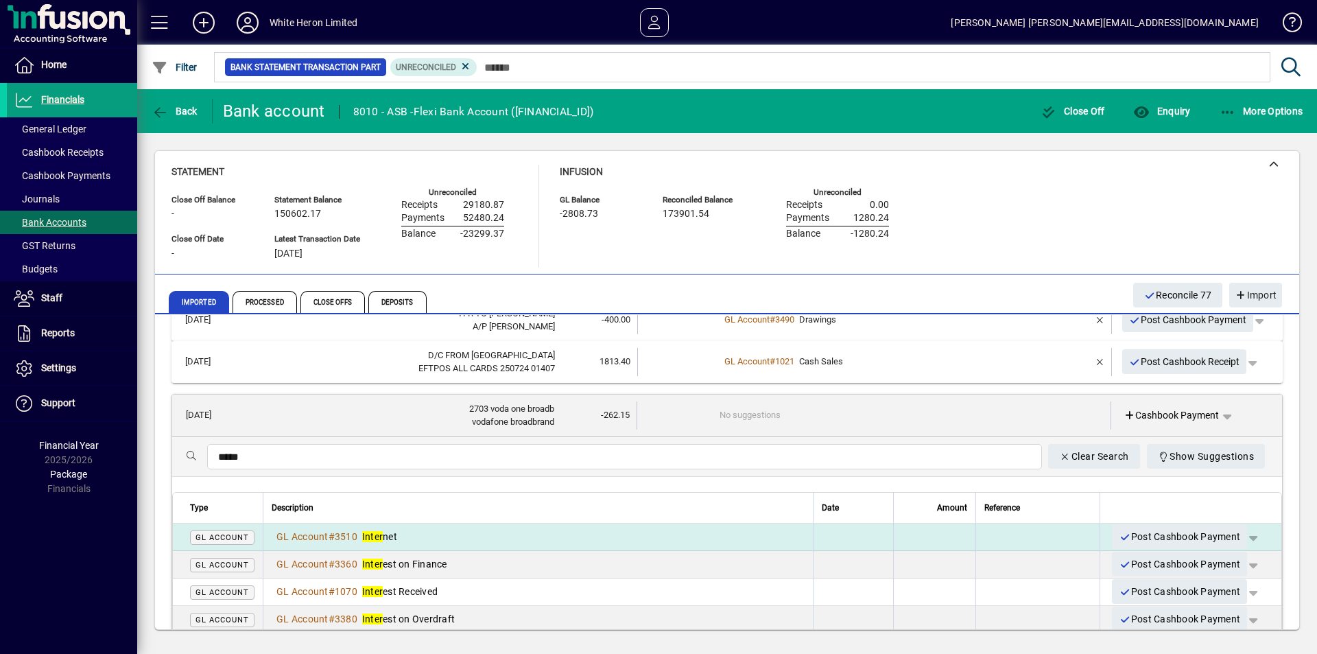
click at [369, 534] on em "Inter" at bounding box center [372, 536] width 21 height 11
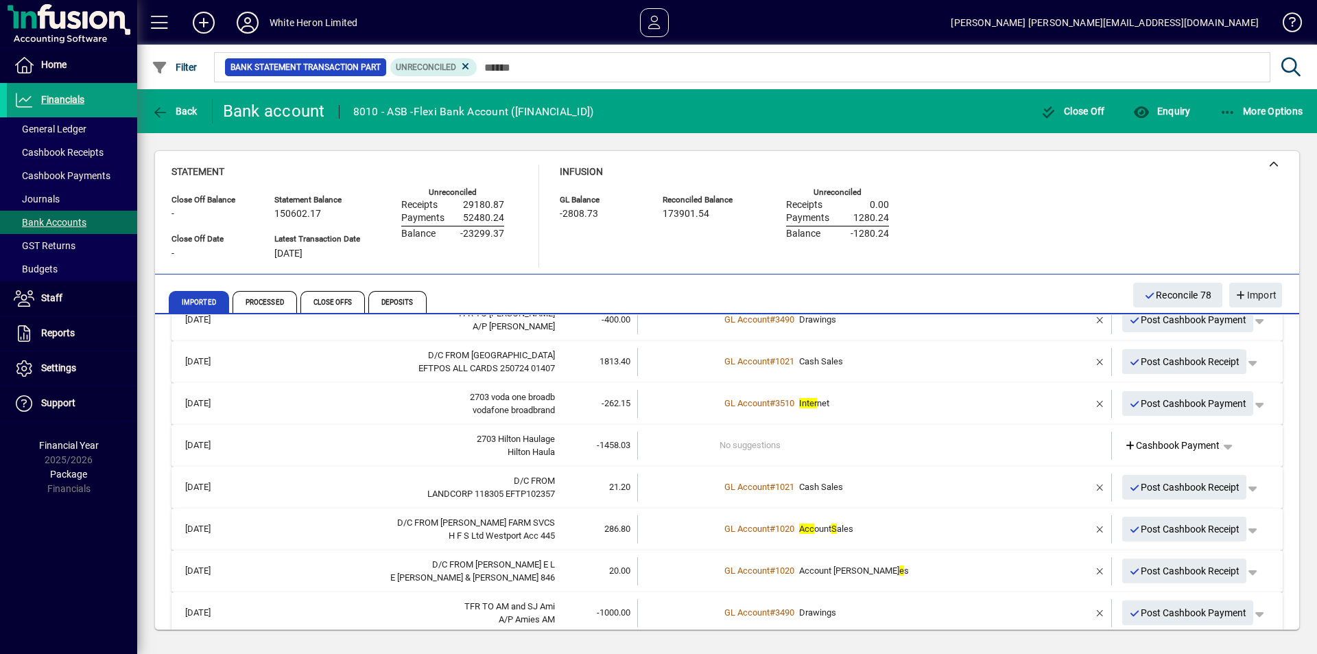
click at [383, 453] on div "Hilton Haula" at bounding box center [399, 452] width 312 height 14
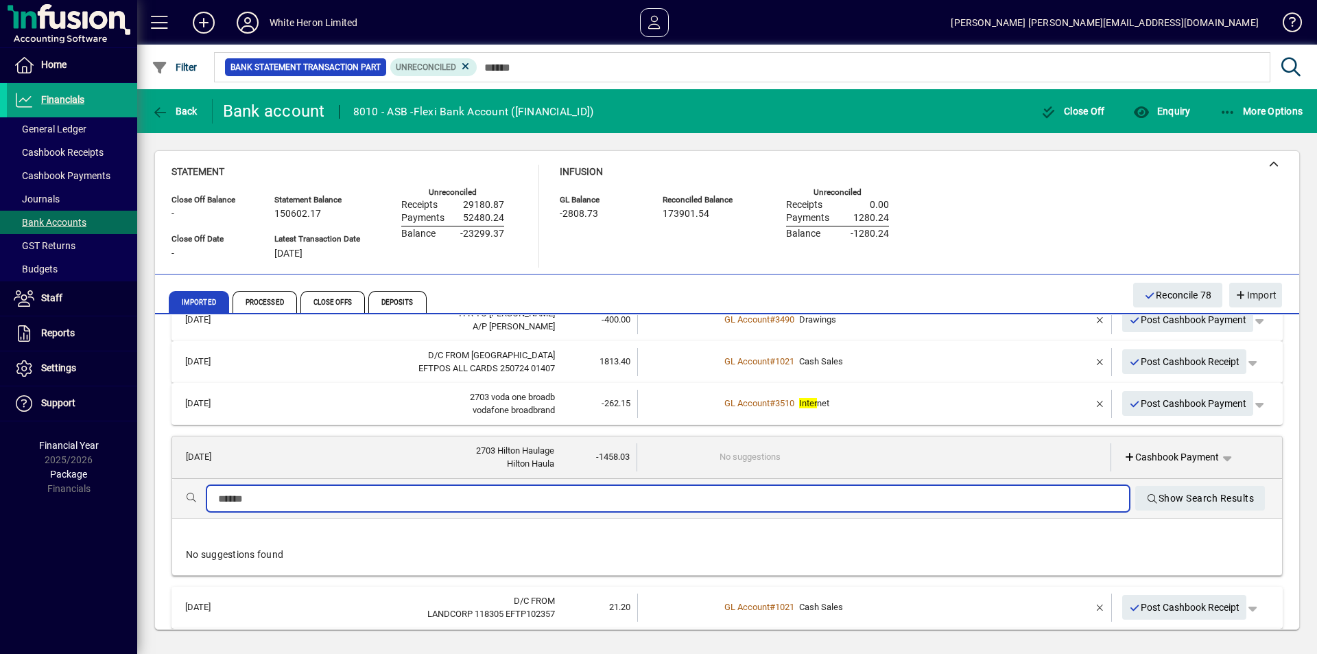
click at [343, 497] on input "text" at bounding box center [668, 498] width 900 height 16
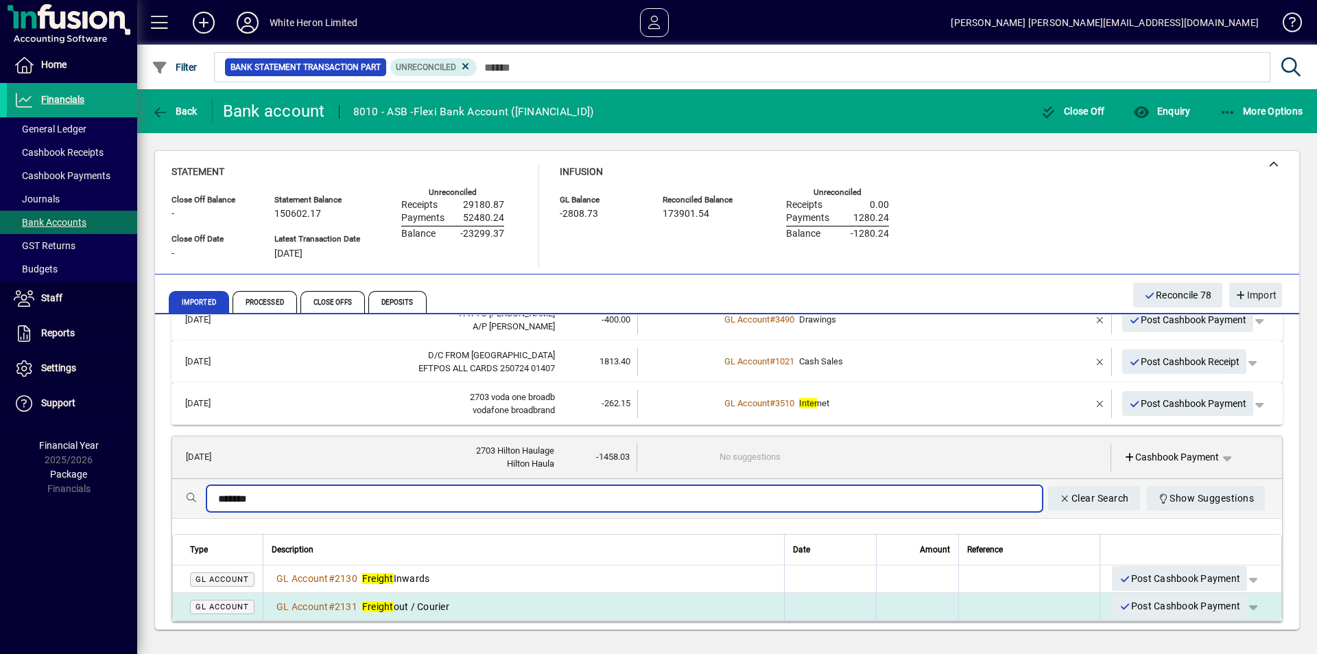
type input "*******"
click at [459, 600] on div "GL Account # 2131 Freight out / Courier" at bounding box center [524, 606] width 504 height 14
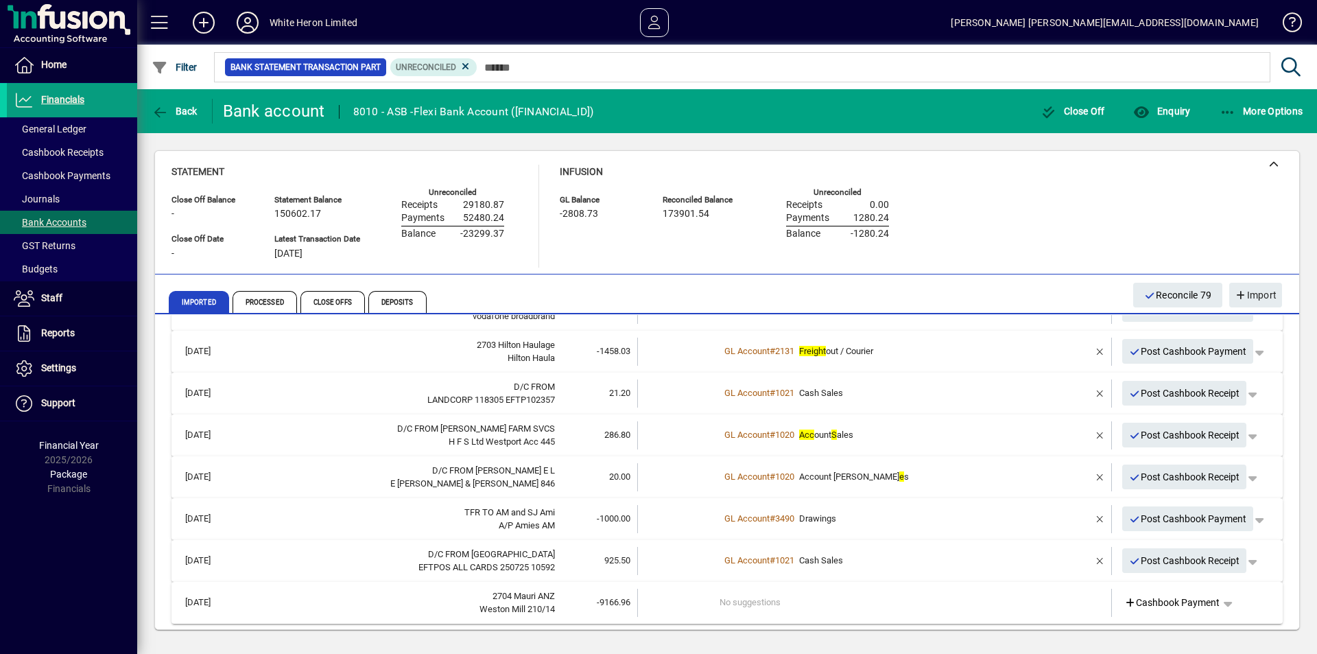
scroll to position [3932, 0]
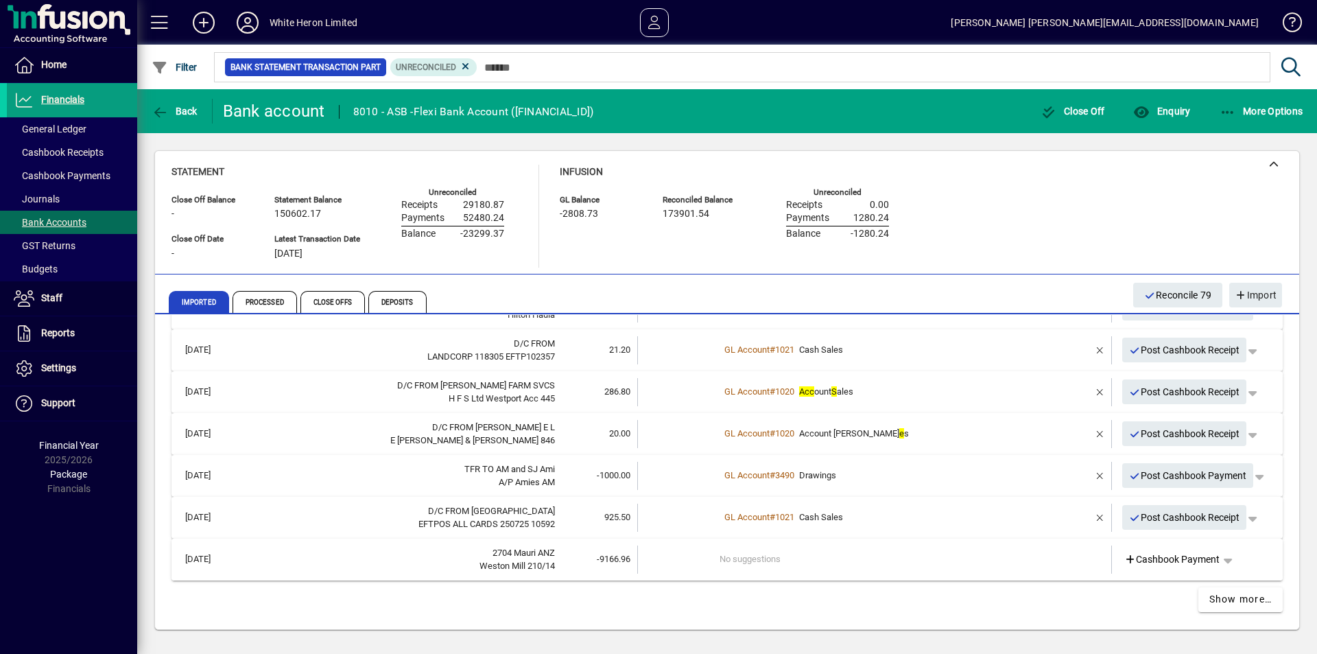
click at [785, 556] on td "No suggestions" at bounding box center [875, 559] width 312 height 28
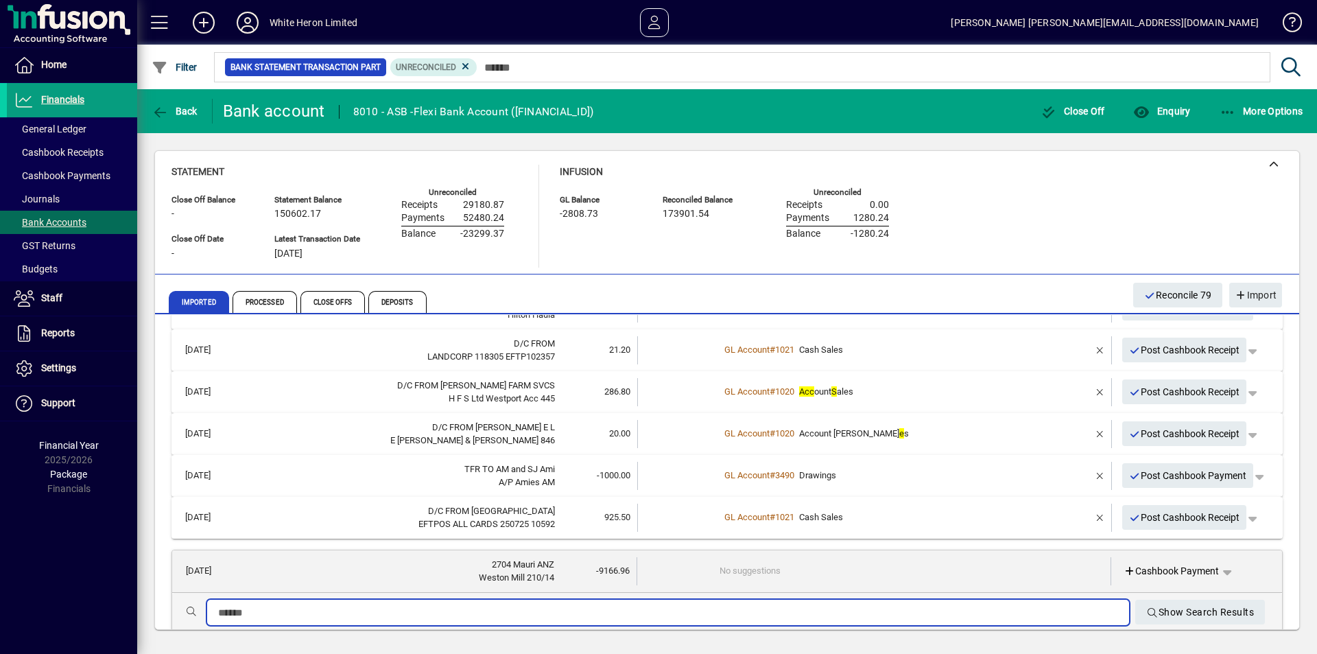
click at [616, 610] on input "text" at bounding box center [668, 612] width 900 height 16
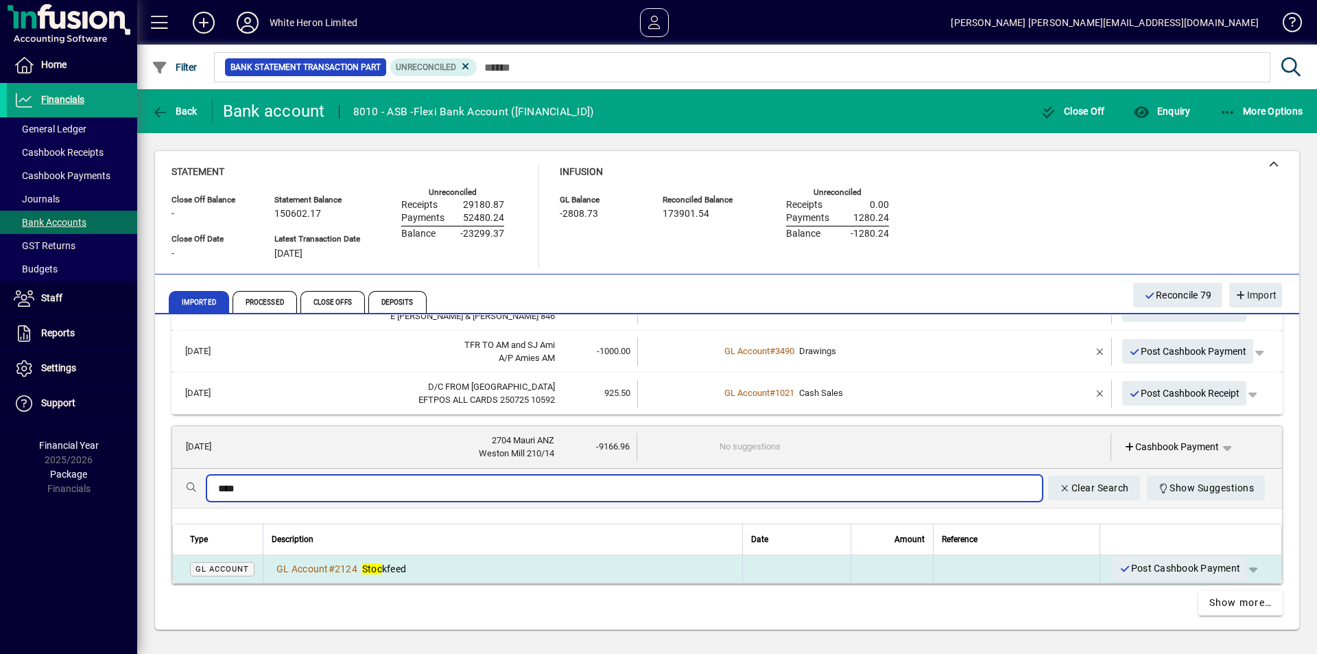
scroll to position [4059, 0]
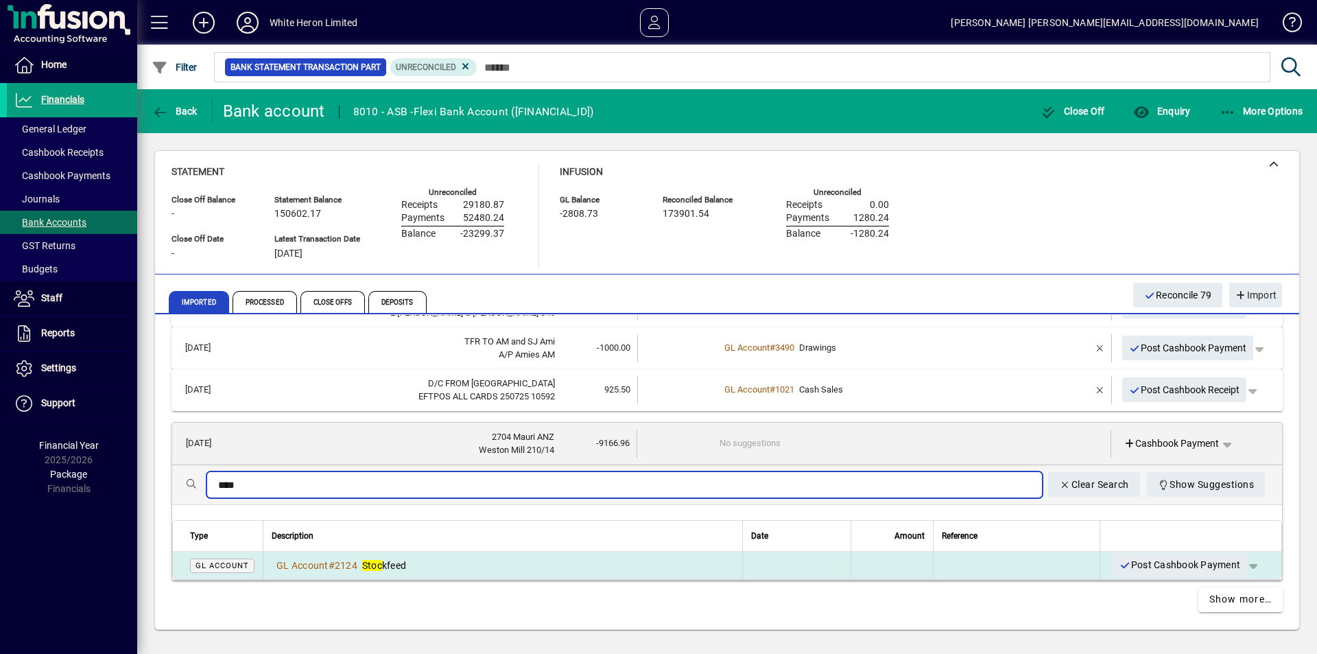
type input "****"
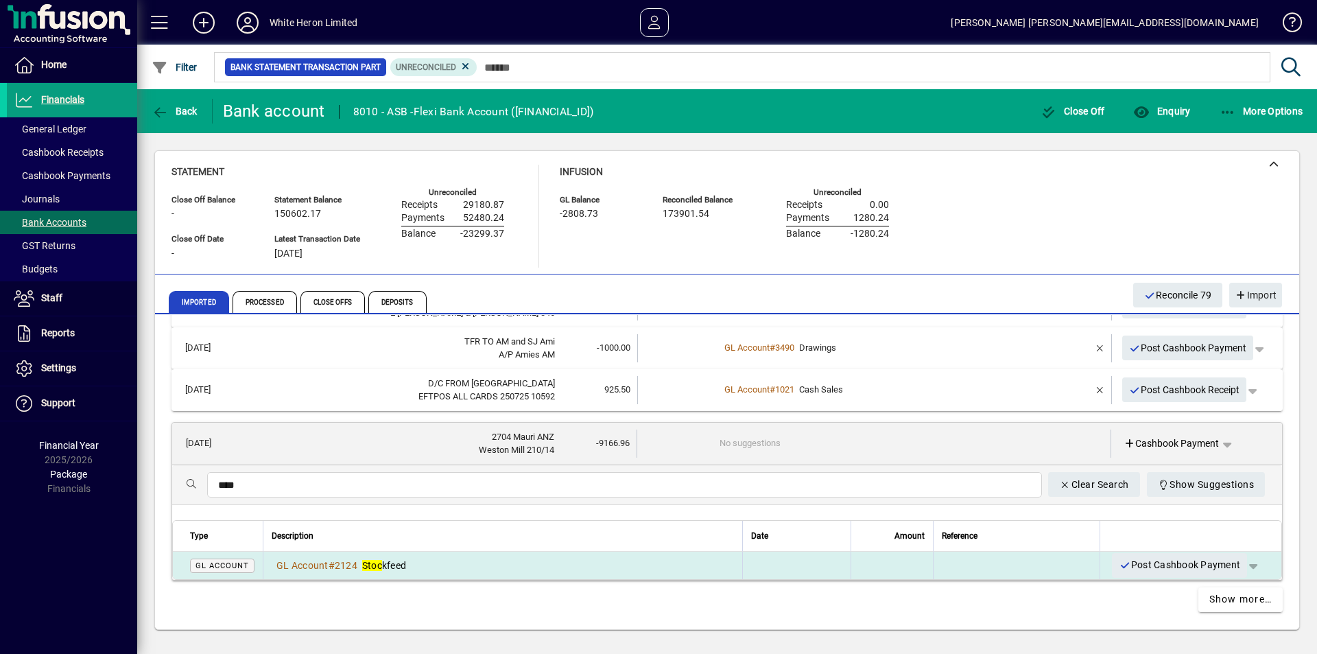
click at [422, 573] on td "GL Account # 2124 Stoc kfeed" at bounding box center [502, 564] width 479 height 27
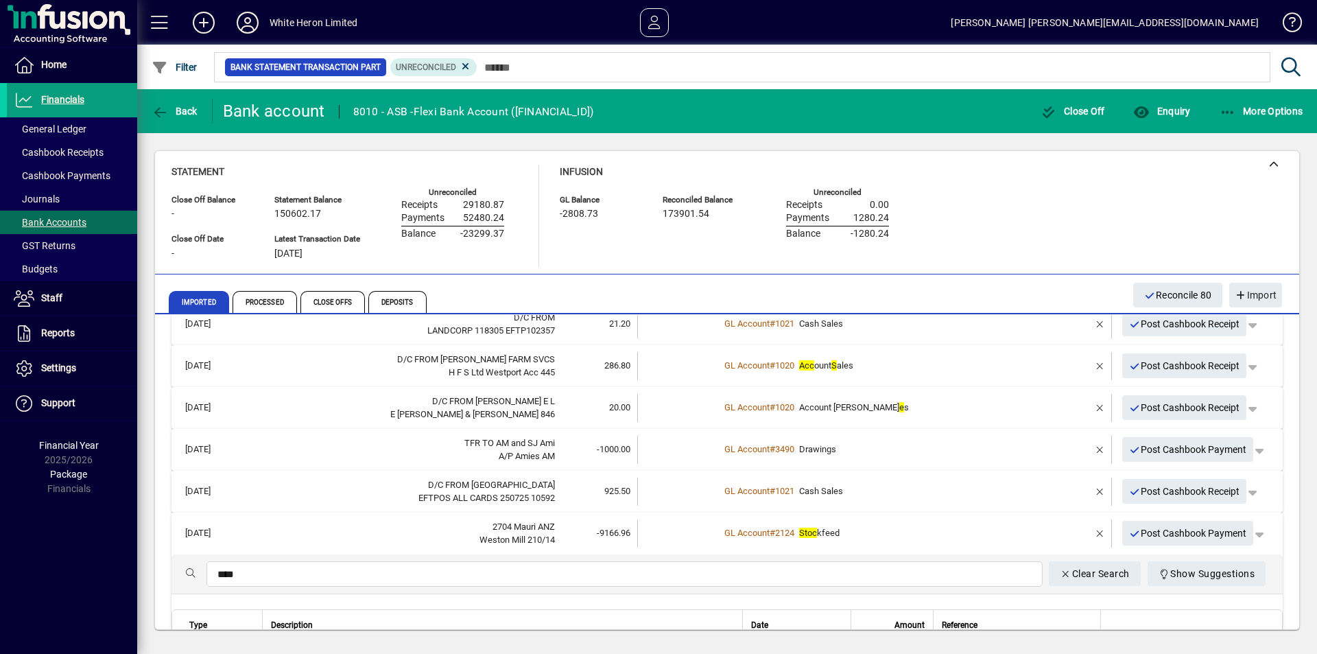
scroll to position [3932, 0]
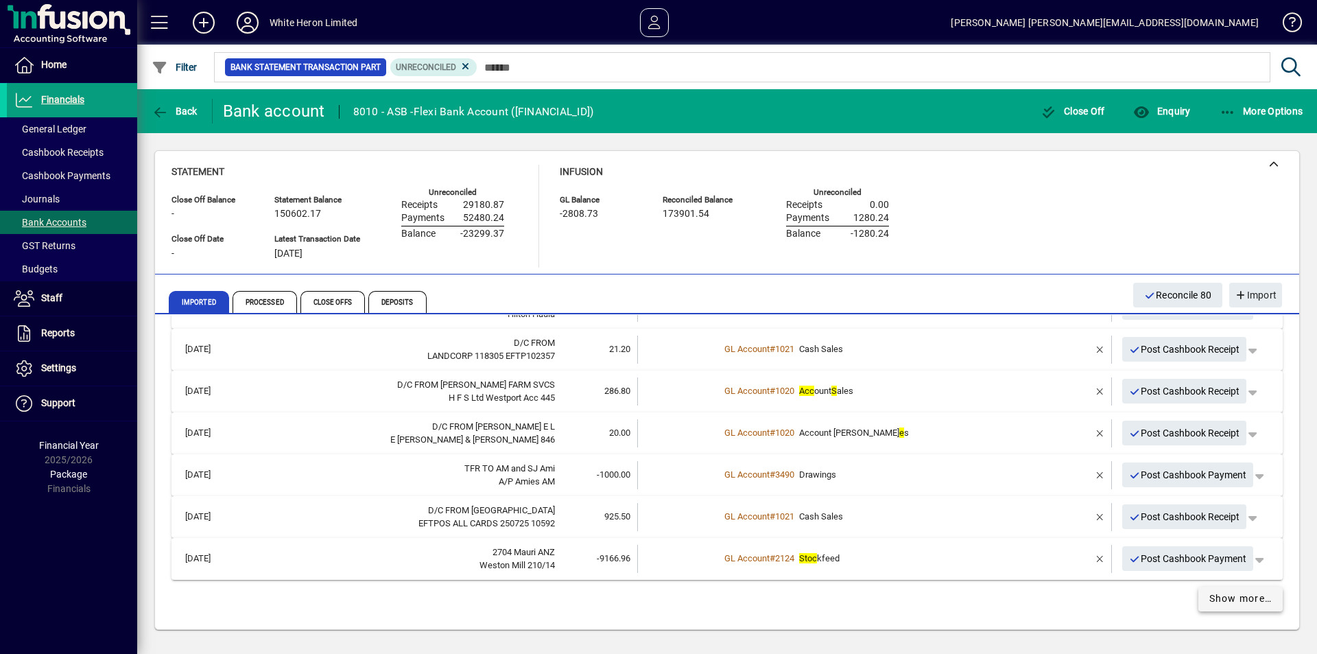
click at [1224, 599] on span "Show more…" at bounding box center [1240, 598] width 63 height 14
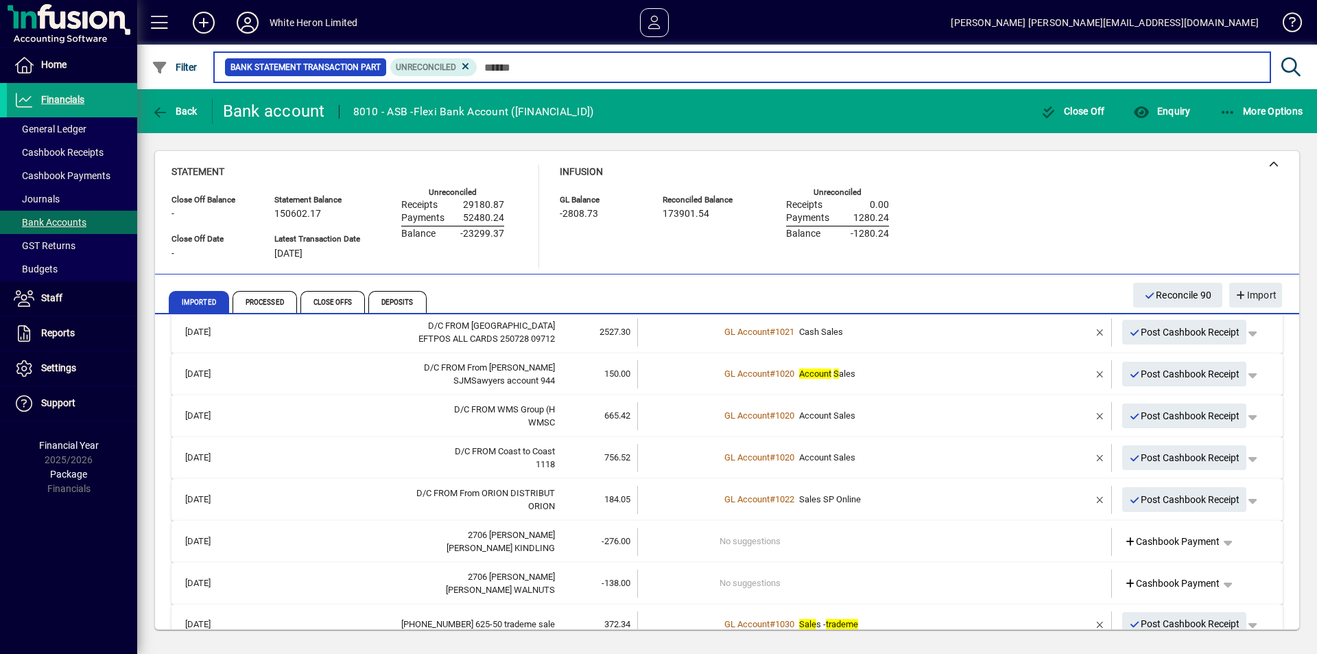
scroll to position [4413, 0]
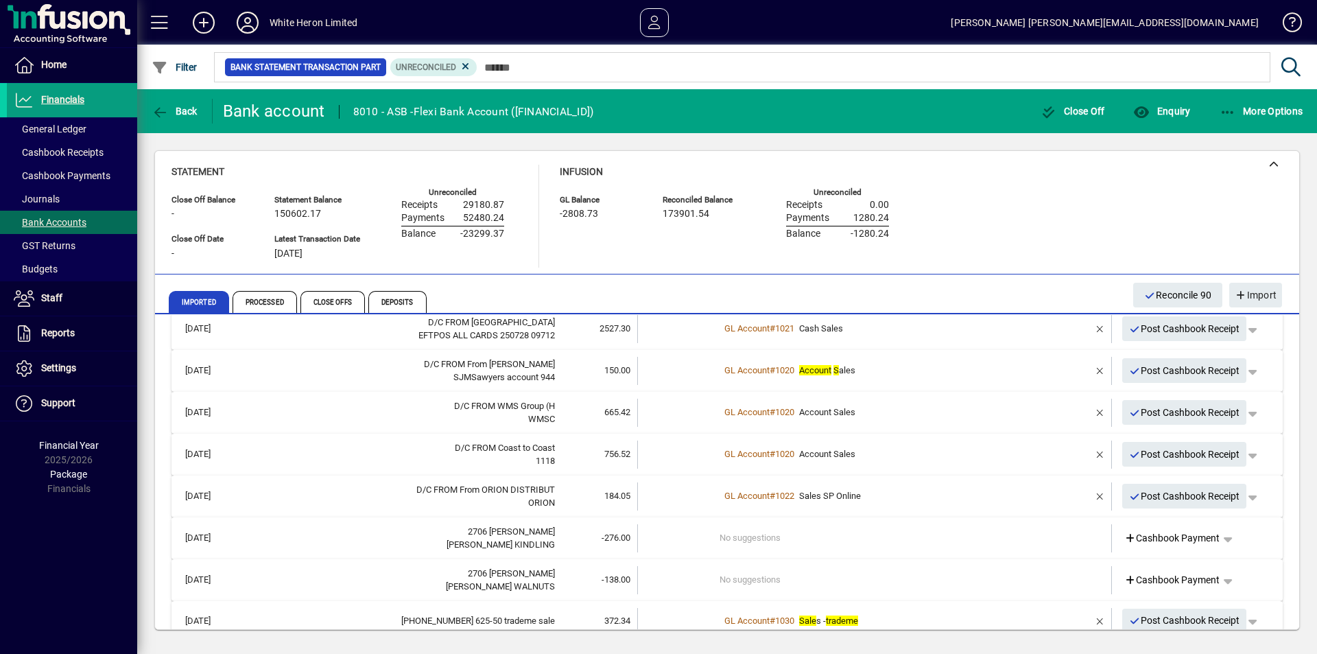
click at [785, 541] on td "No suggestions" at bounding box center [875, 538] width 312 height 28
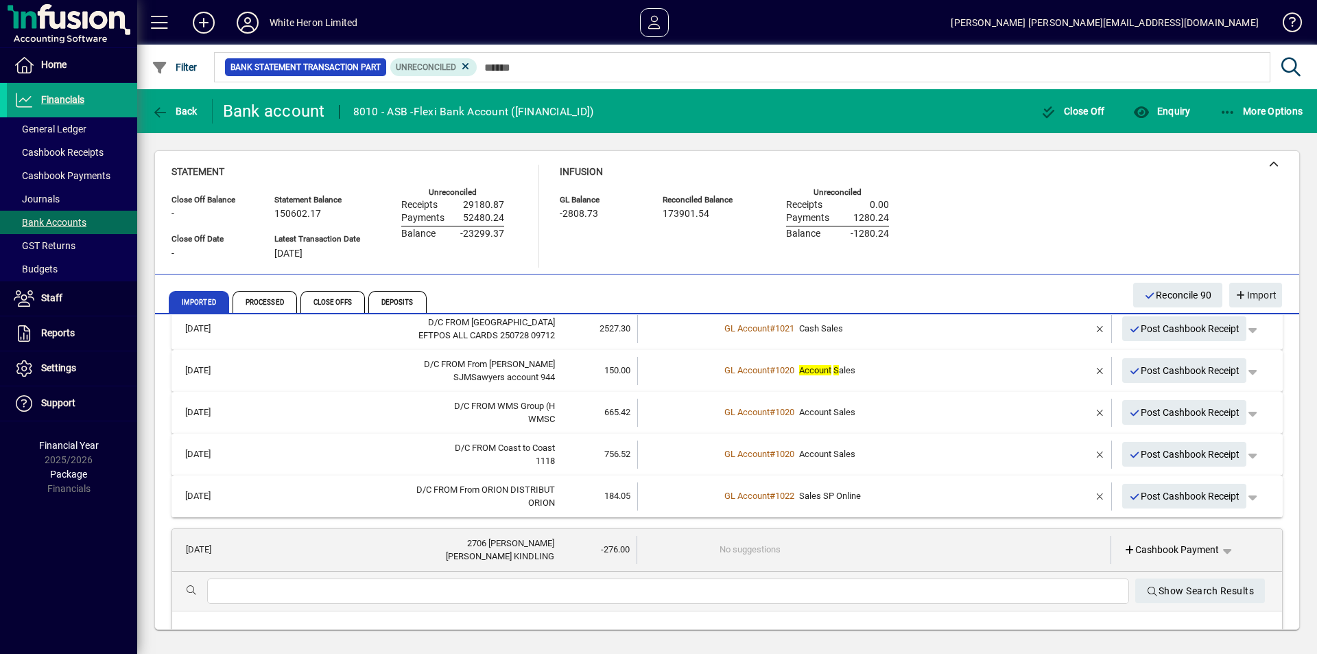
click at [481, 586] on input "text" at bounding box center [668, 591] width 900 height 16
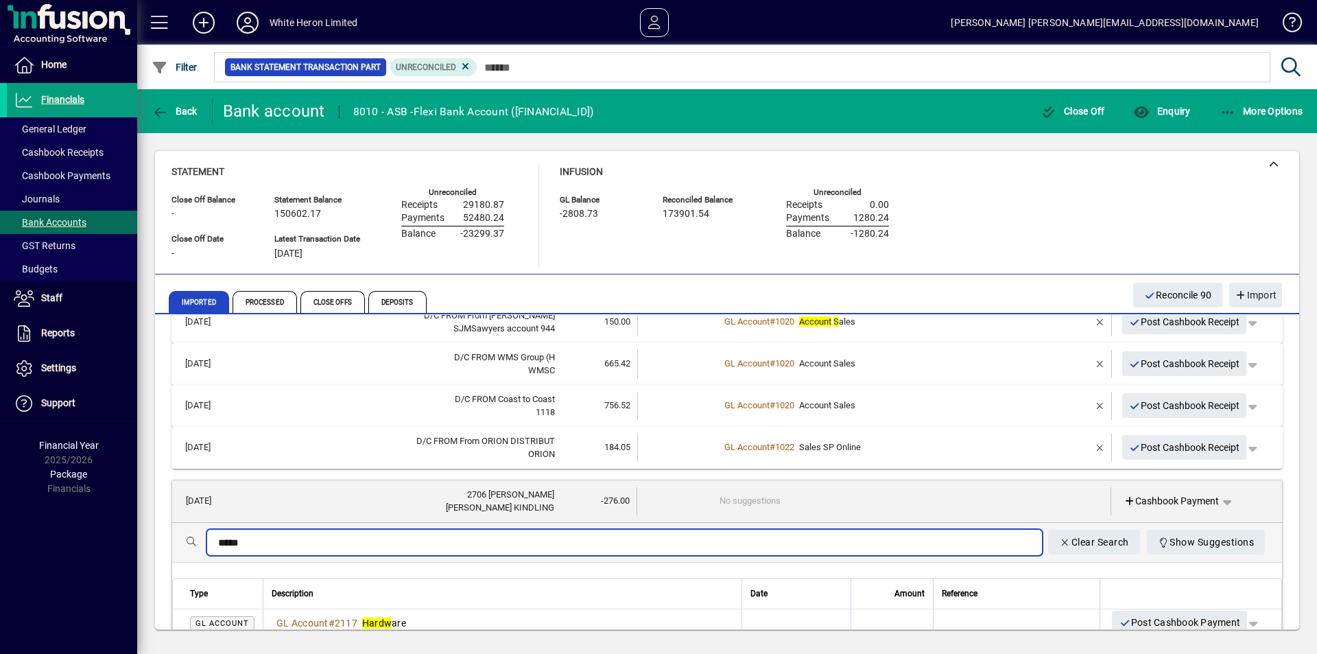
scroll to position [4550, 0]
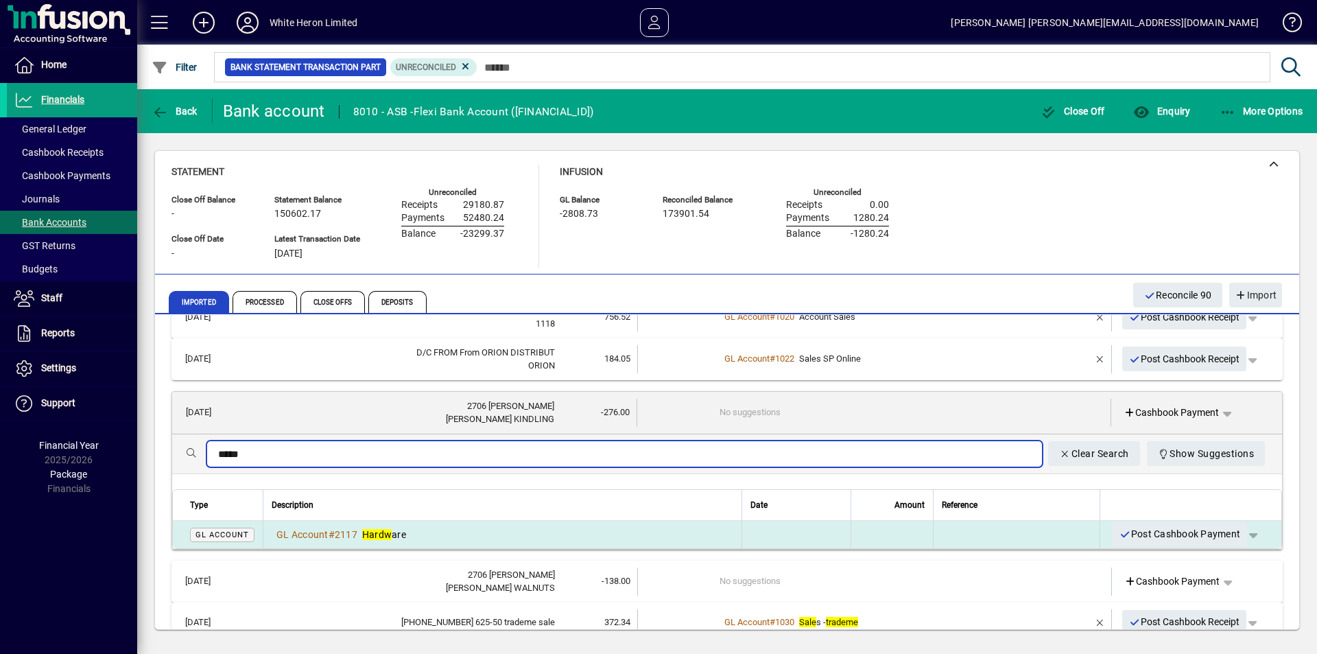
type input "*****"
click at [488, 536] on div "GL Account # 2117 Hardw are" at bounding box center [503, 534] width 462 height 14
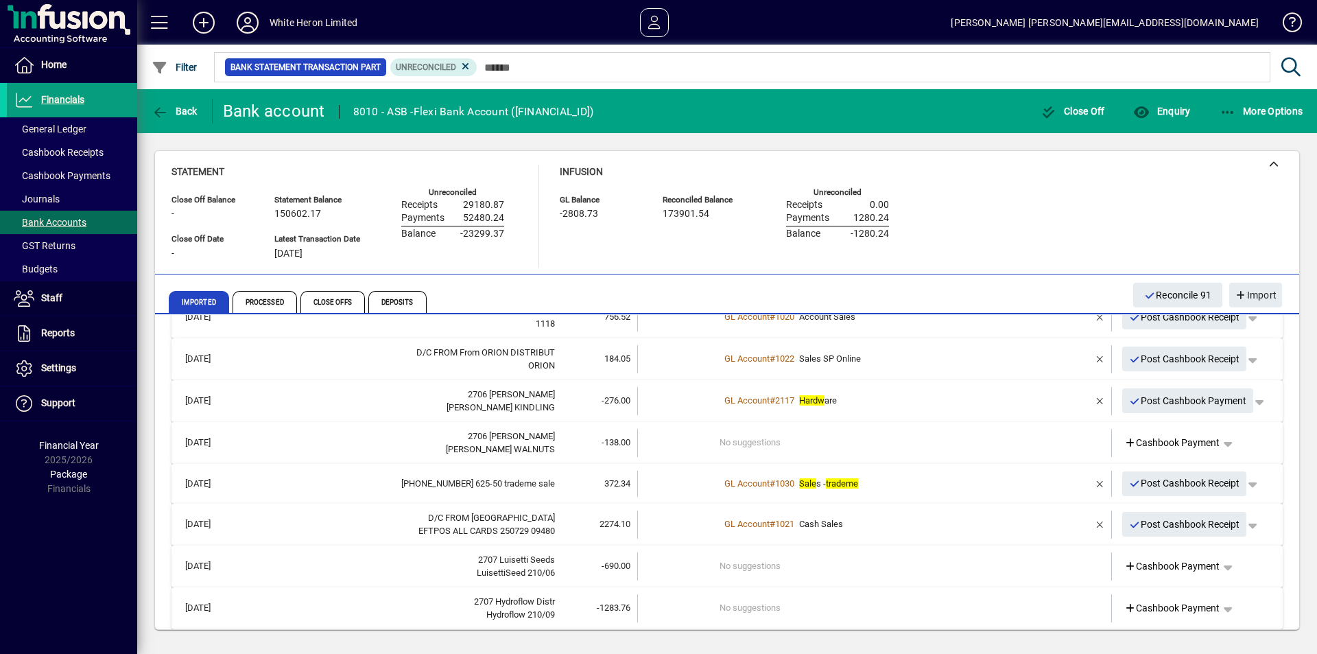
click at [775, 449] on td "No suggestions" at bounding box center [875, 443] width 312 height 28
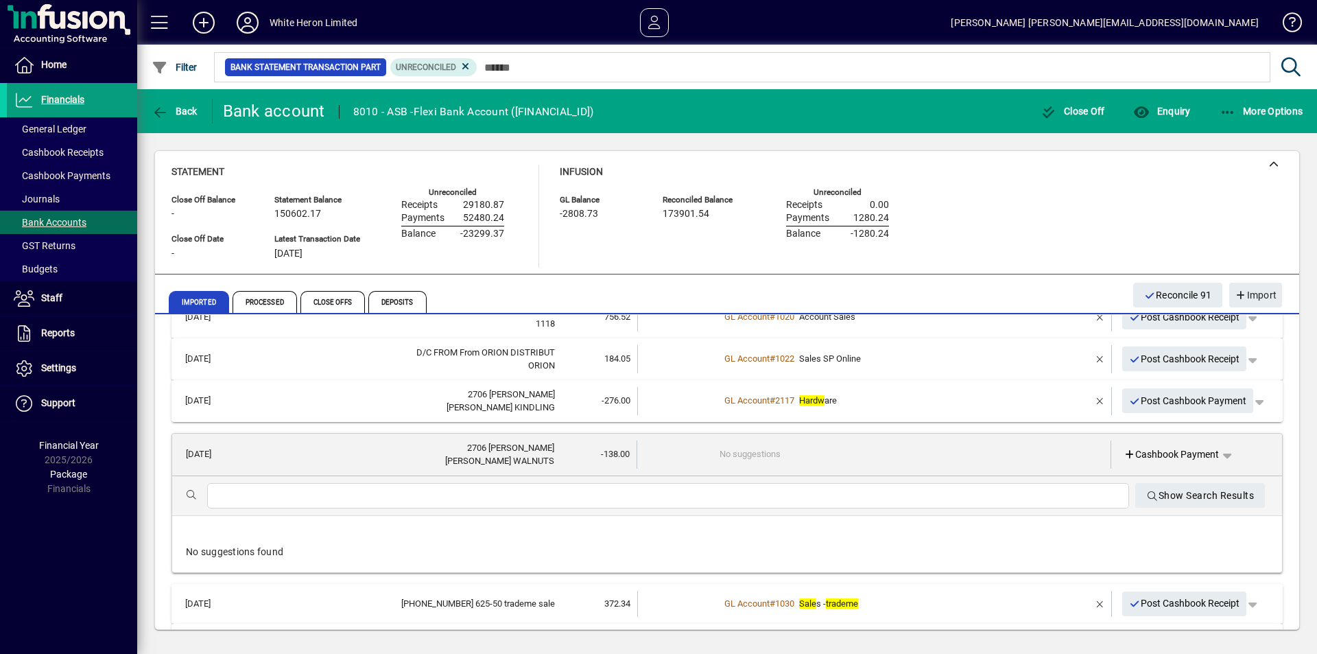
click at [478, 488] on input "text" at bounding box center [668, 496] width 900 height 16
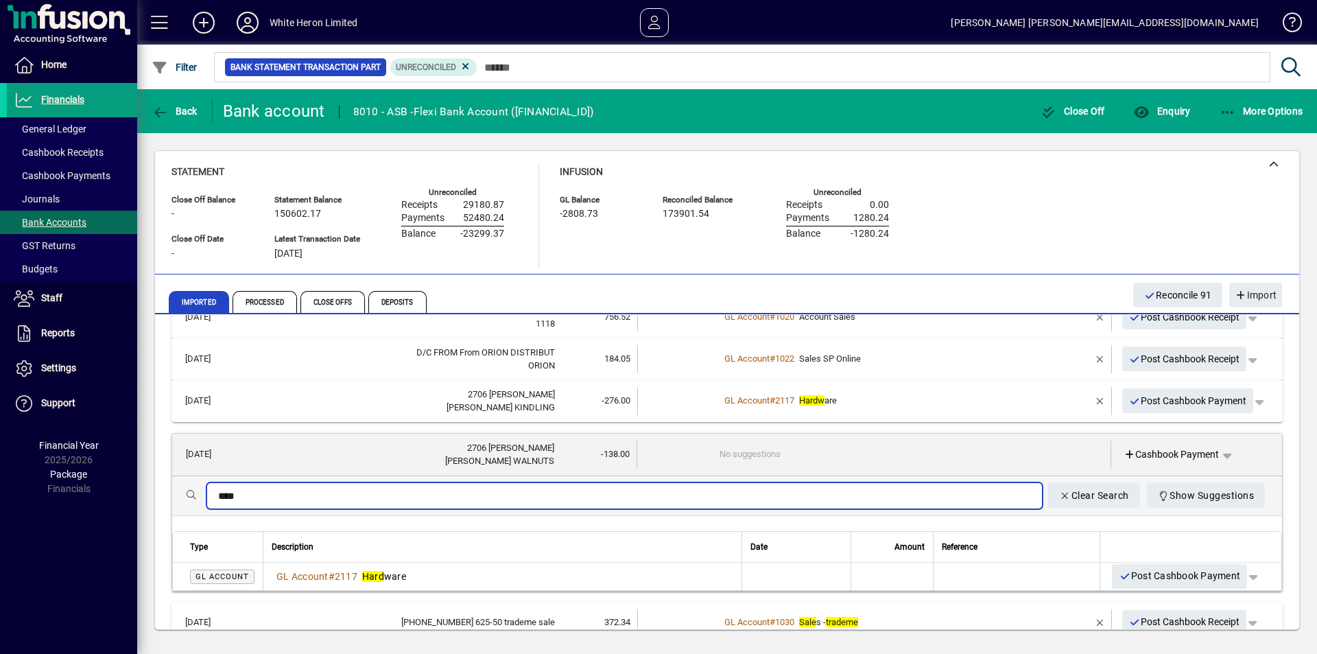
type input "****"
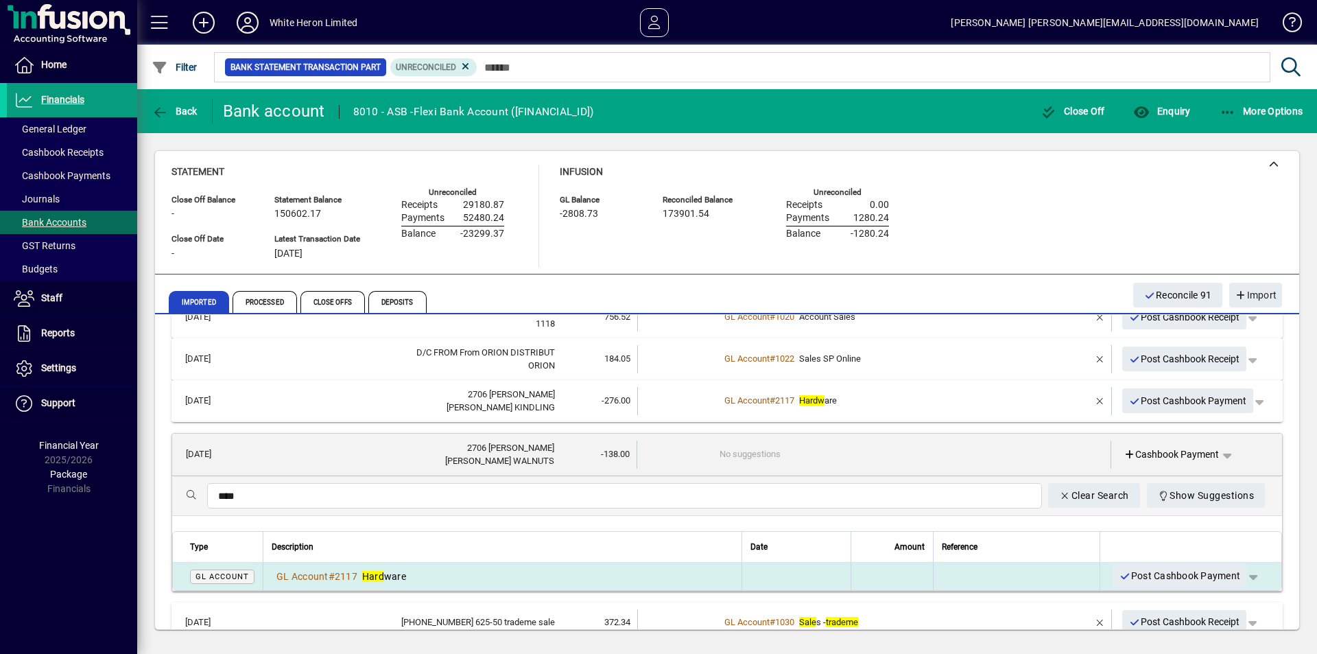
click at [586, 563] on table "Type Description Date Amount Reference GL Account GL Account # 2117 Hard ware P…" at bounding box center [727, 561] width 1110 height 60
click at [587, 569] on div "GL Account # 2117 Hard ware" at bounding box center [503, 576] width 462 height 14
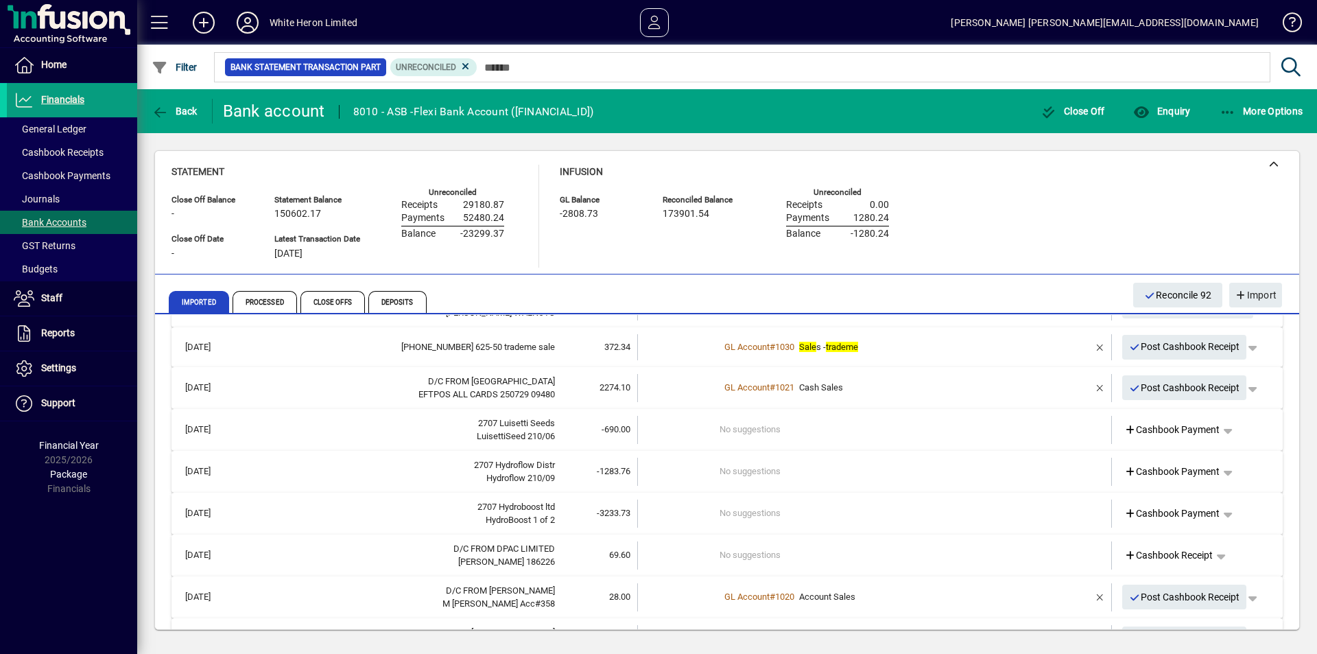
scroll to position [4687, 0]
click at [728, 425] on td "No suggestions" at bounding box center [875, 429] width 312 height 28
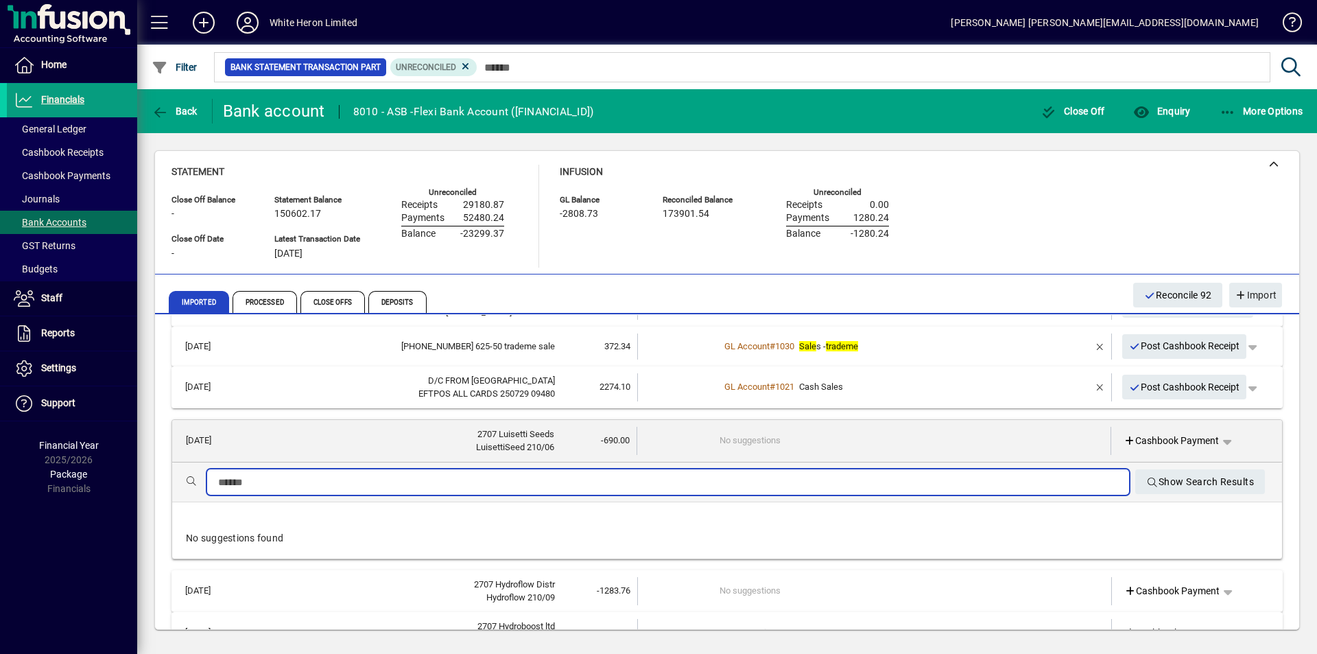
click at [457, 474] on input "text" at bounding box center [668, 482] width 900 height 16
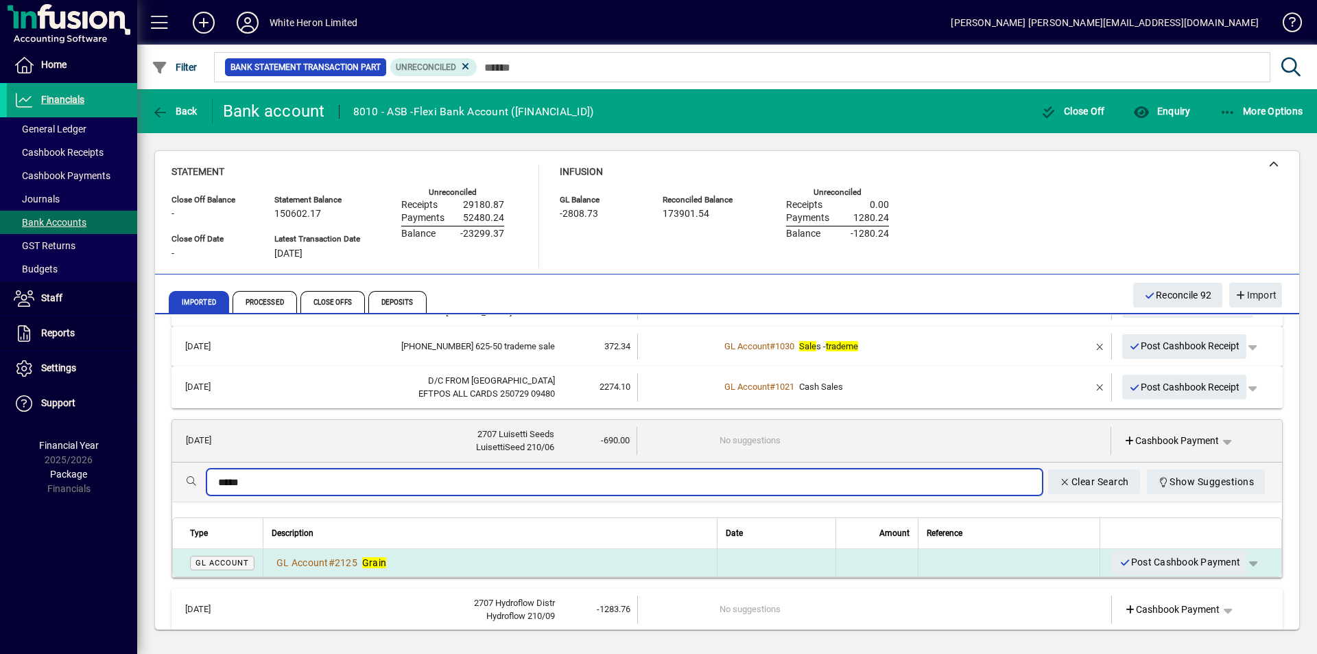
type input "*****"
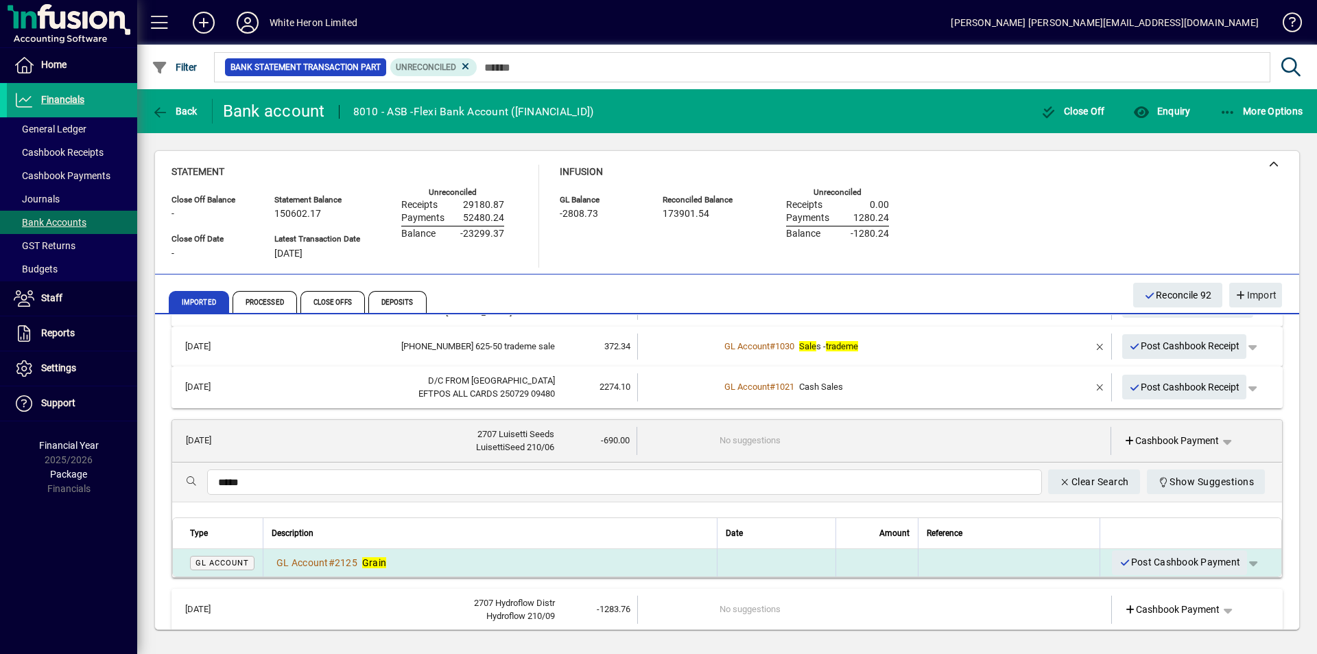
click at [396, 568] on div "GL Account # 2125 Grain" at bounding box center [490, 562] width 437 height 14
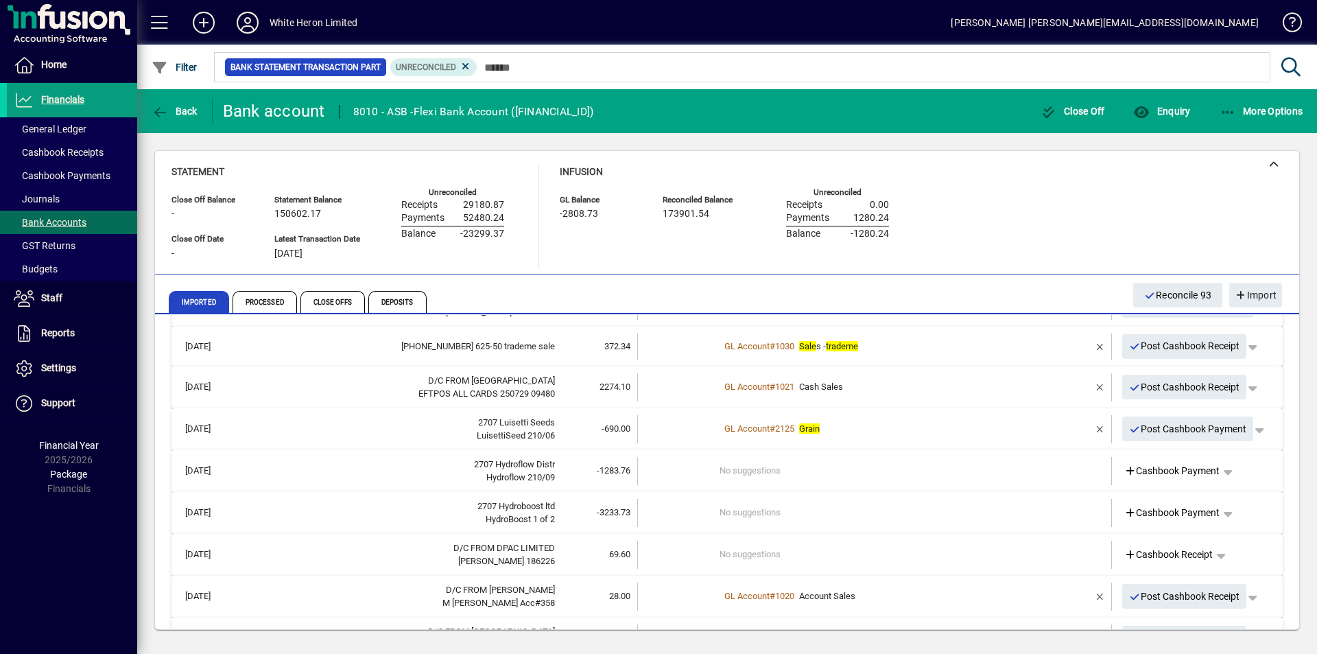
click at [782, 471] on td "No suggestions" at bounding box center [875, 471] width 312 height 28
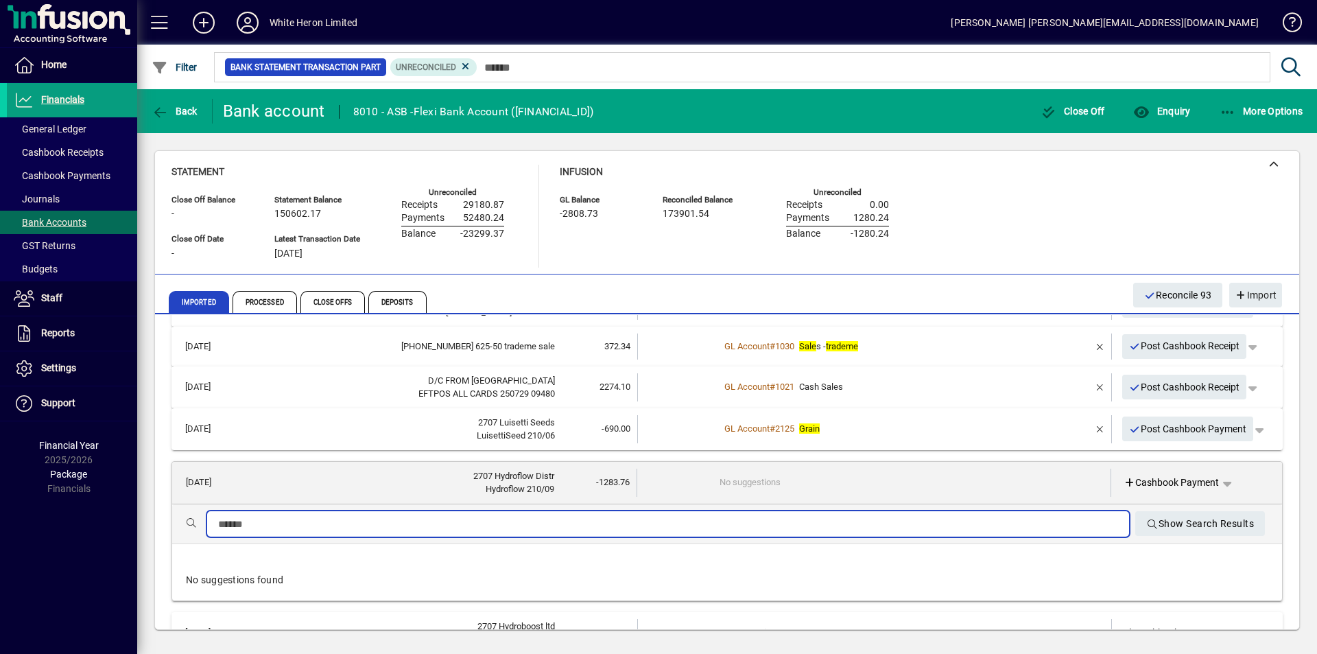
click at [489, 519] on input "text" at bounding box center [668, 524] width 900 height 16
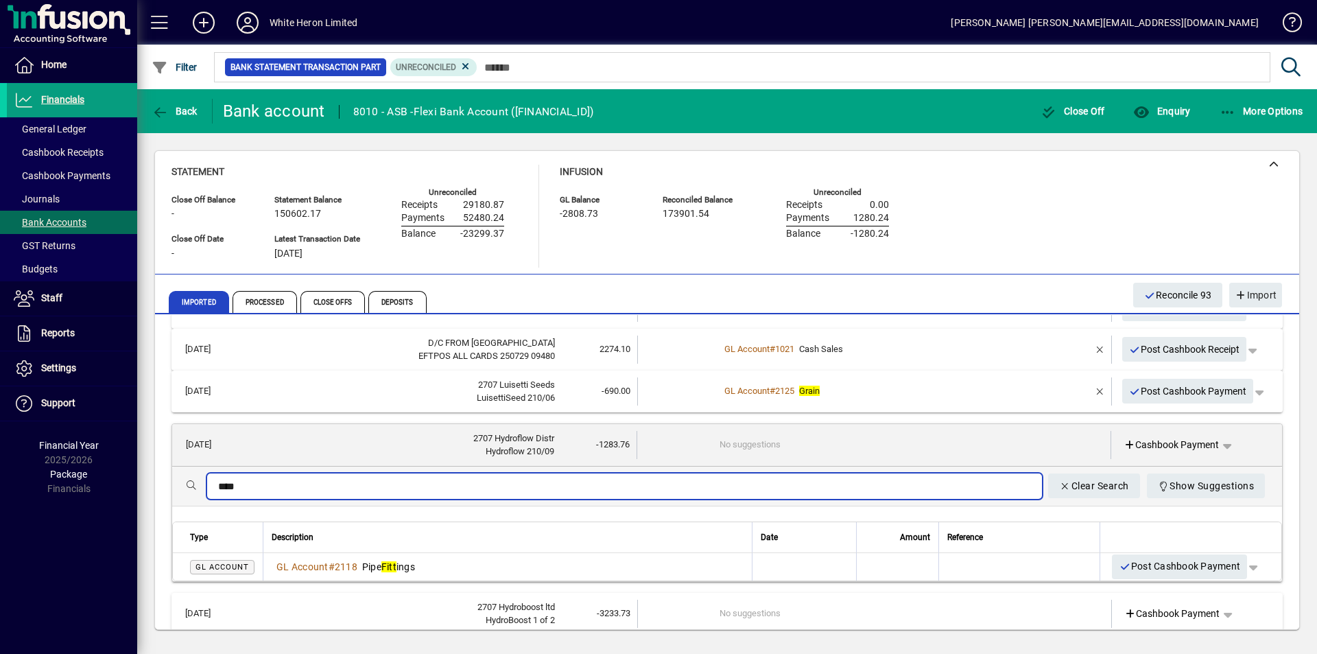
scroll to position [4756, 0]
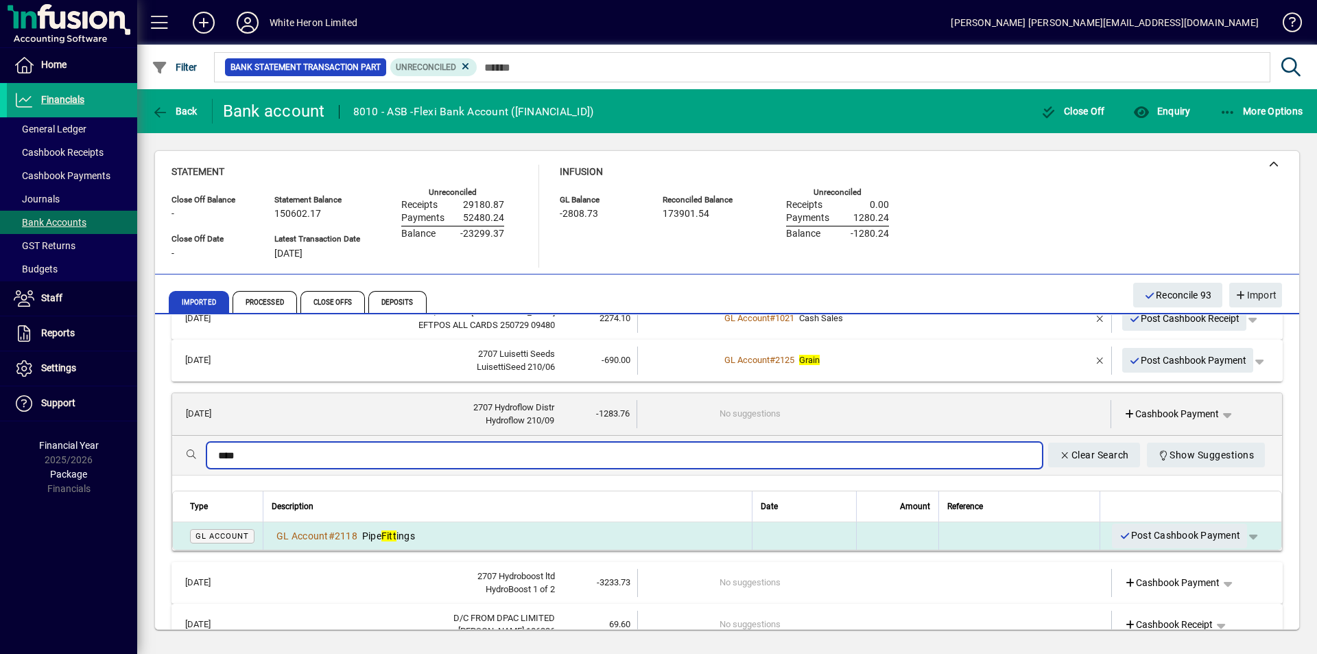
type input "****"
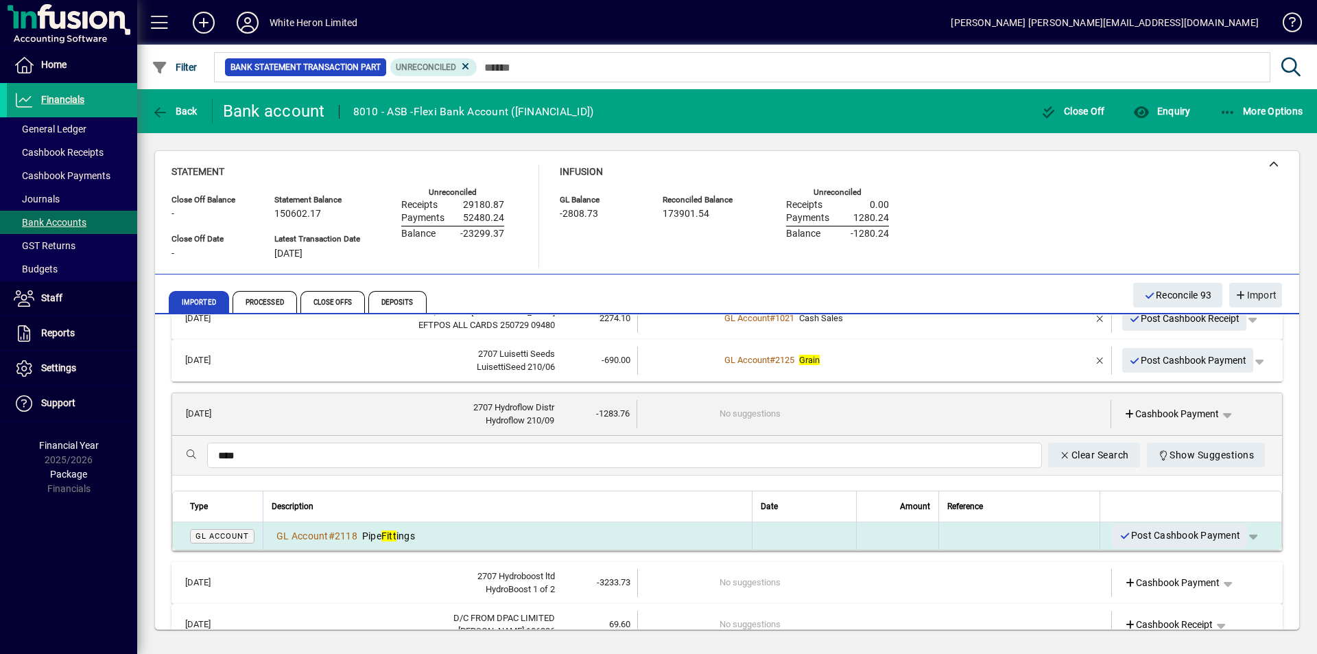
click at [451, 527] on td "GL Account # 2118 Pipe Fitt ings" at bounding box center [507, 535] width 489 height 27
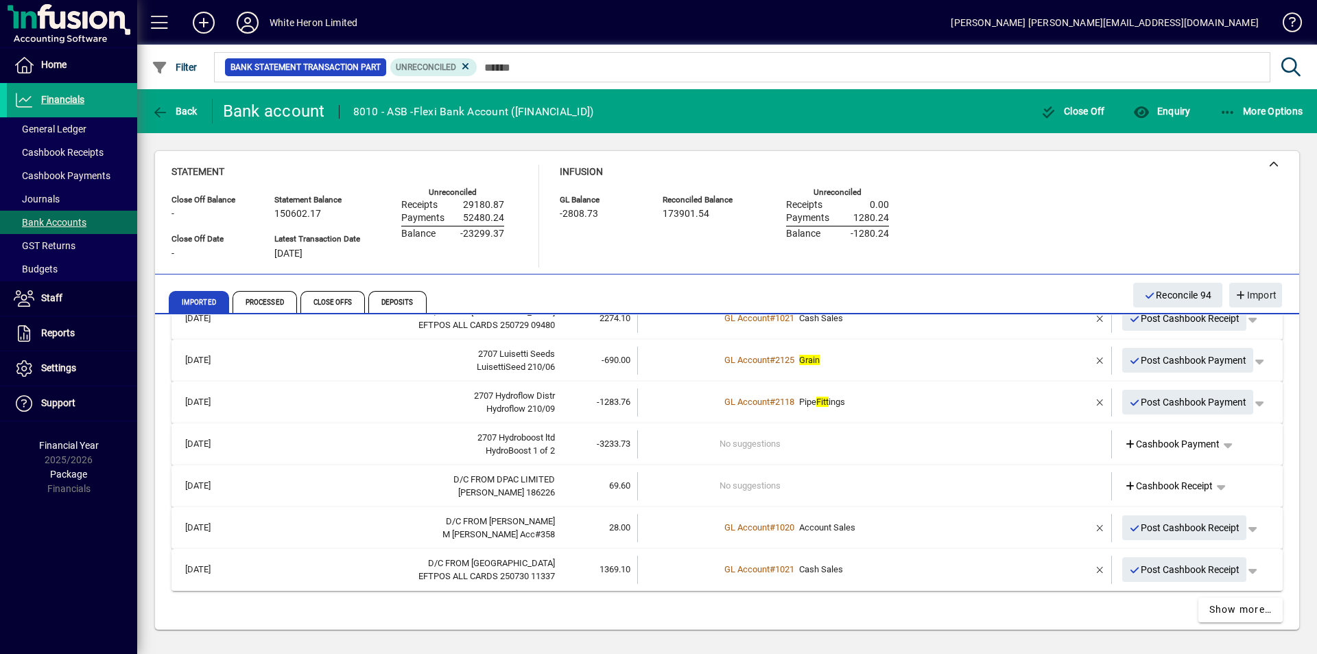
click at [457, 452] on div "HydroBoost 1 of 2" at bounding box center [399, 451] width 312 height 14
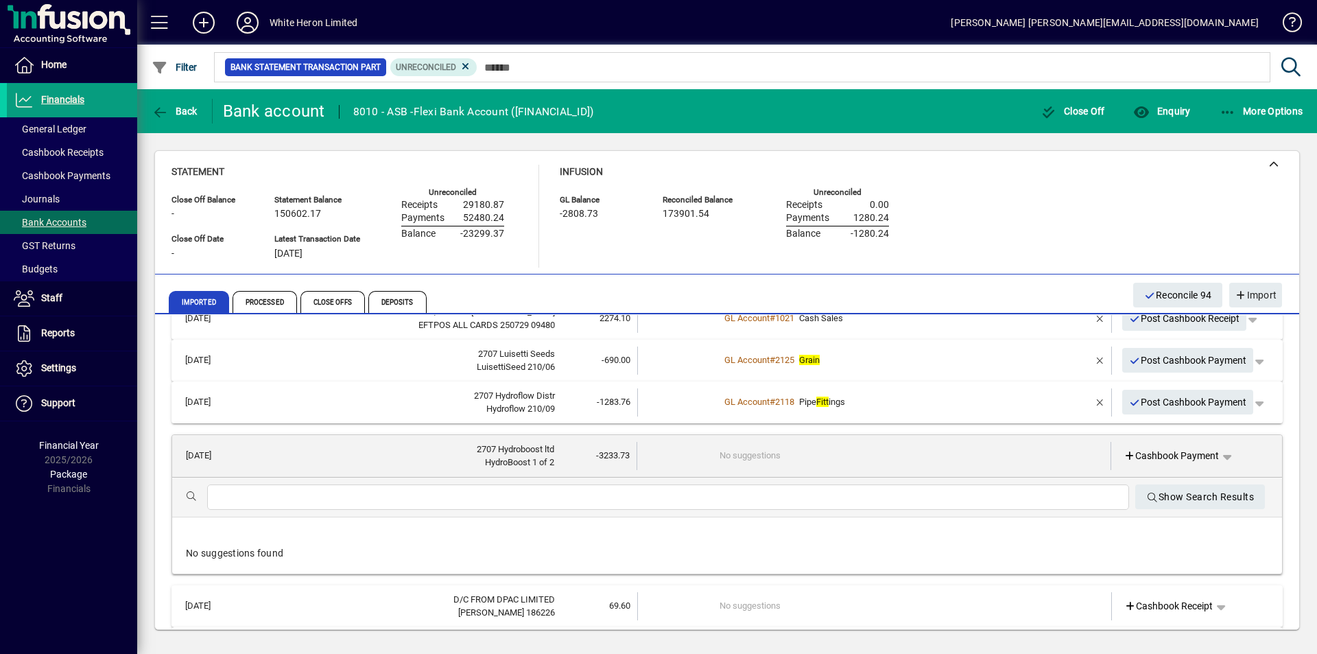
click at [451, 497] on input "text" at bounding box center [668, 497] width 900 height 16
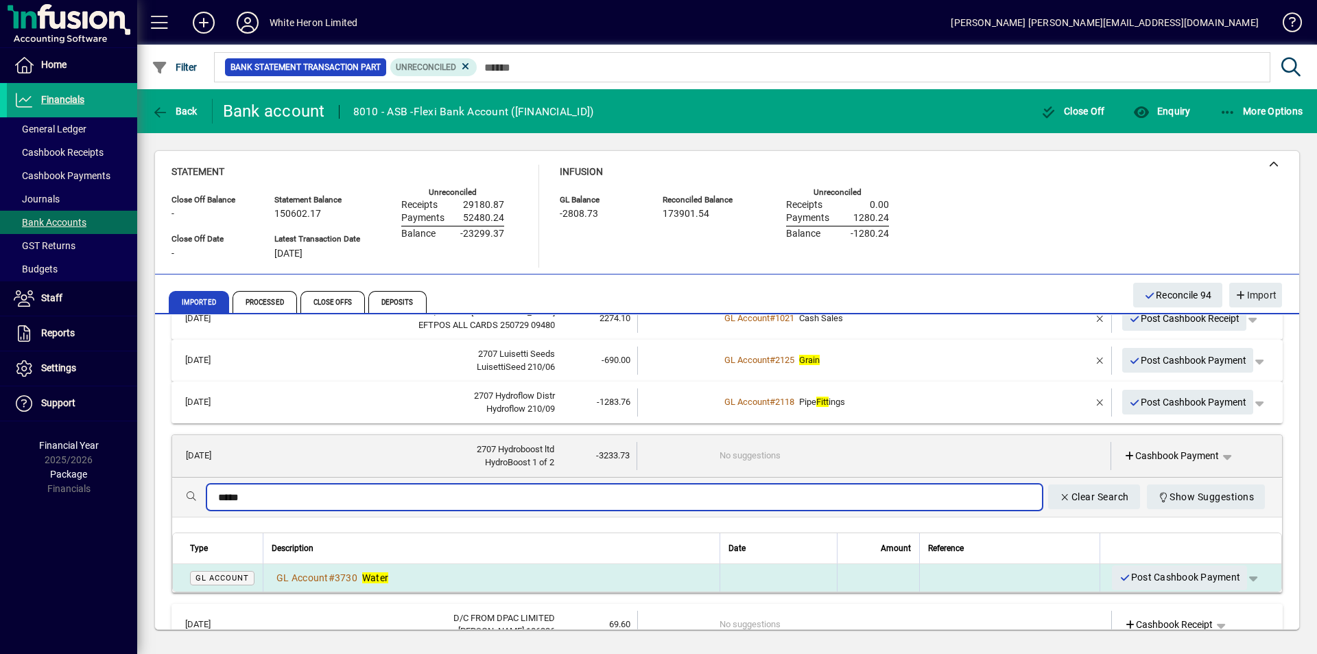
type input "*****"
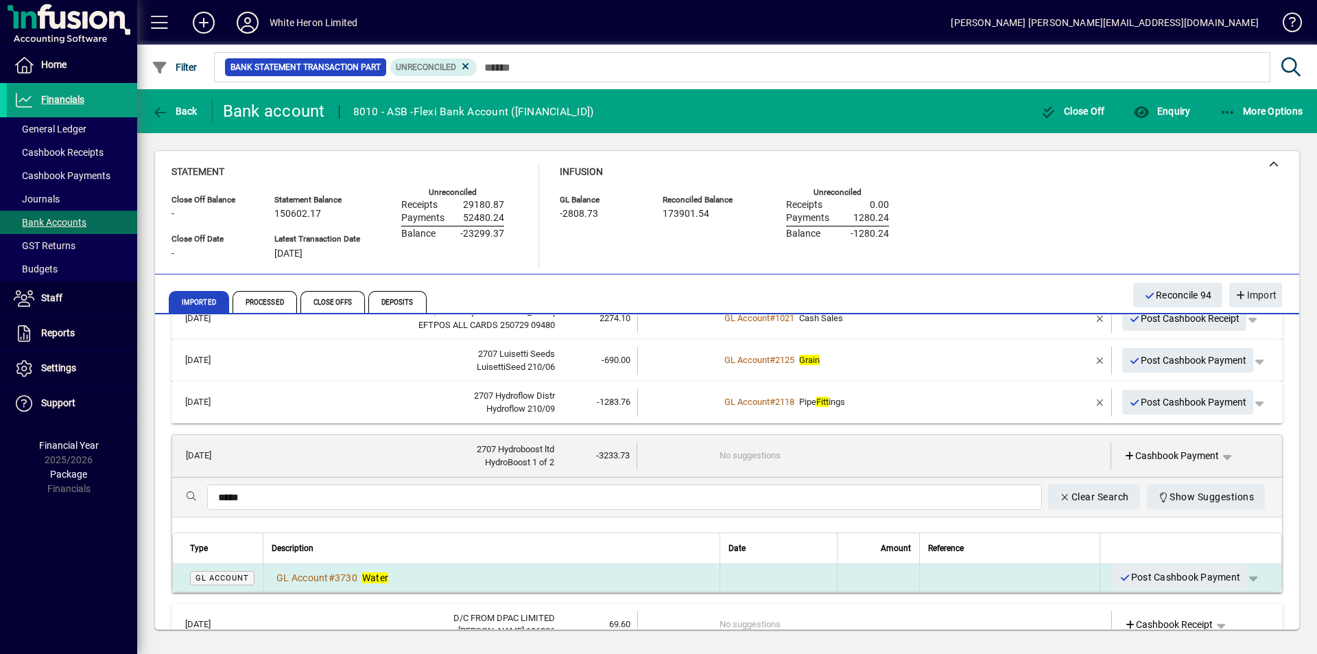
click at [464, 575] on div "GL Account # 3730 Water" at bounding box center [492, 578] width 440 height 14
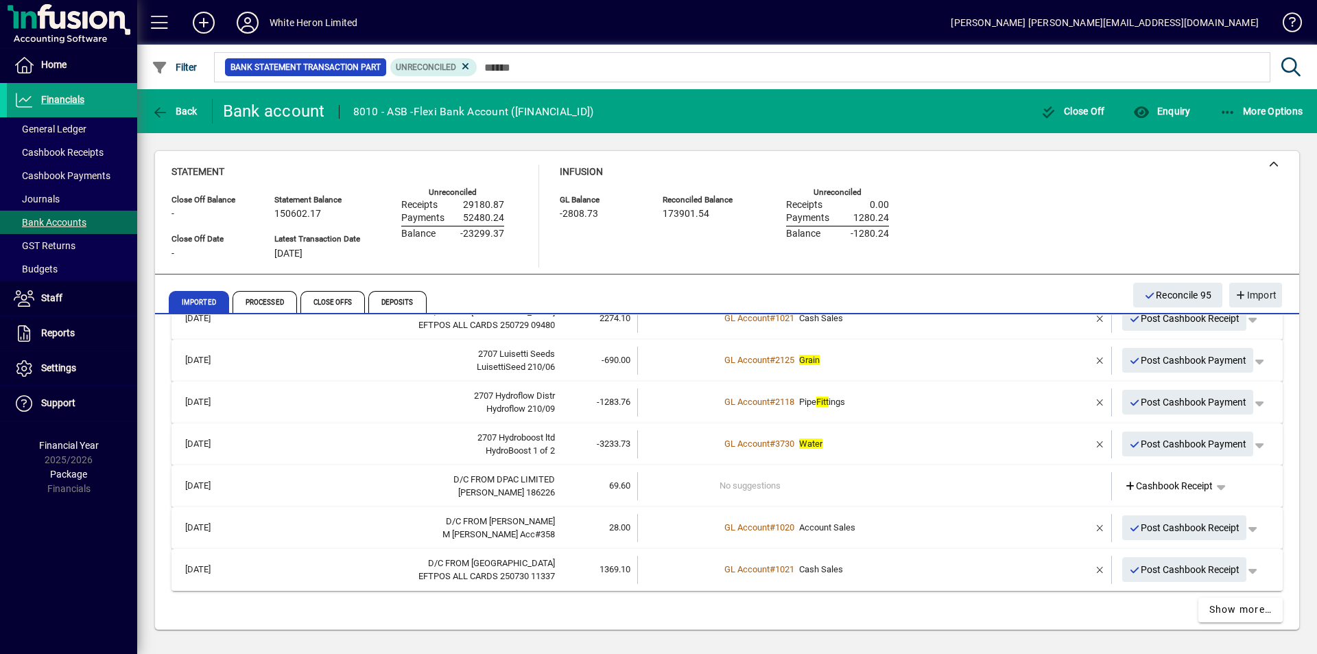
click at [477, 492] on div "D Pugh 186226" at bounding box center [399, 493] width 312 height 14
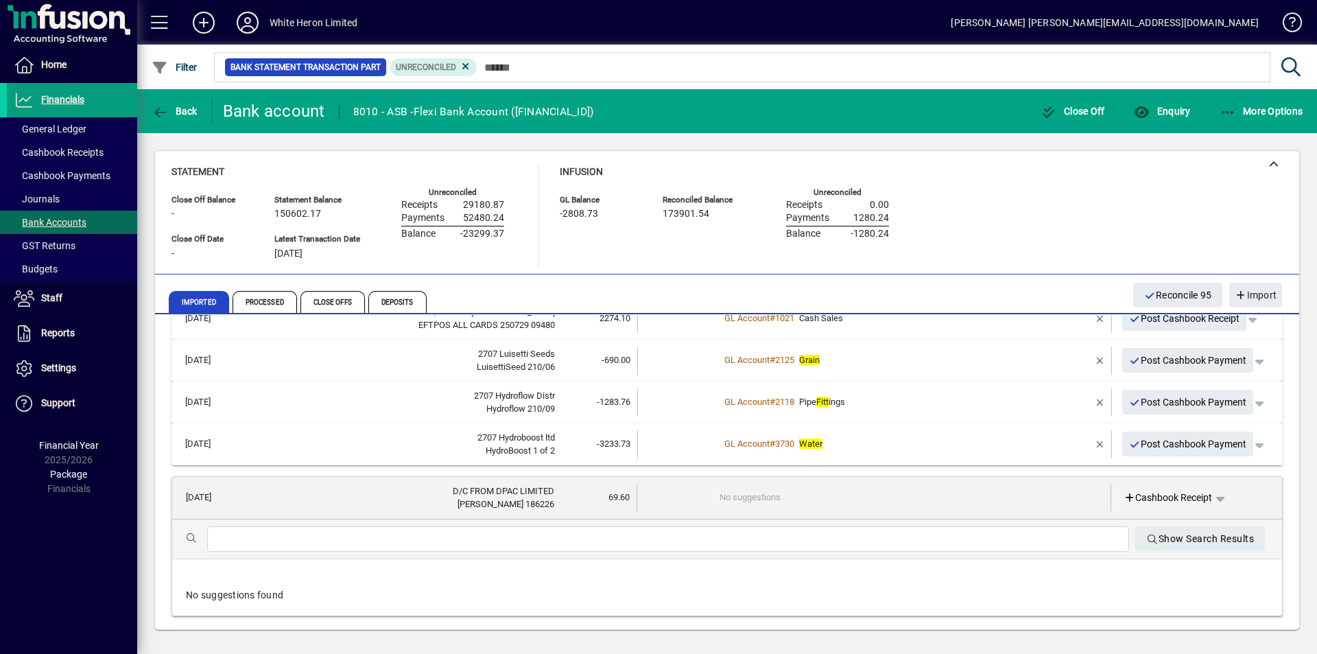
click at [420, 538] on input "text" at bounding box center [668, 539] width 900 height 16
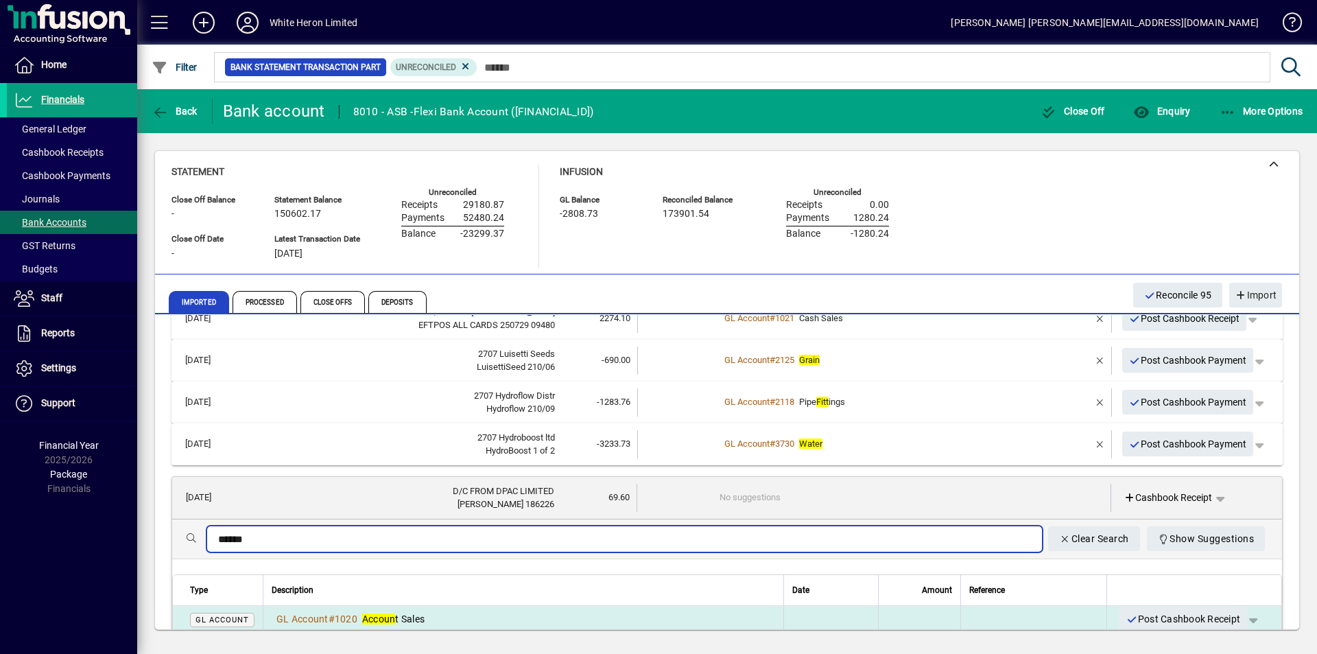
type input "******"
click at [398, 616] on span "Accoun t Sales" at bounding box center [393, 618] width 62 height 11
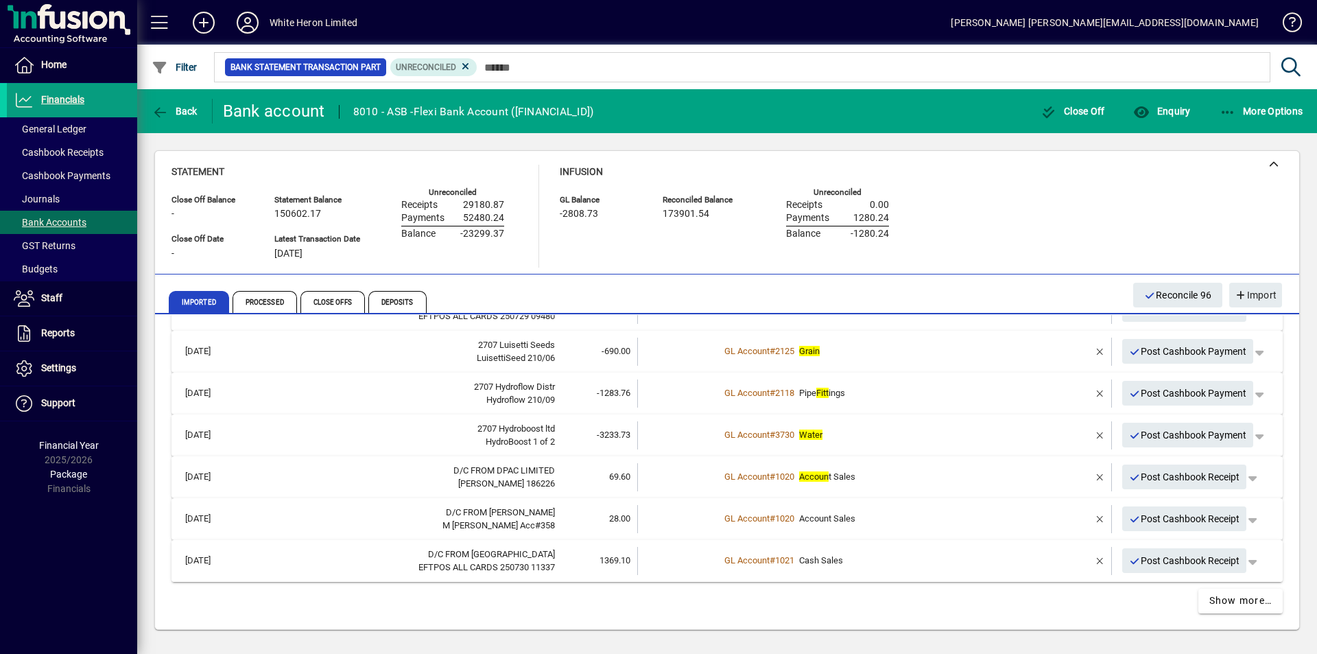
scroll to position [4767, 0]
click at [1221, 597] on span "Show more…" at bounding box center [1240, 598] width 63 height 14
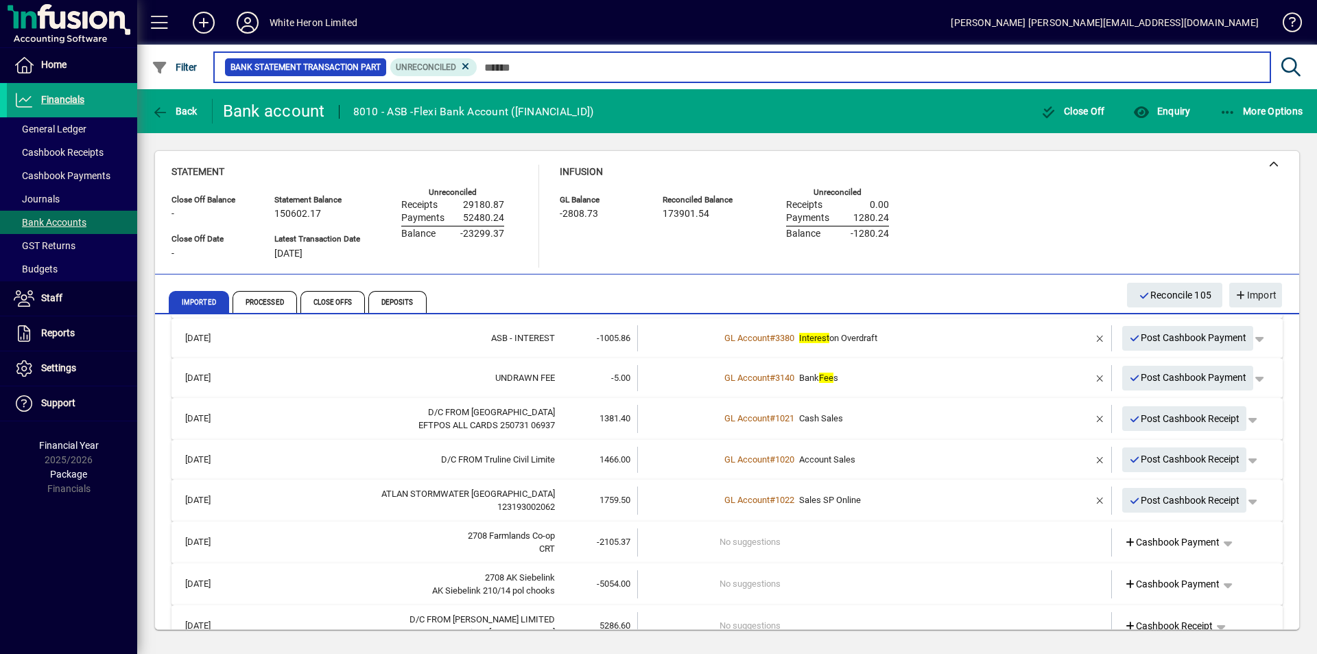
scroll to position [5384, 0]
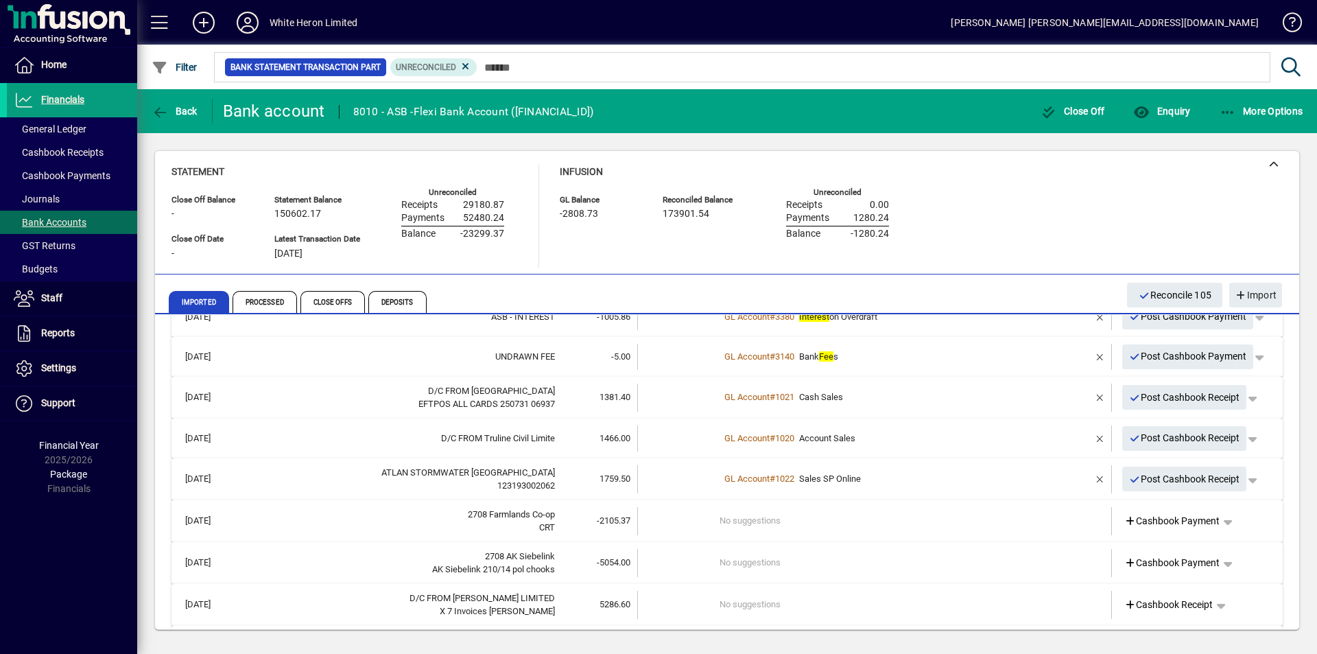
click at [780, 518] on td "No suggestions" at bounding box center [875, 521] width 312 height 28
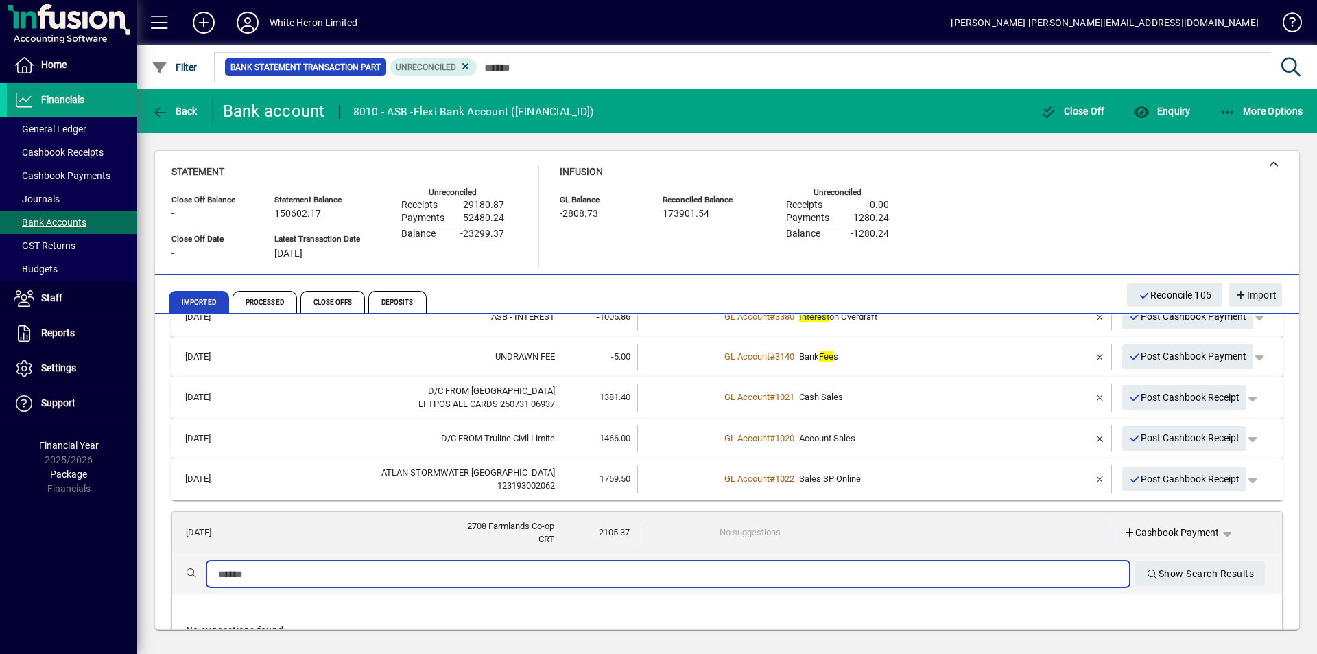
click at [700, 571] on input "text" at bounding box center [668, 574] width 900 height 16
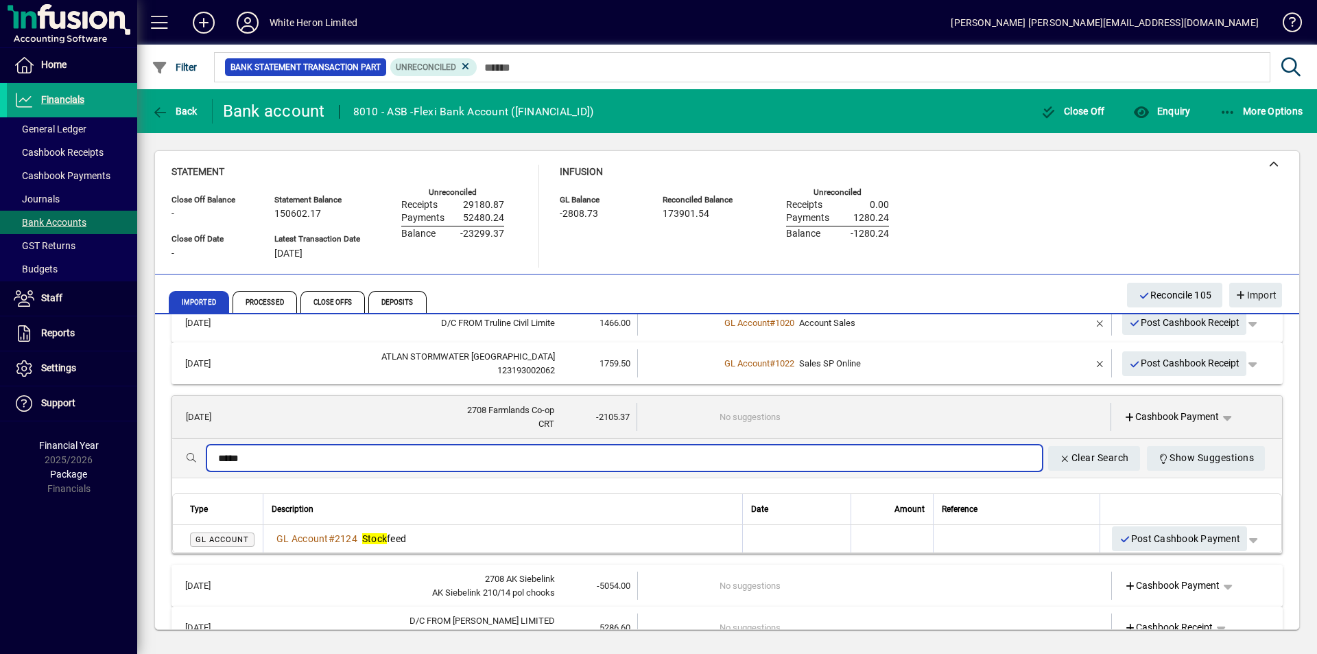
scroll to position [5521, 0]
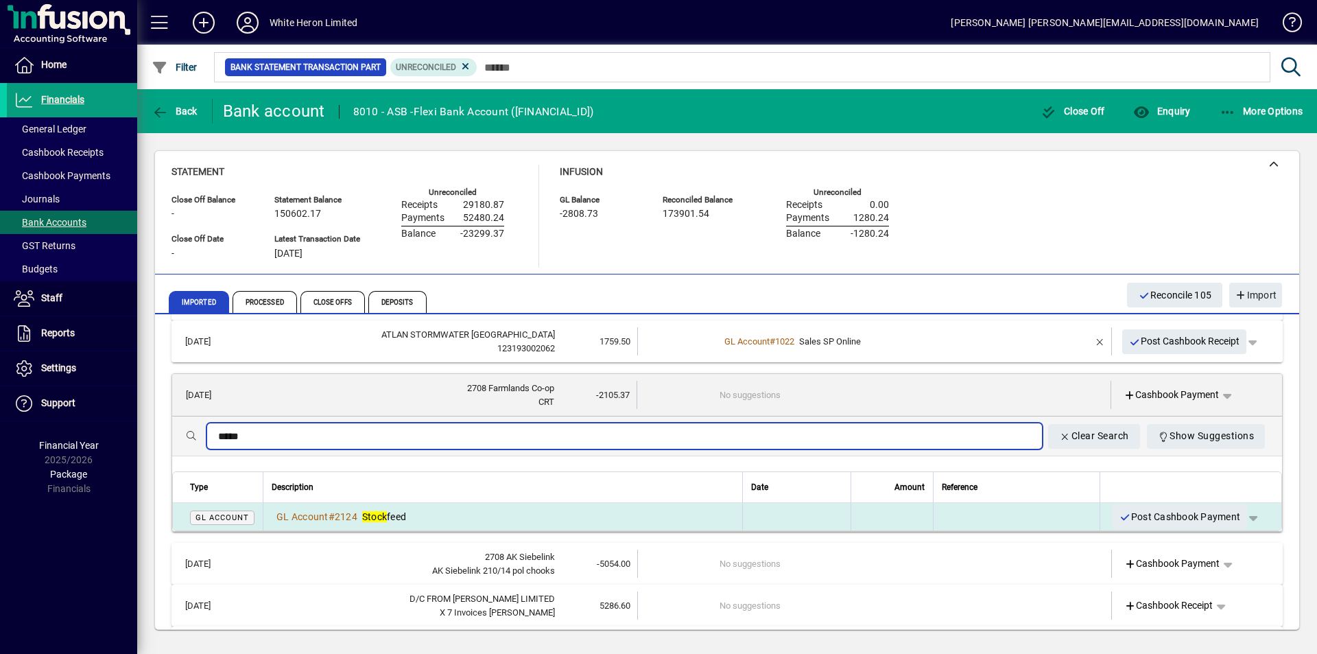
type input "*****"
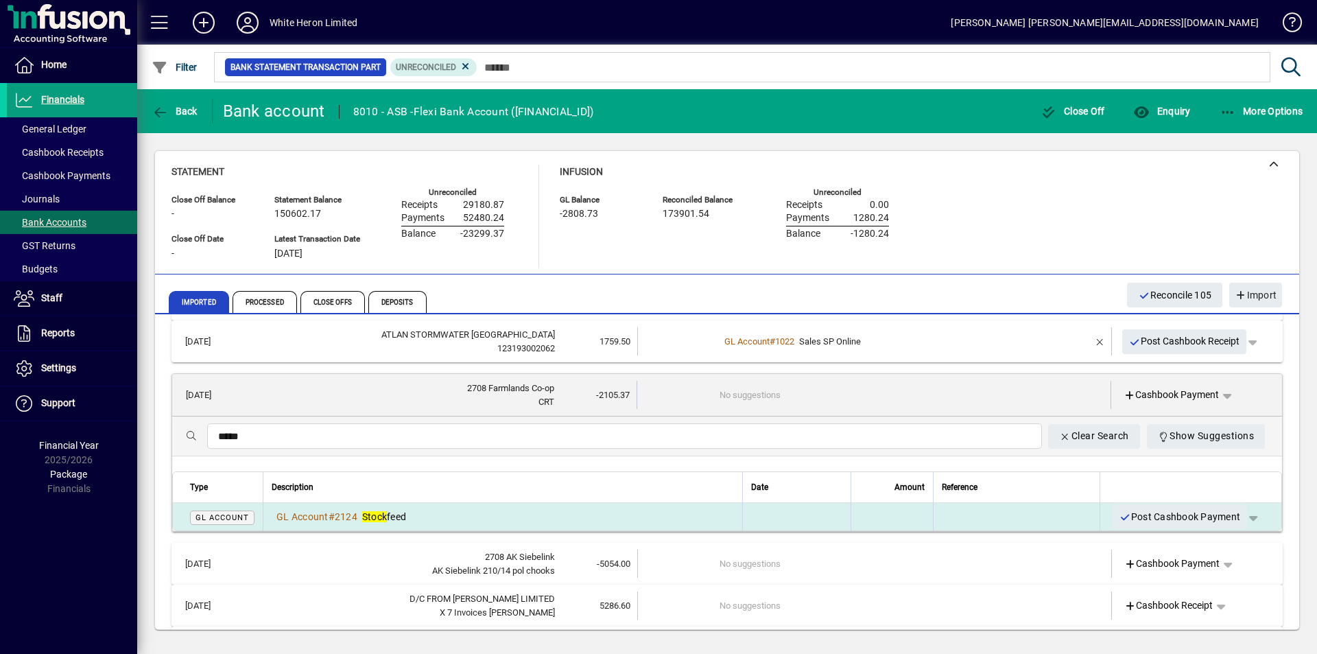
click at [592, 510] on div "GL Account # 2124 Stock feed" at bounding box center [503, 517] width 462 height 14
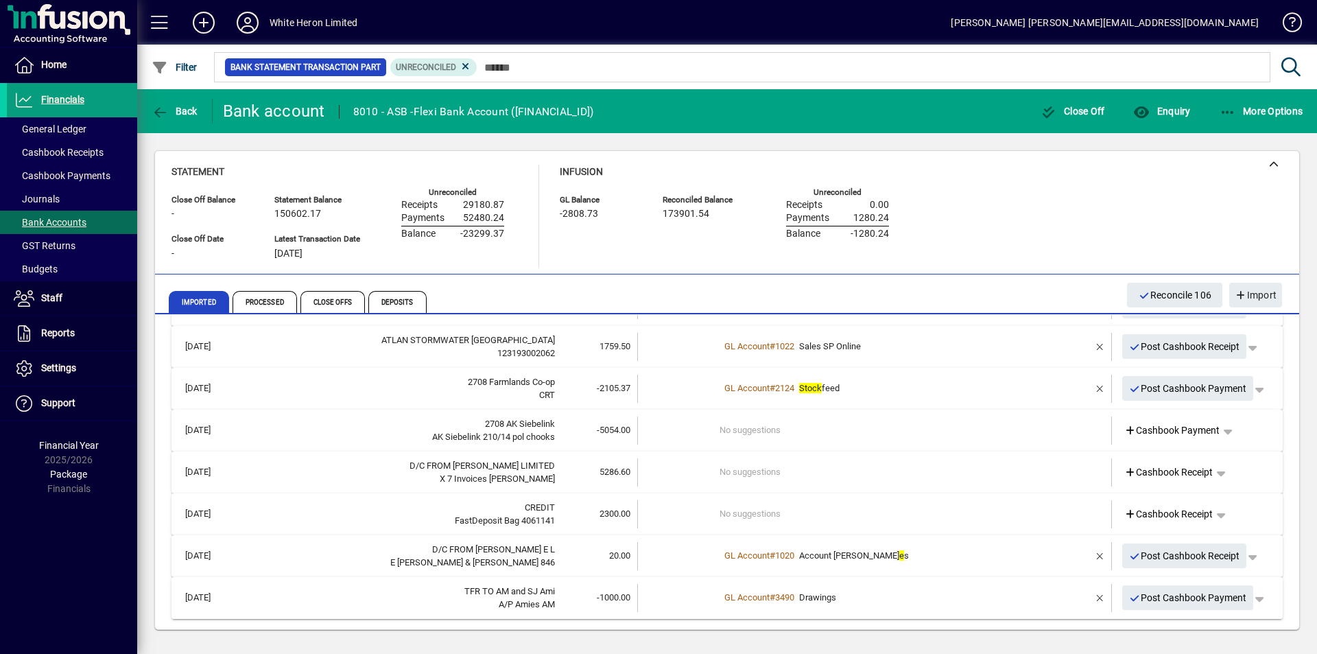
scroll to position [5516, 0]
click at [738, 427] on td "No suggestions" at bounding box center [875, 430] width 312 height 28
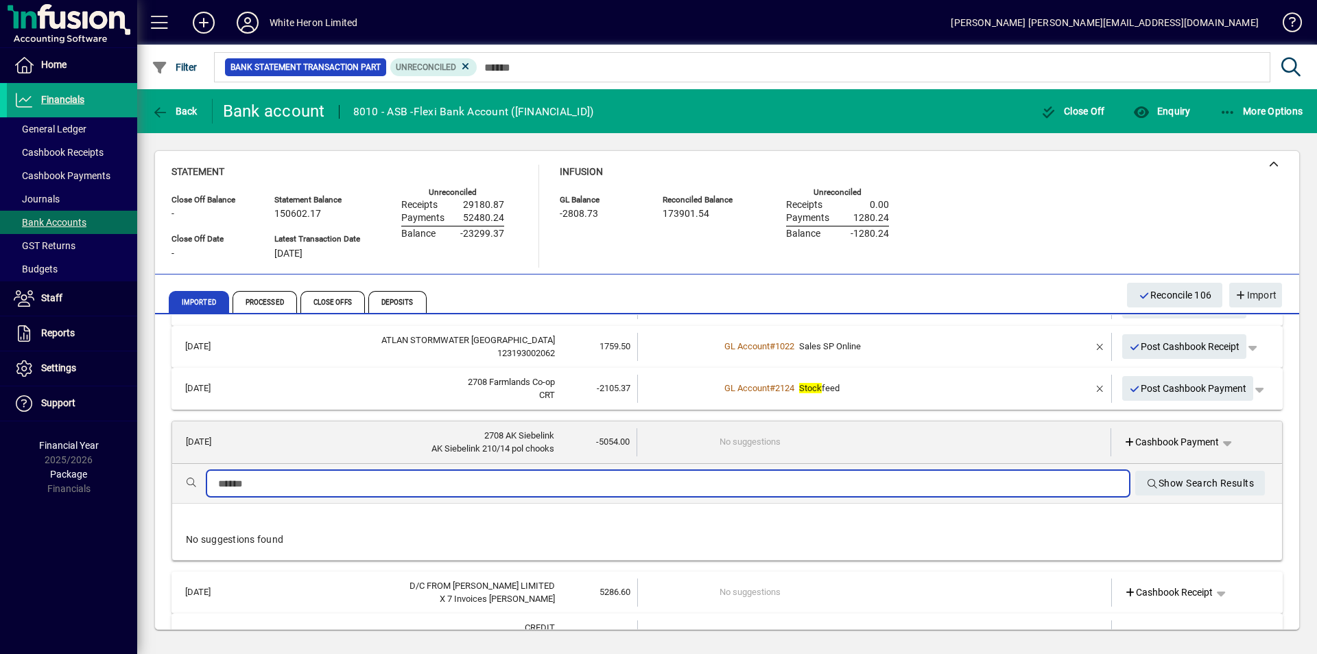
click at [340, 481] on input "text" at bounding box center [668, 483] width 900 height 16
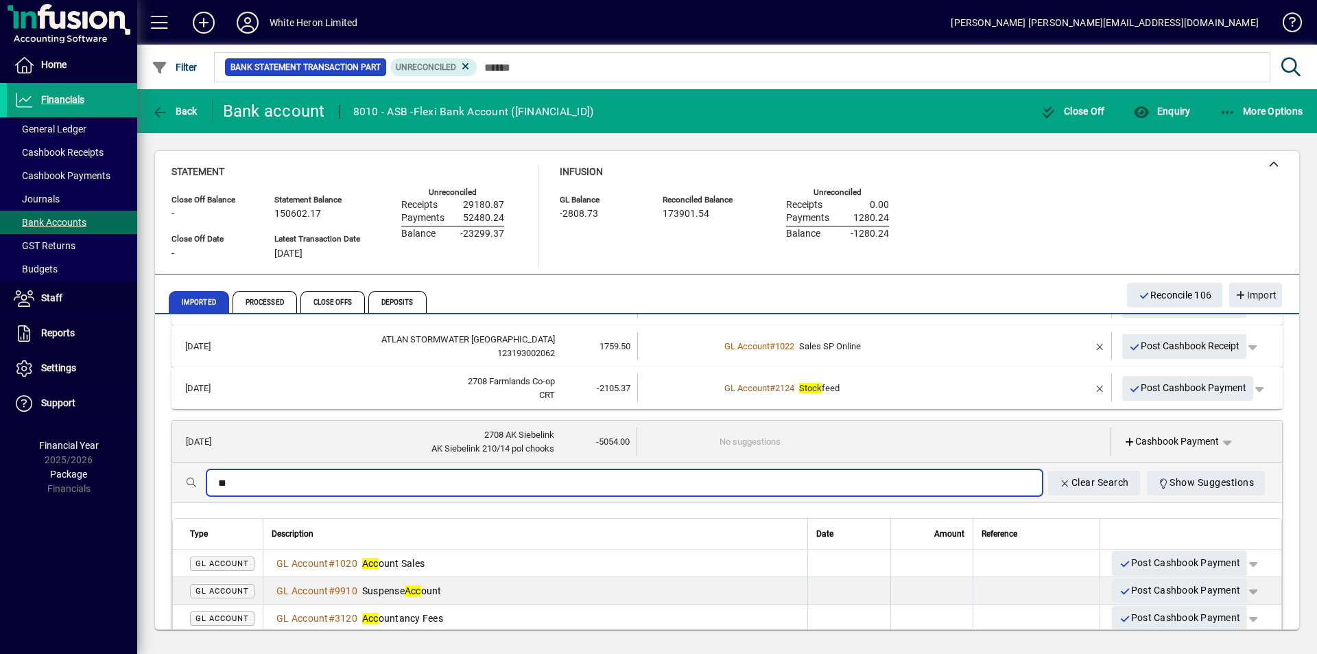
type input "*"
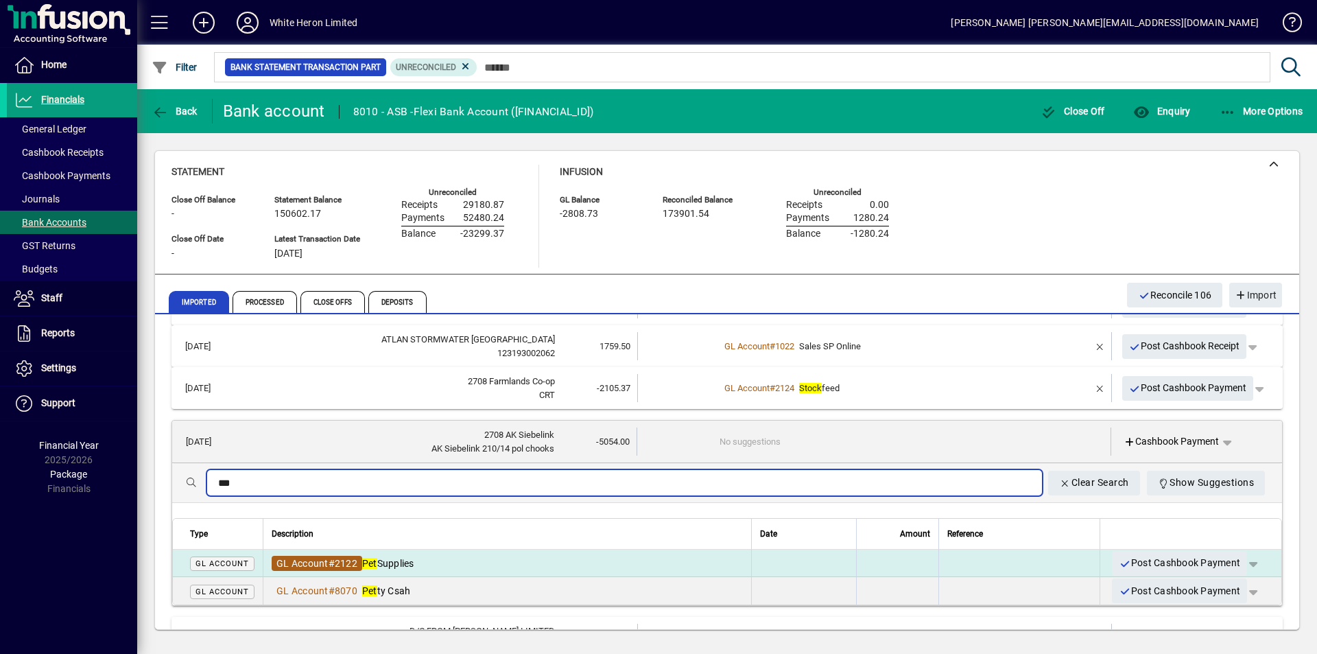
type input "***"
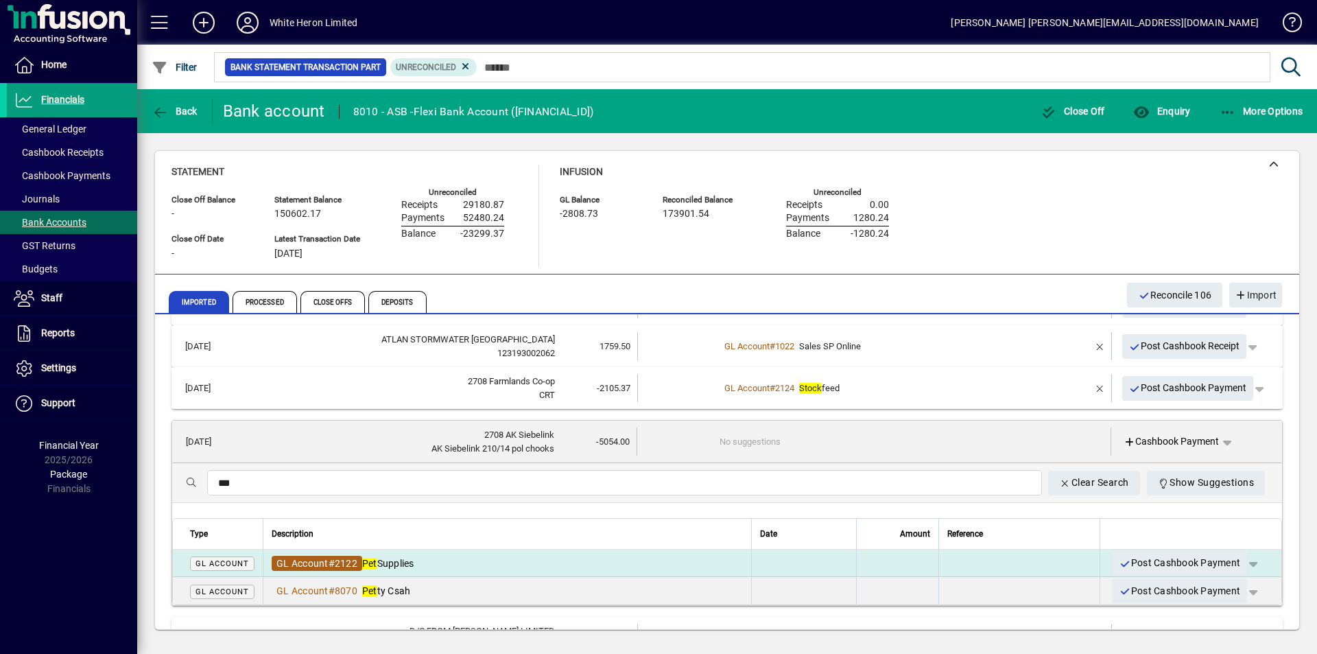
click at [357, 566] on span "2122" at bounding box center [346, 563] width 23 height 11
click at [414, 562] on span "Pet Supplies" at bounding box center [388, 563] width 52 height 11
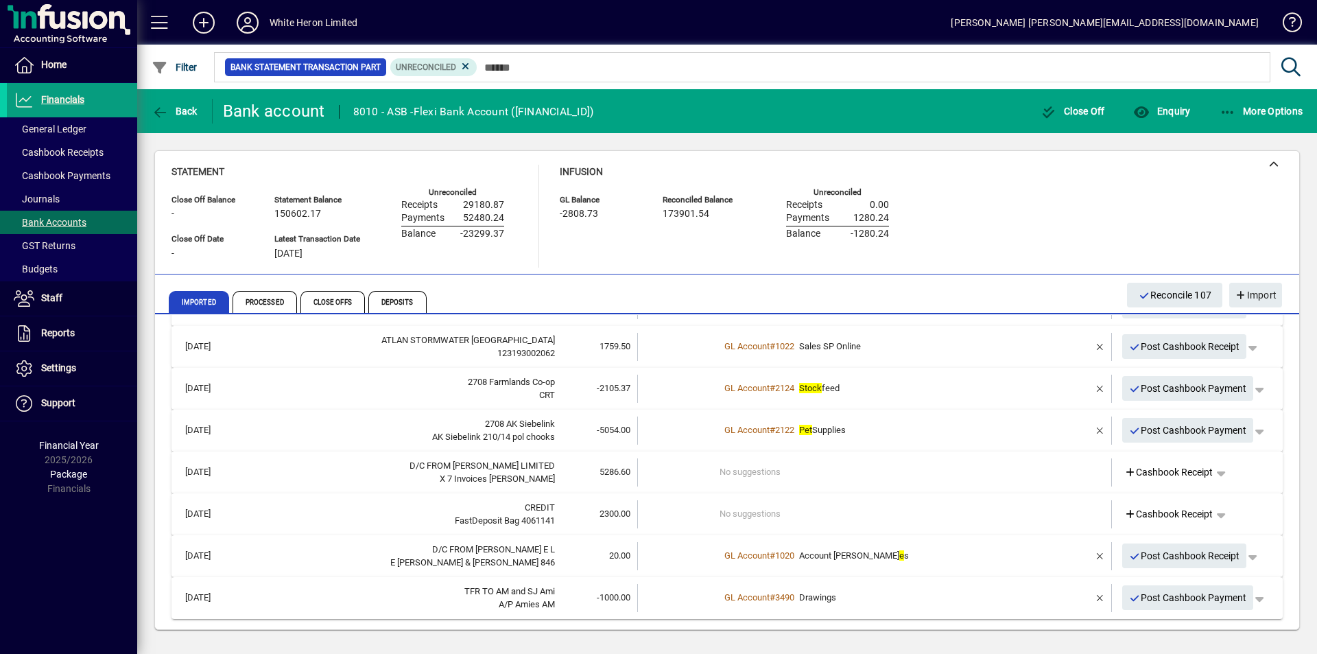
click at [724, 471] on td "No suggestions" at bounding box center [875, 472] width 312 height 28
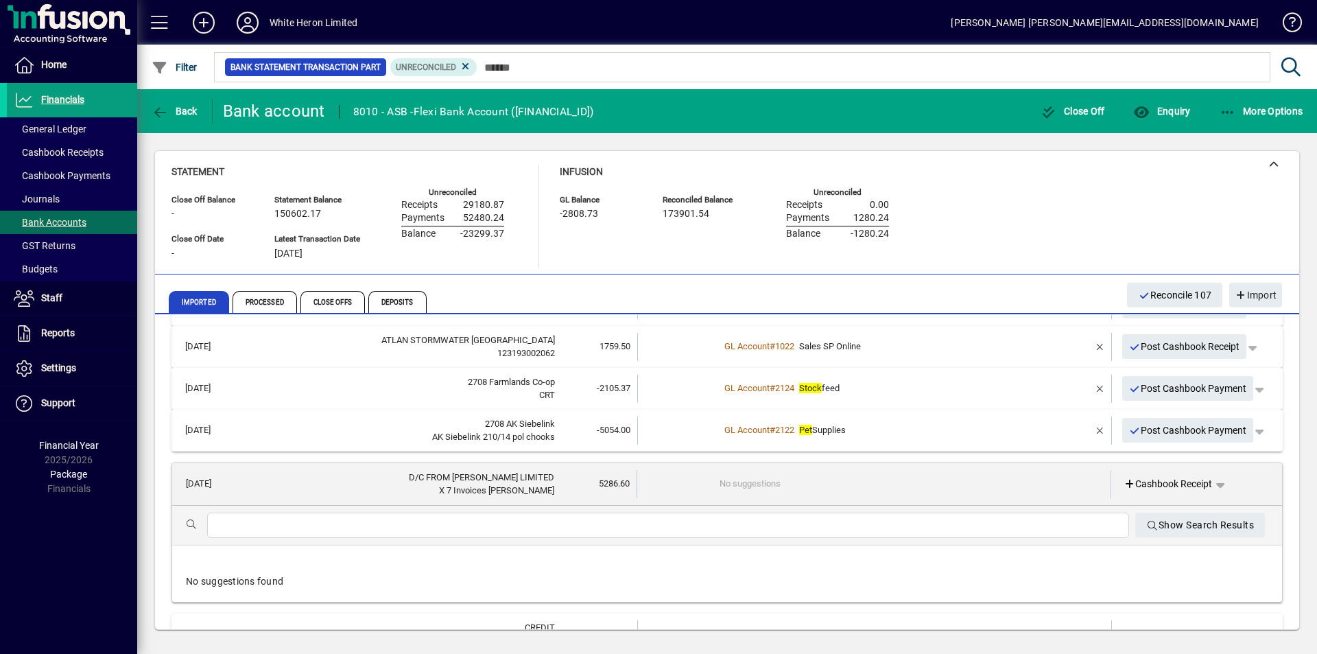
click at [361, 522] on input "text" at bounding box center [668, 525] width 900 height 16
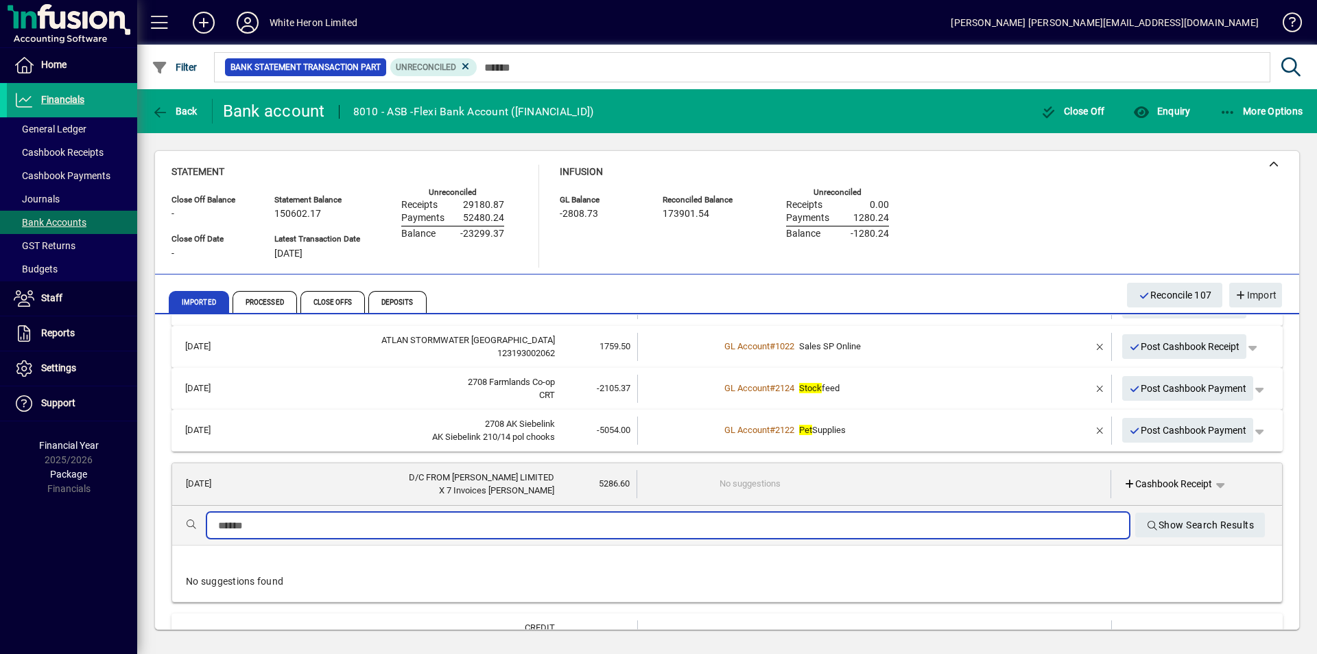
type input "*"
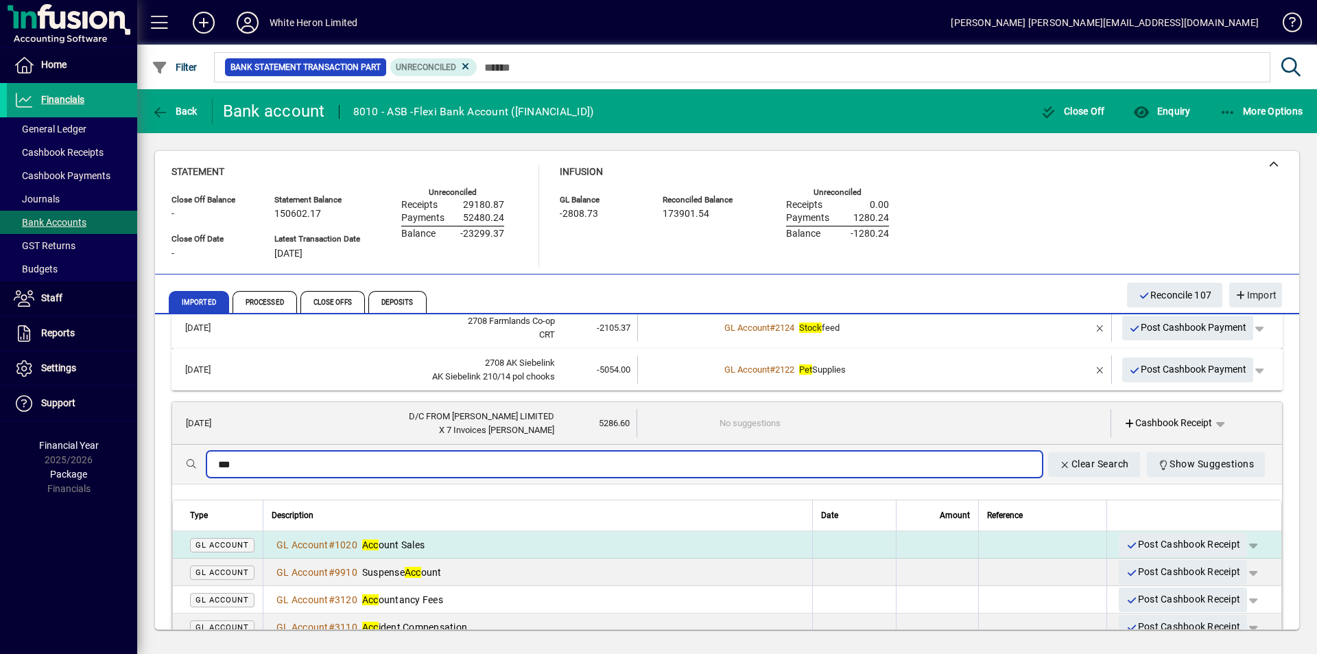
scroll to position [5585, 0]
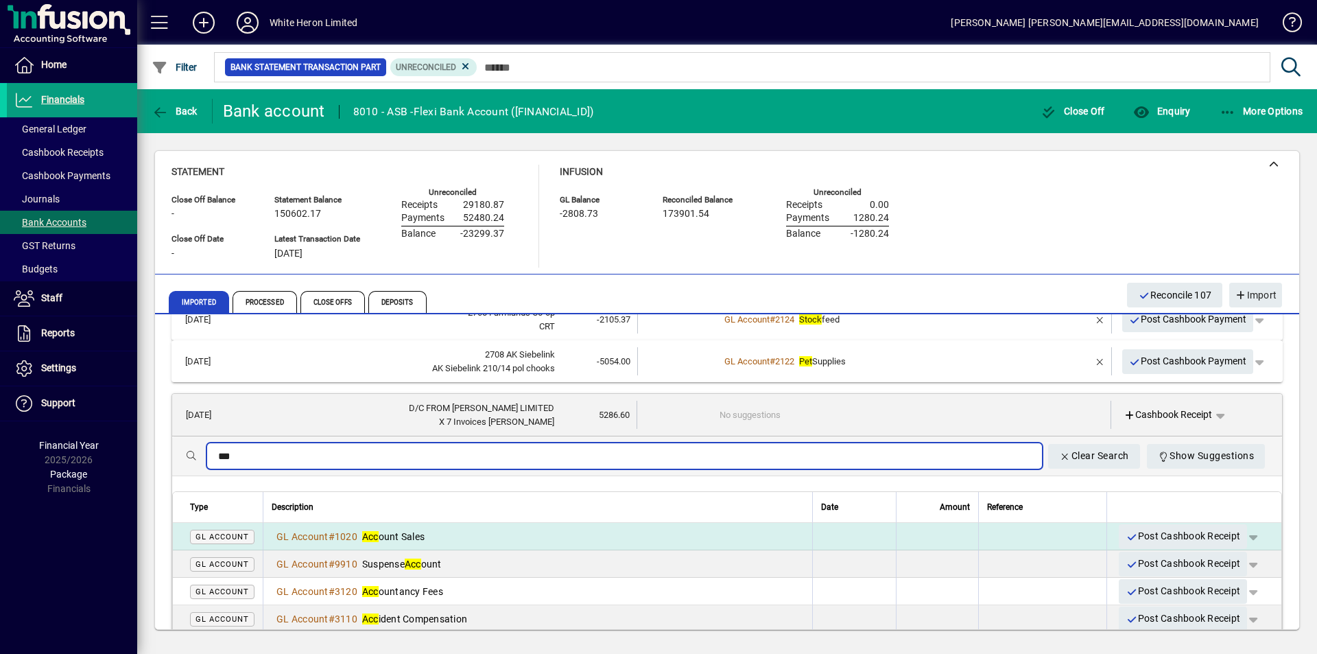
type input "***"
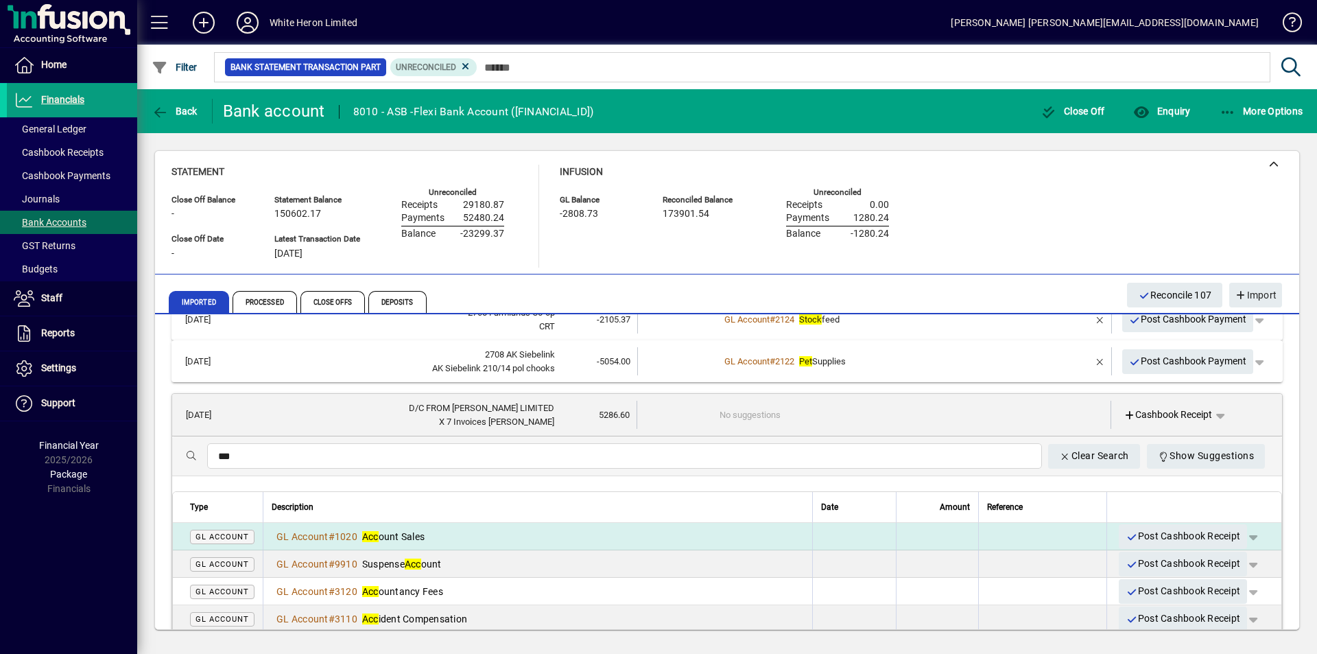
click at [428, 531] on div "GL Account # 1020 Acc ount Sales" at bounding box center [538, 536] width 532 height 14
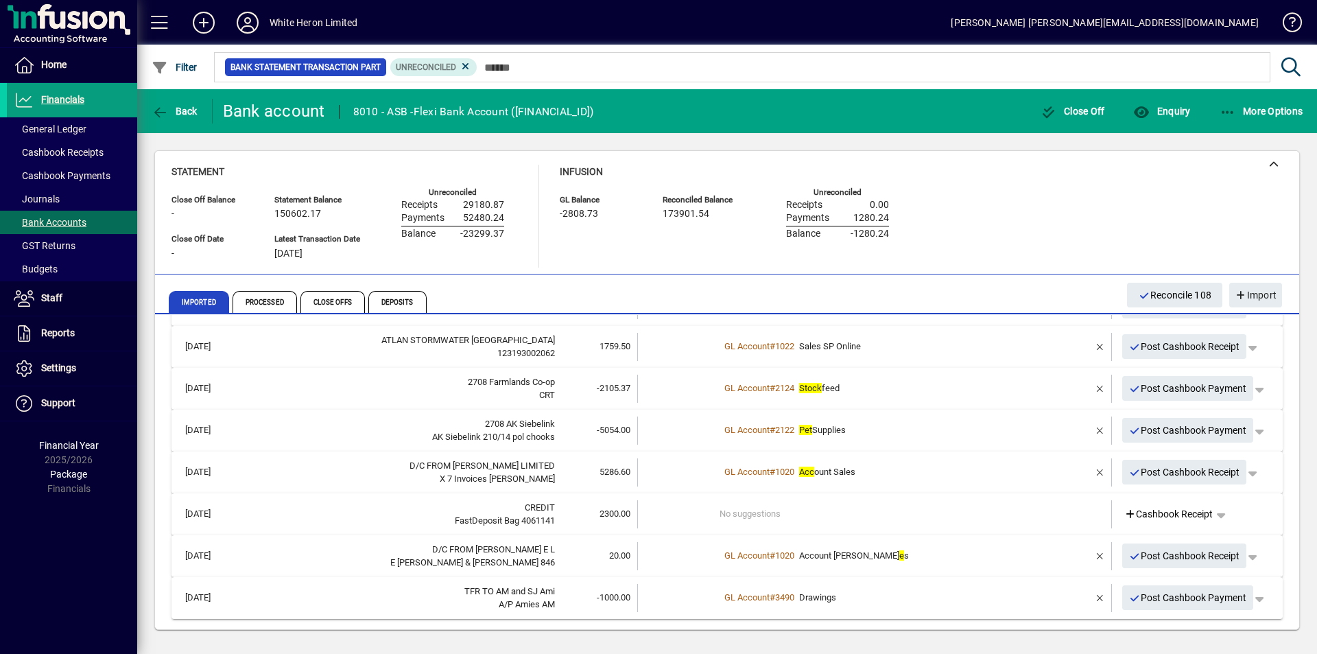
scroll to position [5516, 0]
click at [744, 514] on td "No suggestions" at bounding box center [875, 514] width 312 height 28
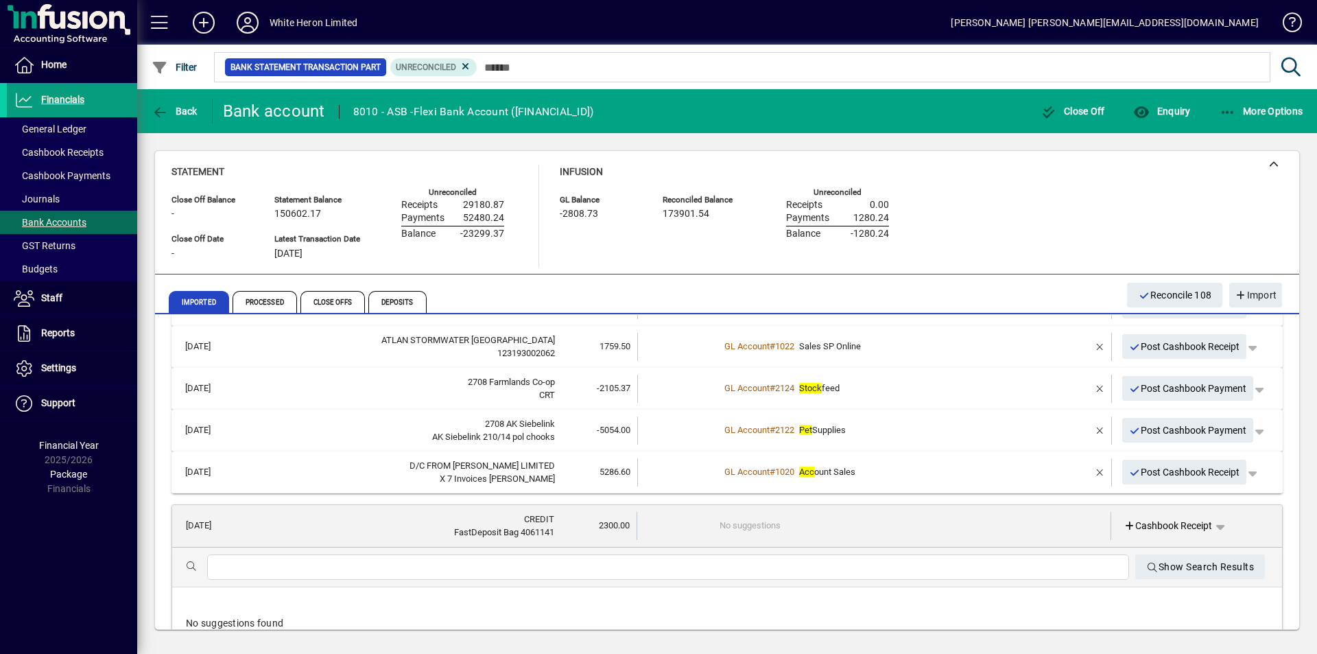
click at [291, 571] on input "text" at bounding box center [668, 567] width 900 height 16
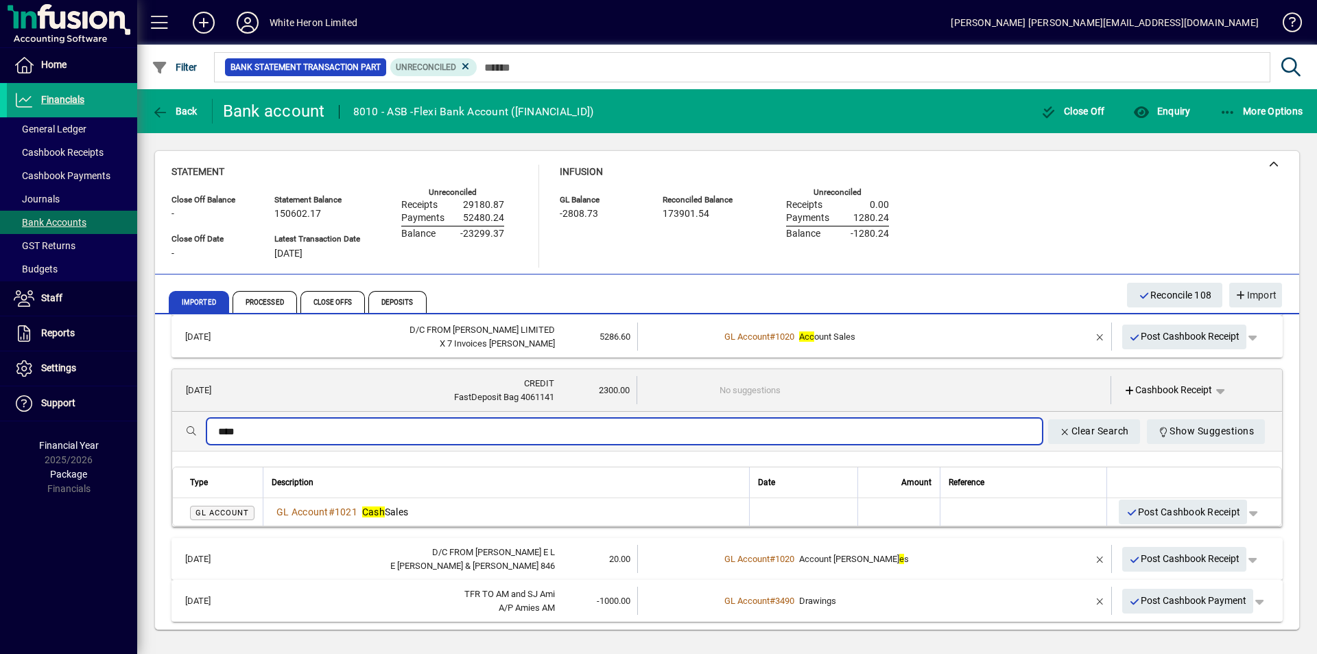
scroll to position [5654, 0]
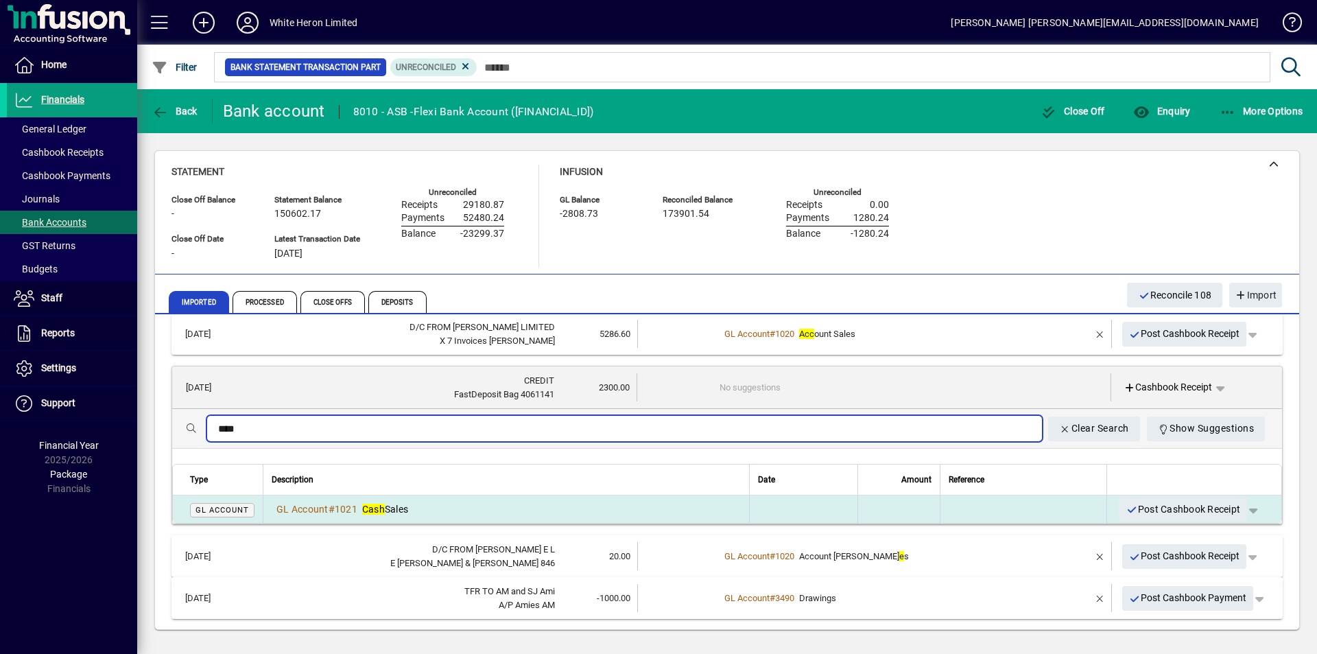
type input "****"
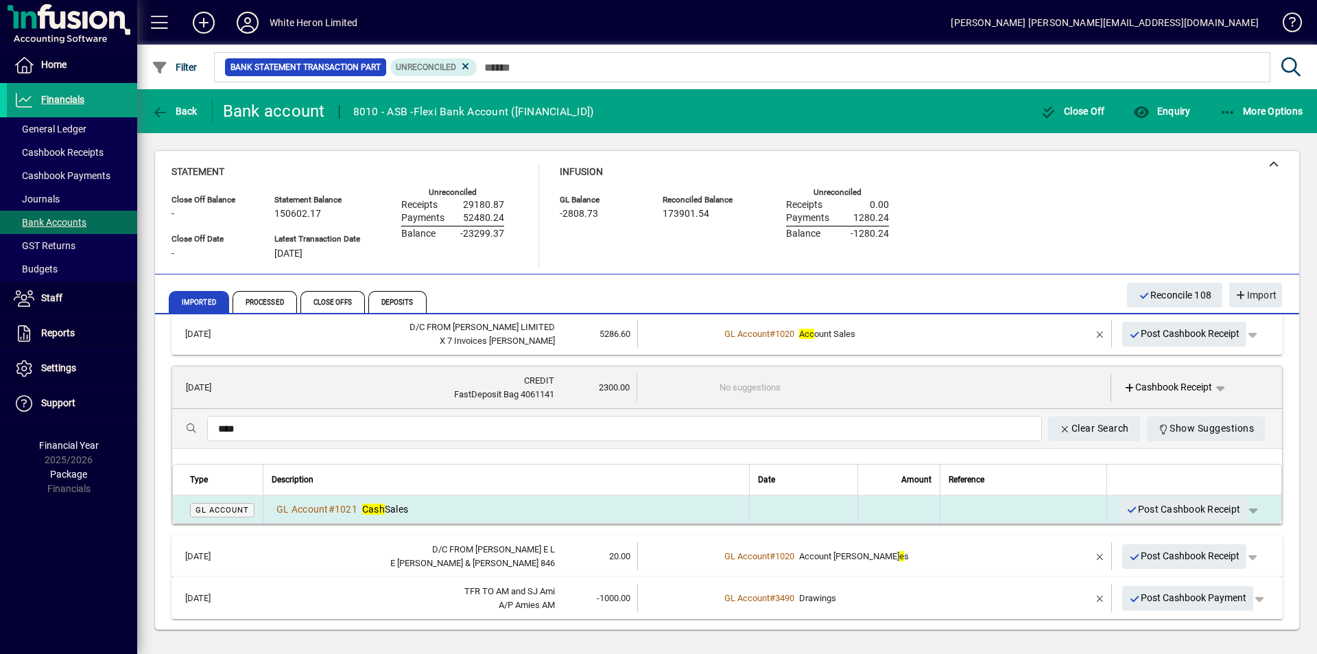
click at [390, 509] on span "Cash Sales" at bounding box center [385, 508] width 46 height 11
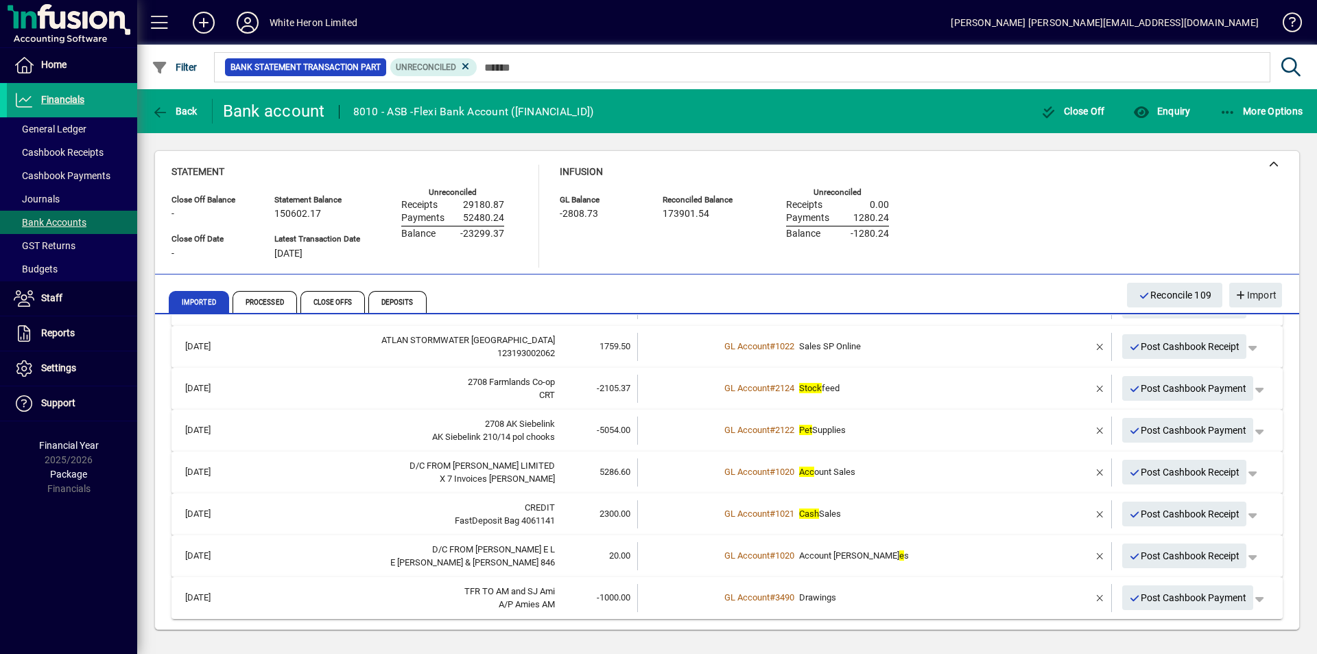
scroll to position [5516, 0]
click at [1167, 293] on span "Reconcile 109" at bounding box center [1174, 295] width 73 height 23
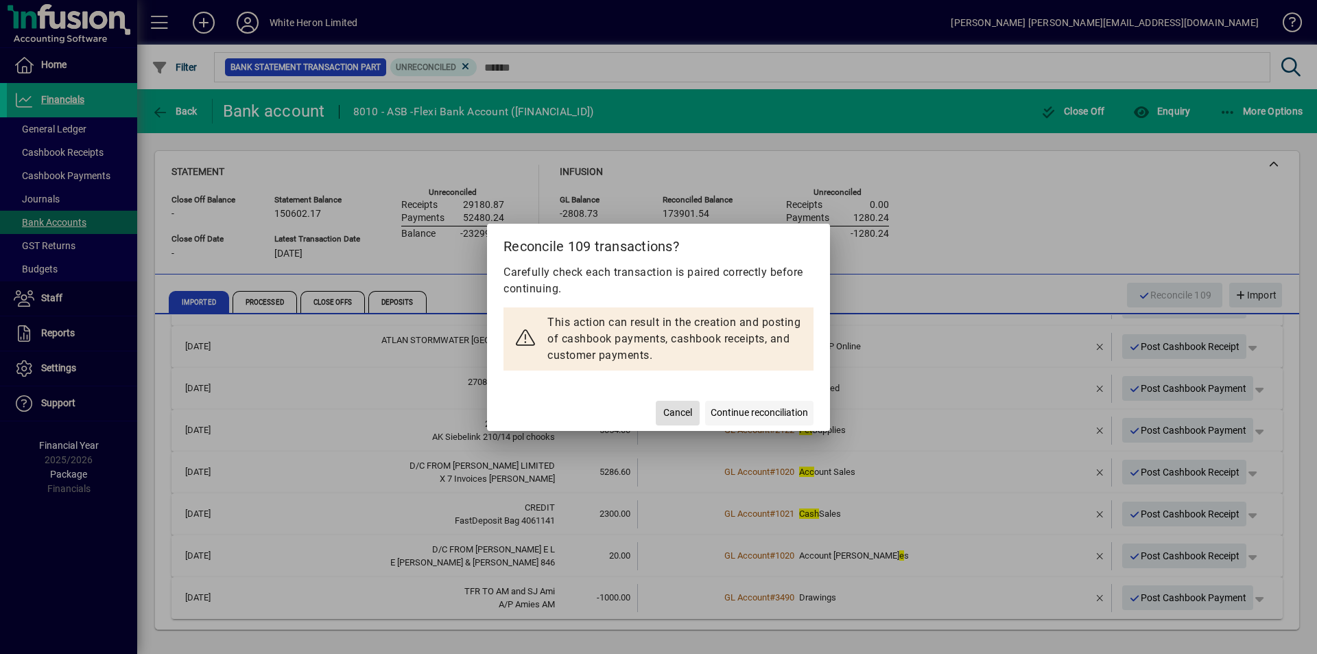
click at [759, 405] on span "Continue reconciliation" at bounding box center [758, 412] width 97 height 14
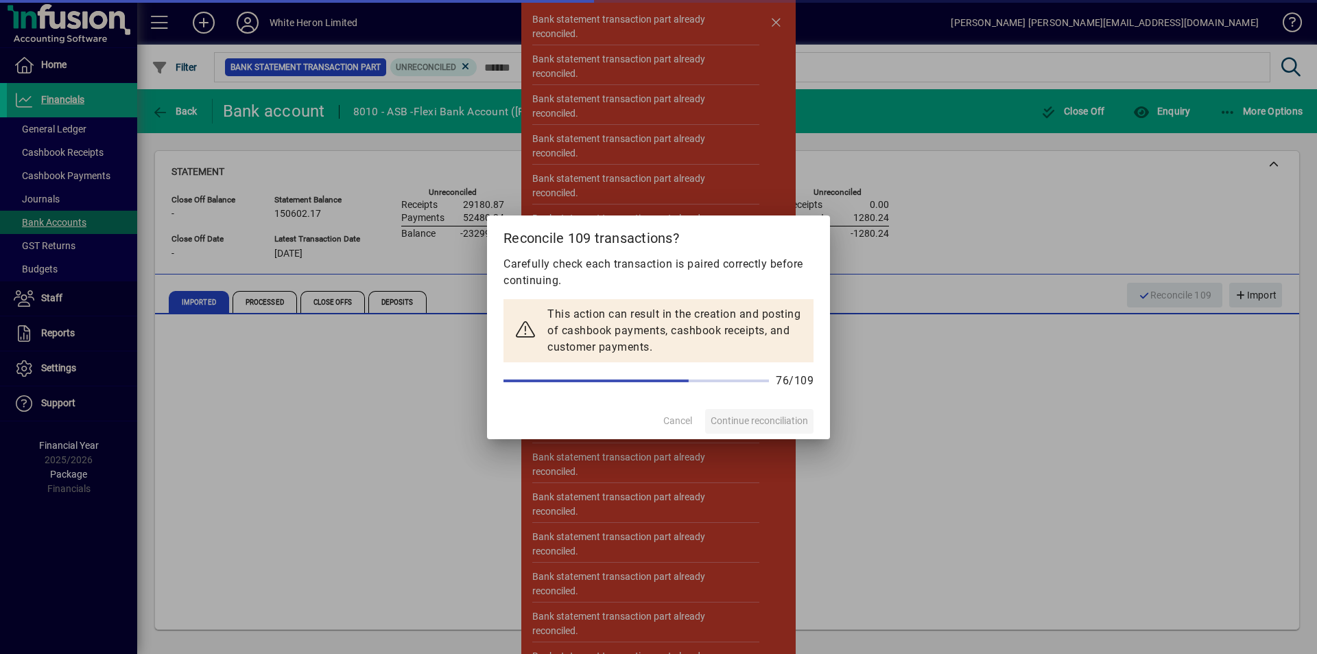
scroll to position [4145, 0]
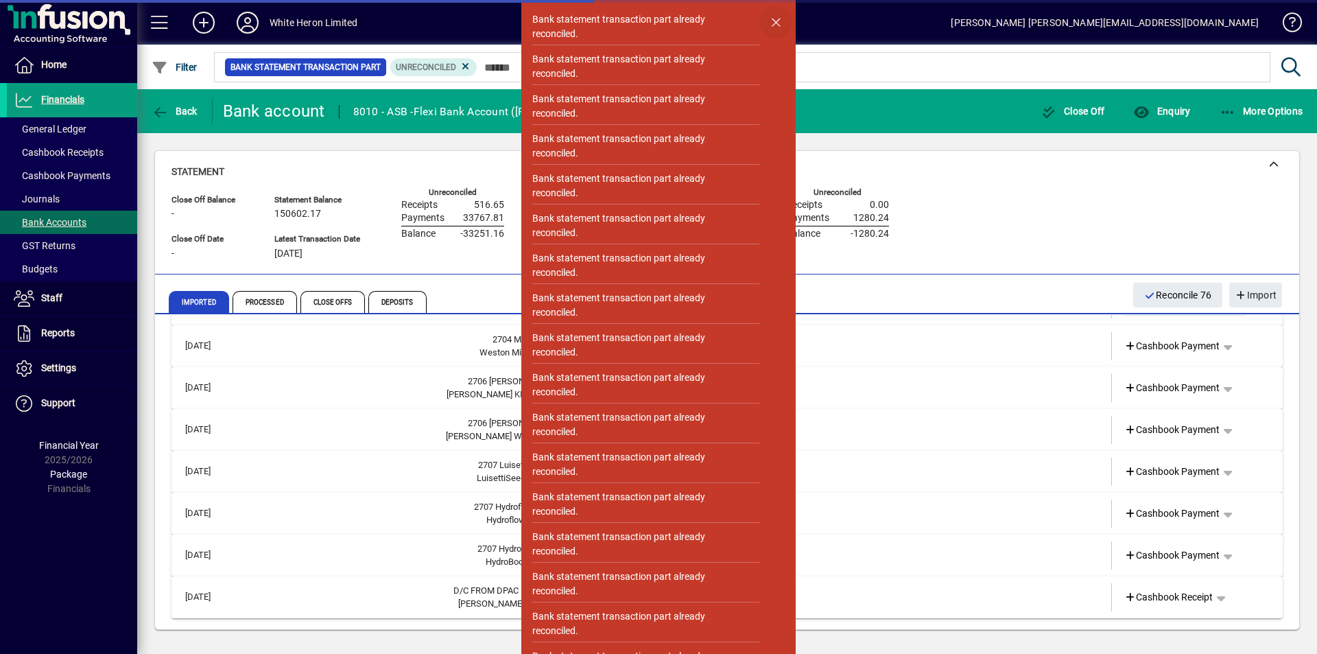
click at [774, 24] on span "button" at bounding box center [775, 21] width 33 height 33
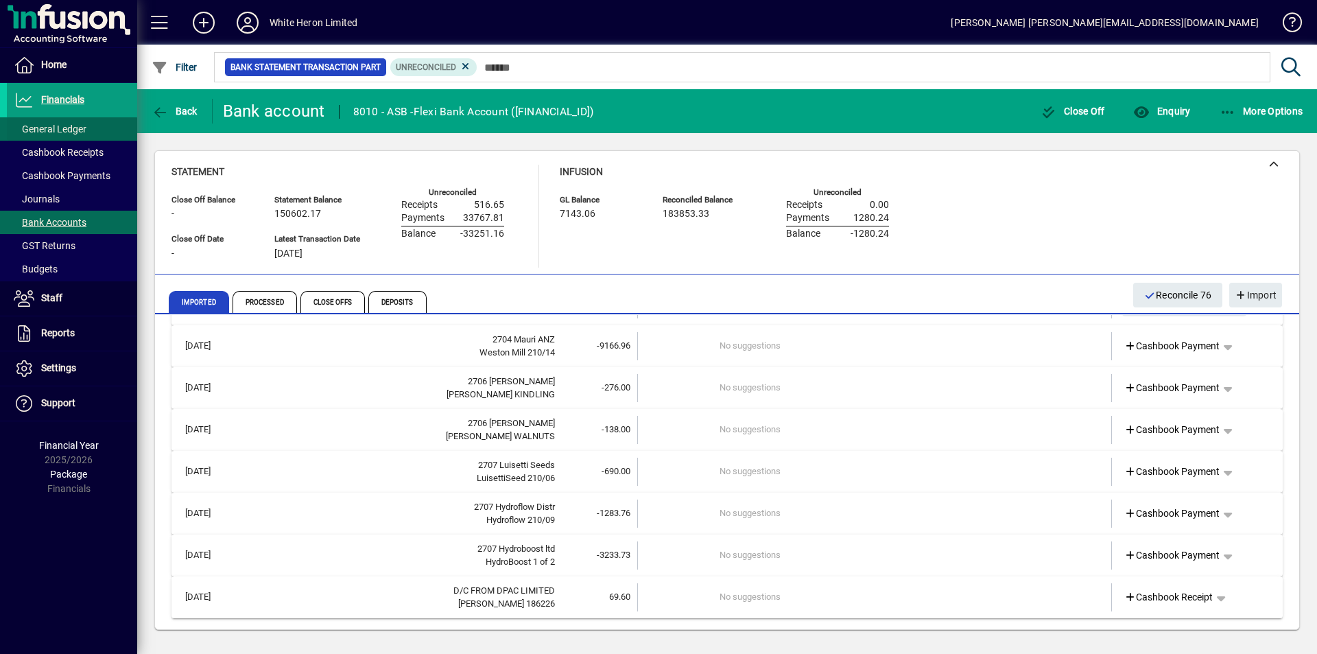
click at [69, 134] on span "General Ledger" at bounding box center [50, 128] width 73 height 11
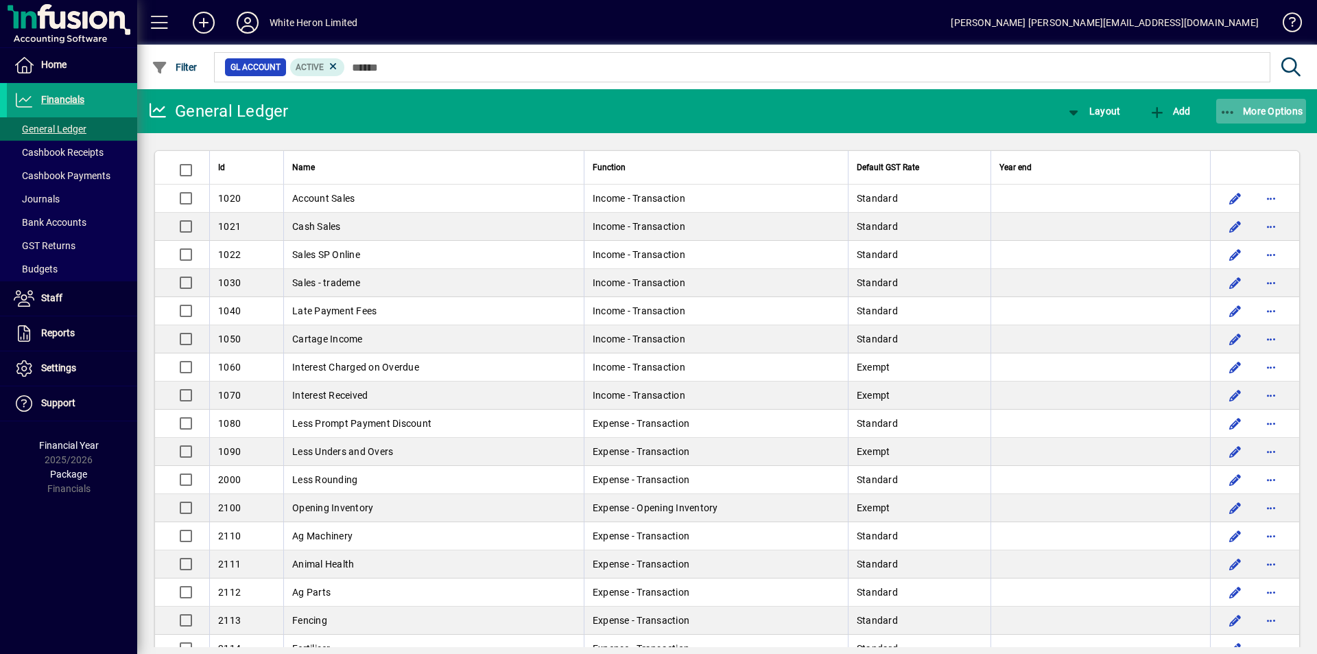
click at [1280, 112] on span "More Options" at bounding box center [1261, 111] width 84 height 11
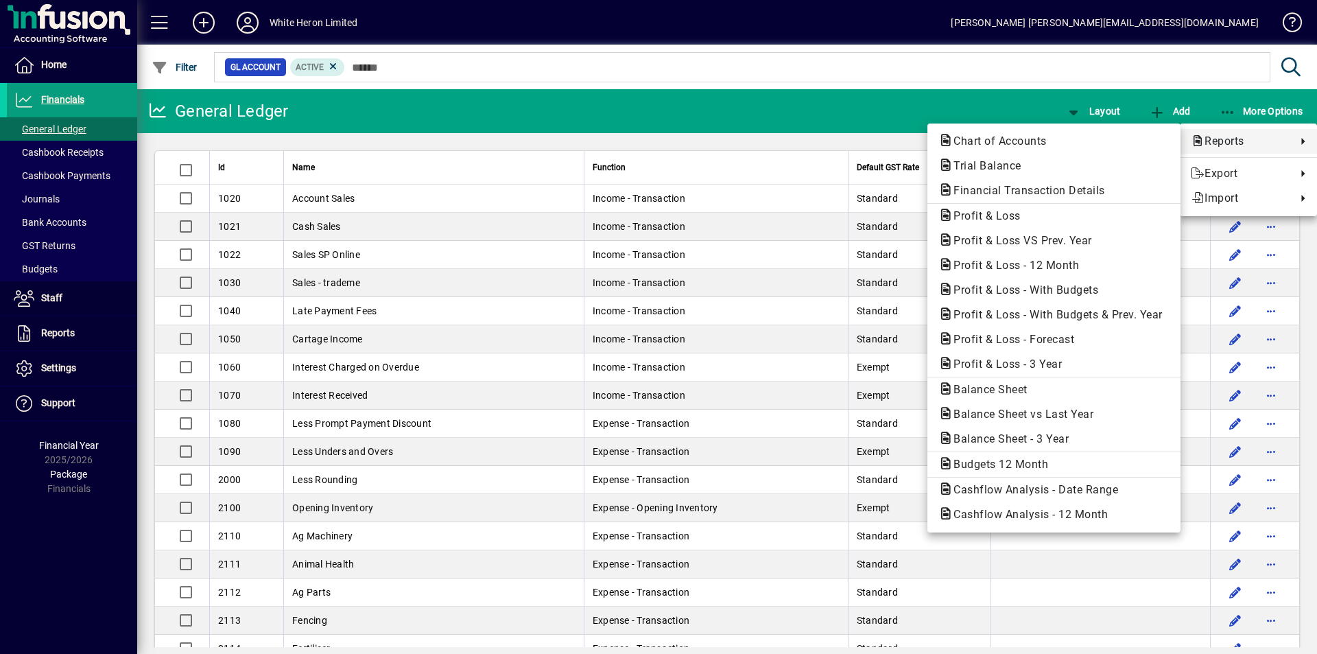
click at [1224, 143] on span "Reports" at bounding box center [1240, 141] width 99 height 16
click at [971, 242] on span "Profit & Loss VS Prev. Year" at bounding box center [1018, 240] width 160 height 13
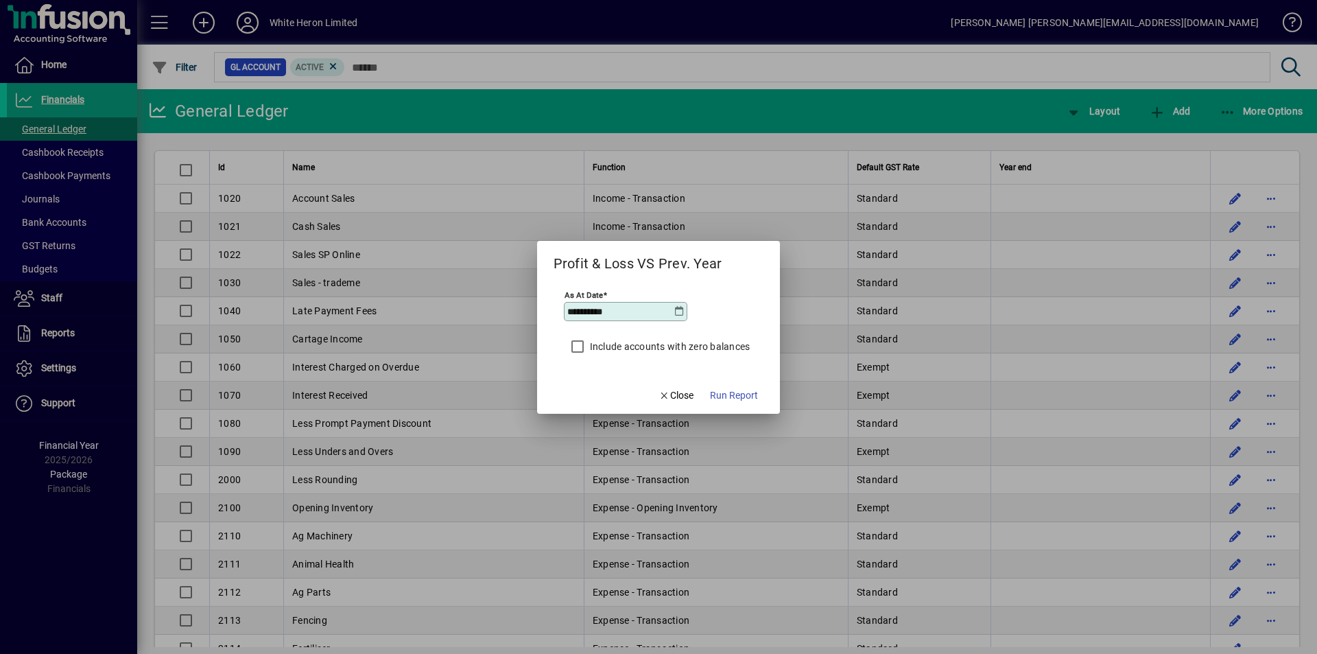
click at [680, 311] on icon at bounding box center [678, 311] width 11 height 11
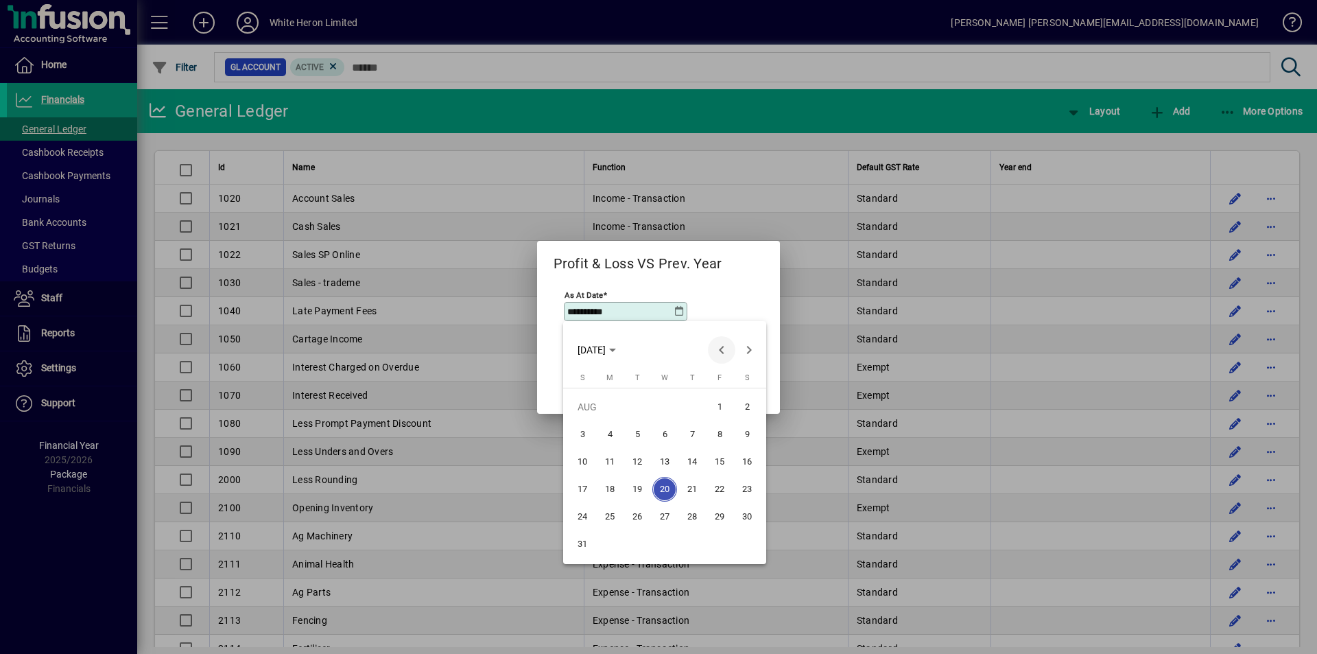
click at [723, 348] on span "Previous month" at bounding box center [721, 349] width 27 height 27
click at [694, 537] on span "31" at bounding box center [692, 543] width 25 height 25
type input "**********"
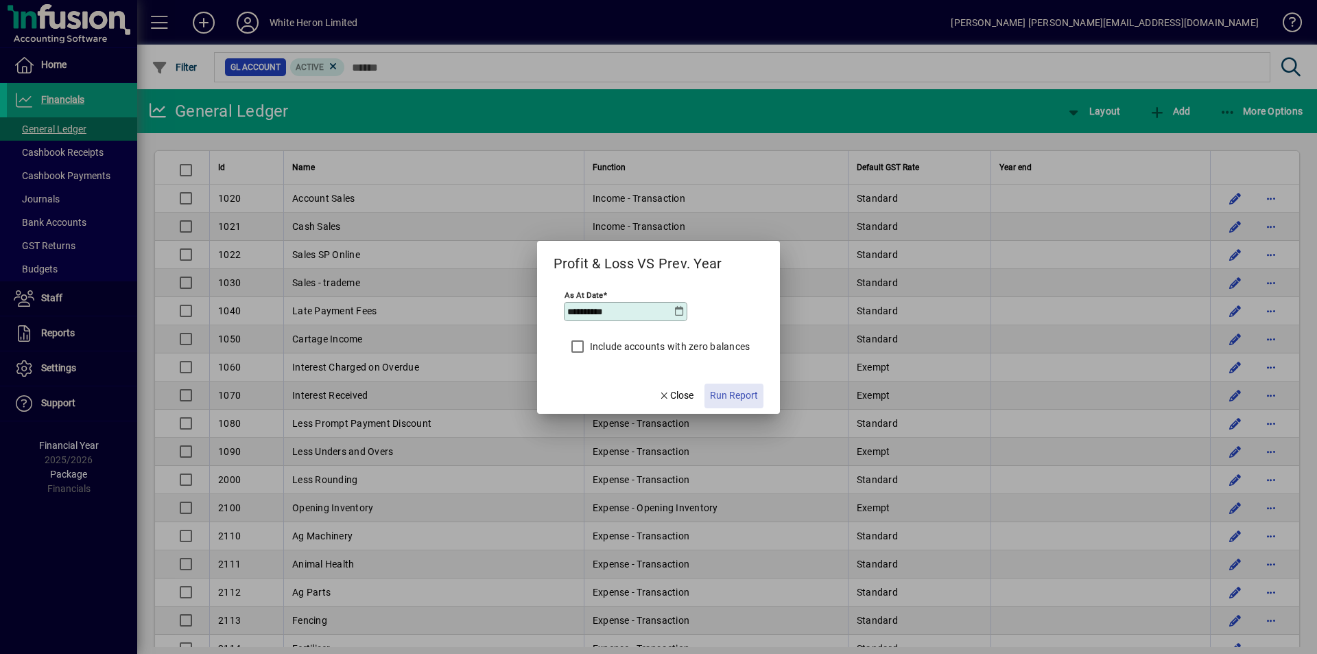
click at [726, 394] on span "Run Report" at bounding box center [734, 395] width 48 height 14
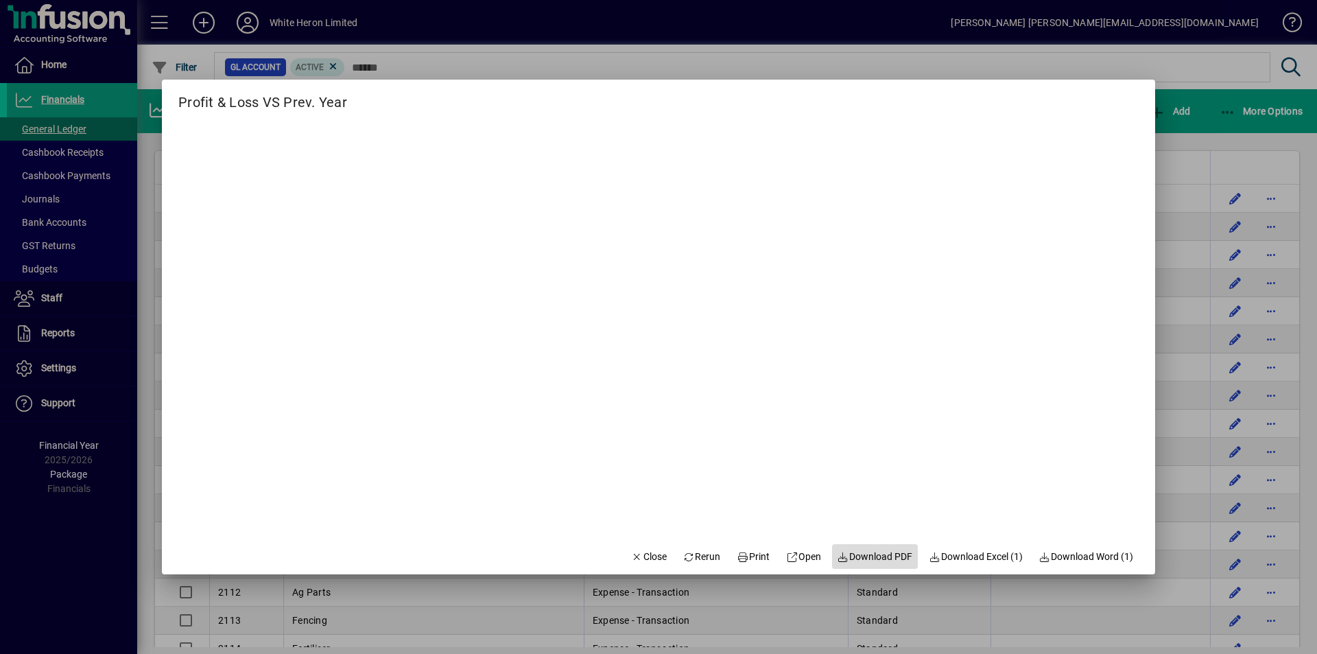
click at [865, 558] on span "Download PDF" at bounding box center [874, 556] width 75 height 14
click at [750, 560] on span "Print" at bounding box center [753, 556] width 33 height 14
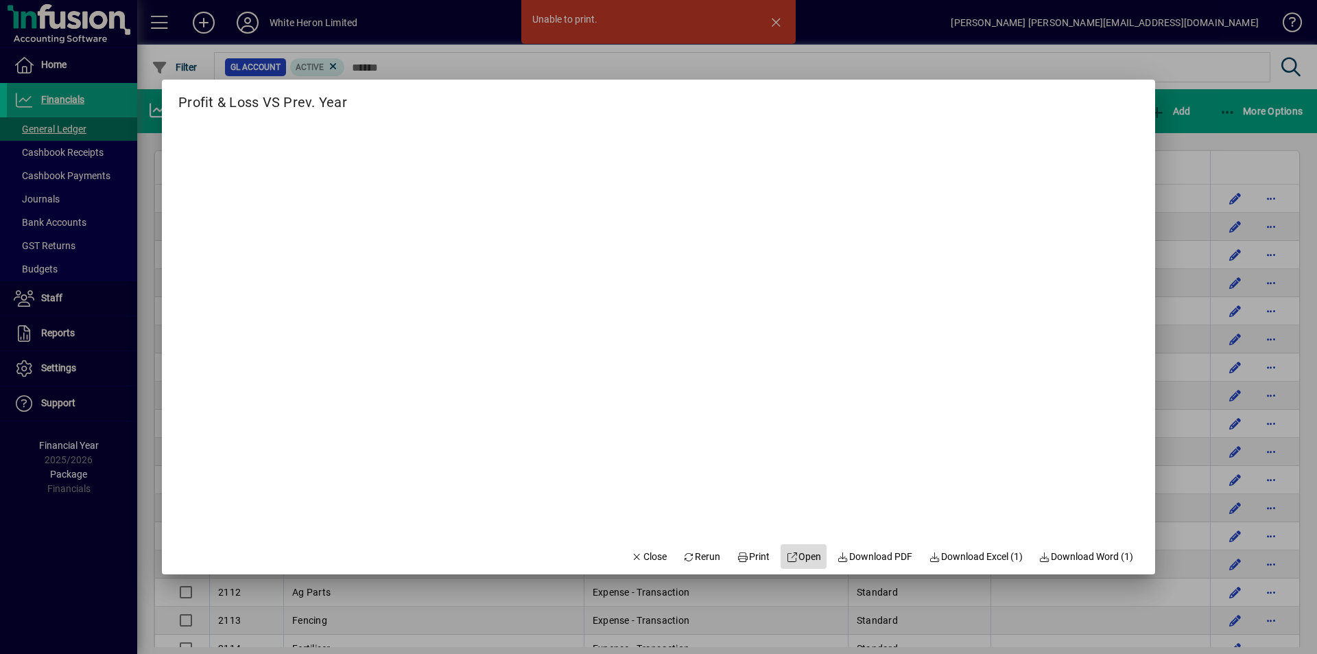
click at [794, 555] on span "Open" at bounding box center [803, 556] width 35 height 14
click at [642, 552] on span "Close" at bounding box center [649, 556] width 36 height 14
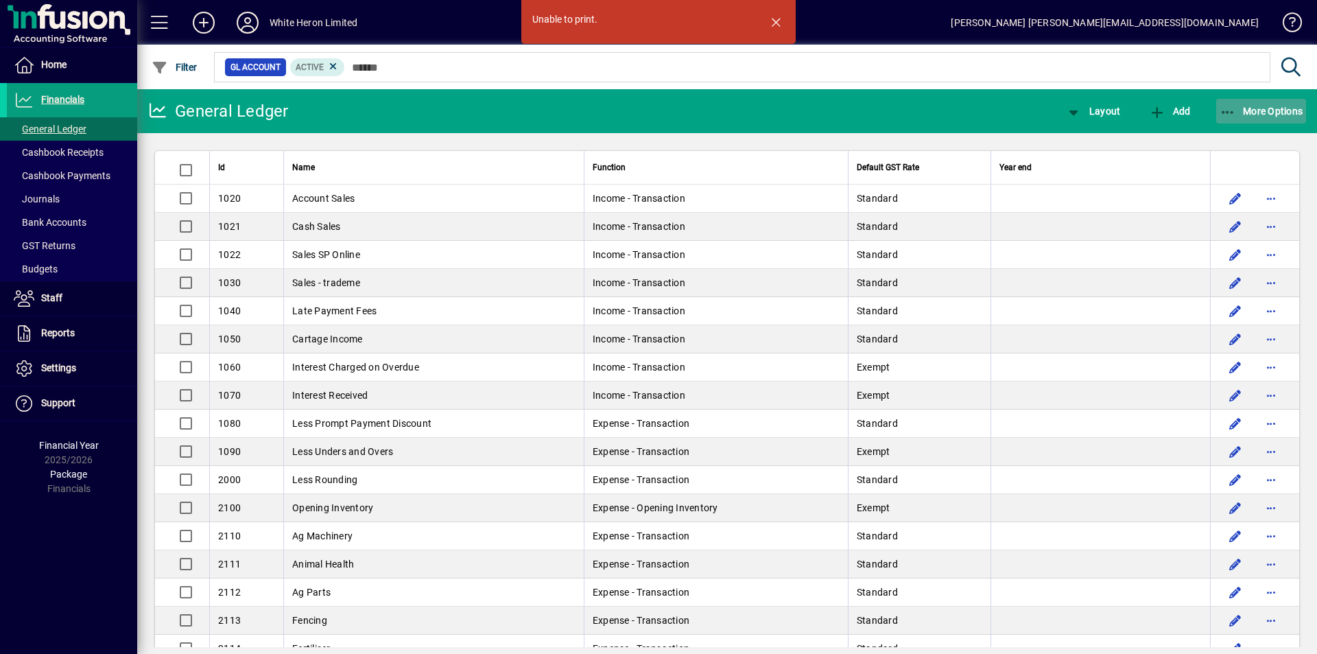
click at [1269, 104] on span "button" at bounding box center [1261, 111] width 91 height 33
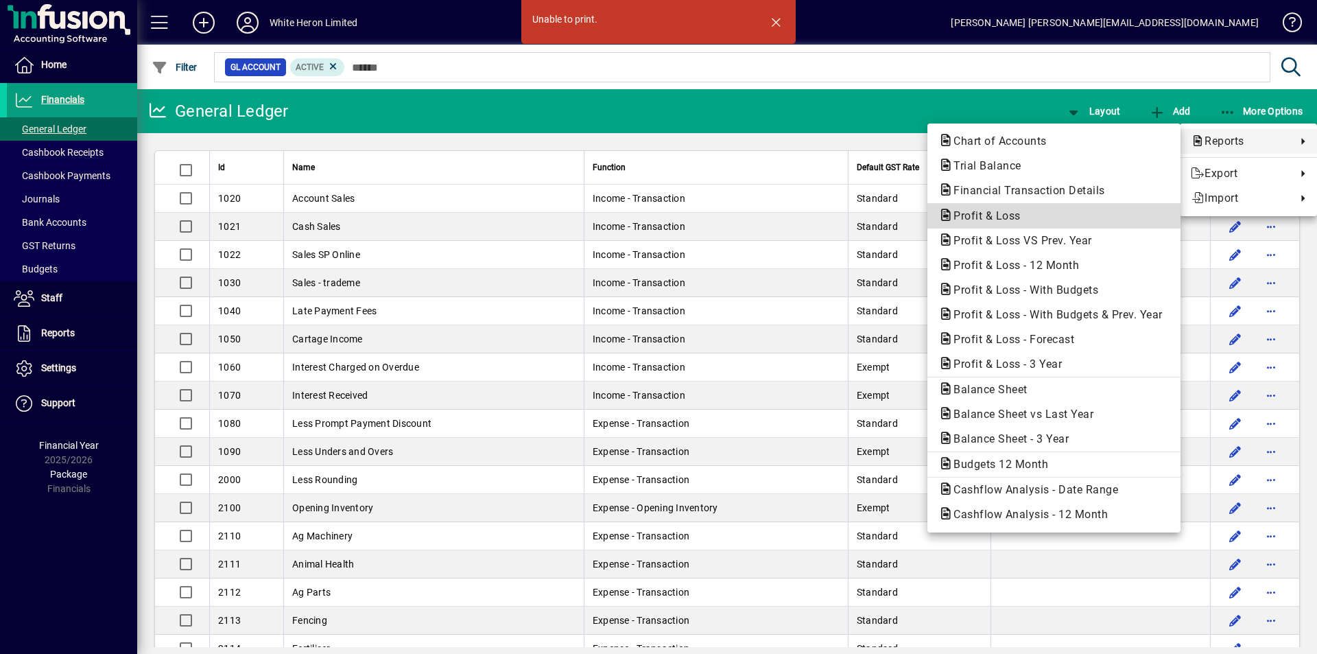
click at [968, 212] on span "Profit & Loss" at bounding box center [982, 215] width 89 height 13
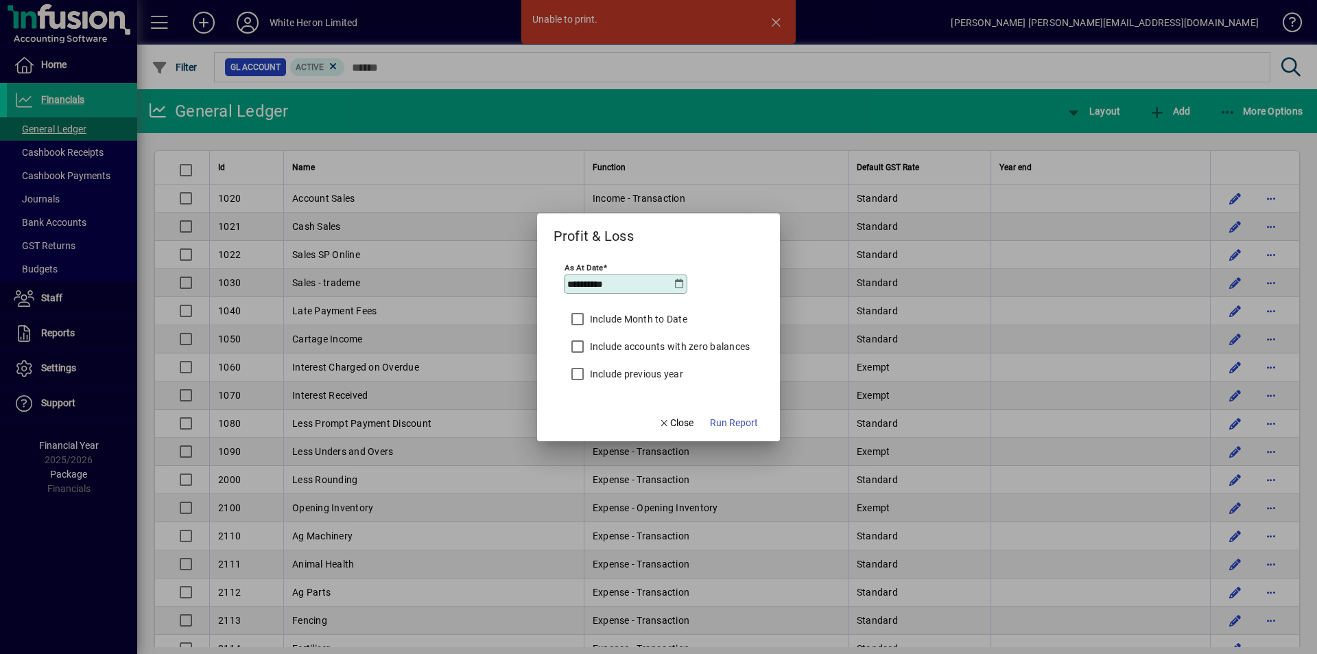
click at [680, 284] on icon at bounding box center [678, 283] width 11 height 11
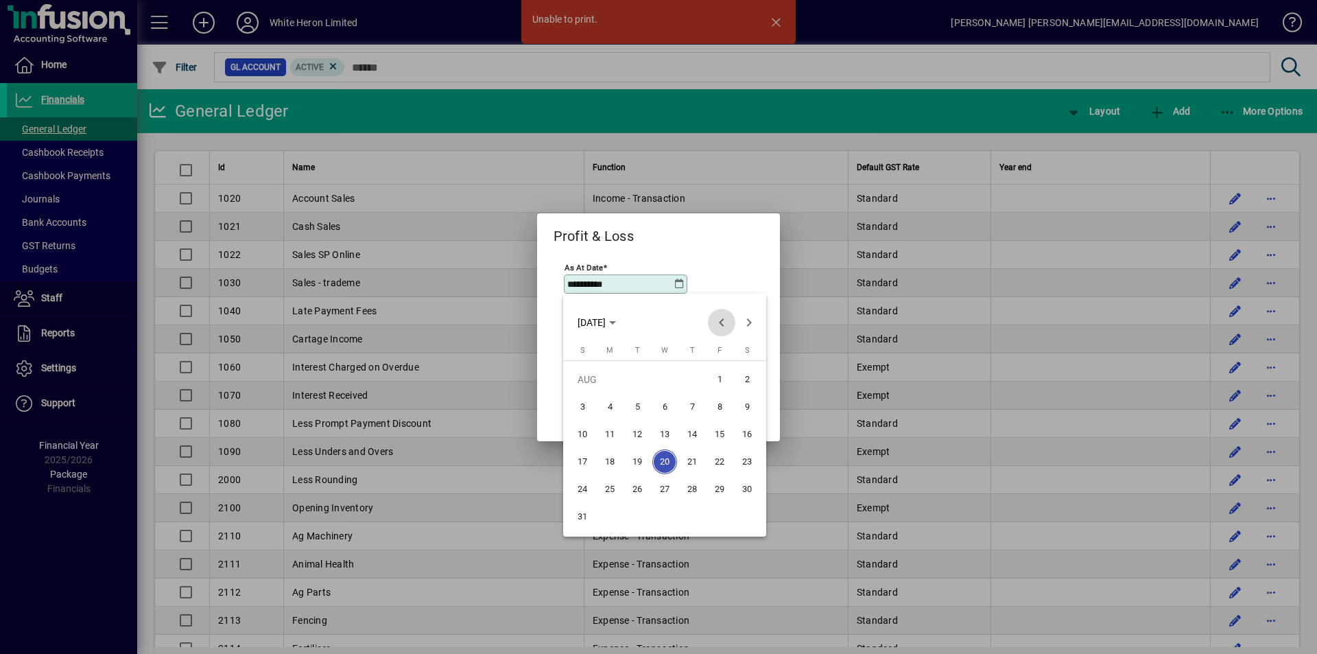
click at [719, 323] on span "Previous month" at bounding box center [721, 322] width 27 height 27
click at [686, 518] on span "31" at bounding box center [692, 516] width 25 height 25
type input "**********"
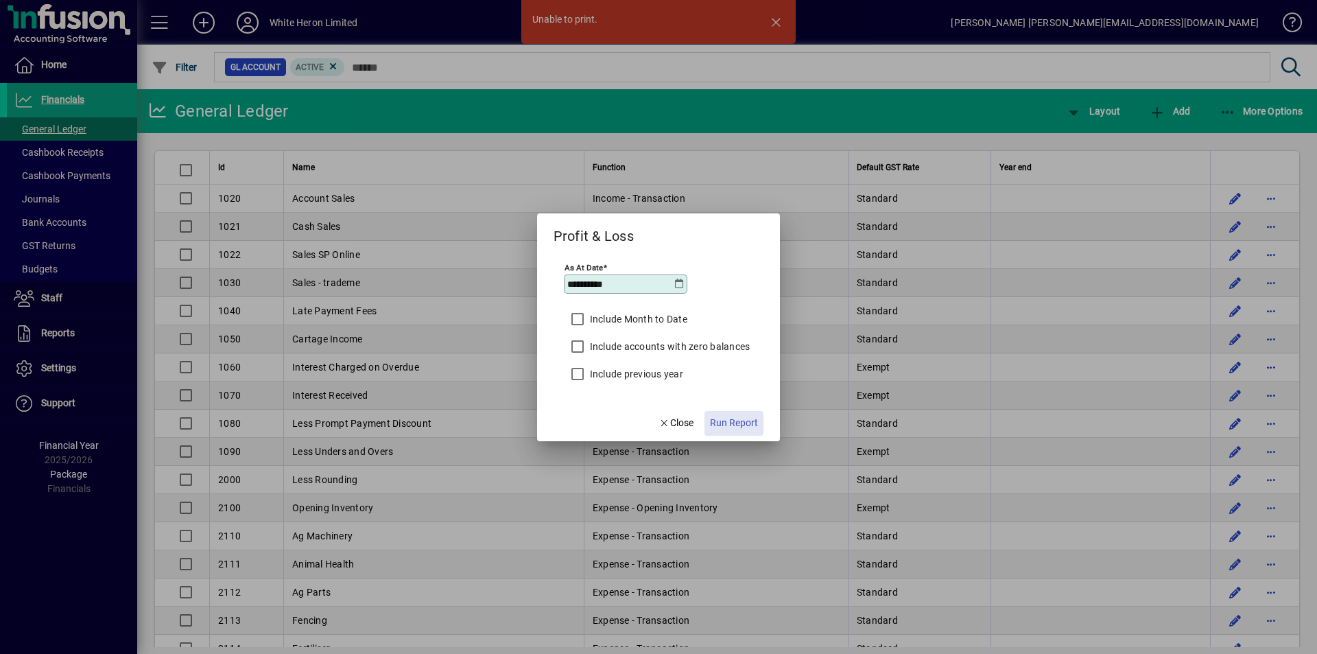
click at [730, 420] on span "Run Report" at bounding box center [734, 423] width 48 height 14
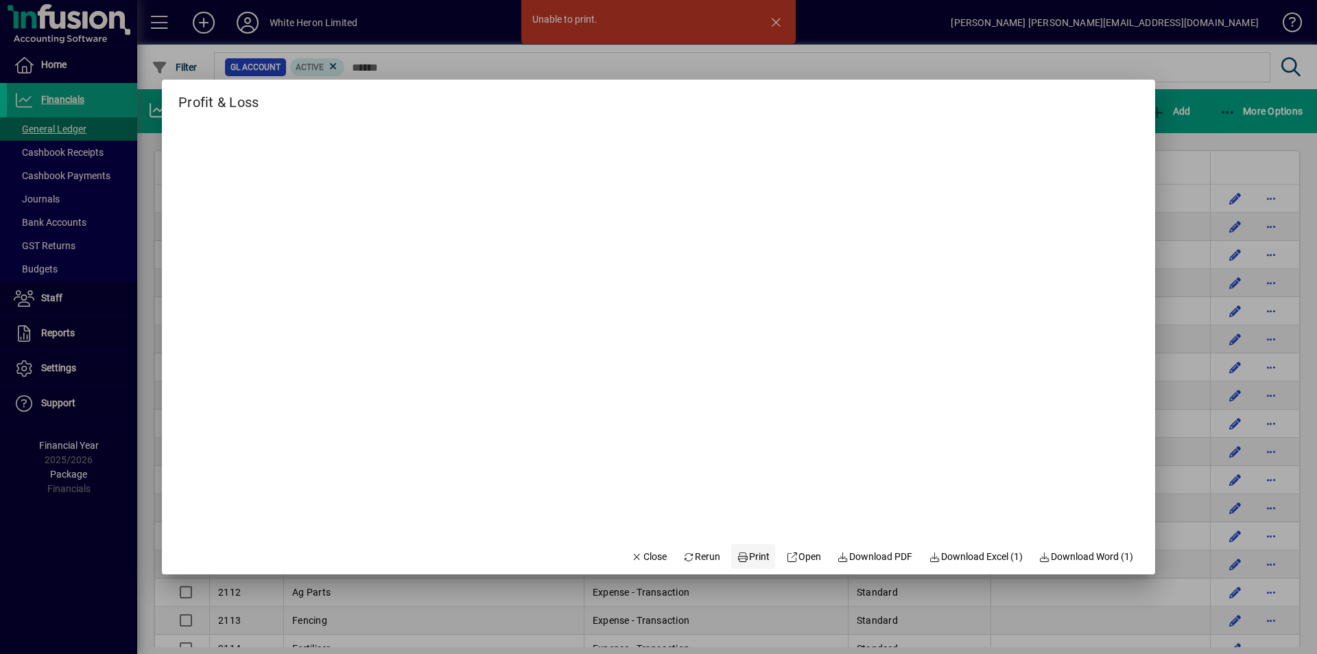
click at [753, 558] on span "Print" at bounding box center [753, 556] width 33 height 14
click at [844, 558] on span "Download PDF" at bounding box center [874, 556] width 75 height 14
click at [770, 24] on div at bounding box center [658, 327] width 1317 height 654
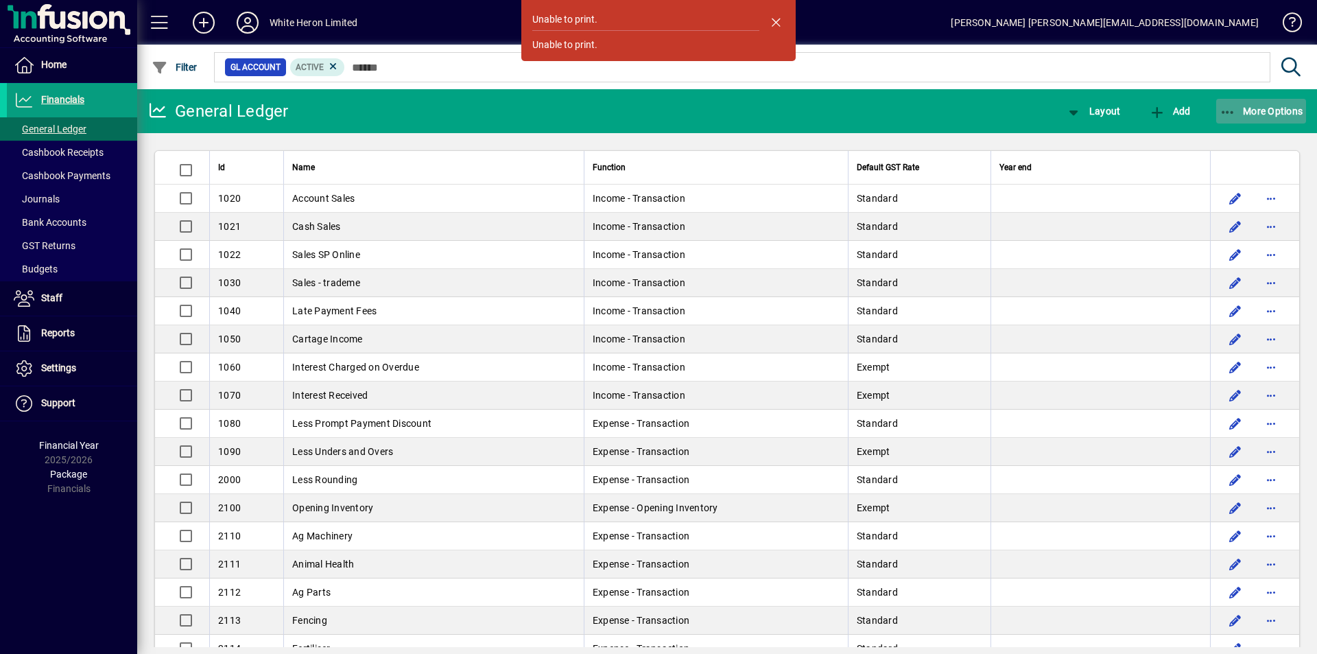
click at [1252, 117] on span "button" at bounding box center [1261, 111] width 91 height 33
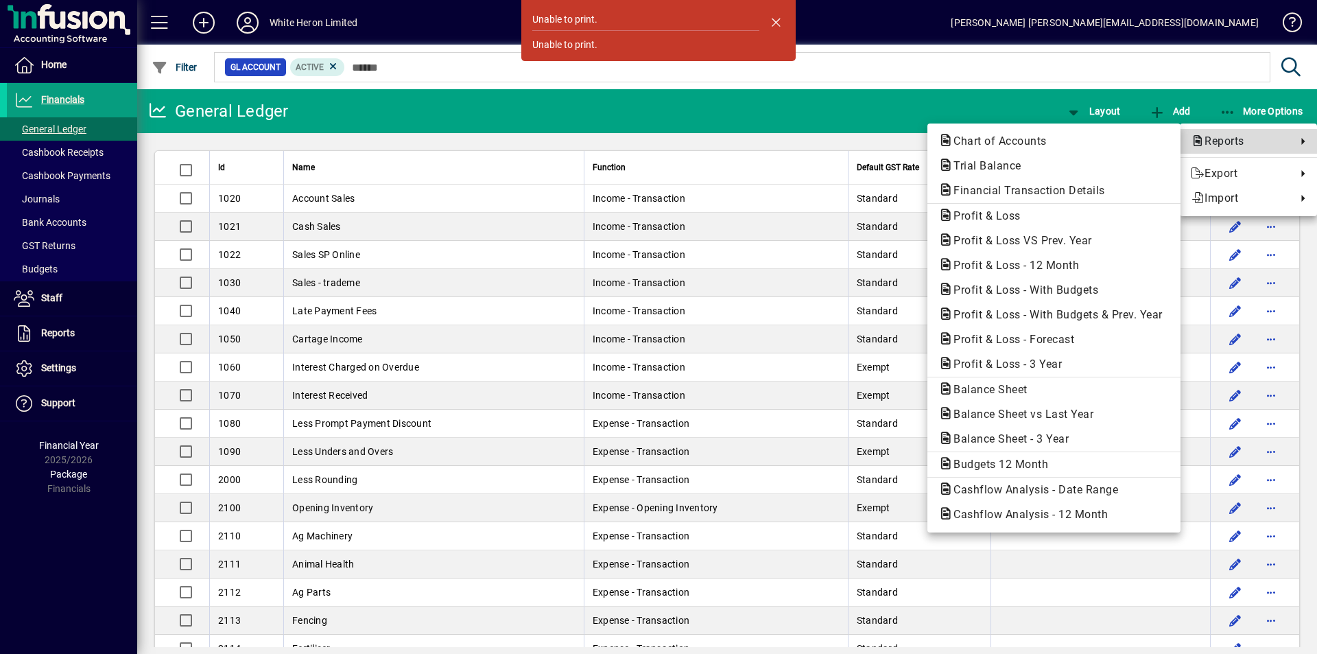
click at [1237, 144] on span "Reports" at bounding box center [1240, 141] width 99 height 16
click at [1003, 361] on span "Profit & Loss - 3 Year" at bounding box center [1003, 363] width 130 height 13
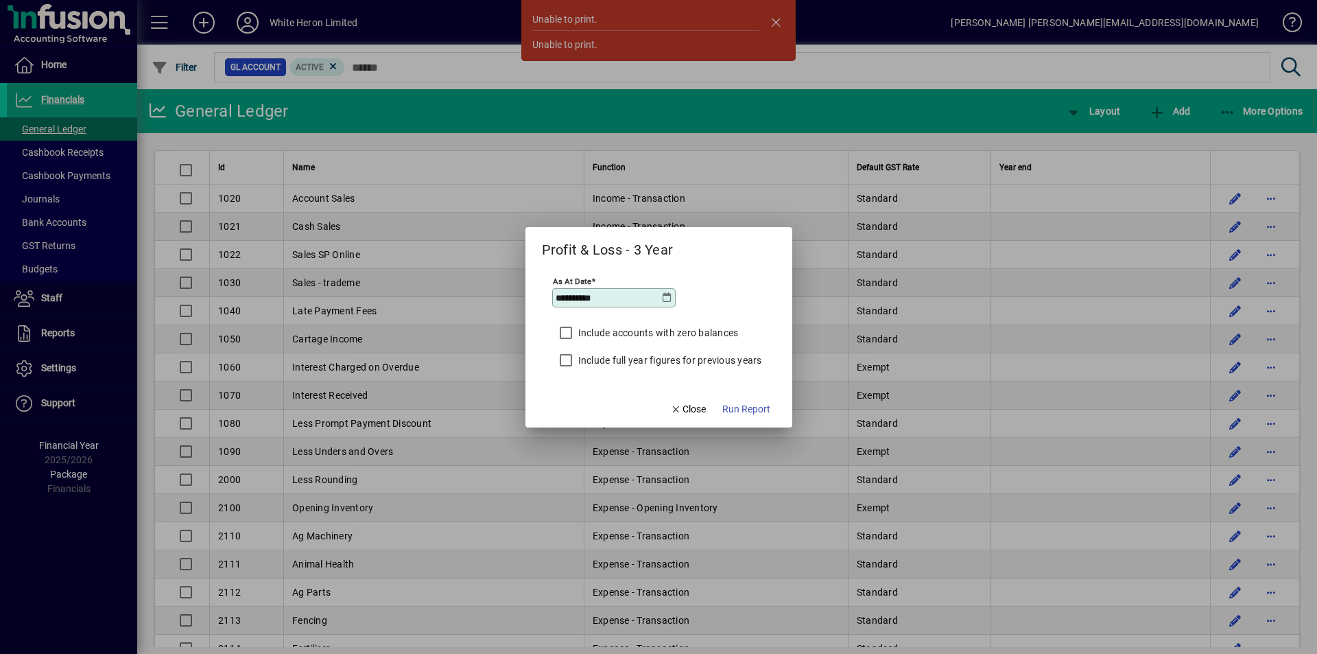
click at [666, 296] on icon at bounding box center [667, 297] width 11 height 11
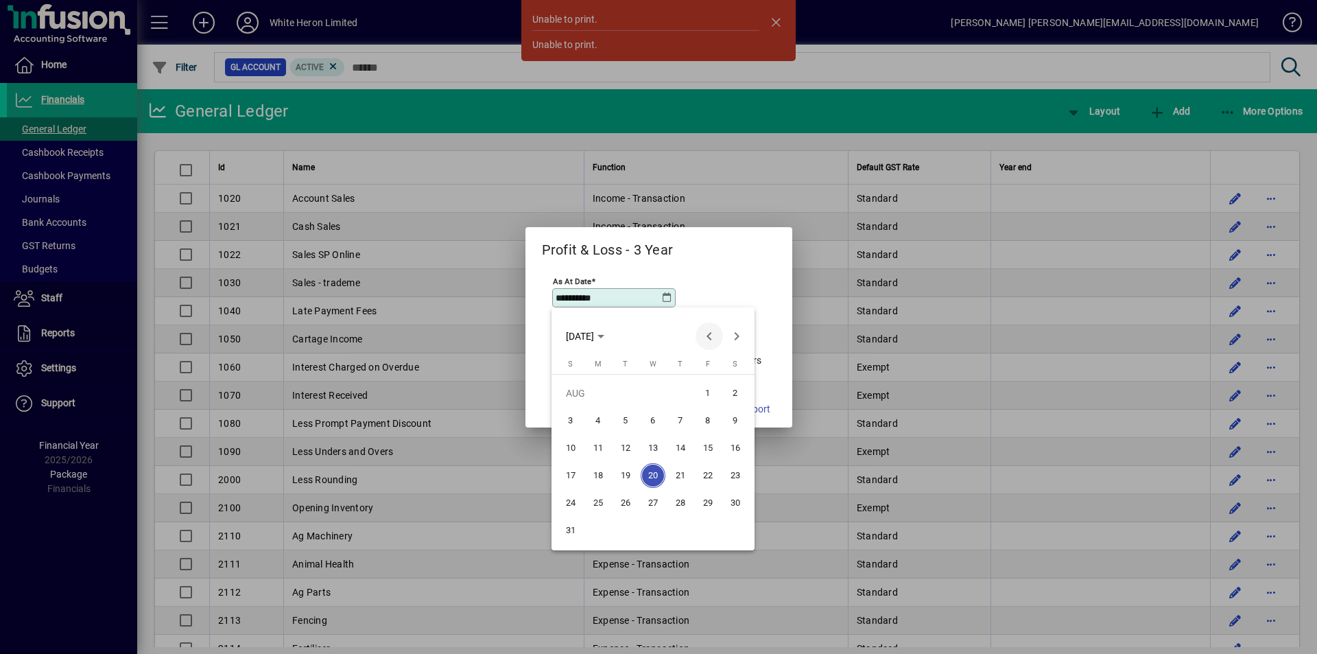
click at [709, 336] on span "Previous month" at bounding box center [708, 335] width 27 height 27
click at [674, 525] on span "31" at bounding box center [680, 530] width 25 height 25
type input "**********"
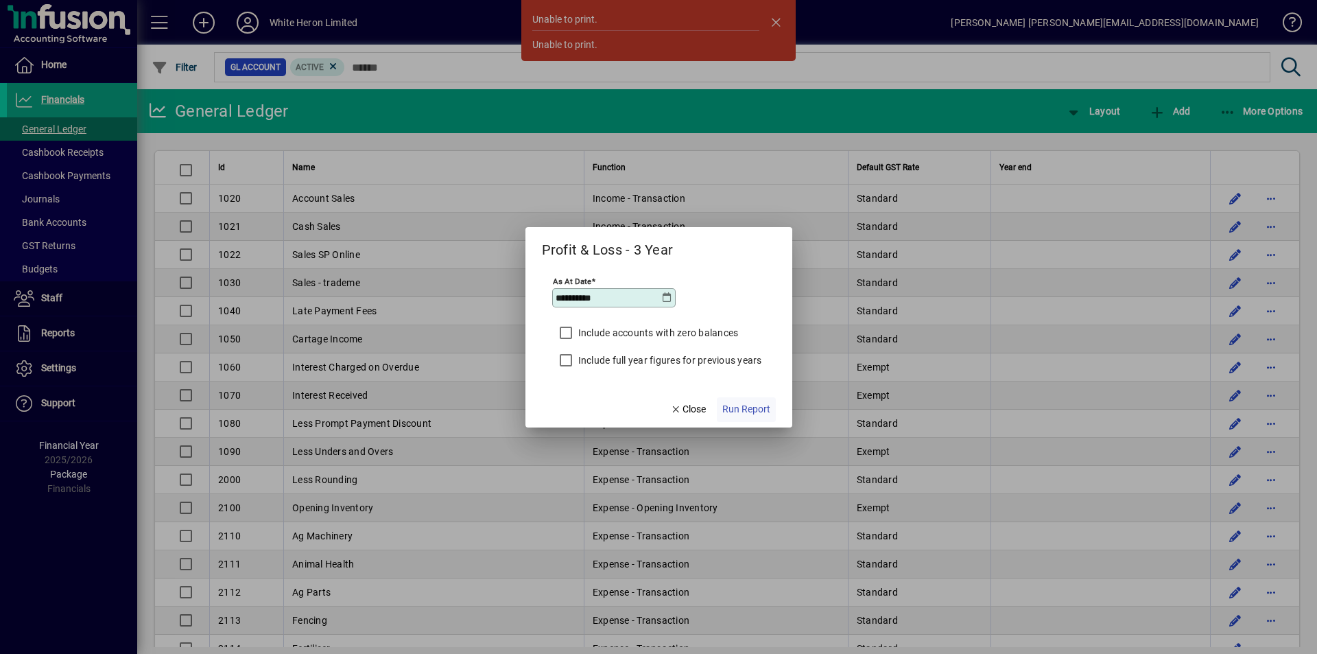
click at [744, 410] on span "Run Report" at bounding box center [746, 409] width 48 height 14
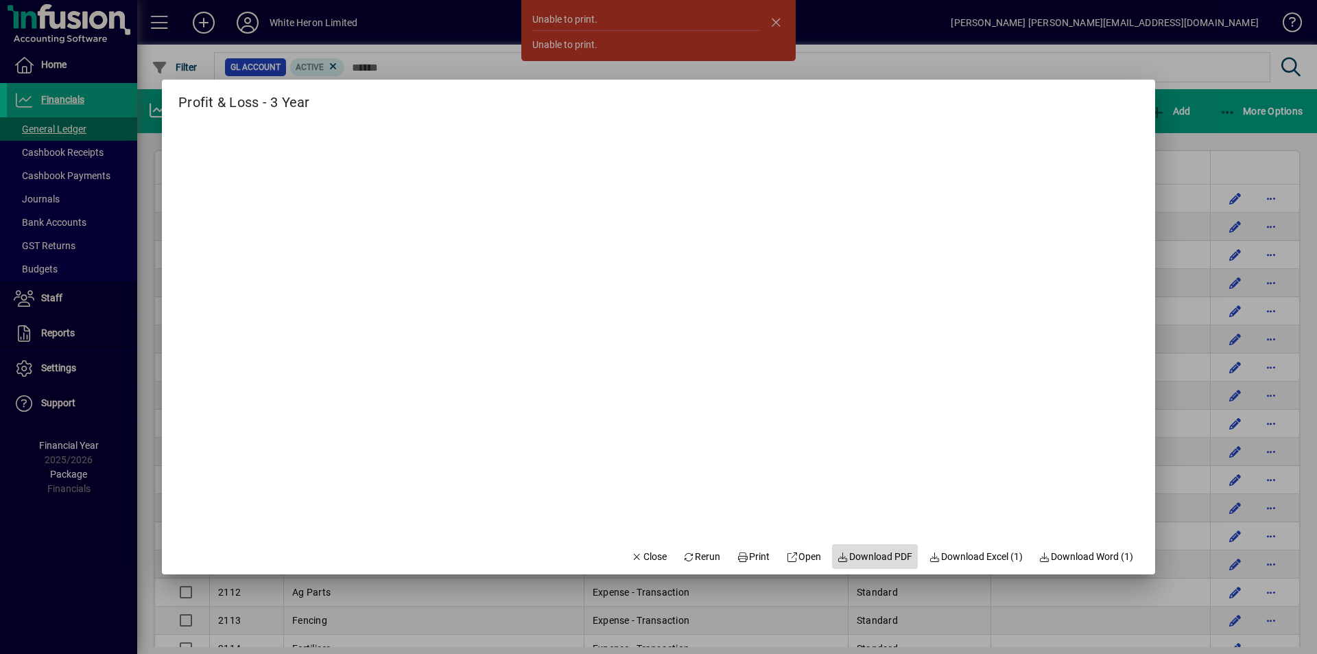
click at [863, 549] on span "Download PDF" at bounding box center [874, 556] width 75 height 14
click at [780, 24] on div at bounding box center [658, 327] width 1317 height 654
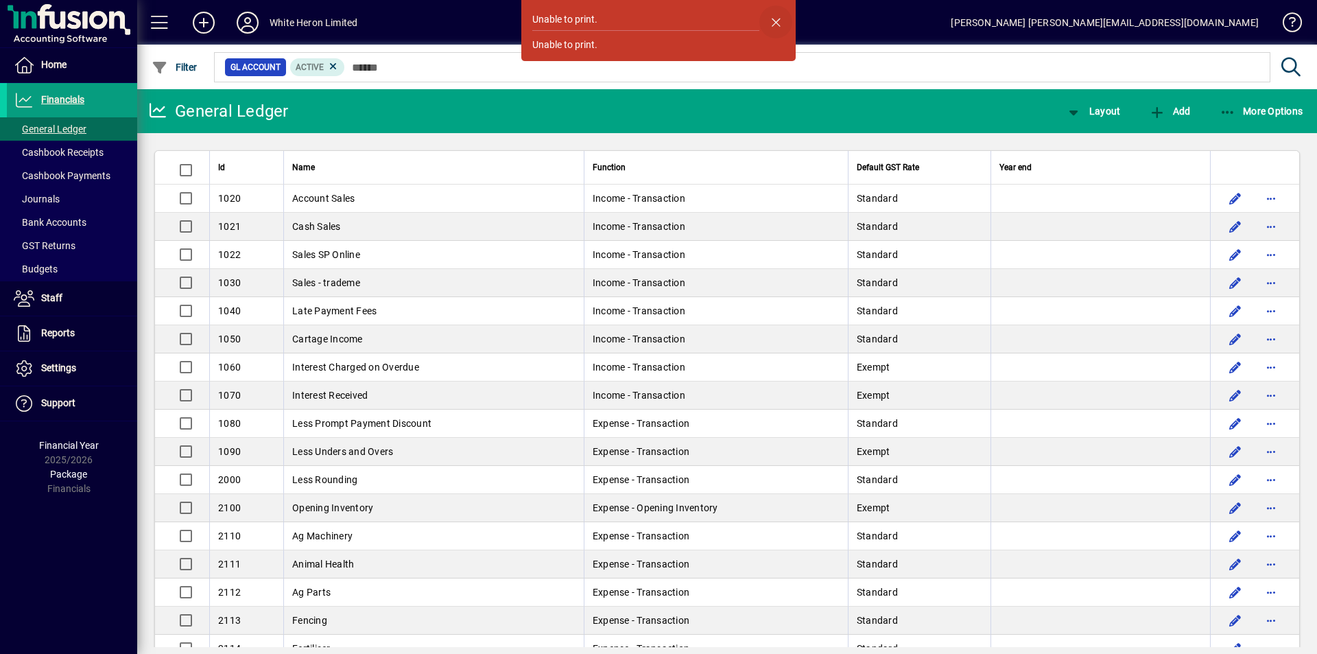
click at [780, 24] on span "button" at bounding box center [775, 21] width 33 height 33
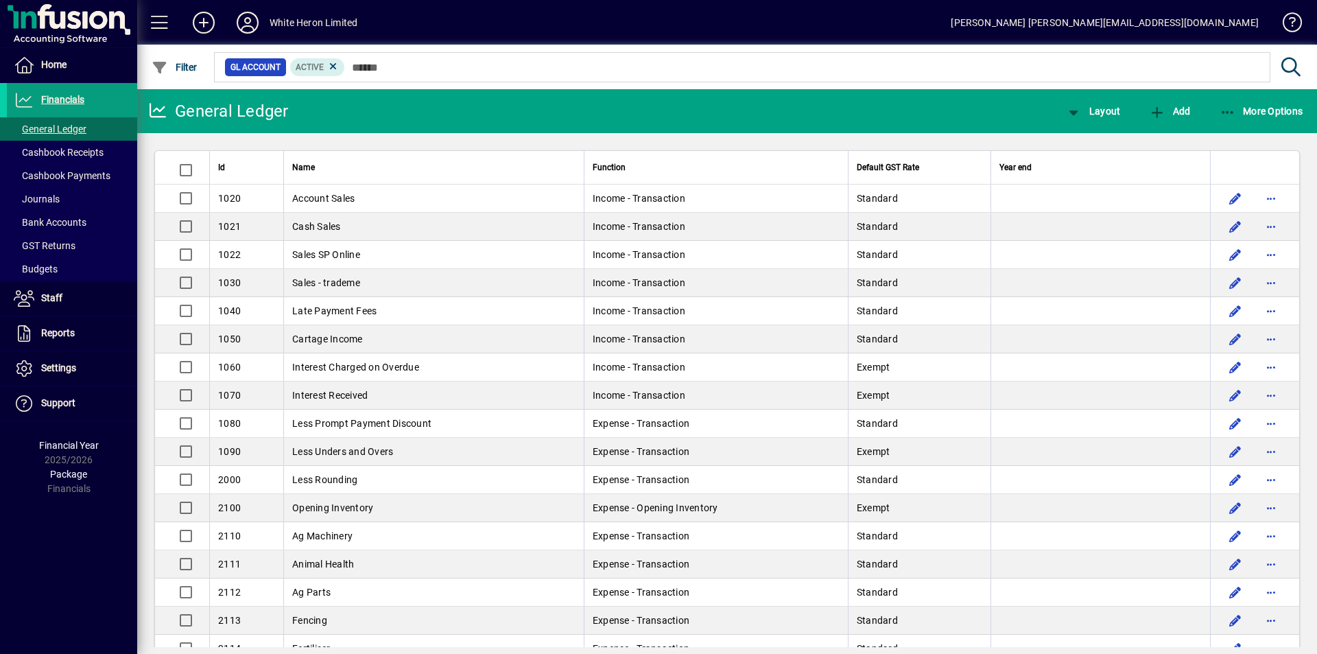
click at [298, 21] on div "White Heron Limited" at bounding box center [314, 23] width 88 height 22
click at [167, 20] on span at bounding box center [159, 22] width 33 height 33
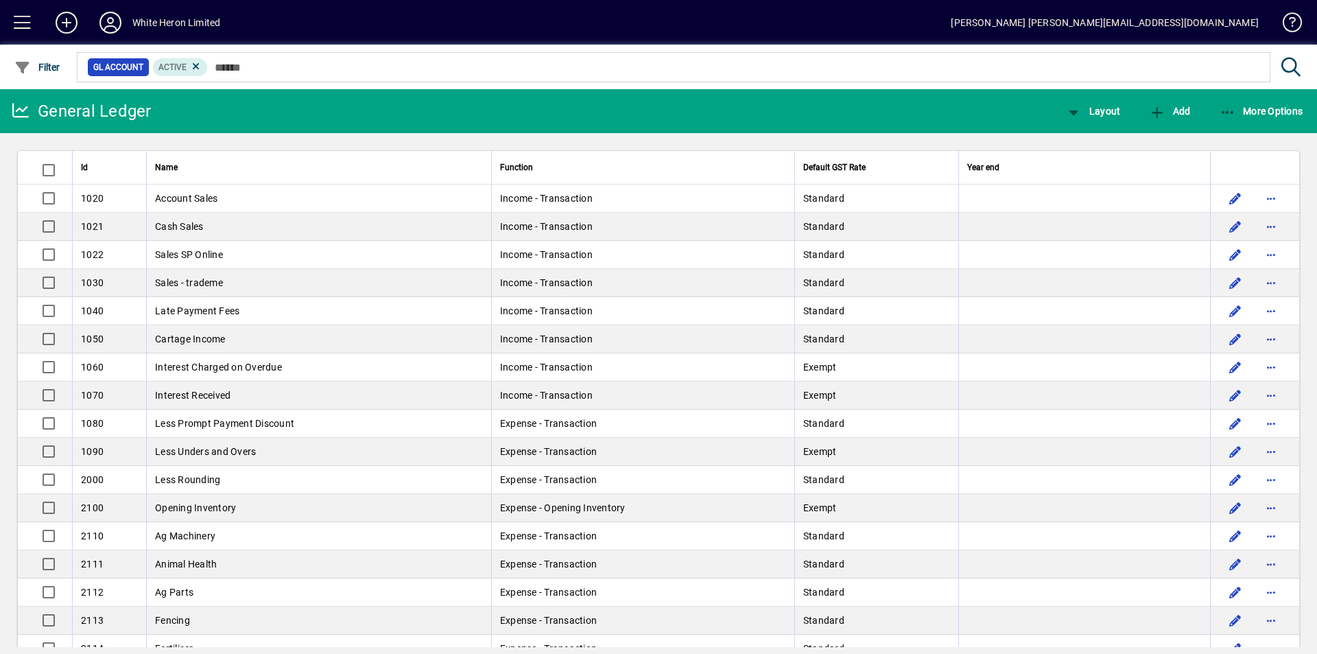
click at [1195, 28] on div "[PERSON_NAME] [PERSON_NAME][EMAIL_ADDRESS][DOMAIN_NAME]" at bounding box center [1104, 23] width 308 height 22
click at [1195, 25] on div "[PERSON_NAME] [PERSON_NAME][EMAIL_ADDRESS][DOMAIN_NAME]" at bounding box center [1104, 23] width 308 height 22
click at [16, 21] on span at bounding box center [22, 22] width 33 height 33
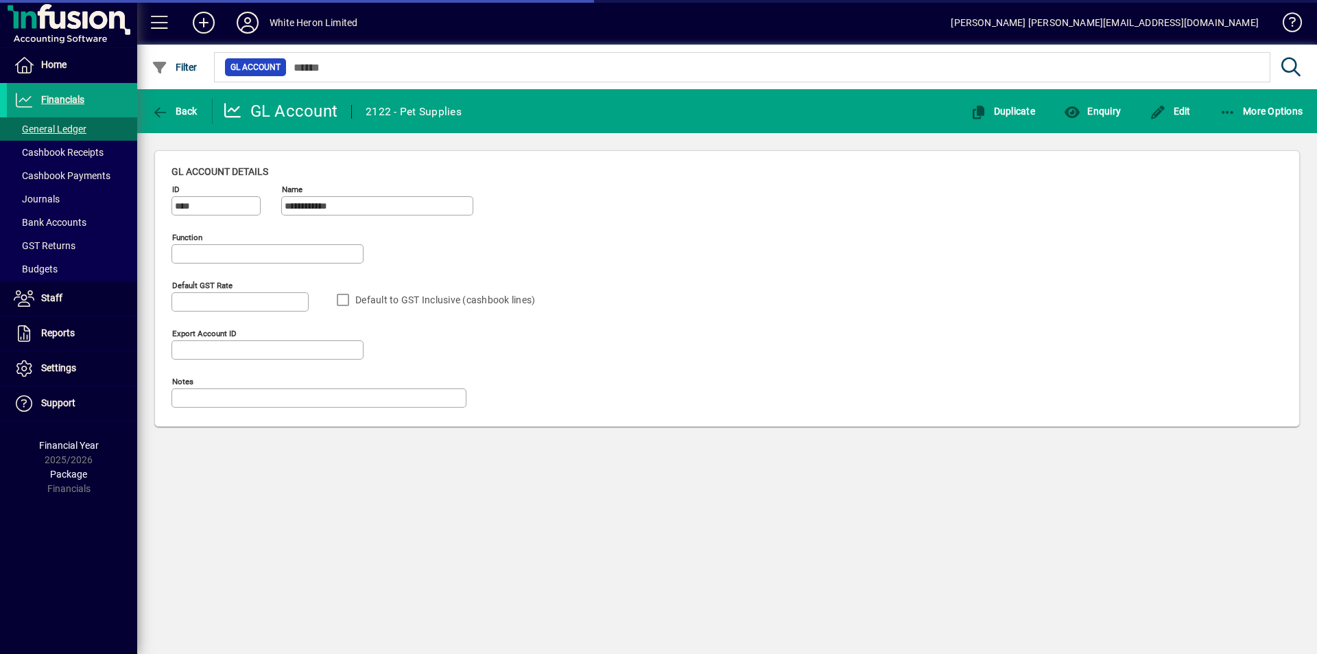
type input "**********"
